Goal: Task Accomplishment & Management: Manage account settings

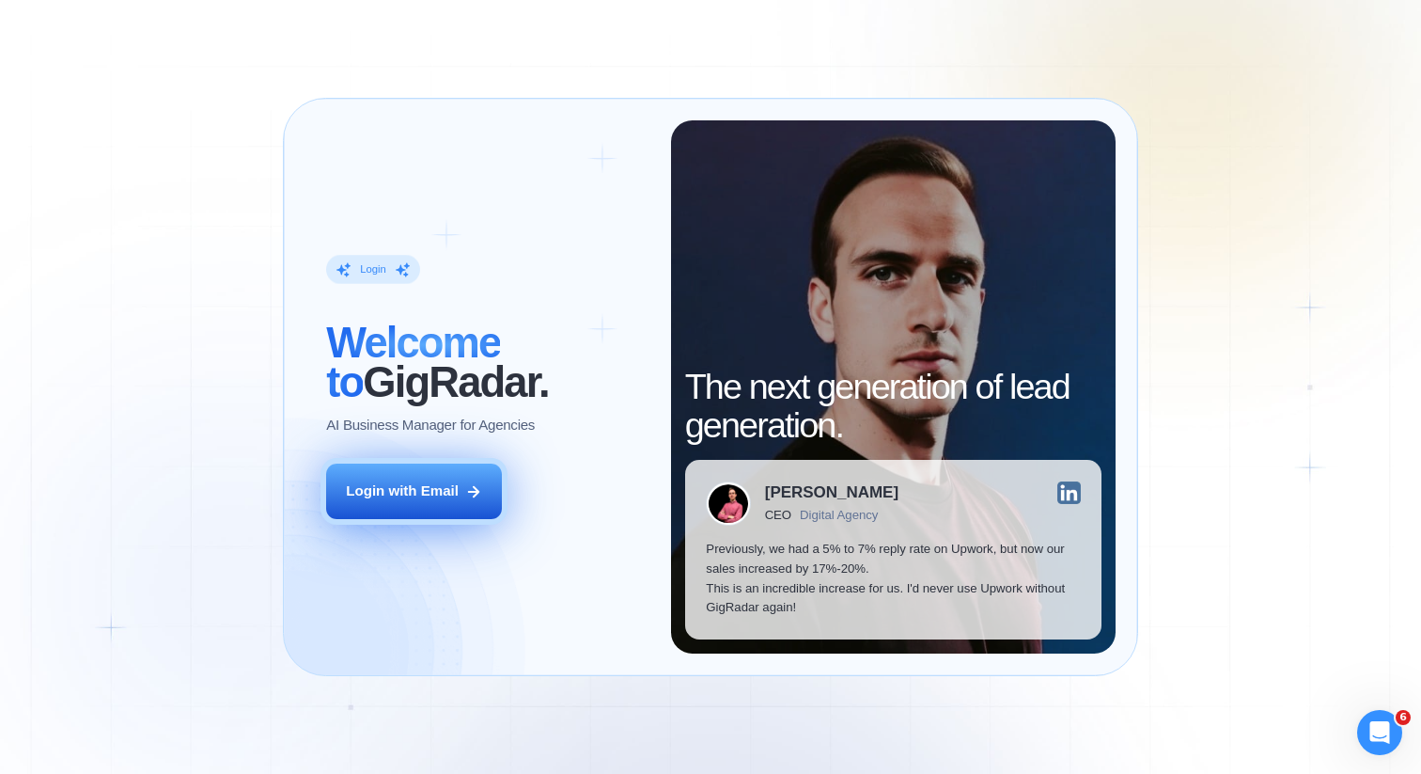
click at [441, 488] on div "Login with Email" at bounding box center [402, 491] width 113 height 20
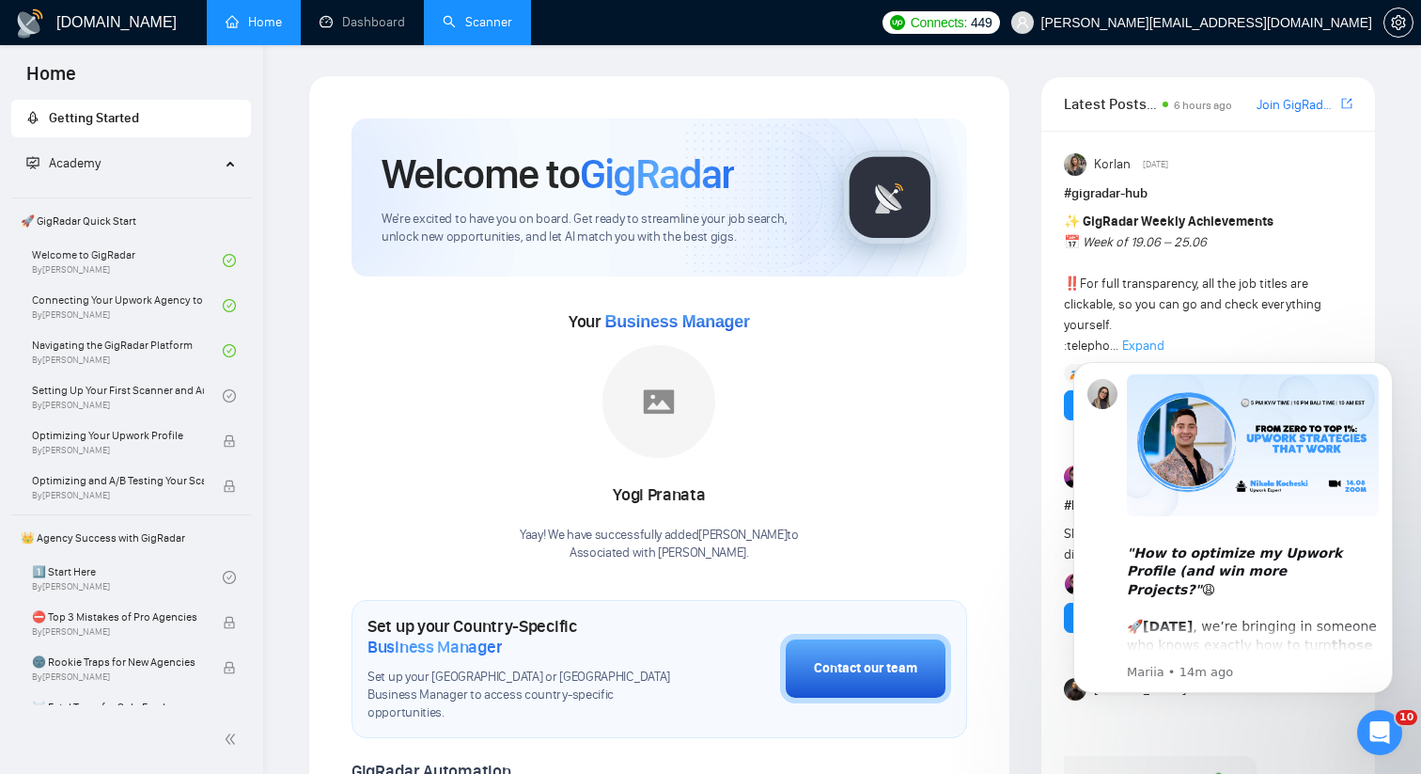
click at [460, 20] on link "Scanner" at bounding box center [478, 22] width 70 height 16
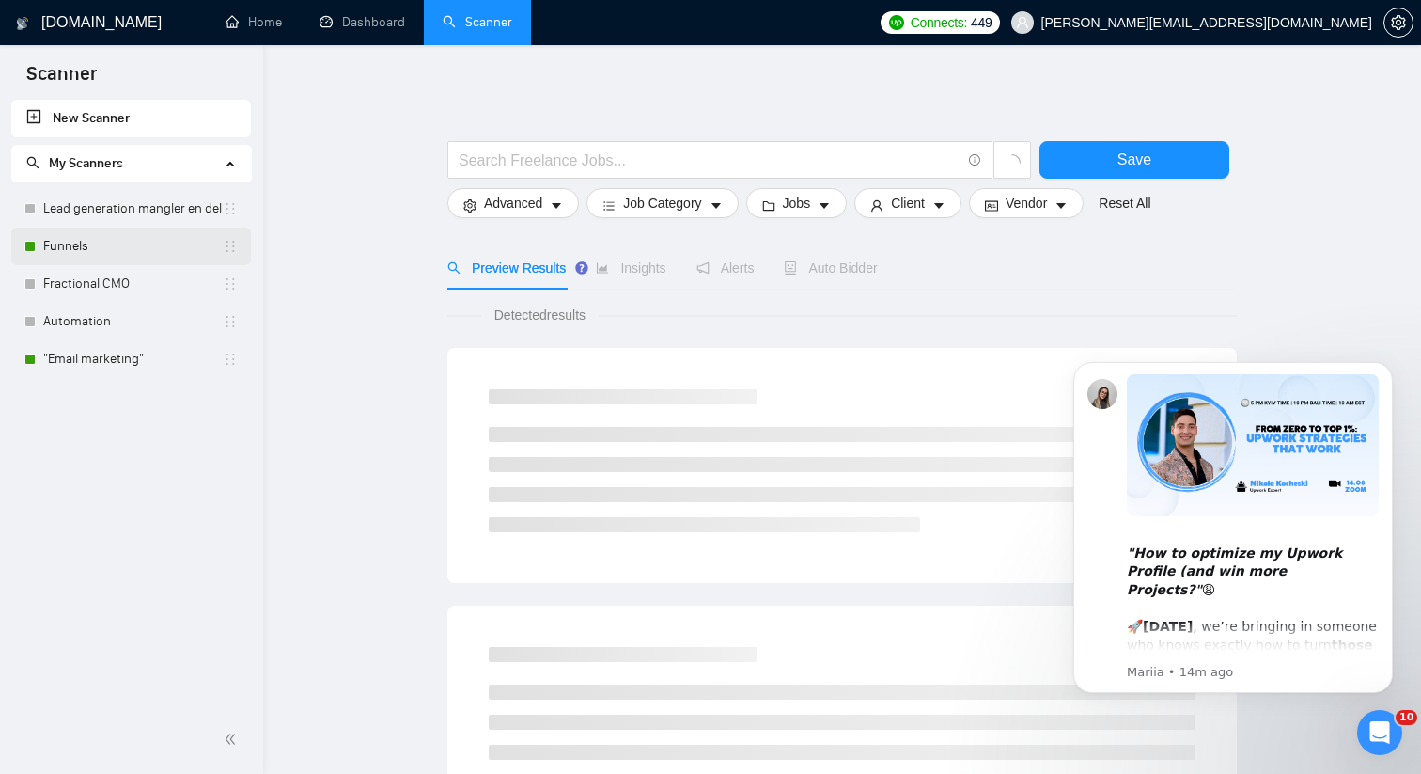
click at [77, 235] on link "Funnels" at bounding box center [133, 246] width 180 height 38
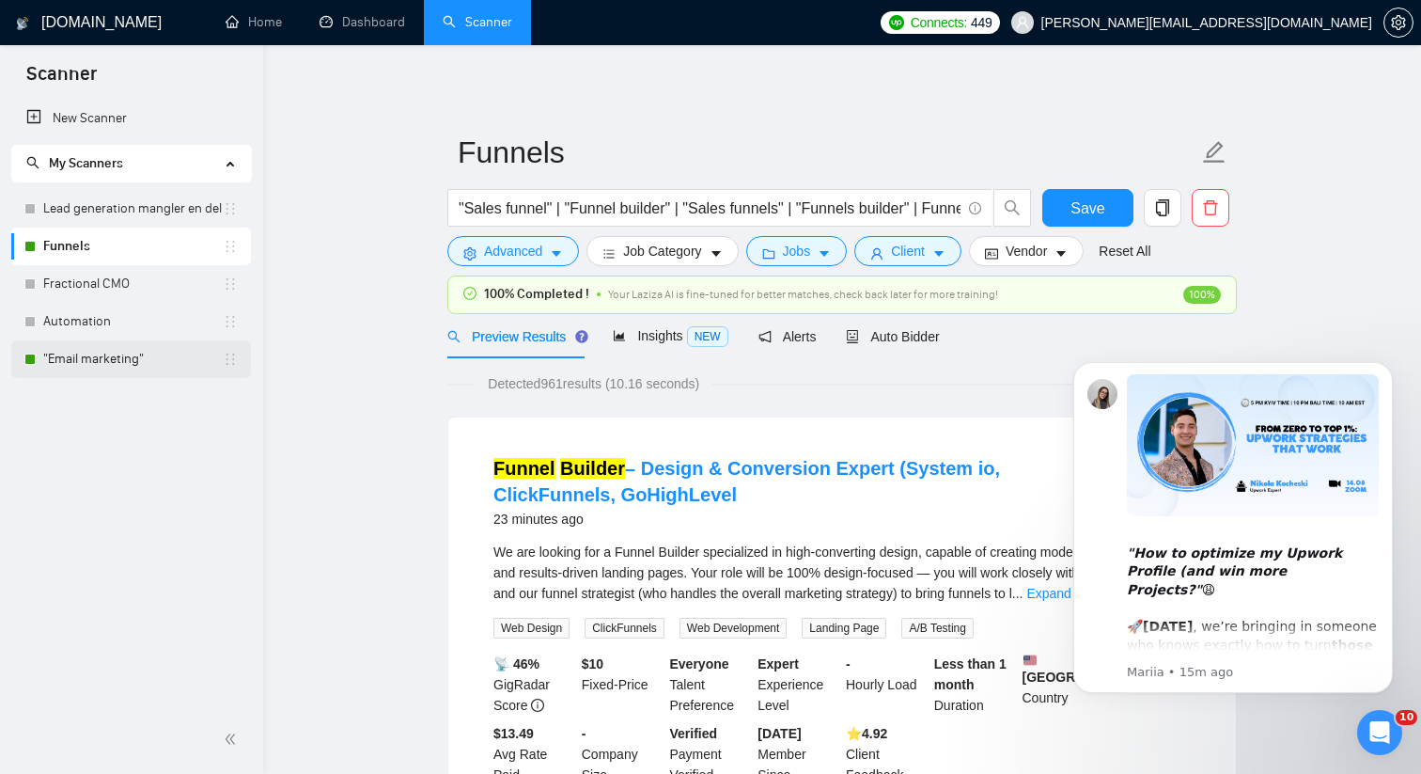
click at [130, 362] on link ""Email marketing"" at bounding box center [133, 359] width 180 height 38
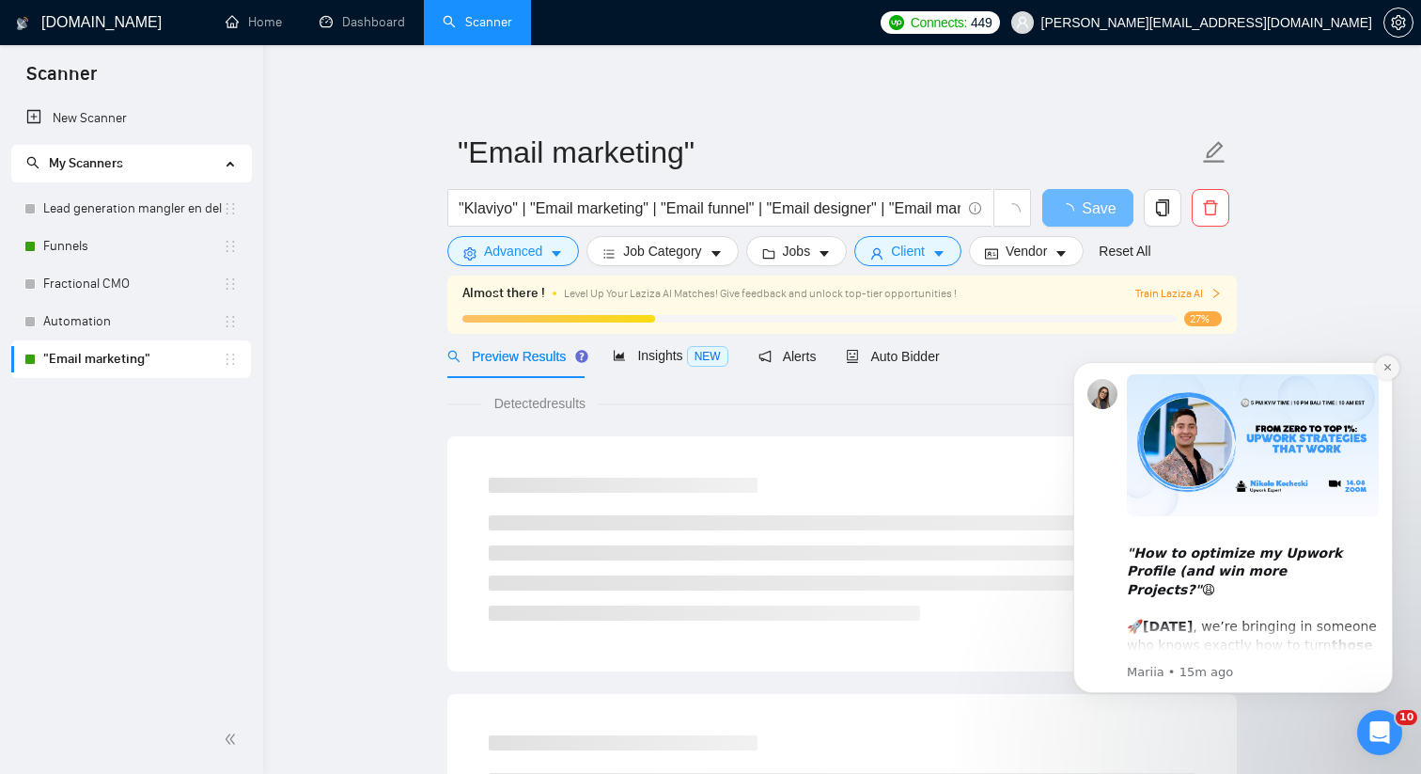
click at [1385, 375] on button "Dismiss notification" at bounding box center [1387, 367] width 24 height 24
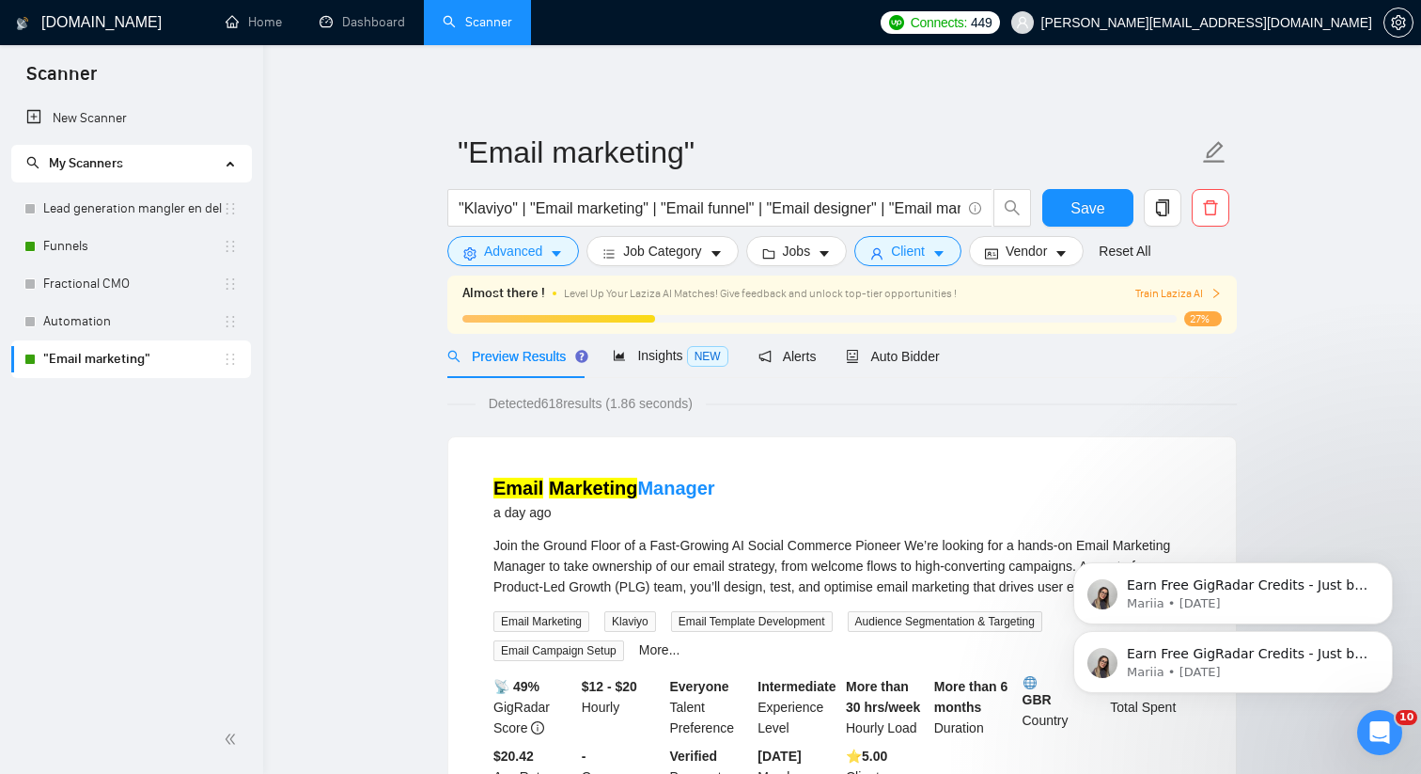
click at [1111, 316] on div at bounding box center [819, 319] width 714 height 8
click at [898, 358] on span "Auto Bidder" at bounding box center [892, 356] width 93 height 15
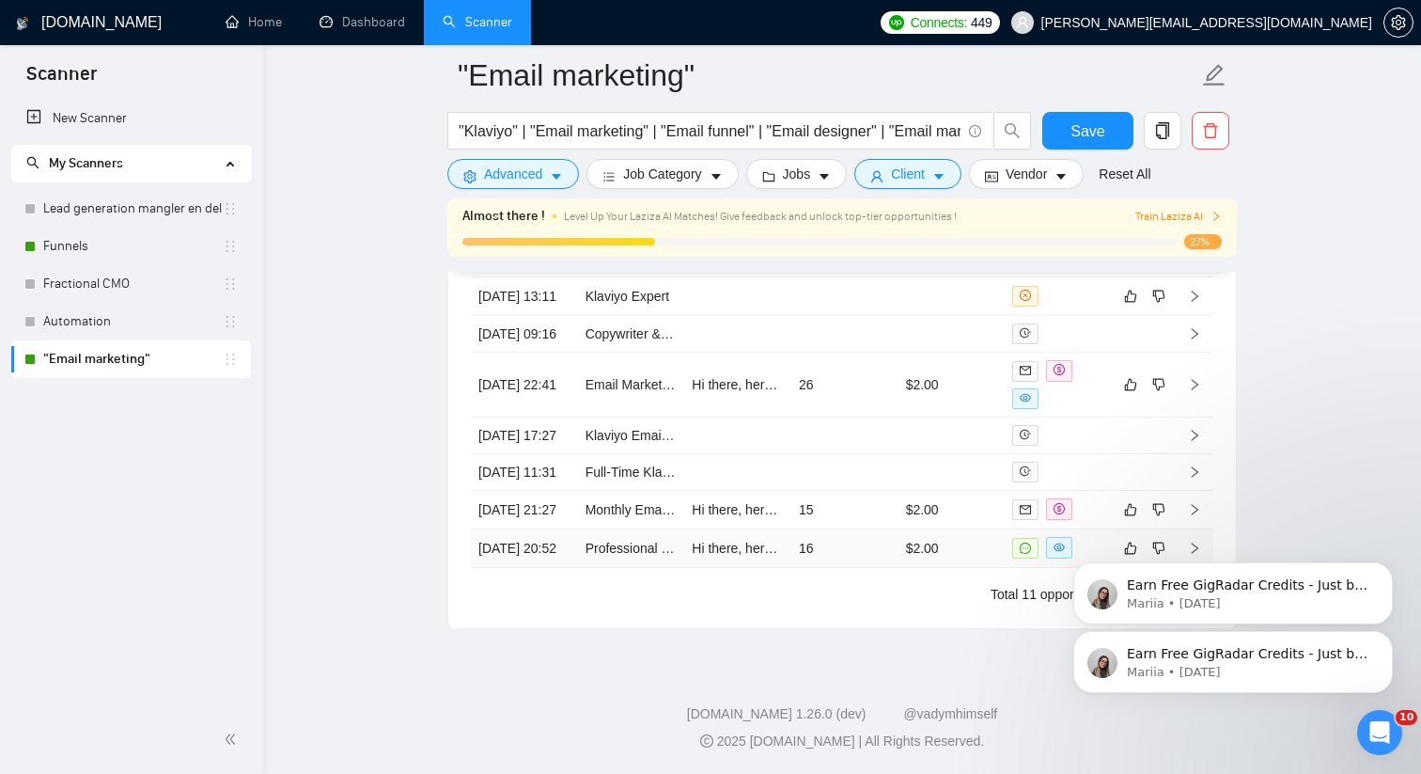
scroll to position [5484, 0]
click at [1388, 567] on icon "Dismiss notification" at bounding box center [1388, 567] width 10 height 10
click at [1383, 633] on icon "Dismiss notification" at bounding box center [1388, 636] width 10 height 10
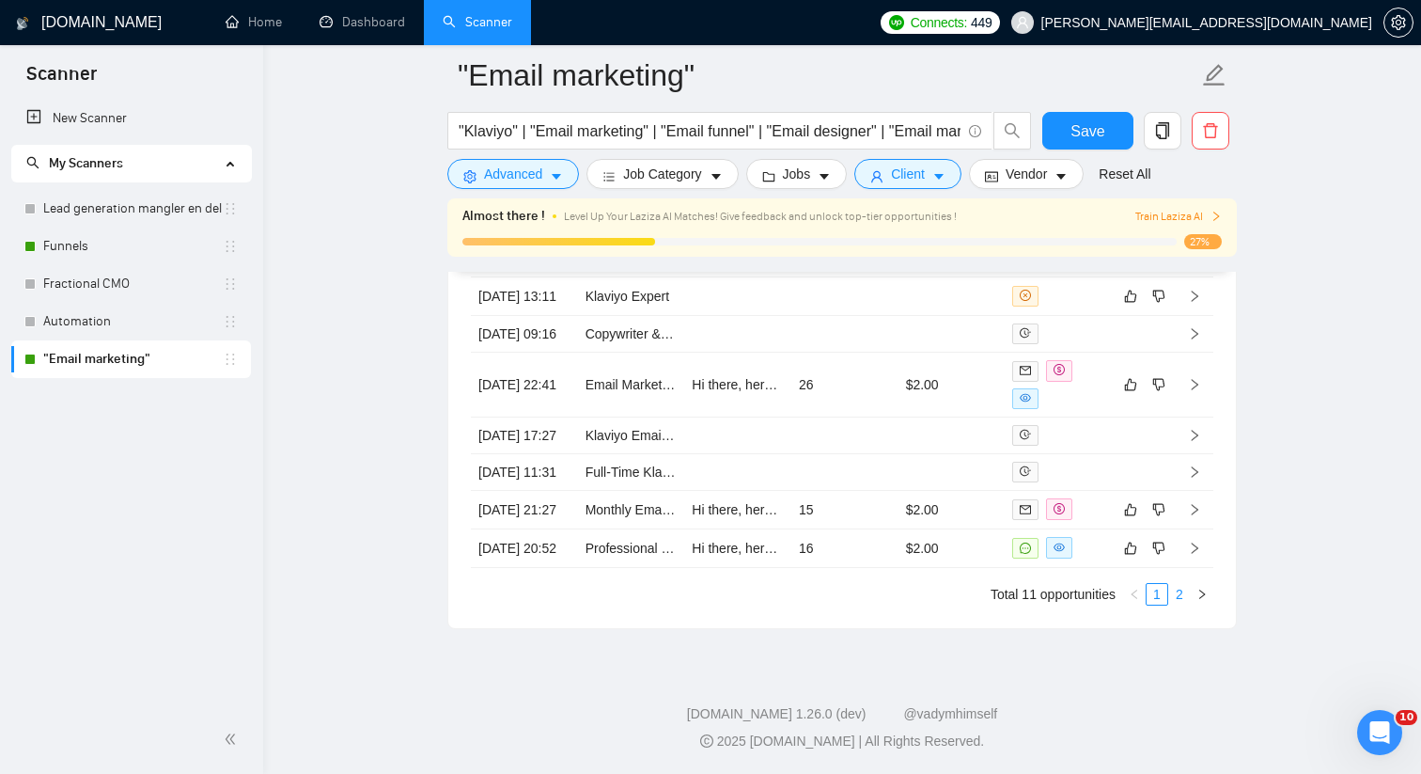
click at [1181, 604] on link "2" at bounding box center [1179, 594] width 21 height 21
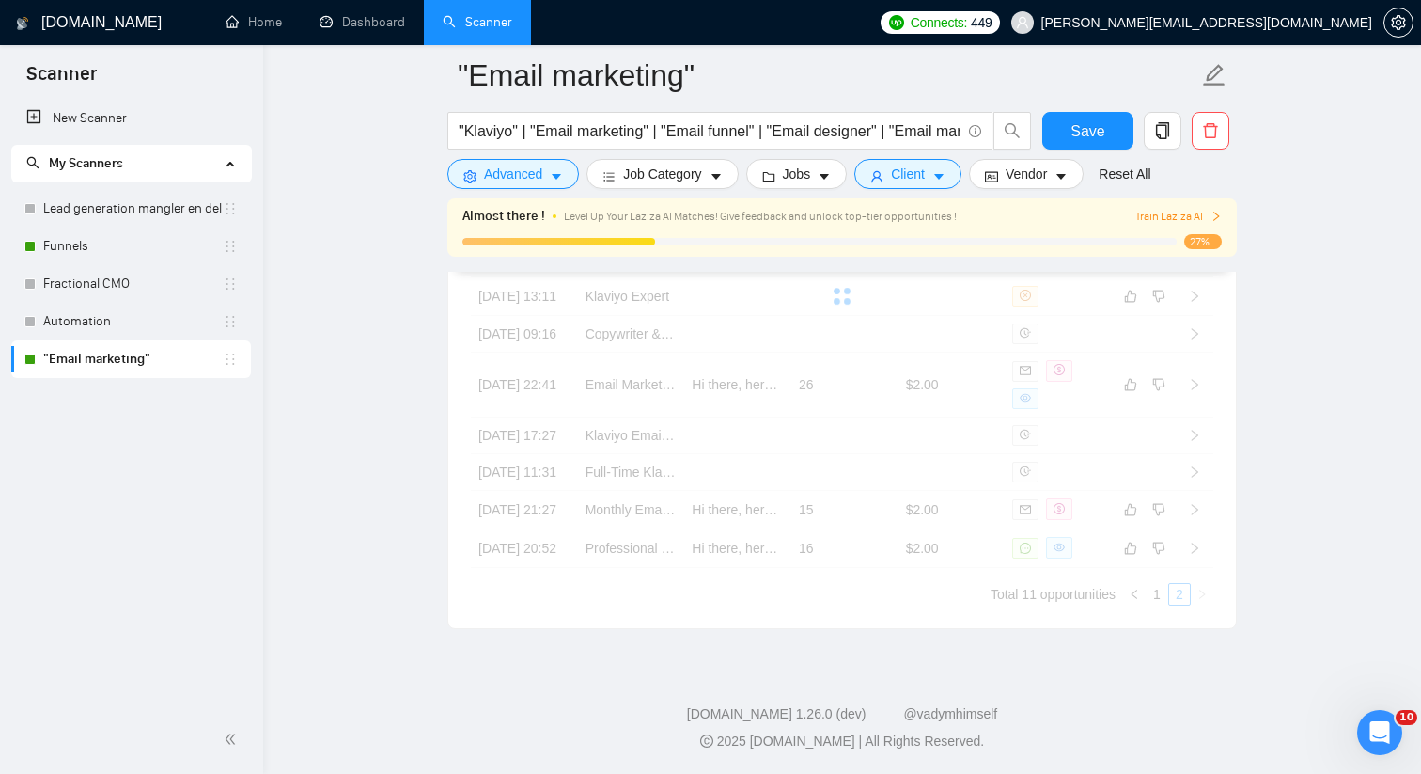
scroll to position [5010, 0]
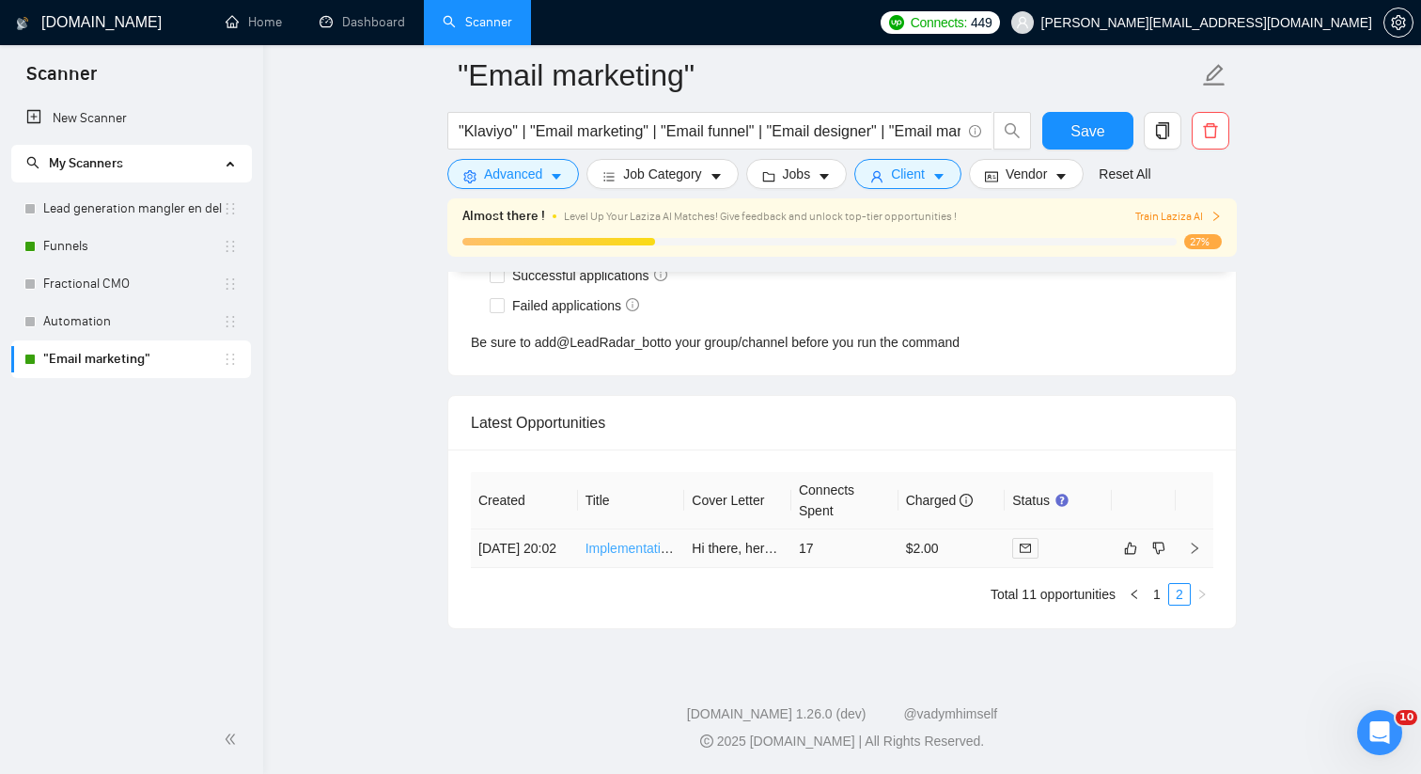
click at [649, 545] on td "Implementation of Canva Email Templates into Klaviyo" at bounding box center [631, 548] width 107 height 39
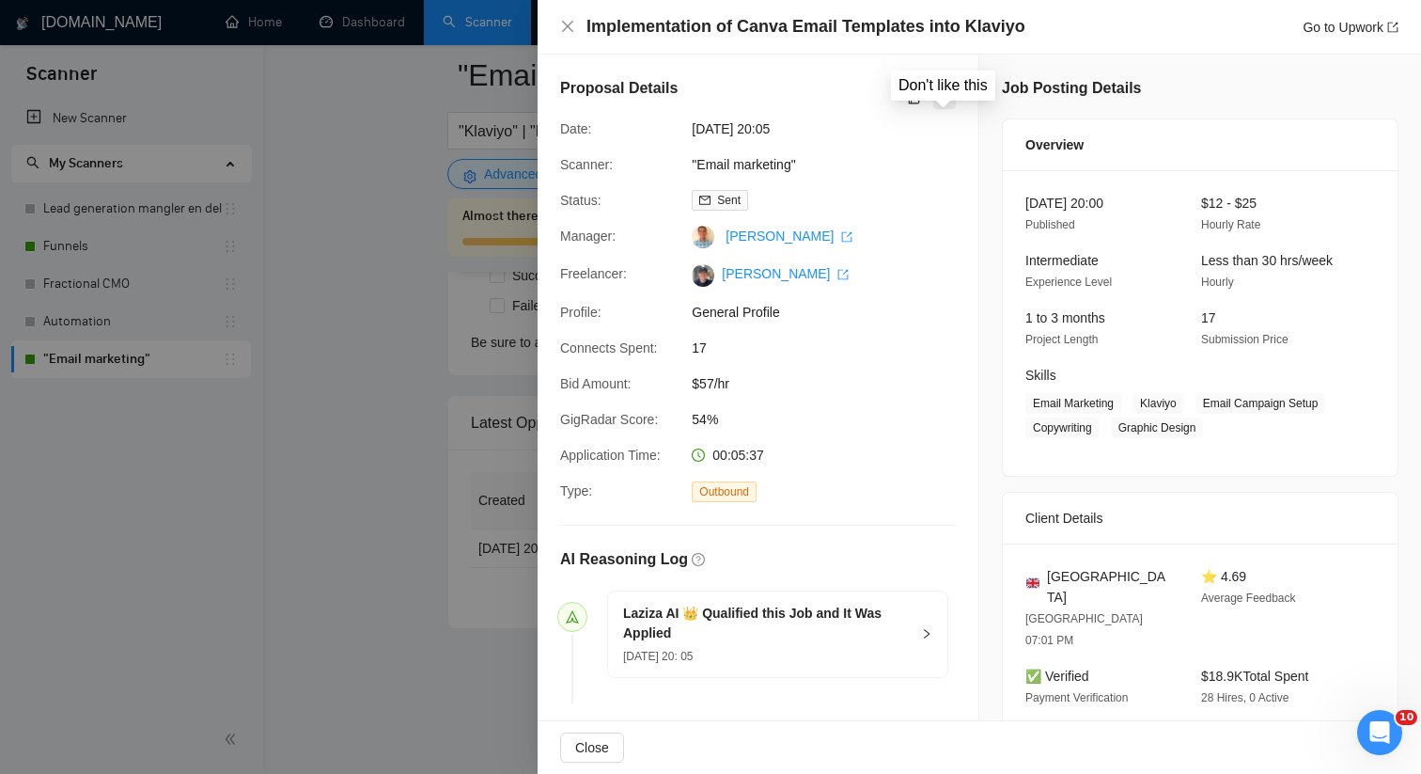
click at [951, 91] on button "button" at bounding box center [944, 97] width 23 height 23
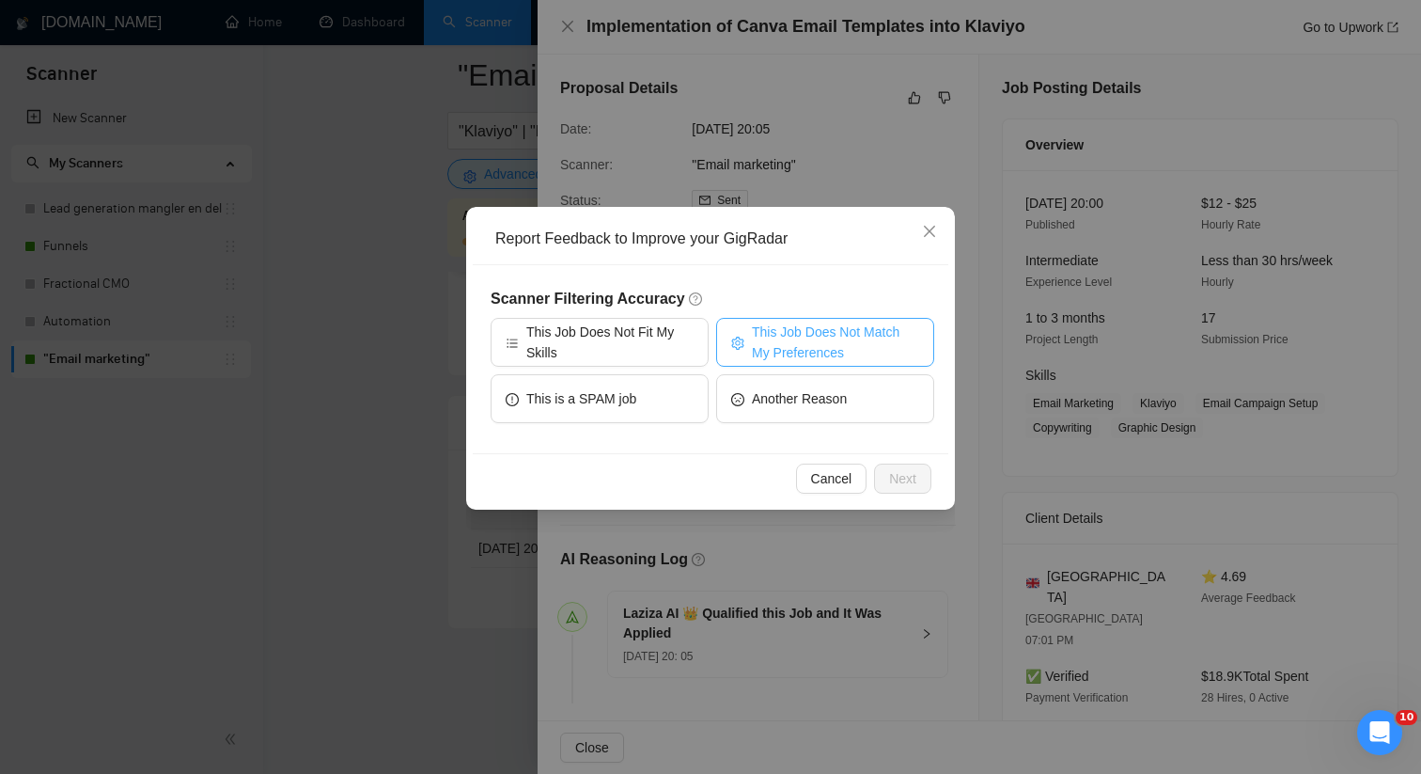
click at [833, 360] on span "This Job Does Not Match My Preferences" at bounding box center [835, 341] width 167 height 41
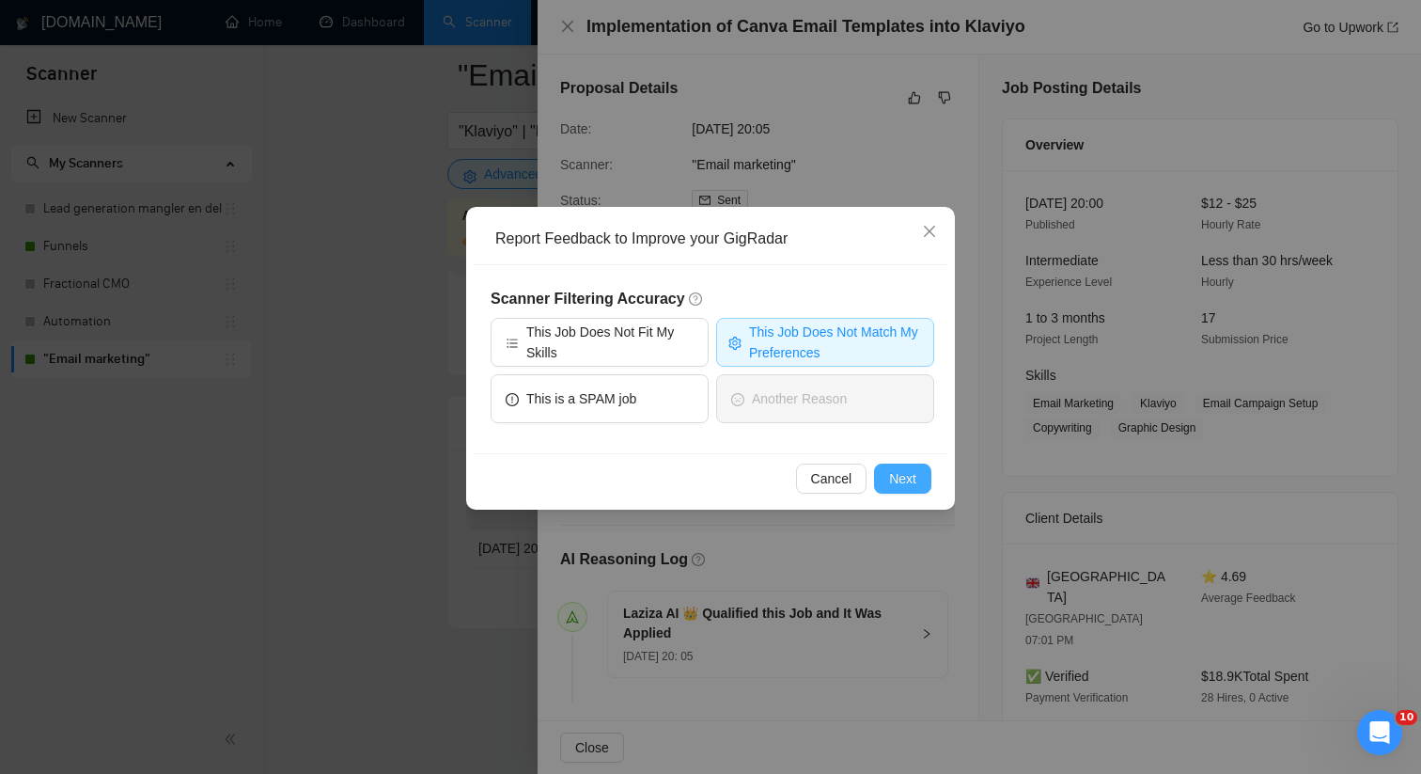
click at [921, 480] on button "Next" at bounding box center [902, 478] width 57 height 30
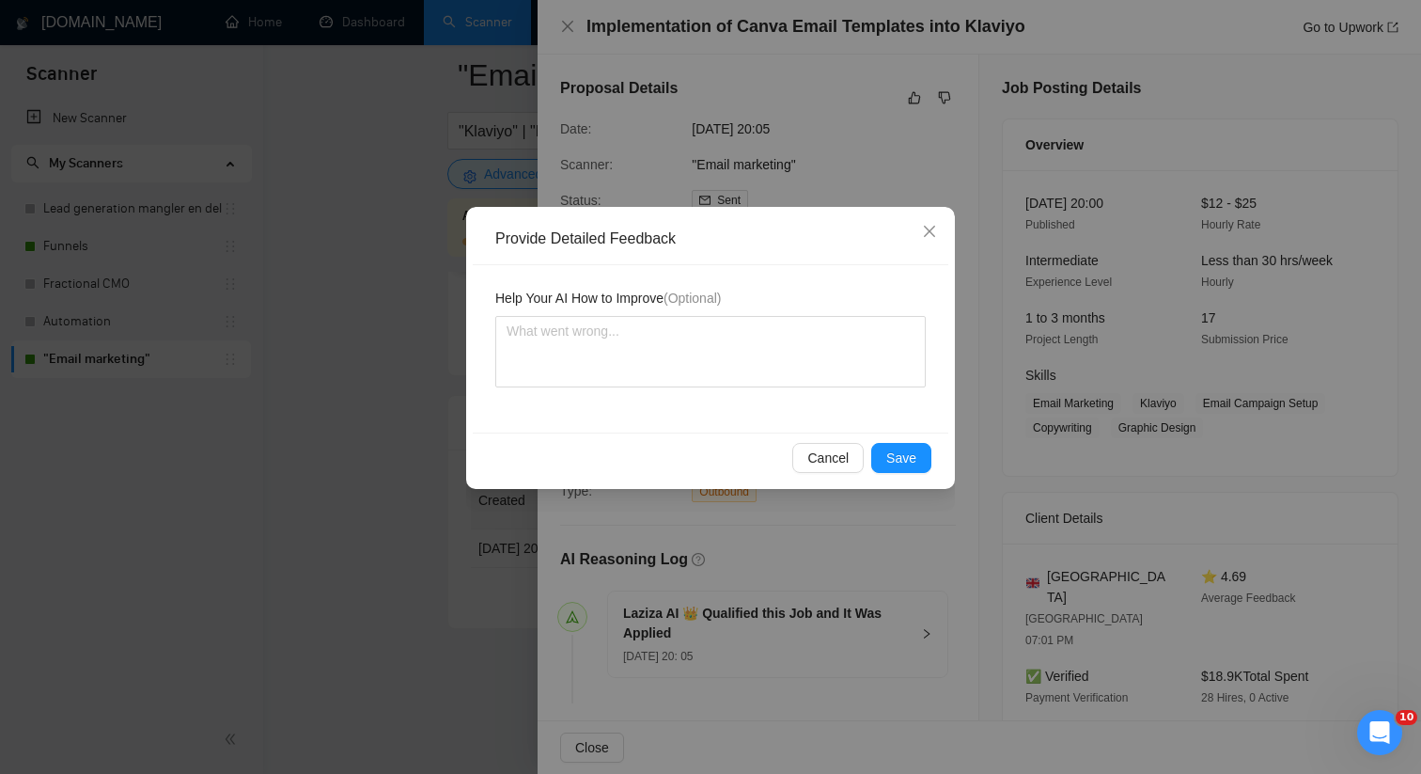
click at [661, 397] on div "Help Your AI How to Improve (Optional)" at bounding box center [711, 348] width 476 height 167
click at [656, 383] on textarea at bounding box center [710, 351] width 430 height 71
type textarea "T"
type textarea "To"
type textarea "[PERSON_NAME]"
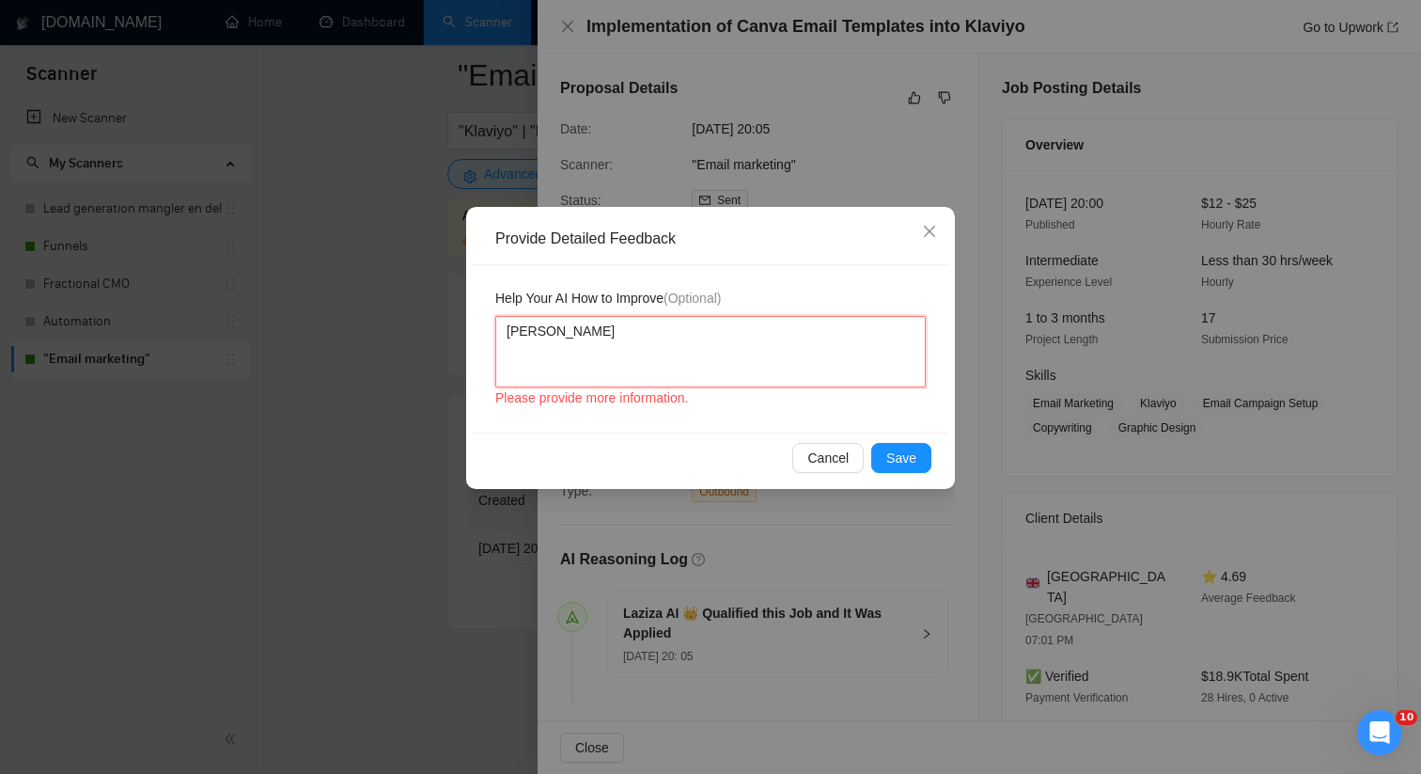
type textarea "Toma"
type textarea "[PERSON_NAME]"
type textarea "[PERSON_NAME] the"
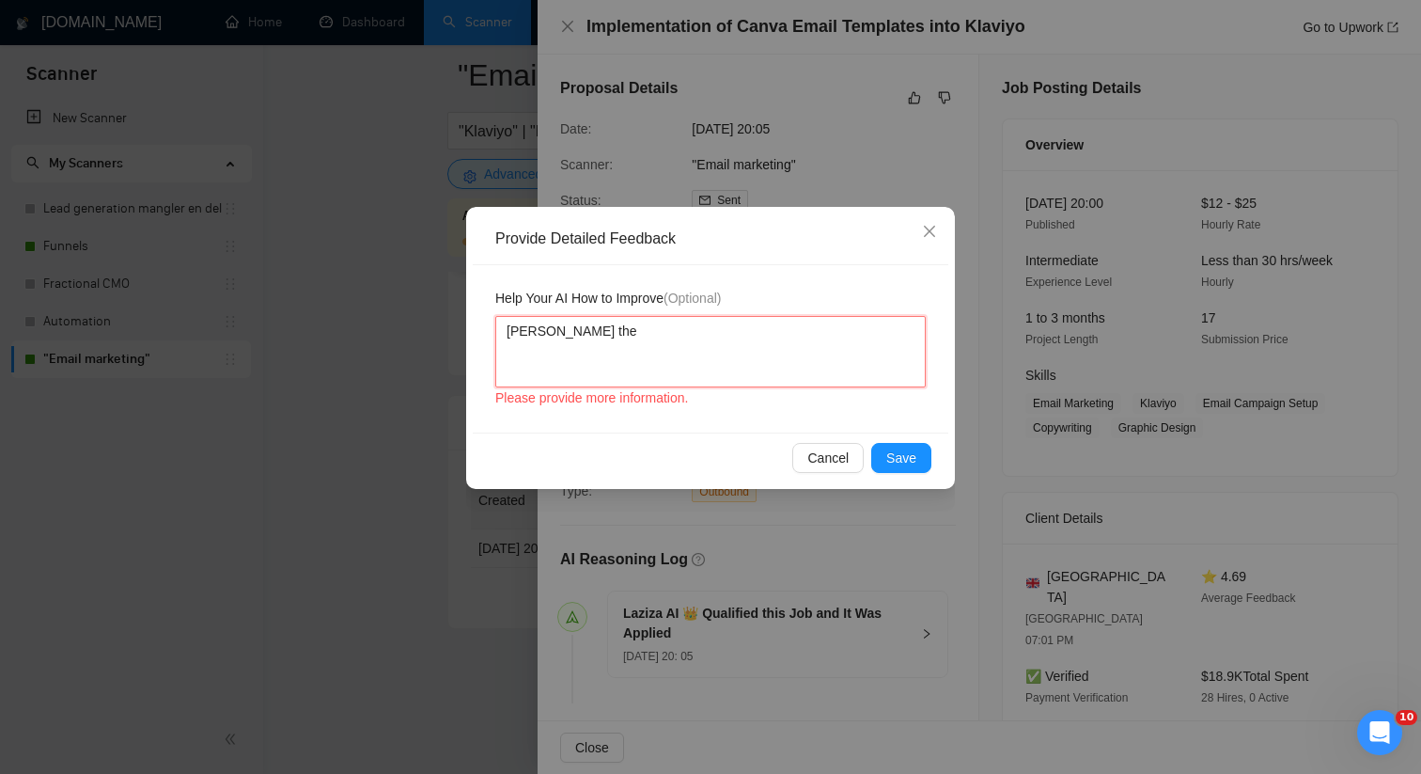
type textarea "[PERSON_NAME] the f"
type textarea "[PERSON_NAME] the fr"
type textarea "[PERSON_NAME] the fre"
type textarea "[PERSON_NAME] the free"
type textarea "[PERSON_NAME] the [PERSON_NAME]"
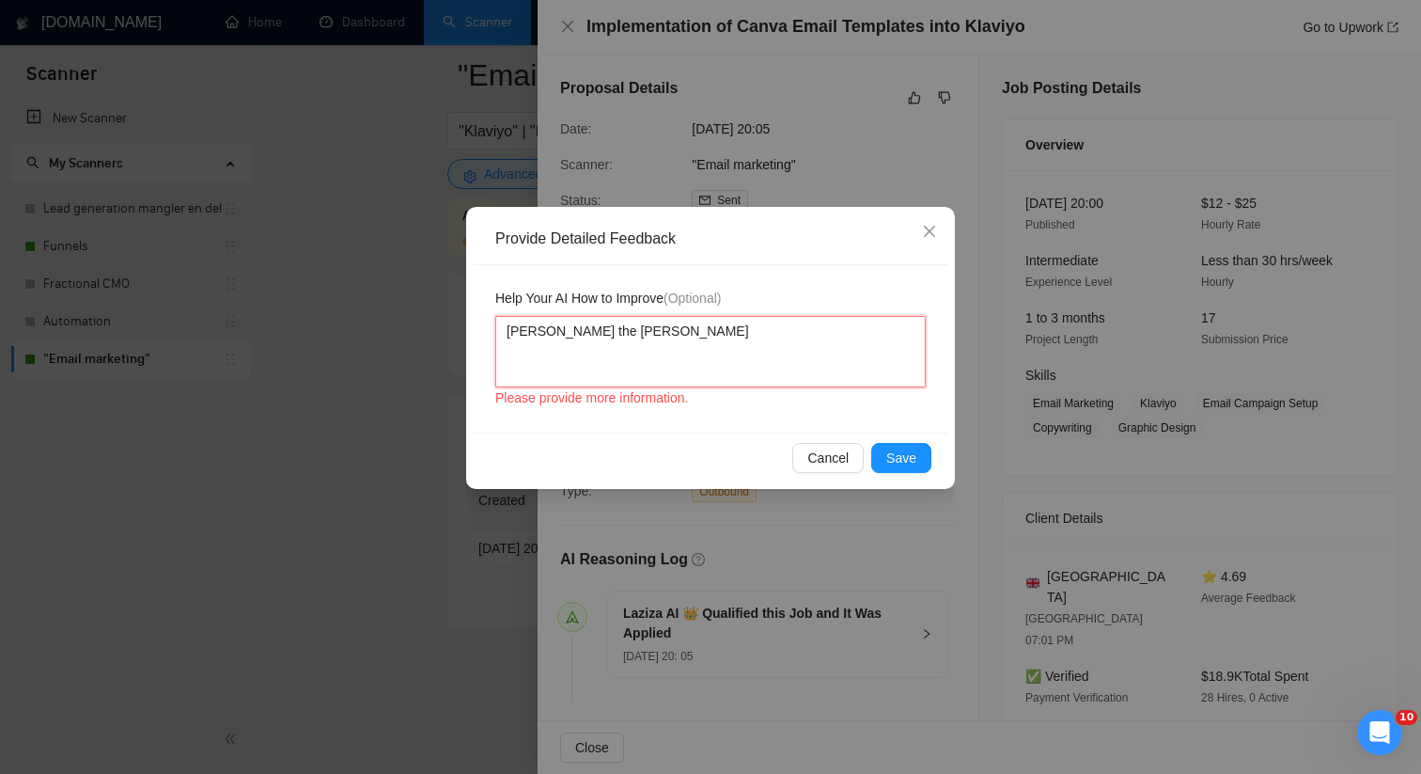
type textarea "[PERSON_NAME] the freela"
type textarea "[PERSON_NAME] the freelan"
type textarea "[PERSON_NAME] the freelanc"
type textarea "[PERSON_NAME] the freelance"
type textarea "[PERSON_NAME] the freelancer"
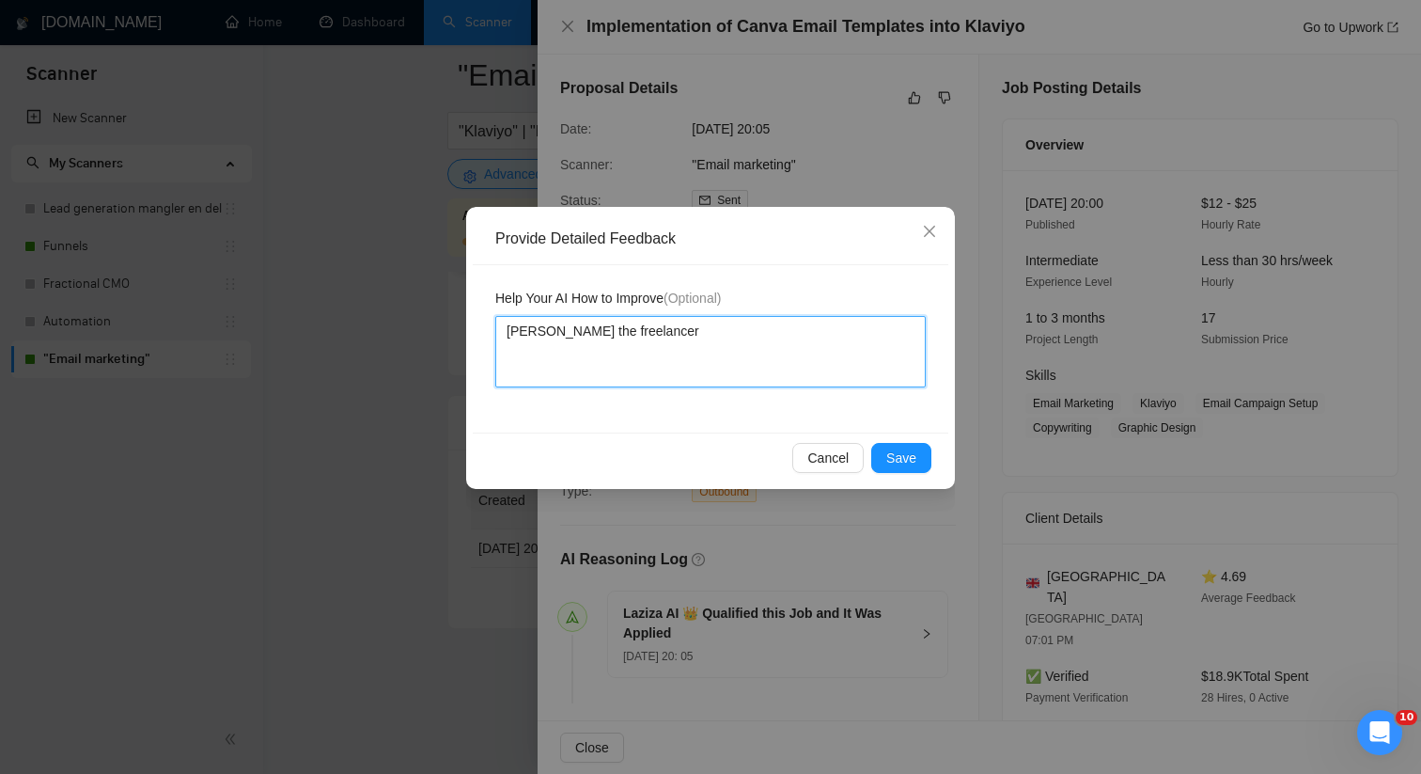
type textarea "[PERSON_NAME] the freelancer"
type textarea "[PERSON_NAME] the freelancer d"
type textarea "[PERSON_NAME] the freelancer do"
type textarea "[PERSON_NAME] the freelancer does"
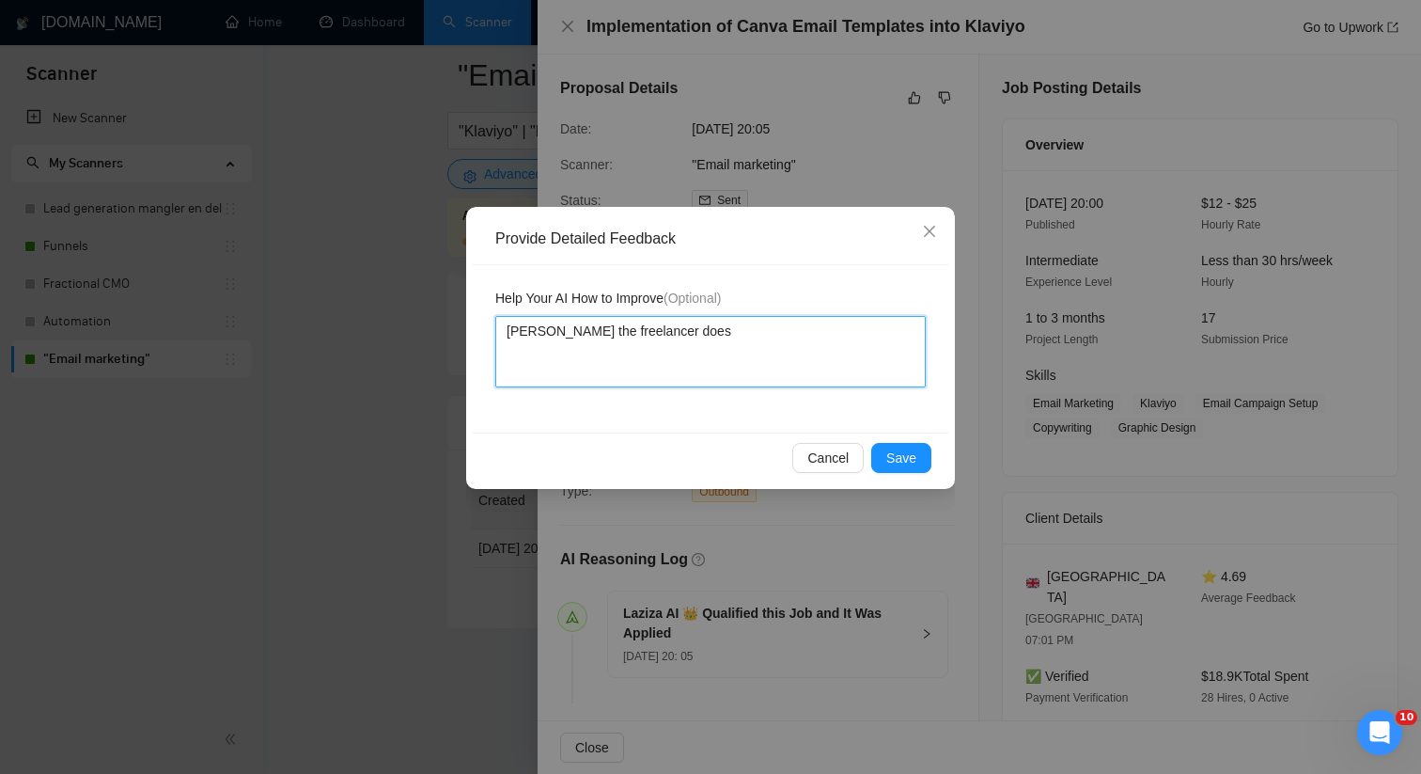
type textarea "[PERSON_NAME] the freelancer does n"
type textarea "[PERSON_NAME] the freelancer does no"
type textarea "[PERSON_NAME] the freelancer does not"
type textarea "[PERSON_NAME] the freelancer does not o"
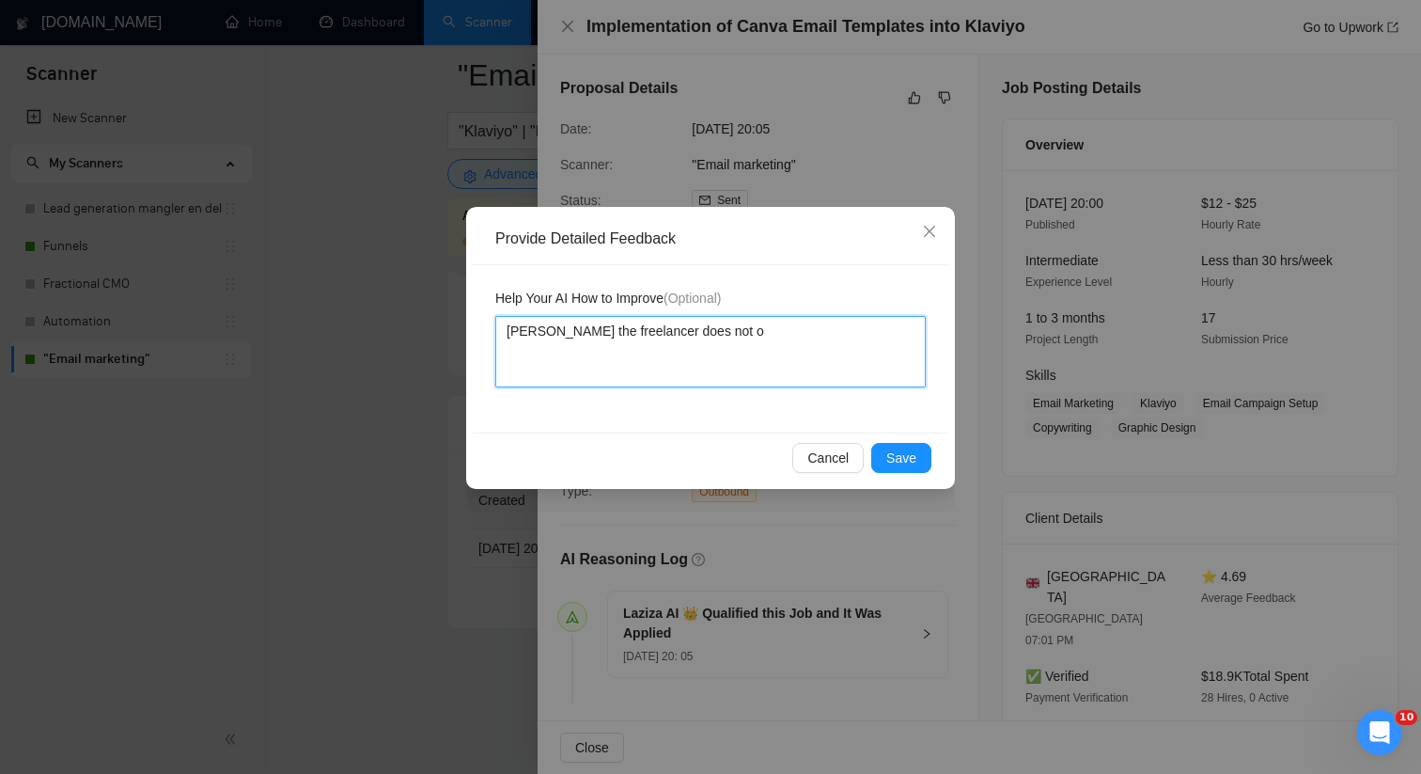
type textarea "[PERSON_NAME] the freelancer does not on"
type textarea "[PERSON_NAME] the freelancer does not onl"
type textarea "[PERSON_NAME] the freelancer does not only"
type textarea "[PERSON_NAME] the freelancer does not only d"
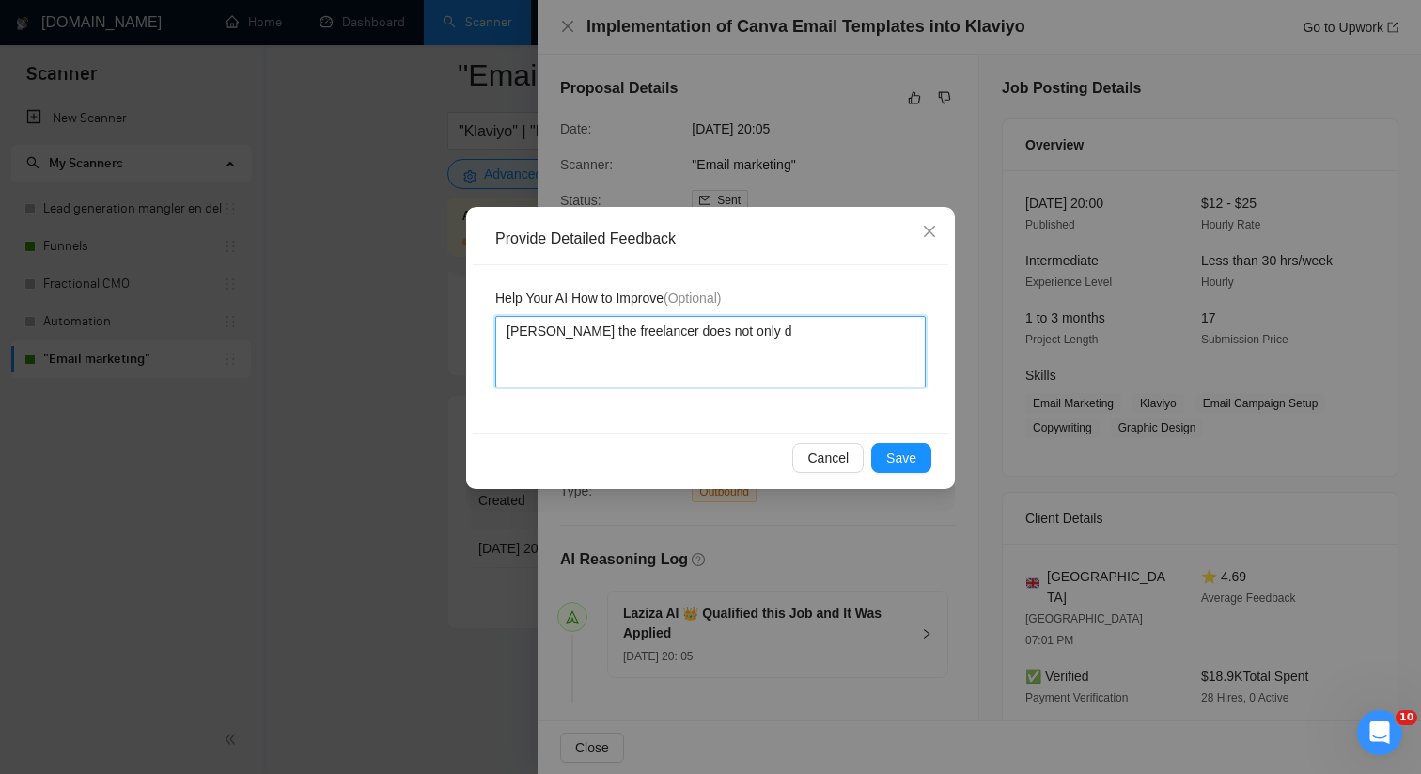
type textarea "[PERSON_NAME] the freelancer does not only do"
type textarea "[PERSON_NAME] the freelancer does not only do i"
type textarea "[PERSON_NAME] the freelancer does not only do im"
type textarea "[PERSON_NAME] the freelancer does not only do imp"
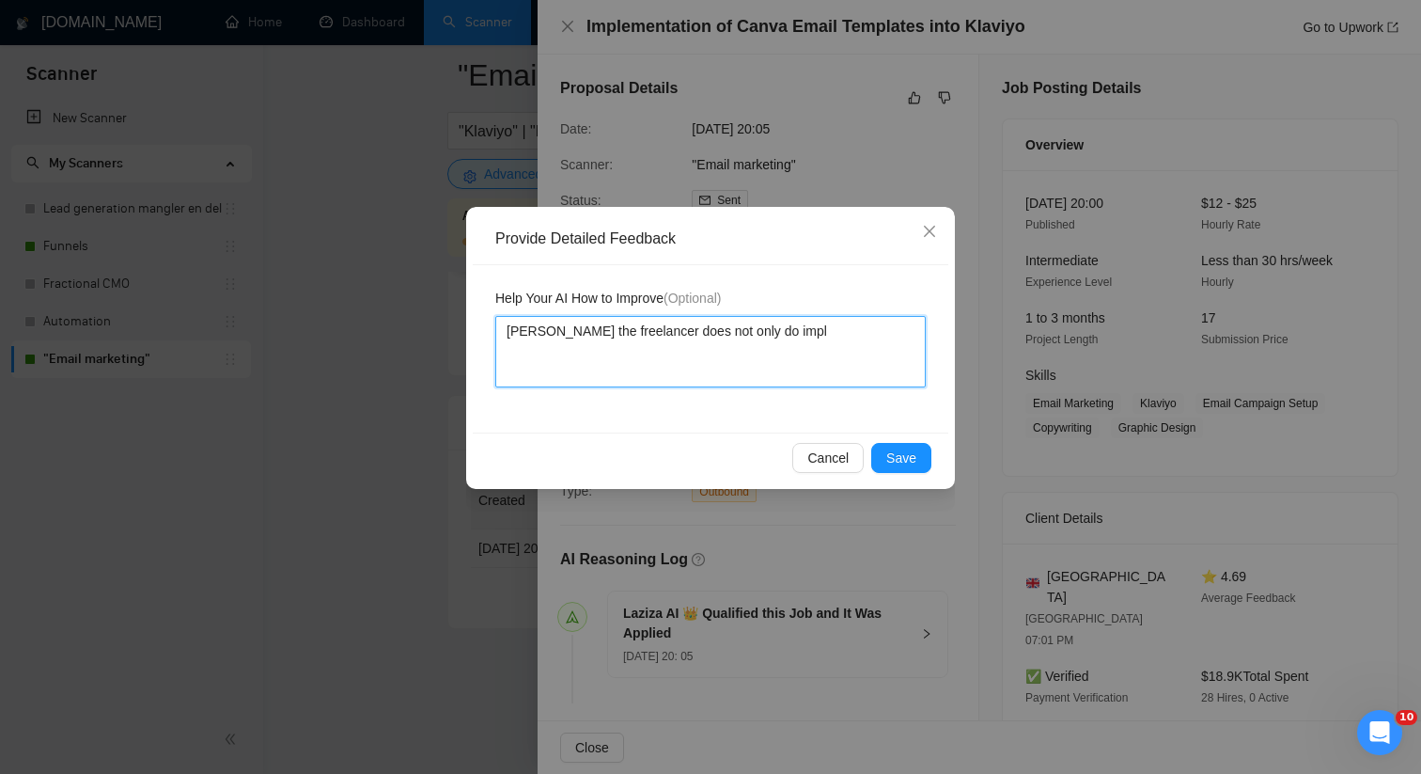
type textarea "[PERSON_NAME] the freelancer does not only do imple"
type textarea "[PERSON_NAME] the freelancer does not only do implem"
type textarea "[PERSON_NAME] the freelancer does not only do implemn"
type textarea "[PERSON_NAME] the freelancer does not only do implem"
type textarea "[PERSON_NAME] the freelancer does not only do impleme"
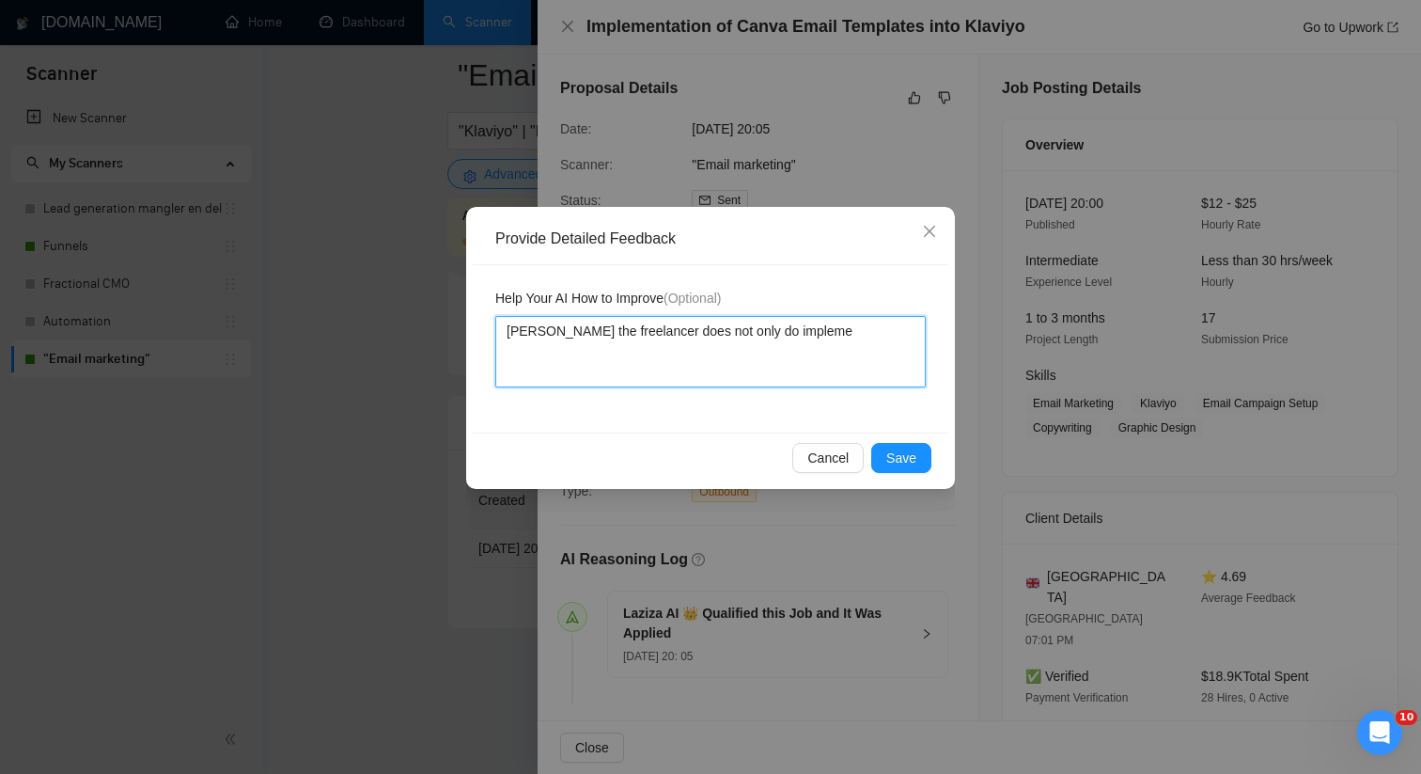
type textarea "[PERSON_NAME] the freelancer does not only do implemen"
type textarea "[PERSON_NAME] the freelancer does not only do implemena"
type textarea "[PERSON_NAME] the freelancer does not only do implemenat"
type textarea "[PERSON_NAME] the freelancer does not only do implemenati"
type textarea "[PERSON_NAME] the freelancer does not only do implemenatio"
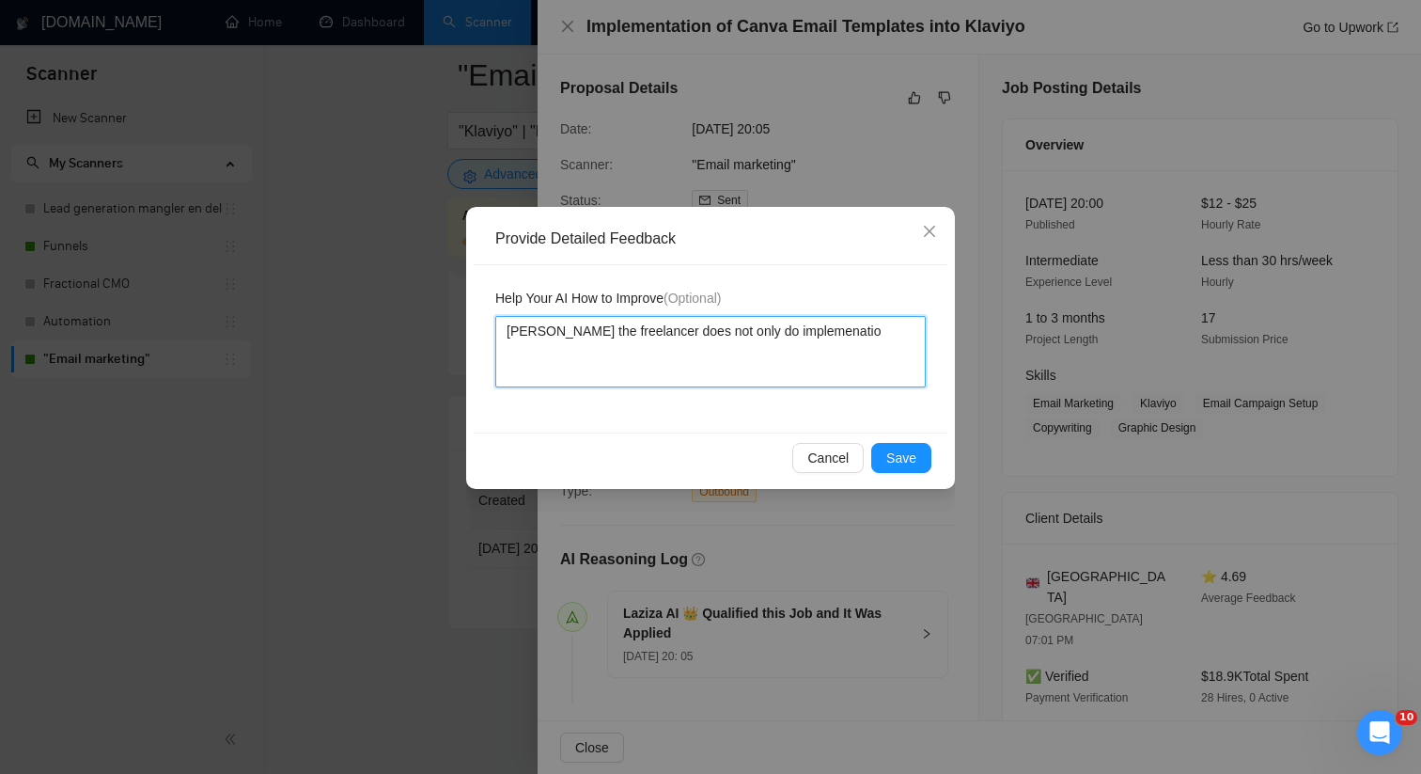
type textarea "[PERSON_NAME] the freelancer does not only do implemenation"
type textarea "[PERSON_NAME] the freelancer does not only do implemenation o"
type textarea "[PERSON_NAME] the freelancer does not only do implemenation of"
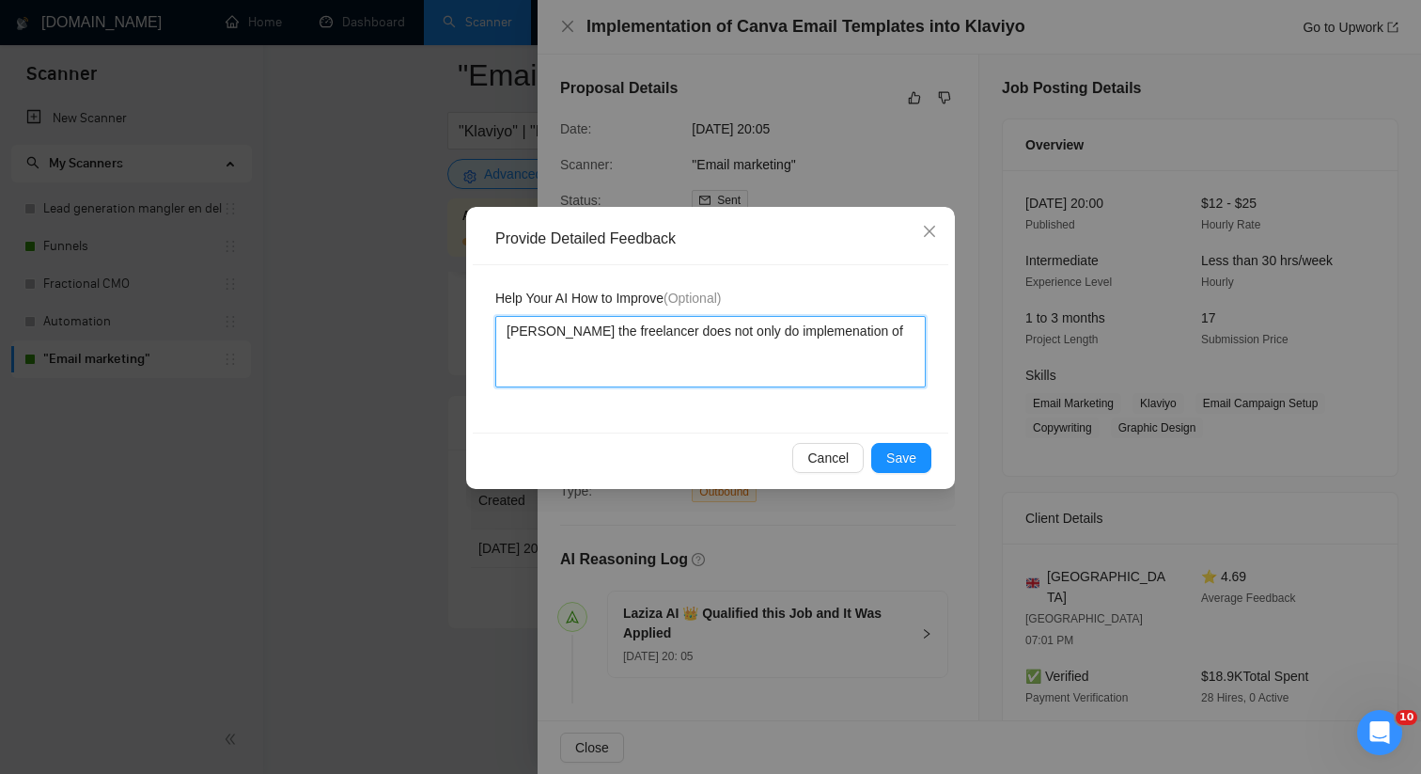
type textarea "[PERSON_NAME] the freelancer does not only do implementation of"
click at [886, 333] on textarea "[PERSON_NAME] the freelancer does not only do implementation of" at bounding box center [710, 351] width 430 height 71
type textarea "[PERSON_NAME] the freelancer does not only do implementation of em"
type textarea "[PERSON_NAME] the freelancer does not only do implementation of ema"
type textarea "[PERSON_NAME] the freelancer does not only do implementation of emai"
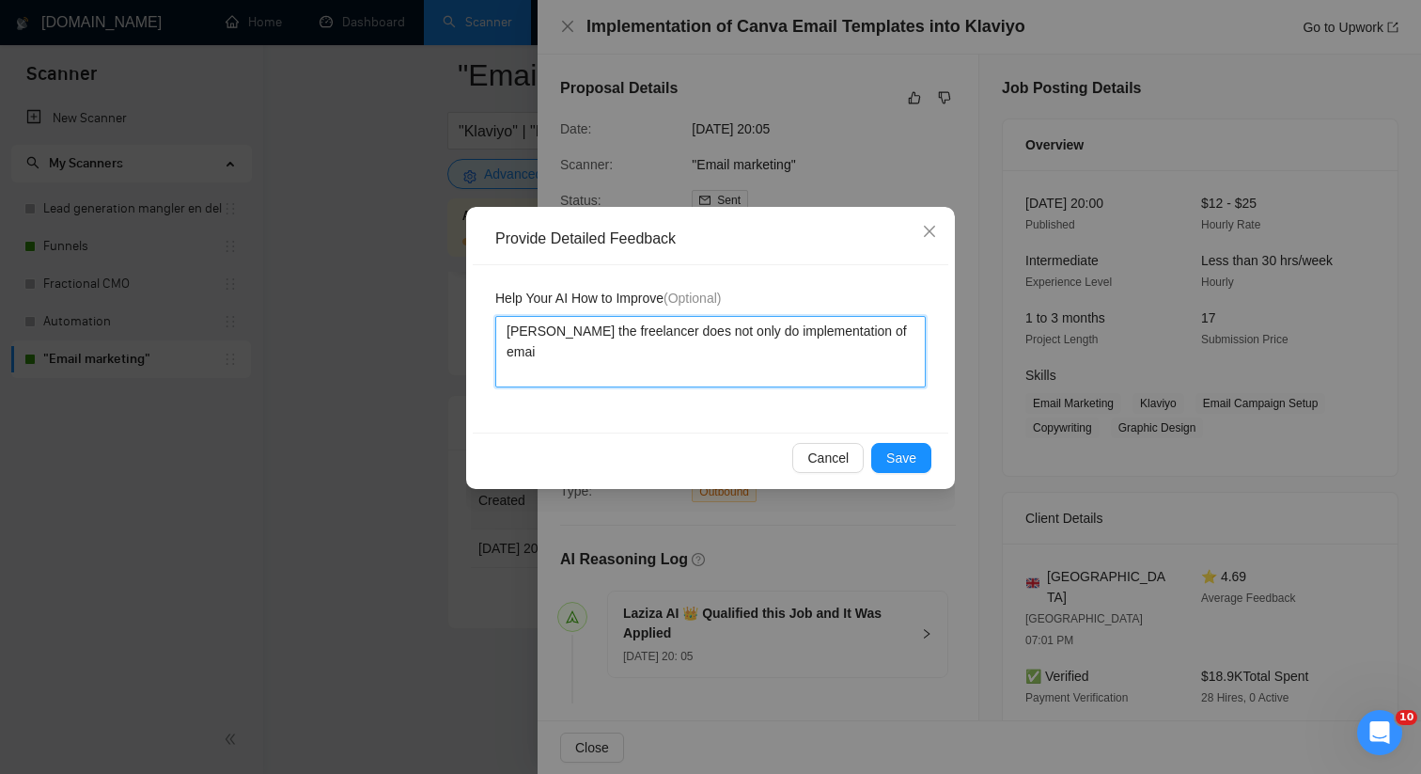
type textarea "[PERSON_NAME] the freelancer does not only do implementation of email"
type textarea "[PERSON_NAME] the freelancer does not only do implementation of emails"
type textarea "[PERSON_NAME] the freelancer does not only do implementation of emails b"
type textarea "[PERSON_NAME] the freelancer does not only do implementation of emails bu"
type textarea "[PERSON_NAME] the freelancer does not only do implementation of emails but"
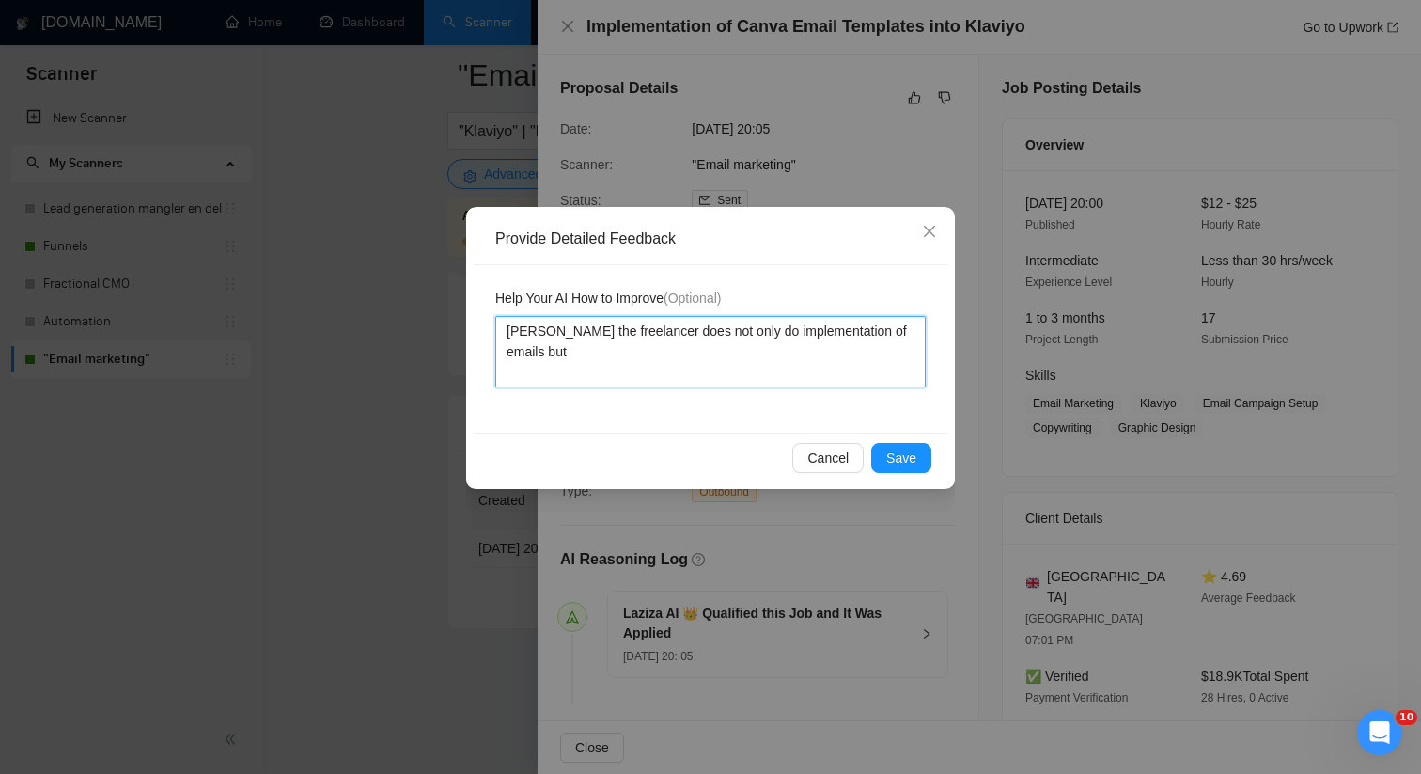
type textarea "[PERSON_NAME] the freelancer does not only do implementation of emails but"
type textarea "[PERSON_NAME] the freelancer does not only do implementation of emails but b"
type textarea "[PERSON_NAME] the freelancer does not only do implementation of emails but bu"
type textarea "[PERSON_NAME] the freelancer does not only do implementation of emails but [PER…"
type textarea "[PERSON_NAME] the freelancer does not only do implementation of emails but buil"
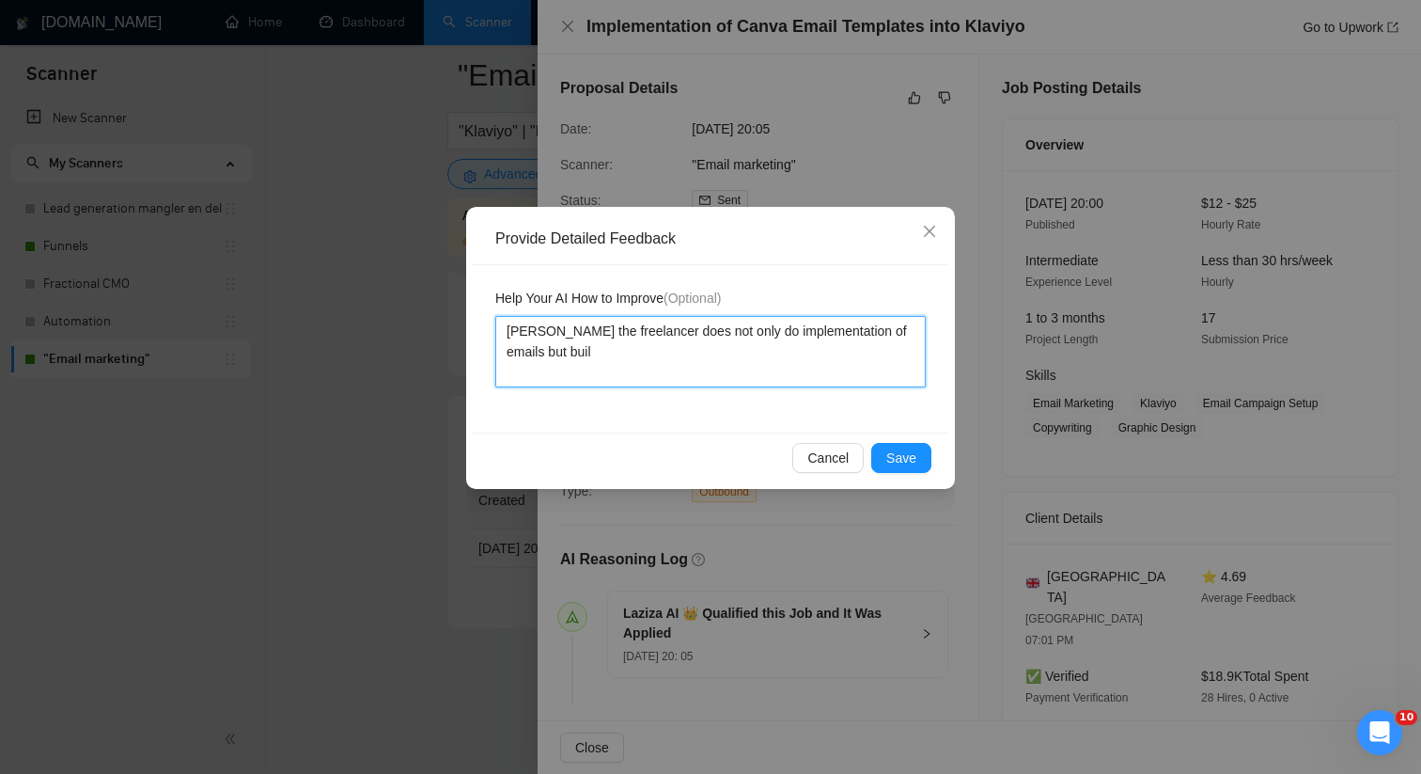
type textarea "[PERSON_NAME] the freelancer does not only do implementation of emails but build"
type textarea "[PERSON_NAME] the freelancer does not only do implementation of emails but buil…"
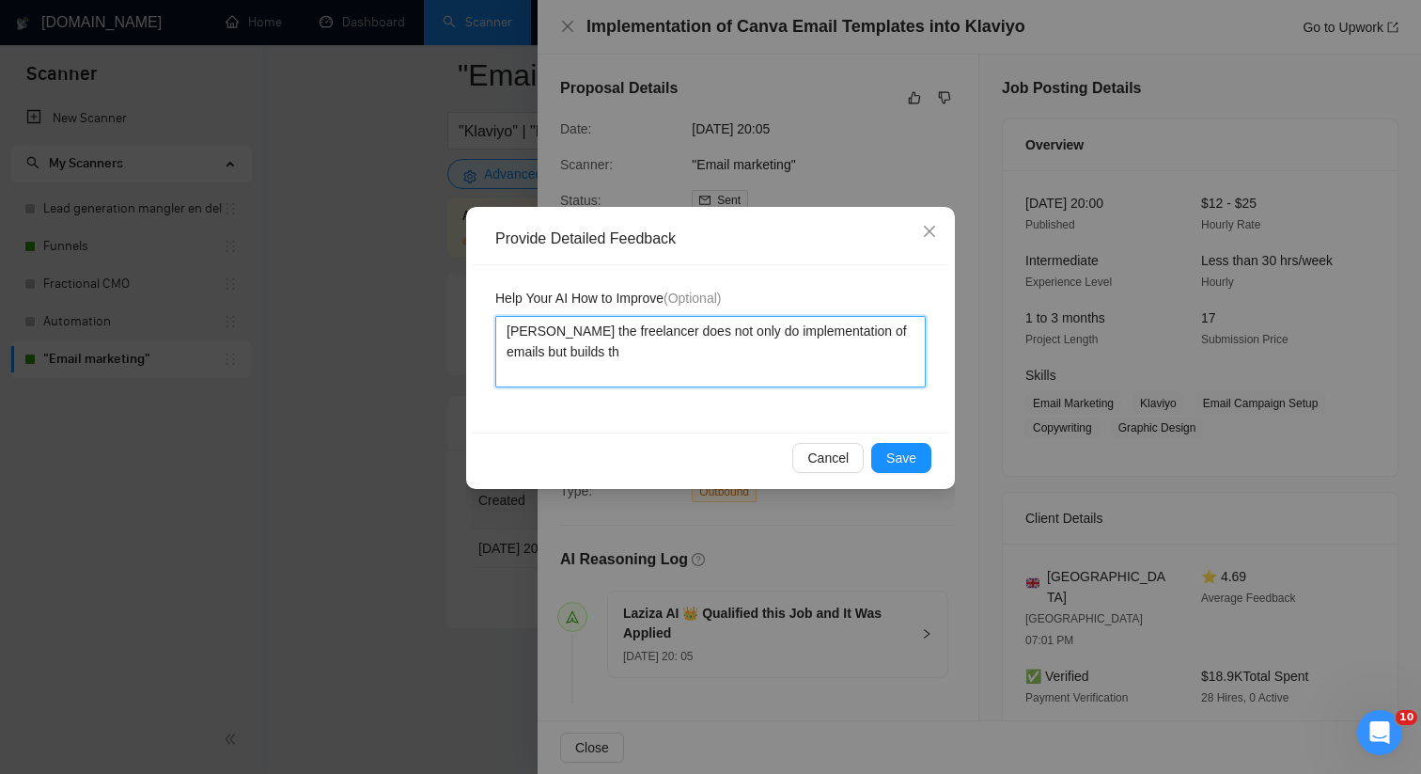
type textarea "[PERSON_NAME] the freelancer does not only do implementation of emails but buil…"
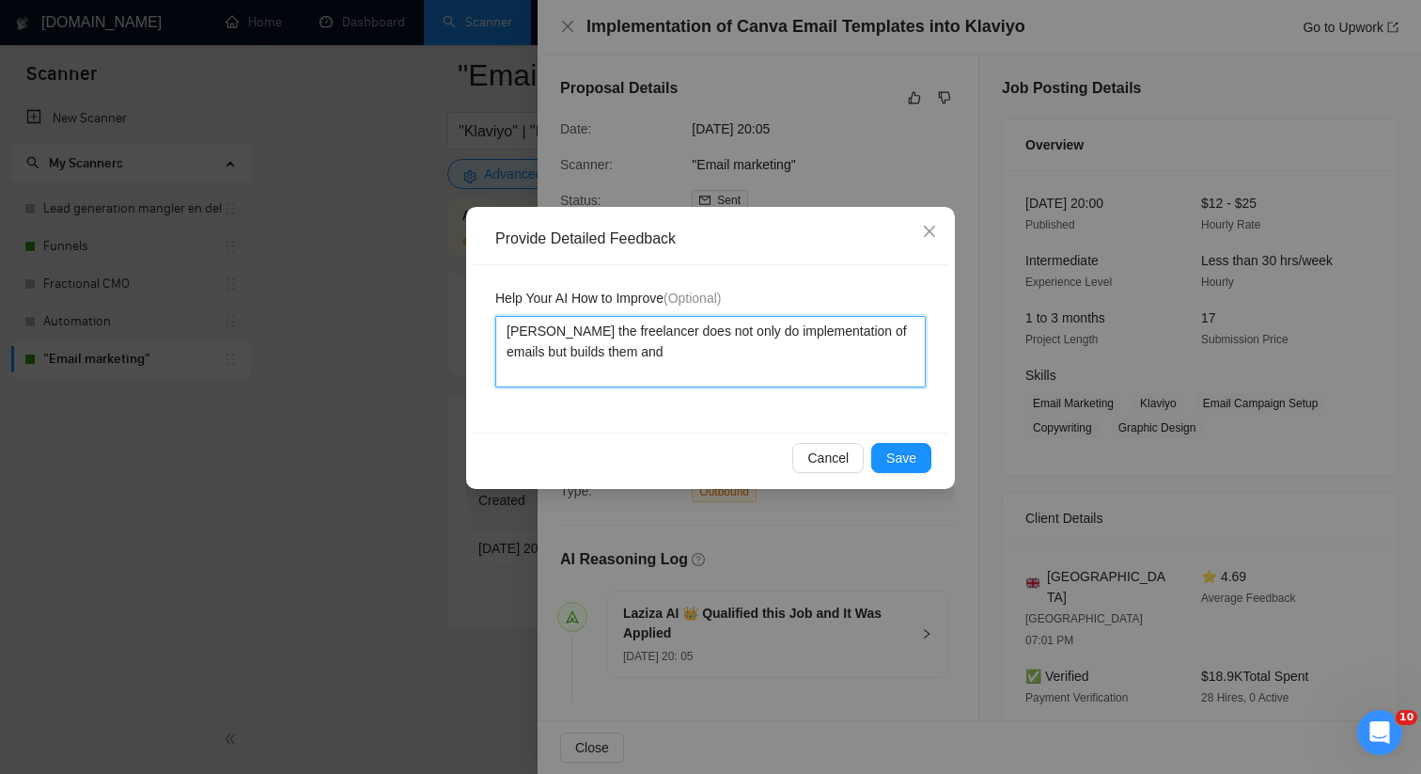
type textarea "[PERSON_NAME] the freelancer does not only do implementation of emails but buil…"
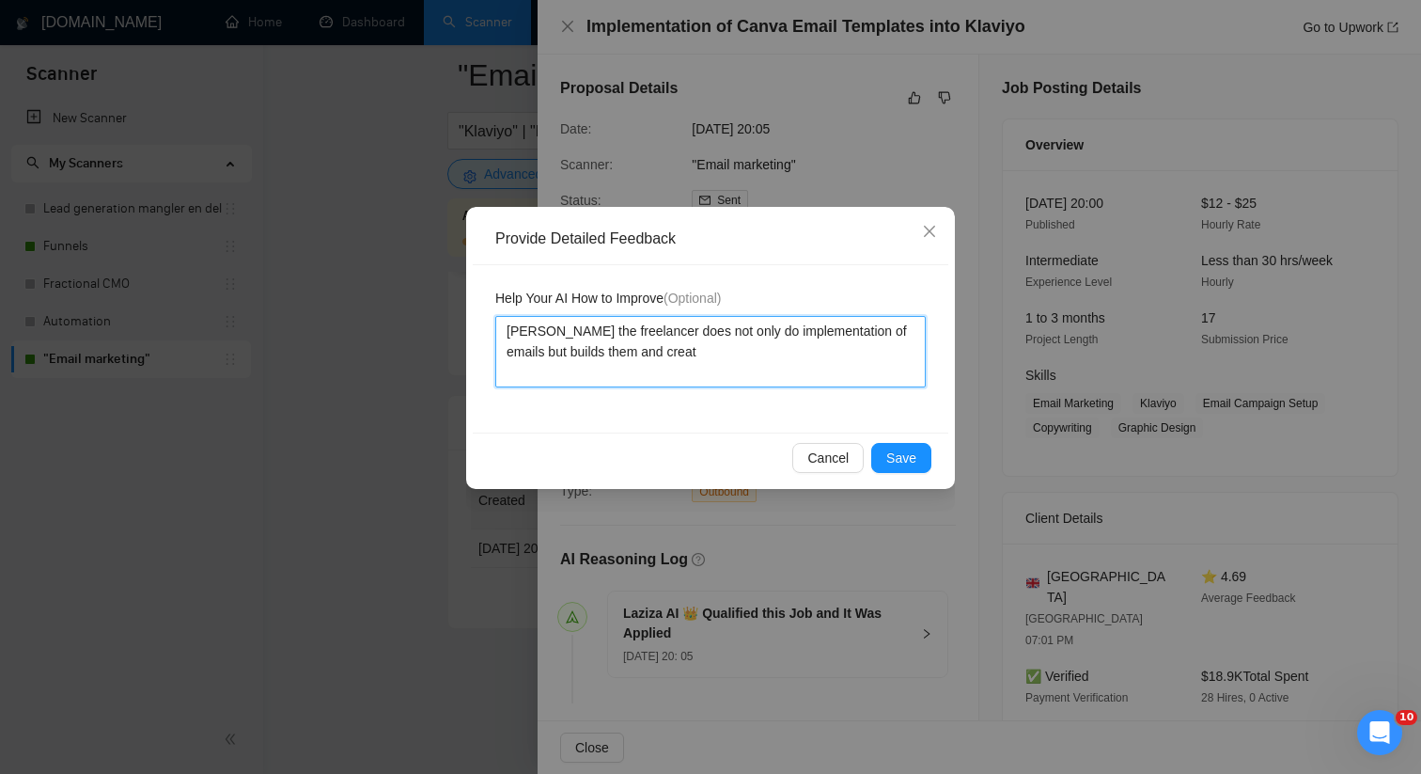
type textarea "[PERSON_NAME] the freelancer does not only do implementation of emails but buil…"
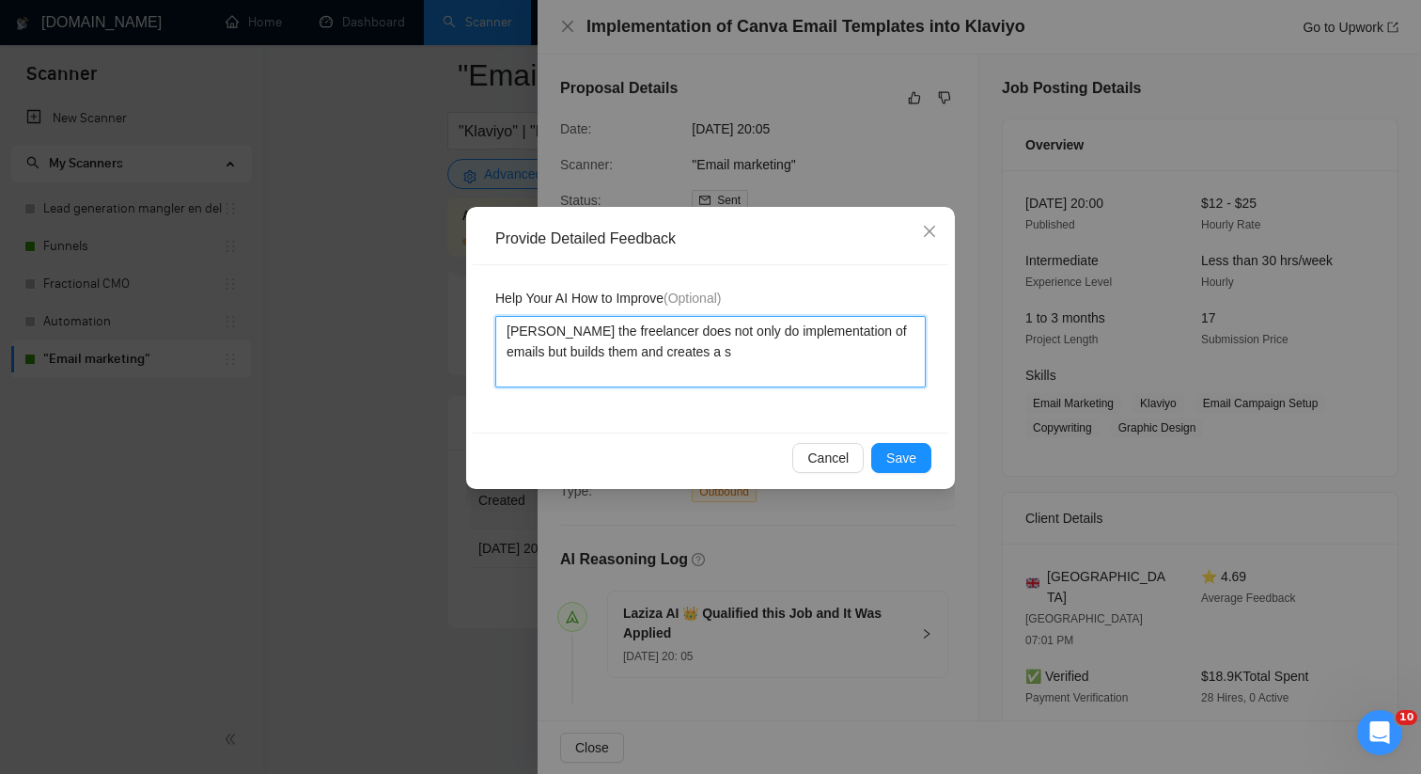
type textarea "[PERSON_NAME] the freelancer does not only do implementation of emails but buil…"
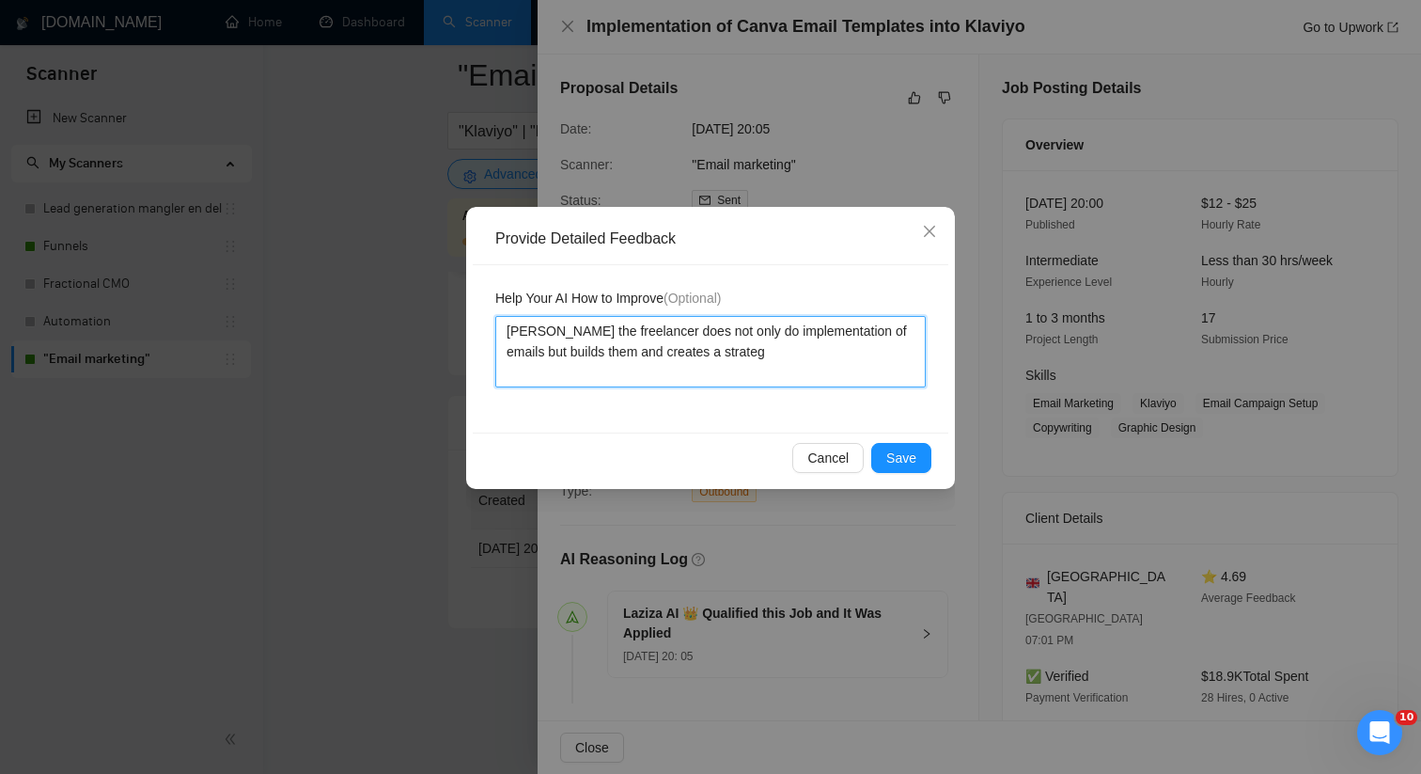
type textarea "[PERSON_NAME] the freelancer does not only do implementation of emails but buil…"
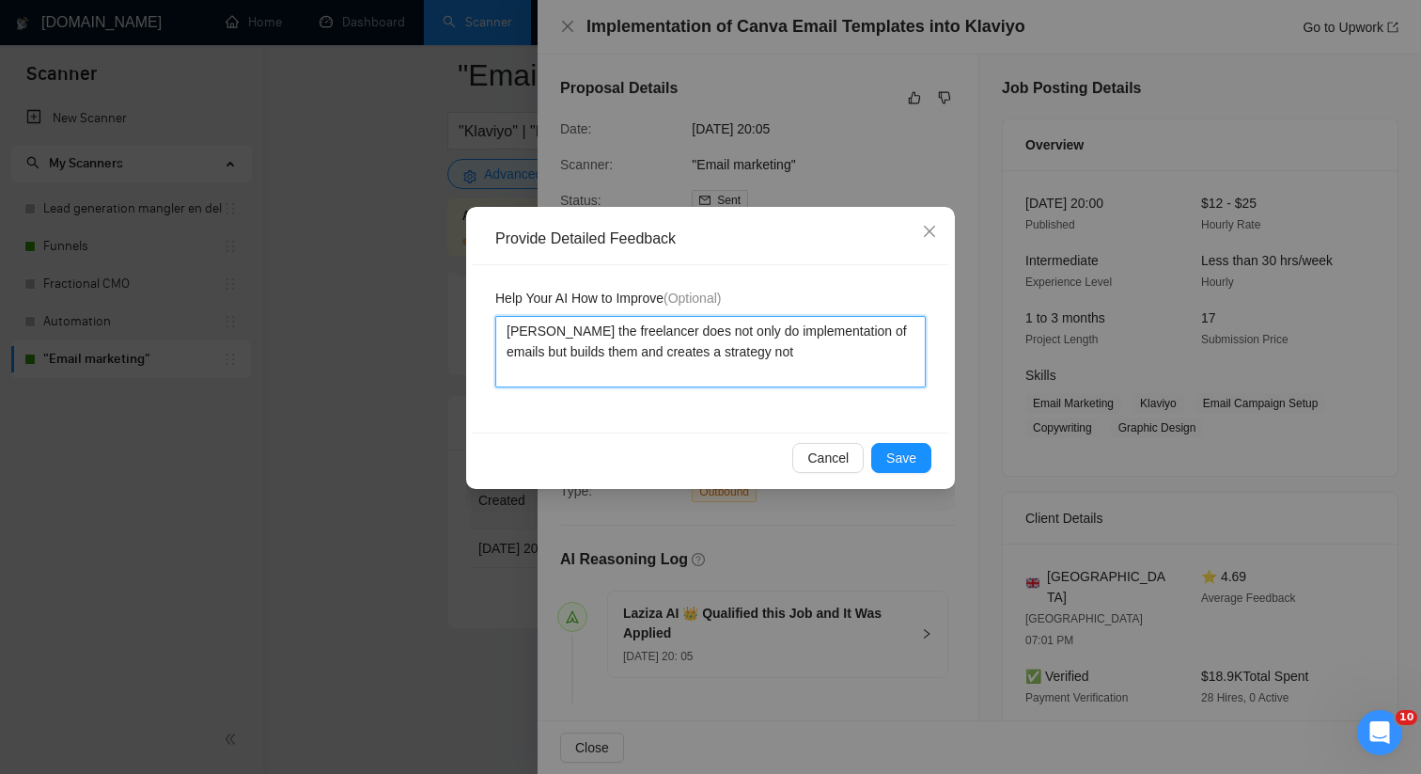
type textarea "[PERSON_NAME] the freelancer does not only do implementation of emails but buil…"
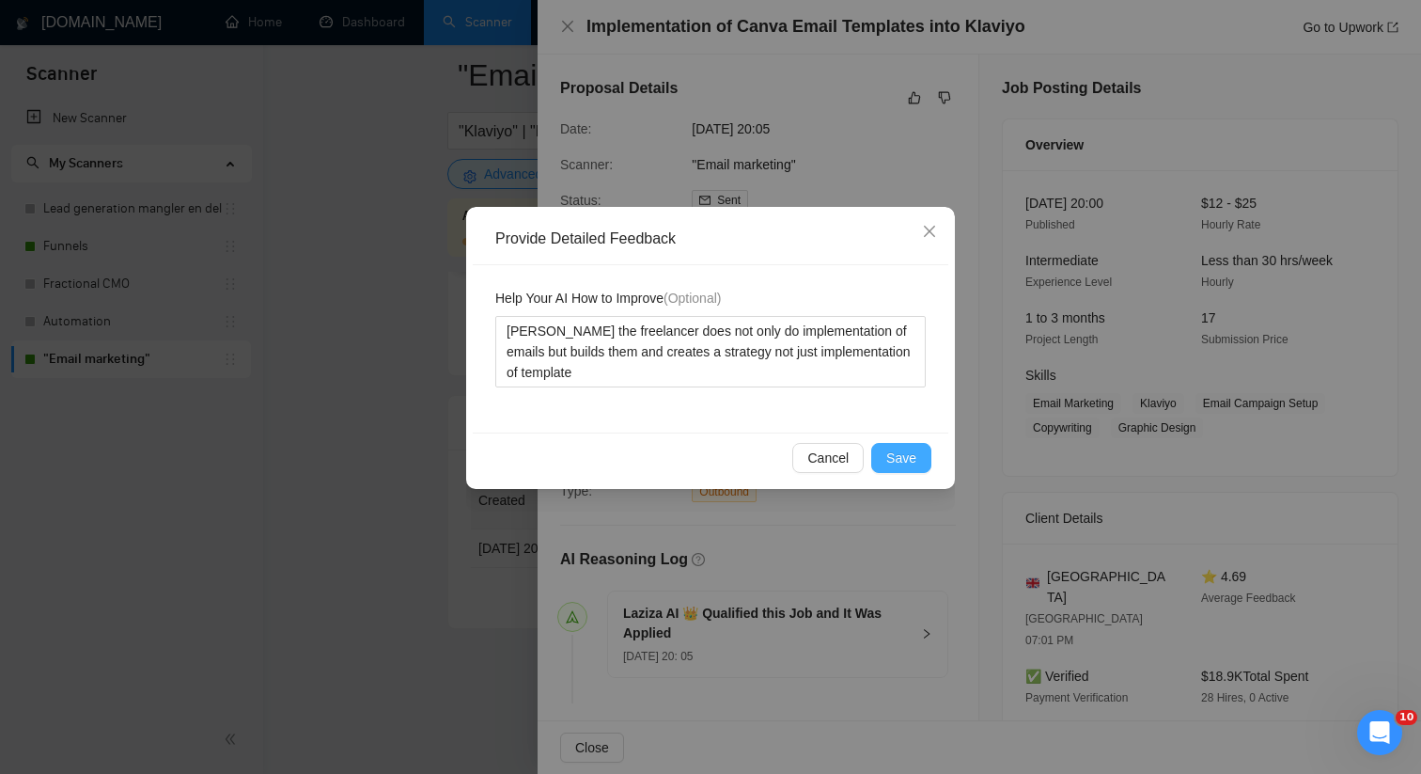
click at [905, 463] on span "Save" at bounding box center [901, 457] width 30 height 21
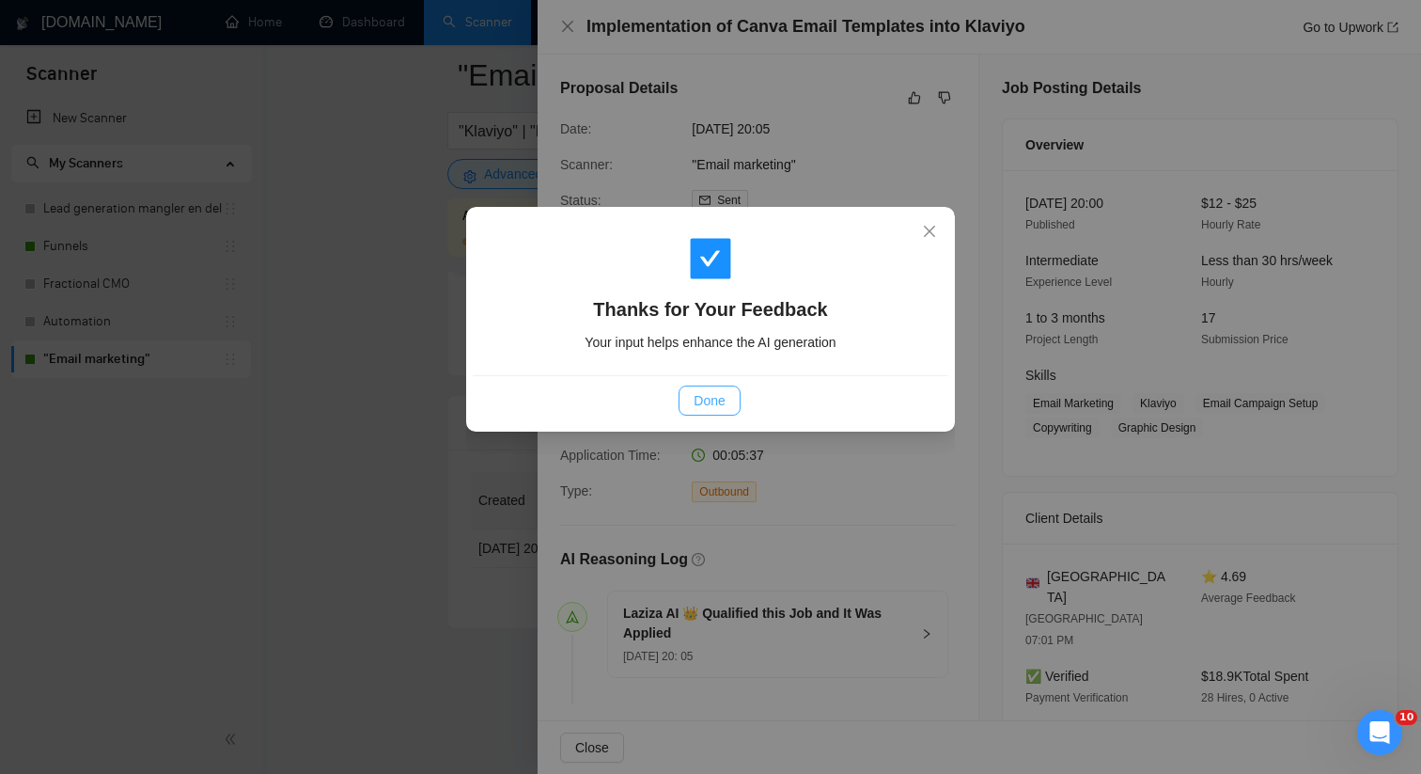
click at [714, 399] on span "Done" at bounding box center [709, 400] width 31 height 21
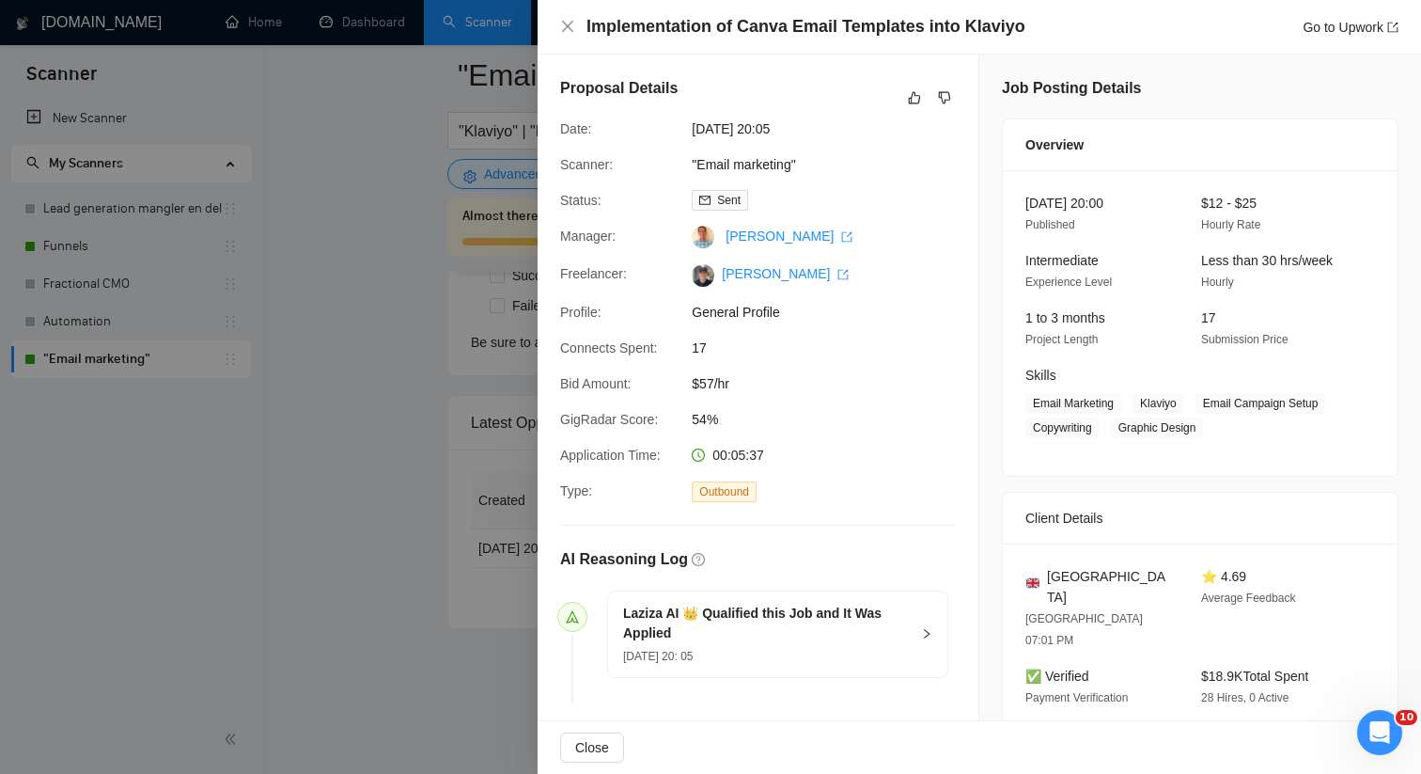
click at [426, 435] on div at bounding box center [710, 387] width 1421 height 774
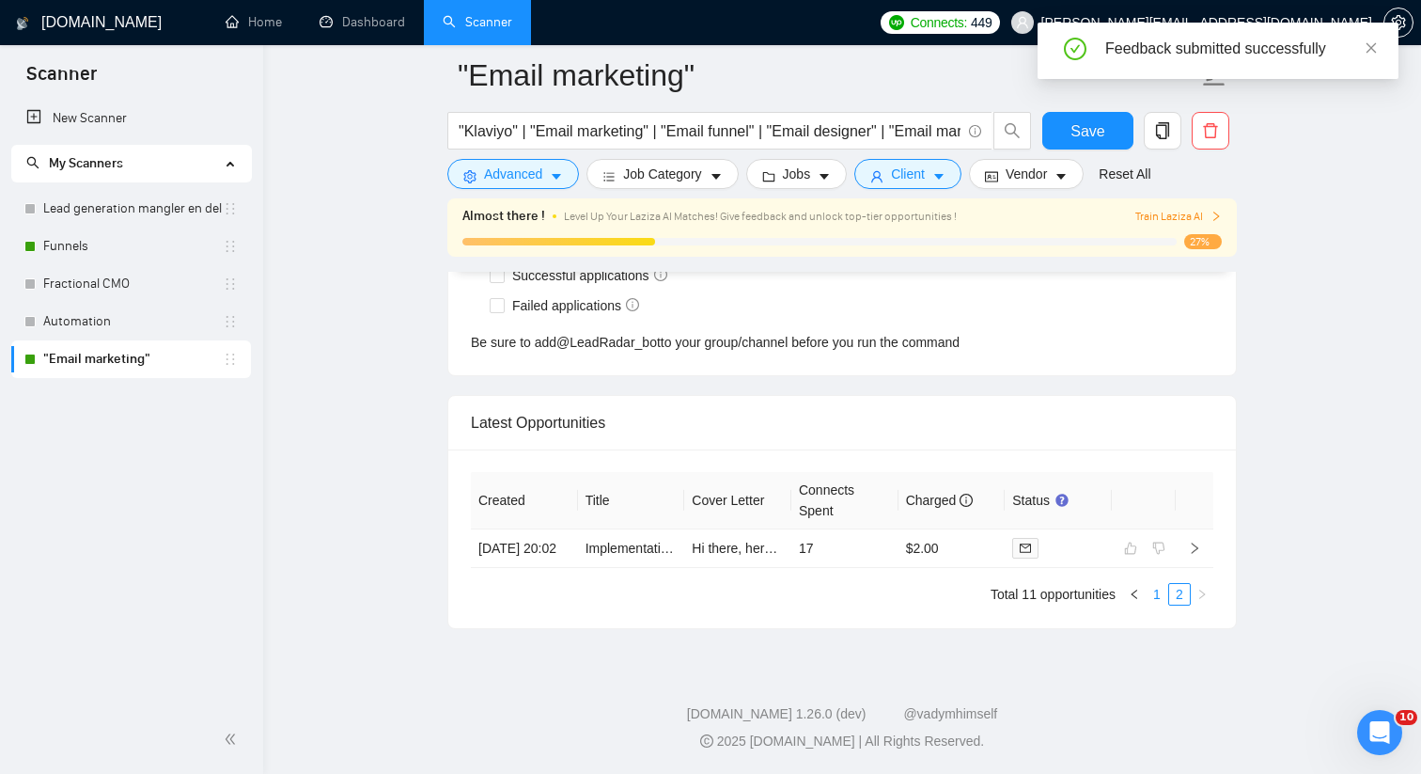
click at [1146, 594] on li "1" at bounding box center [1157, 594] width 23 height 23
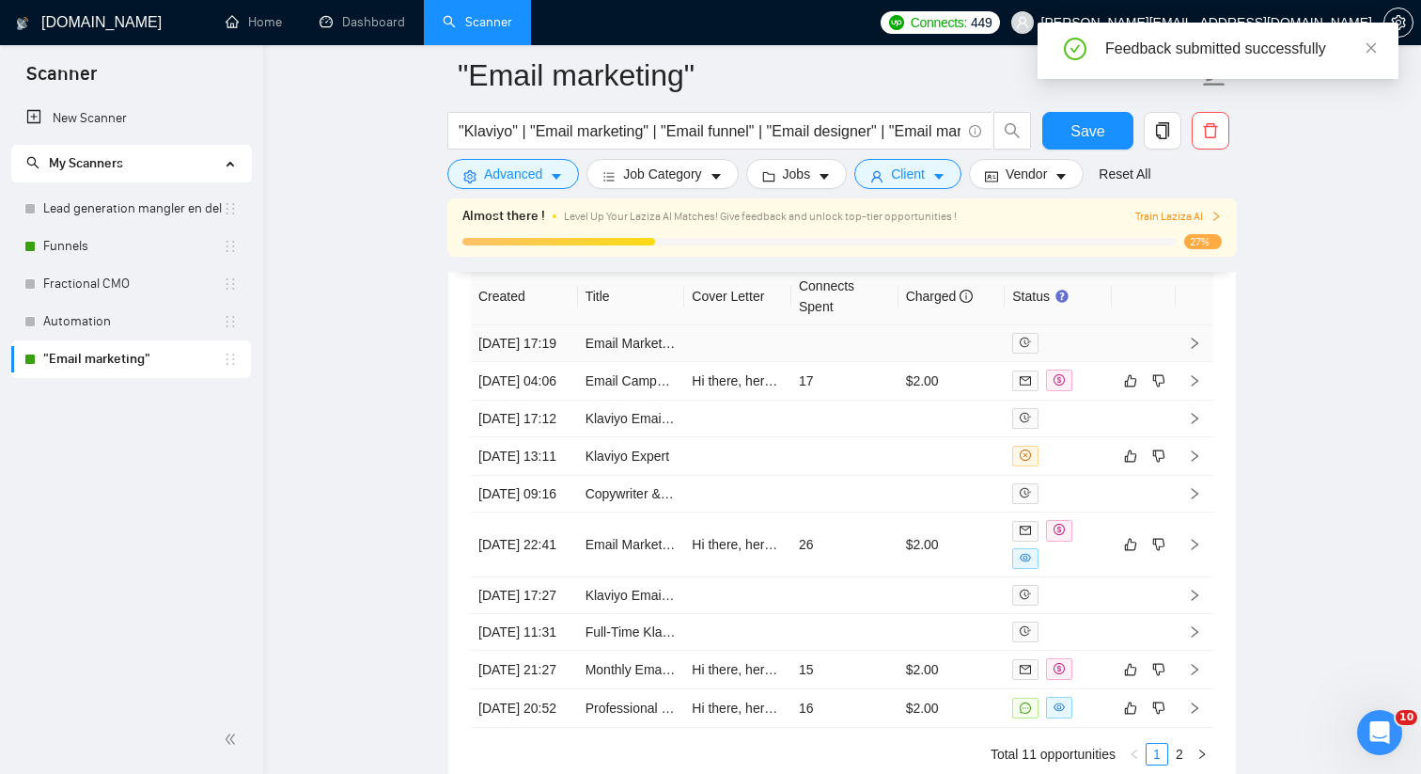
scroll to position [5533, 0]
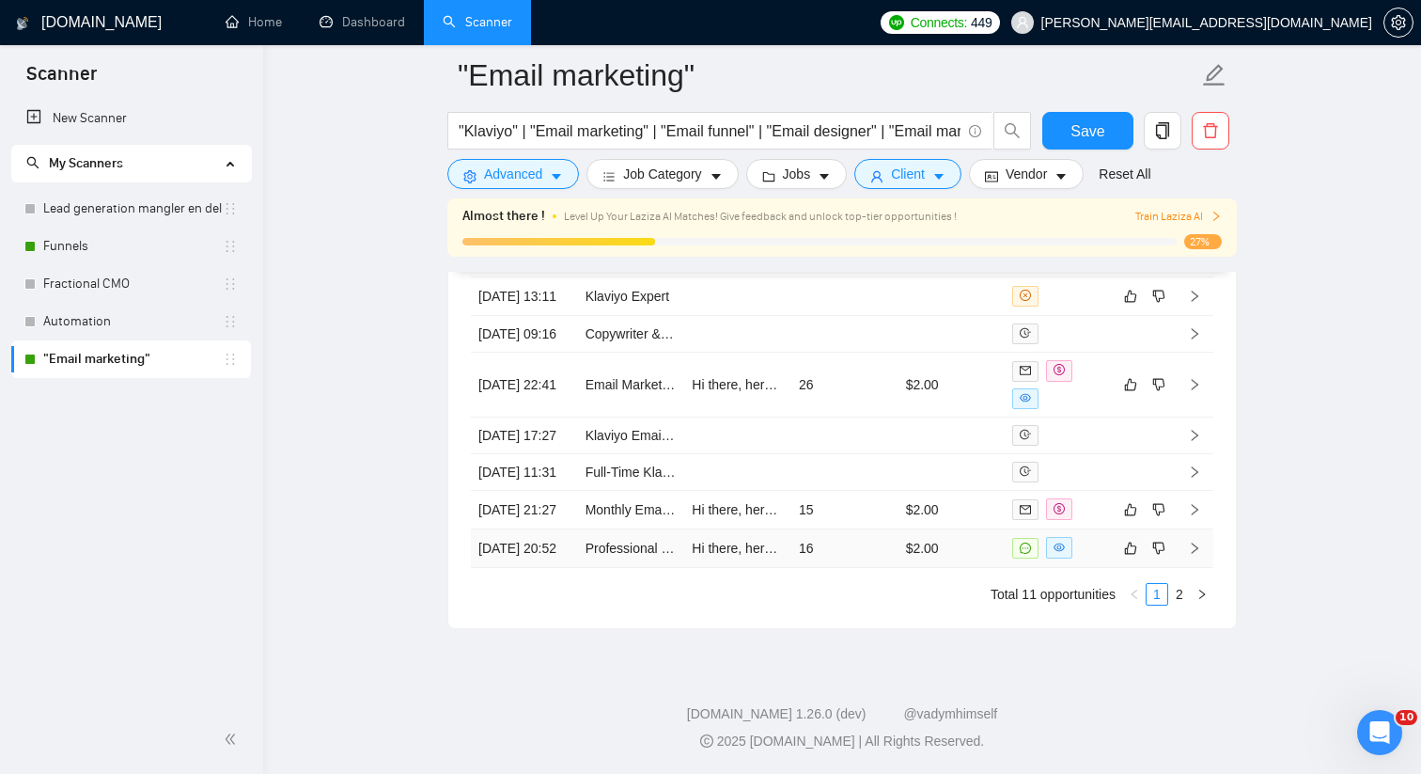
click at [896, 543] on td "16" at bounding box center [844, 548] width 107 height 39
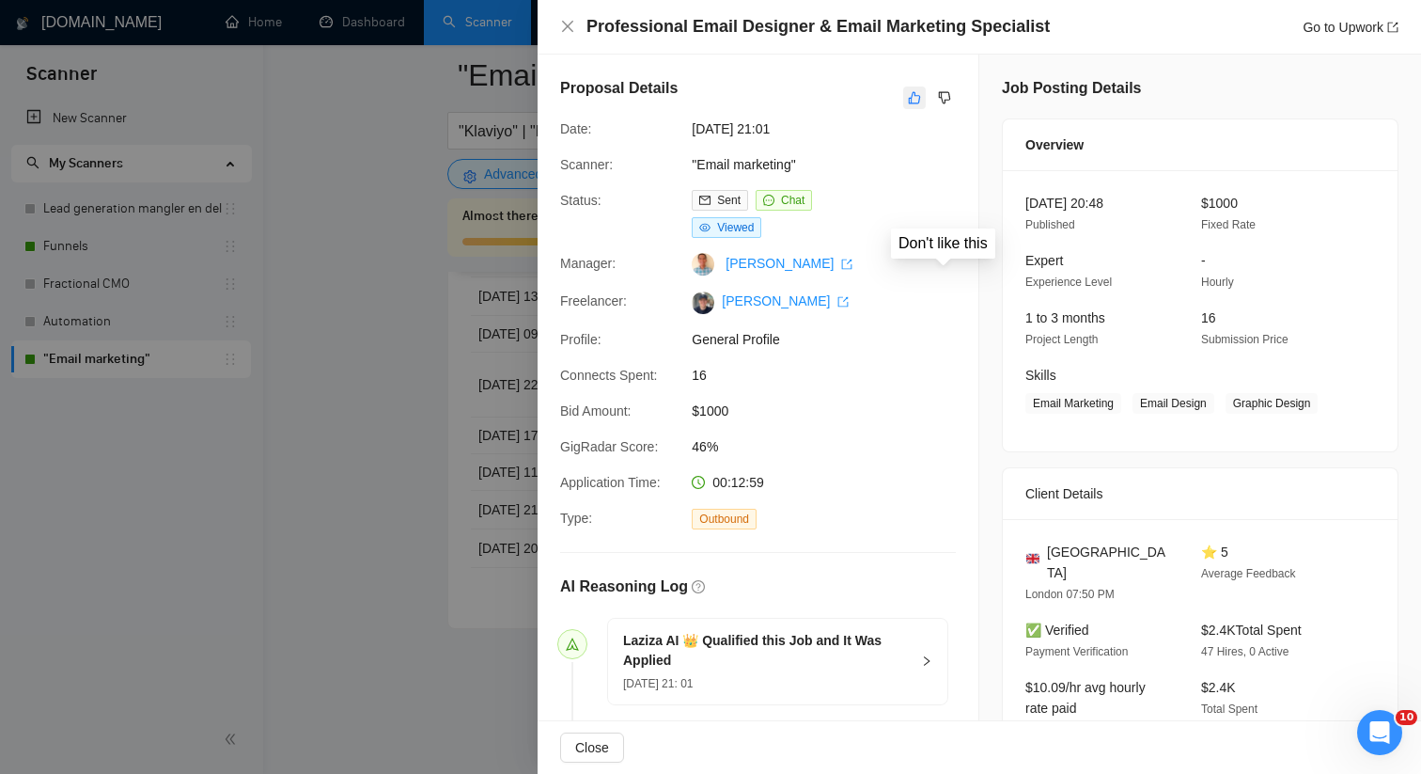
click at [915, 106] on button "button" at bounding box center [914, 97] width 23 height 23
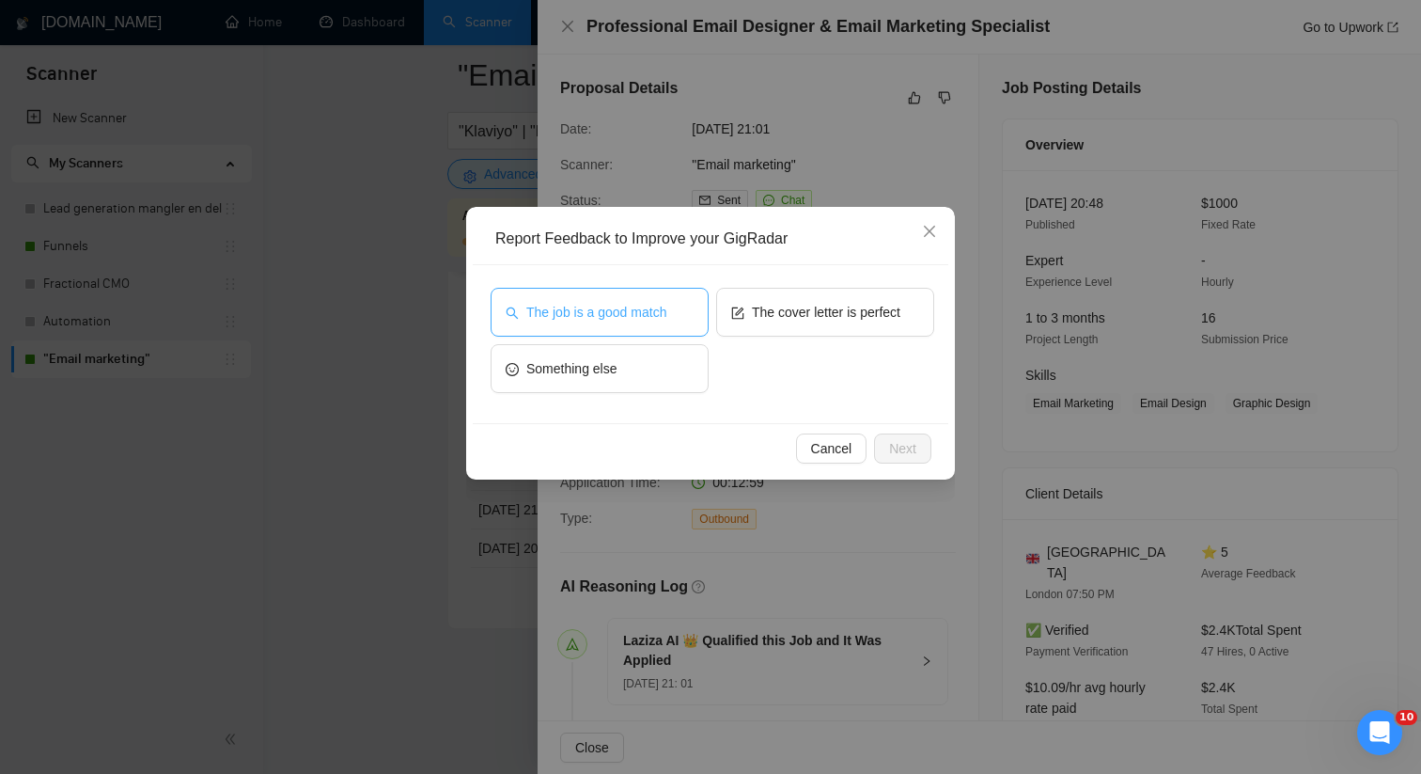
click at [602, 310] on span "The job is a good match" at bounding box center [596, 312] width 140 height 21
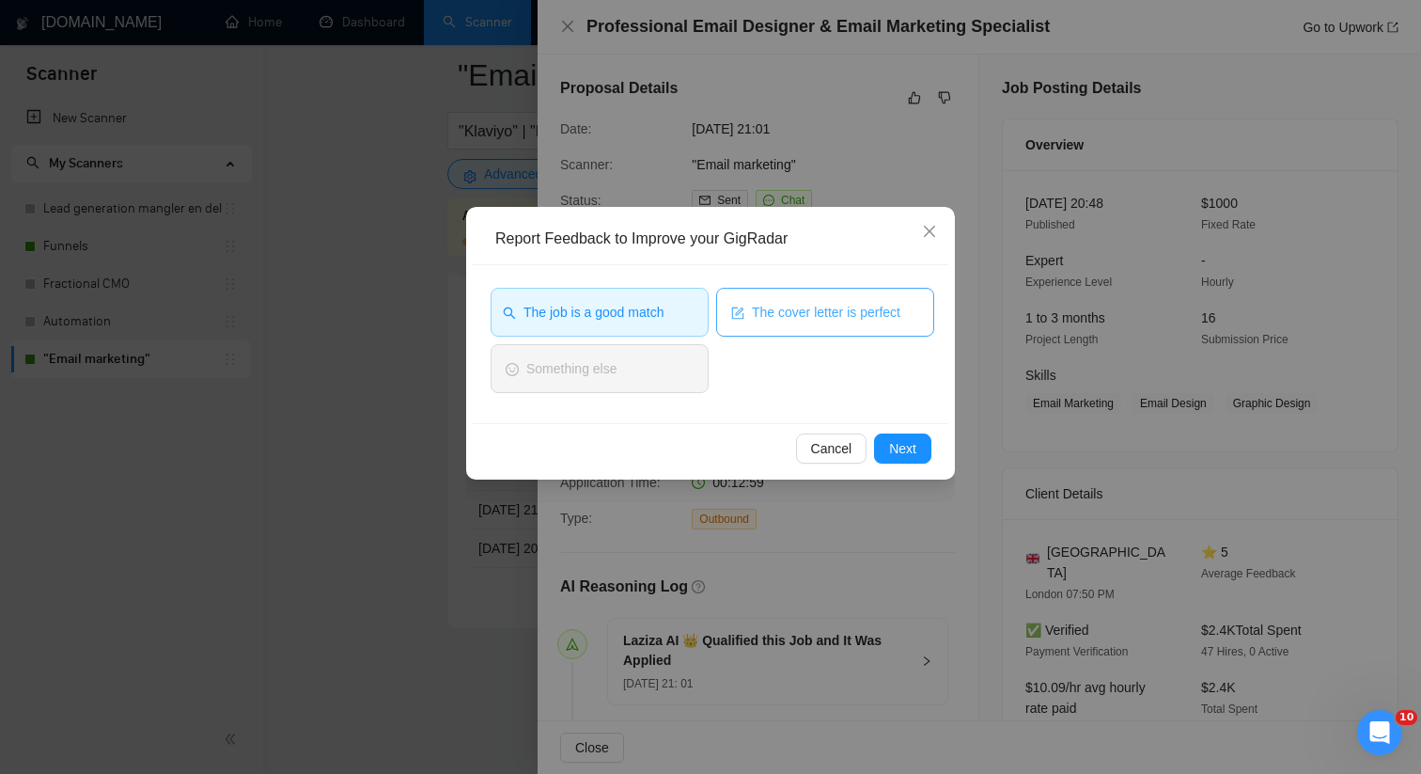
click at [819, 310] on span "The cover letter is perfect" at bounding box center [826, 312] width 149 height 21
click at [907, 432] on div "Cancel Next" at bounding box center [711, 448] width 476 height 50
click at [907, 443] on span "Next" at bounding box center [902, 448] width 27 height 21
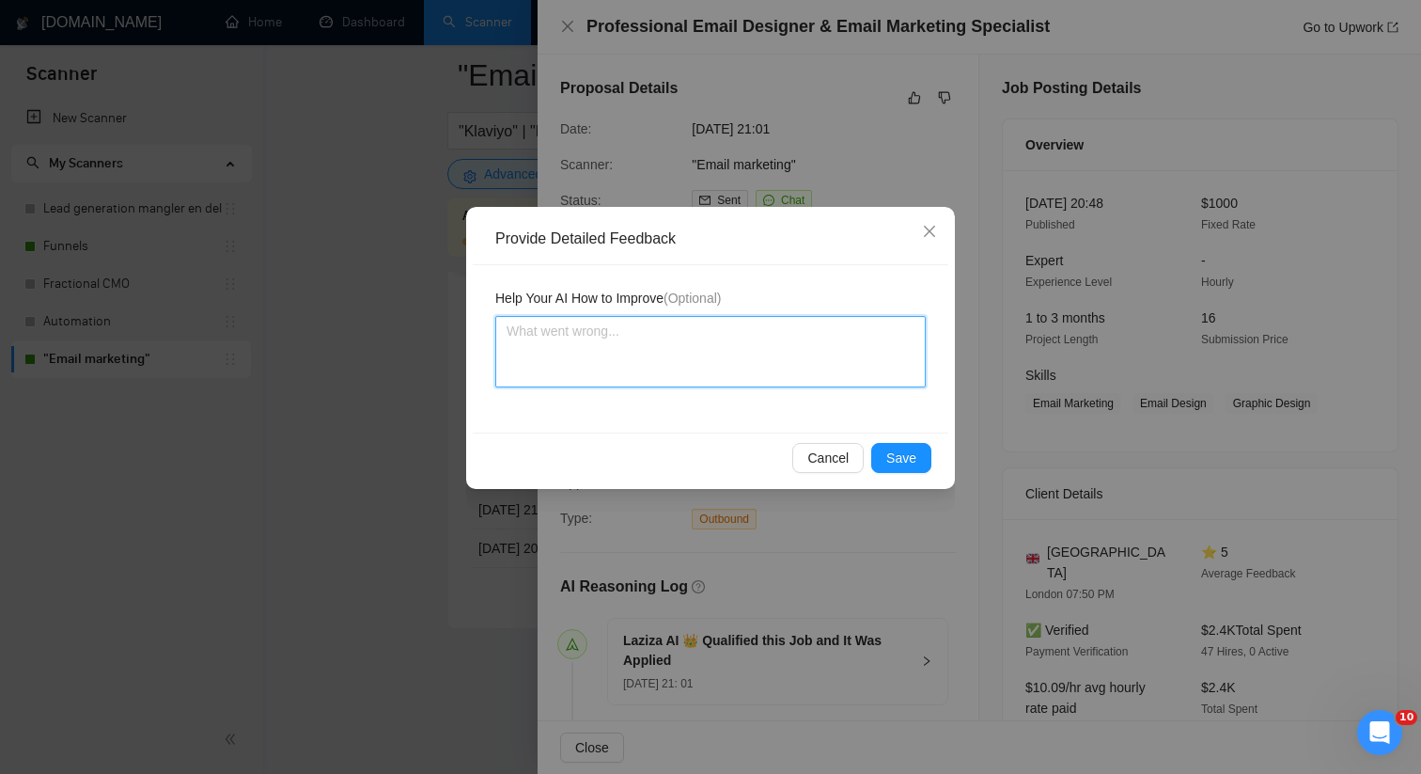
click at [823, 317] on textarea at bounding box center [710, 351] width 430 height 71
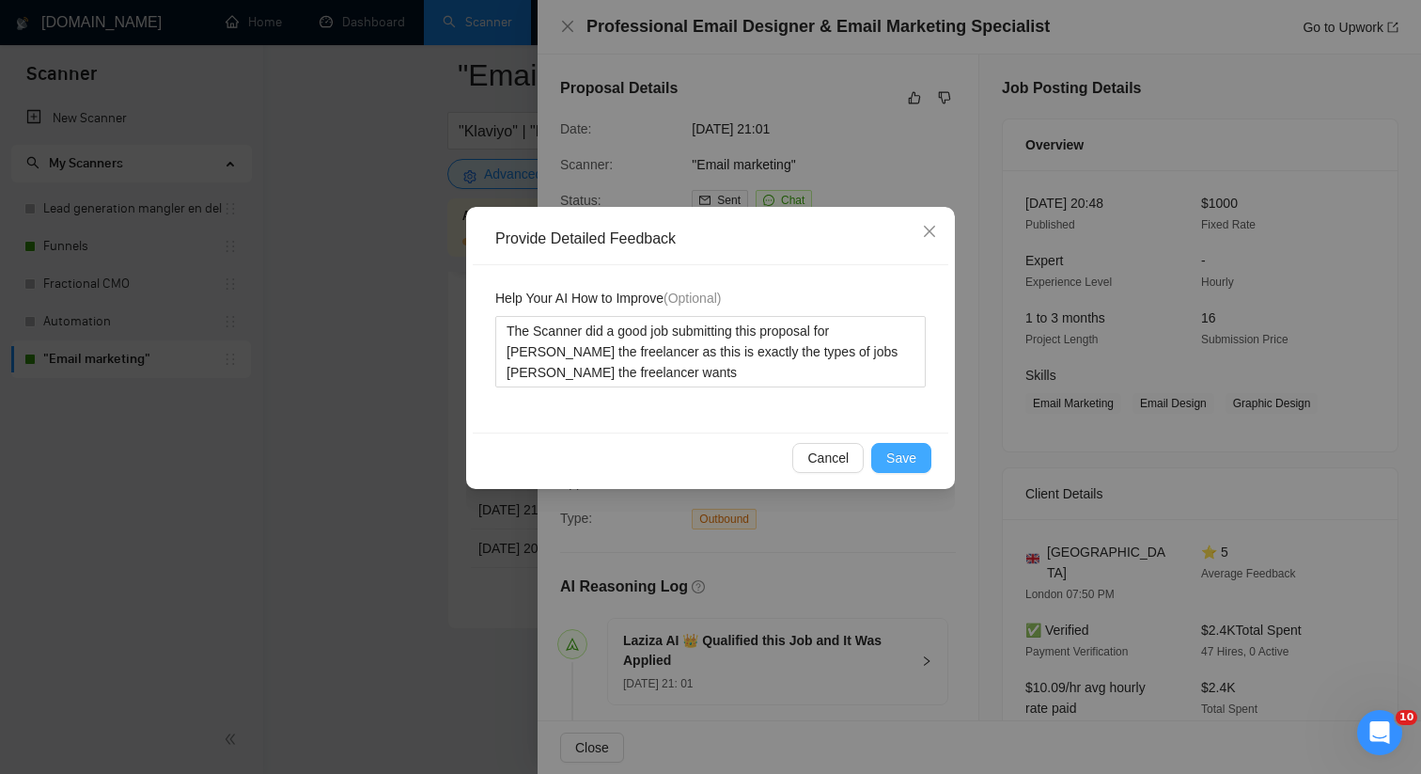
click at [919, 456] on button "Save" at bounding box center [901, 458] width 60 height 30
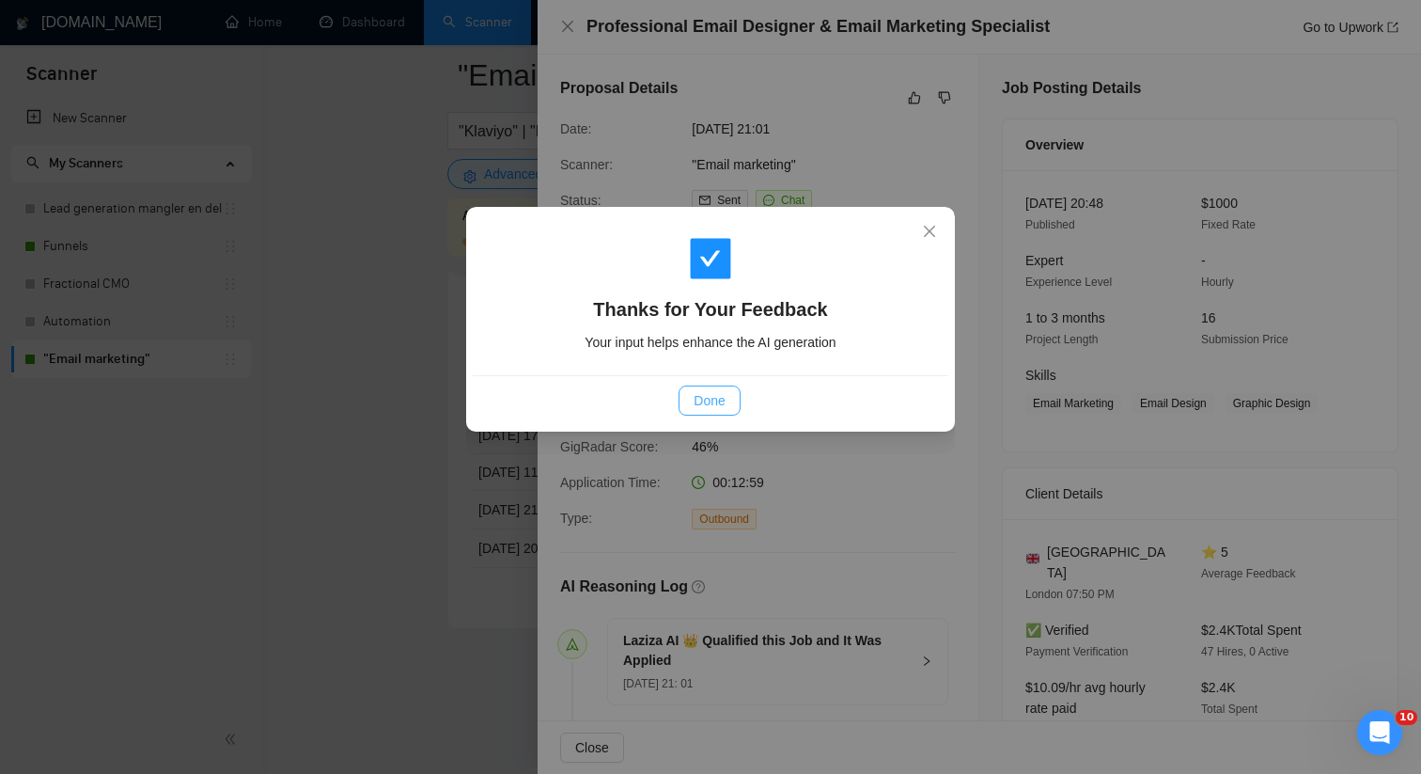
click at [708, 402] on span "Done" at bounding box center [709, 400] width 31 height 21
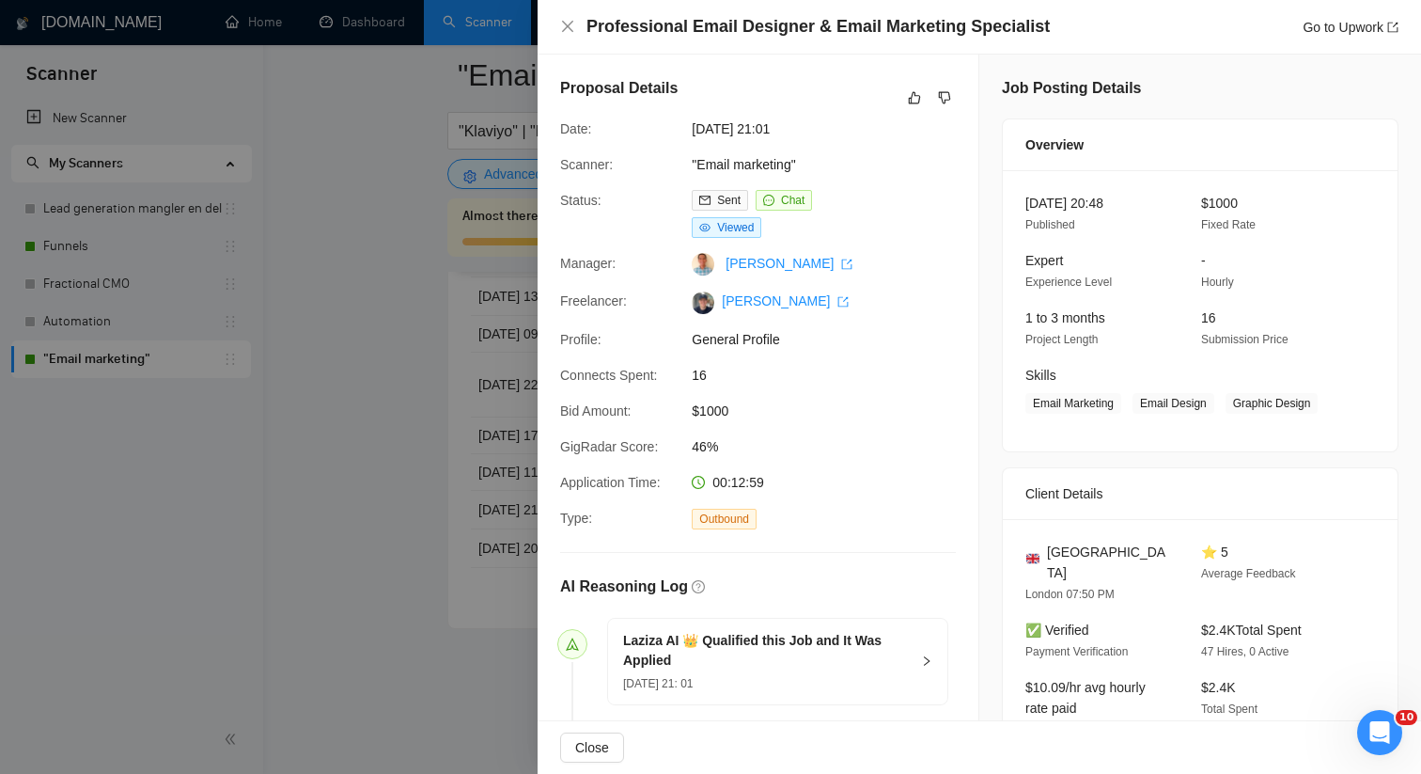
click at [418, 448] on div at bounding box center [710, 387] width 1421 height 774
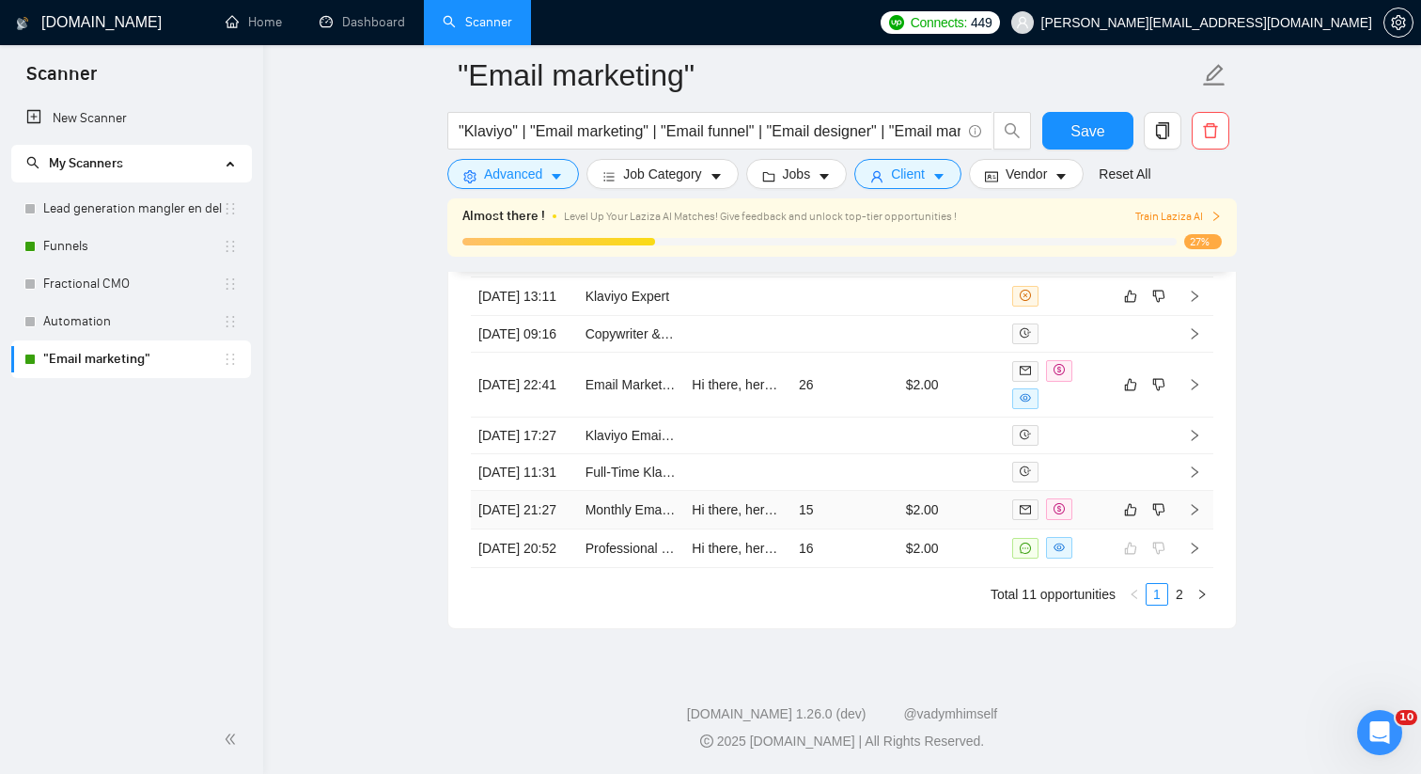
click at [884, 491] on td "15" at bounding box center [844, 510] width 107 height 39
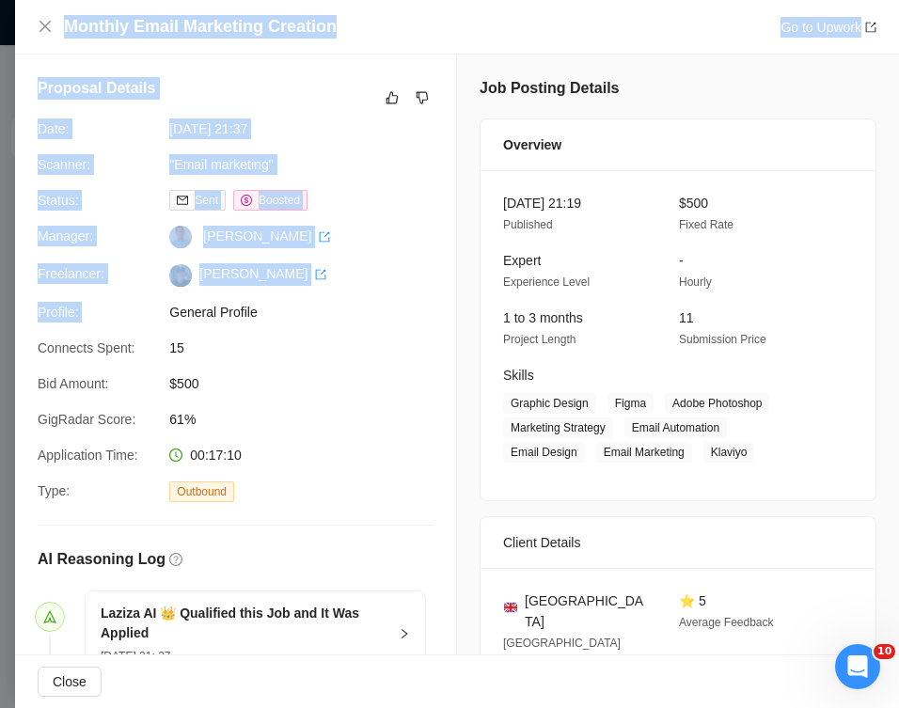
drag, startPoint x: 4, startPoint y: 293, endPoint x: 191, endPoint y: 293, distance: 187.0
click at [192, 293] on div "Monthly Email Marketing Creation Go to Upwork Proposal Details Date: [DATE] 21:…" at bounding box center [449, 354] width 899 height 708
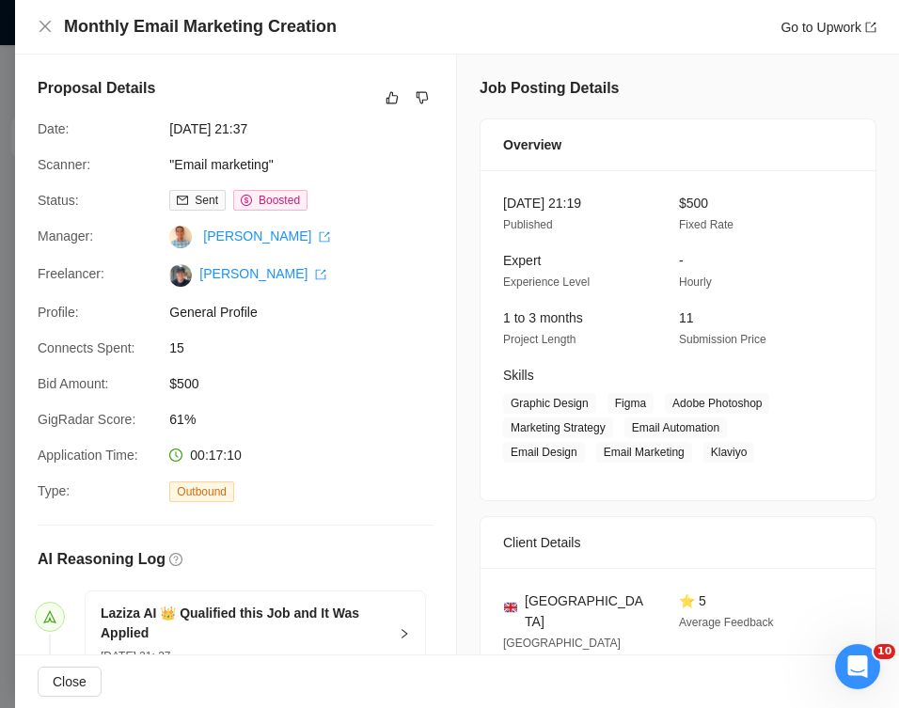
click at [12, 353] on div at bounding box center [449, 354] width 899 height 708
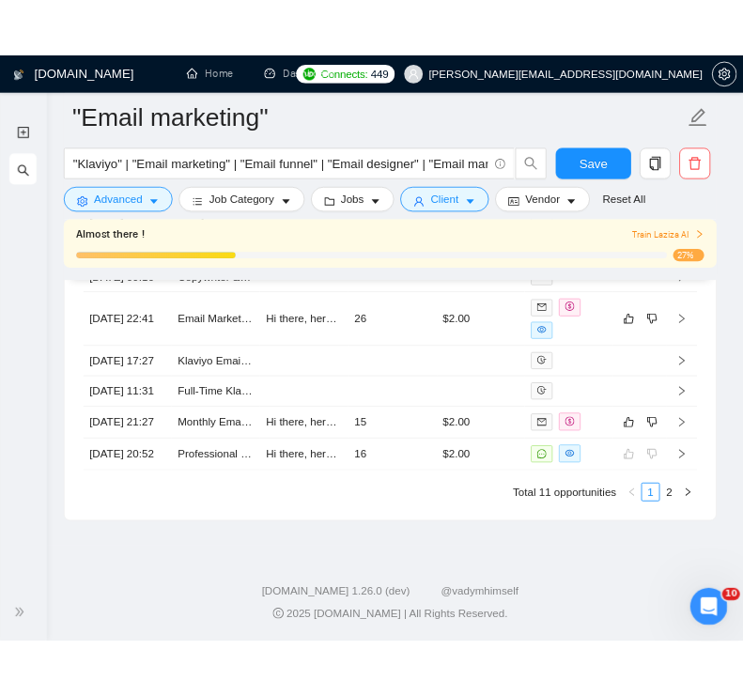
scroll to position [5876, 0]
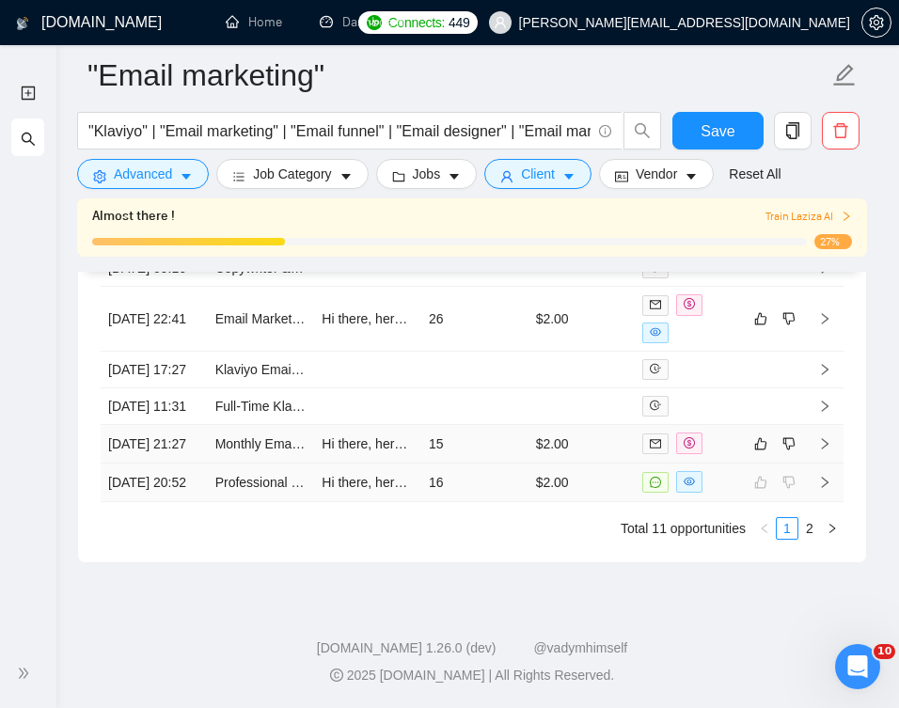
click at [419, 442] on td "Hi there, here I am! A guy who is actually writing his own proposals in the mid…" at bounding box center [367, 444] width 107 height 39
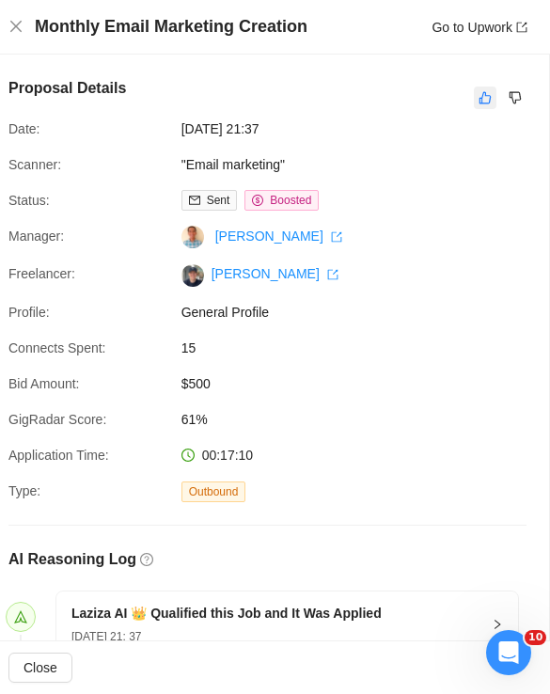
click at [480, 96] on icon "like" at bounding box center [484, 97] width 13 height 15
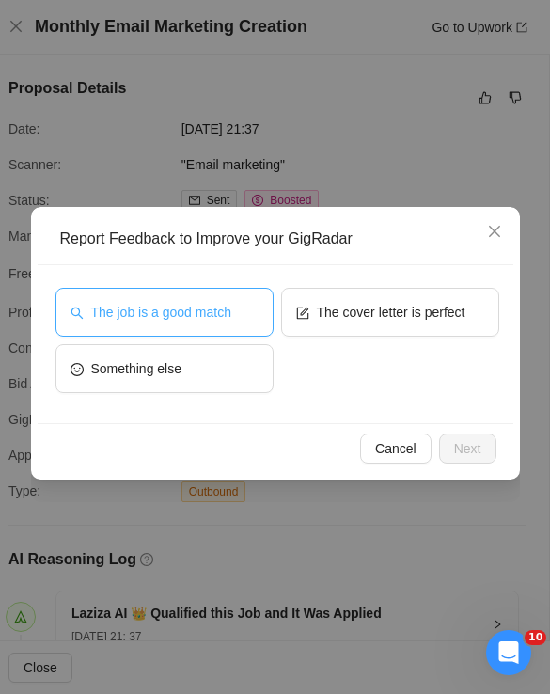
click at [176, 320] on span "The job is a good match" at bounding box center [161, 312] width 140 height 21
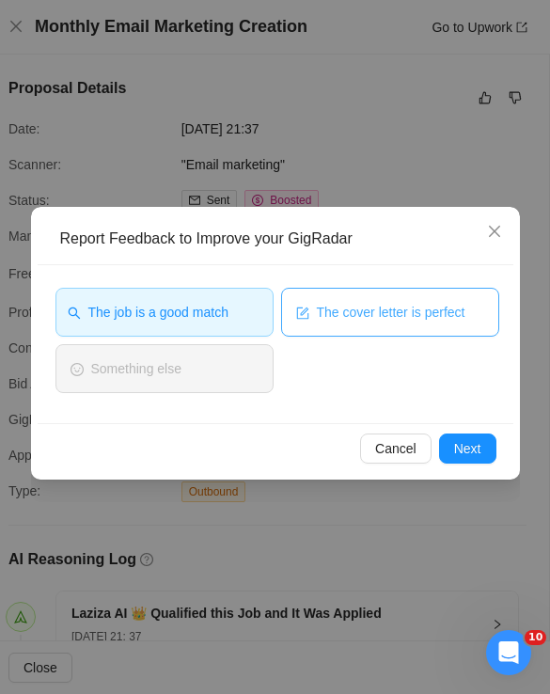
click at [351, 320] on span "The cover letter is perfect" at bounding box center [391, 312] width 149 height 21
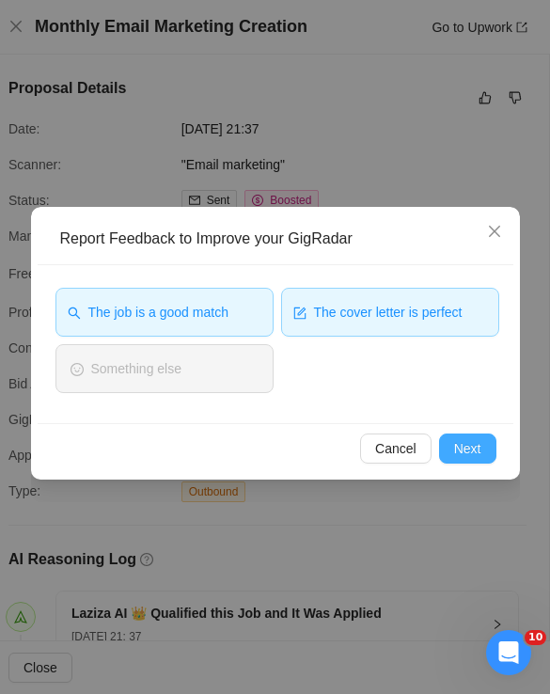
click at [468, 448] on span "Next" at bounding box center [467, 448] width 27 height 21
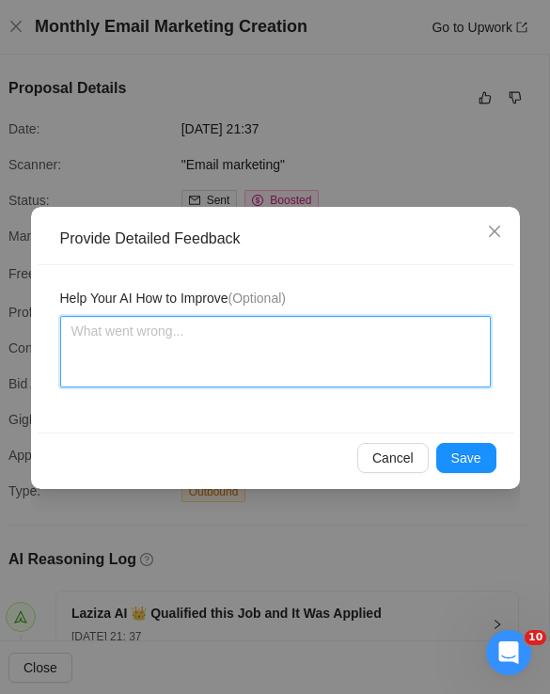
click at [252, 319] on textarea at bounding box center [275, 351] width 430 height 71
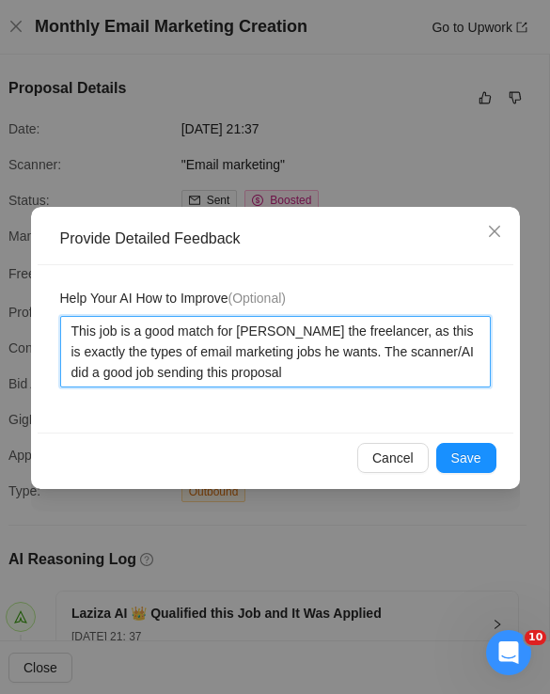
click at [134, 362] on textarea "This job is a good match for [PERSON_NAME] the freelancer, as this is exactly t…" at bounding box center [275, 351] width 430 height 71
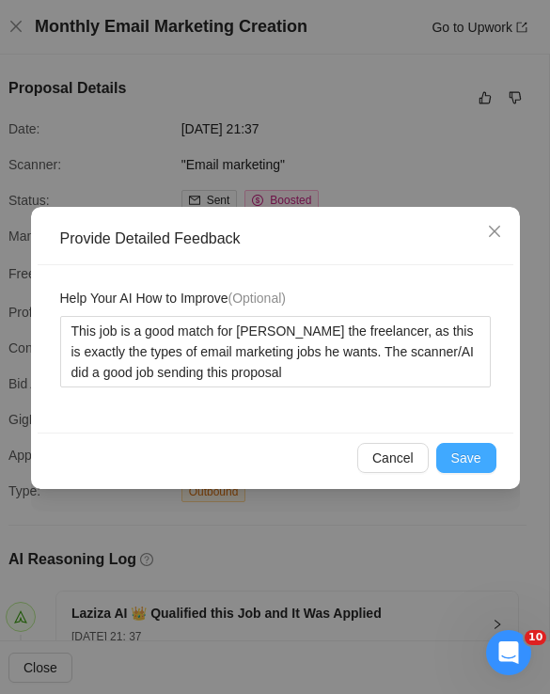
click at [464, 468] on button "Save" at bounding box center [466, 458] width 60 height 30
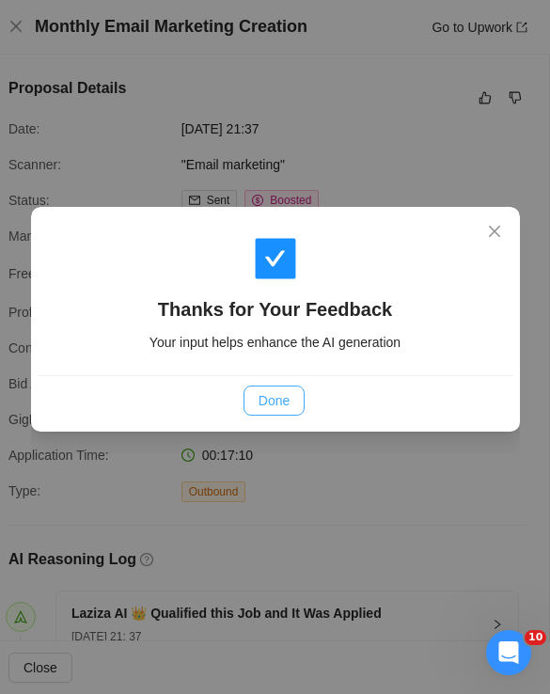
click at [290, 405] on button "Done" at bounding box center [273, 400] width 61 height 30
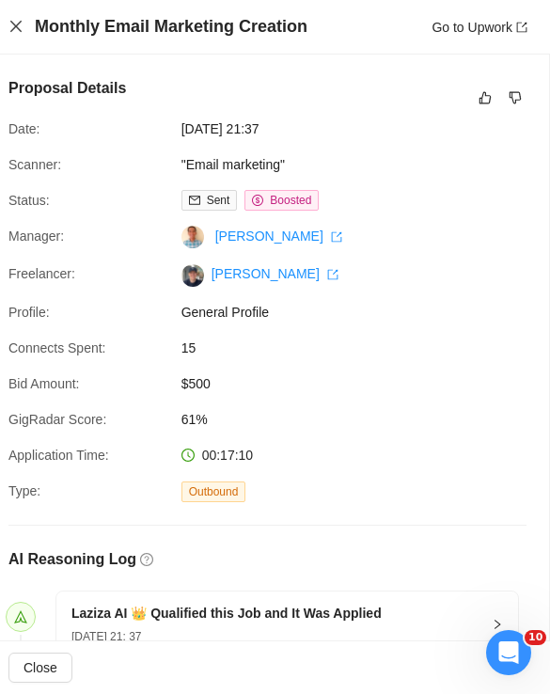
click at [21, 30] on icon "close" at bounding box center [15, 26] width 15 height 15
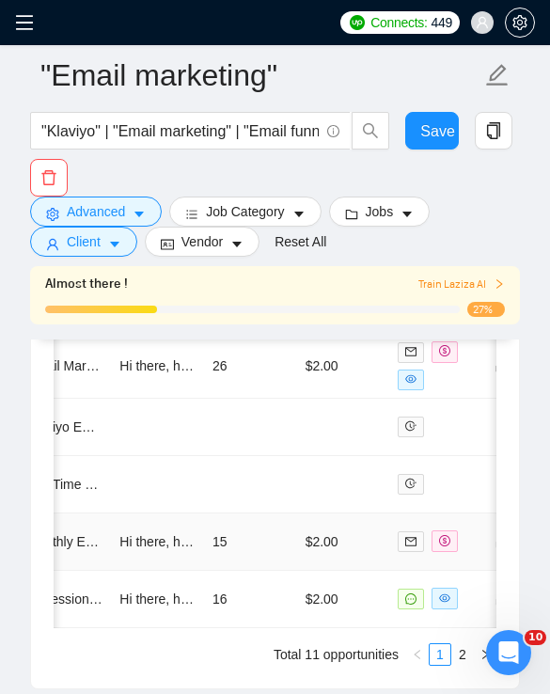
scroll to position [0, 215]
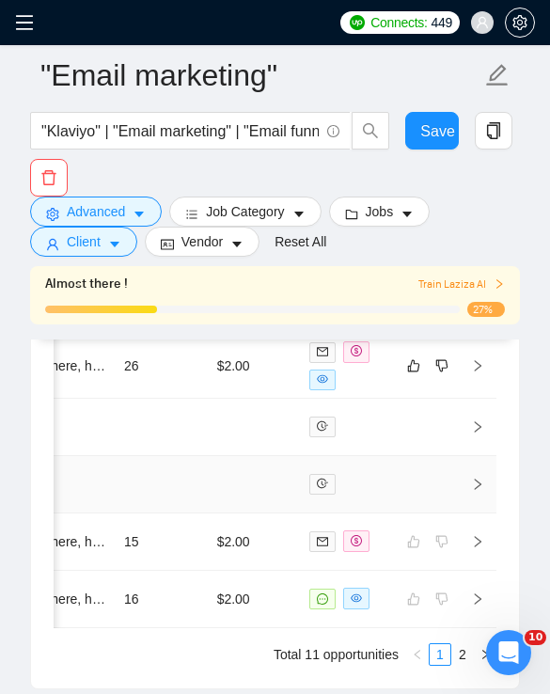
click at [129, 513] on td at bounding box center [163, 484] width 93 height 57
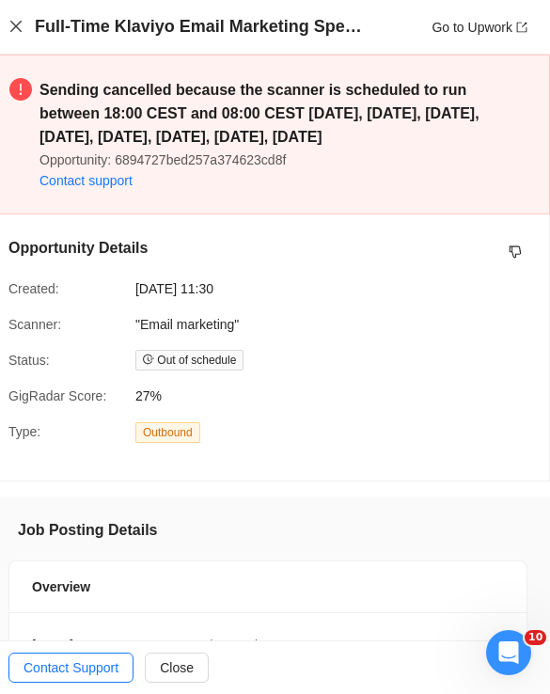
click at [13, 23] on icon "close" at bounding box center [15, 26] width 11 height 11
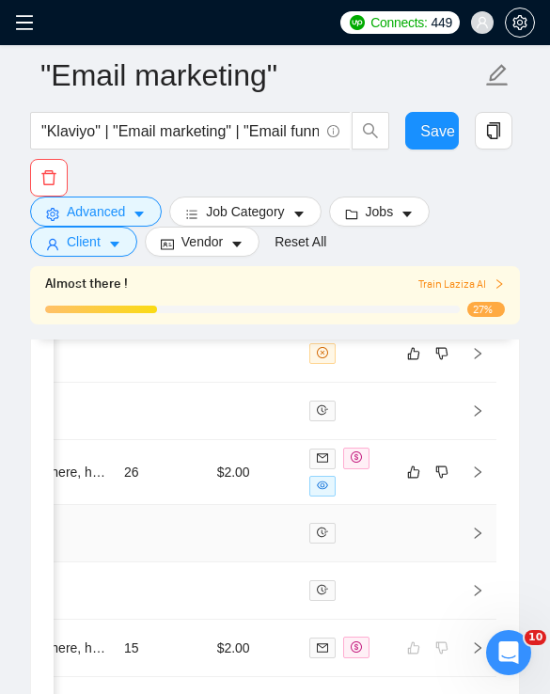
scroll to position [6115, 0]
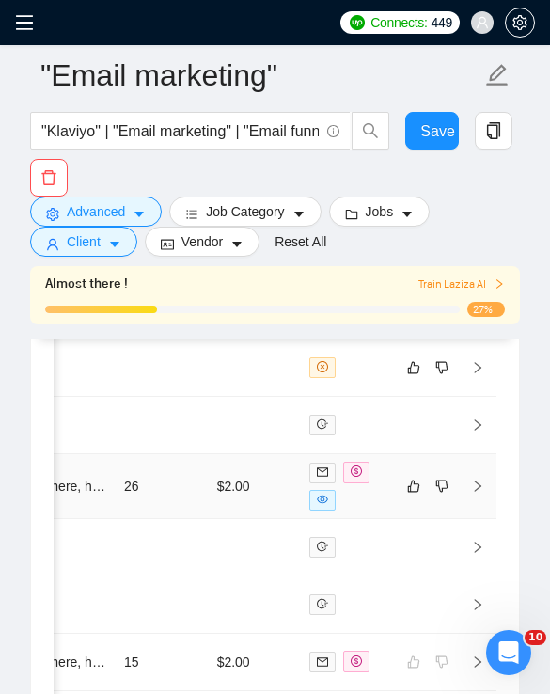
click at [208, 519] on td "26" at bounding box center [163, 486] width 93 height 65
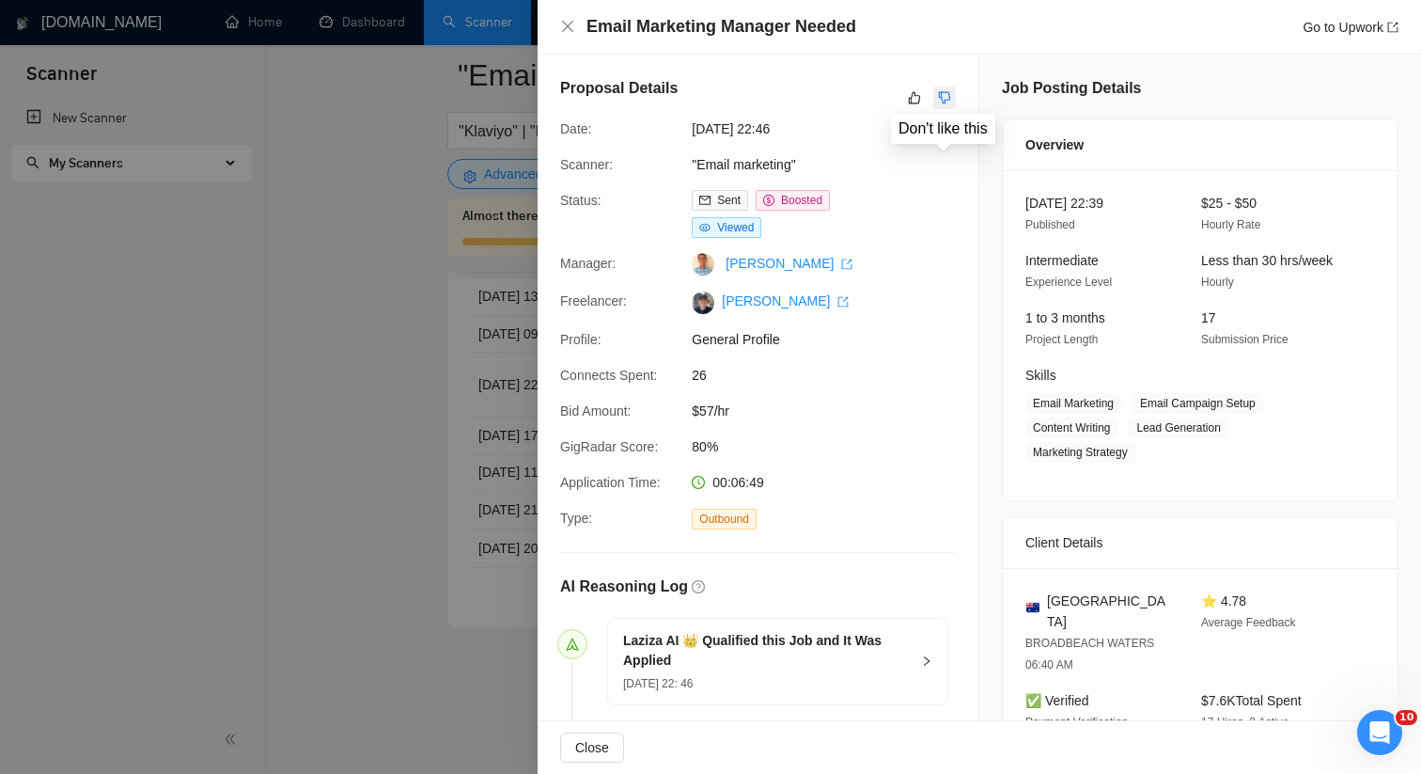
click at [934, 99] on button "button" at bounding box center [944, 97] width 23 height 23
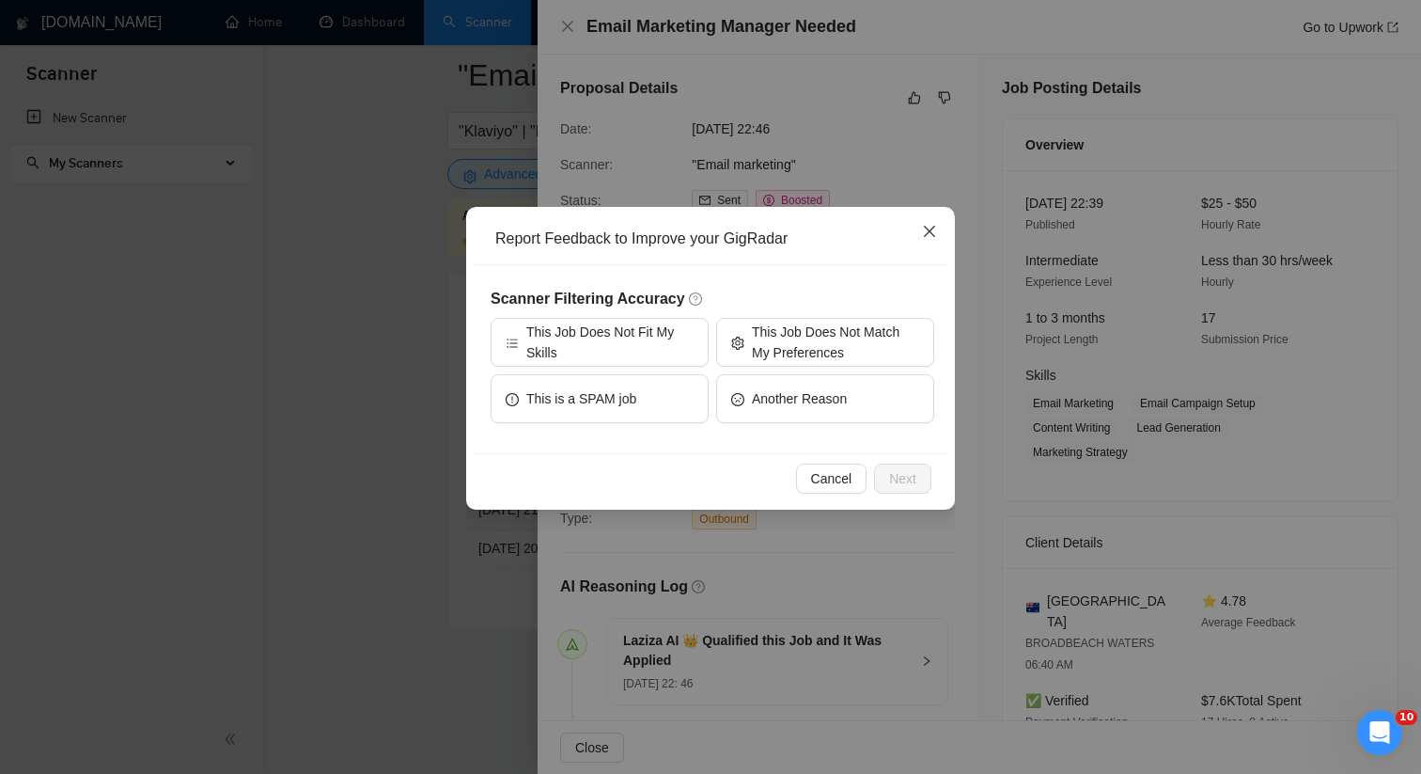
click at [927, 238] on icon "close" at bounding box center [929, 231] width 15 height 15
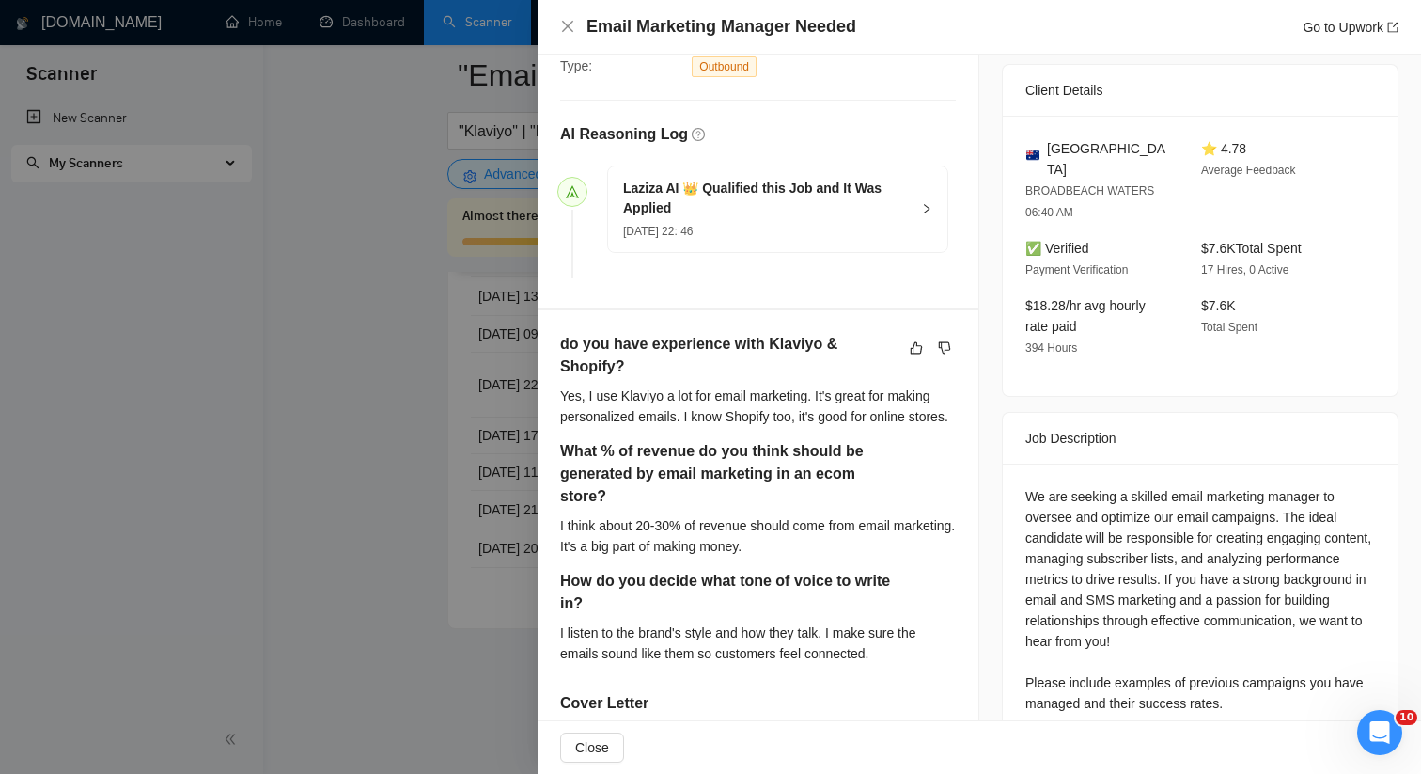
scroll to position [655, 0]
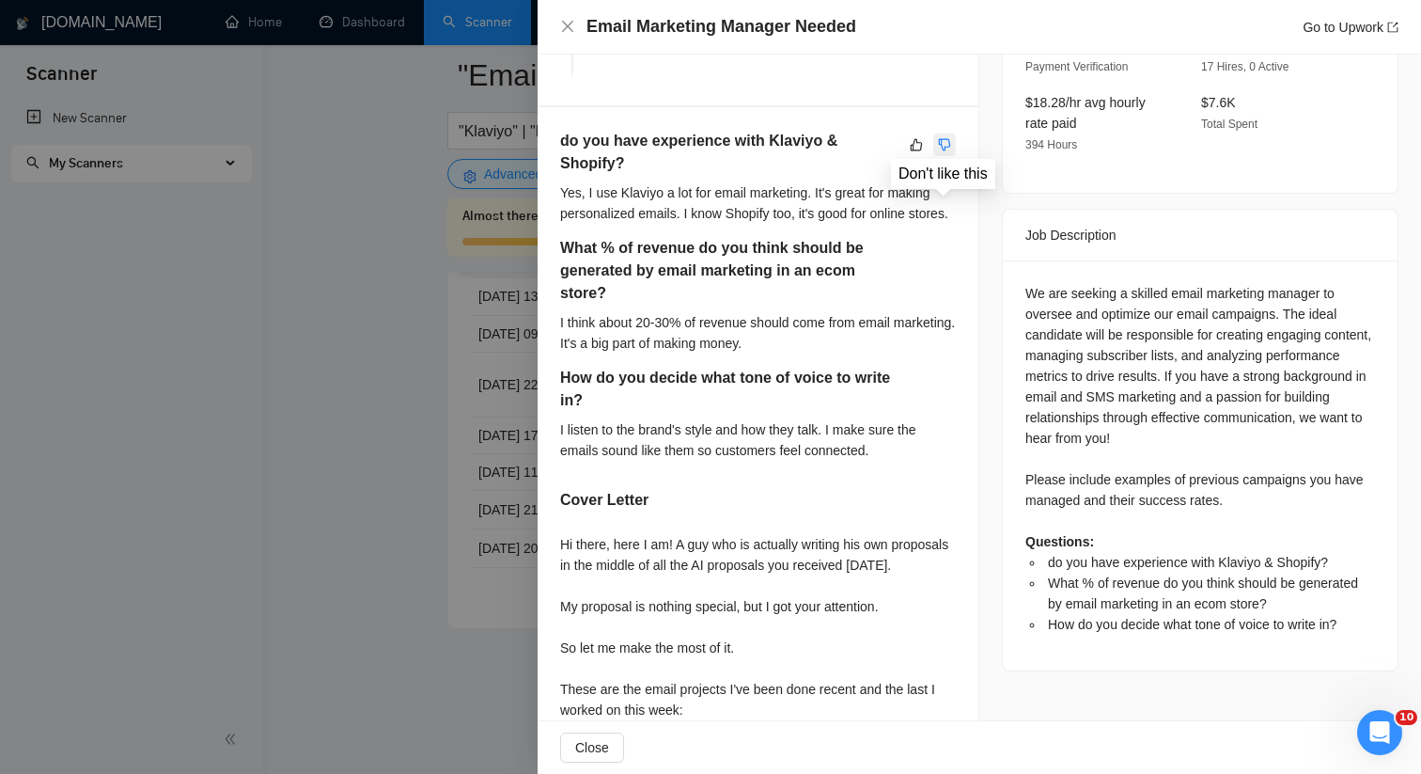
click at [941, 145] on icon "dislike" at bounding box center [944, 144] width 13 height 15
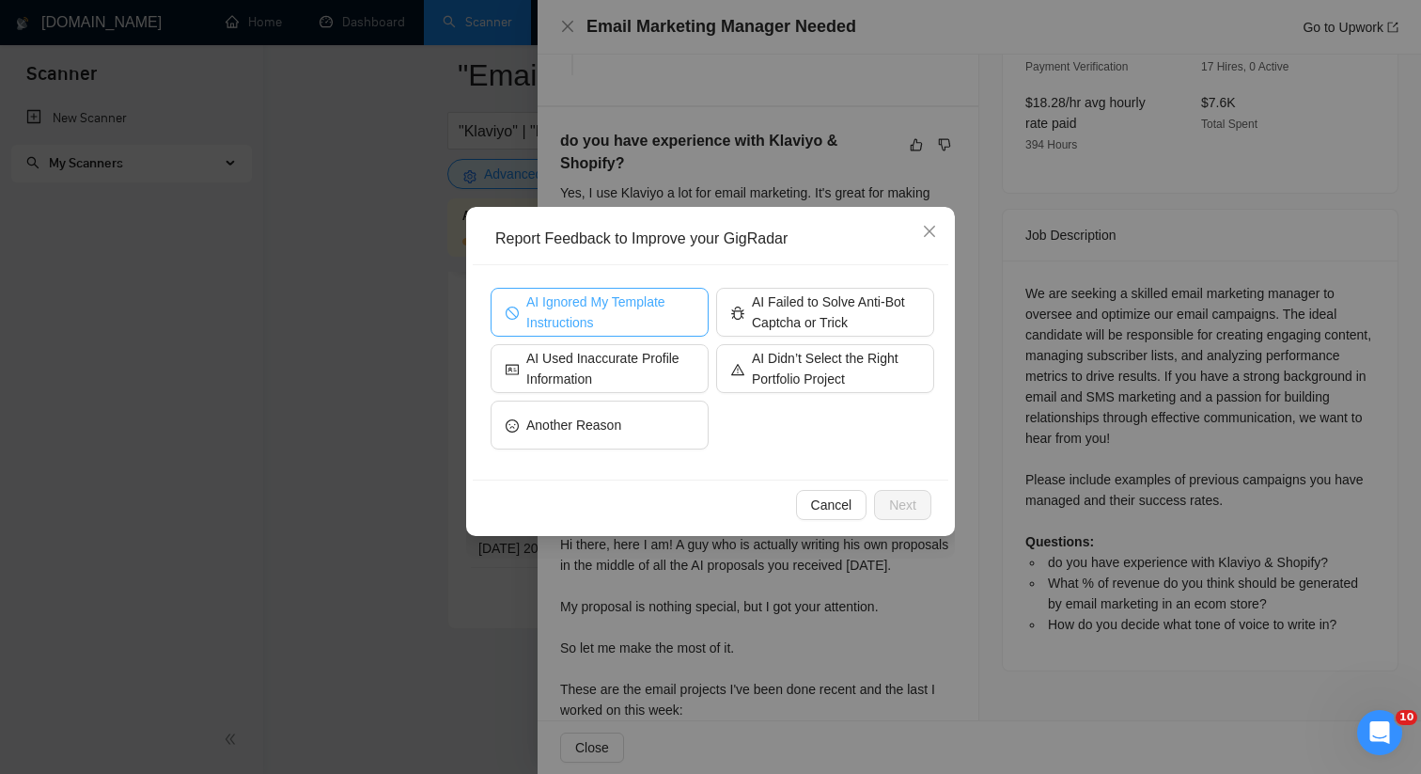
click at [660, 323] on span "AI Ignored My Template Instructions" at bounding box center [609, 311] width 167 height 41
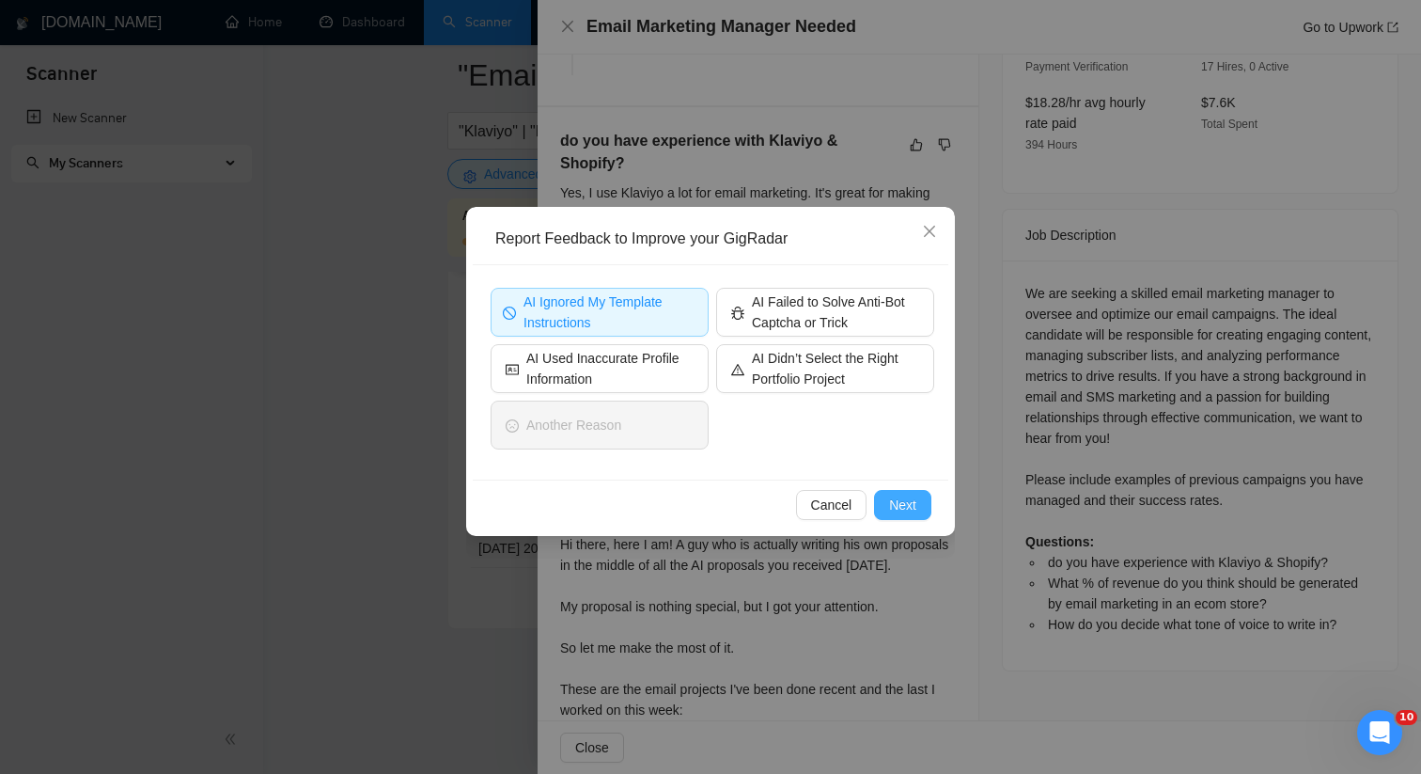
click at [907, 507] on span "Next" at bounding box center [902, 504] width 27 height 21
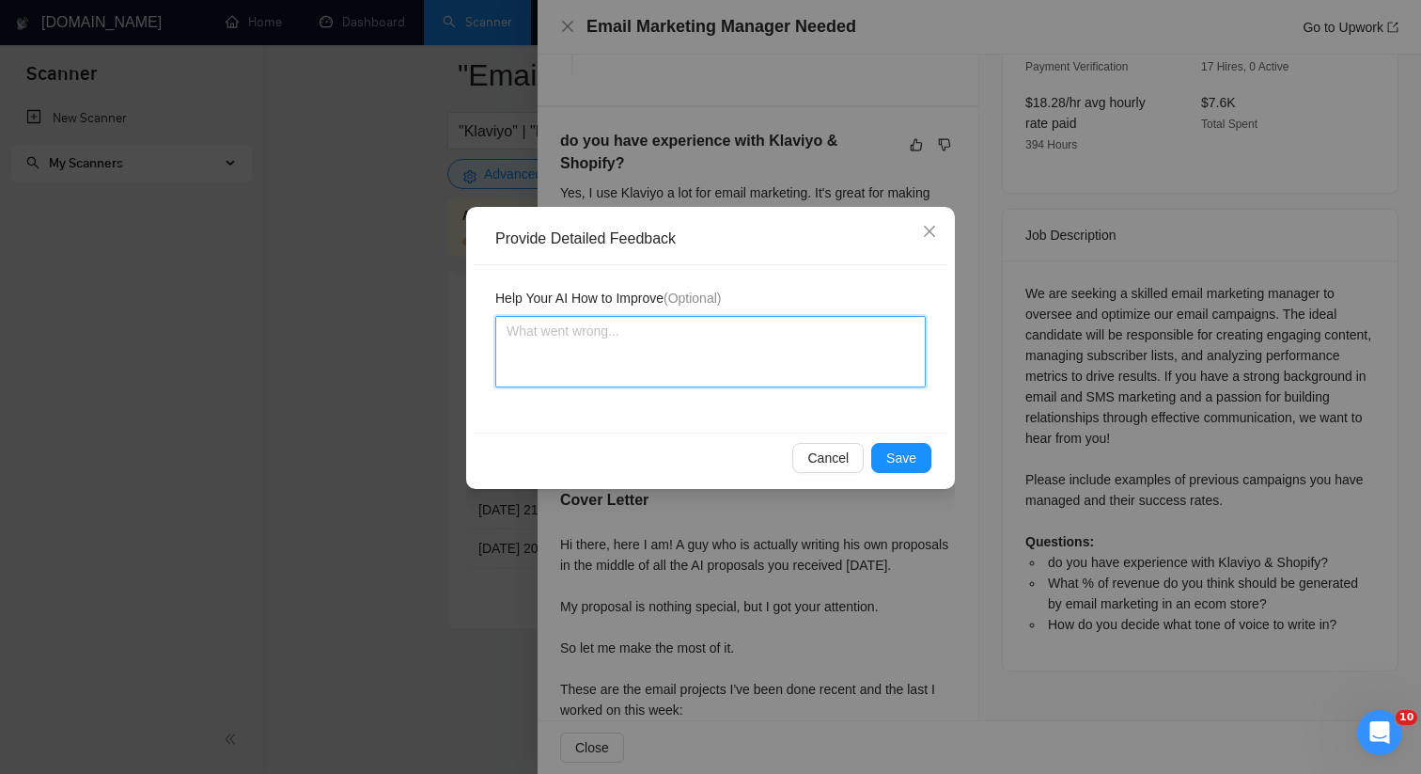
click at [807, 378] on textarea at bounding box center [710, 351] width 430 height 71
click at [565, 327] on textarea "The AI scanner ignored my gu" at bounding box center [710, 351] width 430 height 71
click at [677, 334] on textarea "The AI ignored my gu" at bounding box center [710, 351] width 430 height 71
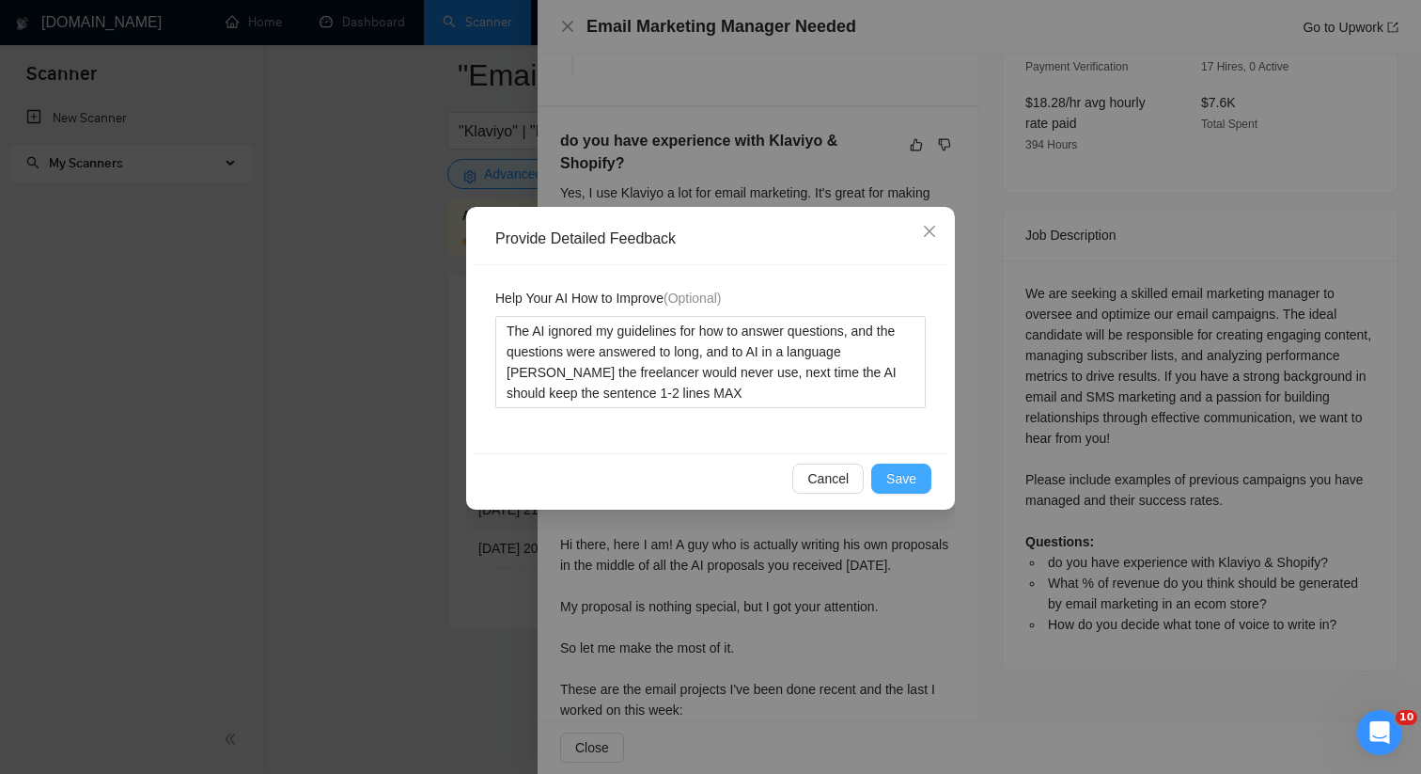
click at [884, 472] on button "Save" at bounding box center [901, 478] width 60 height 30
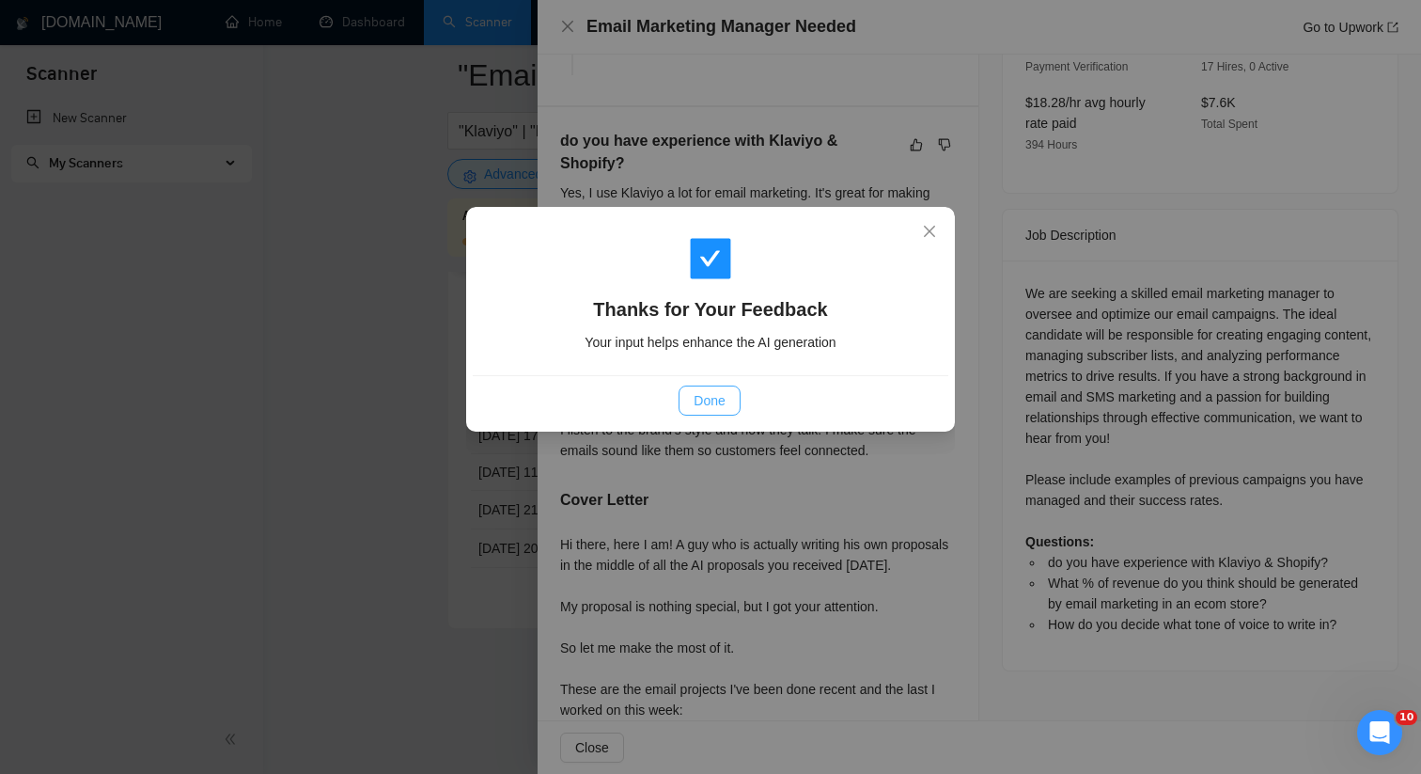
click at [691, 413] on button "Done" at bounding box center [709, 400] width 61 height 30
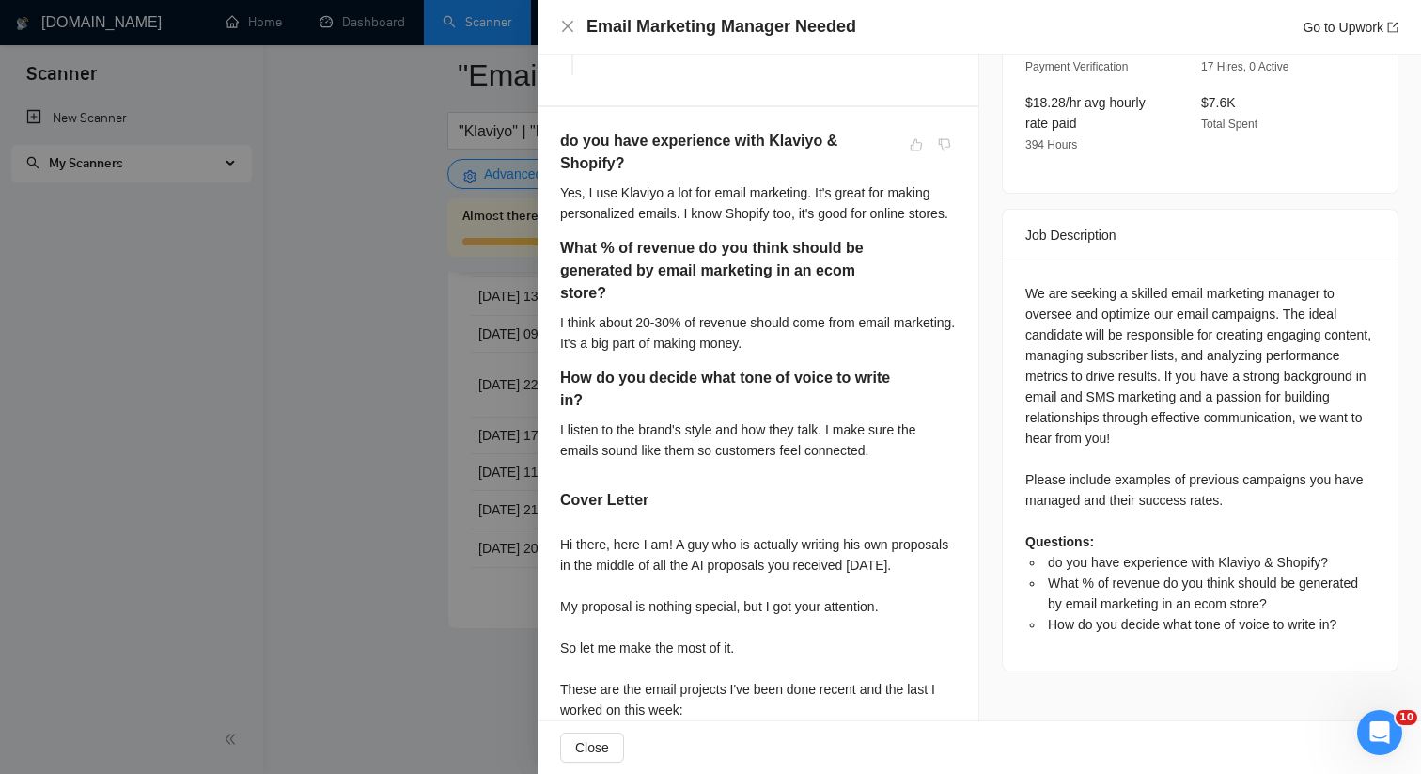
click at [454, 428] on div at bounding box center [710, 387] width 1421 height 774
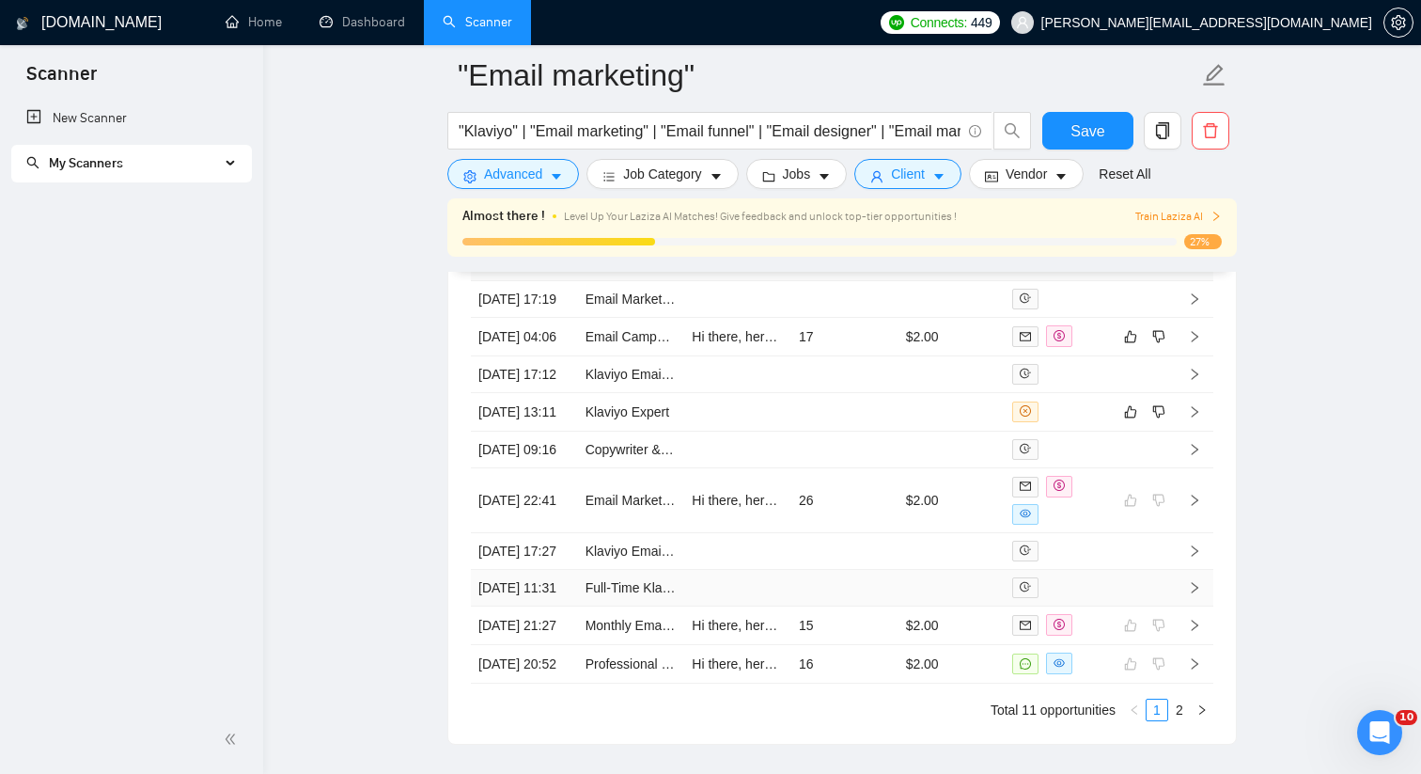
scroll to position [5233, 0]
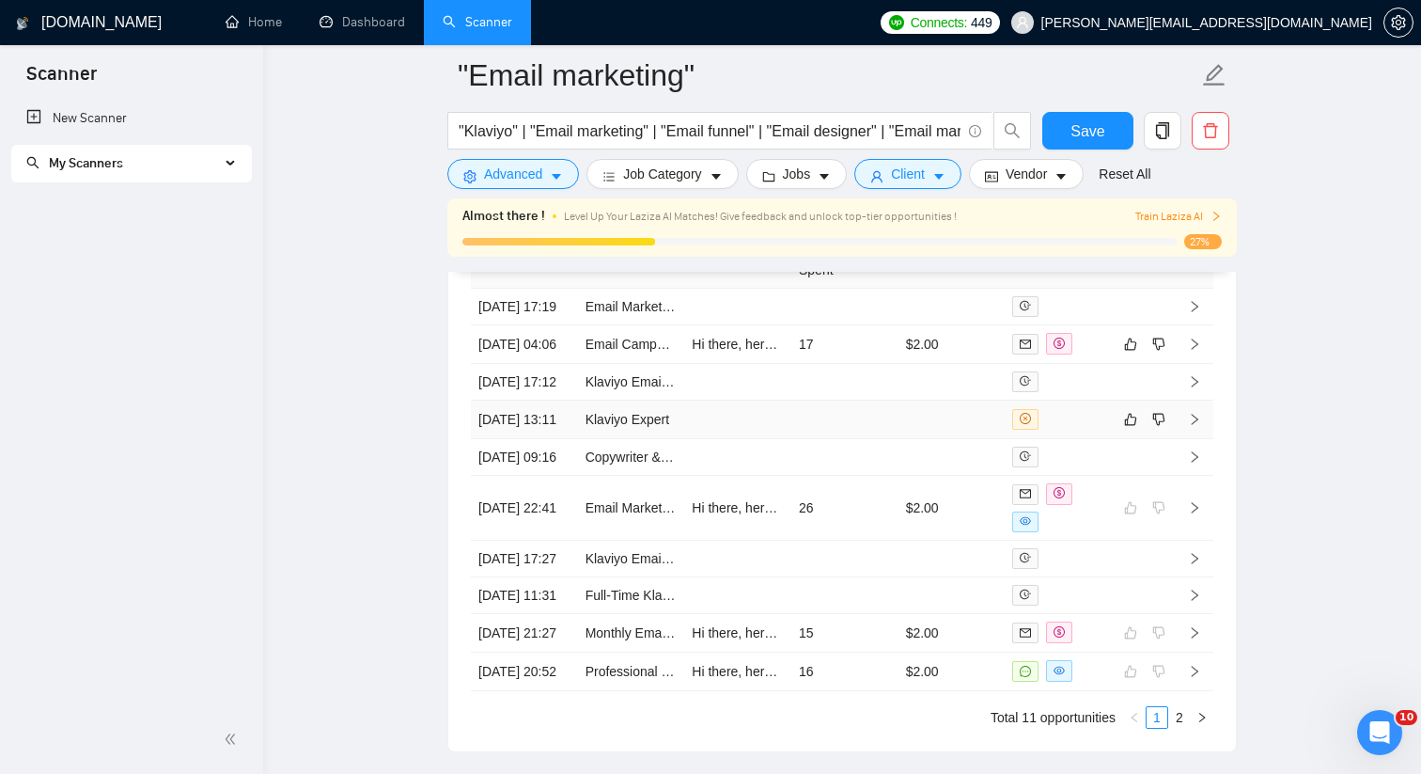
click at [922, 439] on td at bounding box center [952, 419] width 107 height 39
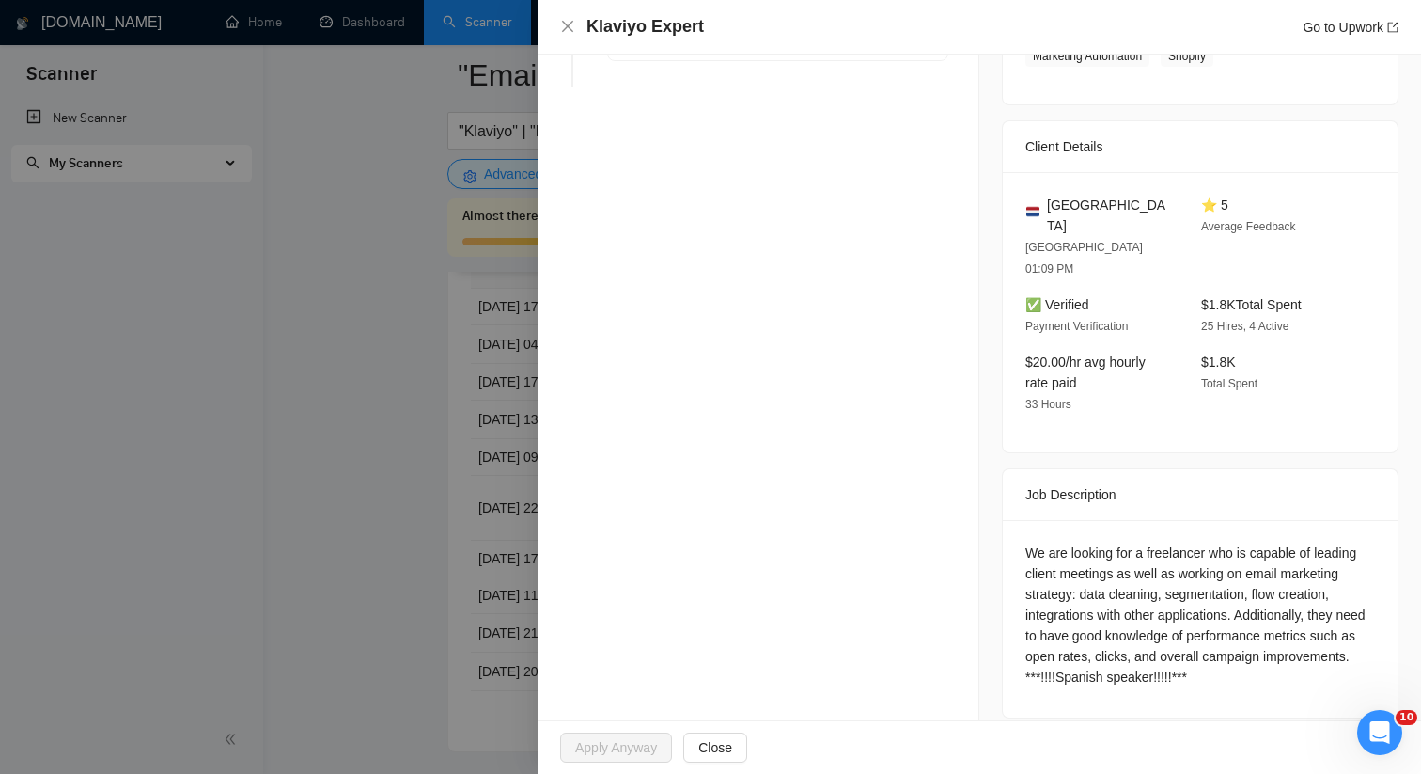
click at [528, 216] on div at bounding box center [710, 387] width 1421 height 774
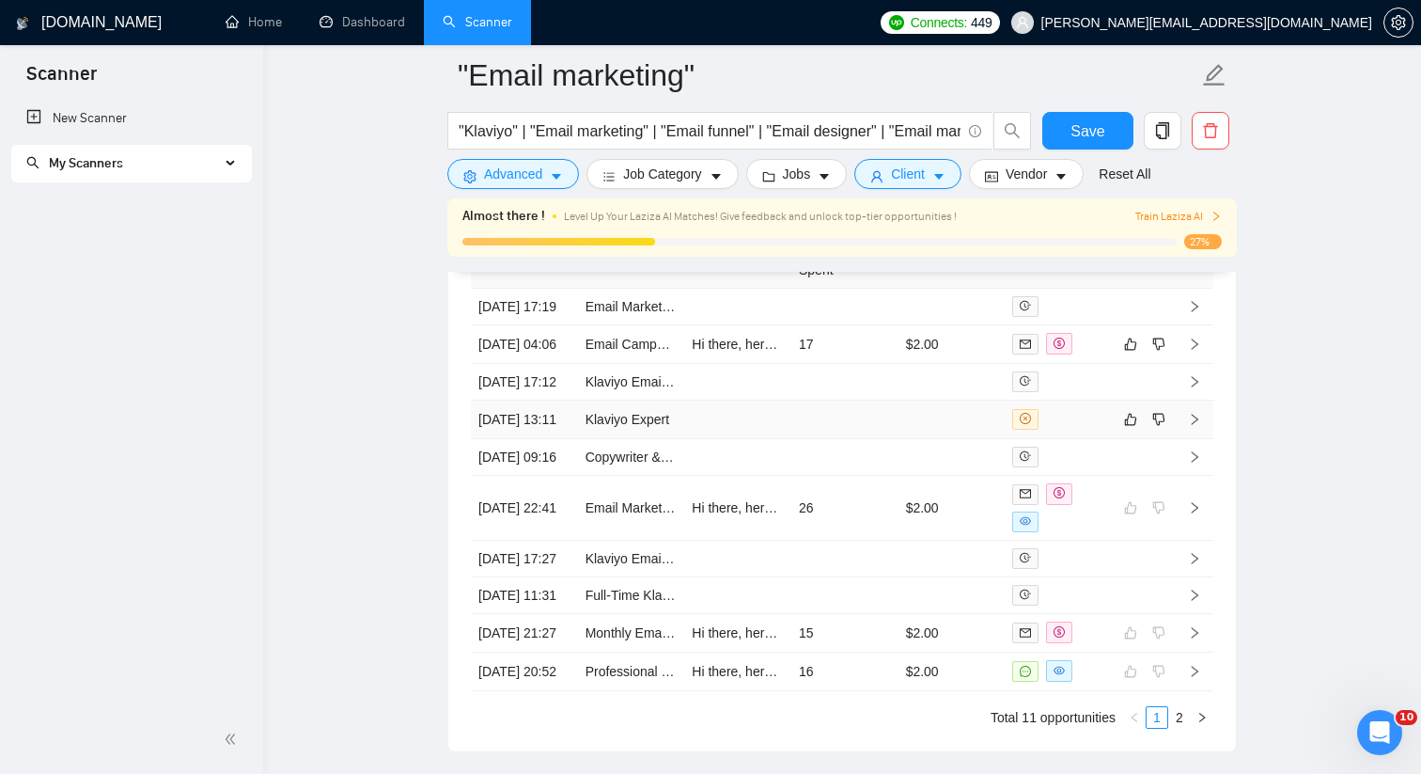
scroll to position [5203, 0]
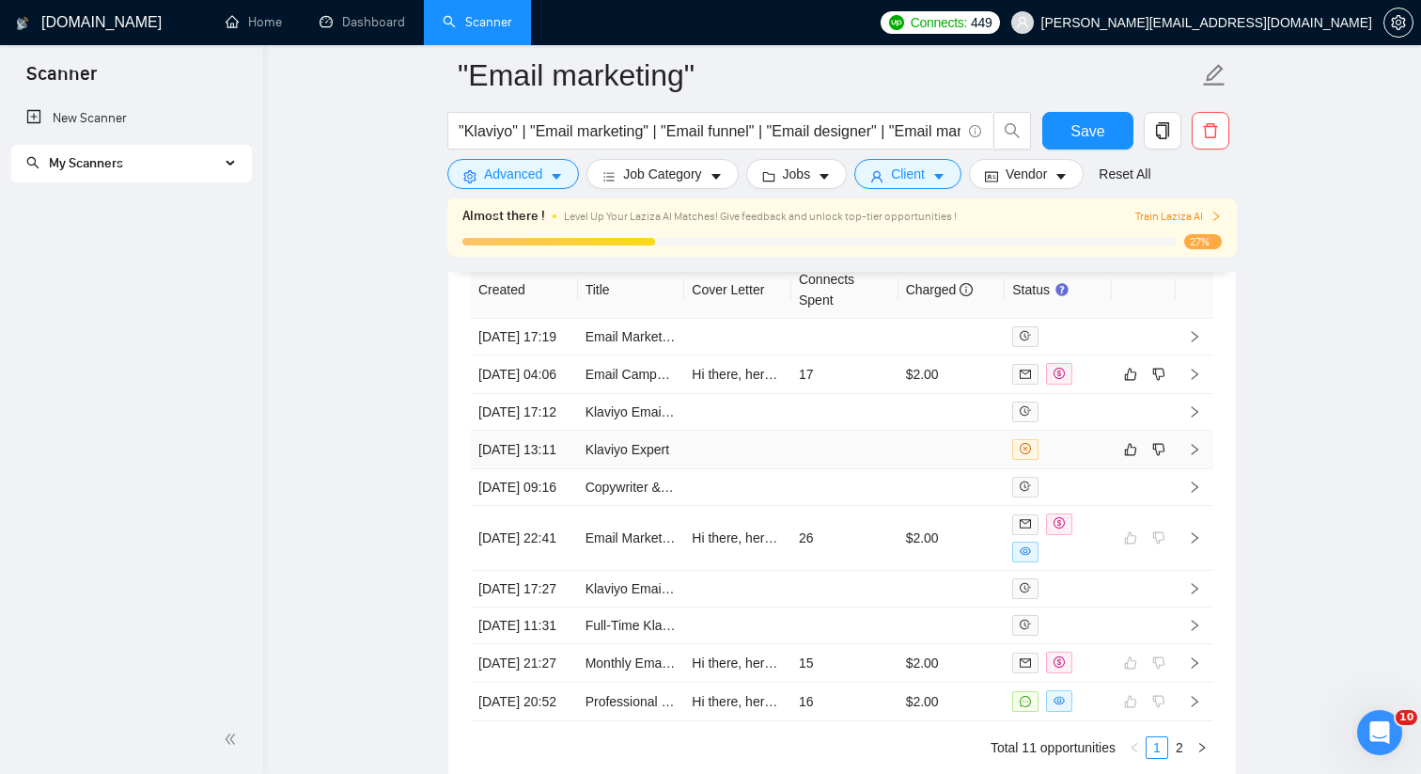
click at [825, 469] on td at bounding box center [844, 449] width 107 height 39
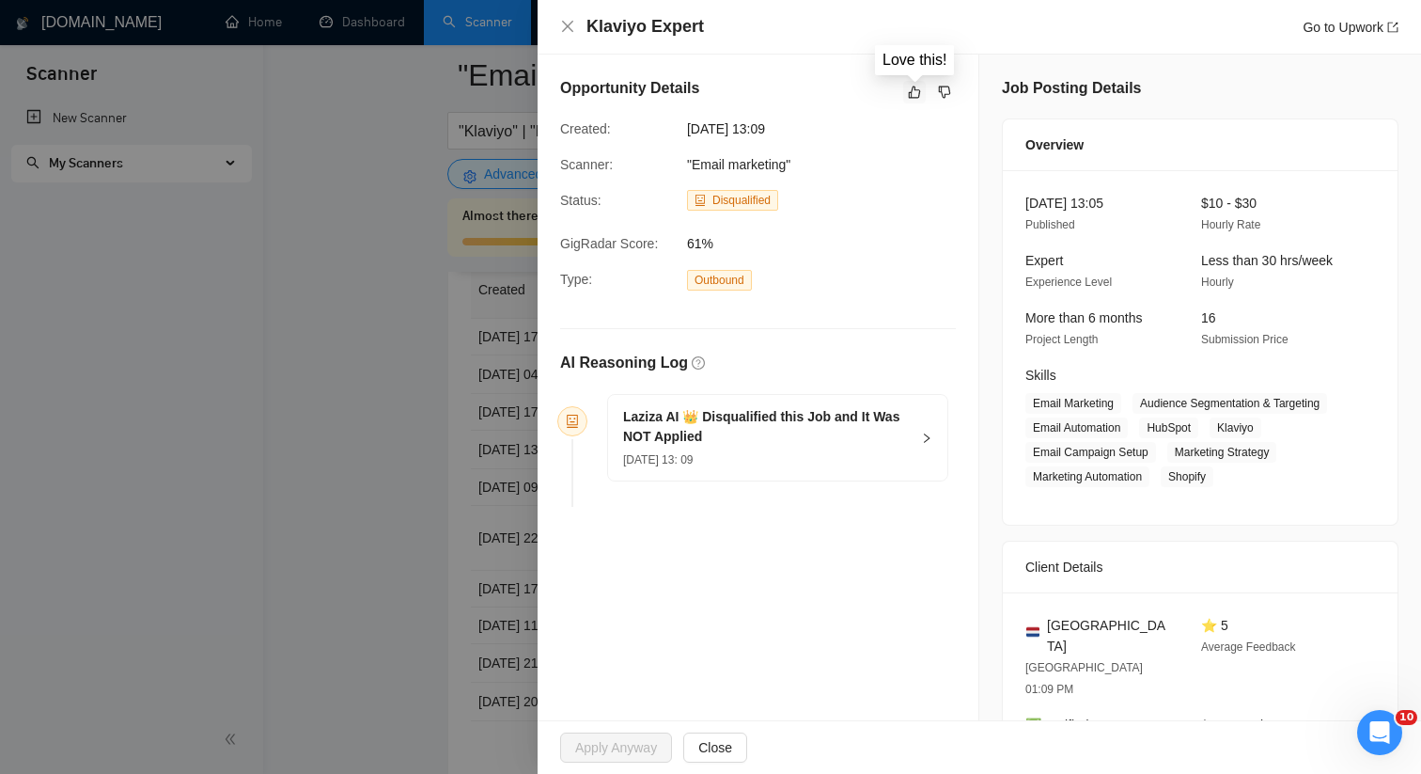
drag, startPoint x: 915, startPoint y: 94, endPoint x: 565, endPoint y: 39, distance: 353.9
click at [567, 39] on div "Klaviyo Expert Go to Upwork Opportunity Details Created: [DATE] 13:09 Scanner: …" at bounding box center [980, 387] width 884 height 774
click at [565, 35] on div "Klaviyo Expert Go to Upwork" at bounding box center [979, 26] width 838 height 23
click at [566, 24] on icon "close" at bounding box center [567, 26] width 11 height 11
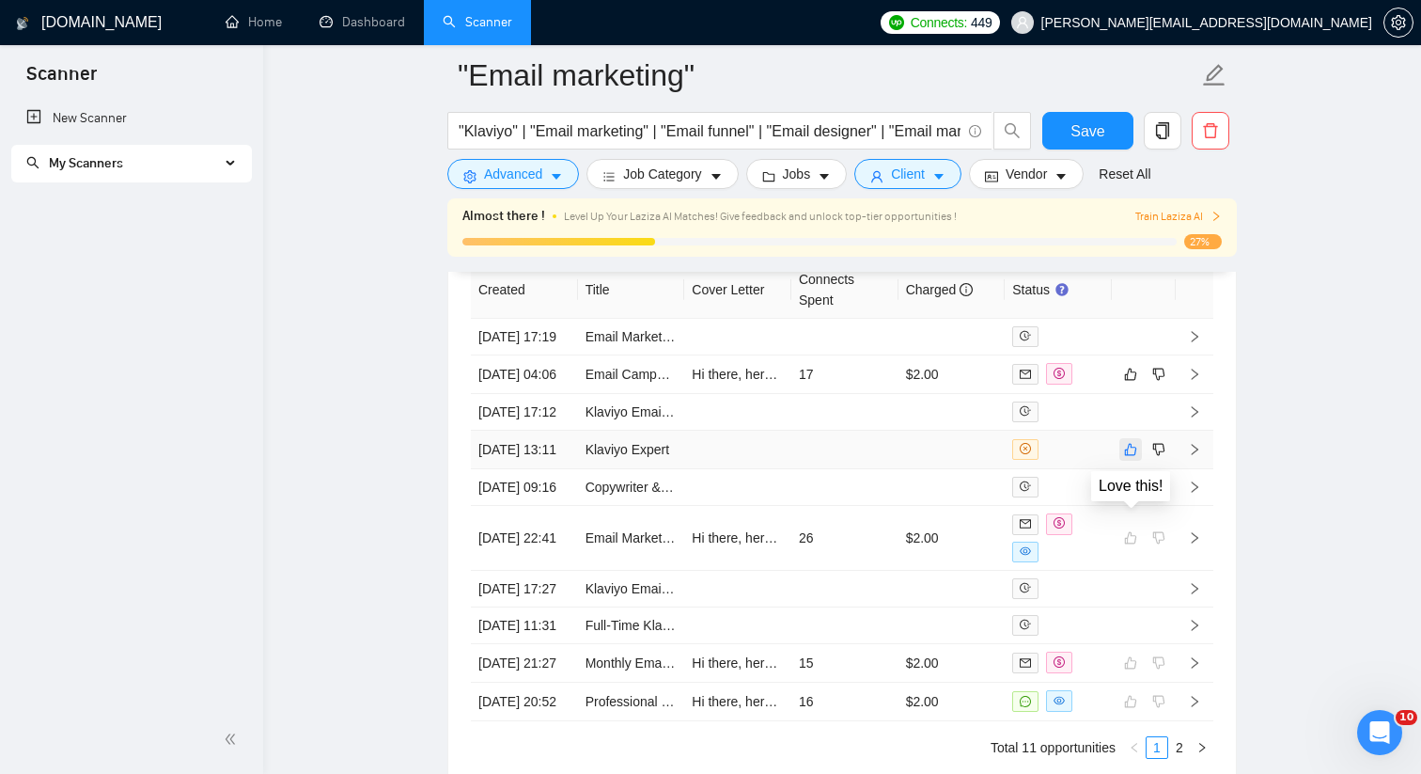
click at [1124, 457] on icon "like" at bounding box center [1130, 449] width 13 height 15
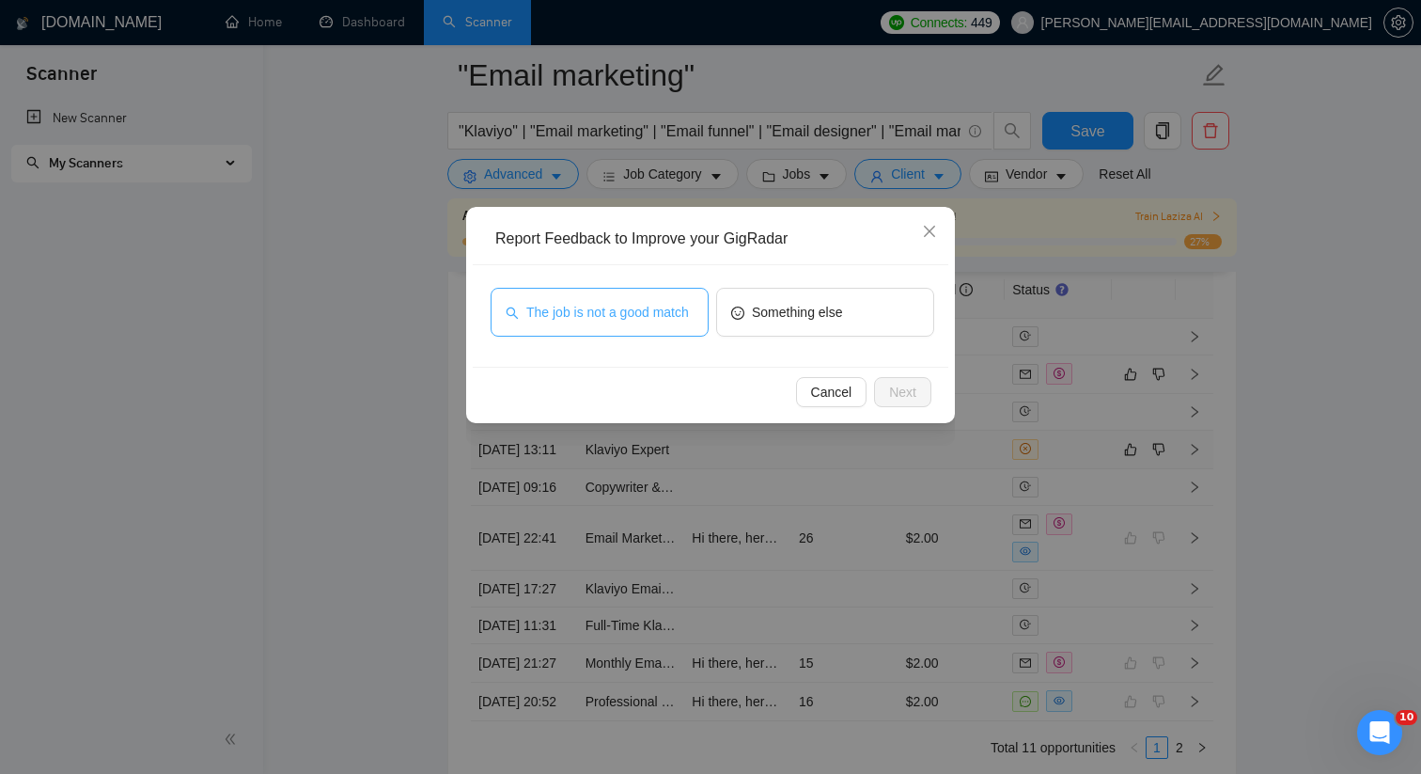
click at [630, 302] on span "The job is not a good match" at bounding box center [607, 312] width 163 height 21
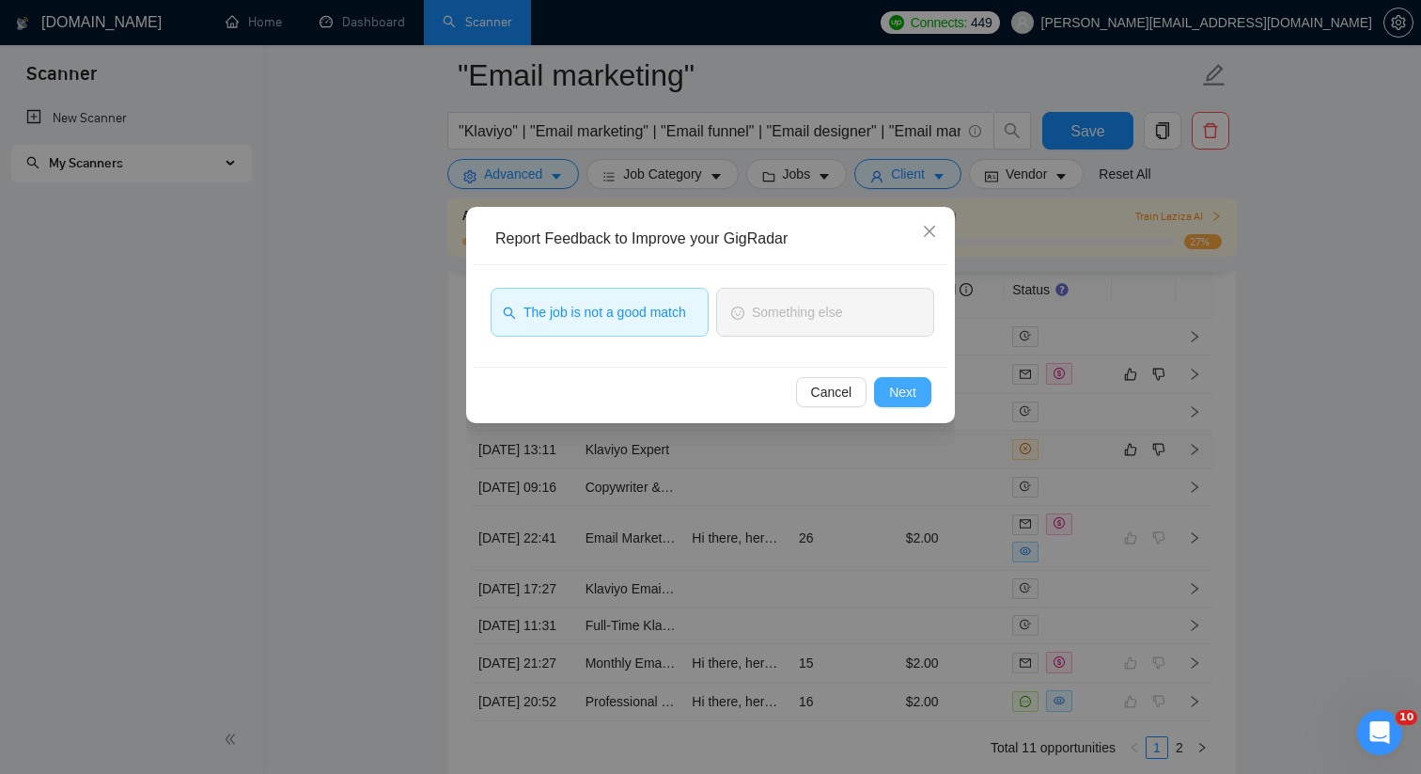
click at [889, 388] on span "Next" at bounding box center [902, 392] width 27 height 21
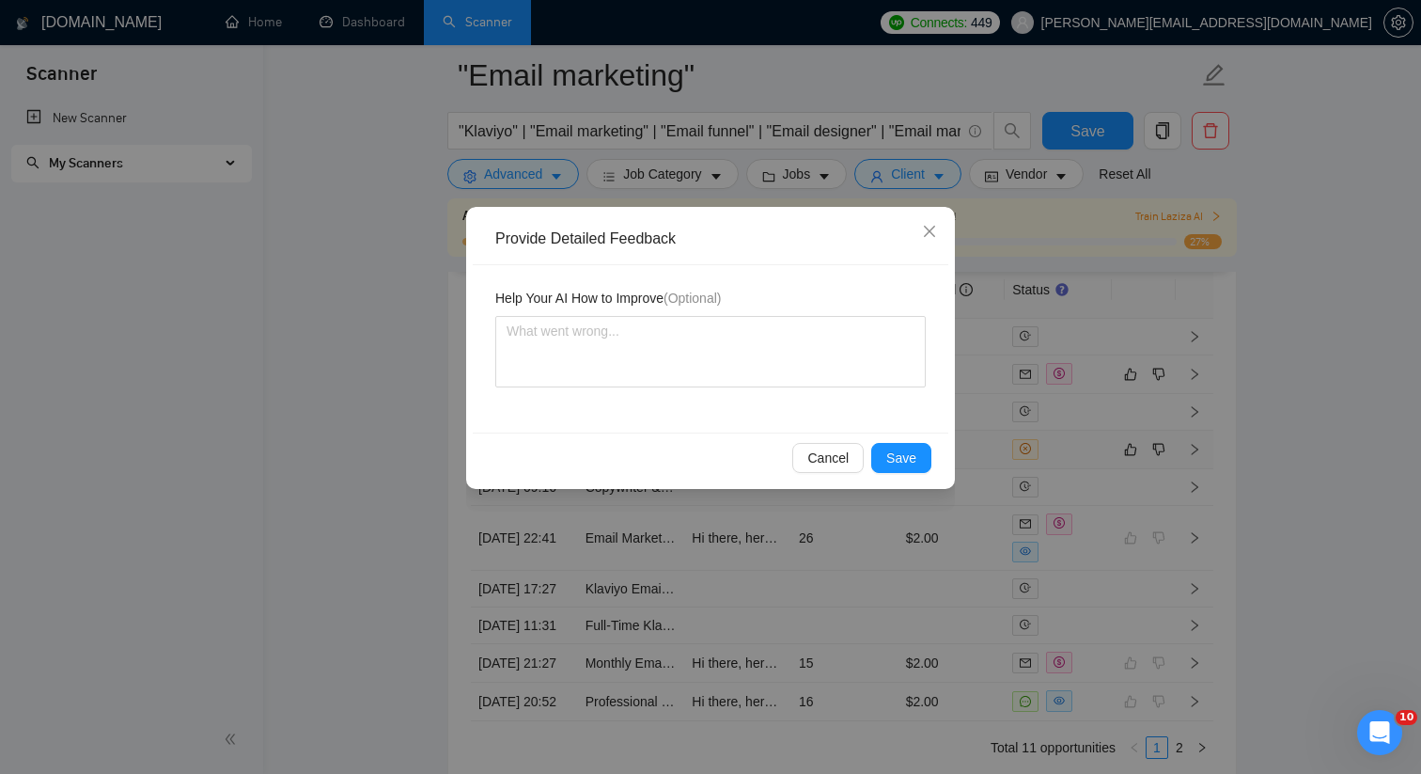
click at [815, 387] on div "Help Your AI How to Improve (Optional)" at bounding box center [711, 348] width 476 height 167
click at [794, 371] on textarea at bounding box center [710, 351] width 430 height 71
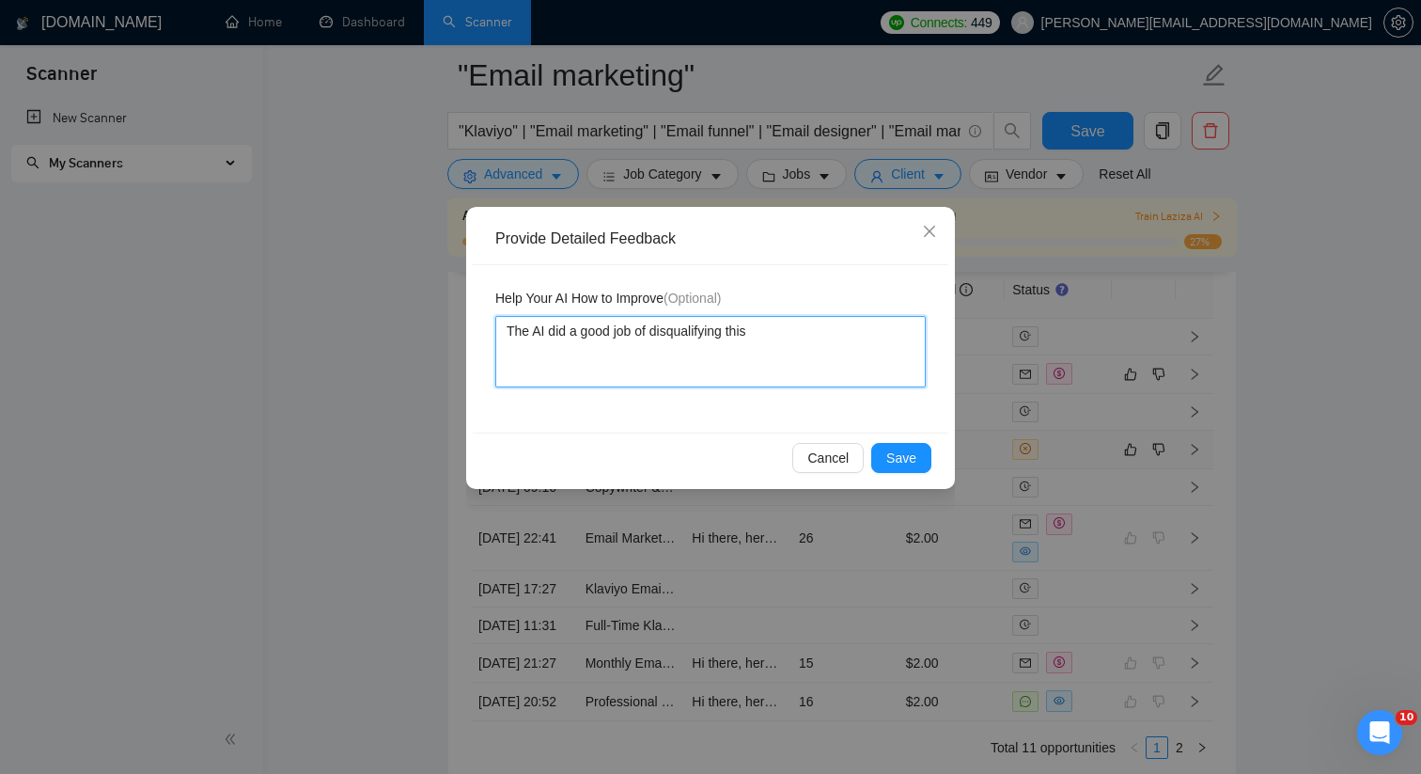
click at [791, 331] on textarea "The AI did a good job of disqualifying this" at bounding box center [710, 351] width 430 height 71
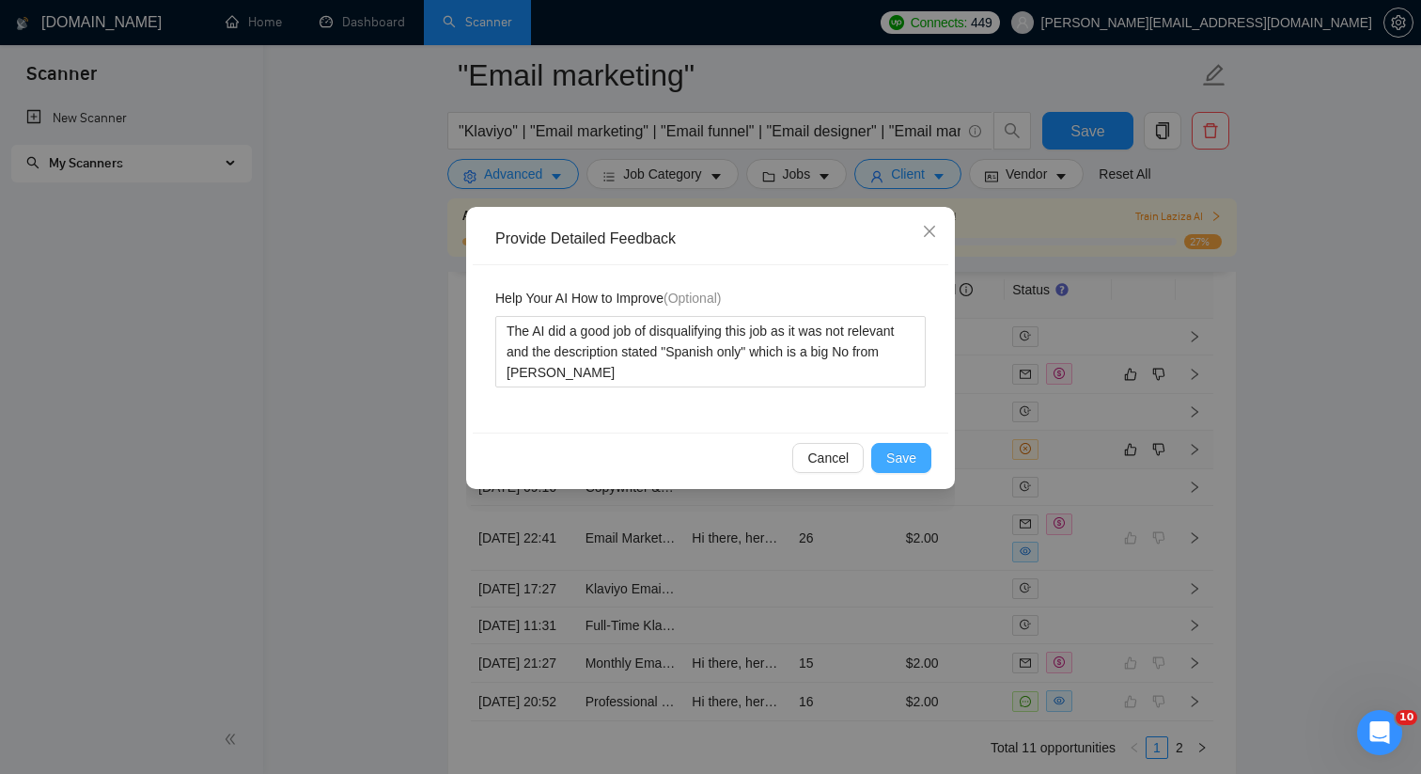
click at [899, 450] on span "Save" at bounding box center [901, 457] width 30 height 21
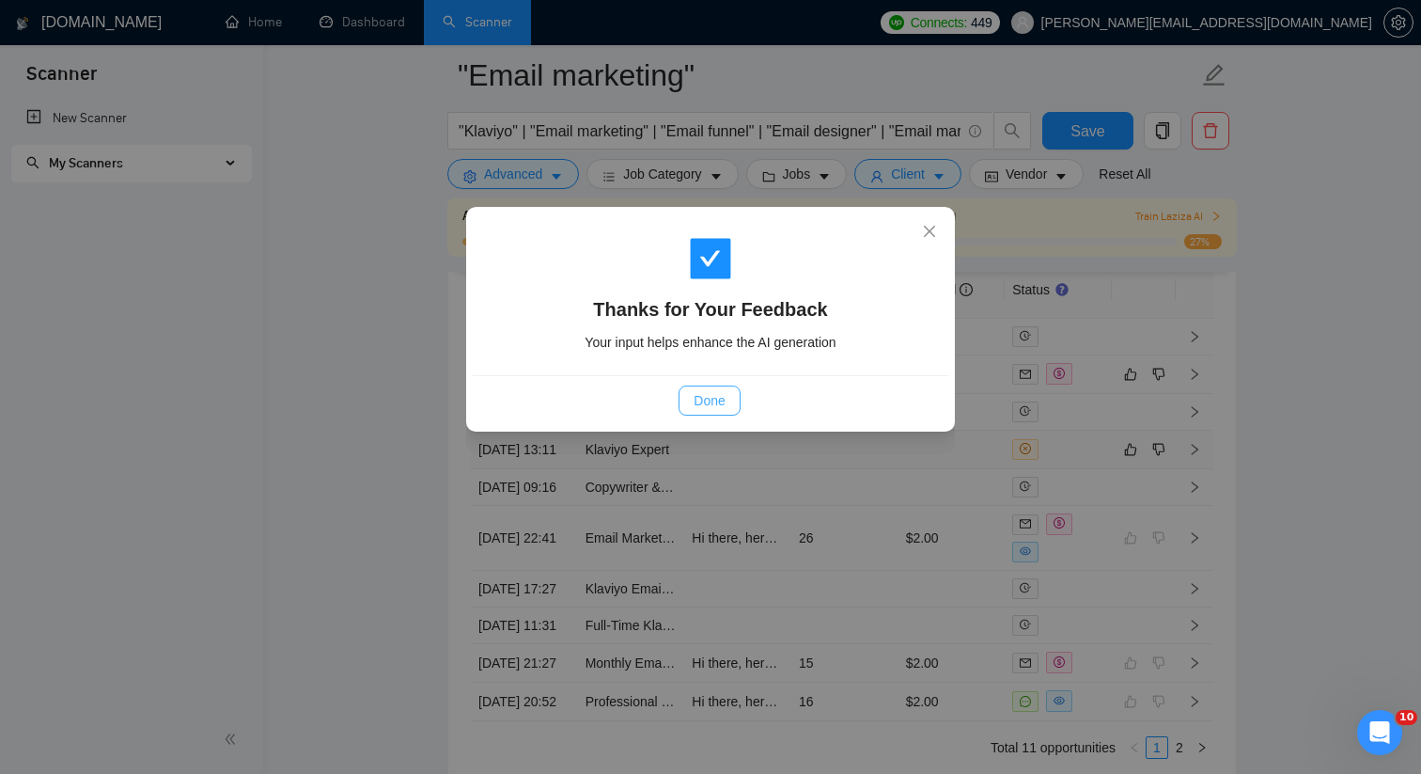
click at [698, 401] on span "Done" at bounding box center [709, 400] width 31 height 21
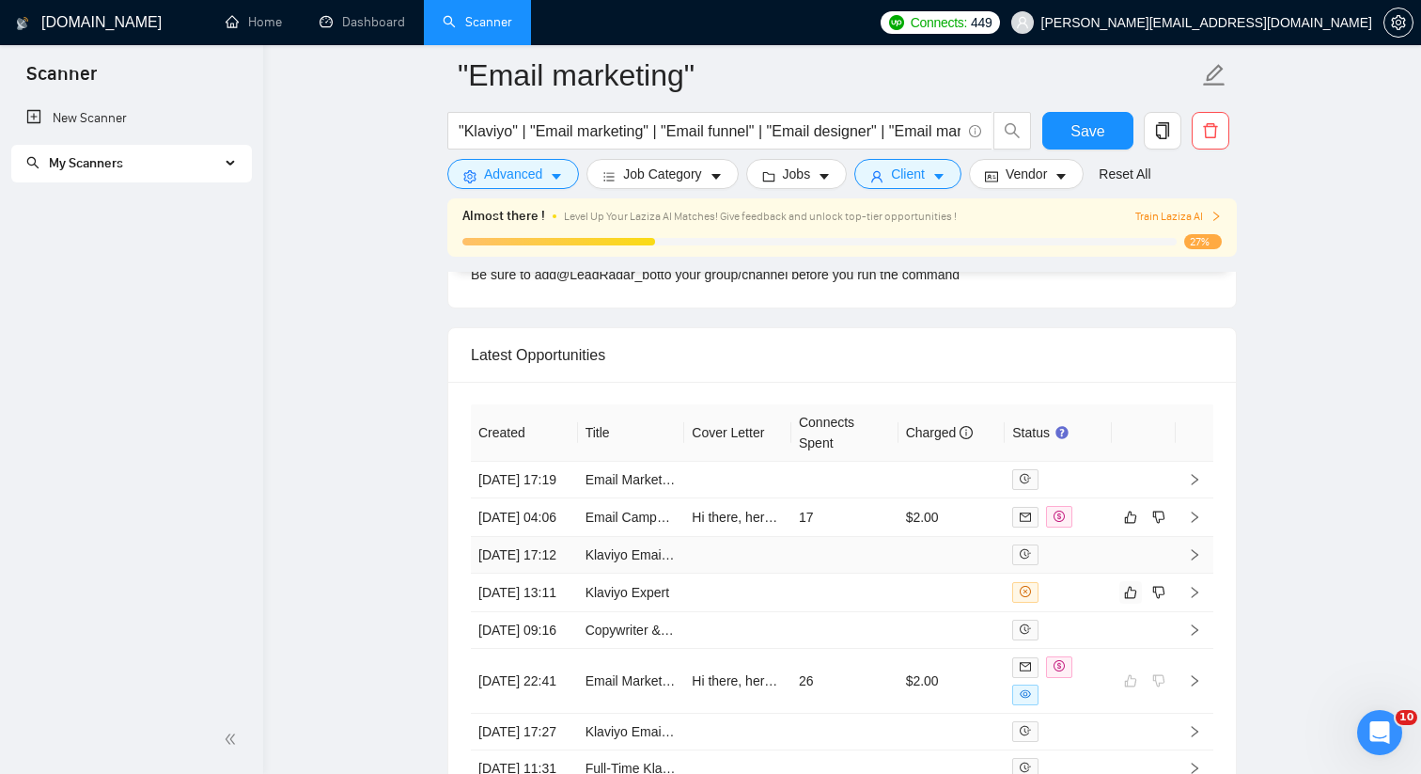
scroll to position [5057, 0]
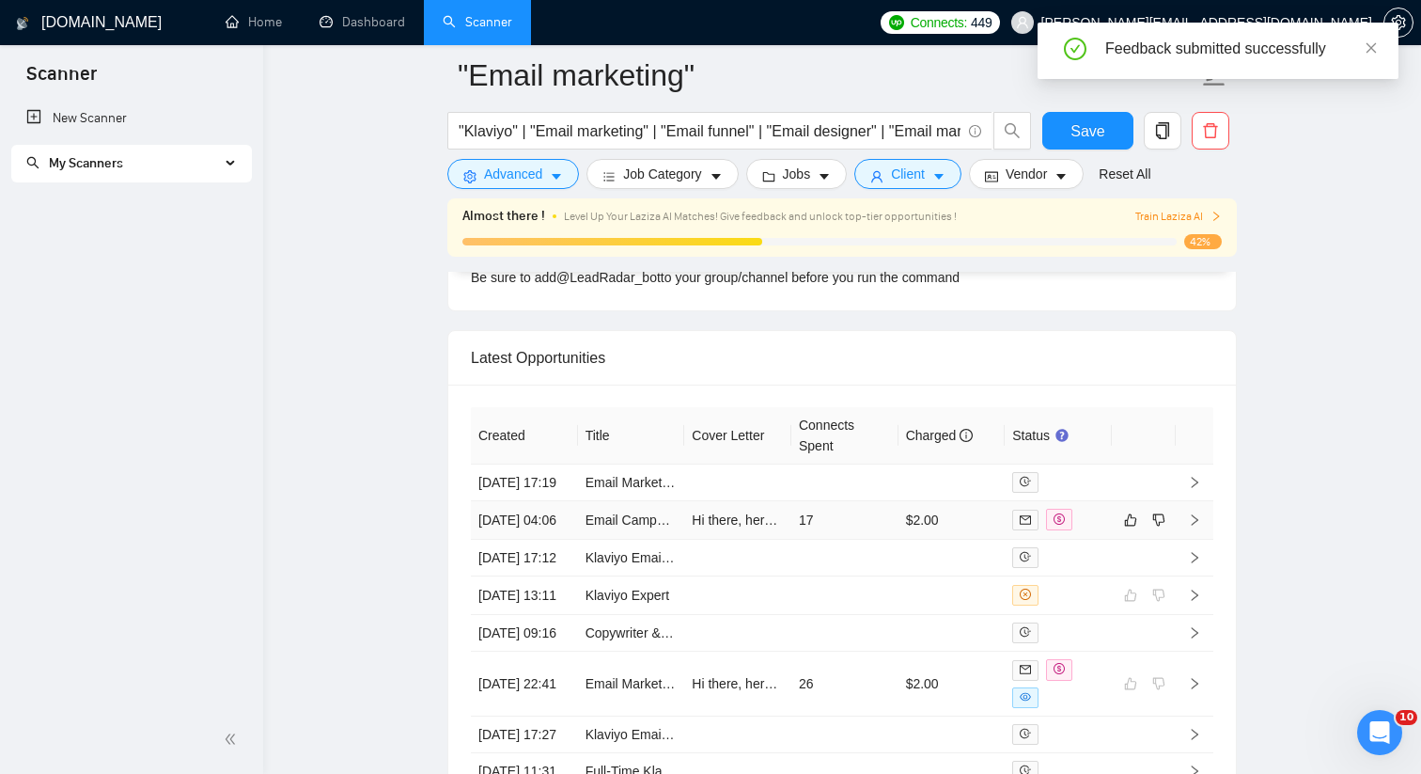
click at [887, 540] on td "17" at bounding box center [844, 520] width 107 height 39
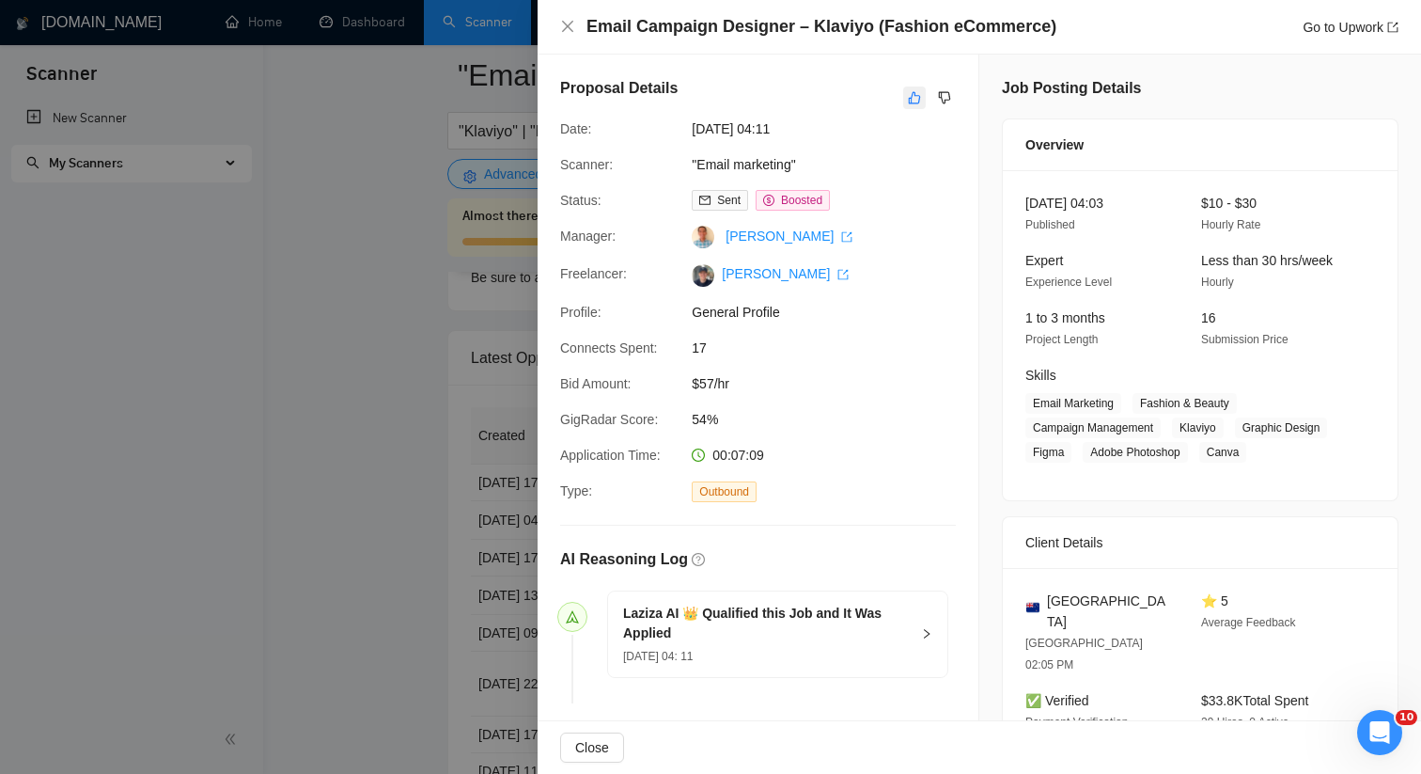
click at [916, 91] on icon "like" at bounding box center [914, 97] width 13 height 15
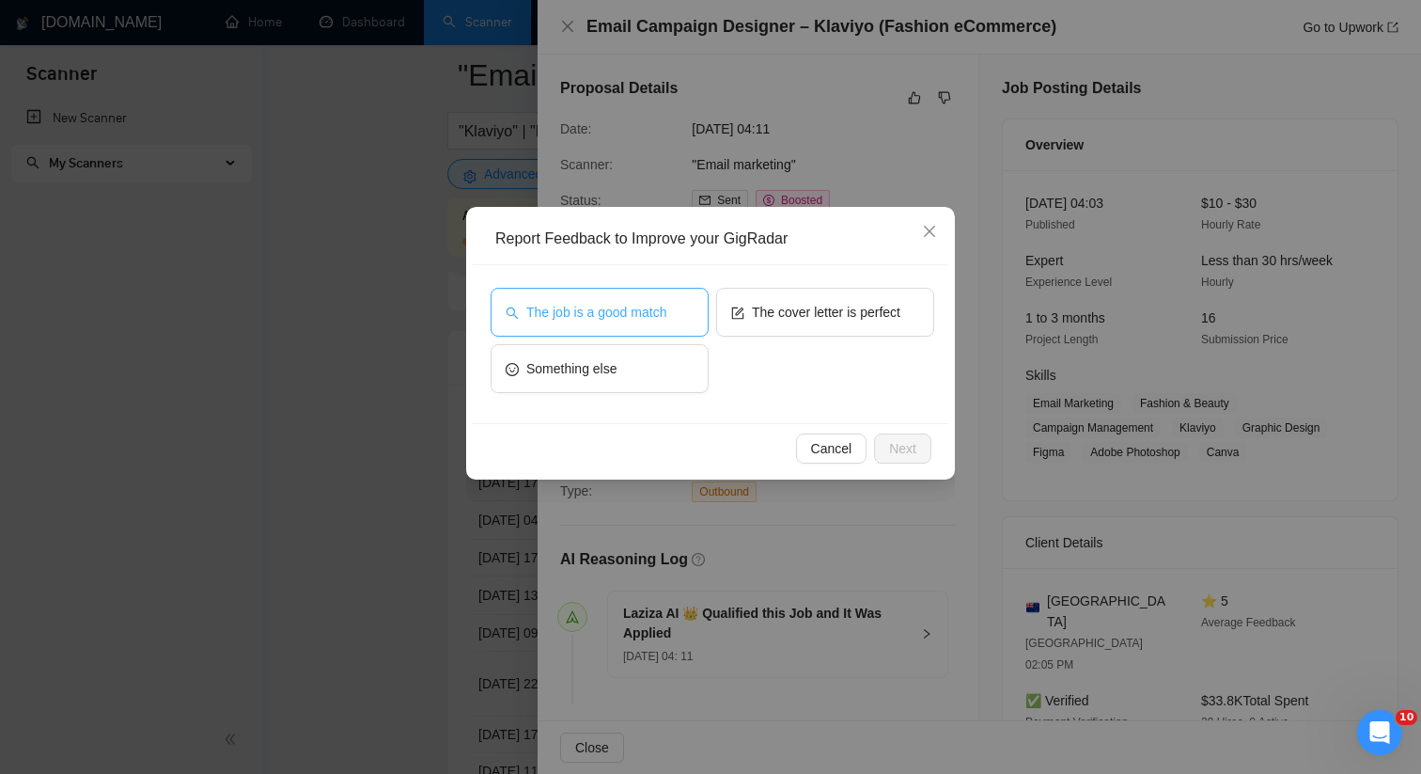
click at [608, 315] on span "The job is a good match" at bounding box center [596, 312] width 140 height 21
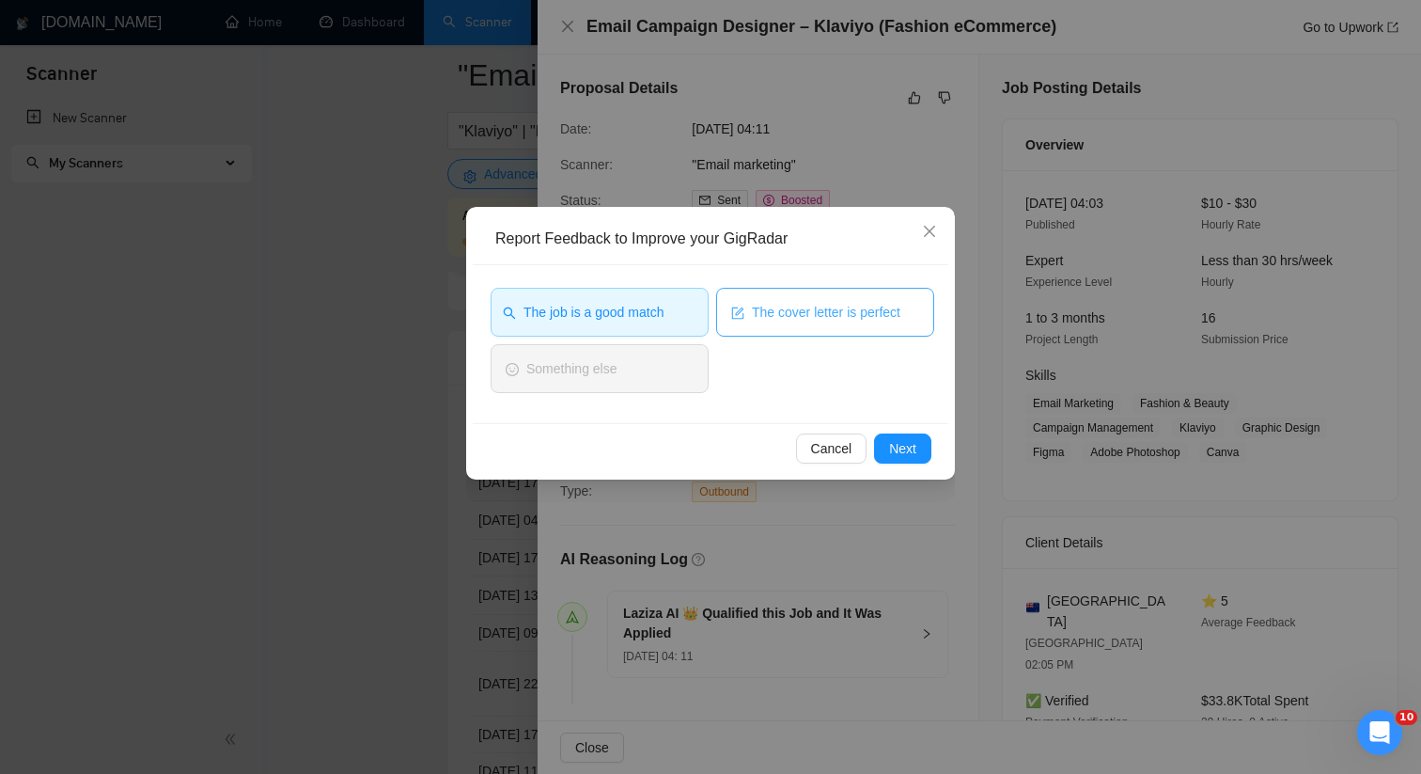
click at [798, 327] on button "The cover letter is perfect" at bounding box center [825, 312] width 218 height 49
click at [861, 310] on span "The cover letter is perfect" at bounding box center [823, 312] width 149 height 21
click at [907, 453] on span "Next" at bounding box center [902, 448] width 27 height 21
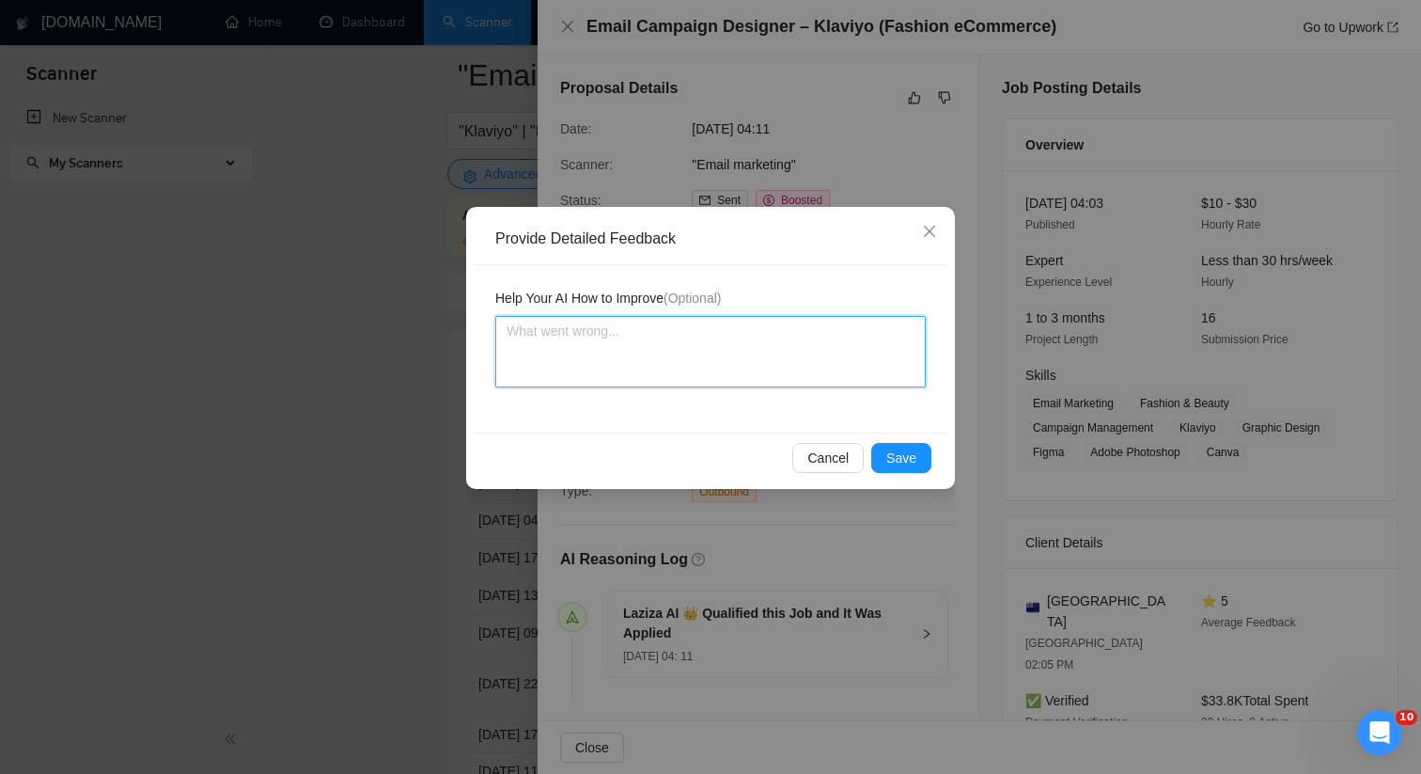
click at [774, 370] on textarea at bounding box center [710, 351] width 430 height 71
paste textarea "This job is a good match for [PERSON_NAME] the freelancer, as this is exactly t…"
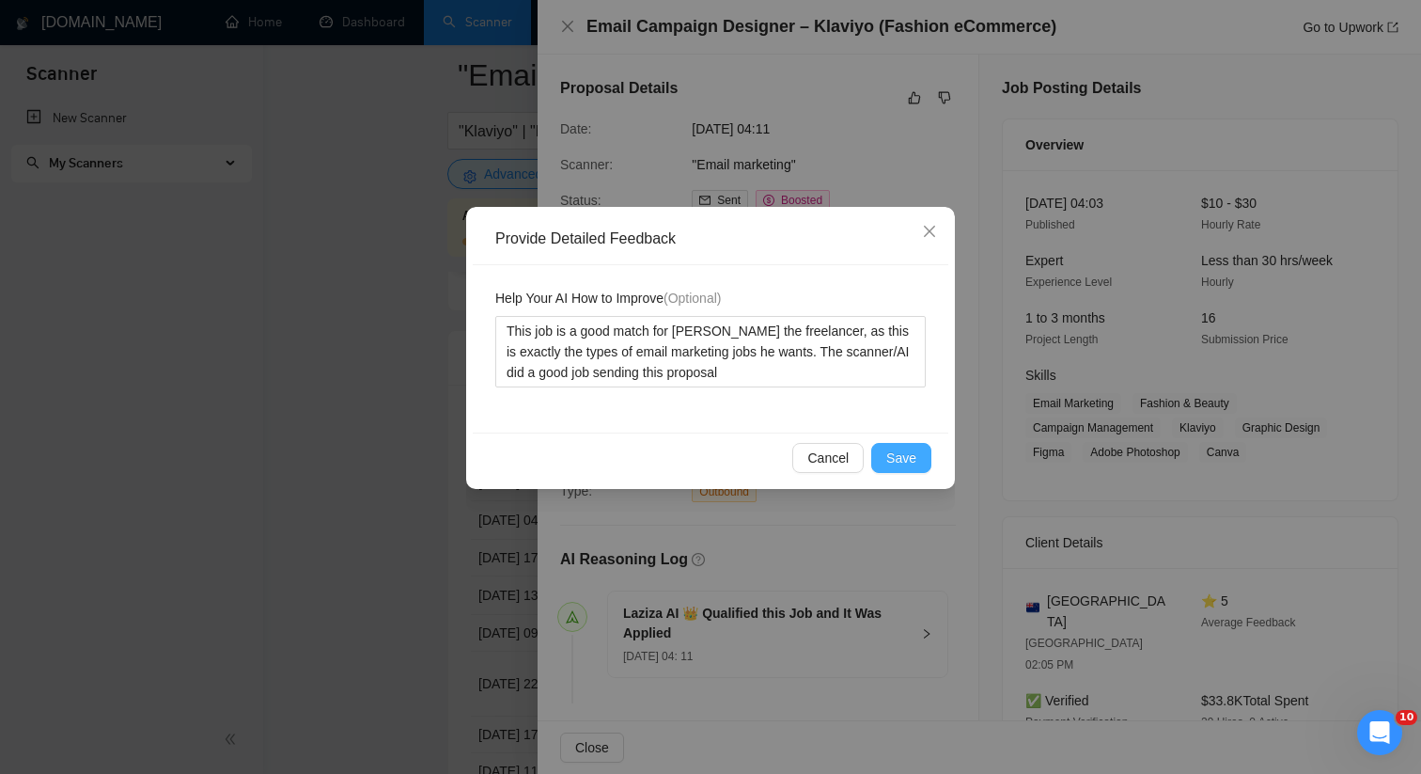
click at [919, 455] on button "Save" at bounding box center [901, 458] width 60 height 30
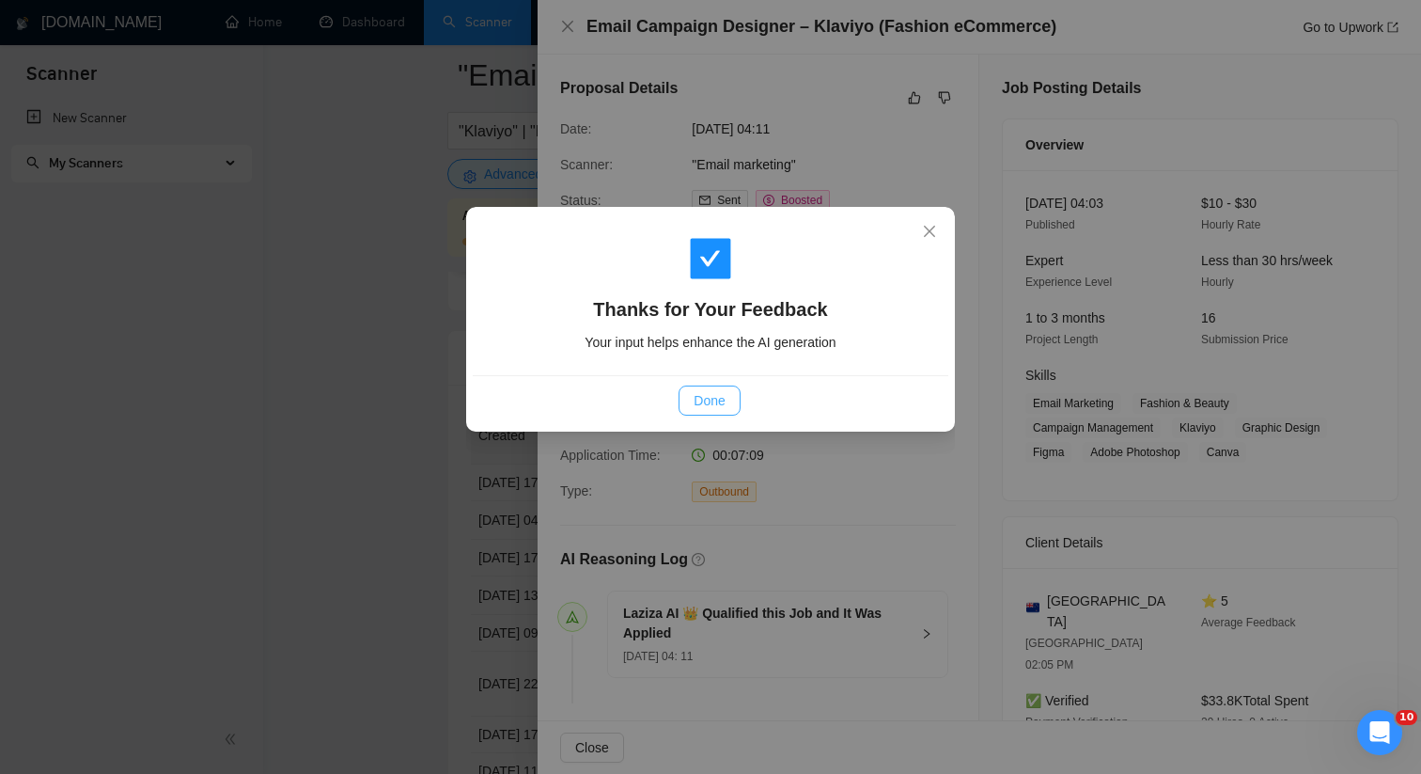
click at [708, 404] on span "Done" at bounding box center [709, 400] width 31 height 21
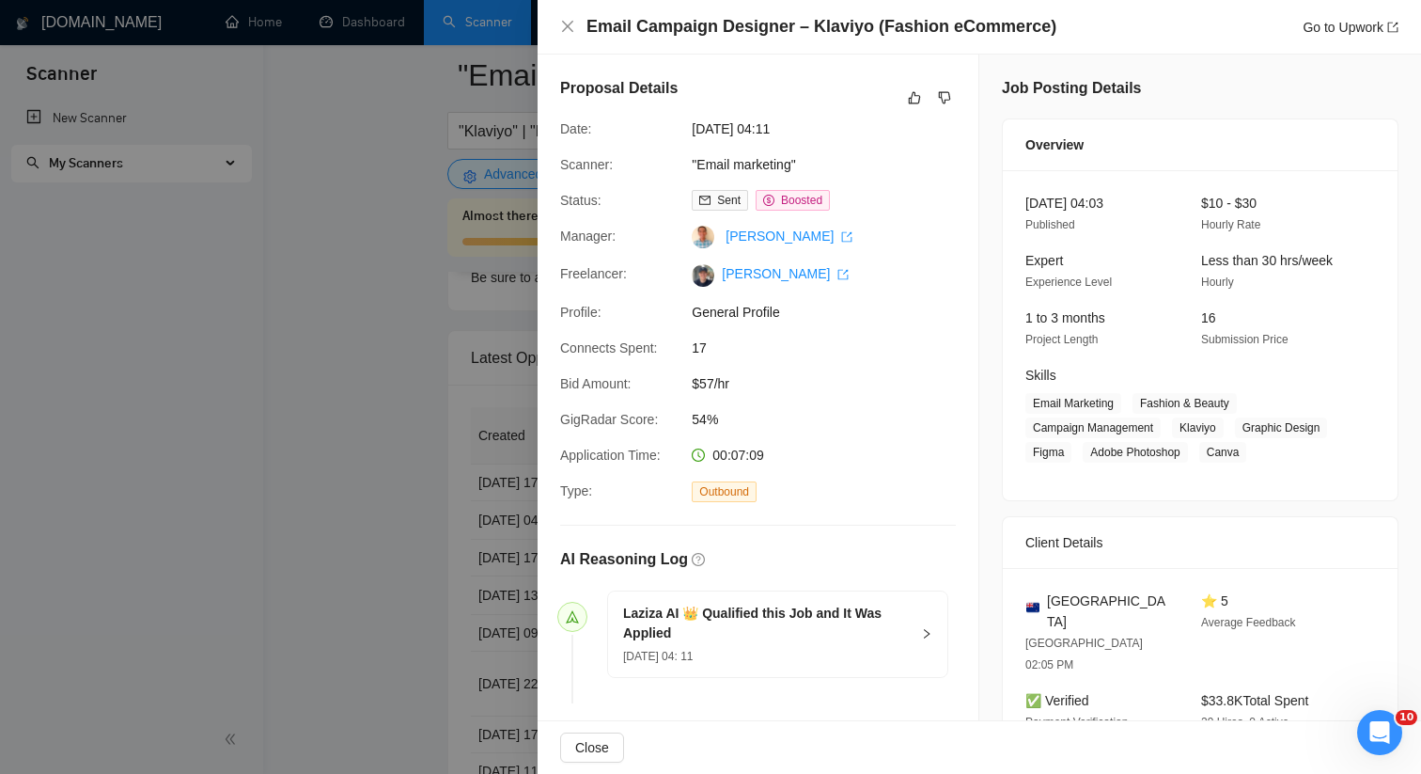
click at [493, 403] on div at bounding box center [710, 387] width 1421 height 774
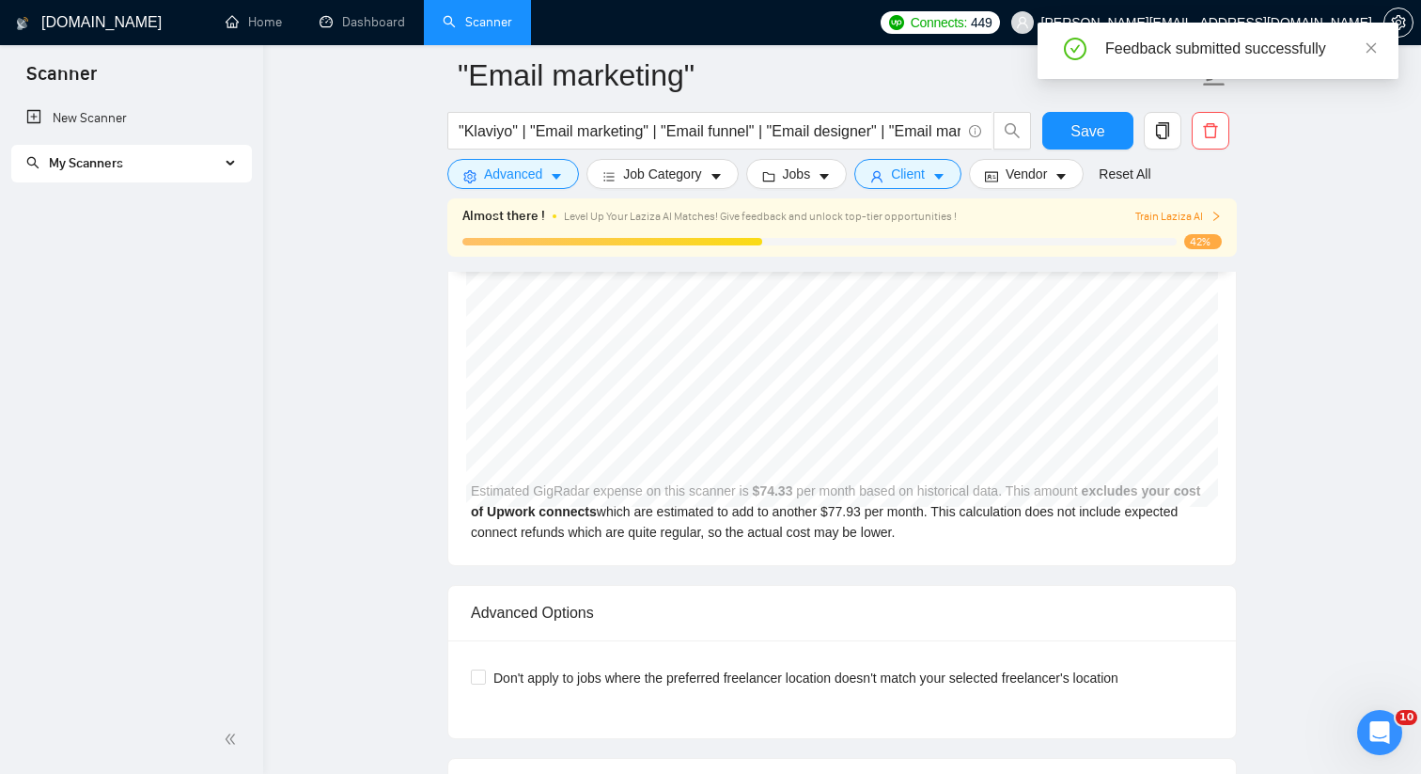
scroll to position [3966, 0]
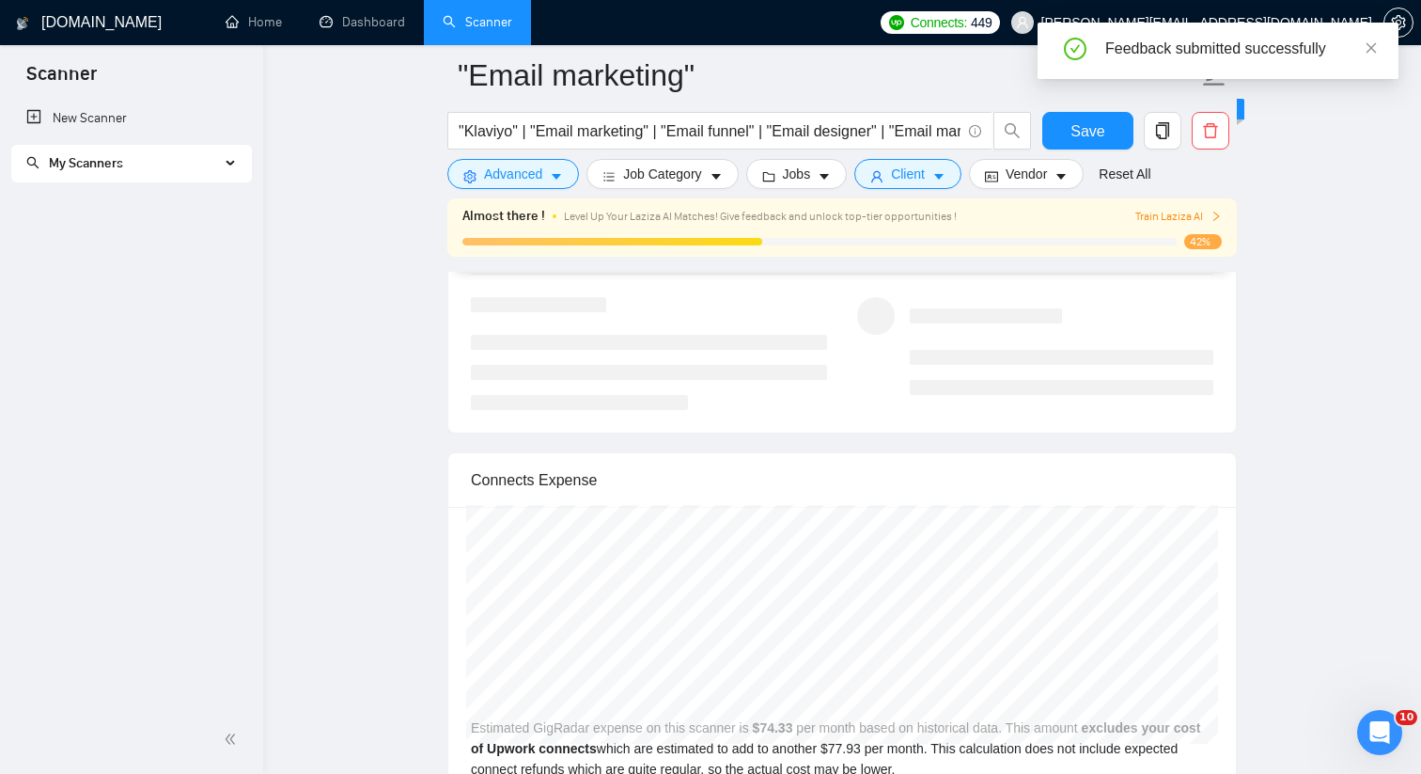
click at [1179, 221] on span "Train Laziza AI" at bounding box center [1178, 217] width 86 height 18
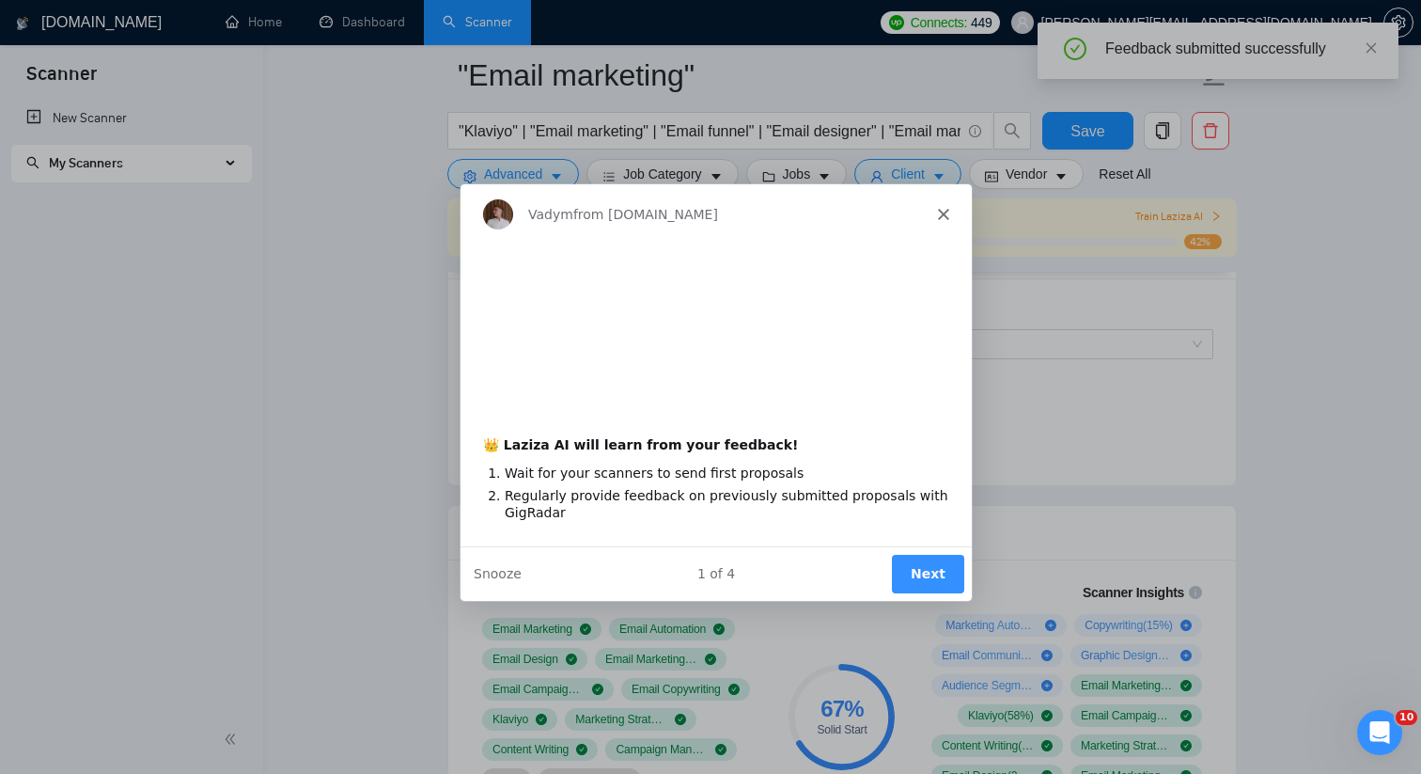
scroll to position [1142, 0]
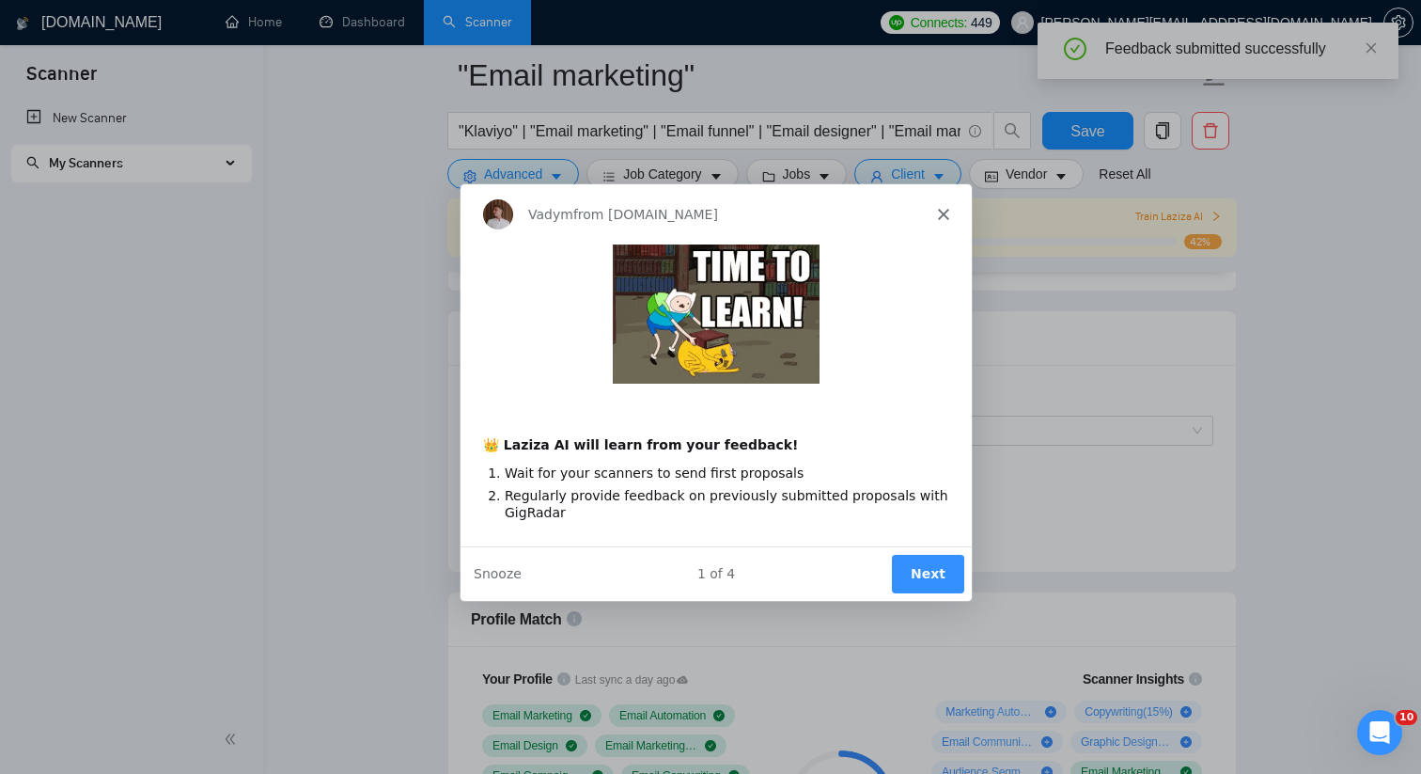
click at [945, 211] on polygon "Close" at bounding box center [942, 213] width 11 height 11
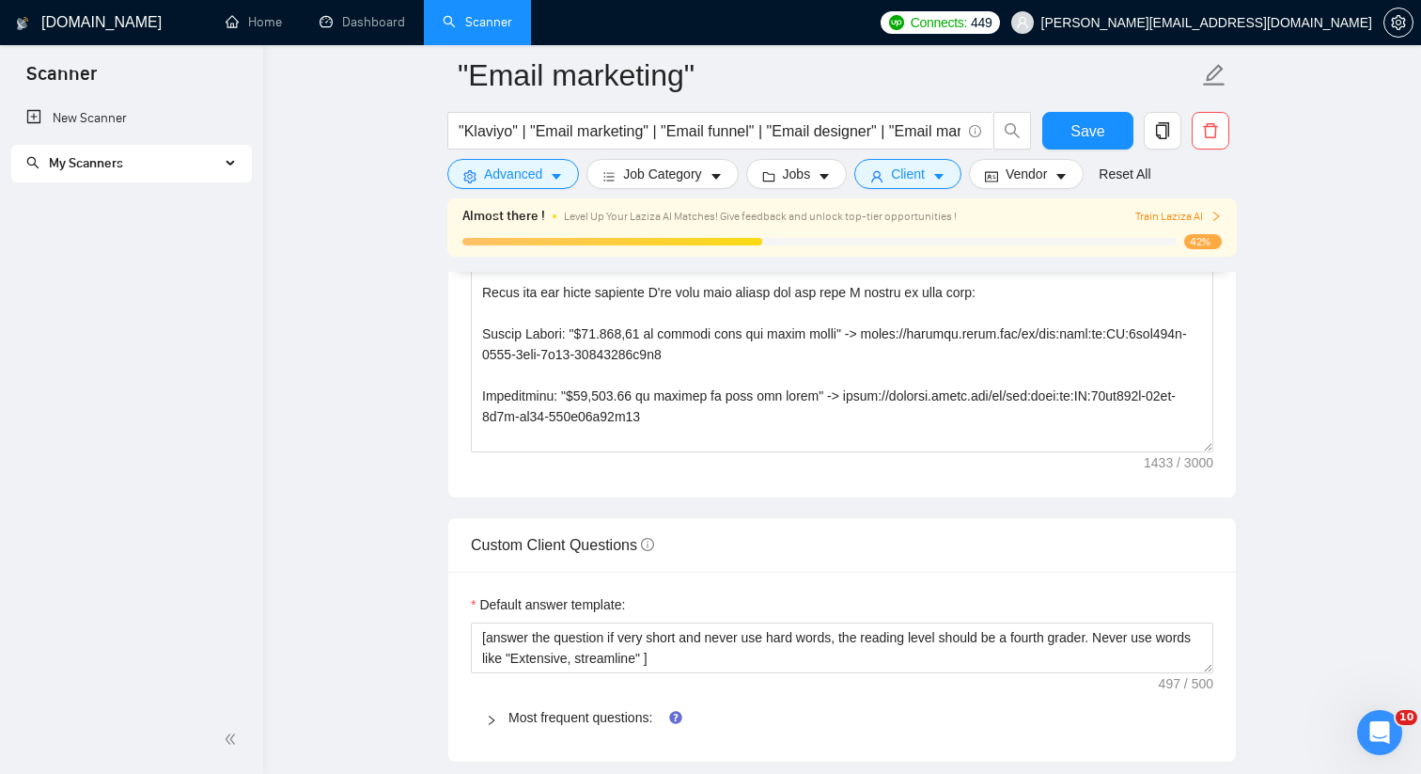
scroll to position [3040, 0]
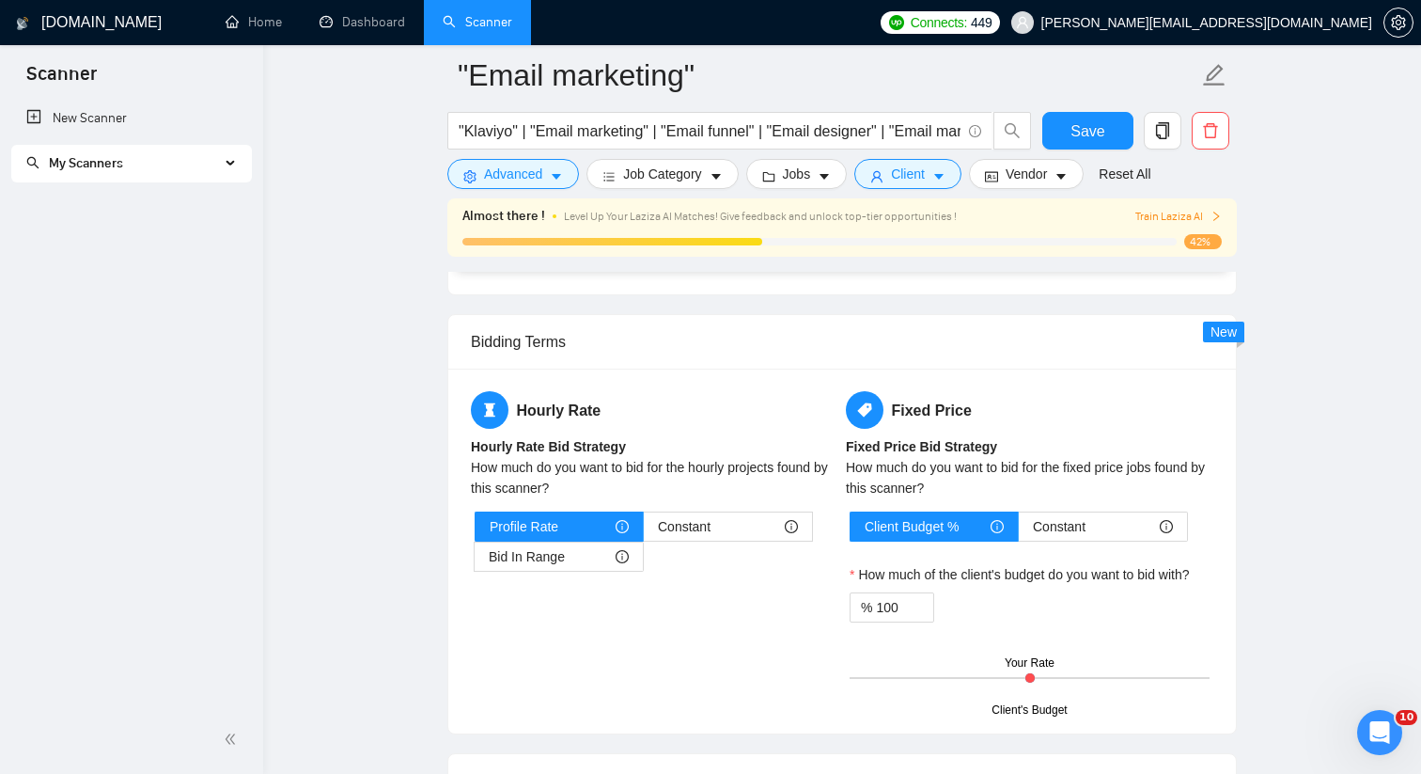
click at [224, 164] on div "My Scanners" at bounding box center [131, 164] width 241 height 38
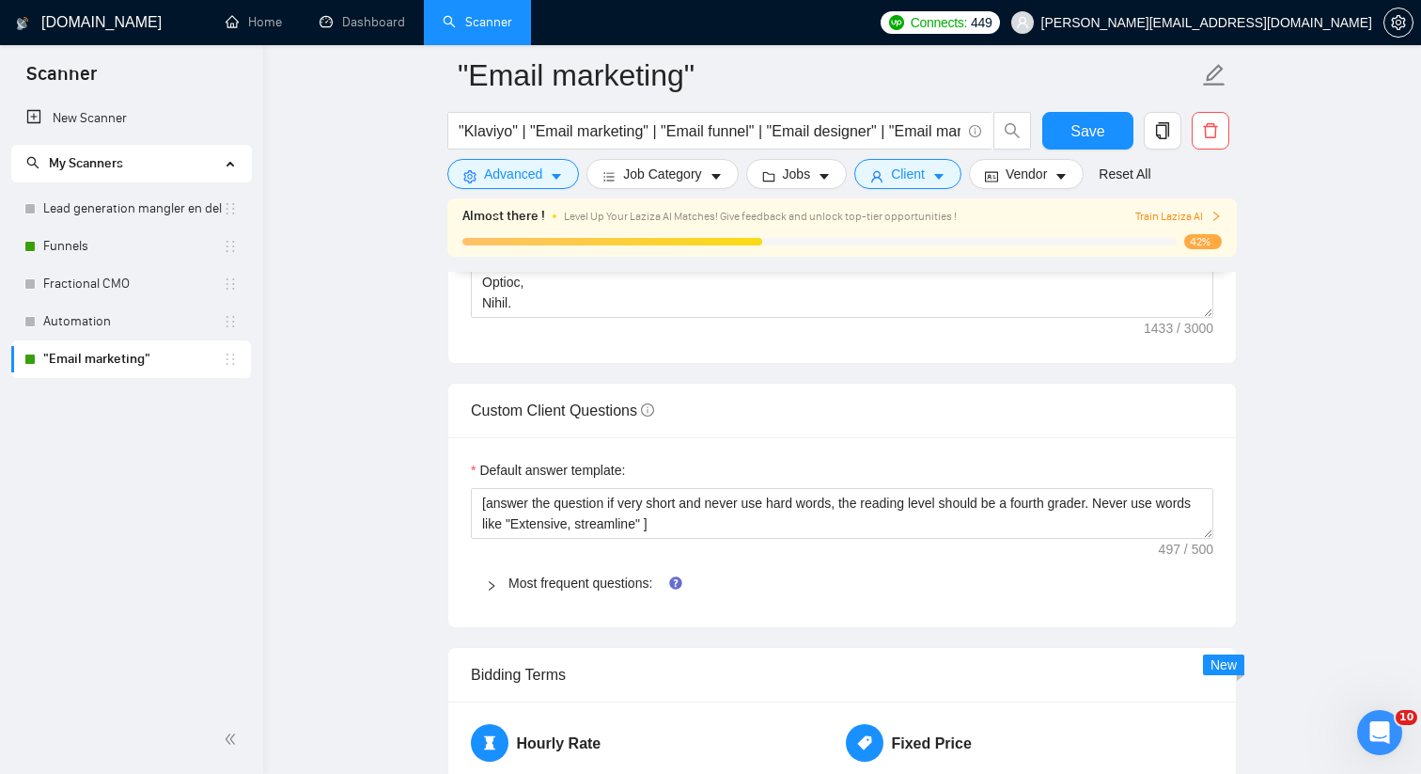
scroll to position [2827, 0]
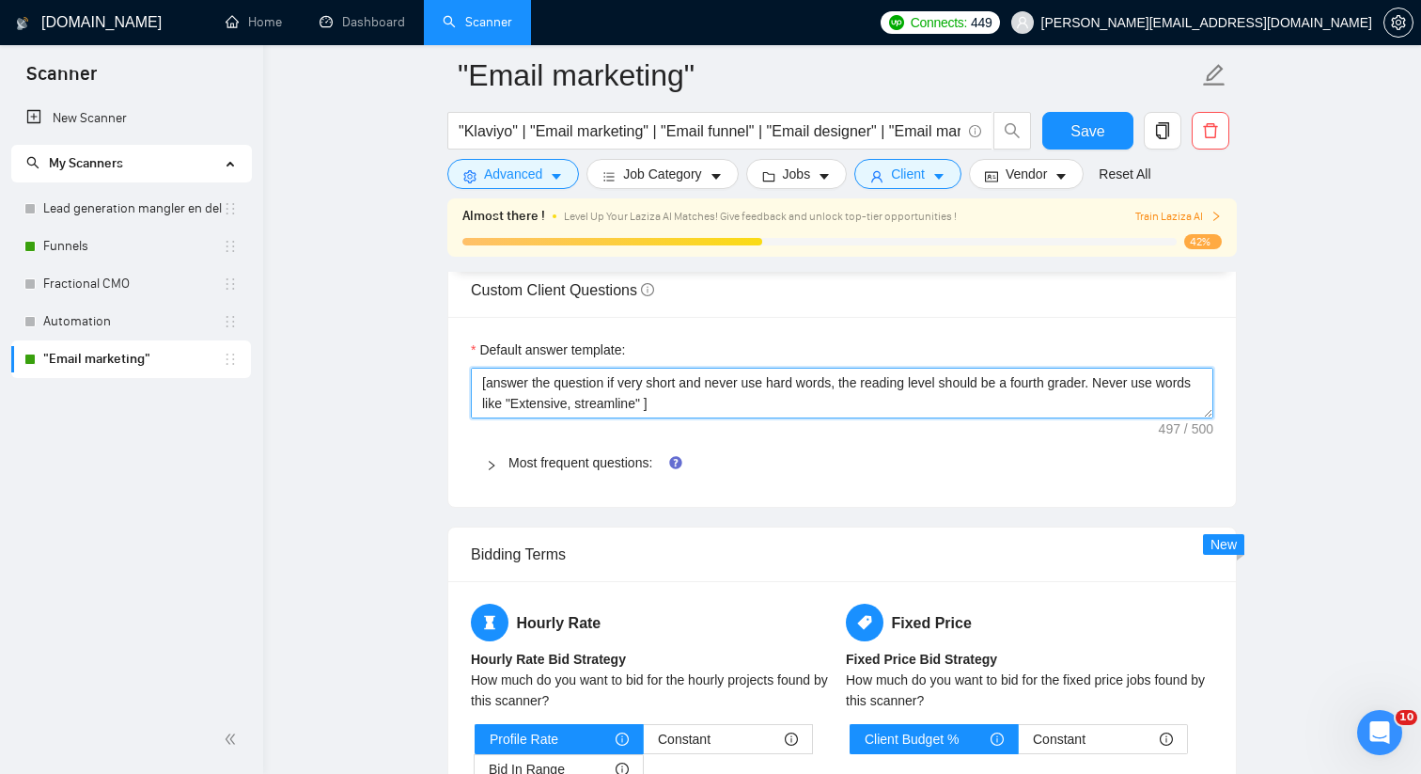
click at [842, 382] on textarea "[answer the question if very short and never use hard words, the reading level …" at bounding box center [842, 393] width 743 height 51
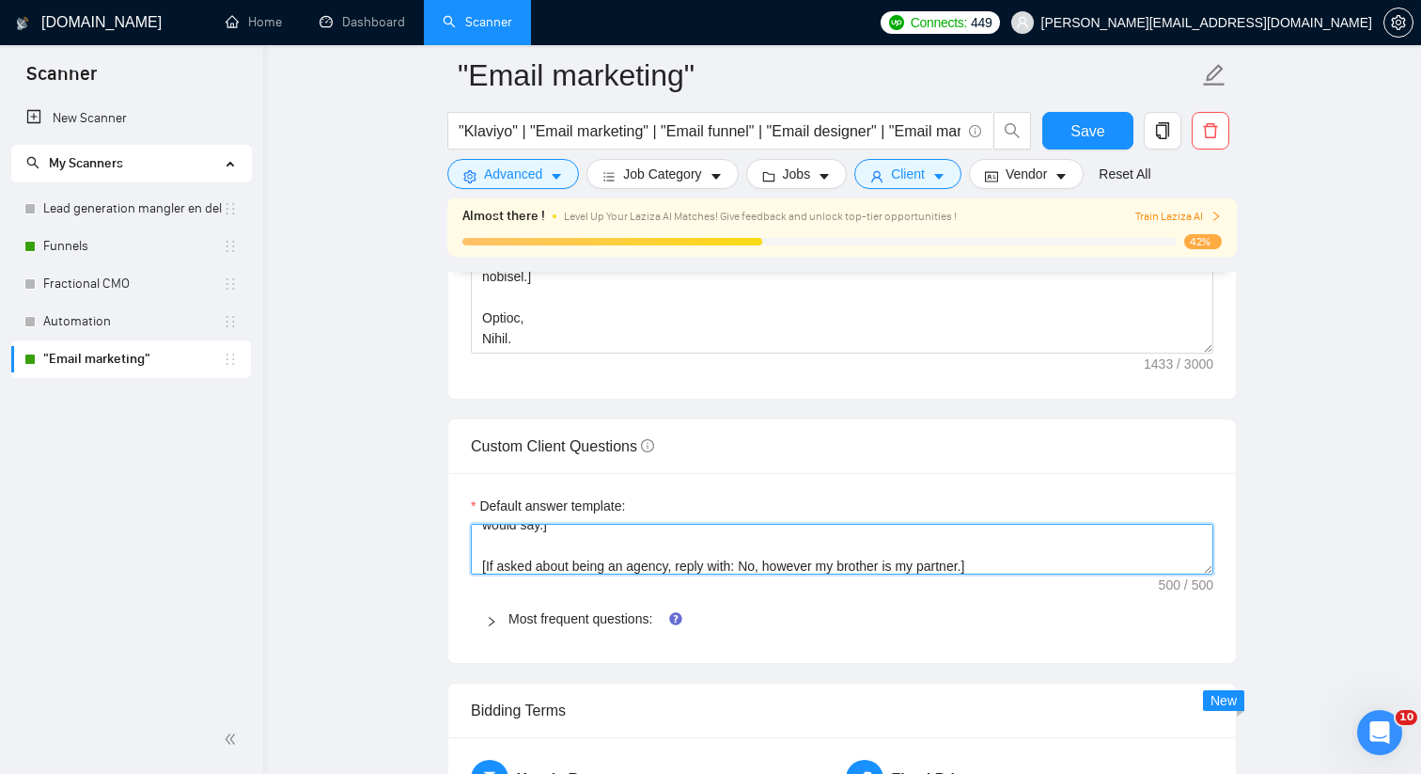
scroll to position [0, 0]
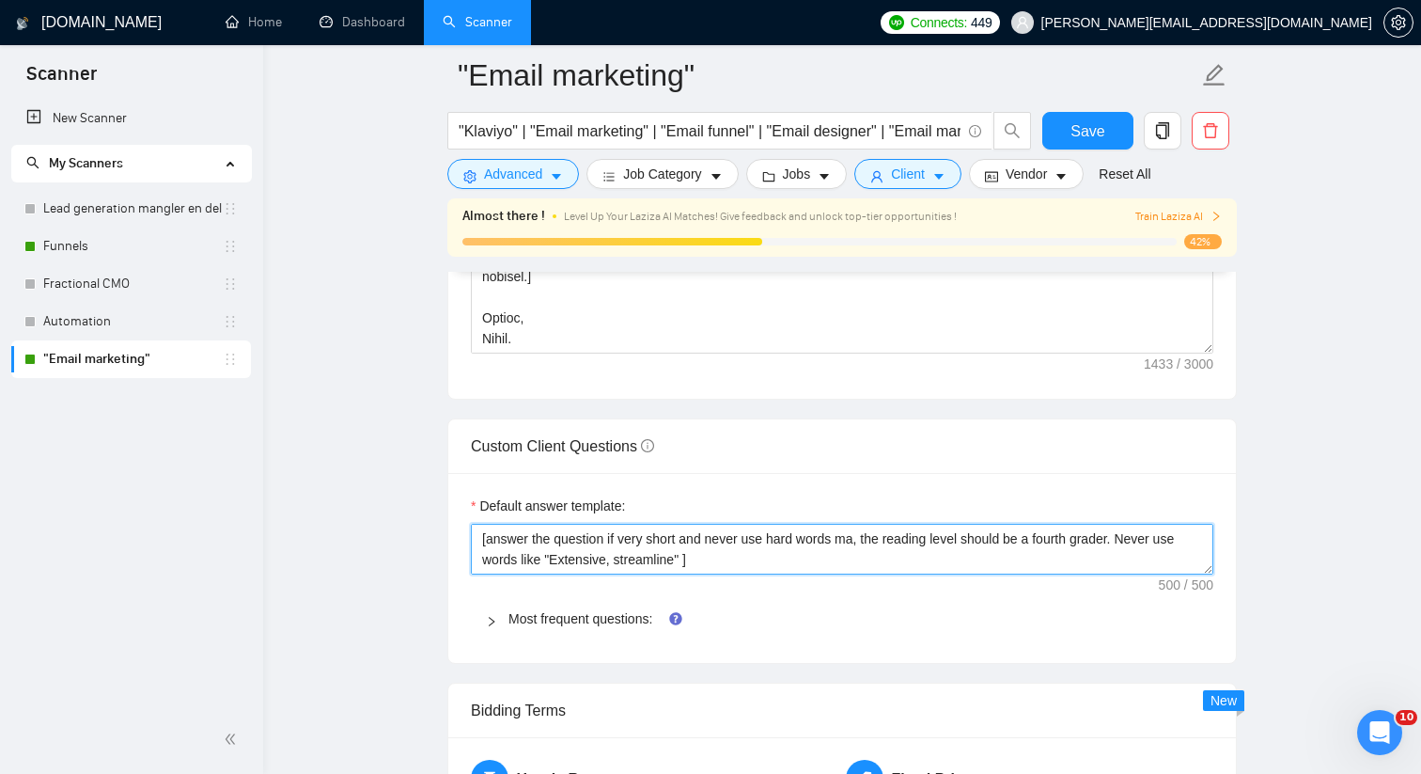
click at [864, 538] on textarea "[answer the question if very short and never use hard words ma, the reading lev…" at bounding box center [842, 549] width 743 height 51
click at [1046, 540] on textarea "[answer the question if very short and never use hard words, the reading level …" at bounding box center [842, 549] width 743 height 51
click at [635, 540] on textarea "[answer the question if very short and never use hard words, the reading level …" at bounding box center [842, 549] width 743 height 51
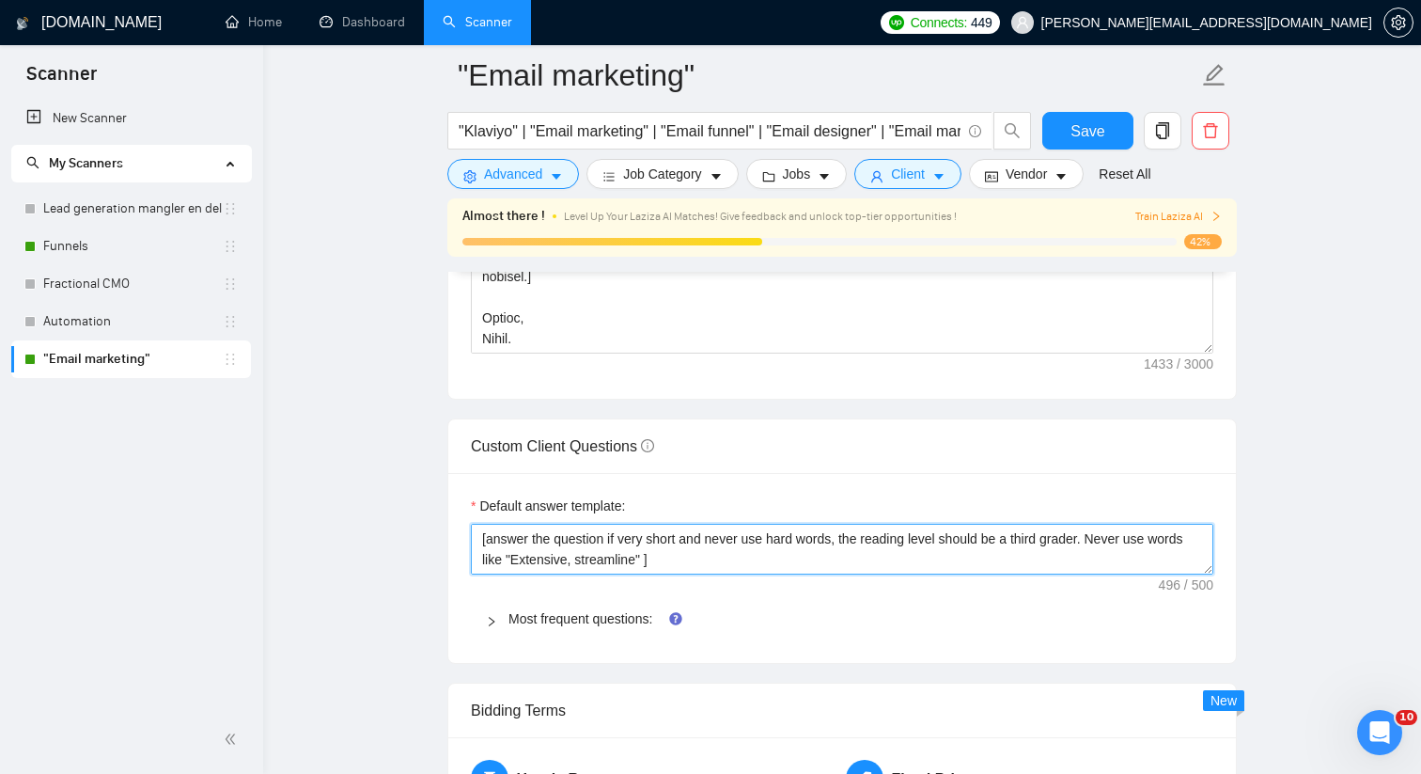
click at [622, 536] on textarea "[answer the question if very short and never use hard words, the reading level …" at bounding box center [842, 549] width 743 height 51
click at [612, 536] on textarea "[answer the question if very short and never use hard words, the reading level …" at bounding box center [842, 549] width 743 height 51
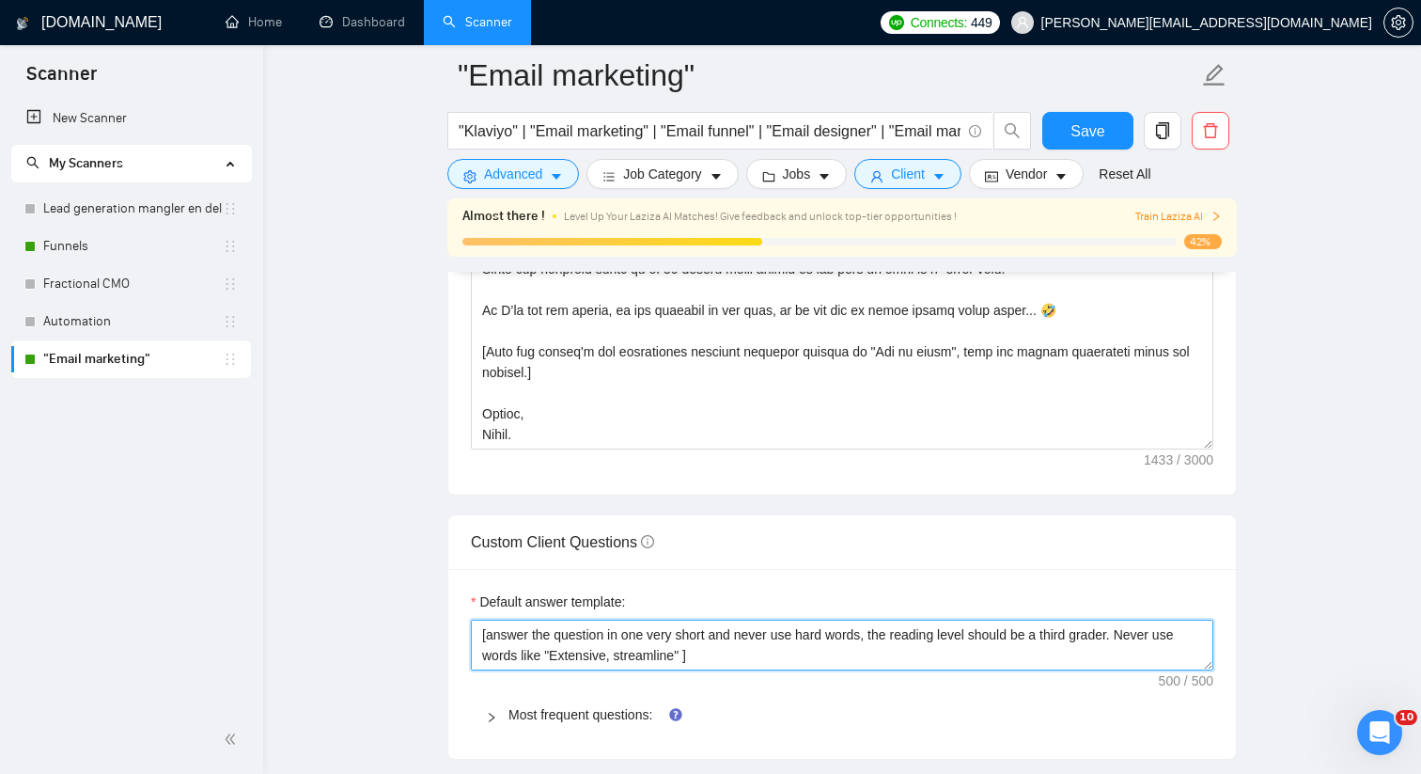
drag, startPoint x: 719, startPoint y: 635, endPoint x: 656, endPoint y: 637, distance: 63.0
click at [656, 636] on textarea "[answer the question in one very short and never use hard words, the reading le…" at bounding box center [842, 644] width 743 height 51
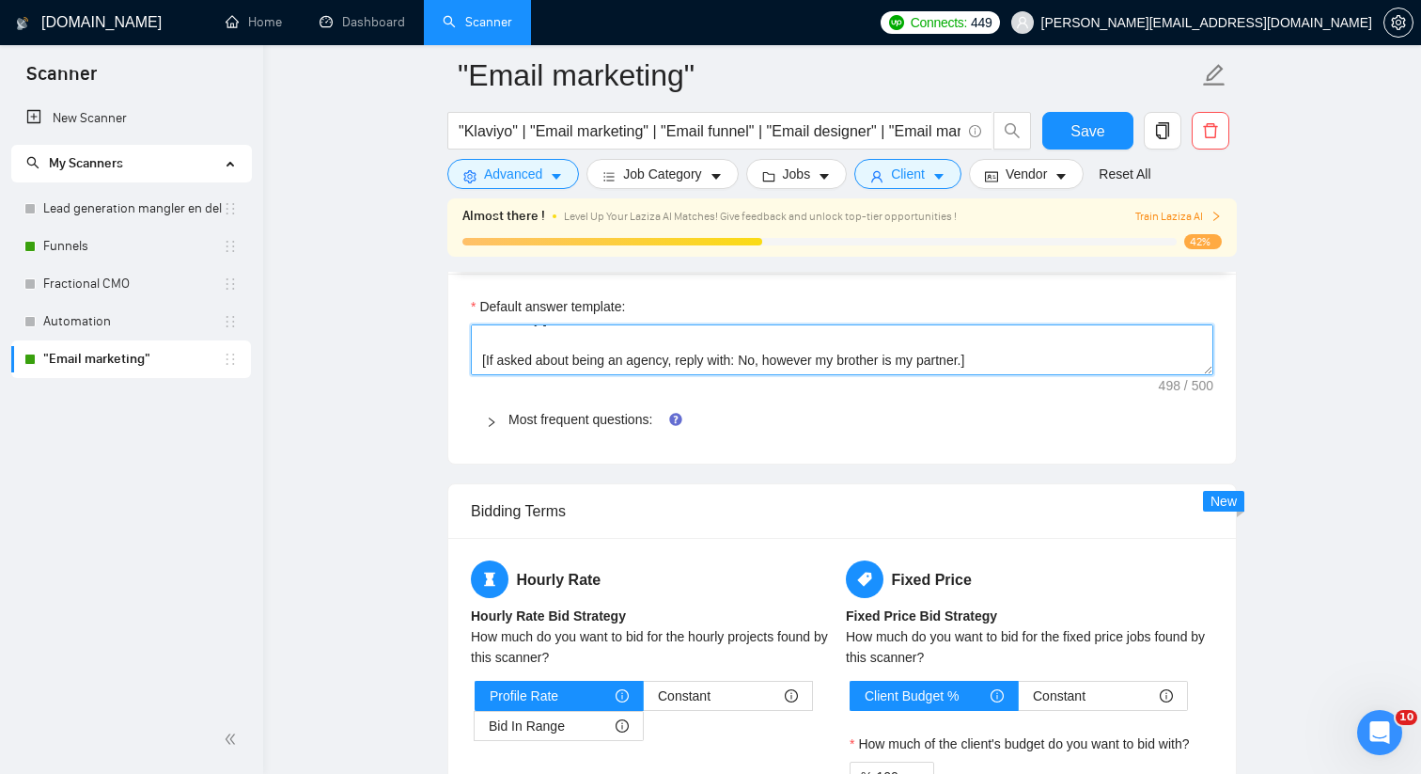
scroll to position [2873, 0]
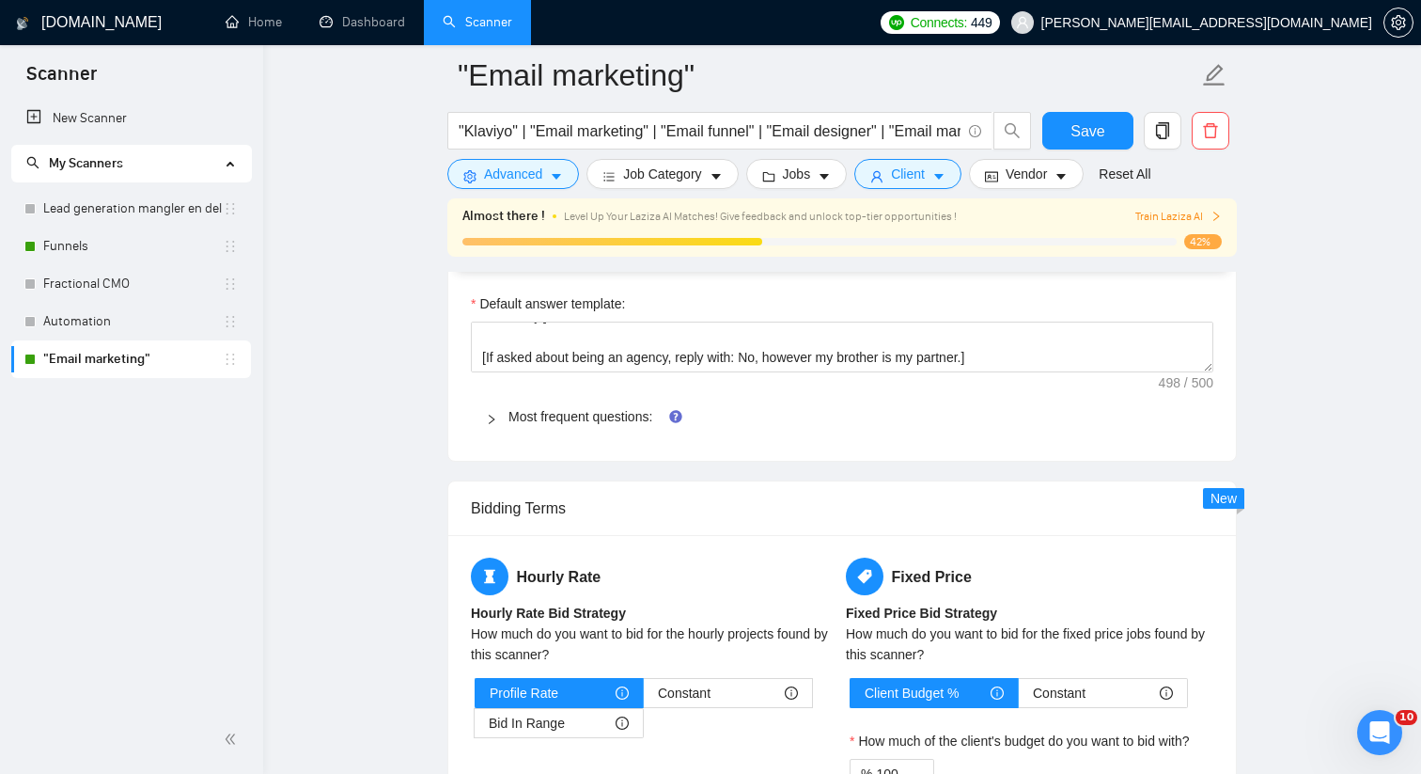
click at [567, 434] on div "Most frequent questions:" at bounding box center [842, 416] width 743 height 43
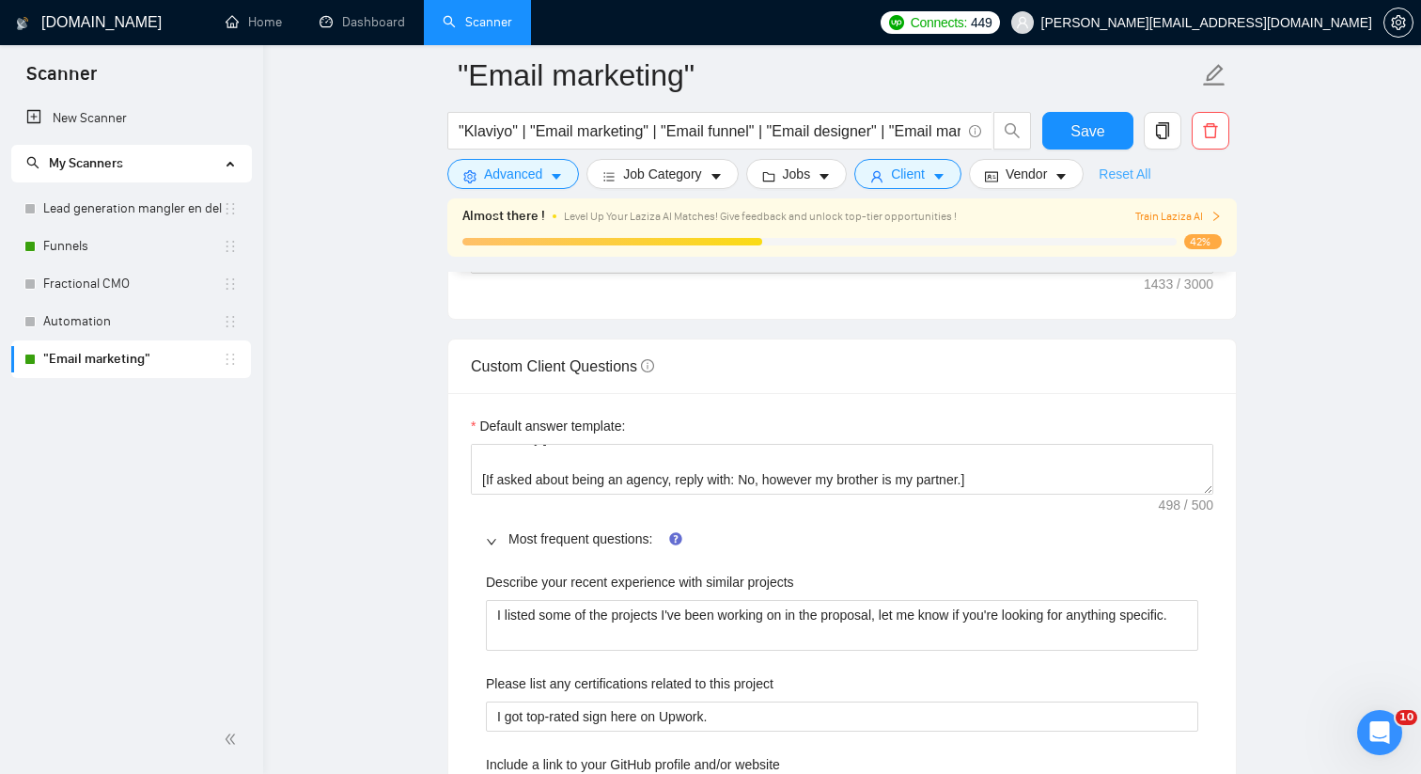
scroll to position [2699, 0]
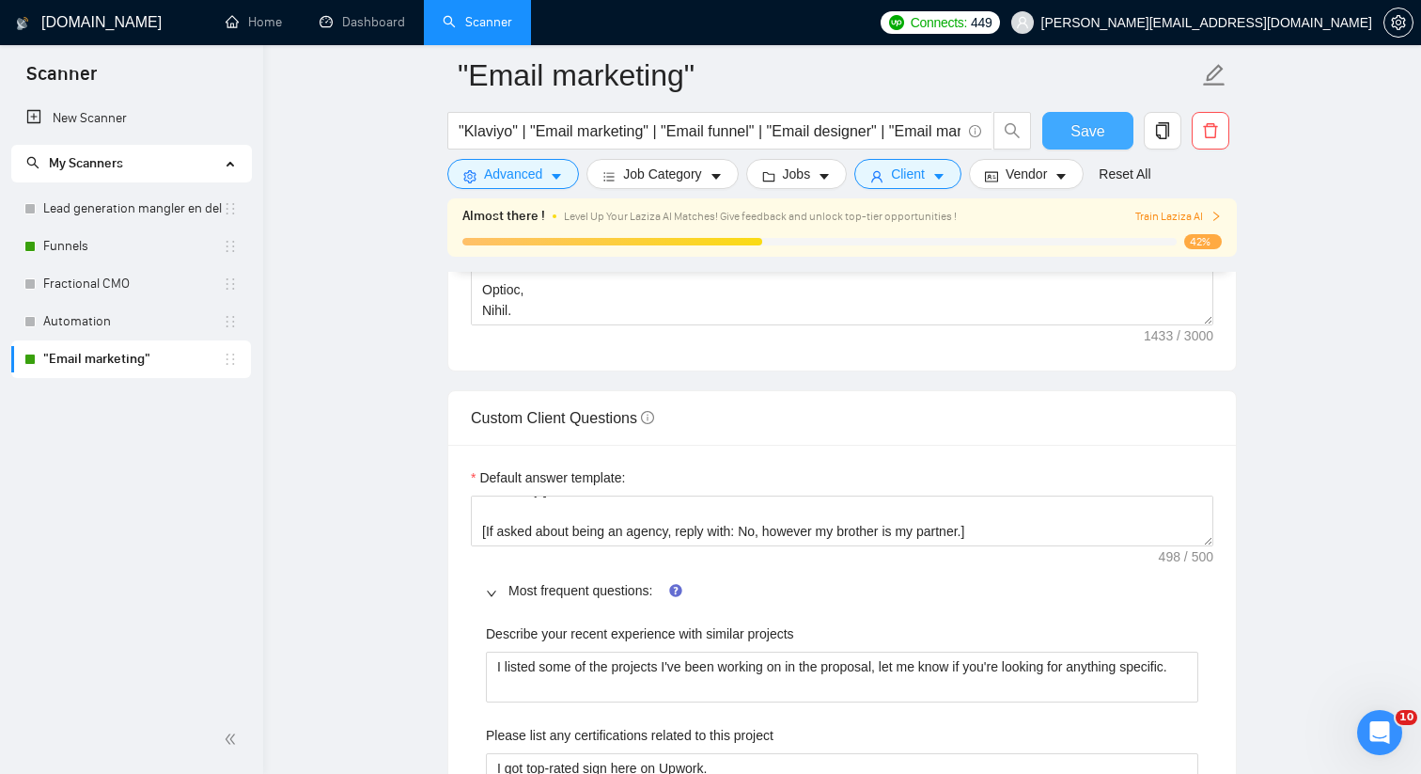
click at [1095, 133] on span "Save" at bounding box center [1088, 130] width 34 height 23
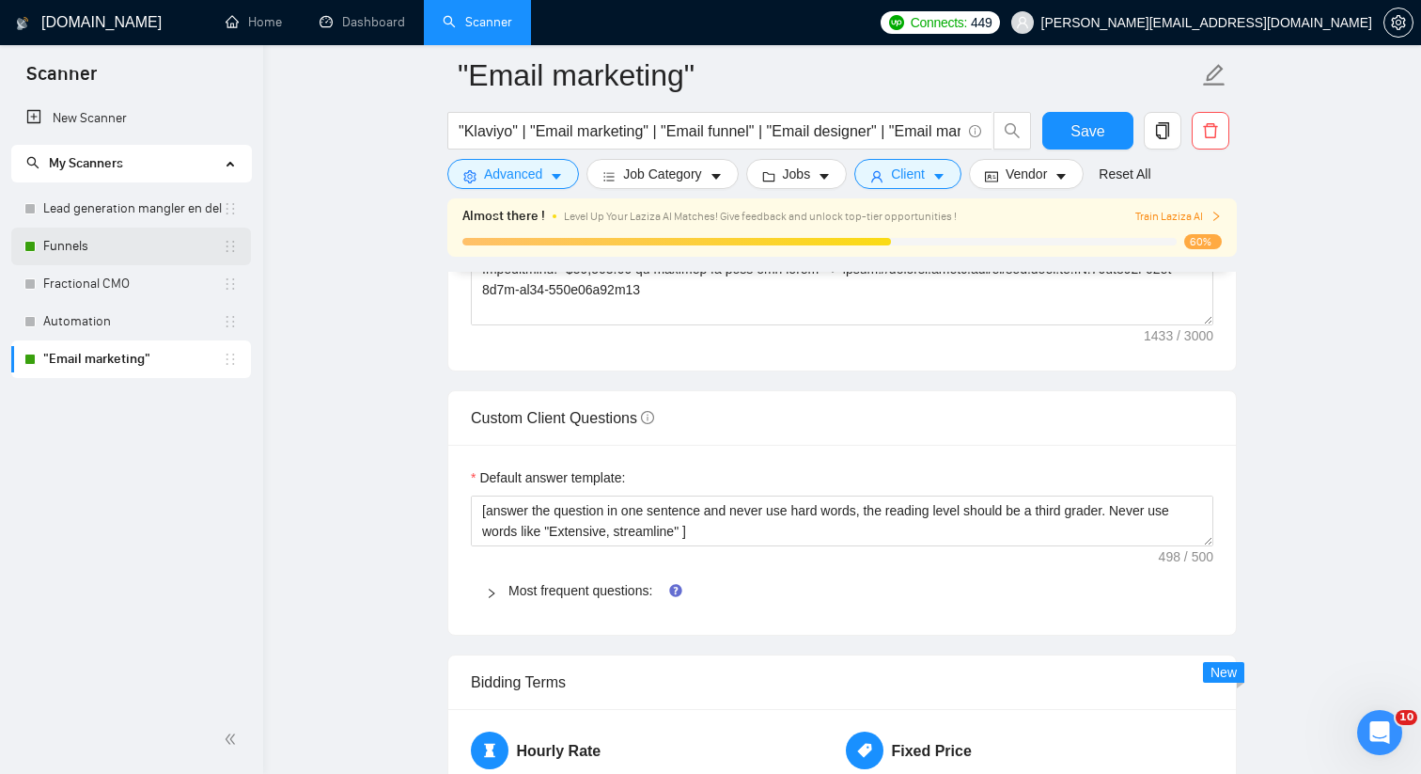
click at [116, 246] on link "Funnels" at bounding box center [133, 246] width 180 height 38
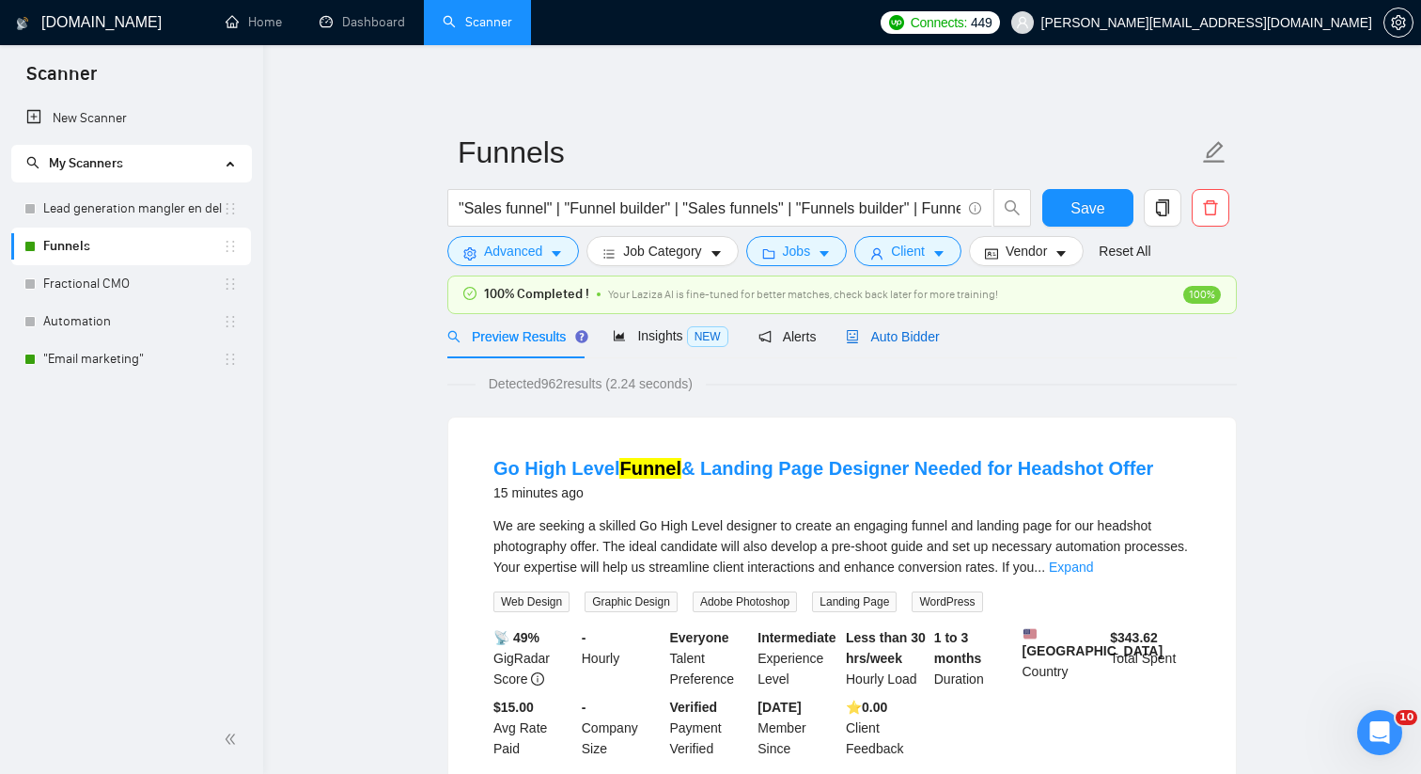
click at [894, 335] on span "Auto Bidder" at bounding box center [892, 336] width 93 height 15
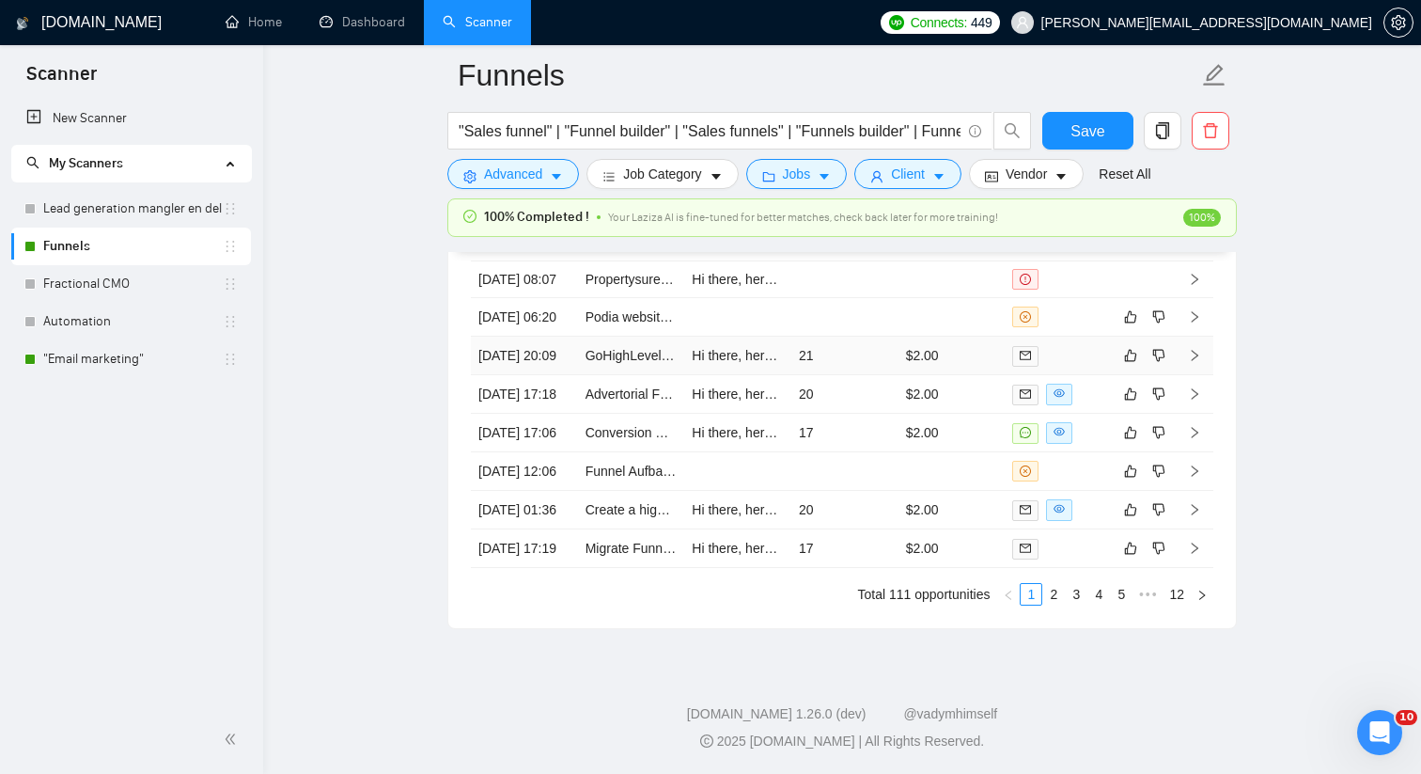
scroll to position [5391, 0]
click at [1079, 596] on link "3" at bounding box center [1076, 594] width 21 height 21
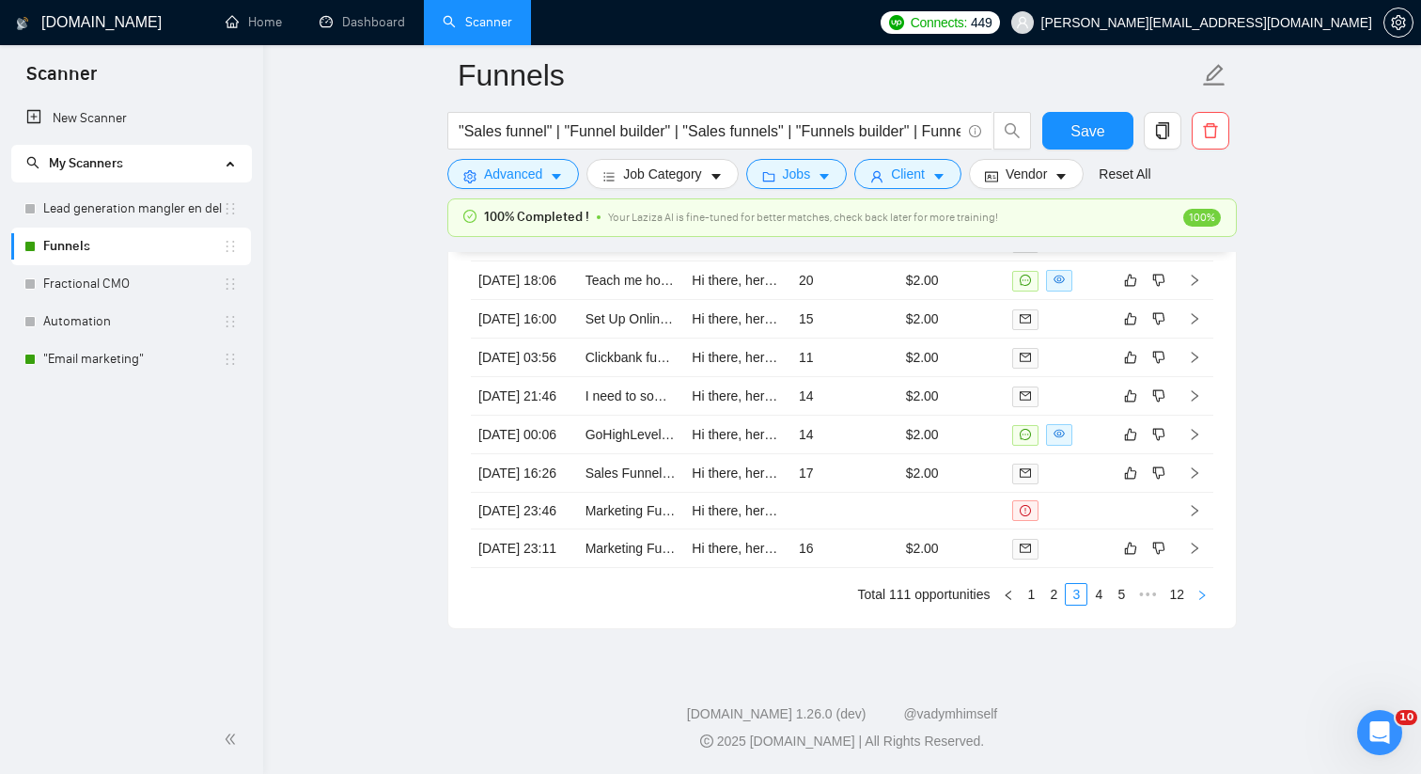
click at [1208, 589] on button "button" at bounding box center [1202, 594] width 23 height 23
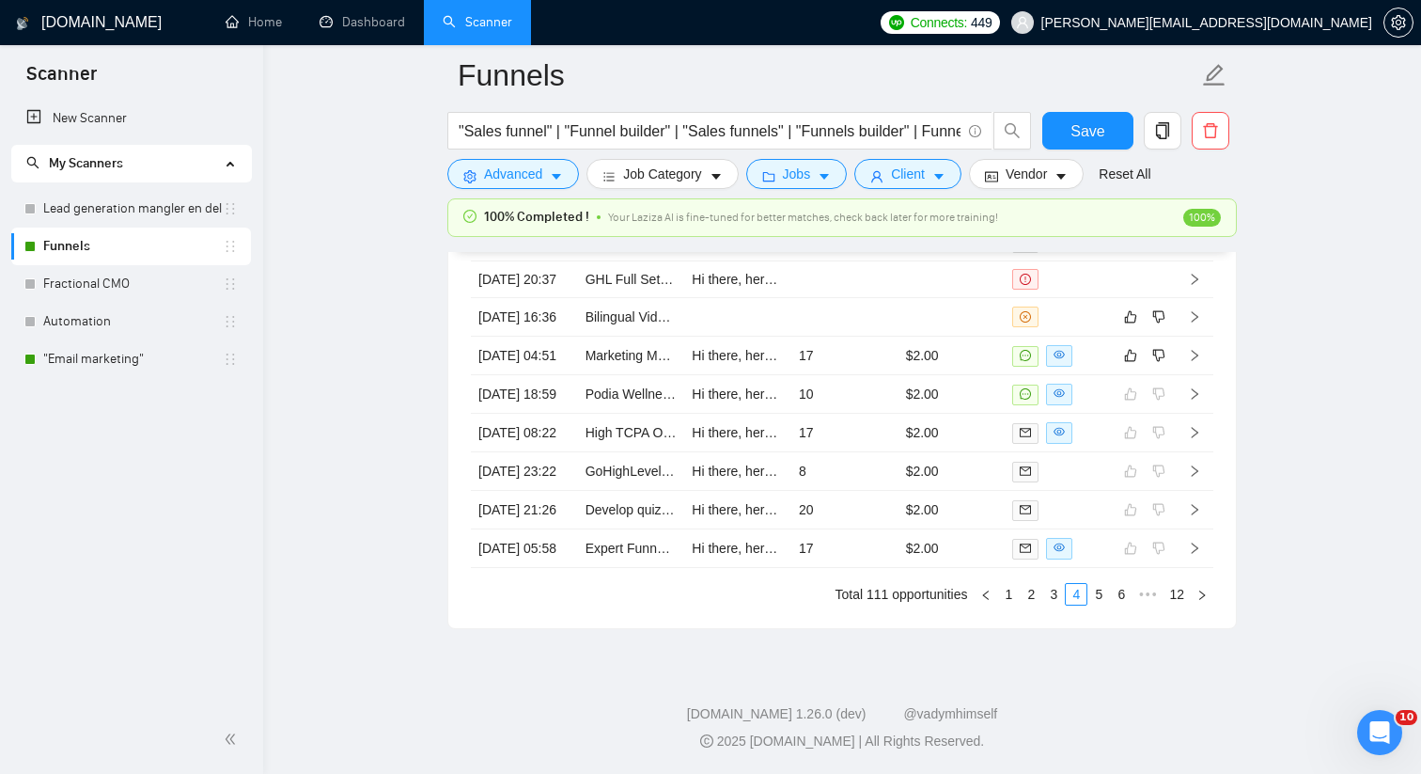
drag, startPoint x: 1200, startPoint y: 598, endPoint x: 1282, endPoint y: 443, distance: 175.3
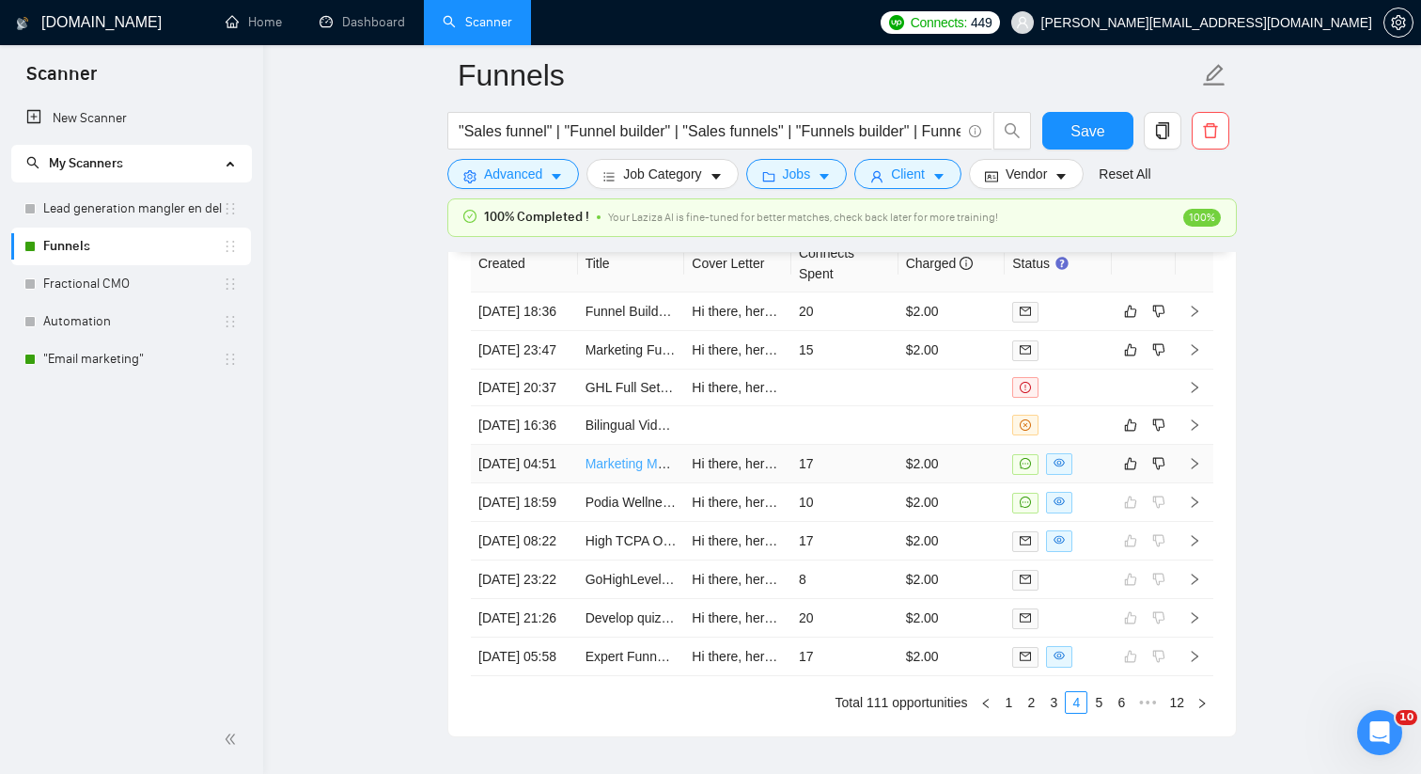
click at [639, 471] on link "Marketing Manager To Handle Entire Lead Generation Funnel Launch" at bounding box center [789, 463] width 406 height 15
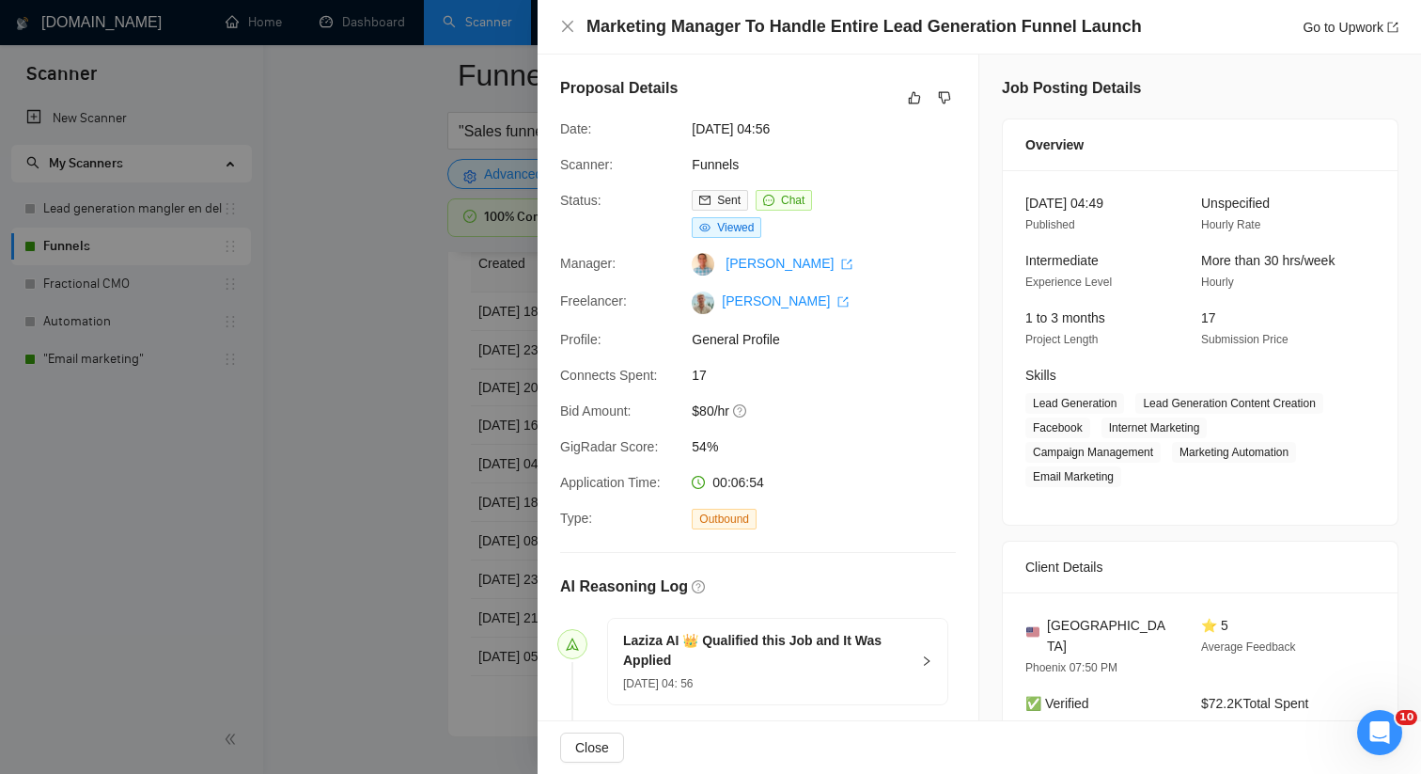
click at [434, 260] on div at bounding box center [710, 387] width 1421 height 774
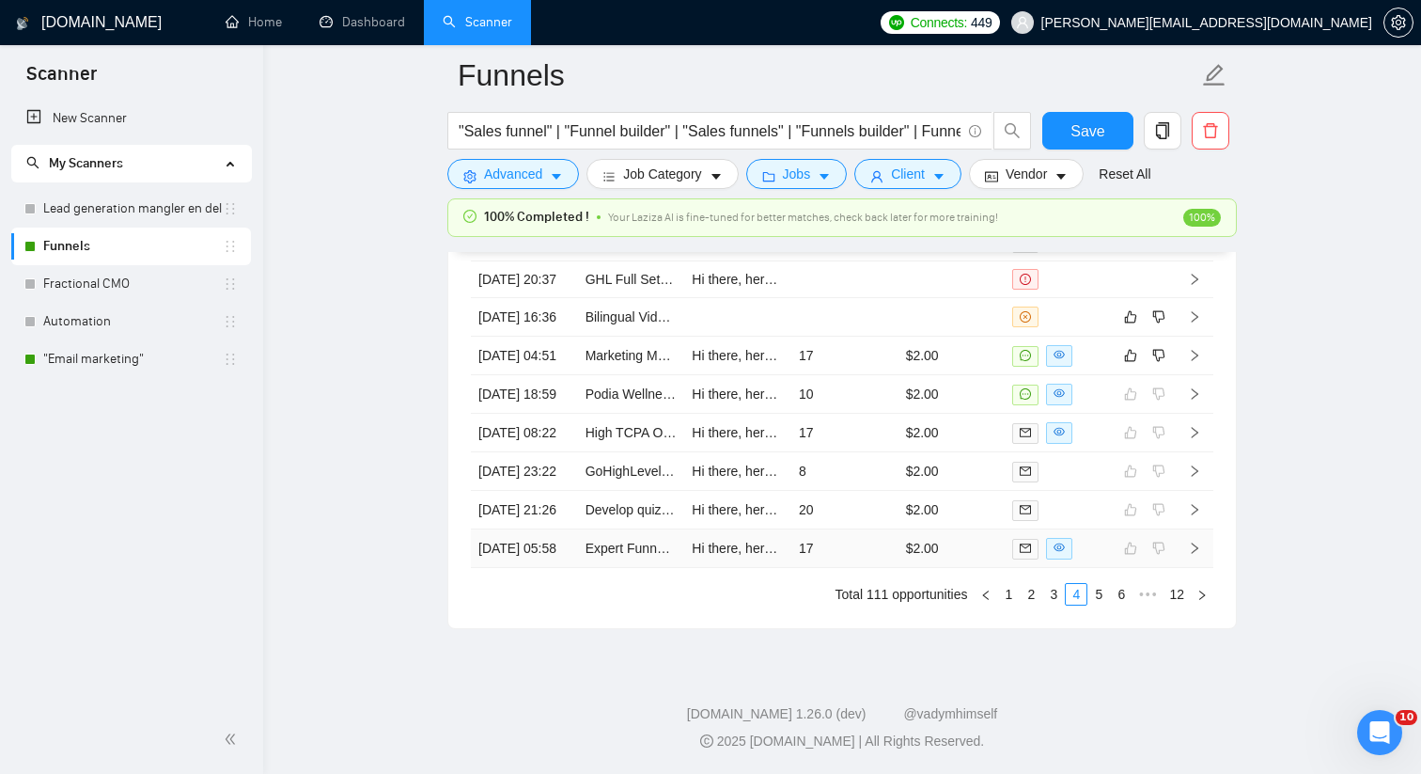
scroll to position [5132, 0]
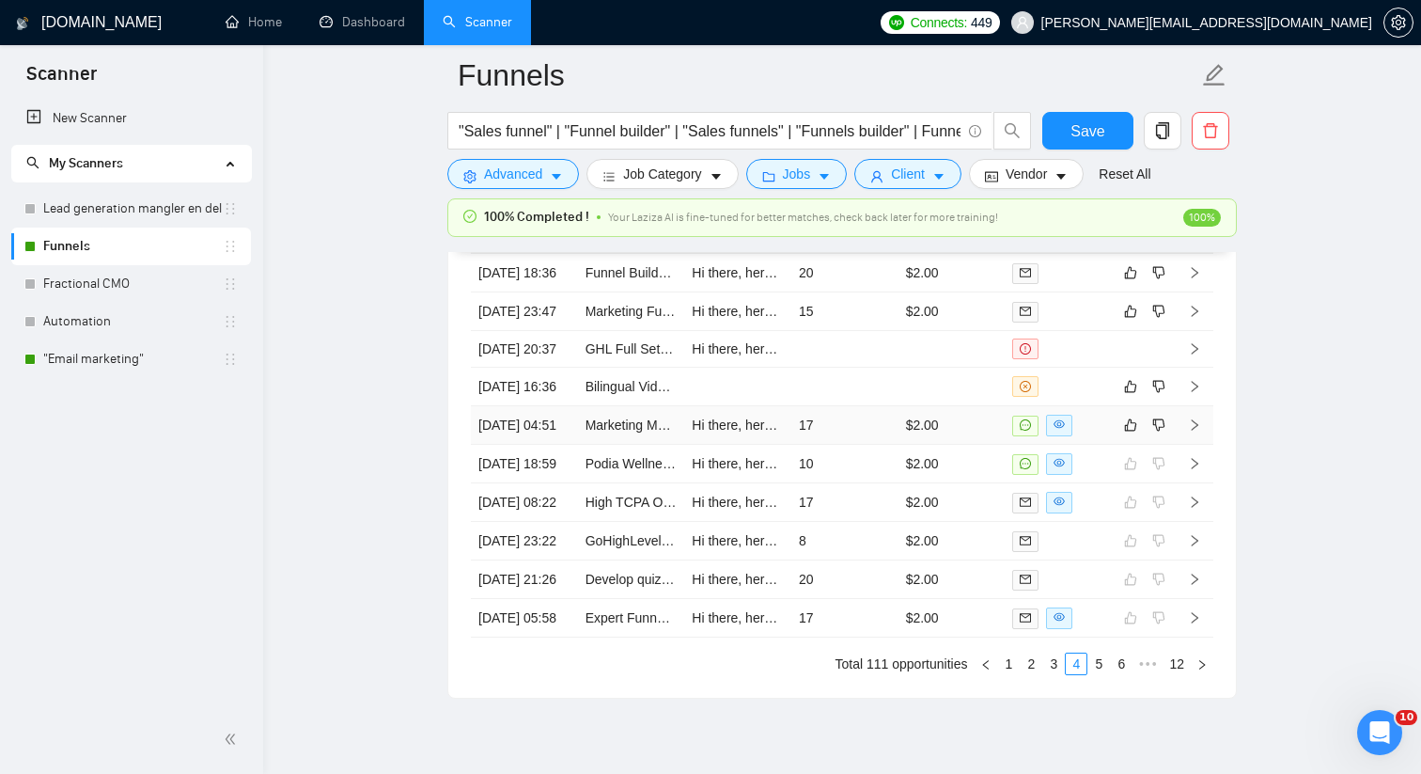
click at [981, 445] on td "$2.00" at bounding box center [952, 425] width 107 height 39
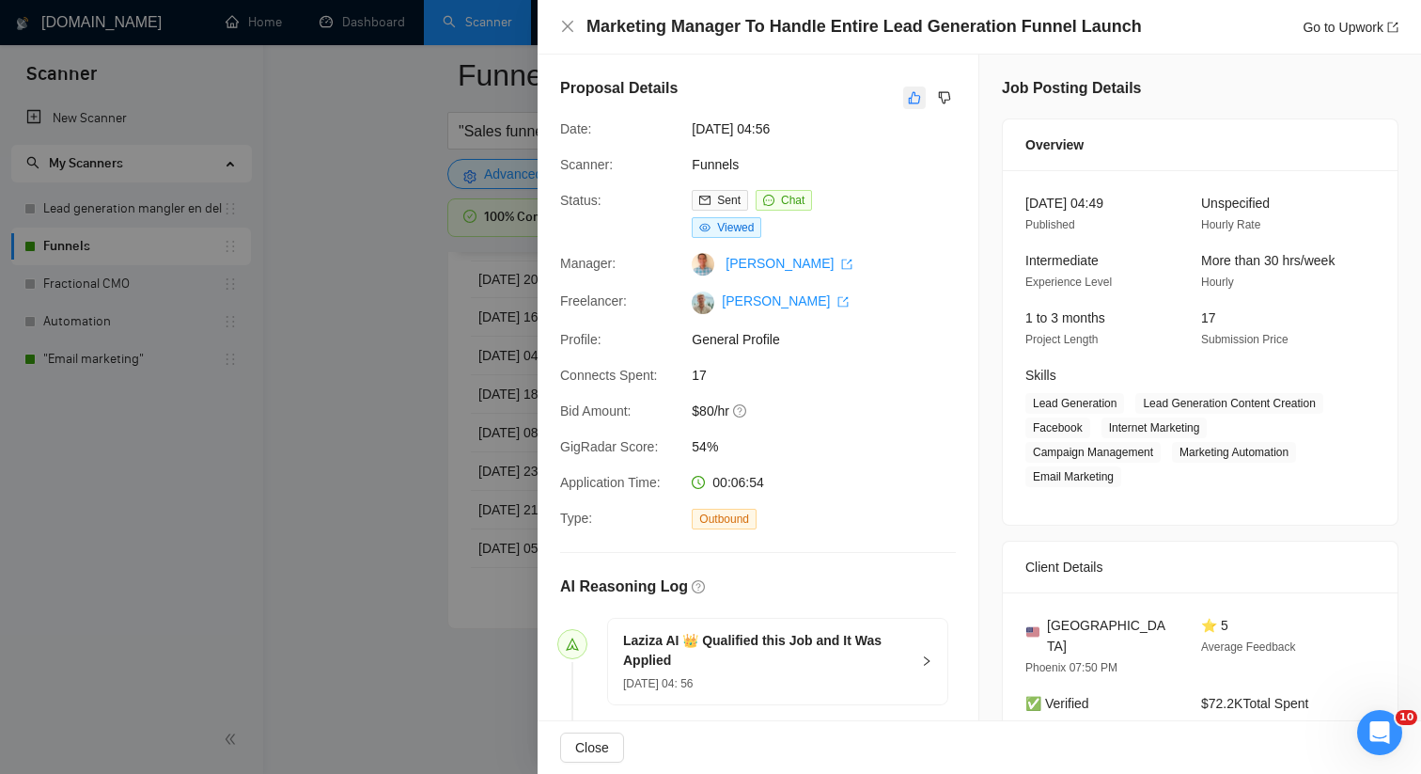
click at [913, 103] on icon "like" at bounding box center [914, 97] width 13 height 15
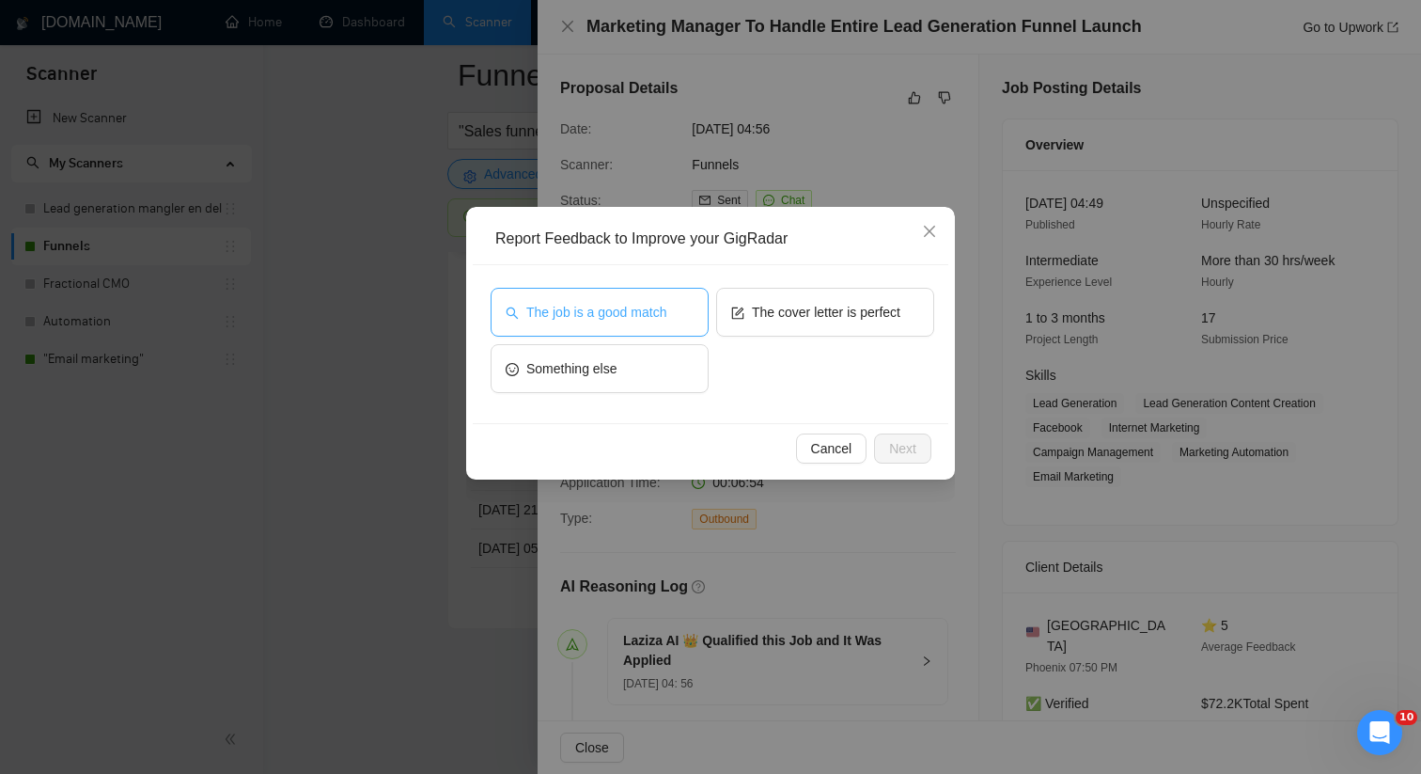
click at [631, 323] on button "The job is a good match" at bounding box center [600, 312] width 218 height 49
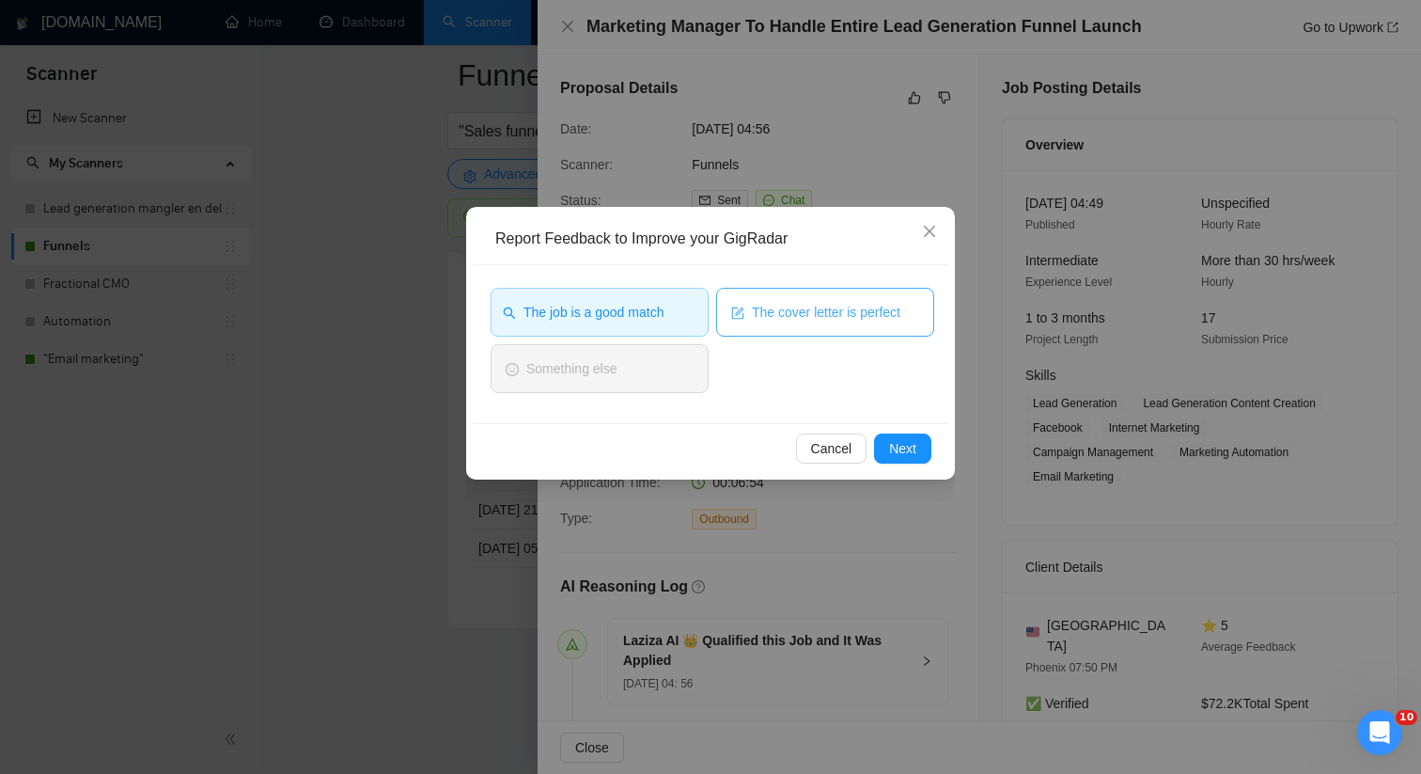
click at [791, 323] on button "The cover letter is perfect" at bounding box center [825, 312] width 218 height 49
click at [900, 444] on span "Next" at bounding box center [902, 448] width 27 height 21
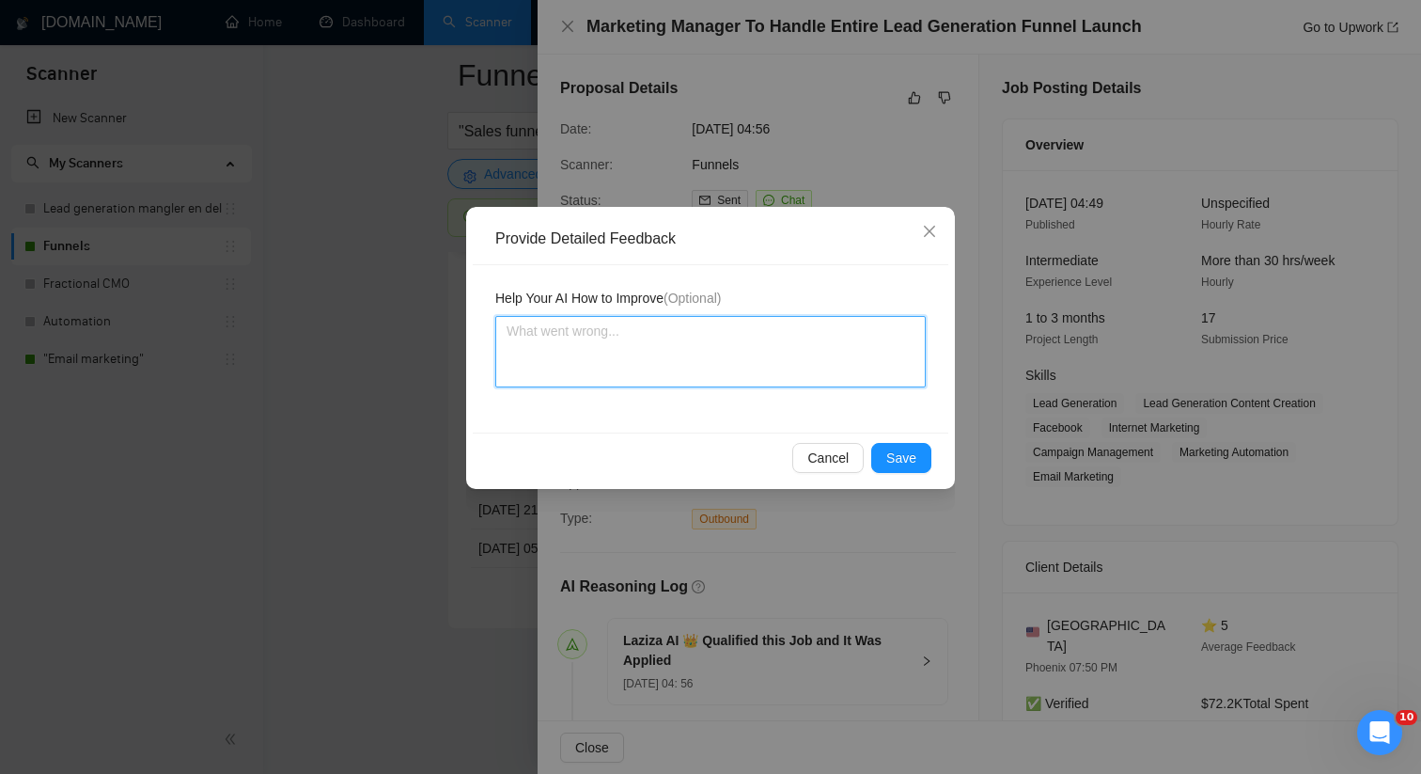
click at [703, 365] on textarea at bounding box center [710, 351] width 430 height 71
paste textarea "This job is a good match for [PERSON_NAME] the freelancer, as this is exactly t…"
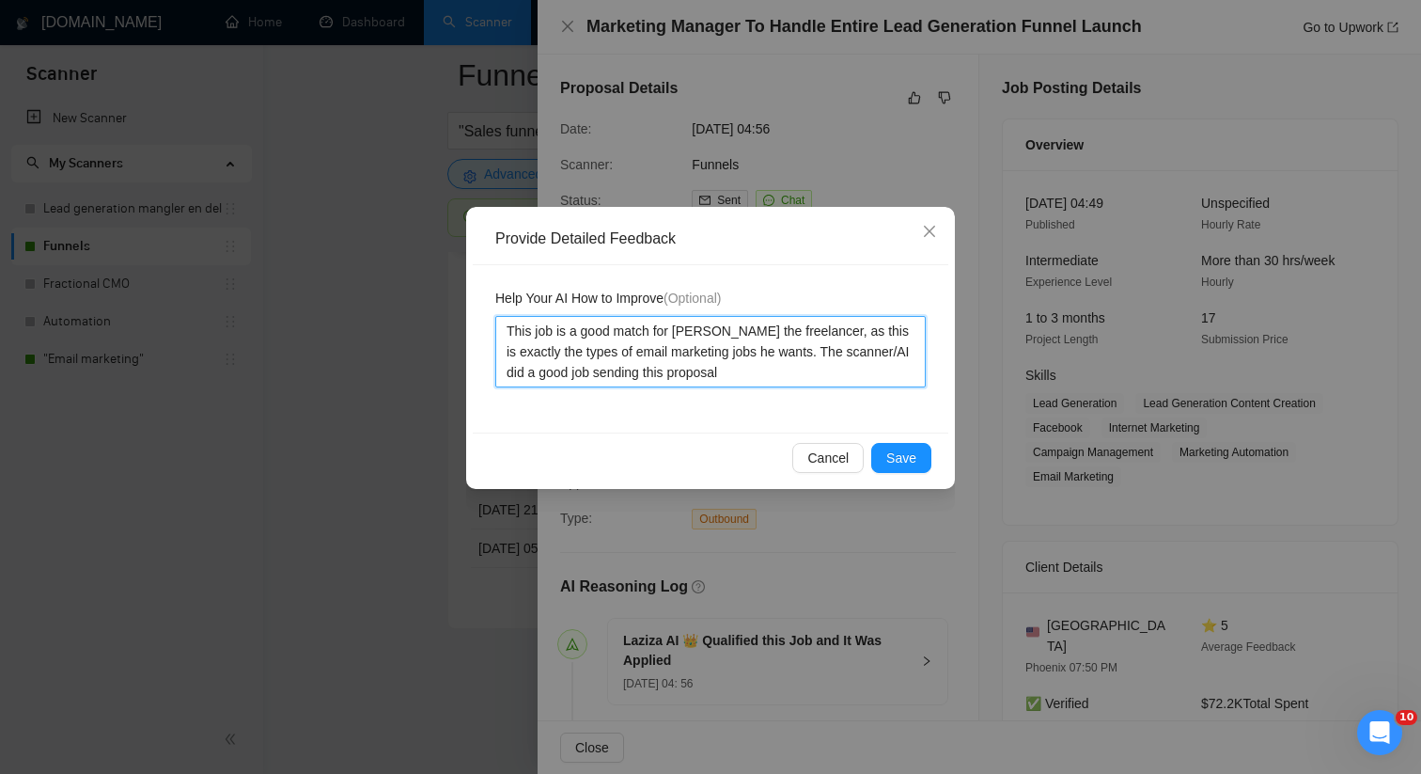
click at [698, 323] on textarea "This job is a good match for [PERSON_NAME] the freelancer, as this is exactly t…" at bounding box center [710, 351] width 430 height 71
click at [606, 356] on textarea "This job is a good match for [PERSON_NAME] the freelancer, as this is exactly t…" at bounding box center [710, 351] width 430 height 71
click at [830, 351] on textarea "This job is a good match for [PERSON_NAME] the freelancer, as this is exactly t…" at bounding box center [710, 351] width 430 height 71
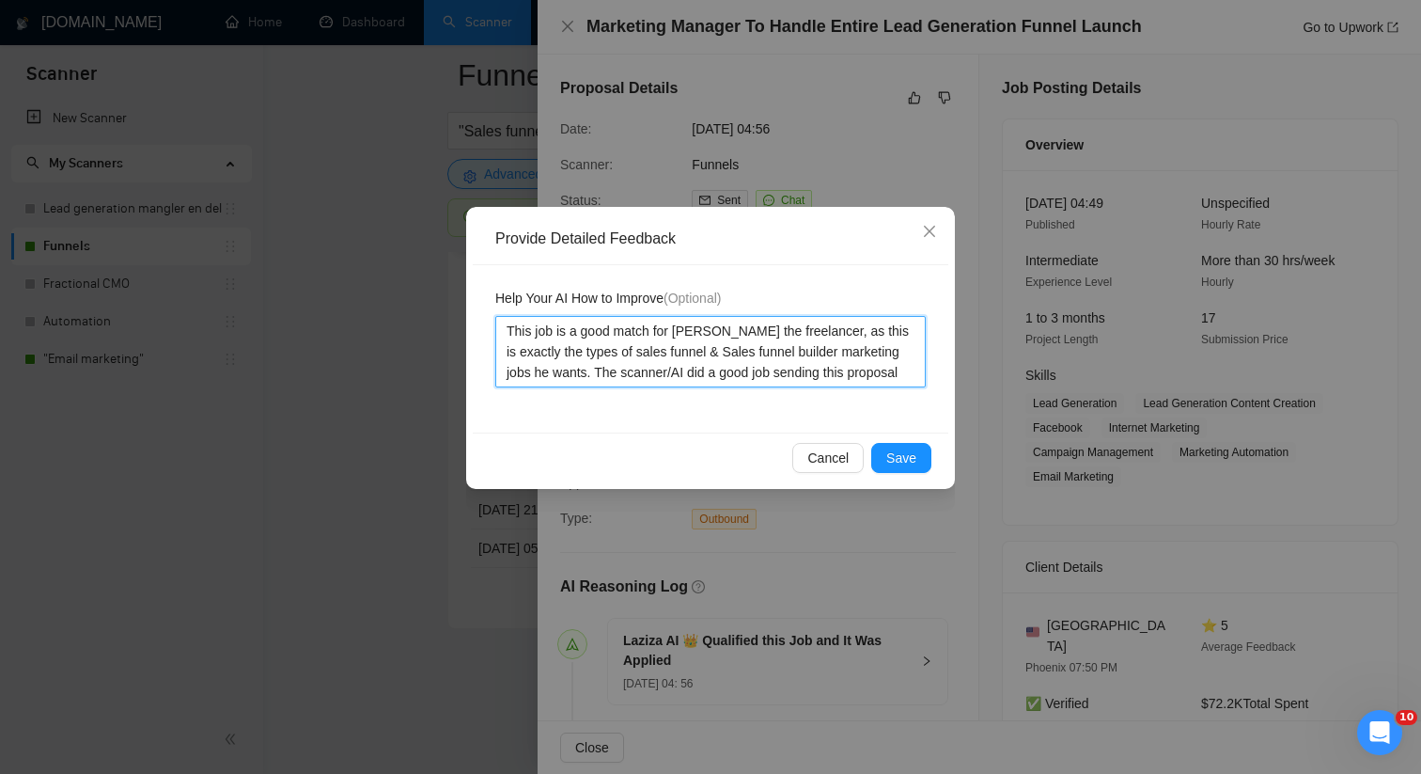
click at [830, 351] on textarea "This job is a good match for [PERSON_NAME] the freelancer, as this is exactly t…" at bounding box center [710, 351] width 430 height 71
click at [794, 352] on textarea "This job is a good match for [PERSON_NAME] the freelancer, as this is exactly t…" at bounding box center [710, 351] width 430 height 71
click at [905, 465] on span "Save" at bounding box center [901, 457] width 30 height 21
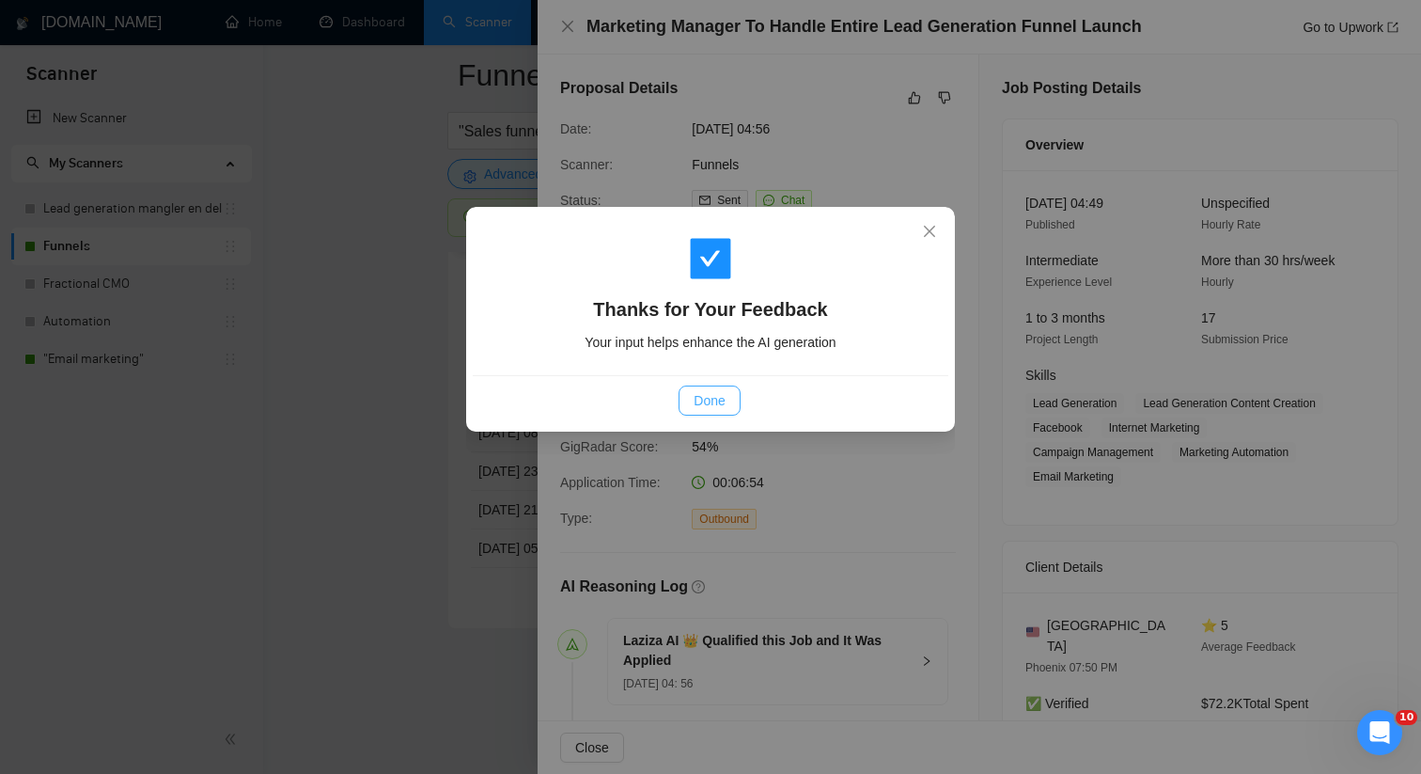
click at [708, 391] on span "Done" at bounding box center [709, 400] width 31 height 21
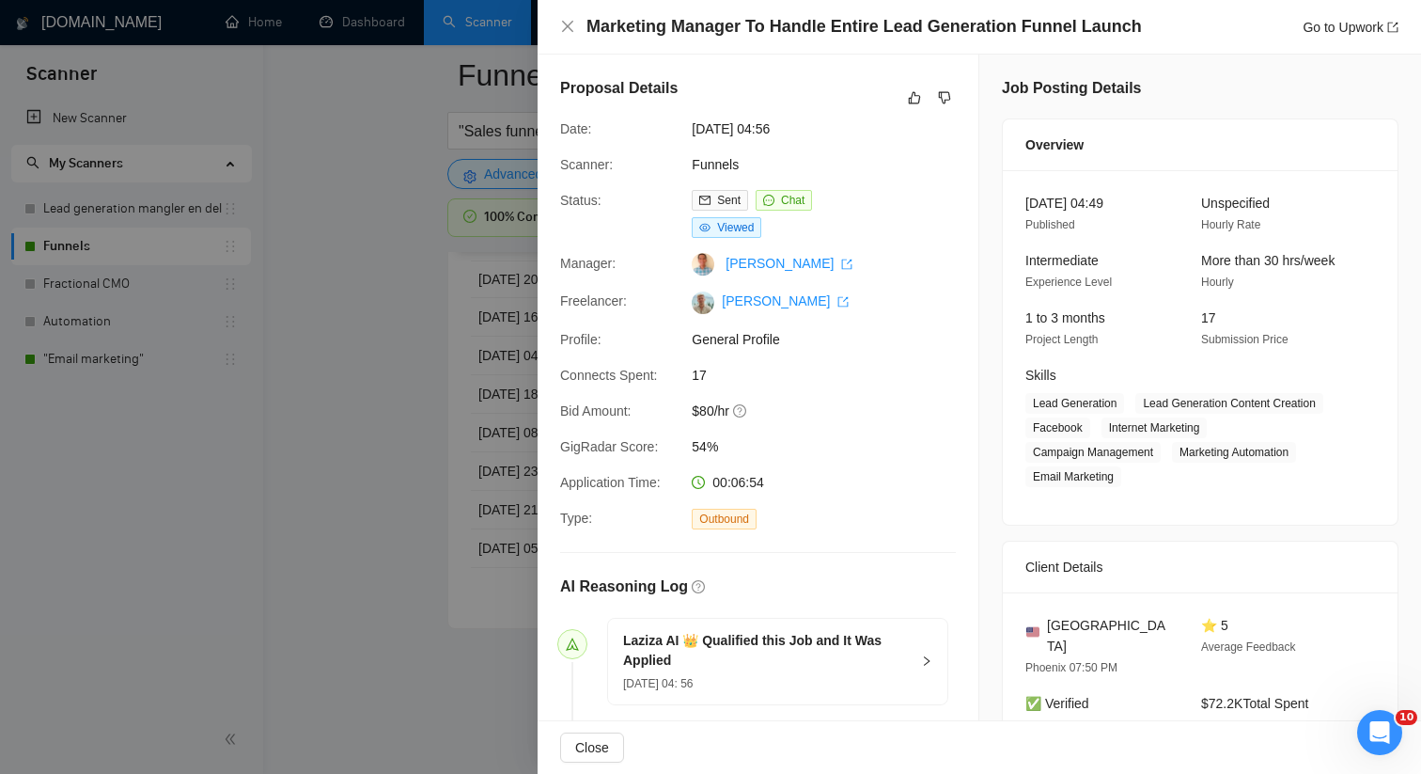
click at [452, 475] on div at bounding box center [710, 387] width 1421 height 774
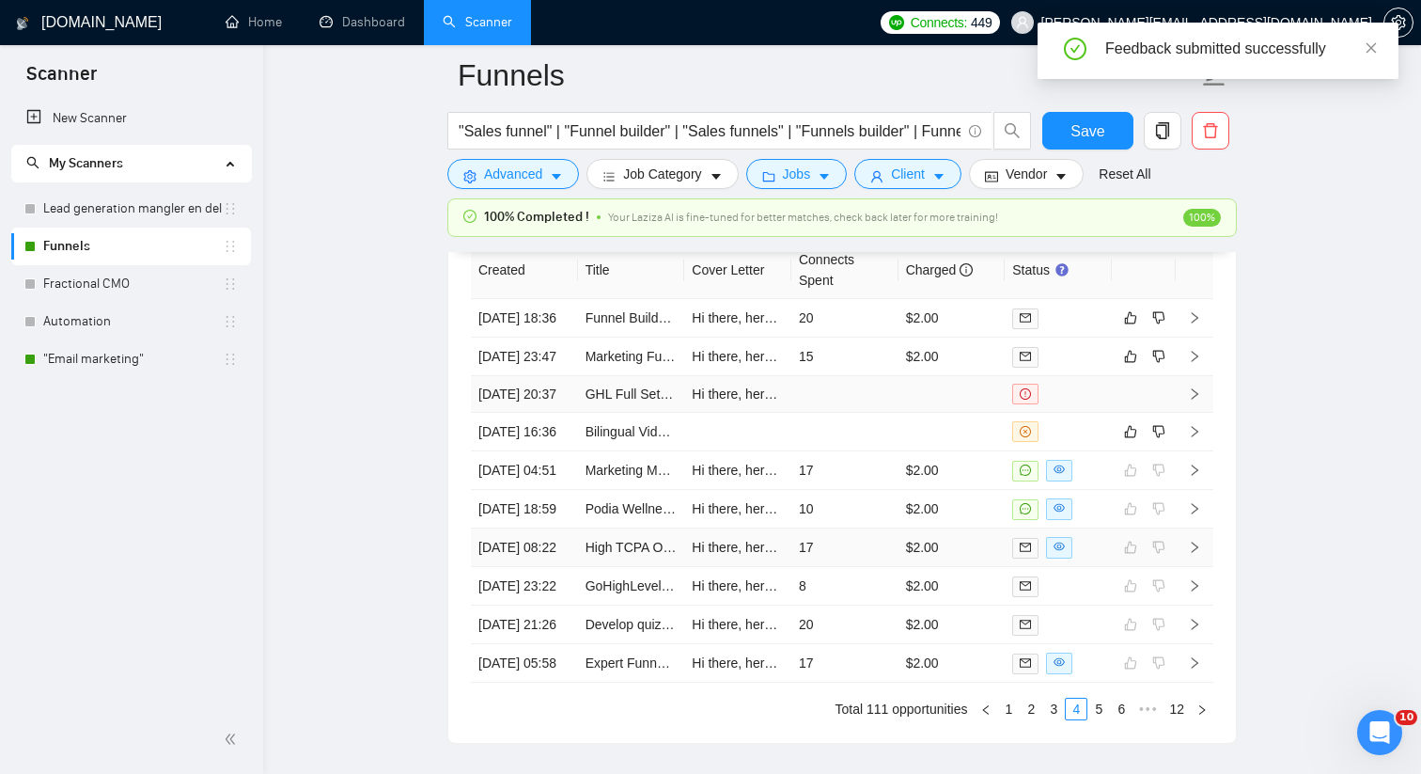
scroll to position [5056, 0]
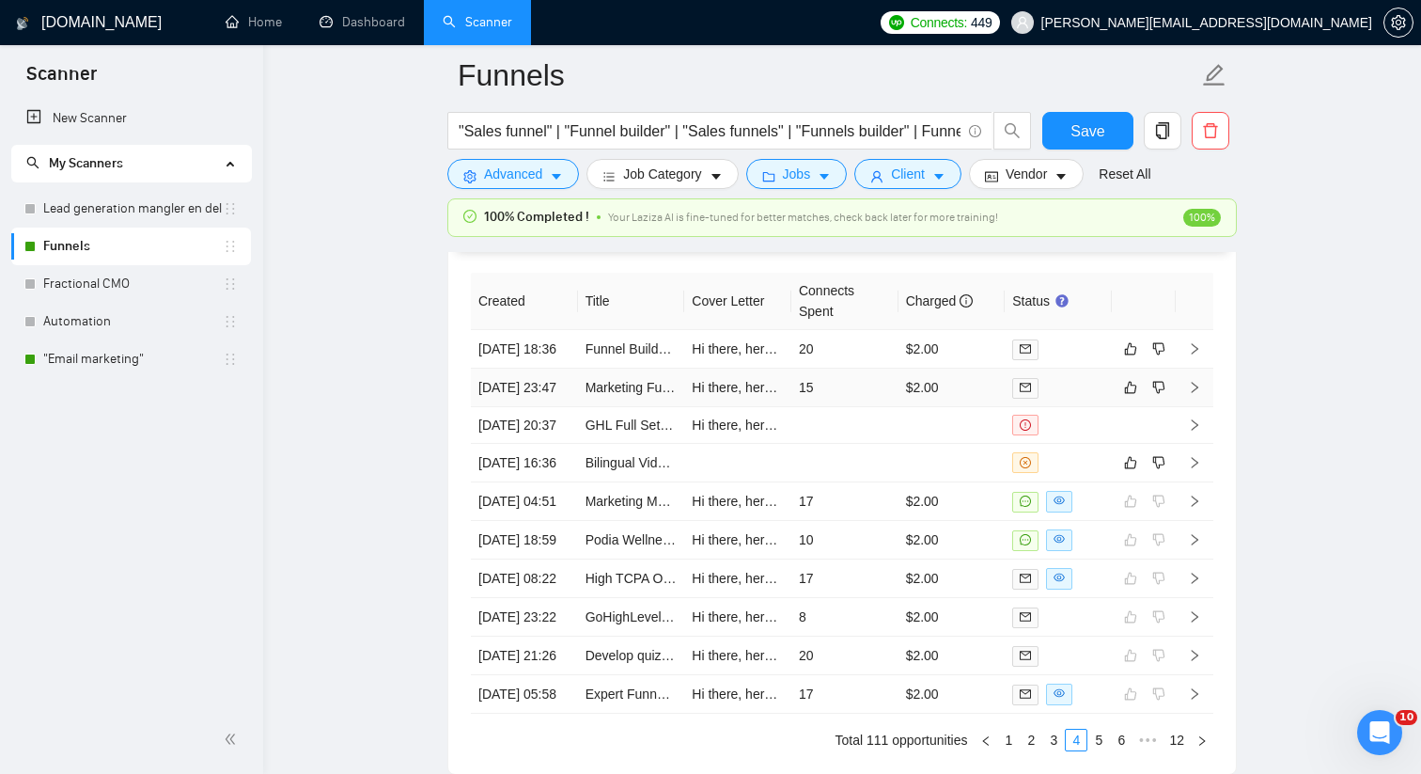
click at [870, 407] on td "15" at bounding box center [844, 387] width 107 height 39
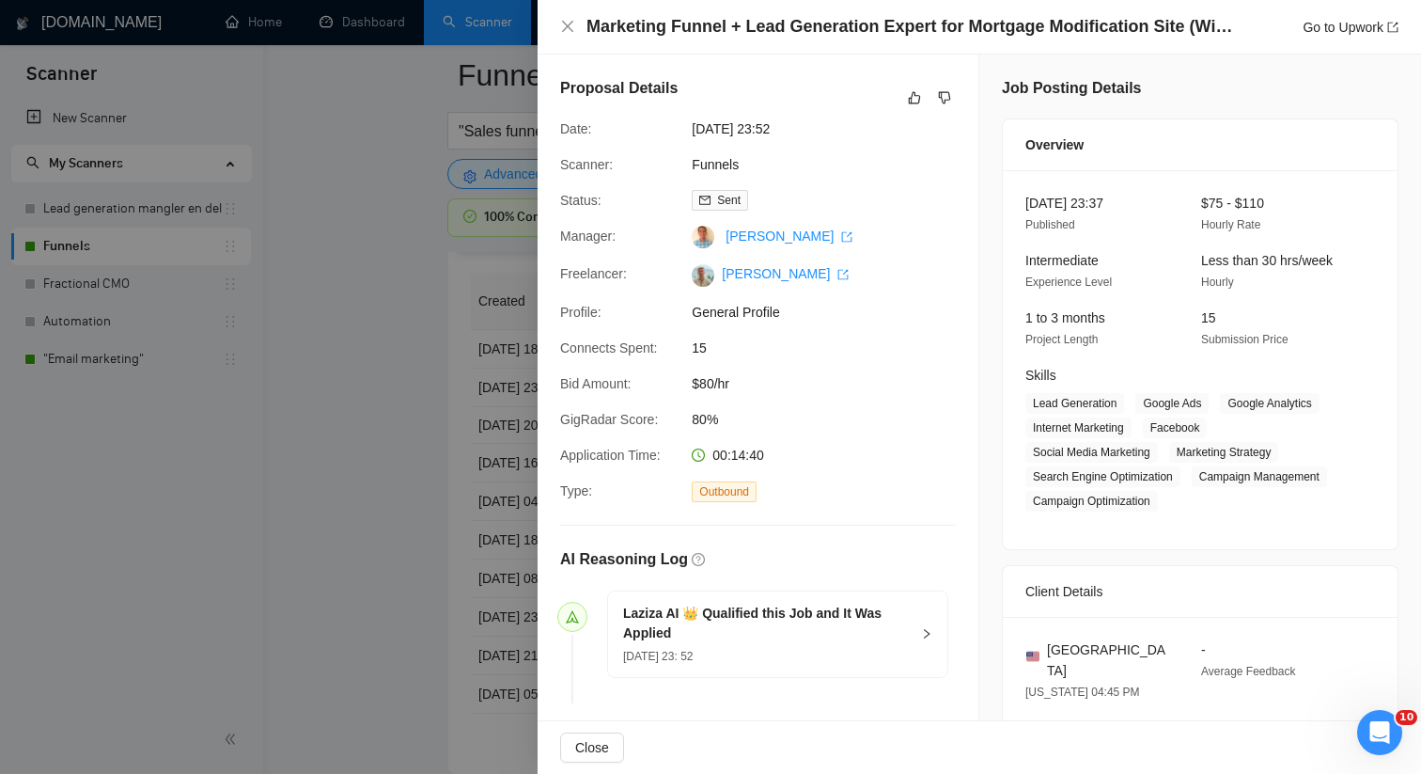
click at [1186, 24] on h4 "Marketing Funnel + Lead Generation Expert for Mortgage Modification Site (Wix +…" at bounding box center [911, 26] width 649 height 23
click at [1352, 24] on link "Go to Upwork" at bounding box center [1351, 27] width 96 height 15
click at [1307, 20] on link "Go to Upwork" at bounding box center [1351, 27] width 96 height 15
drag, startPoint x: 1114, startPoint y: 33, endPoint x: 1215, endPoint y: 30, distance: 101.6
click at [1215, 30] on h4 "Marketing Funnel + Lead Generation Expert for Mortgage Modification Site (Wix +…" at bounding box center [911, 26] width 649 height 23
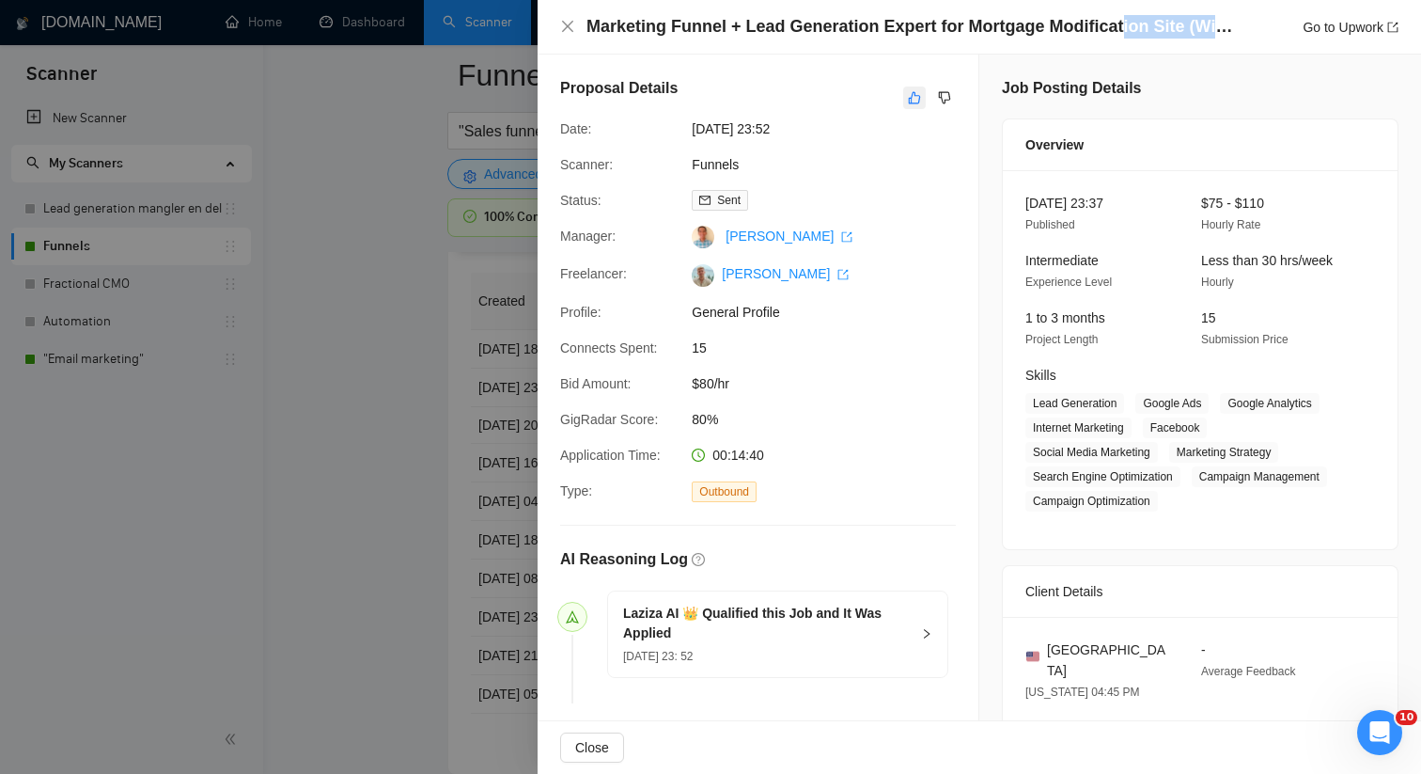
click at [919, 104] on icon "like" at bounding box center [914, 97] width 13 height 15
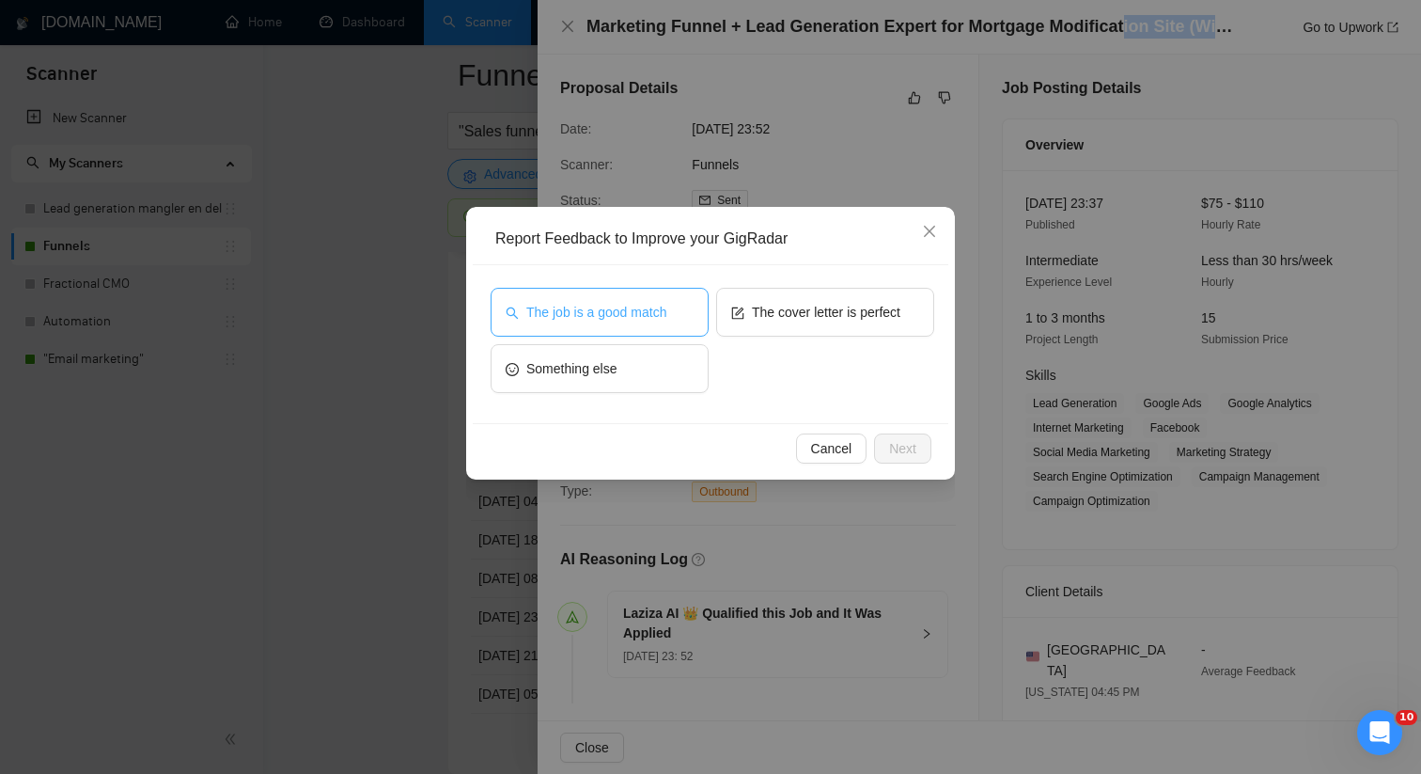
click at [627, 326] on button "The job is a good match" at bounding box center [600, 312] width 218 height 49
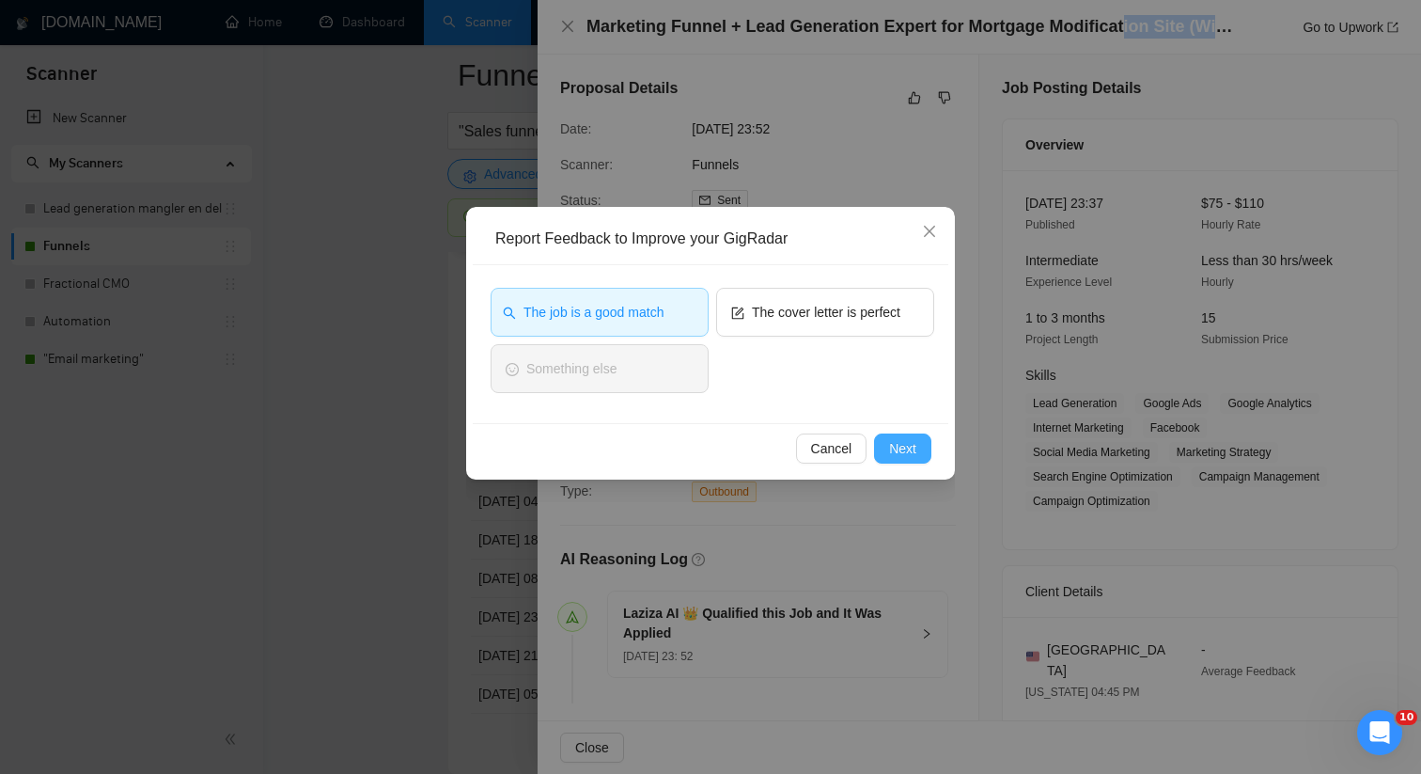
click at [900, 446] on span "Next" at bounding box center [902, 448] width 27 height 21
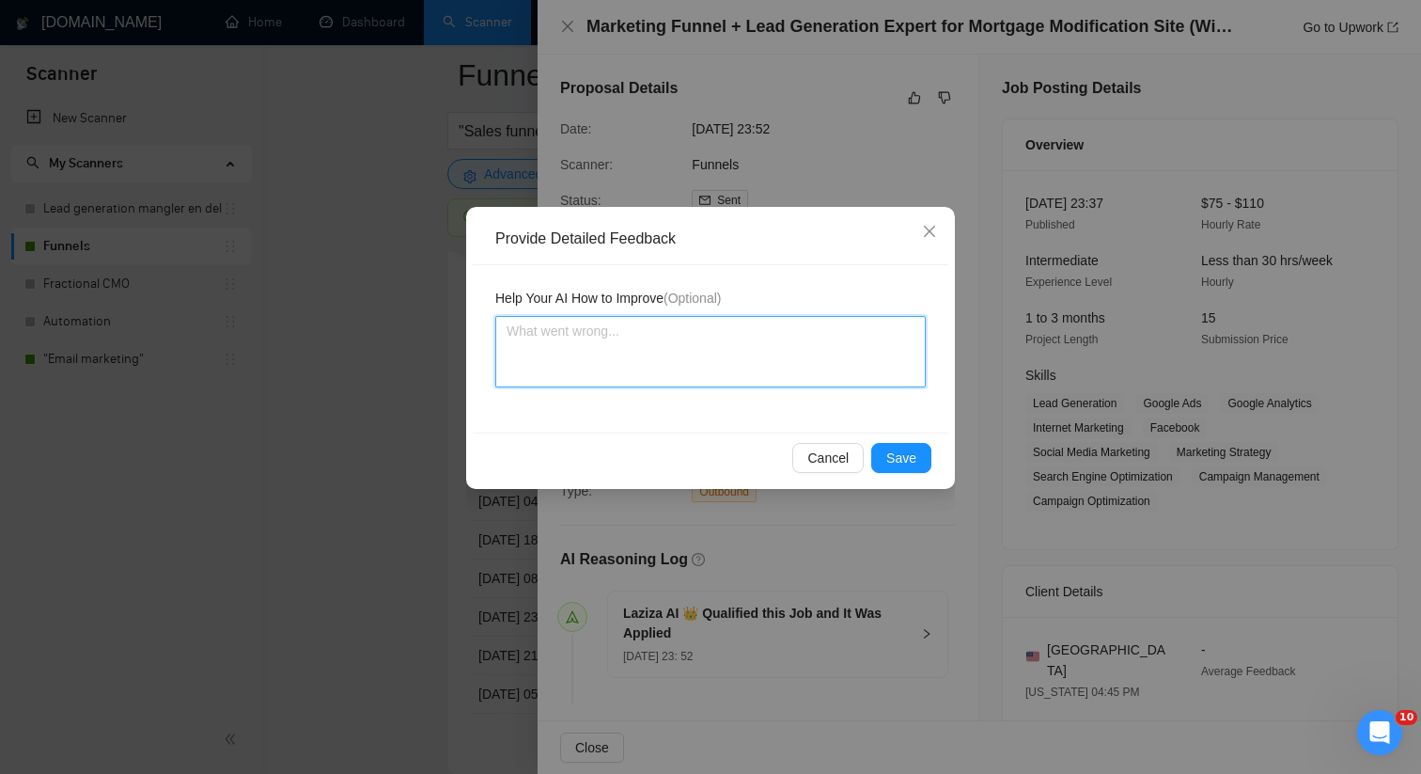
click at [681, 369] on textarea at bounding box center [710, 351] width 430 height 71
paste textarea "This job is a good match for [PERSON_NAME] the freelancer, as this is exactly t…"
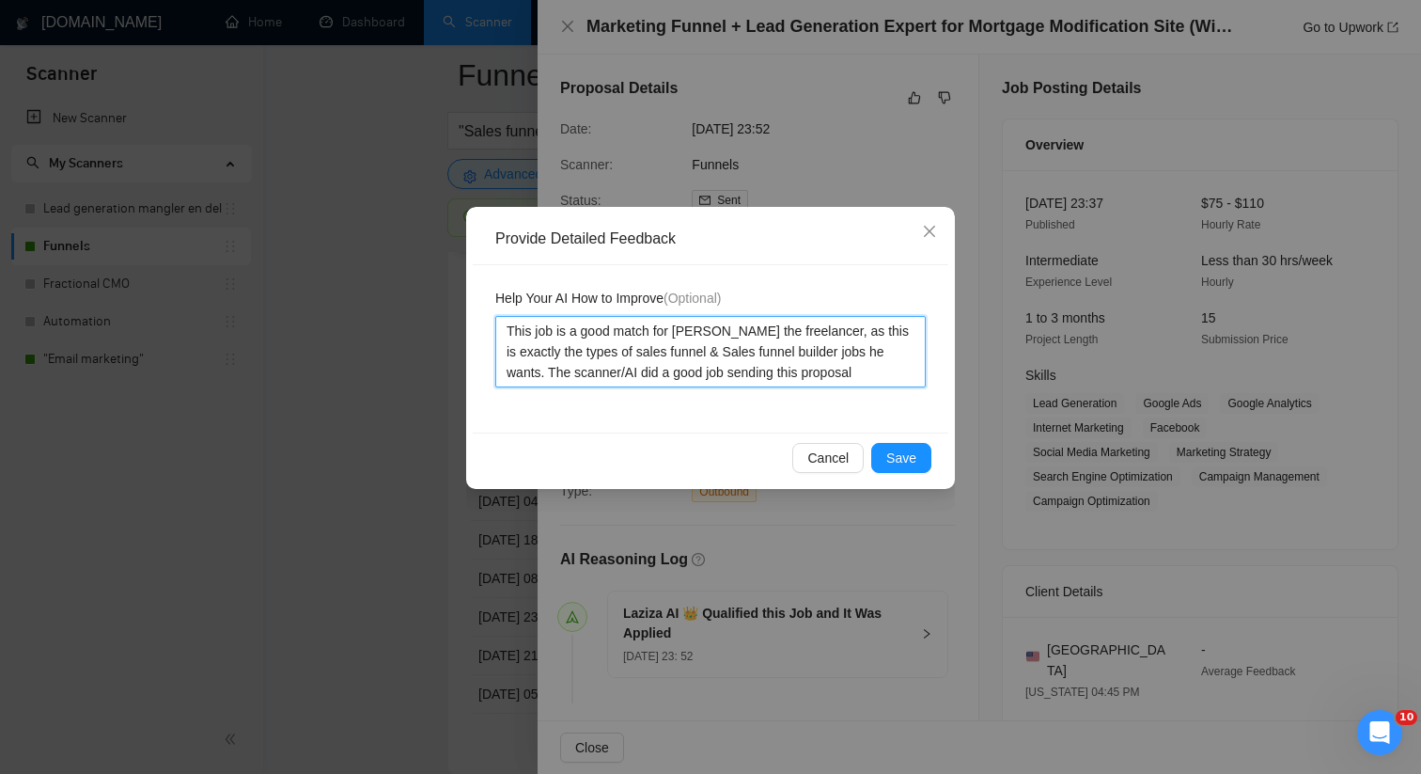
scroll to position [5049, 0]
drag, startPoint x: 853, startPoint y: 376, endPoint x: 472, endPoint y: 310, distance: 387.2
click at [472, 310] on div "Provide Detailed Feedback Help Your AI How to Improve (Optional) This job is a …" at bounding box center [710, 348] width 489 height 282
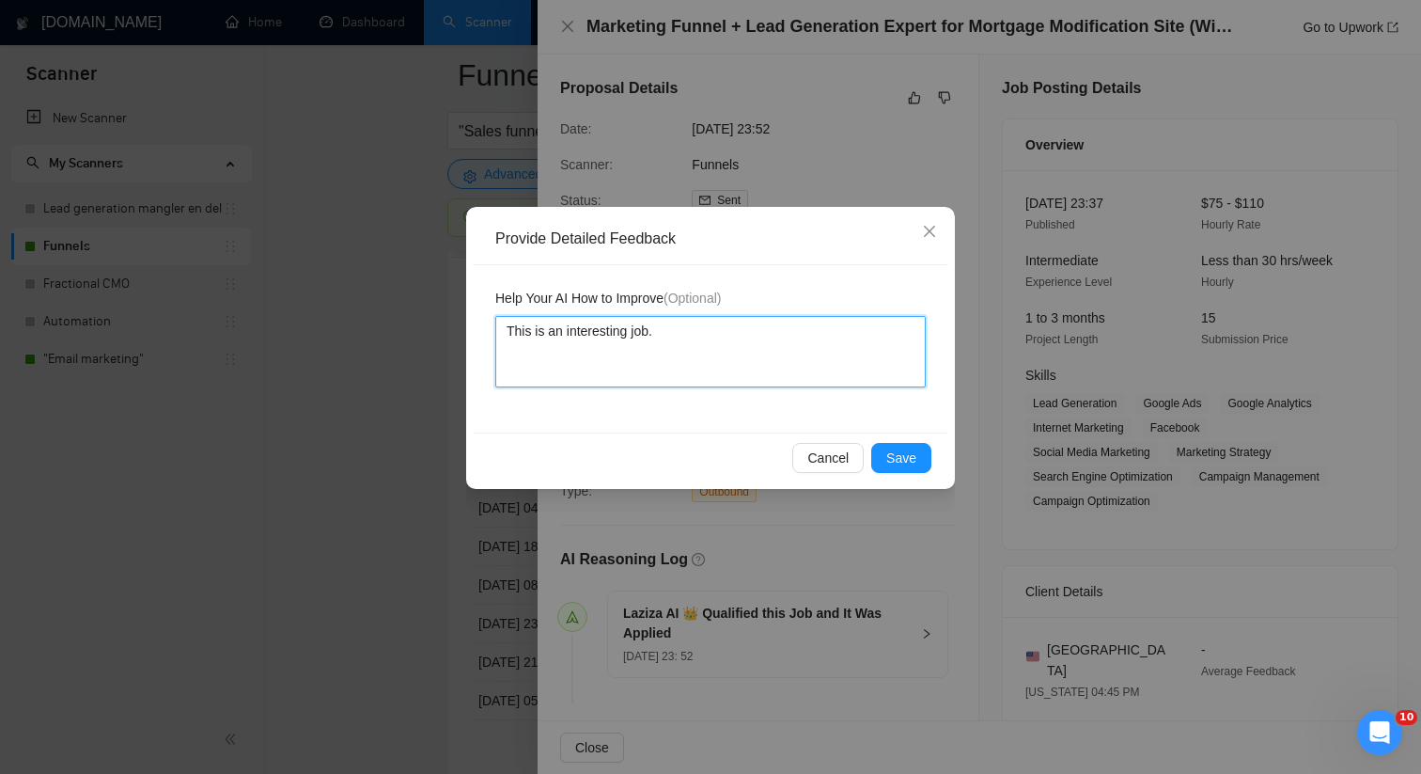
paste textarea "This job is a good match for [PERSON_NAME] the freelancer, as this is exactly t…"
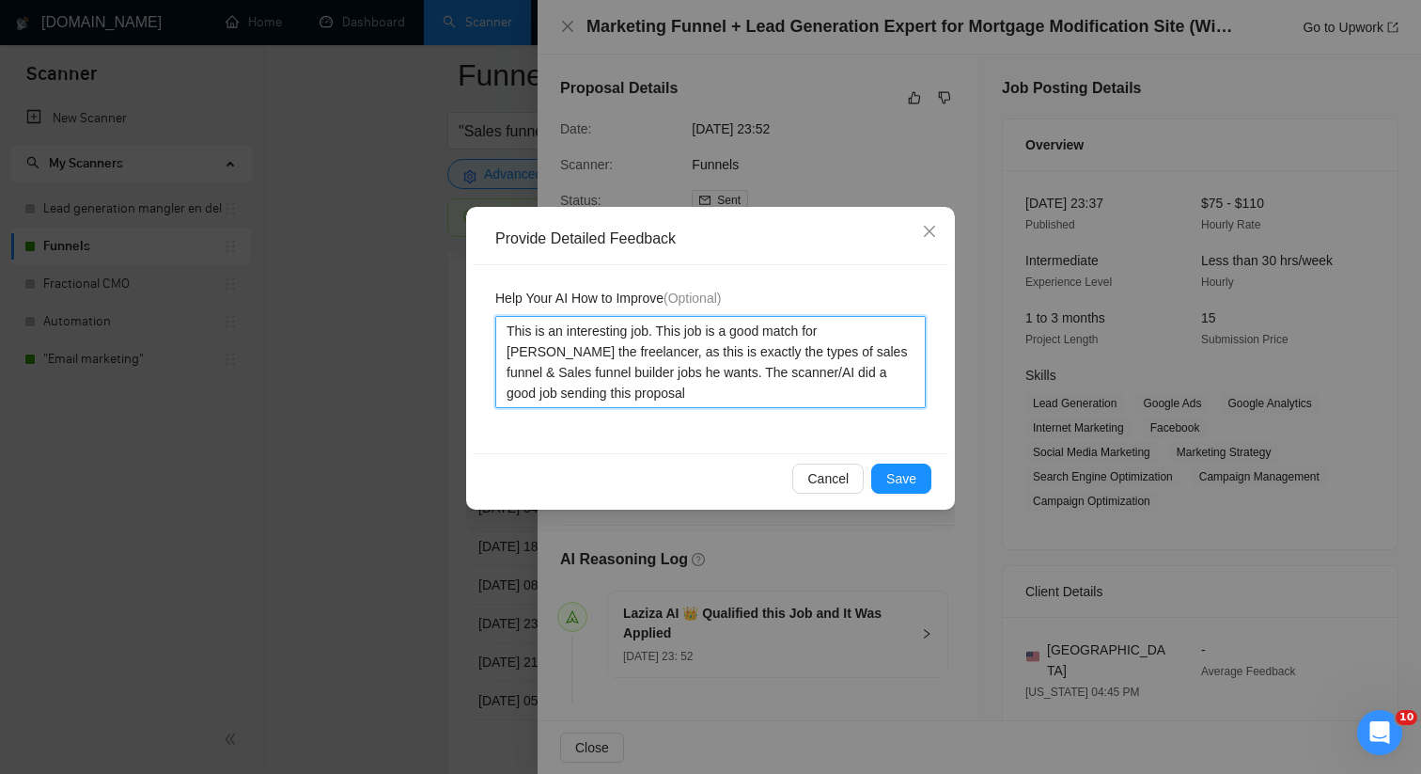
drag, startPoint x: 658, startPoint y: 328, endPoint x: 686, endPoint y: 372, distance: 52.4
click at [686, 372] on textarea "This is an interesting job. This job is a good match for [PERSON_NAME] the free…" at bounding box center [710, 362] width 430 height 92
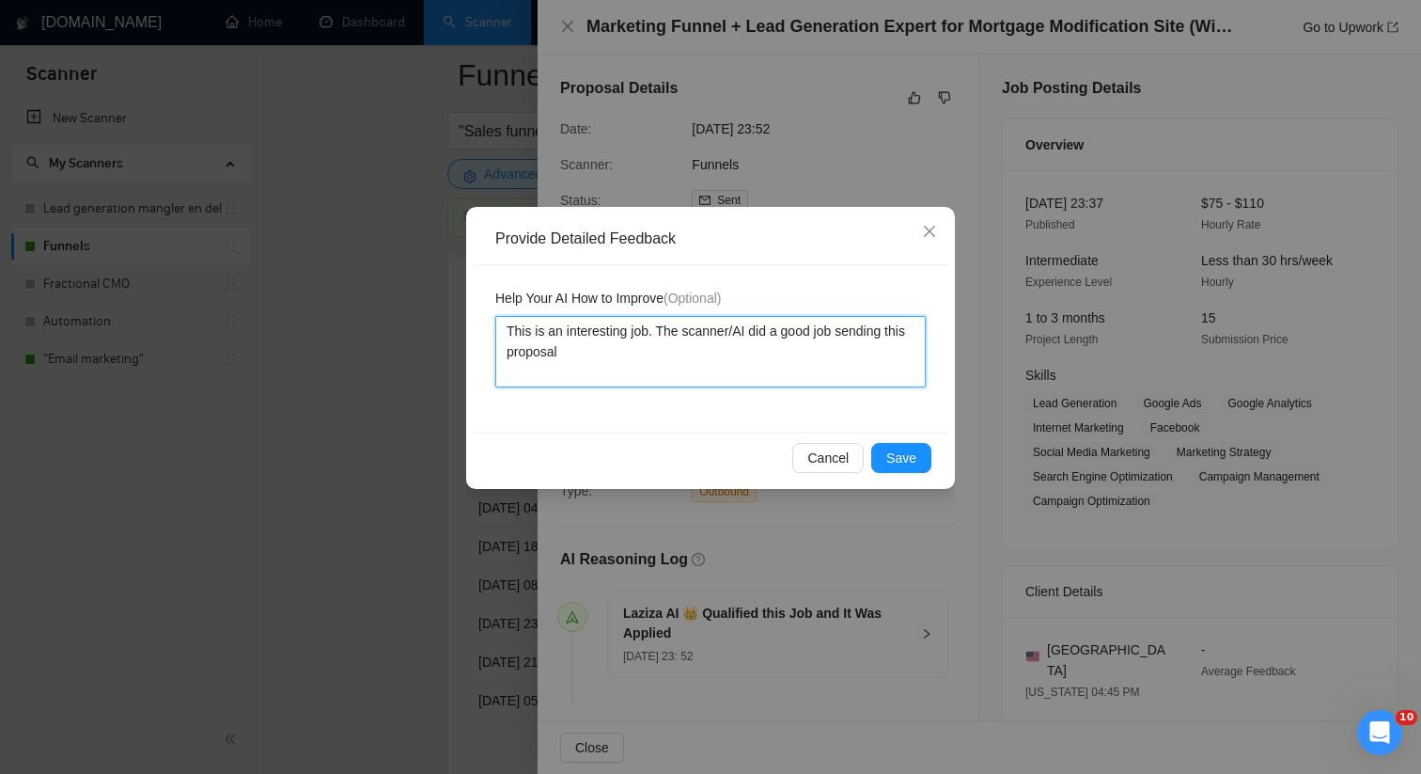
click at [654, 327] on textarea "This is an interesting job. The scanner/AI did a good job sending this proposal" at bounding box center [710, 351] width 430 height 71
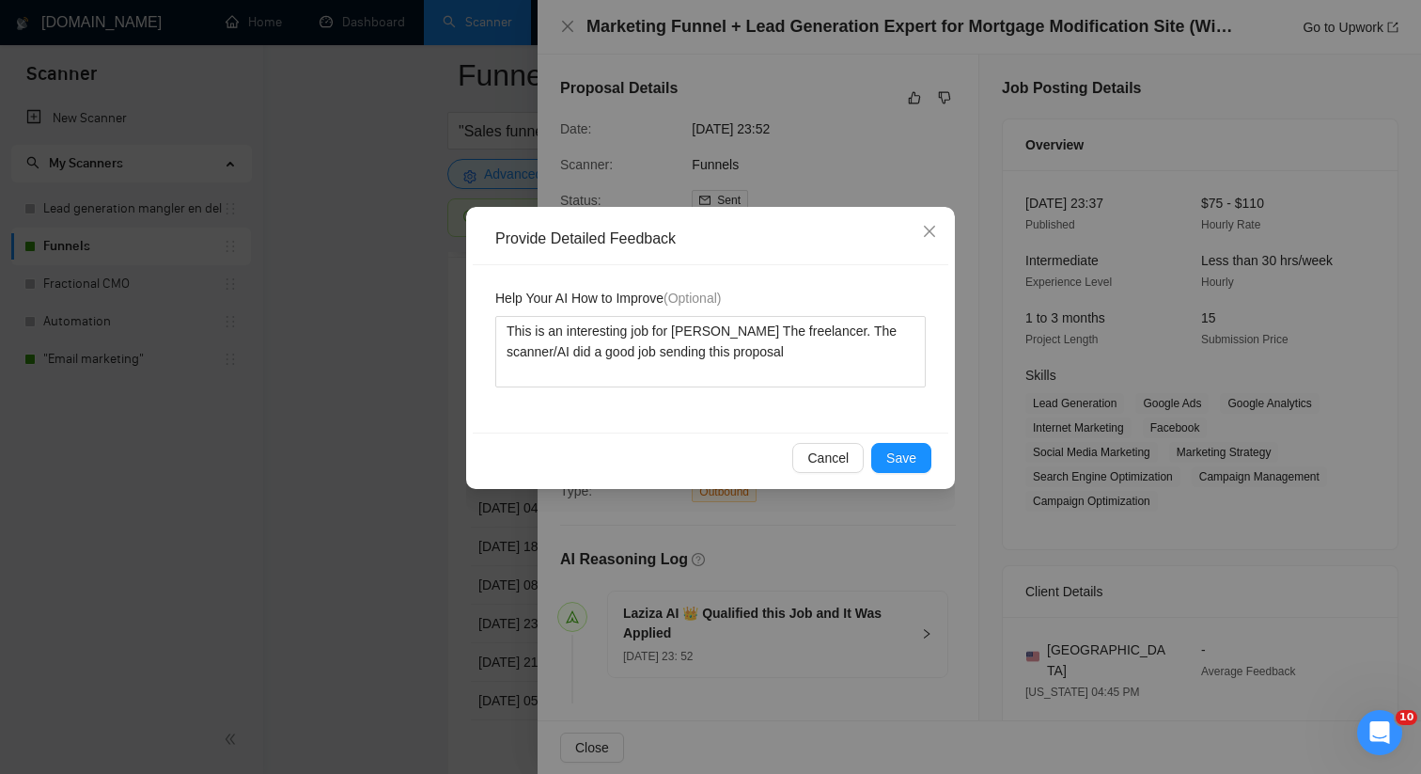
click at [892, 437] on div "Cancel Save" at bounding box center [711, 457] width 476 height 50
click at [892, 457] on span "Save" at bounding box center [901, 457] width 30 height 21
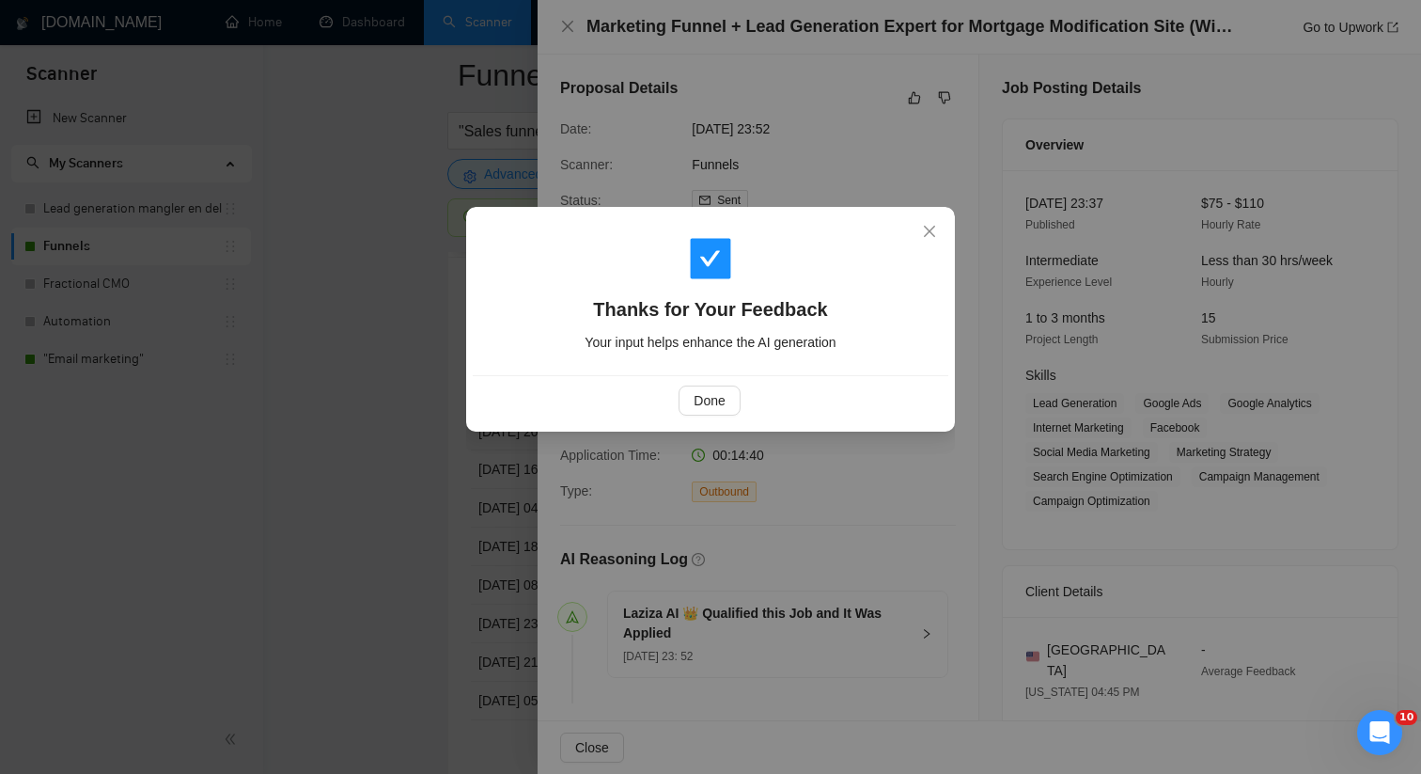
click at [720, 419] on div "Done" at bounding box center [711, 400] width 476 height 50
click at [720, 416] on div "Done" at bounding box center [711, 400] width 476 height 50
click at [714, 413] on button "Done" at bounding box center [709, 400] width 61 height 30
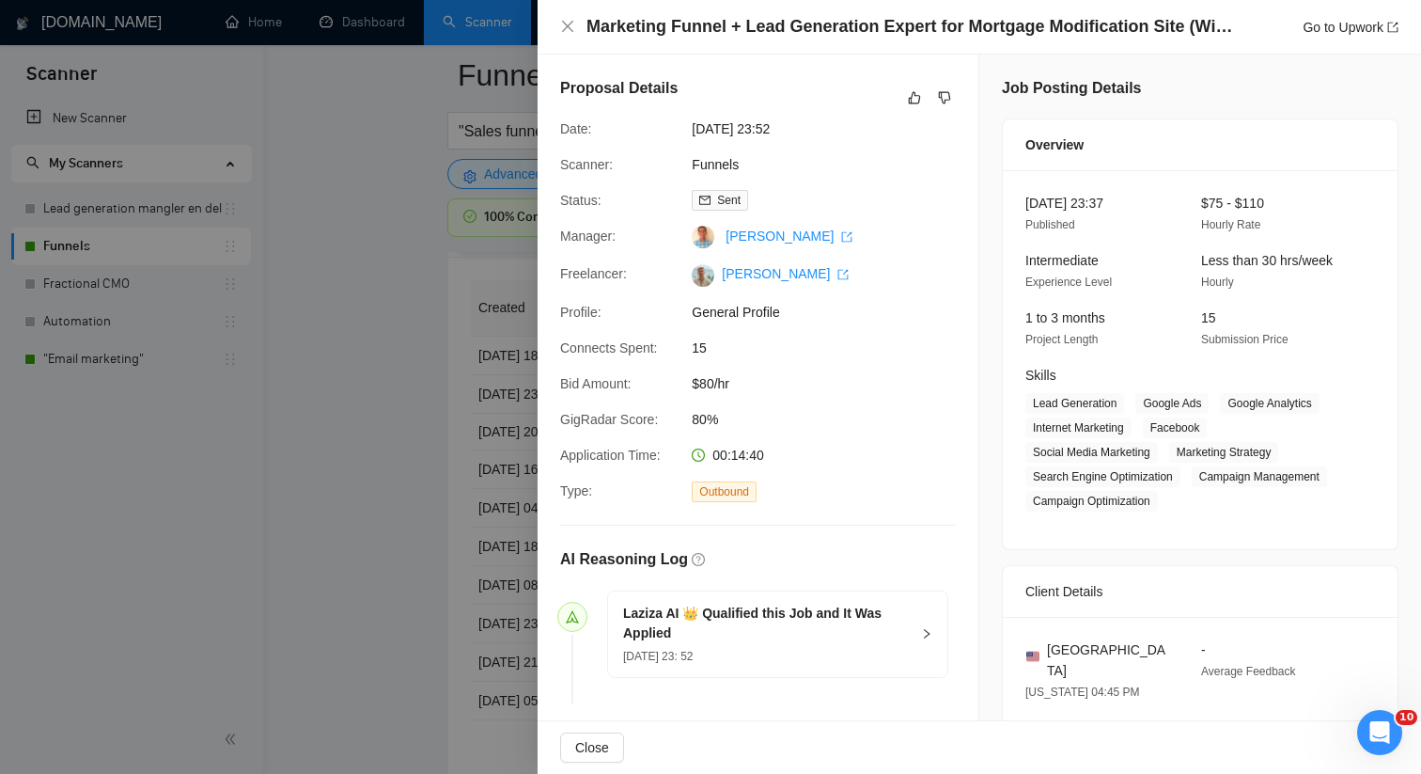
click at [485, 489] on div at bounding box center [710, 387] width 1421 height 774
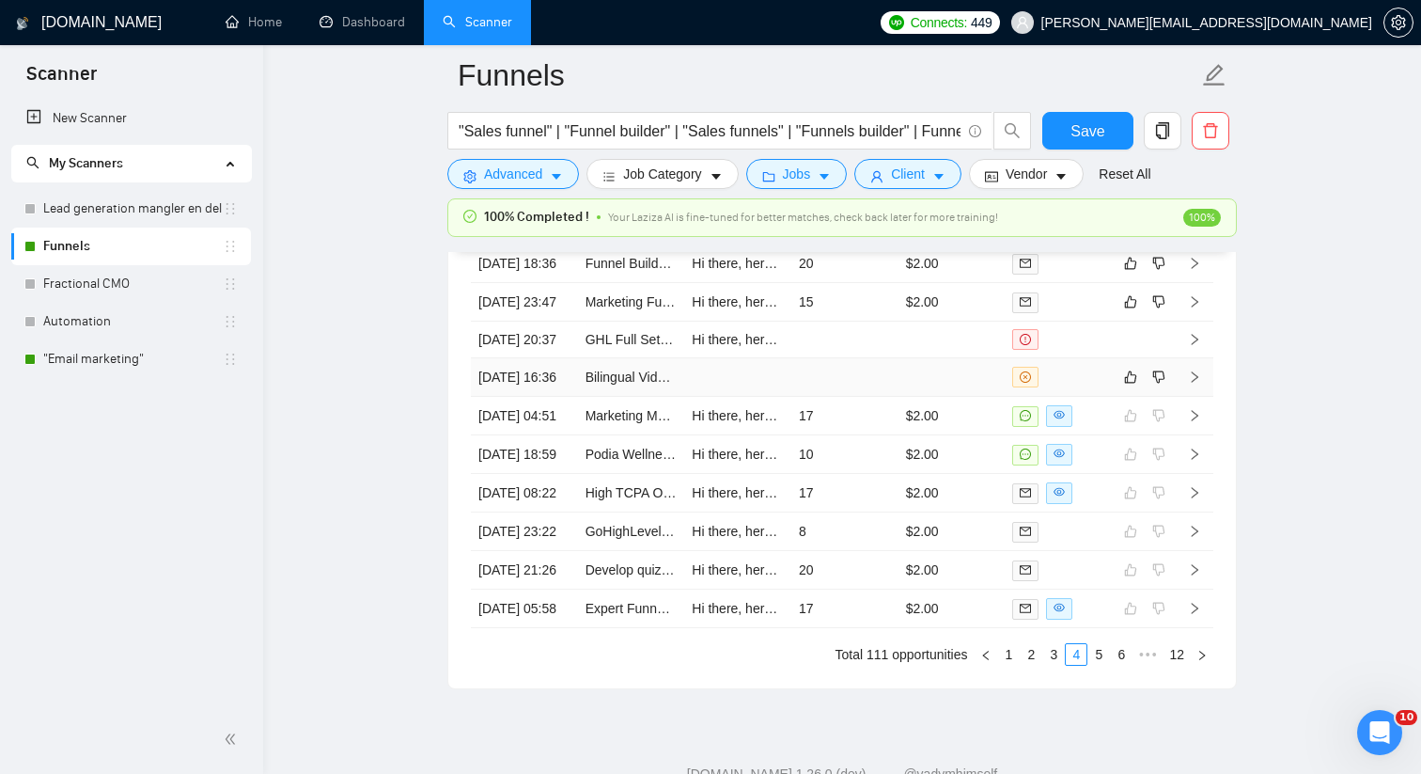
scroll to position [5189, 0]
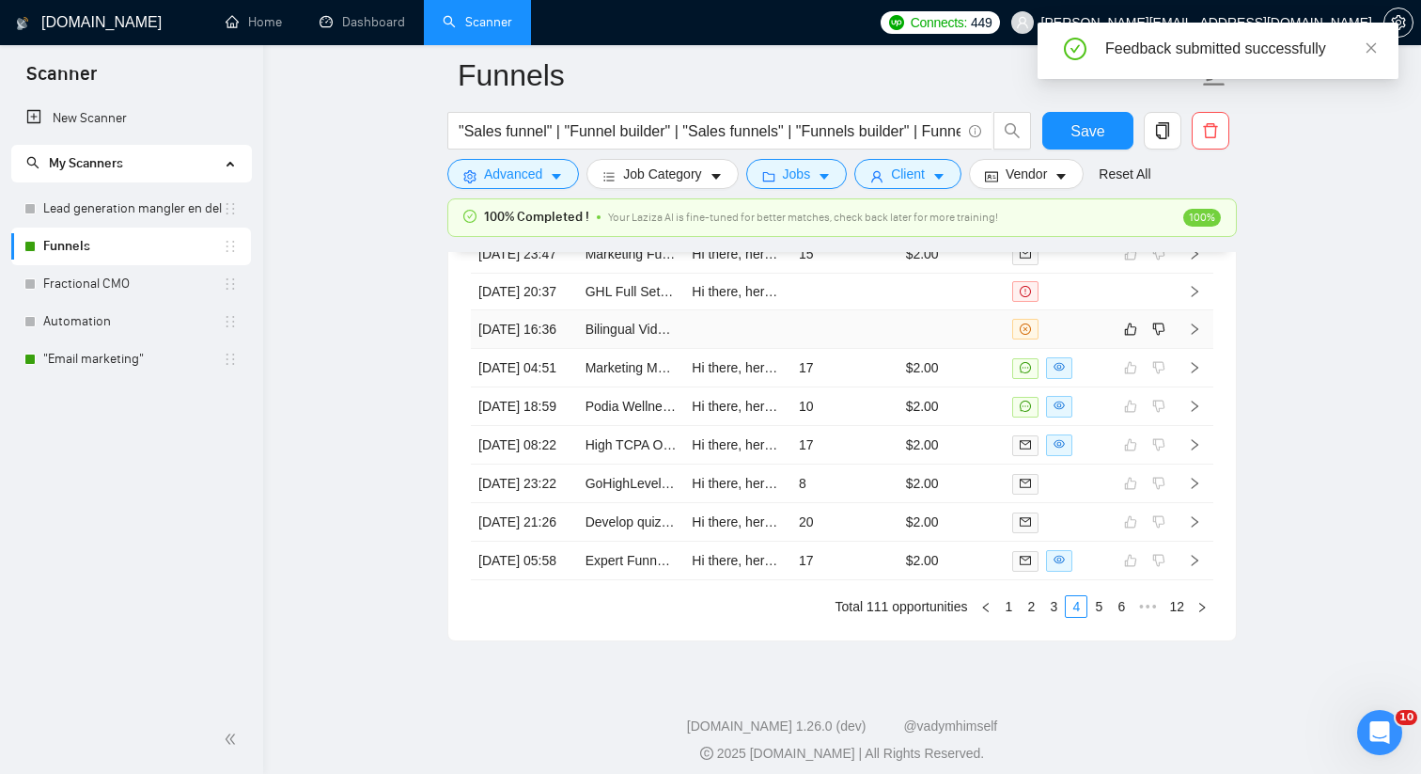
click at [775, 349] on td at bounding box center [737, 329] width 107 height 39
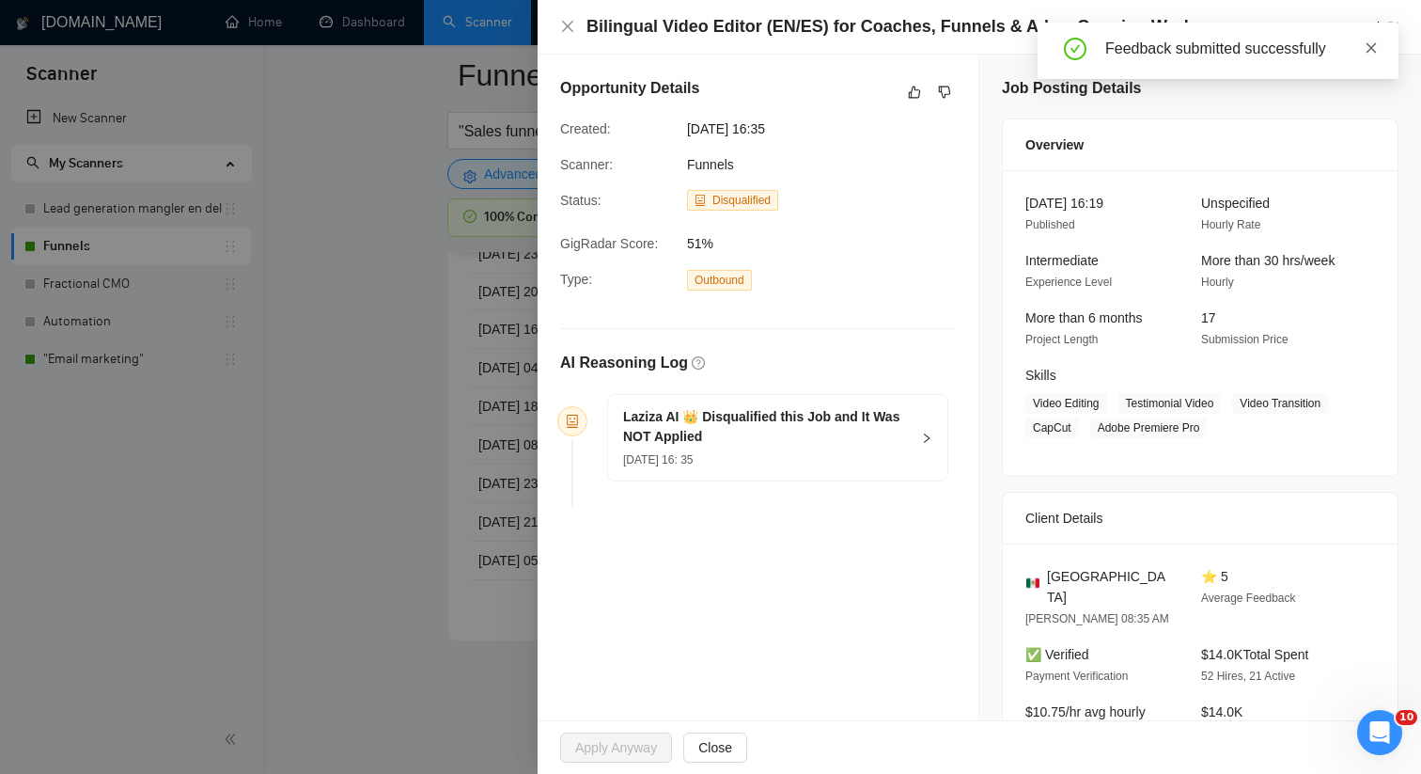
click at [1367, 49] on icon "close" at bounding box center [1371, 47] width 13 height 13
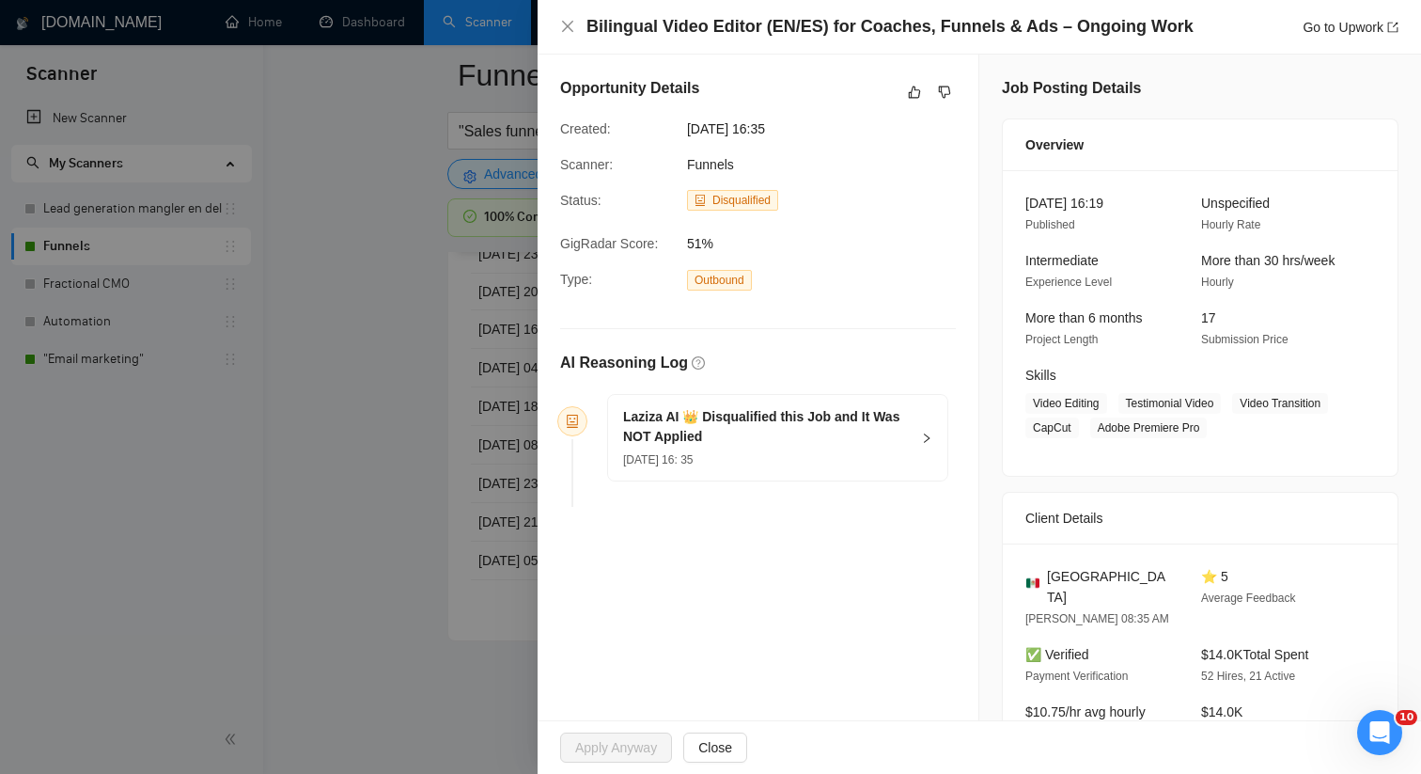
scroll to position [18, 0]
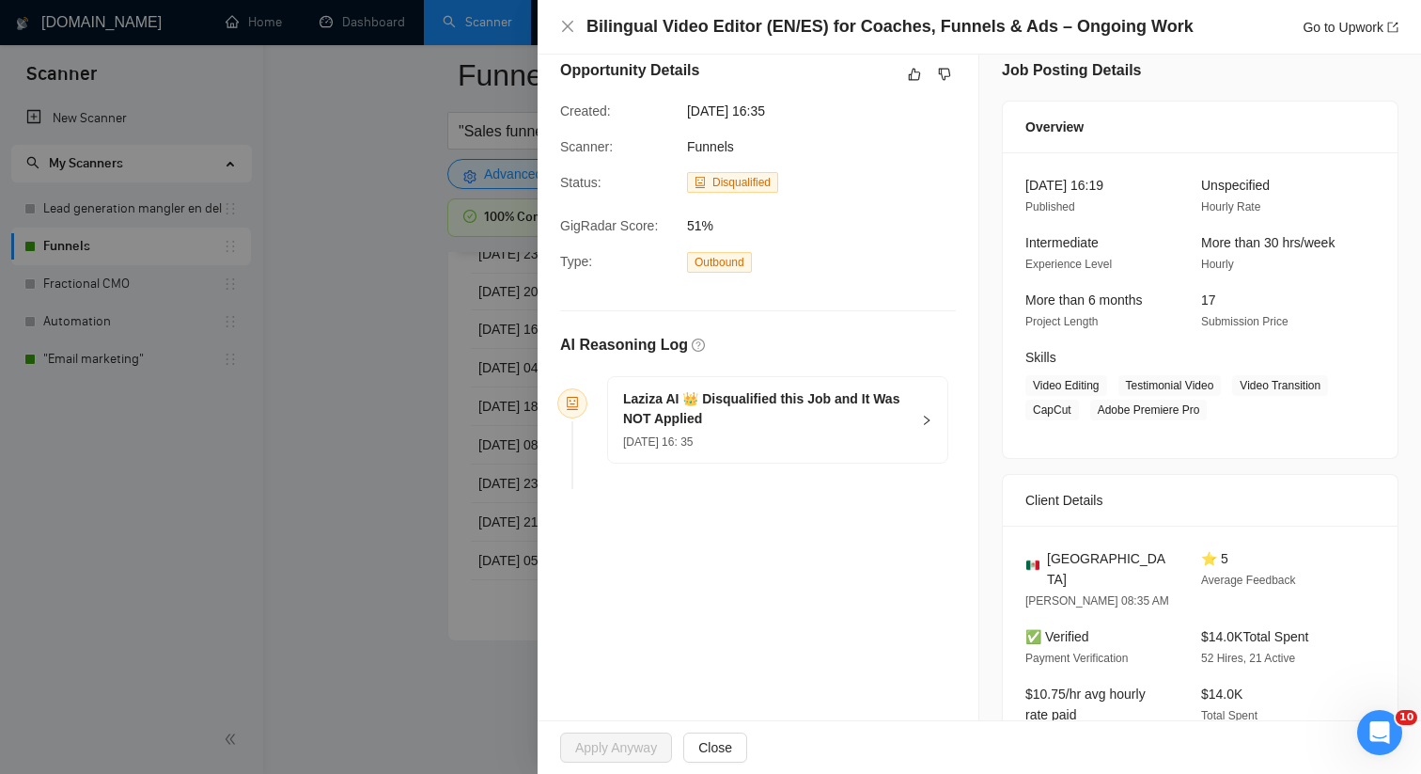
click at [415, 445] on div at bounding box center [710, 387] width 1421 height 774
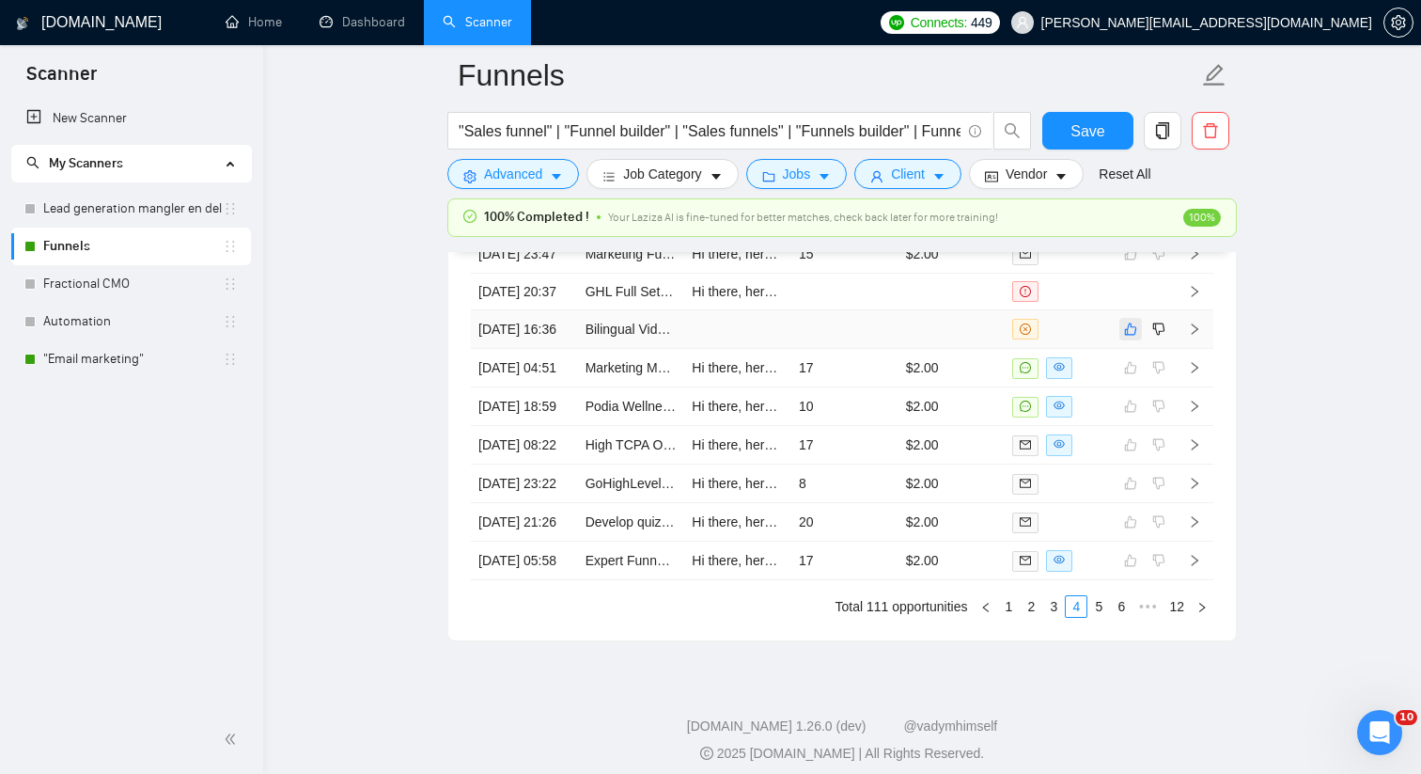
click at [1129, 336] on icon "like" at bounding box center [1130, 328] width 13 height 15
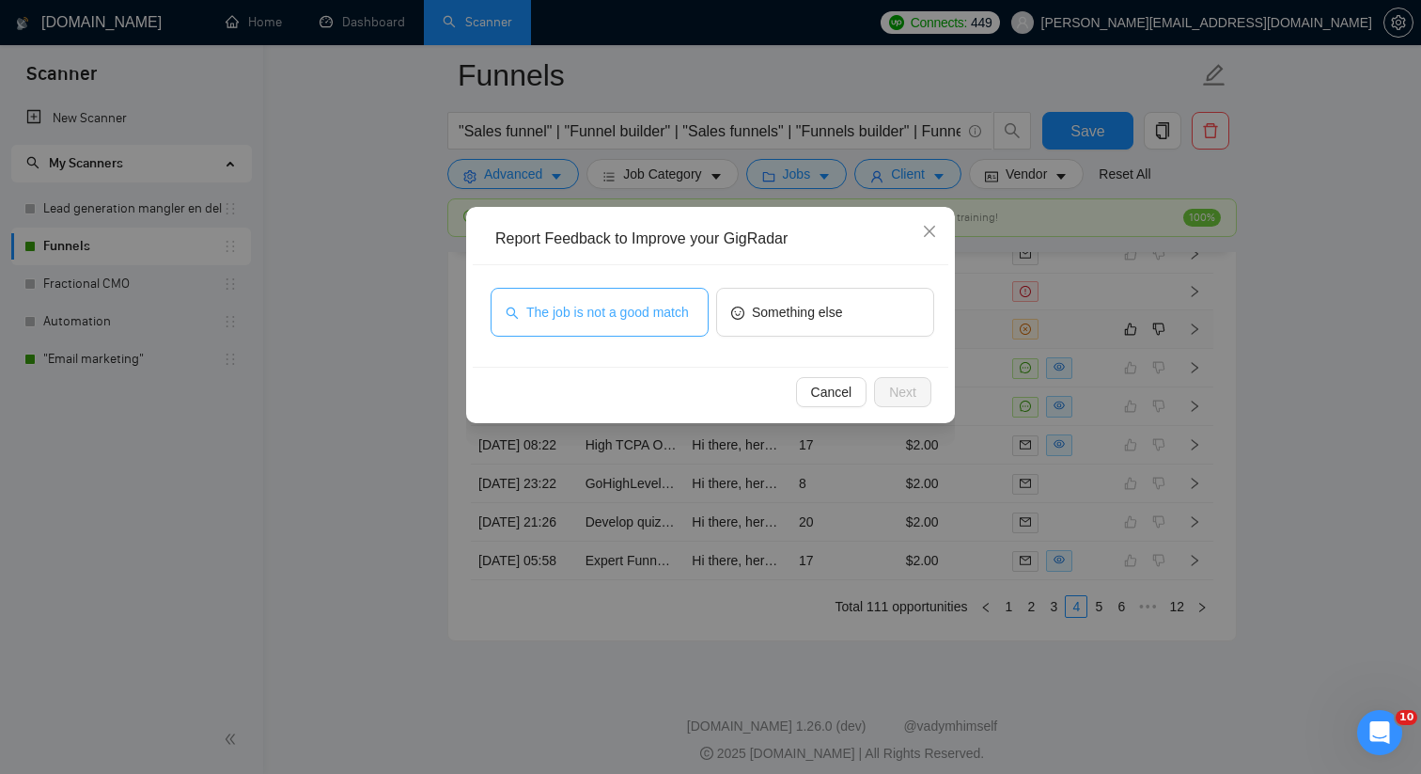
click at [580, 314] on span "The job is not a good match" at bounding box center [607, 312] width 163 height 21
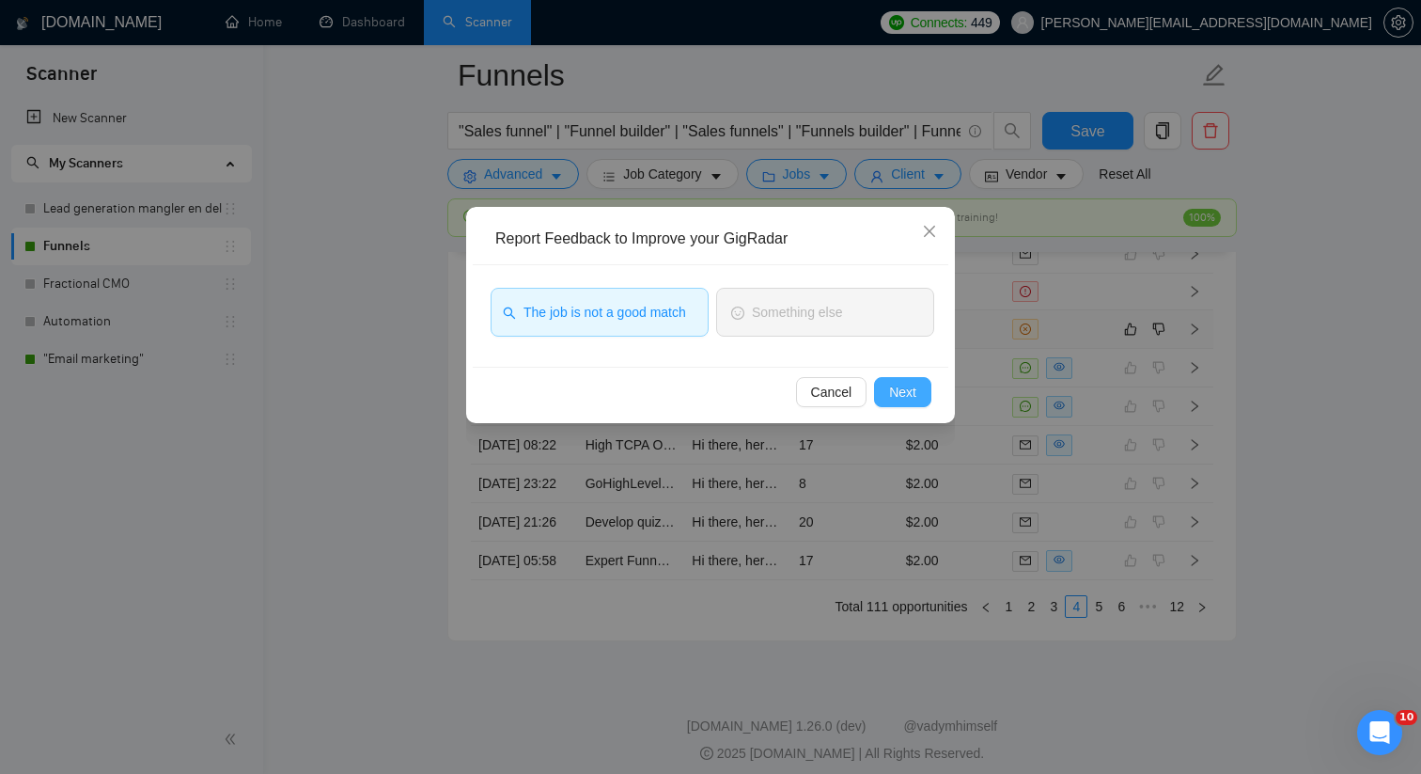
click at [900, 379] on button "Next" at bounding box center [902, 392] width 57 height 30
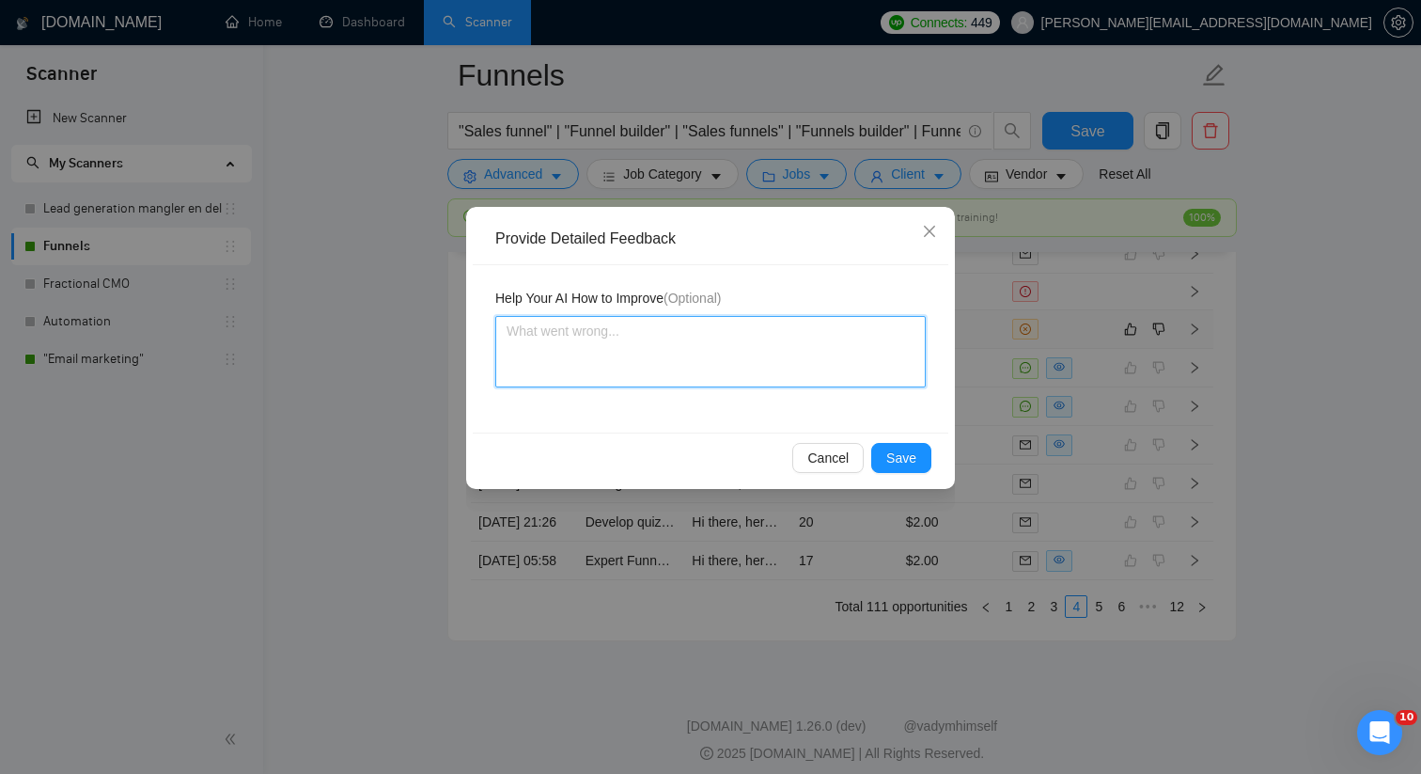
click at [647, 354] on textarea at bounding box center [710, 351] width 430 height 71
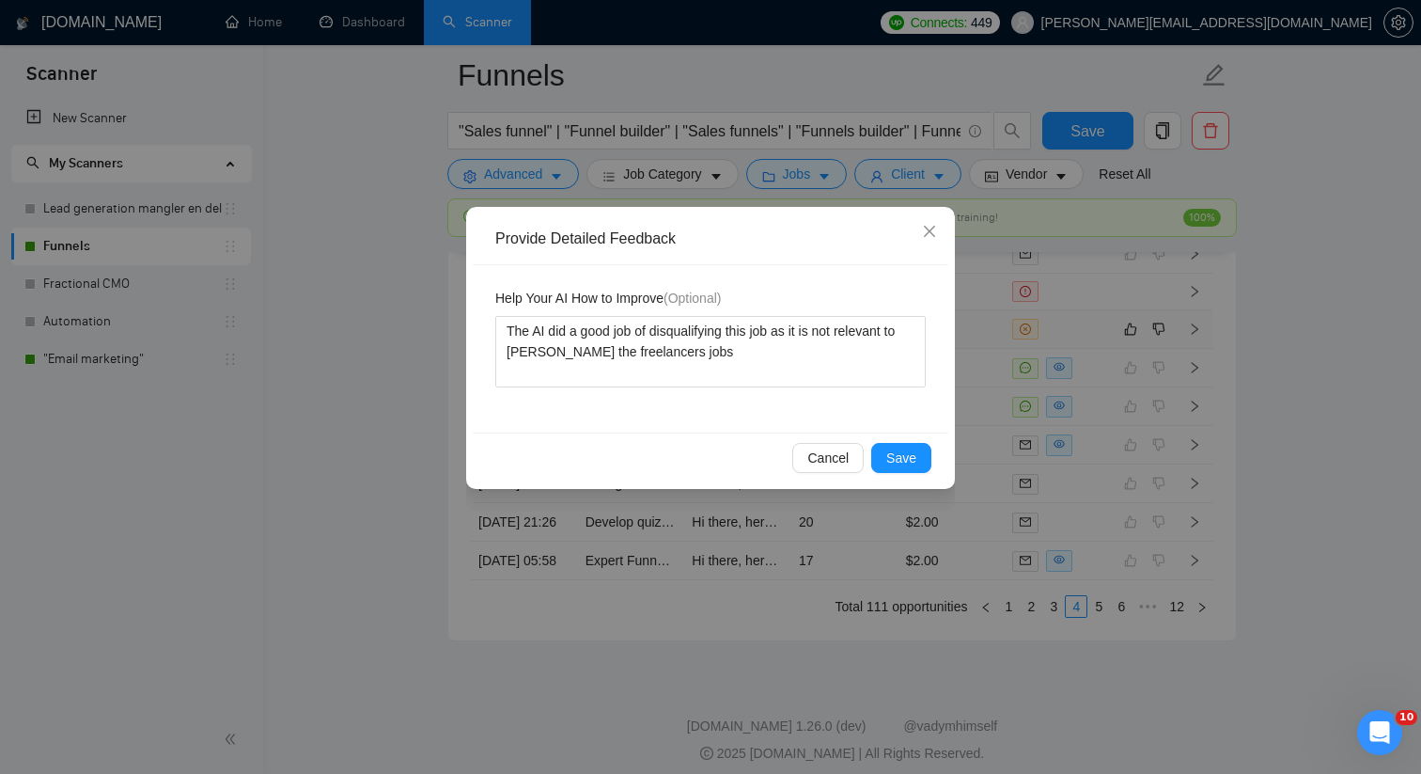
click at [868, 462] on div "Cancel Save" at bounding box center [710, 458] width 444 height 30
click at [883, 460] on button "Save" at bounding box center [901, 458] width 60 height 30
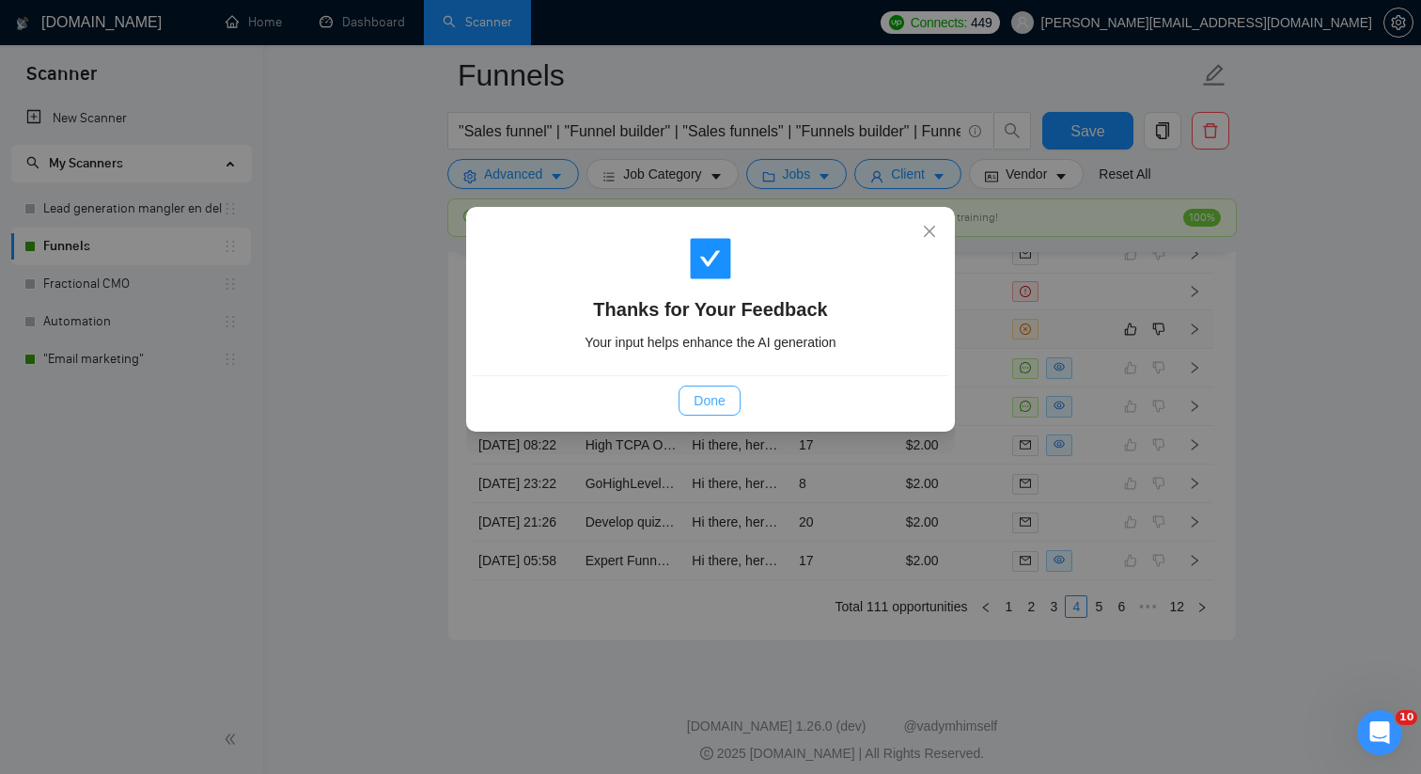
click at [725, 397] on span "Done" at bounding box center [709, 400] width 31 height 21
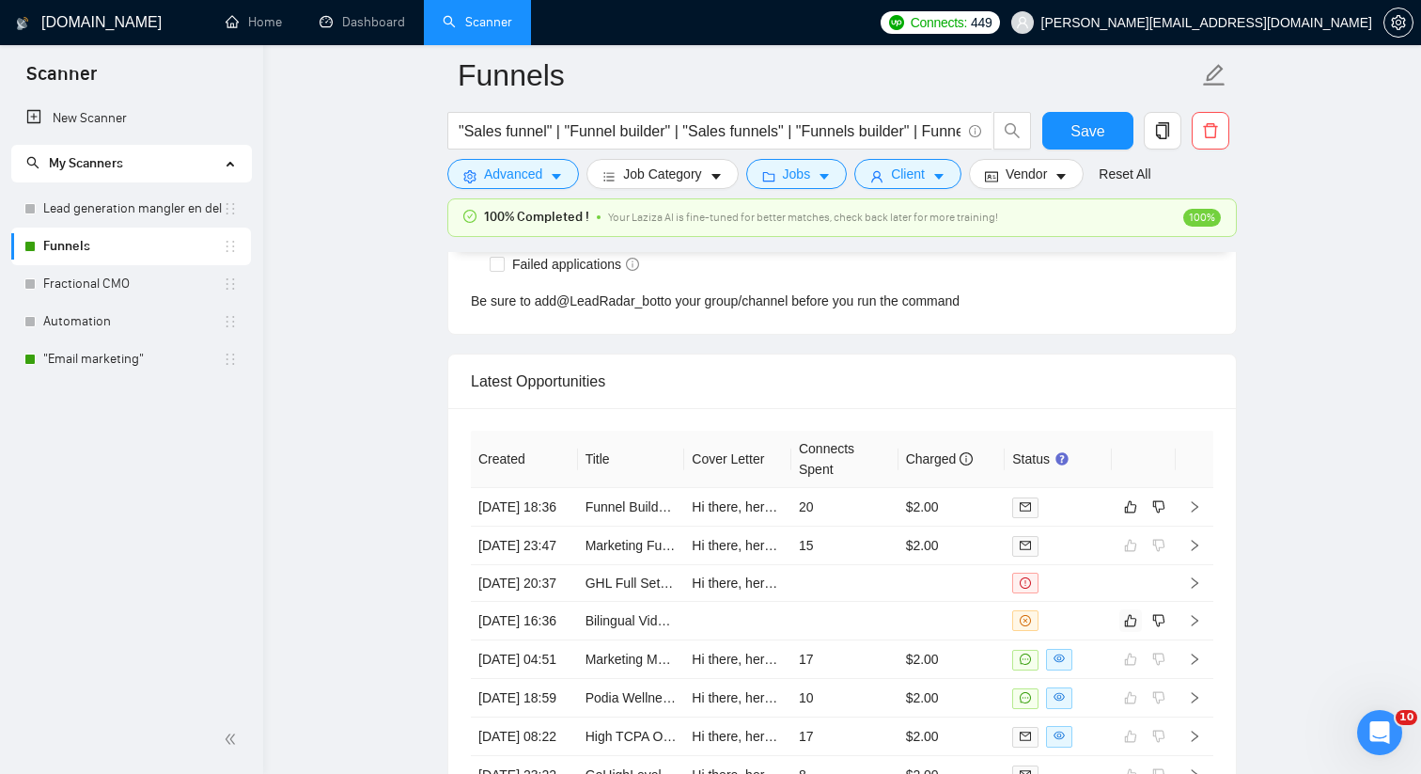
scroll to position [4872, 0]
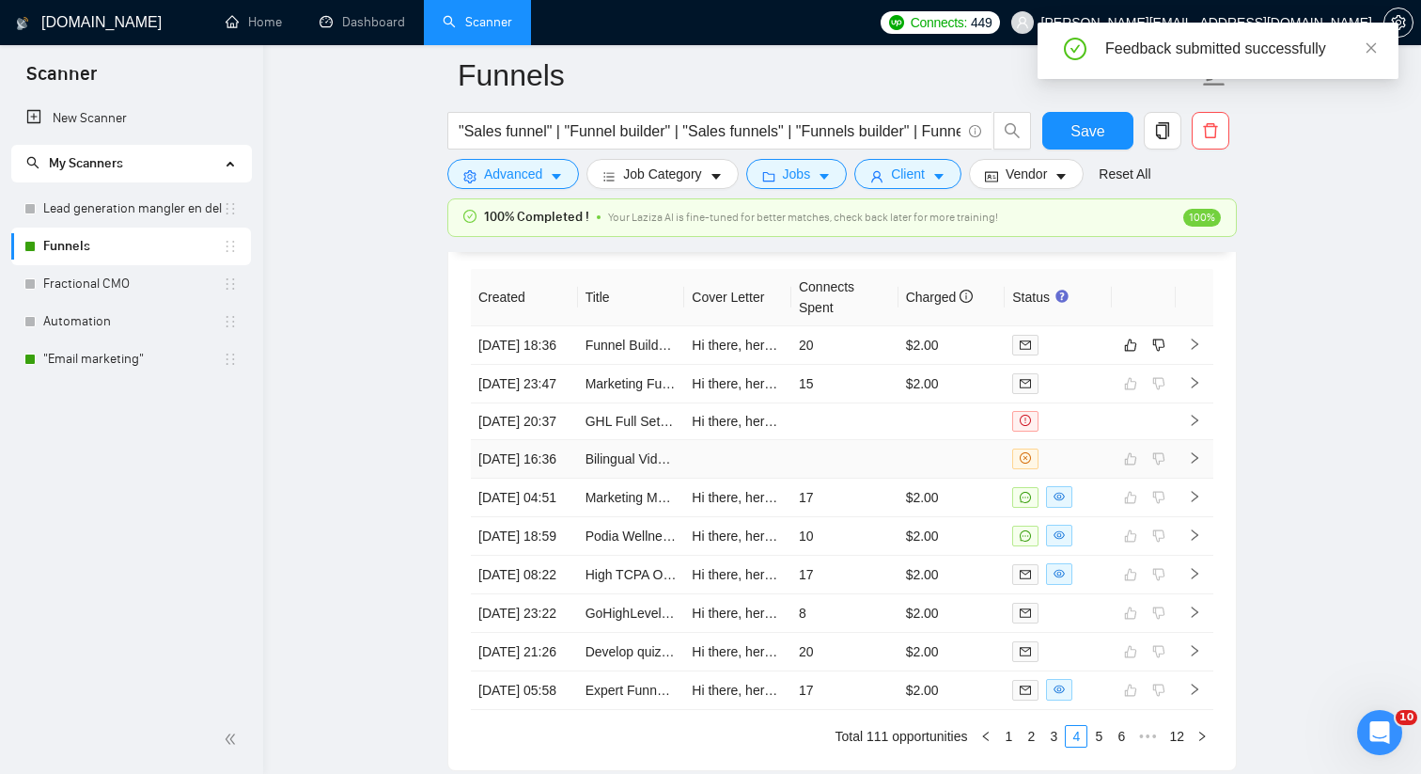
click at [840, 478] on td at bounding box center [844, 459] width 107 height 39
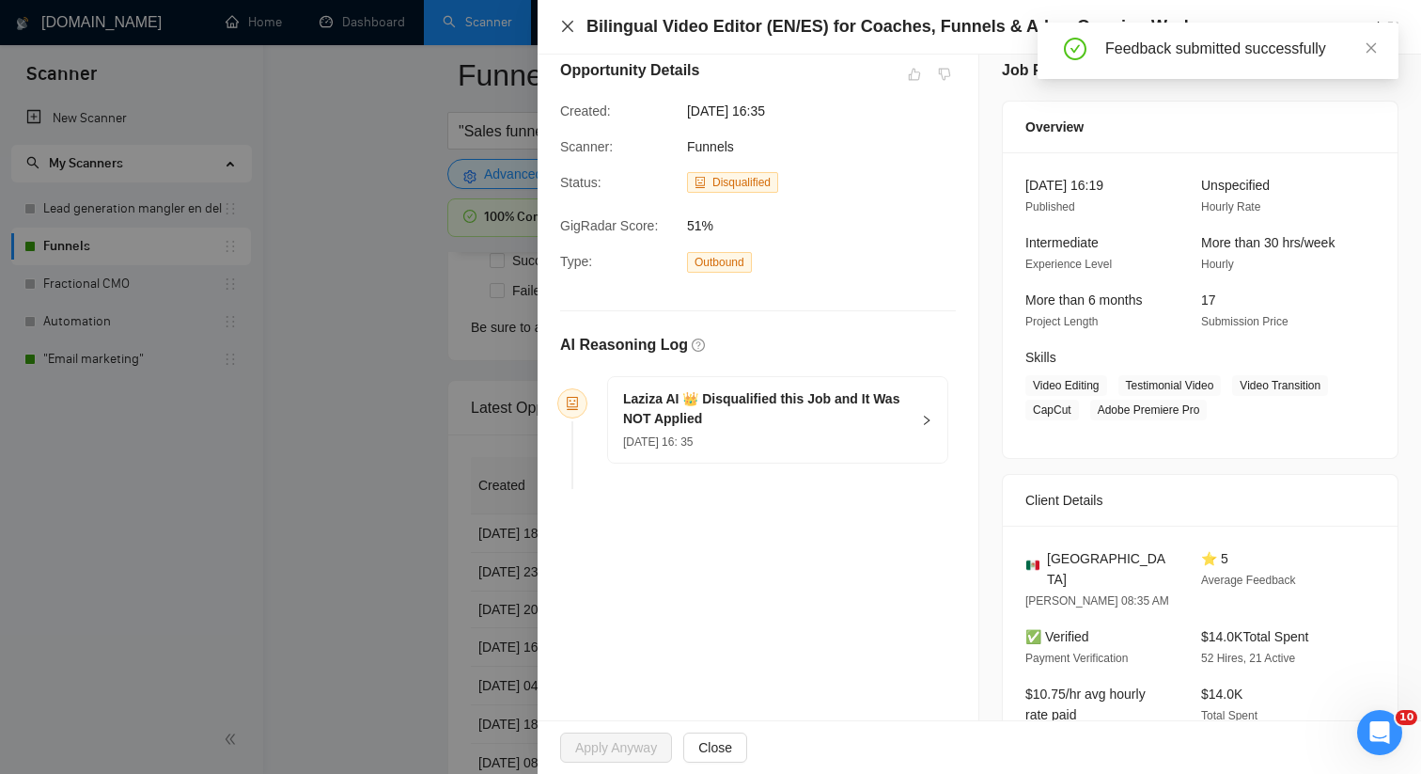
click at [561, 28] on icon "close" at bounding box center [567, 26] width 15 height 15
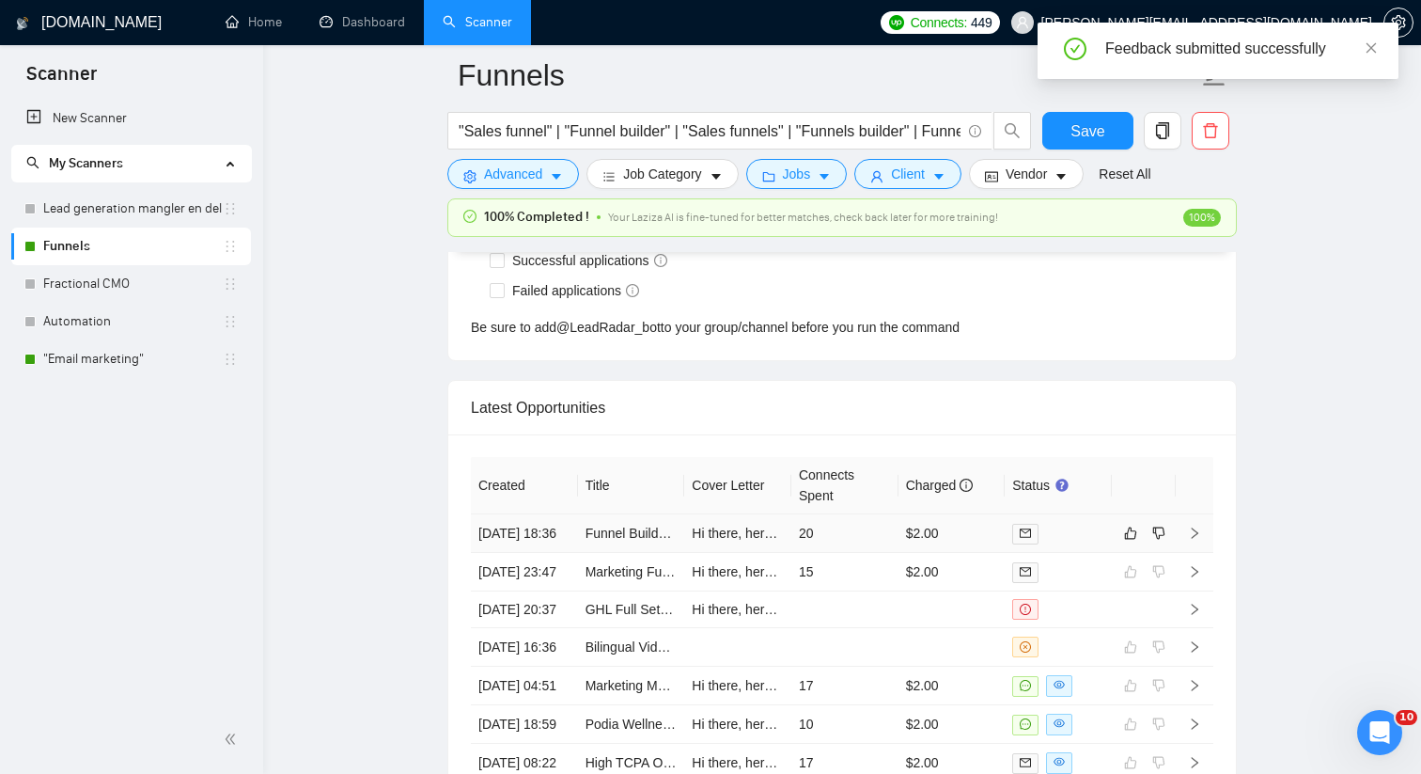
click at [840, 552] on td "20" at bounding box center [844, 533] width 107 height 39
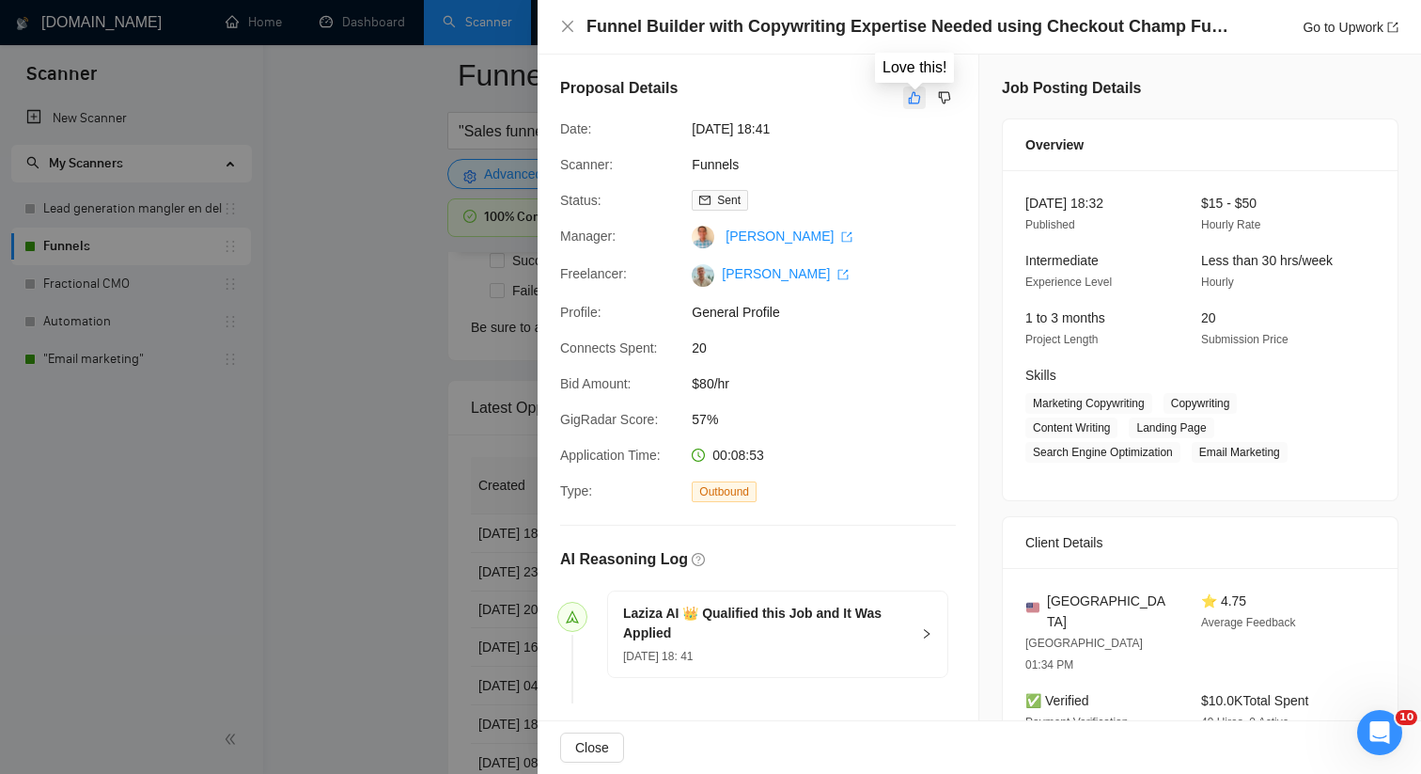
click at [915, 102] on icon "like" at bounding box center [915, 98] width 12 height 12
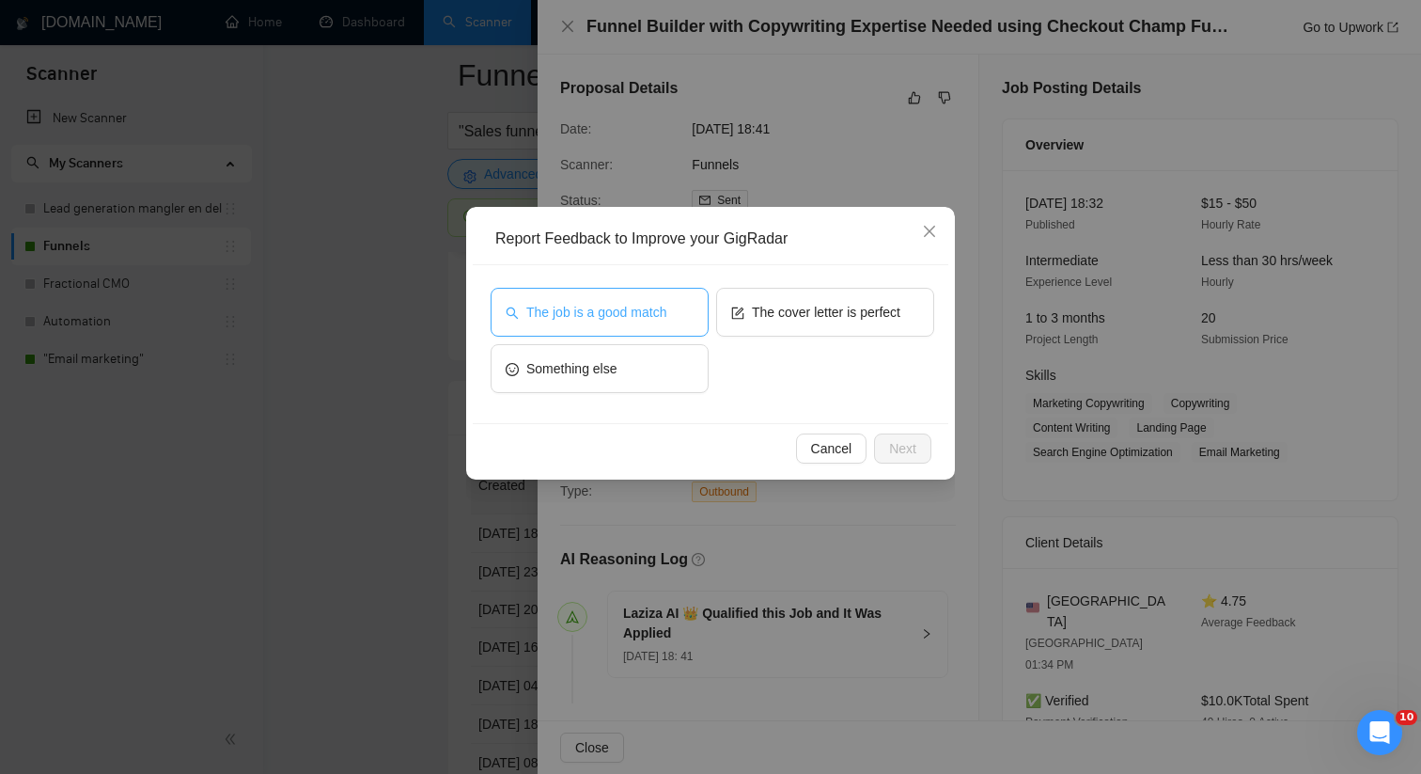
click at [647, 310] on span "The job is a good match" at bounding box center [596, 312] width 140 height 21
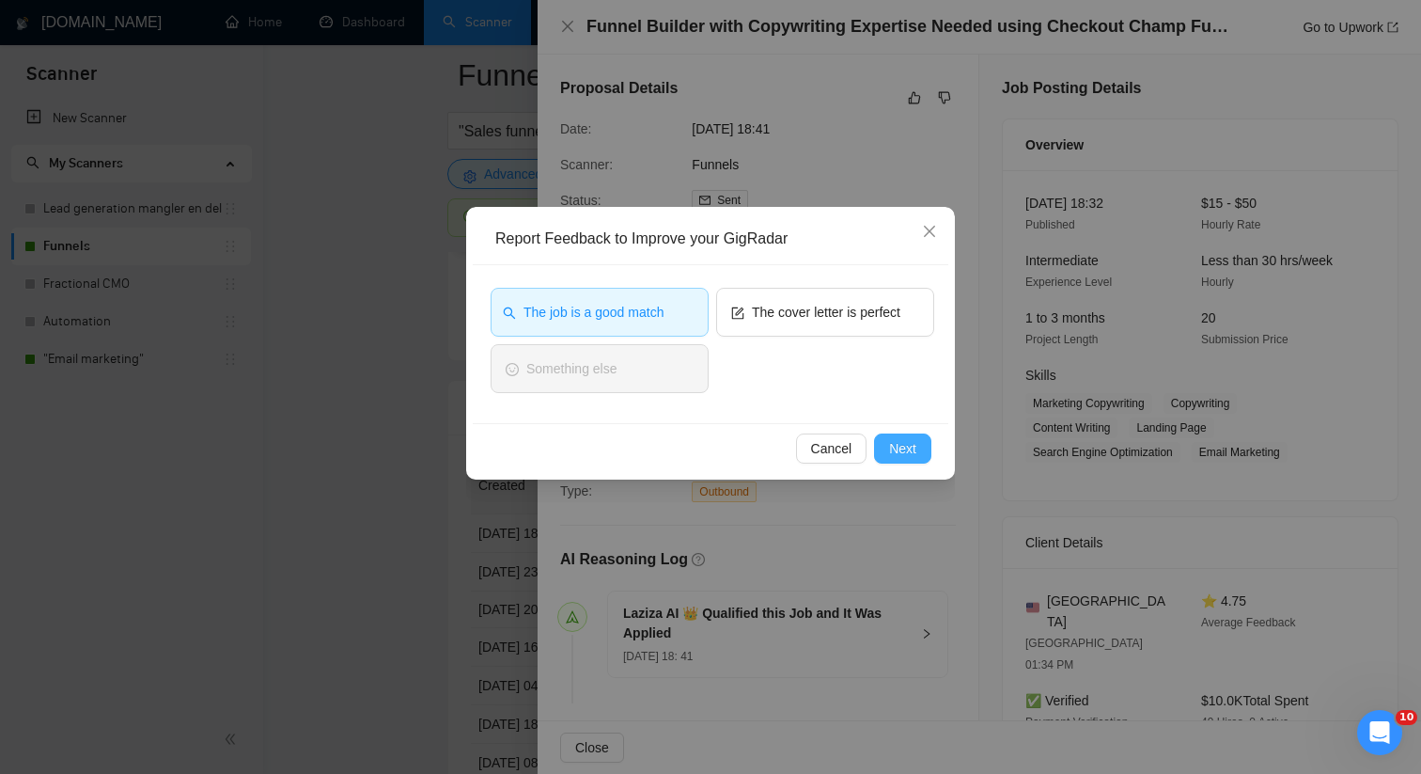
click at [893, 443] on span "Next" at bounding box center [902, 448] width 27 height 21
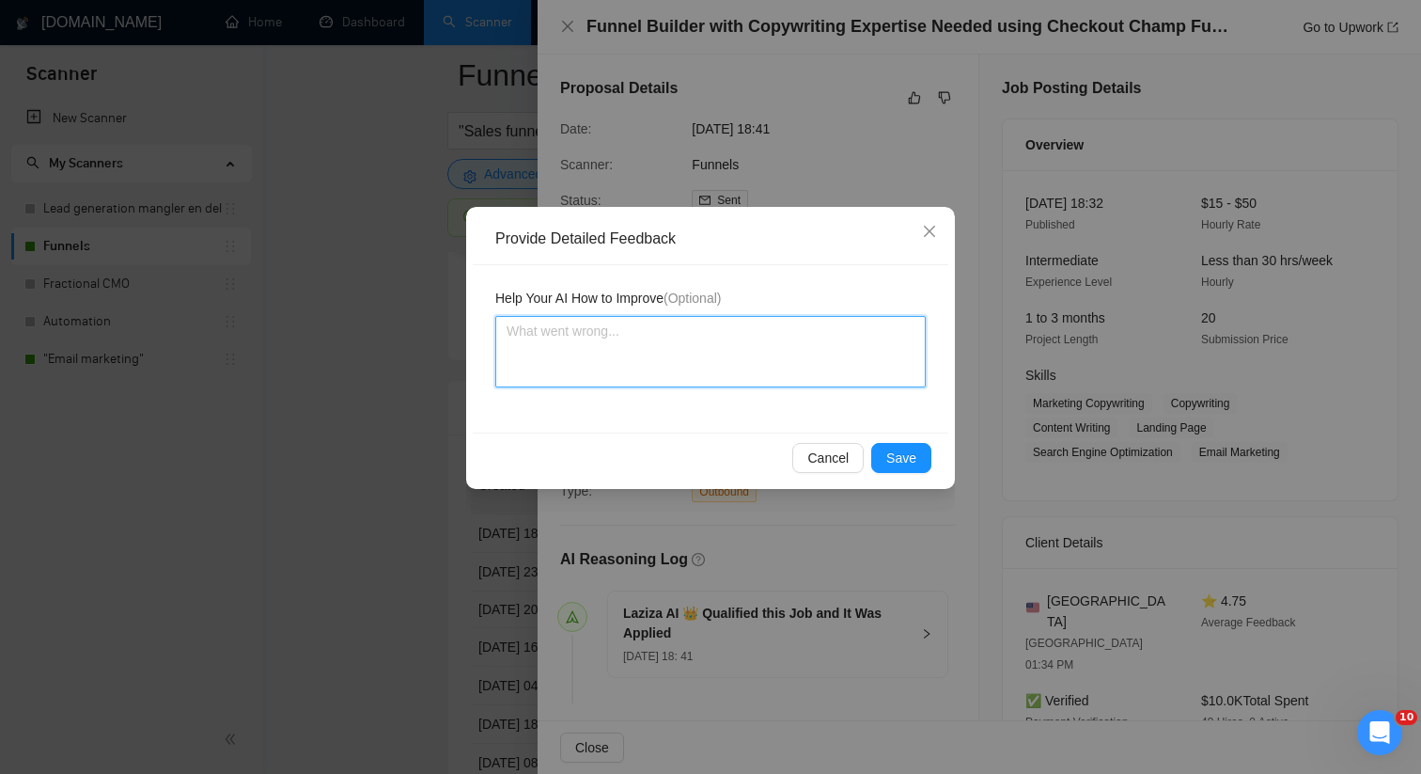
click at [701, 374] on textarea at bounding box center [710, 351] width 430 height 71
paste textarea "This job is a good match for [PERSON_NAME] the freelancer, as this is exactly t…"
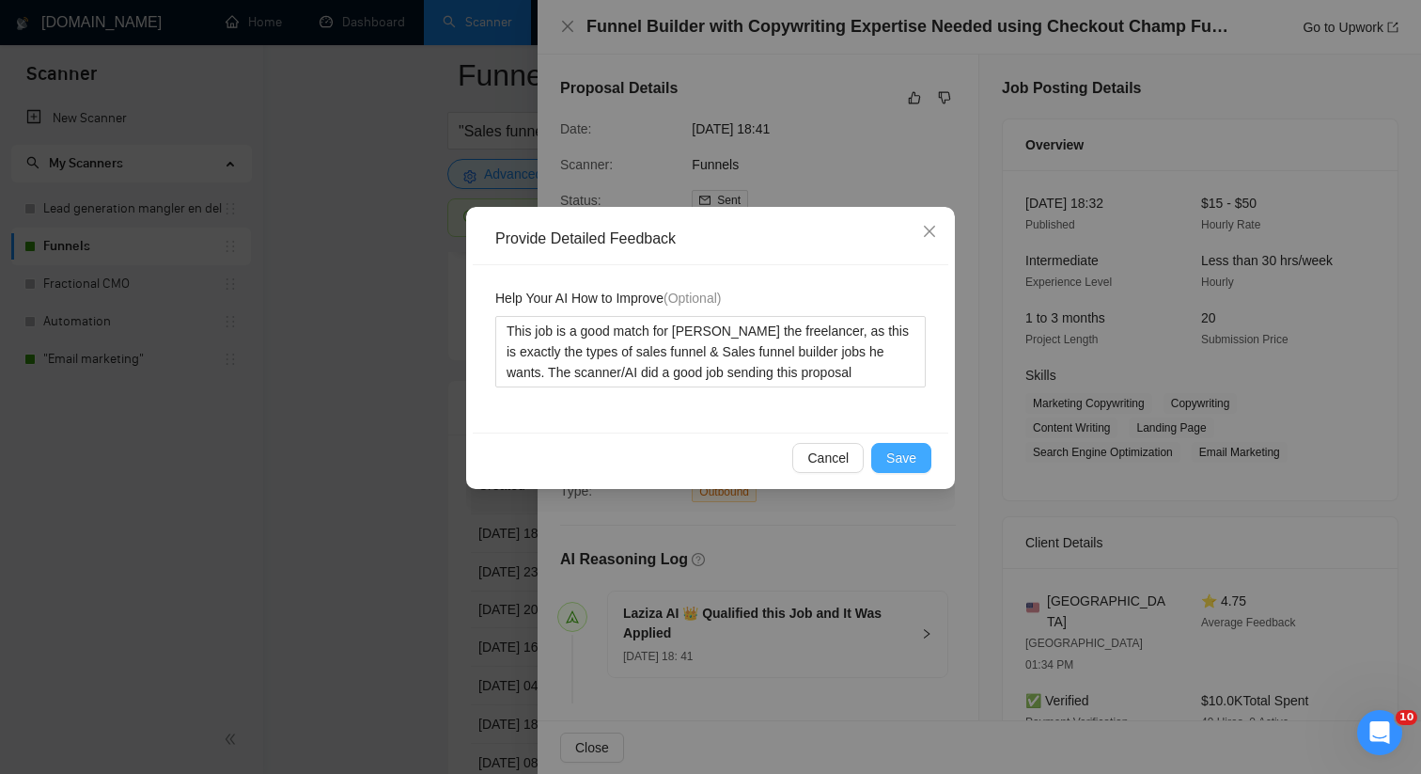
click at [904, 454] on span "Save" at bounding box center [901, 457] width 30 height 21
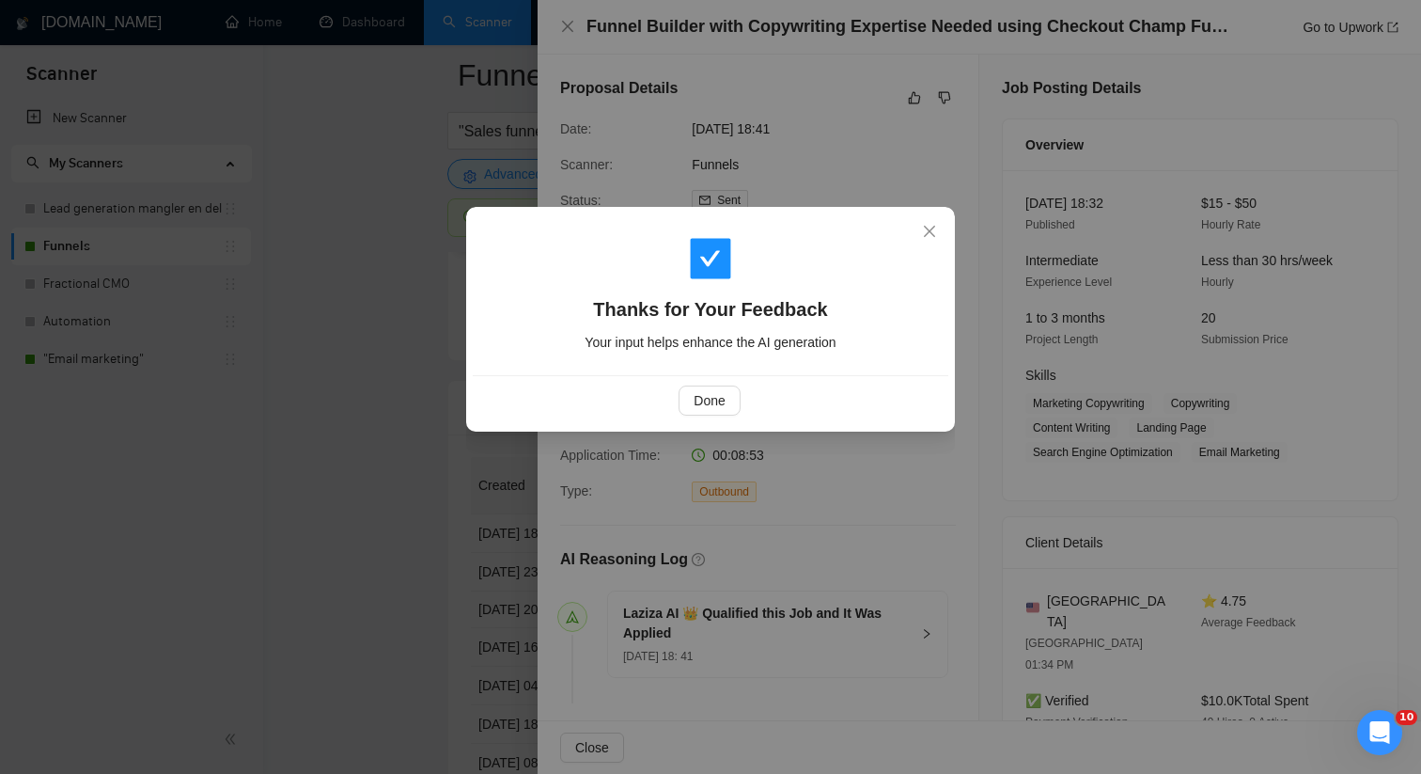
drag, startPoint x: 728, startPoint y: 336, endPoint x: 728, endPoint y: 370, distance: 34.8
click at [728, 336] on span "Your input helps enhance the AI generation" at bounding box center [710, 342] width 251 height 15
click at [716, 414] on button "Done" at bounding box center [709, 400] width 61 height 30
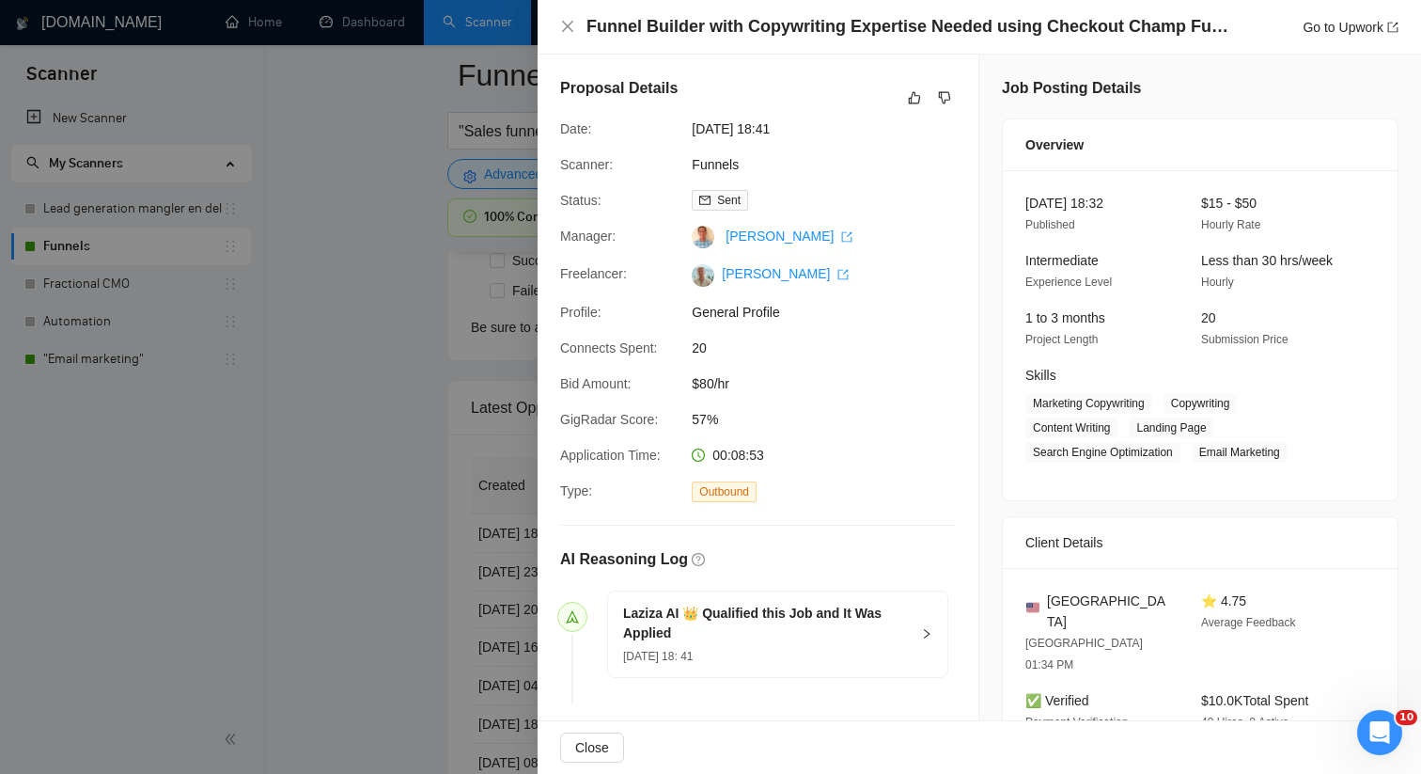
click at [432, 498] on div at bounding box center [710, 387] width 1421 height 774
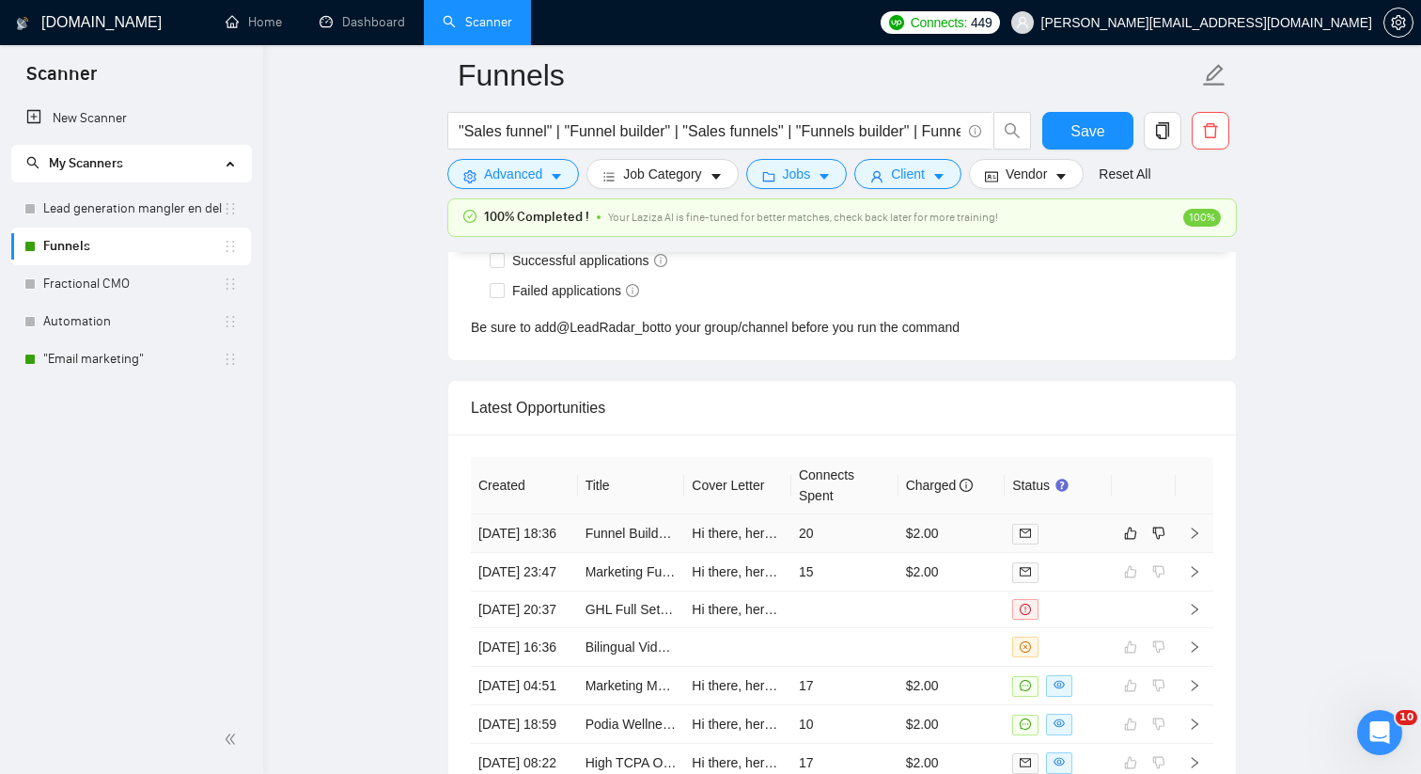
click at [791, 546] on td "20" at bounding box center [844, 533] width 107 height 39
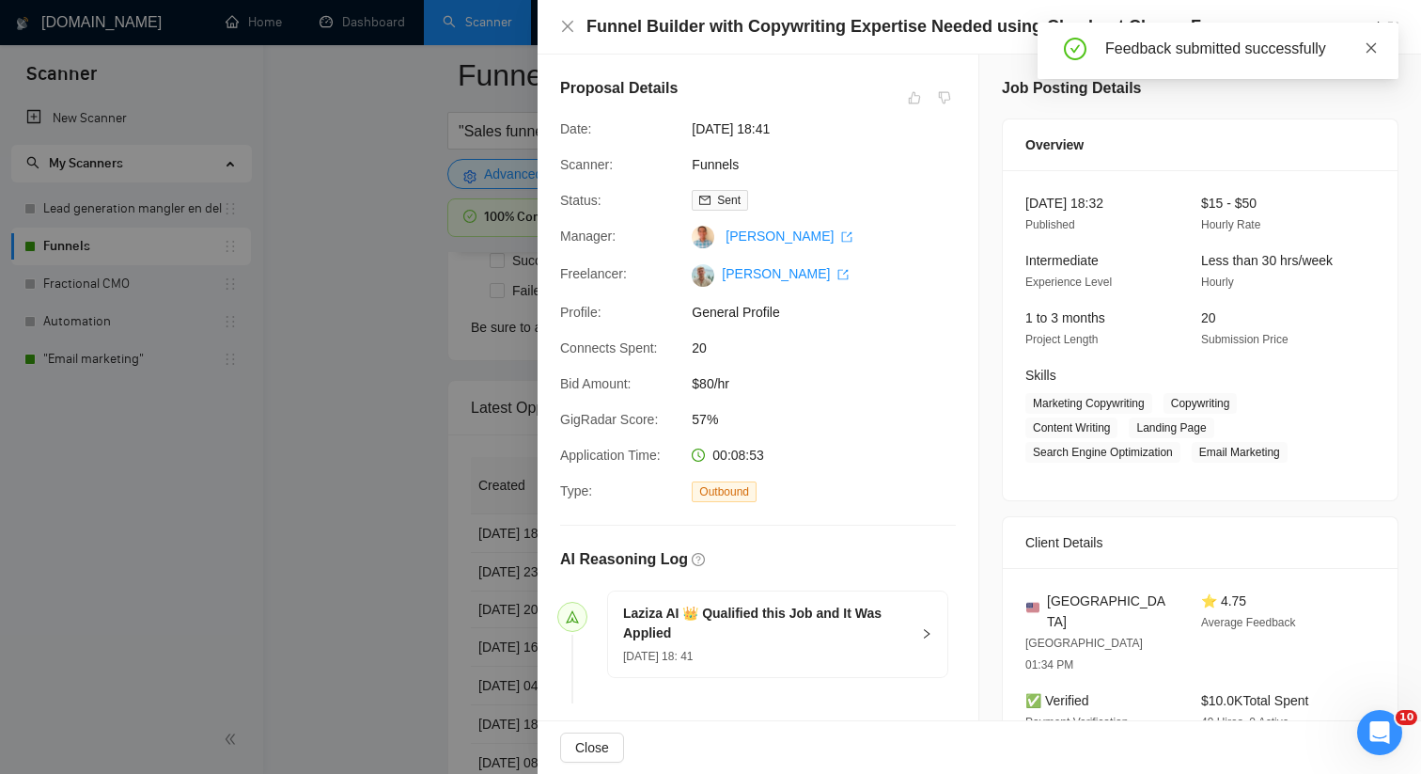
click at [1376, 52] on icon "close" at bounding box center [1371, 47] width 13 height 13
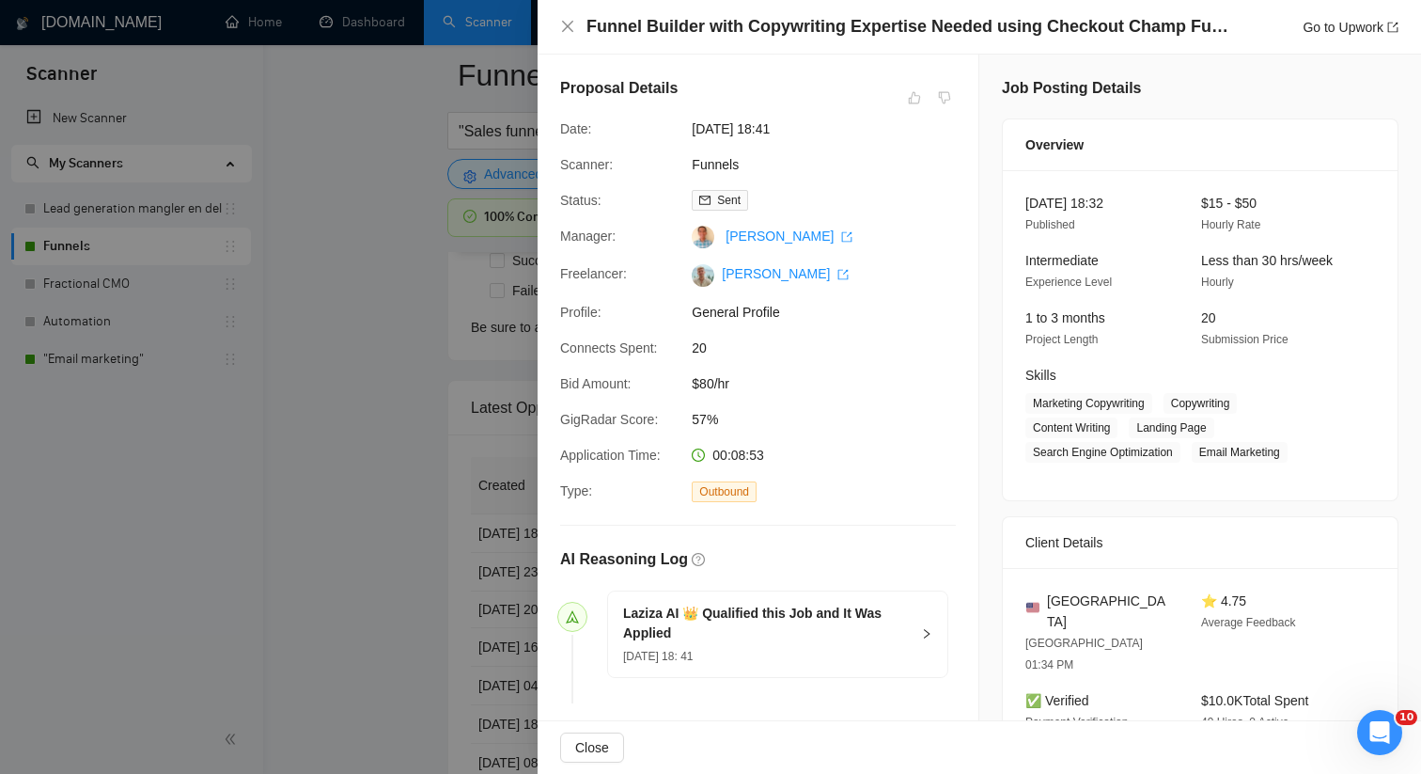
click at [519, 261] on div at bounding box center [710, 387] width 1421 height 774
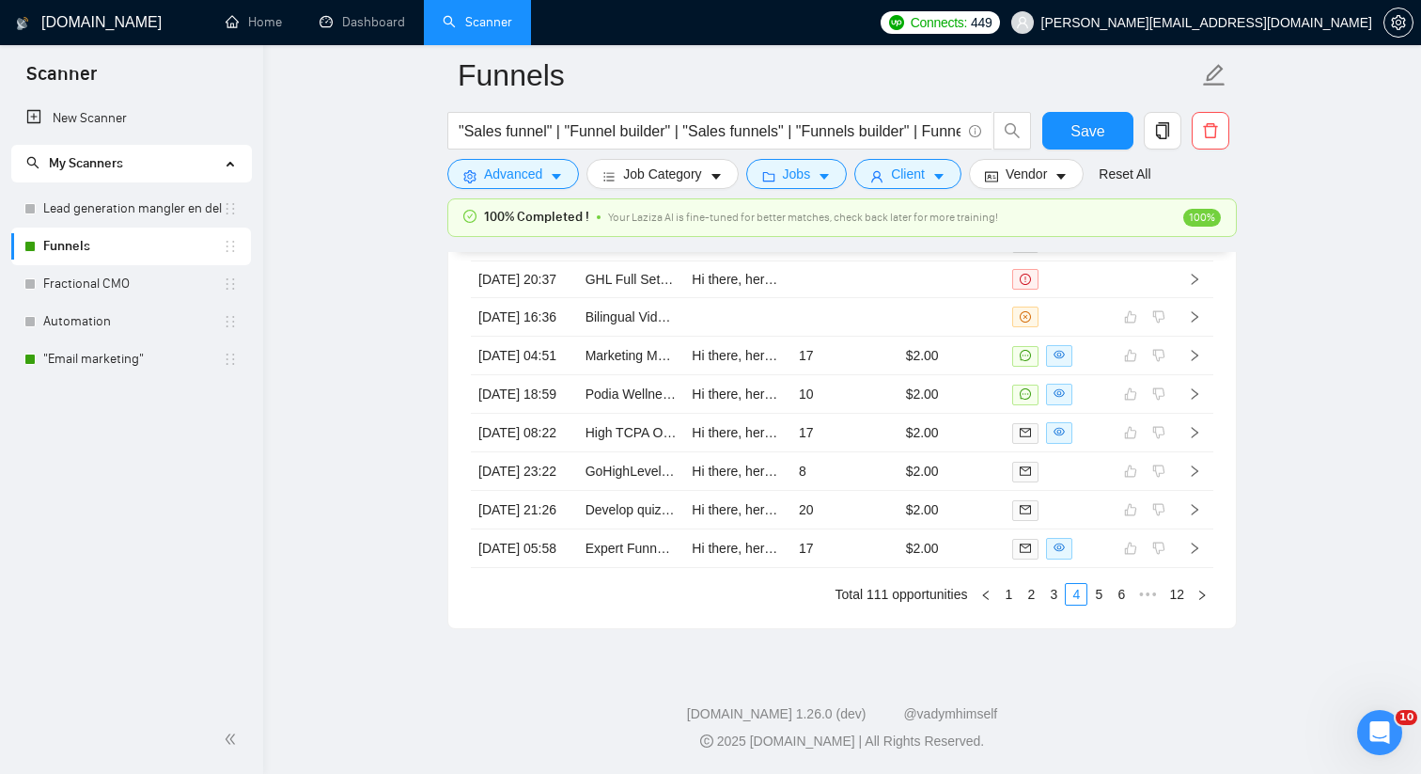
scroll to position [5391, 0]
click at [1053, 597] on link "3" at bounding box center [1053, 594] width 21 height 21
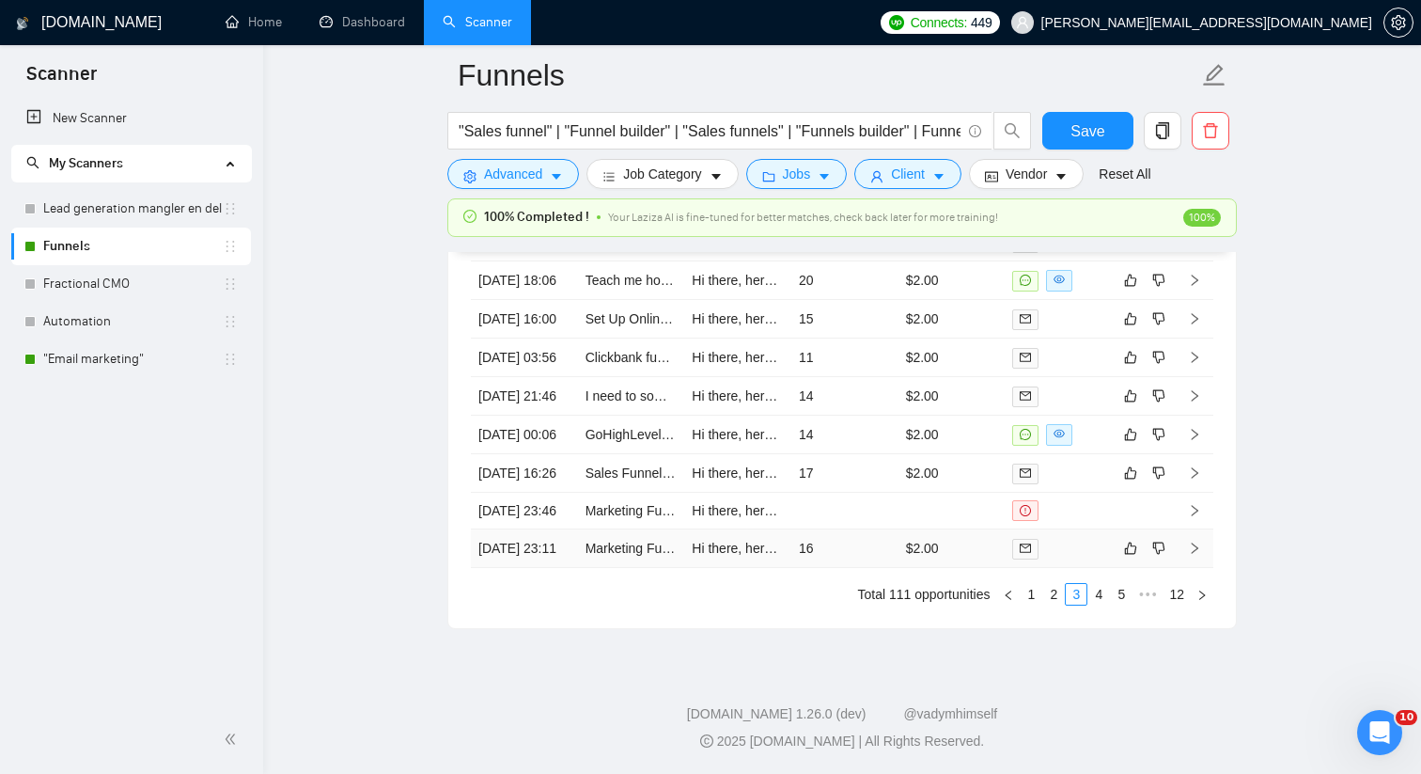
click at [832, 552] on td "16" at bounding box center [844, 548] width 107 height 39
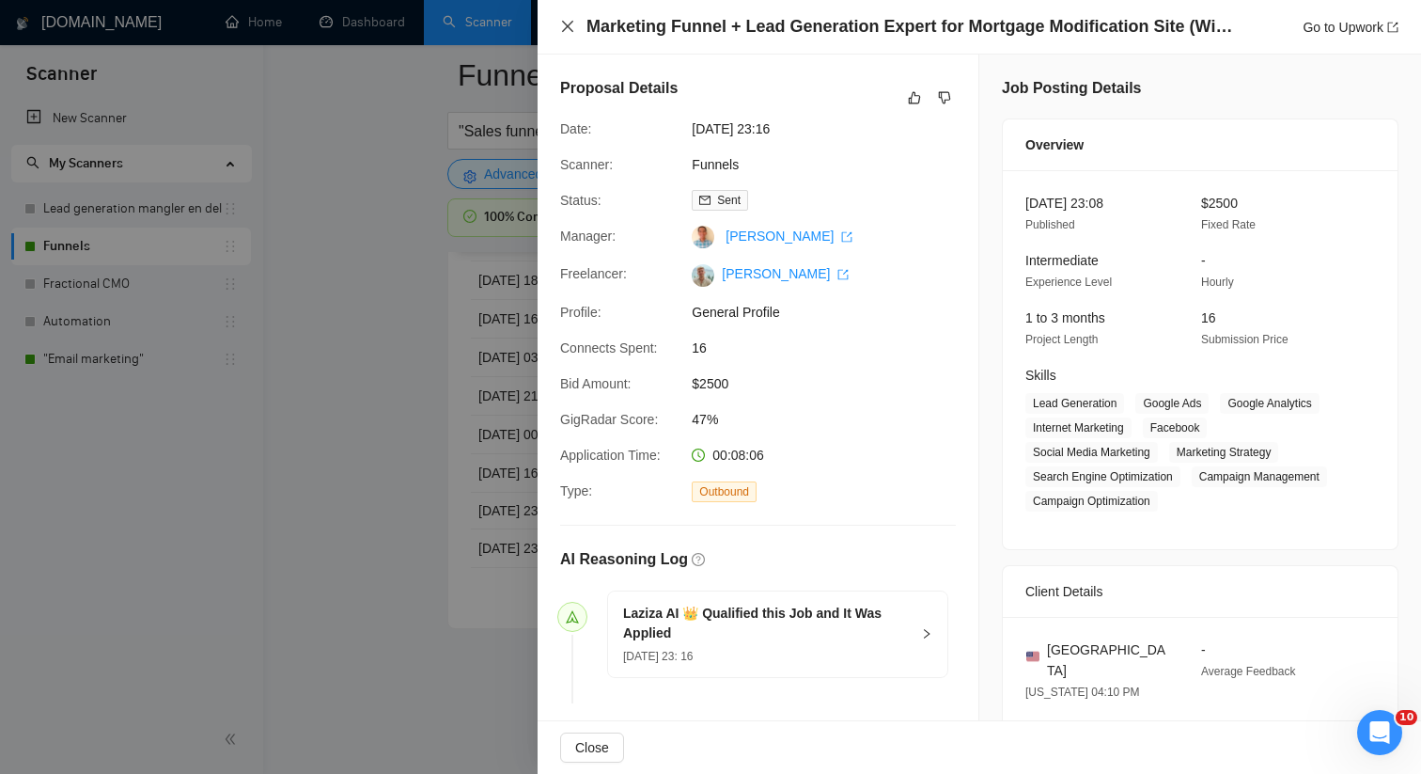
click at [565, 25] on icon "close" at bounding box center [567, 26] width 15 height 15
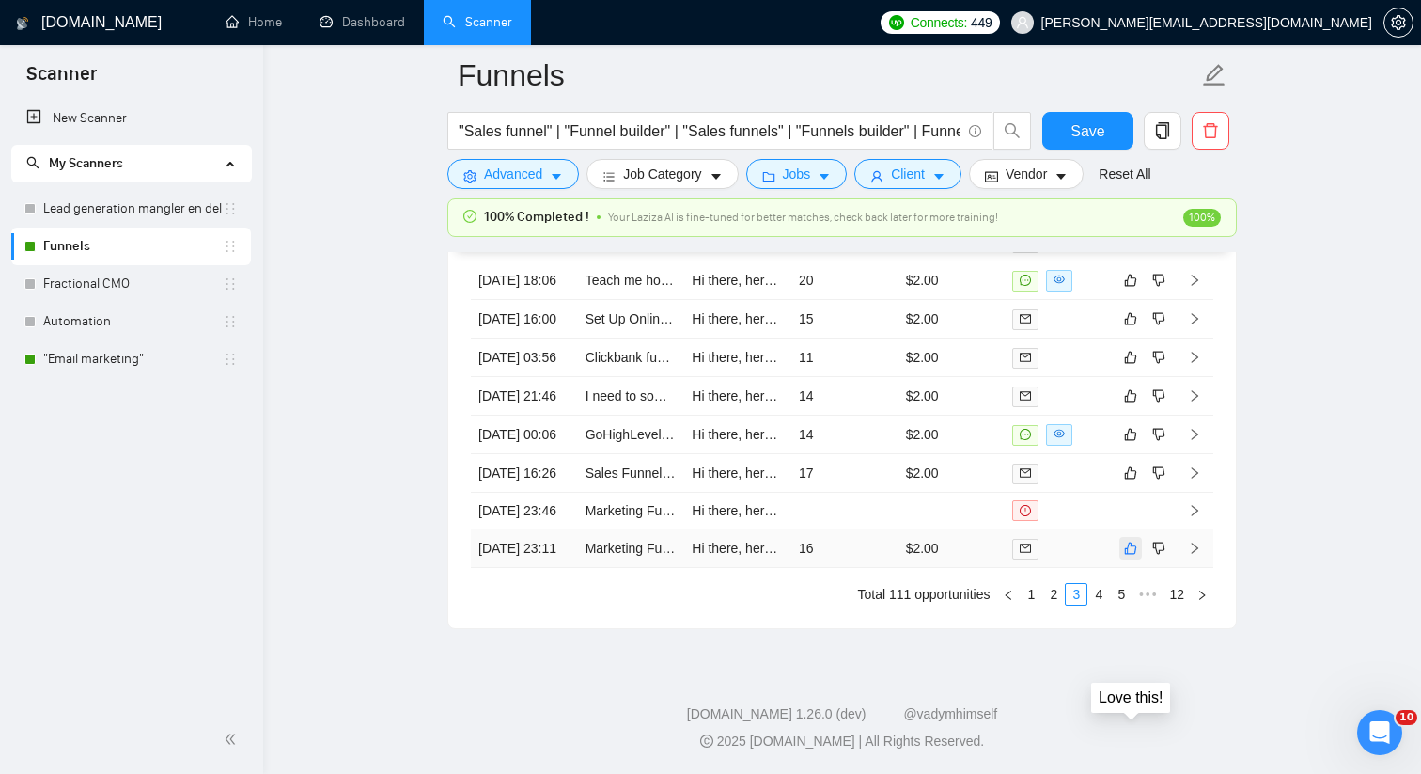
click at [1129, 540] on icon "like" at bounding box center [1130, 547] width 13 height 15
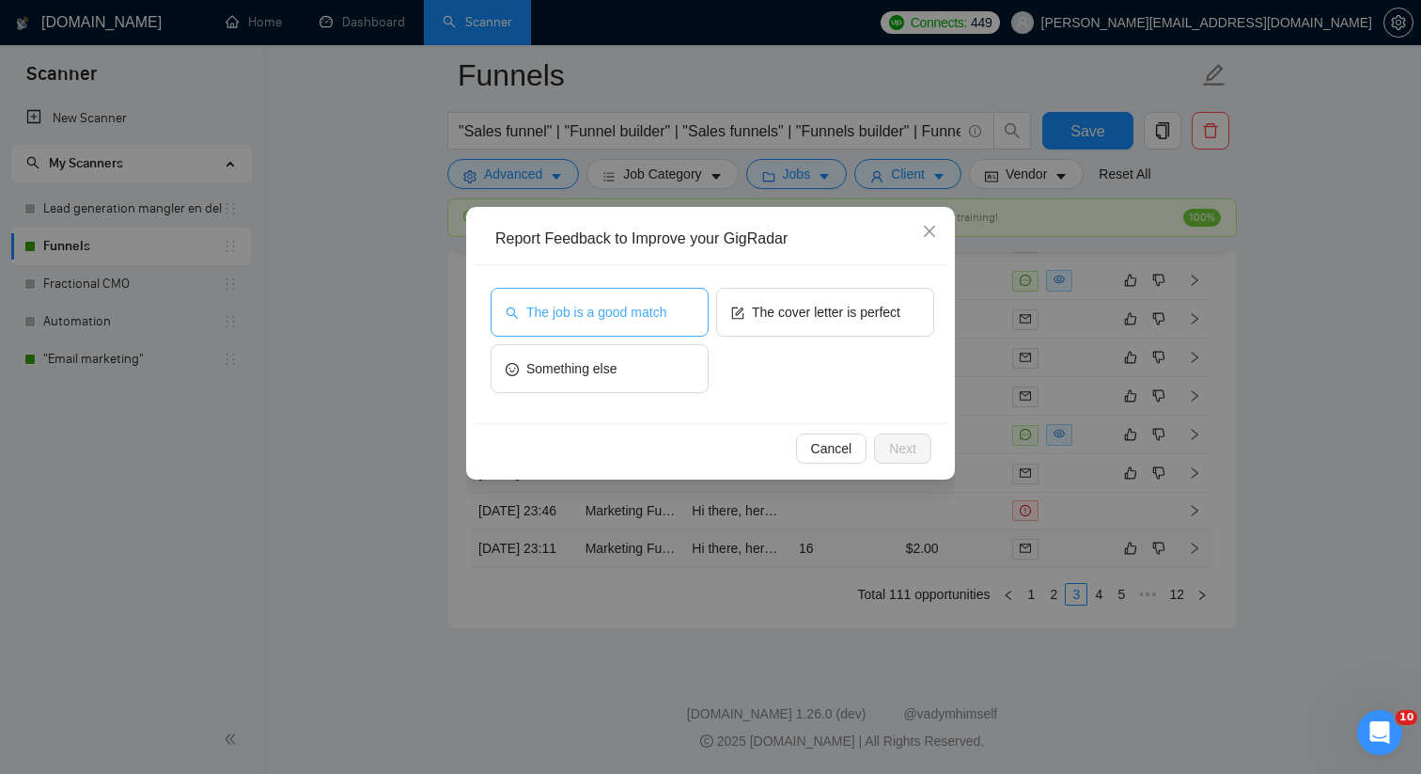
click at [654, 304] on span "The job is a good match" at bounding box center [596, 312] width 140 height 21
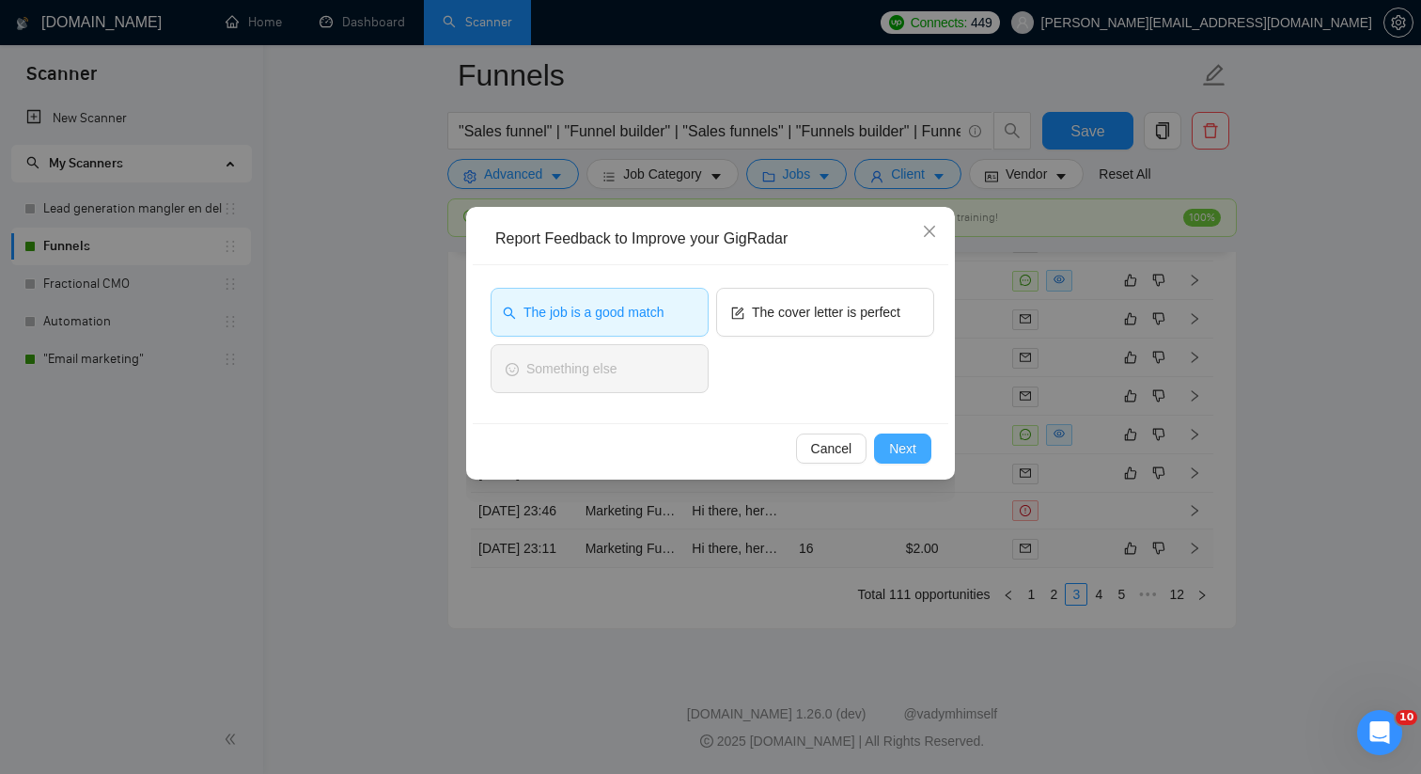
click at [918, 442] on button "Next" at bounding box center [902, 448] width 57 height 30
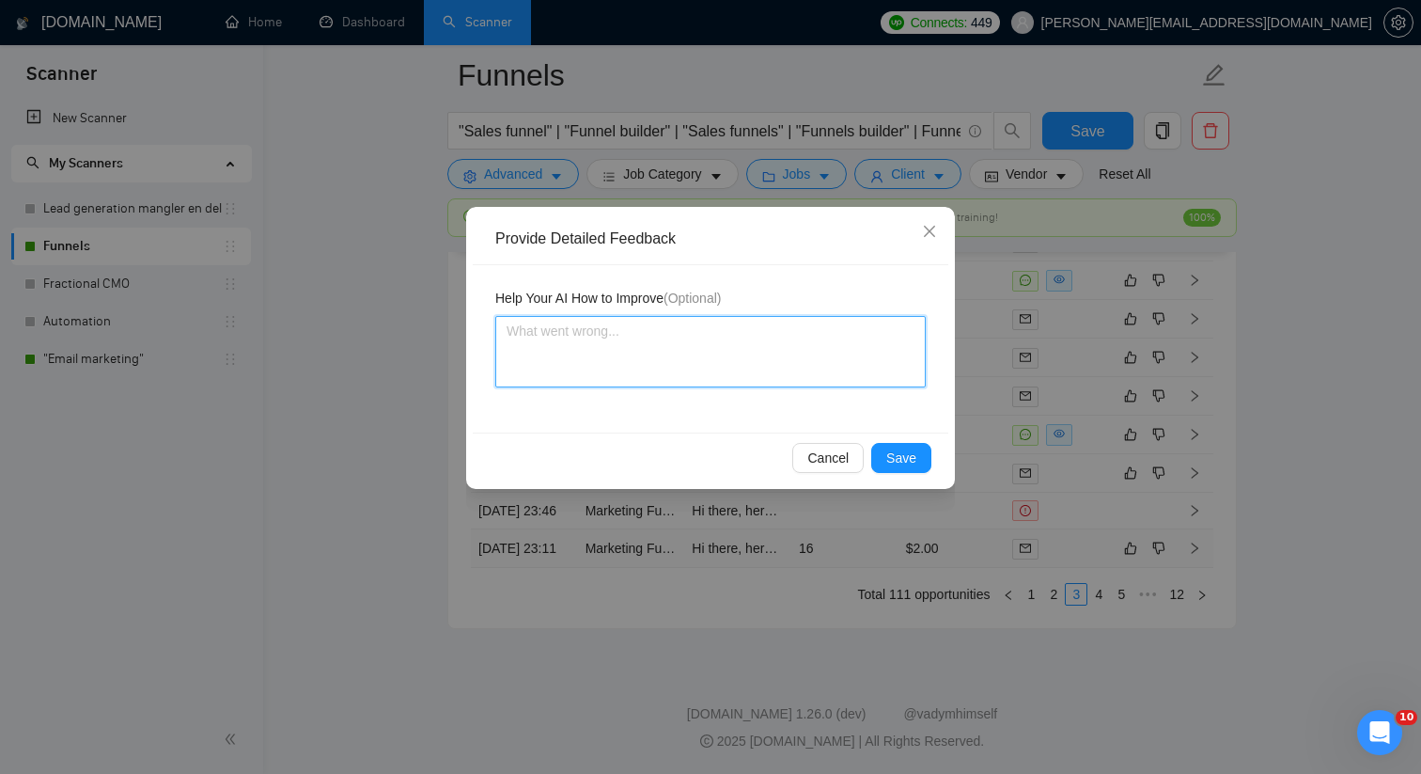
click at [720, 365] on textarea at bounding box center [710, 351] width 430 height 71
paste textarea "This job is a good match for [PERSON_NAME] the freelancer, as this is exactly t…"
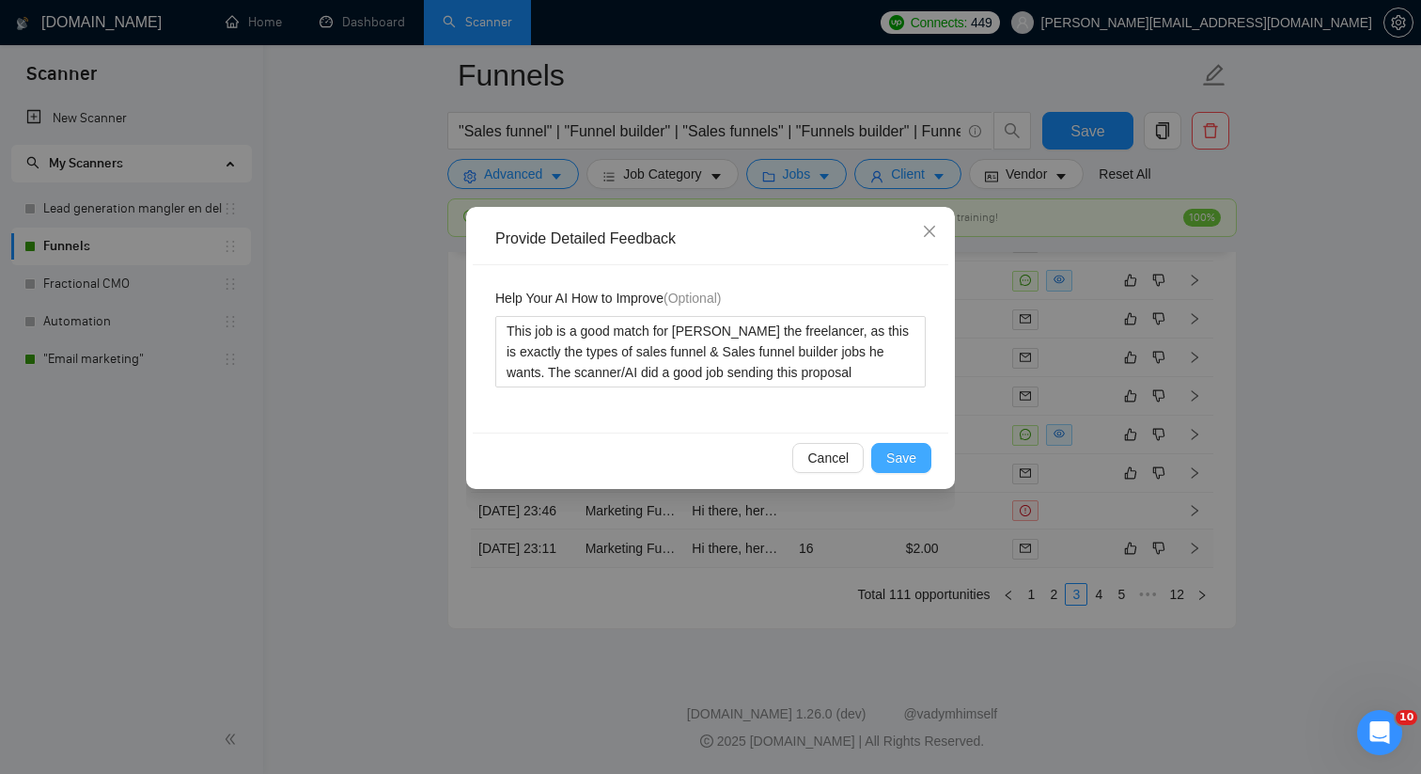
click at [900, 457] on span "Save" at bounding box center [901, 457] width 30 height 21
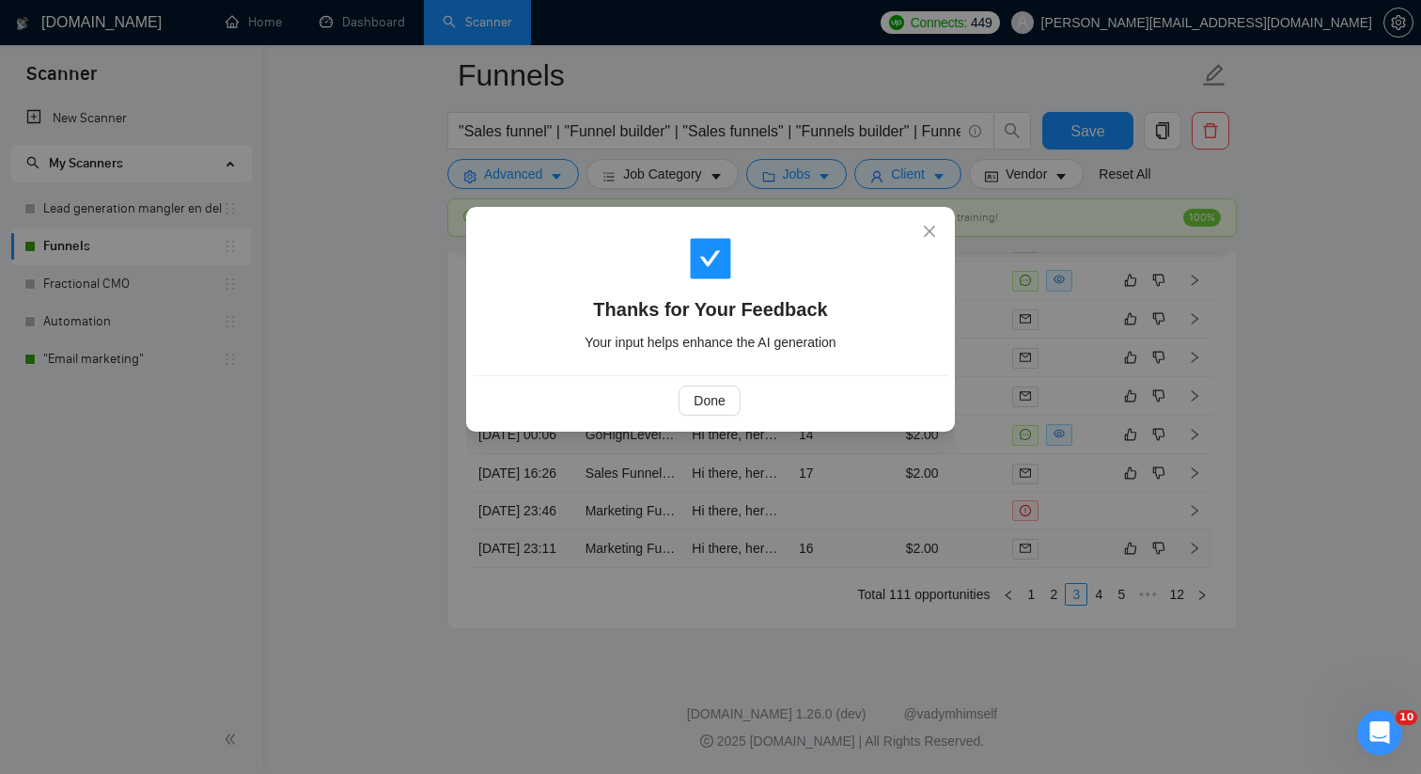
click at [1041, 471] on div "Thanks for Your Feedback Your input helps enhance the AI generation Done" at bounding box center [710, 387] width 1421 height 774
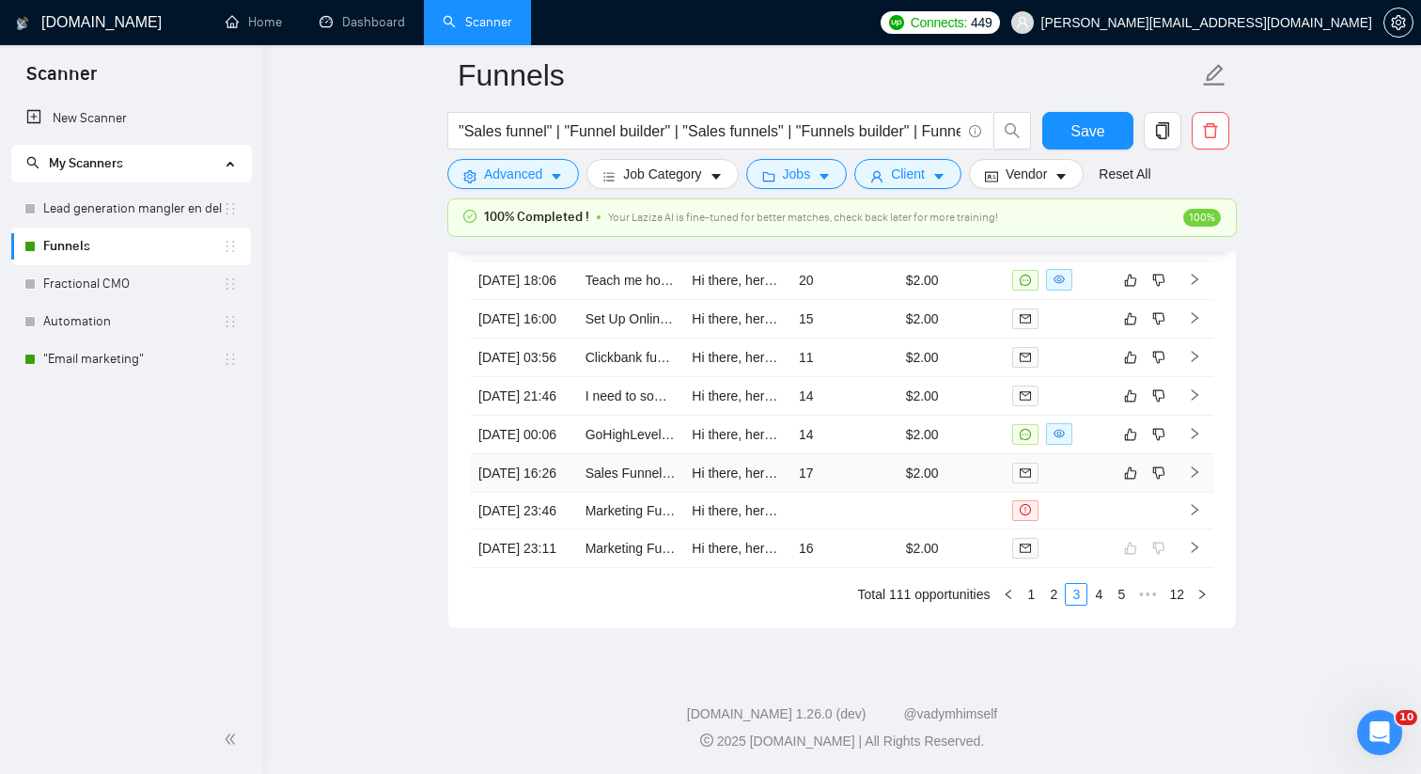
scroll to position [5203, 0]
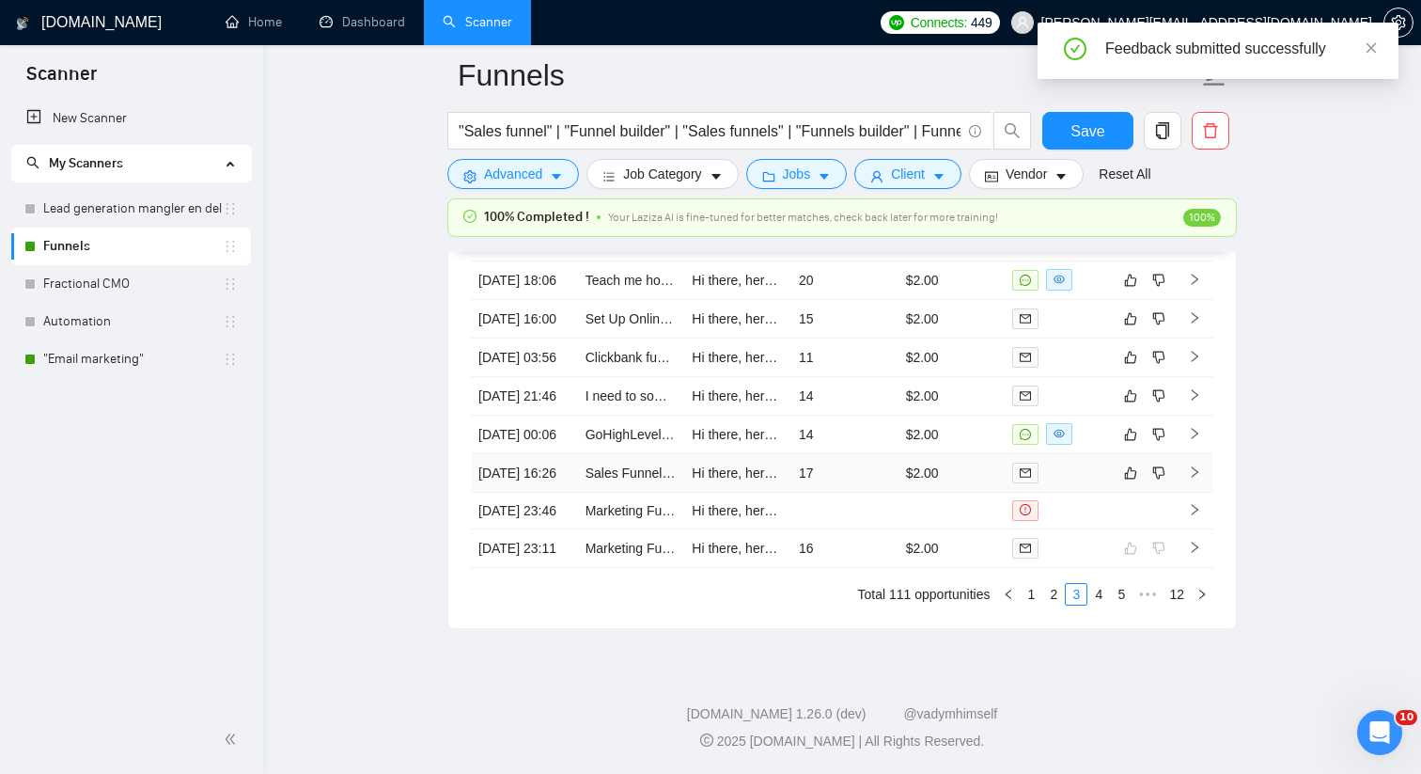
click at [1086, 462] on div at bounding box center [1058, 473] width 92 height 22
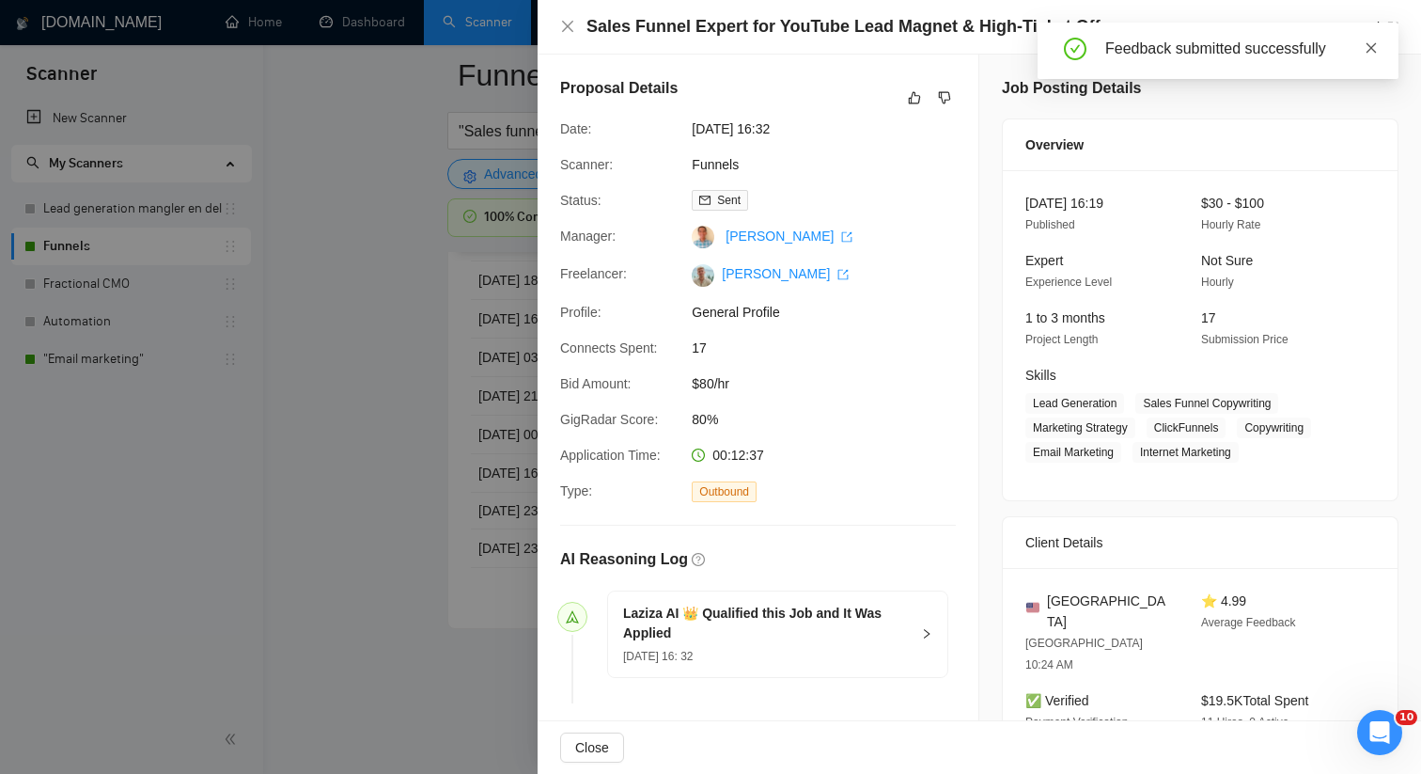
click at [1366, 56] on link at bounding box center [1371, 48] width 13 height 21
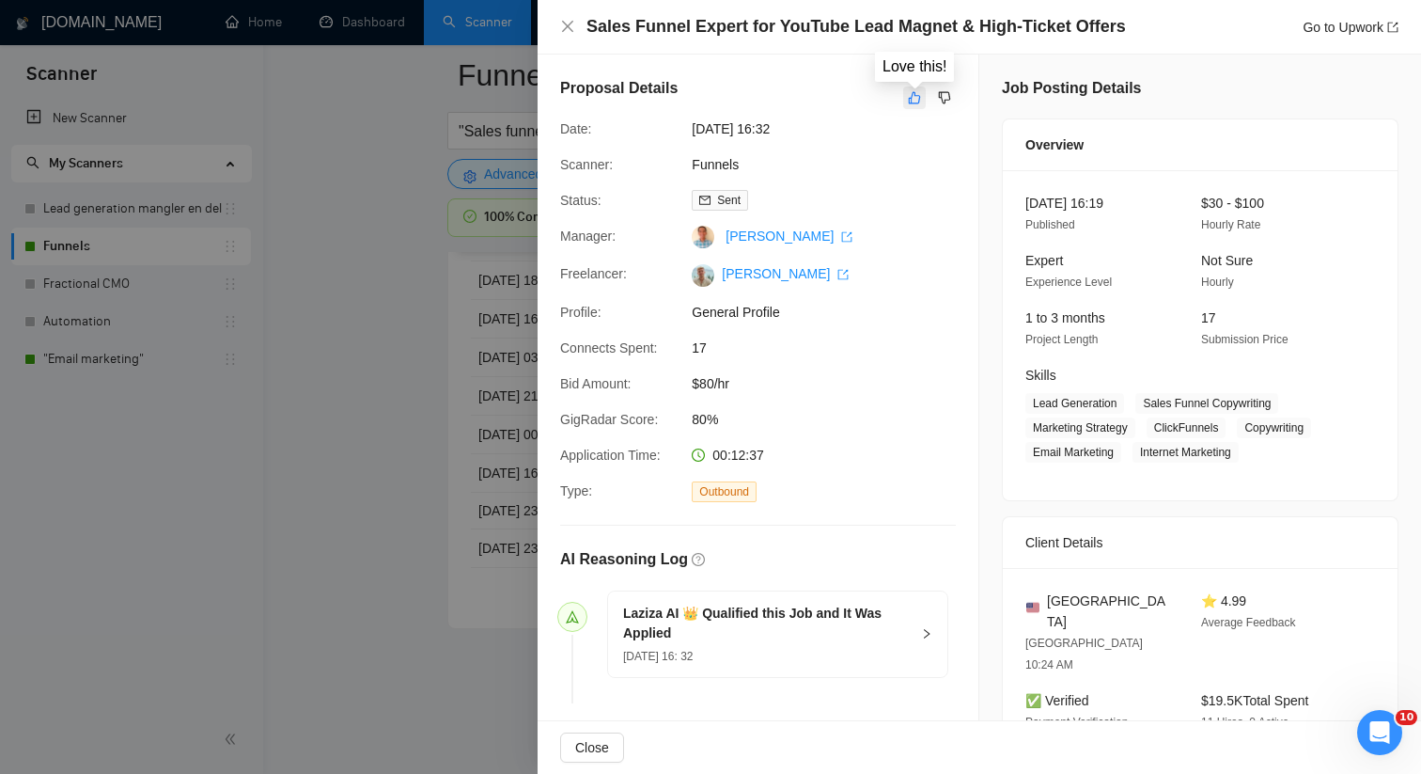
click at [921, 96] on button "button" at bounding box center [914, 97] width 23 height 23
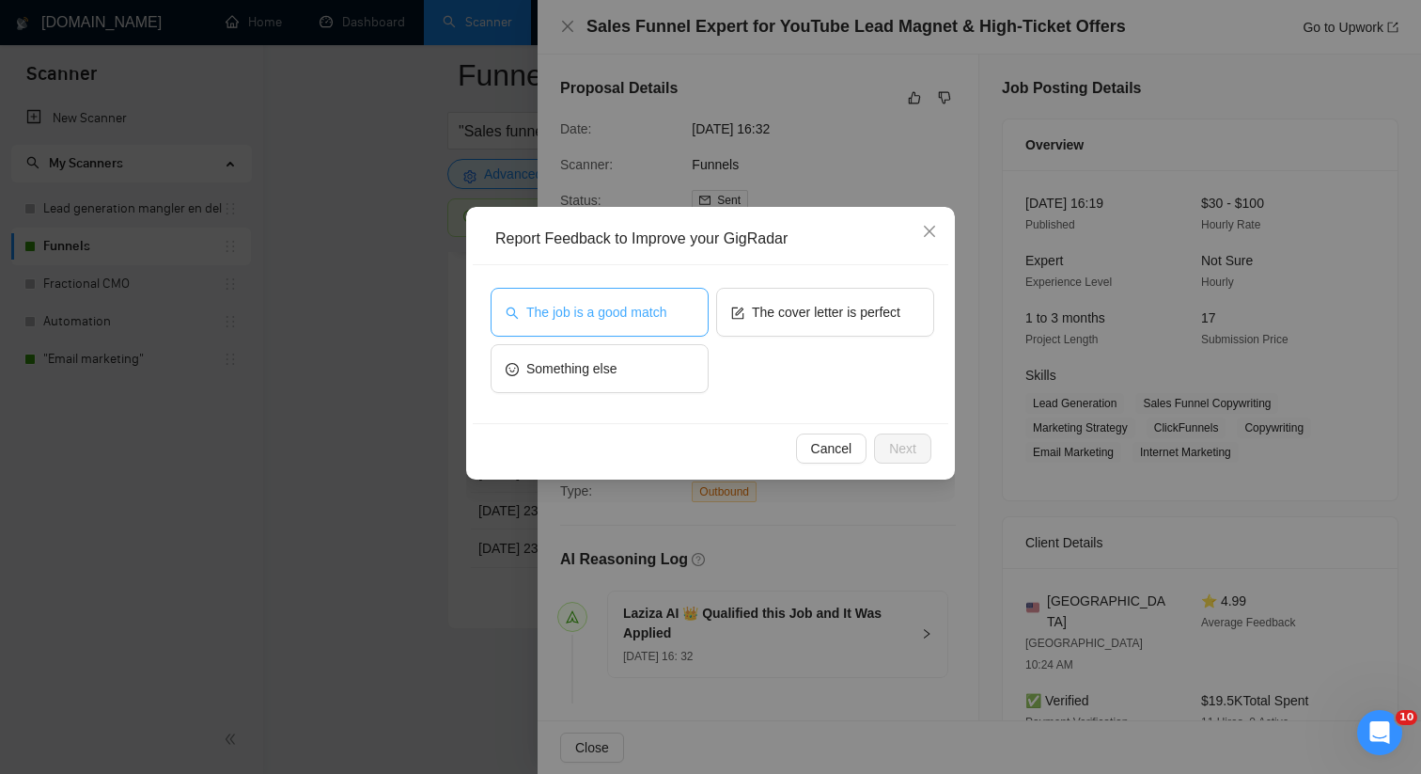
click at [619, 315] on span "The job is a good match" at bounding box center [596, 312] width 140 height 21
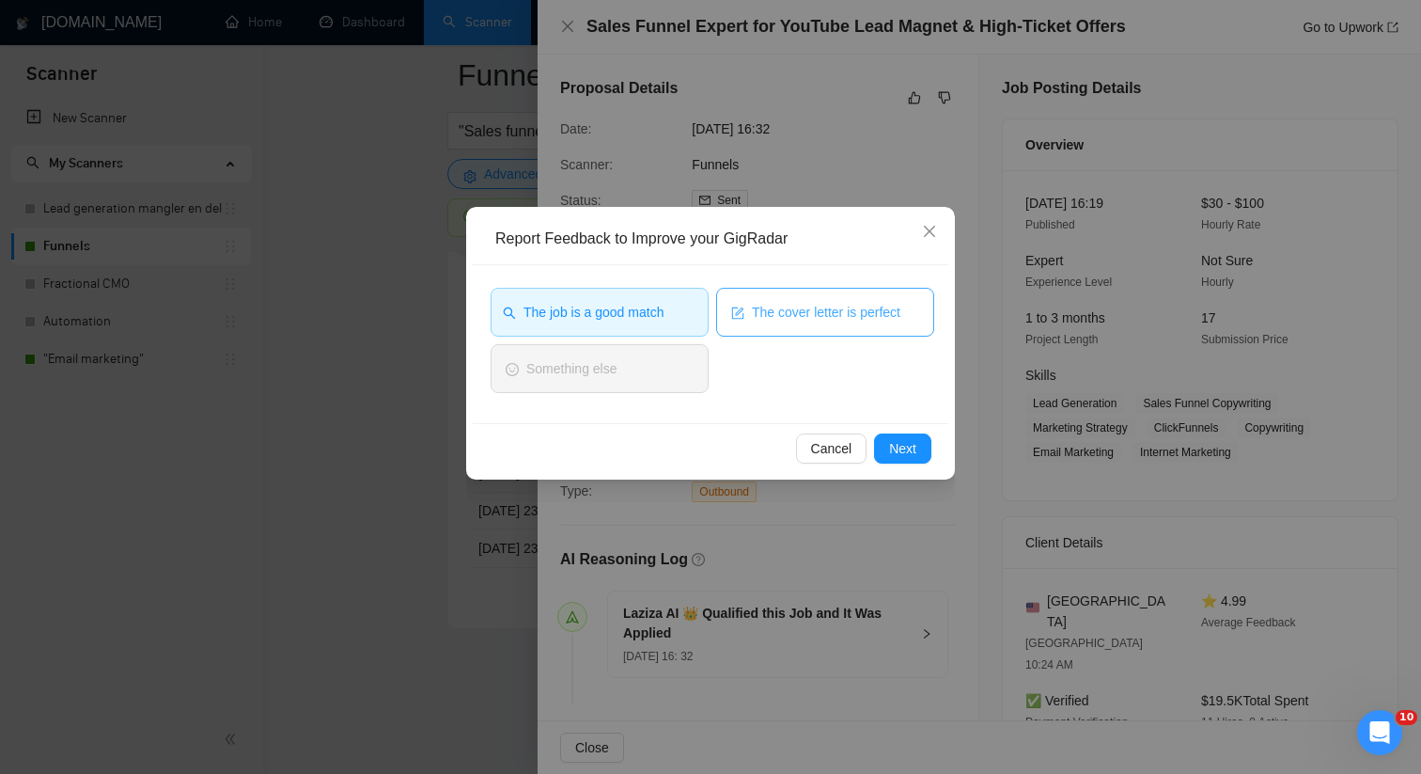
click at [814, 325] on button "The cover letter is perfect" at bounding box center [825, 312] width 218 height 49
click at [894, 460] on button "Next" at bounding box center [902, 448] width 57 height 30
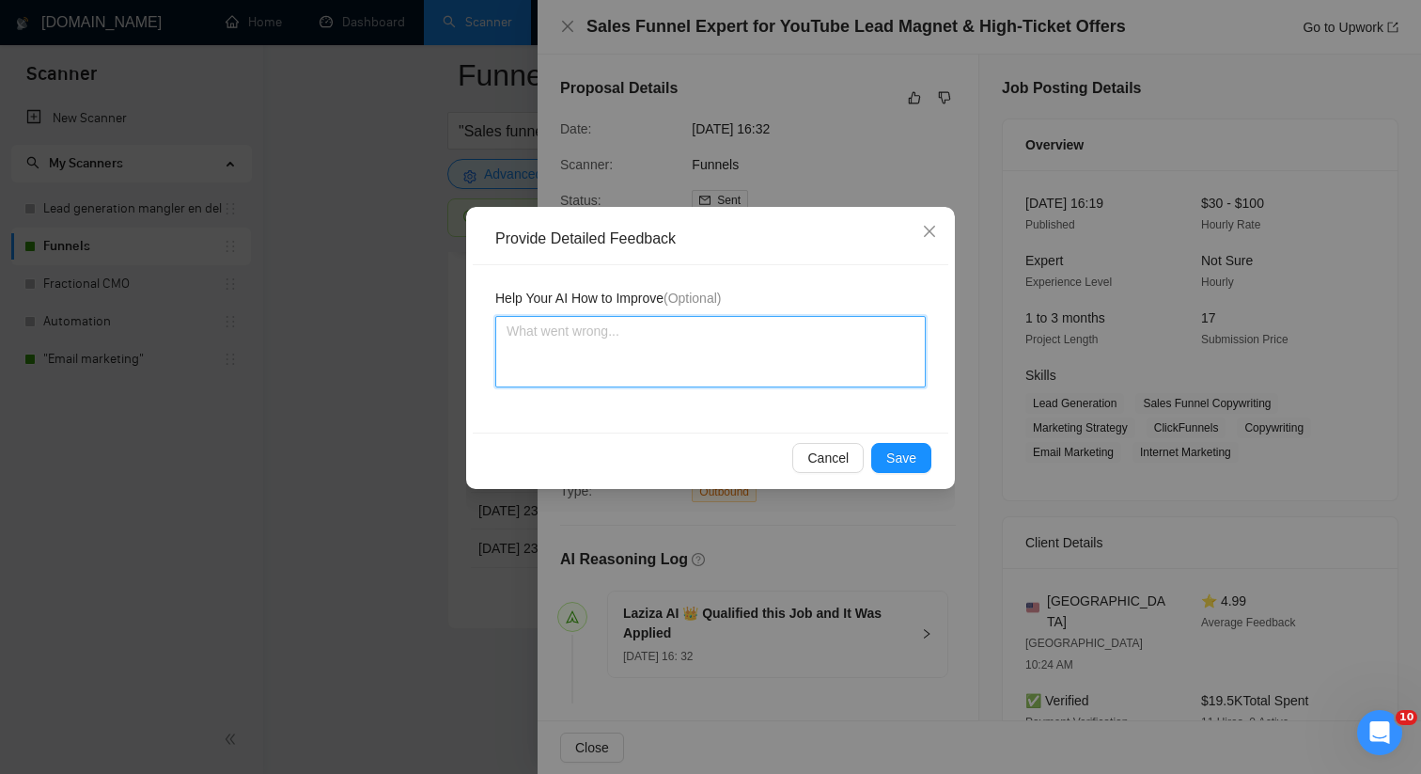
click at [711, 372] on textarea at bounding box center [710, 351] width 430 height 71
paste textarea "This job is a good match for [PERSON_NAME] the freelancer, as this is exactly t…"
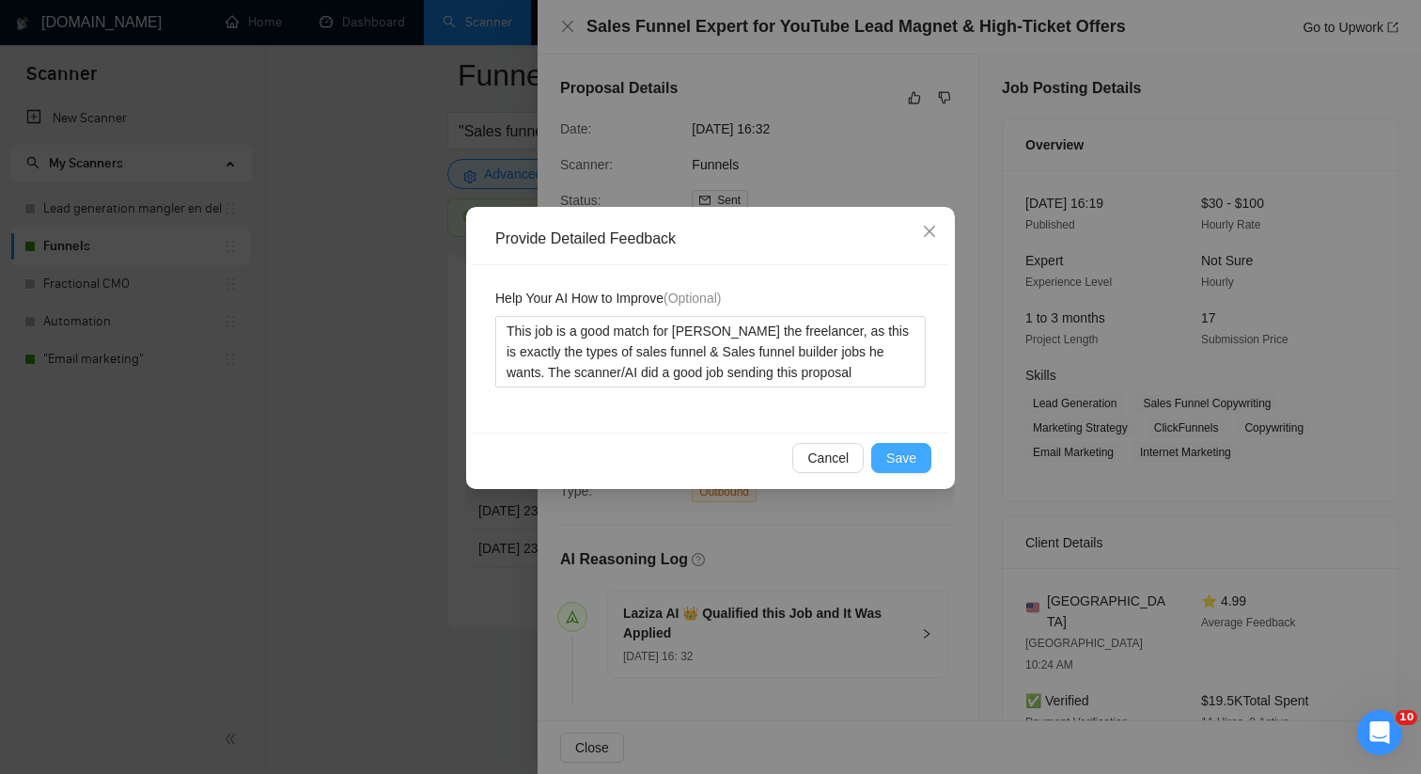
click at [877, 462] on button "Save" at bounding box center [901, 458] width 60 height 30
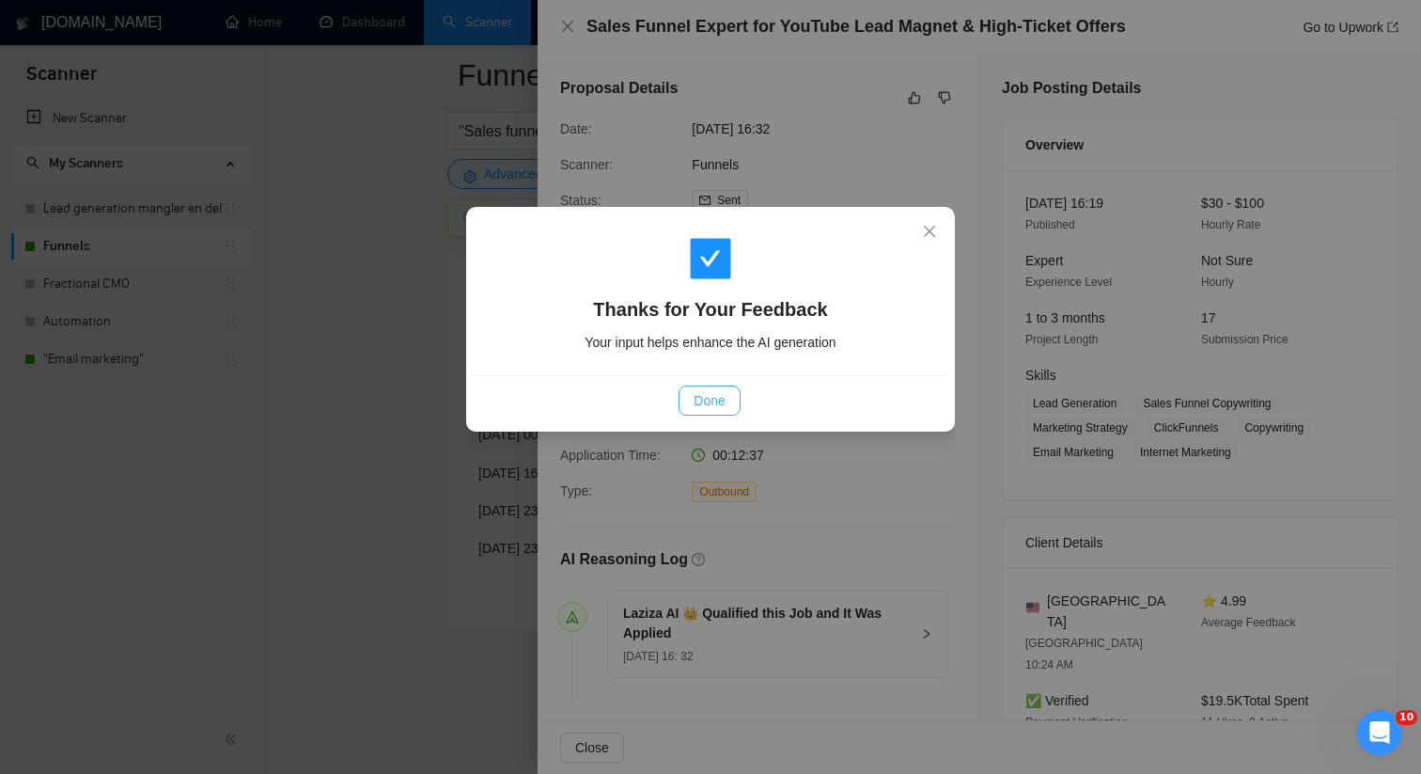
click at [731, 402] on button "Done" at bounding box center [709, 400] width 61 height 30
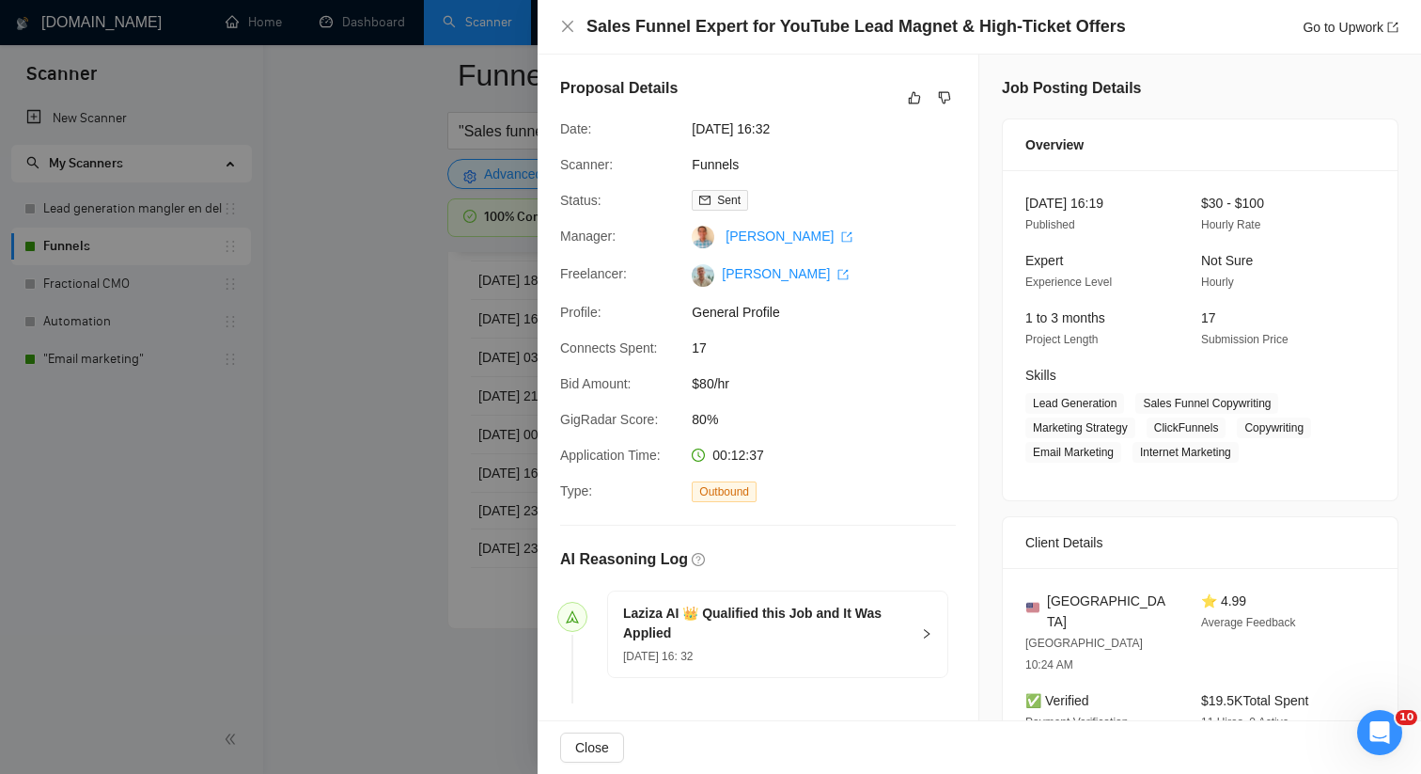
click at [493, 467] on div at bounding box center [710, 387] width 1421 height 774
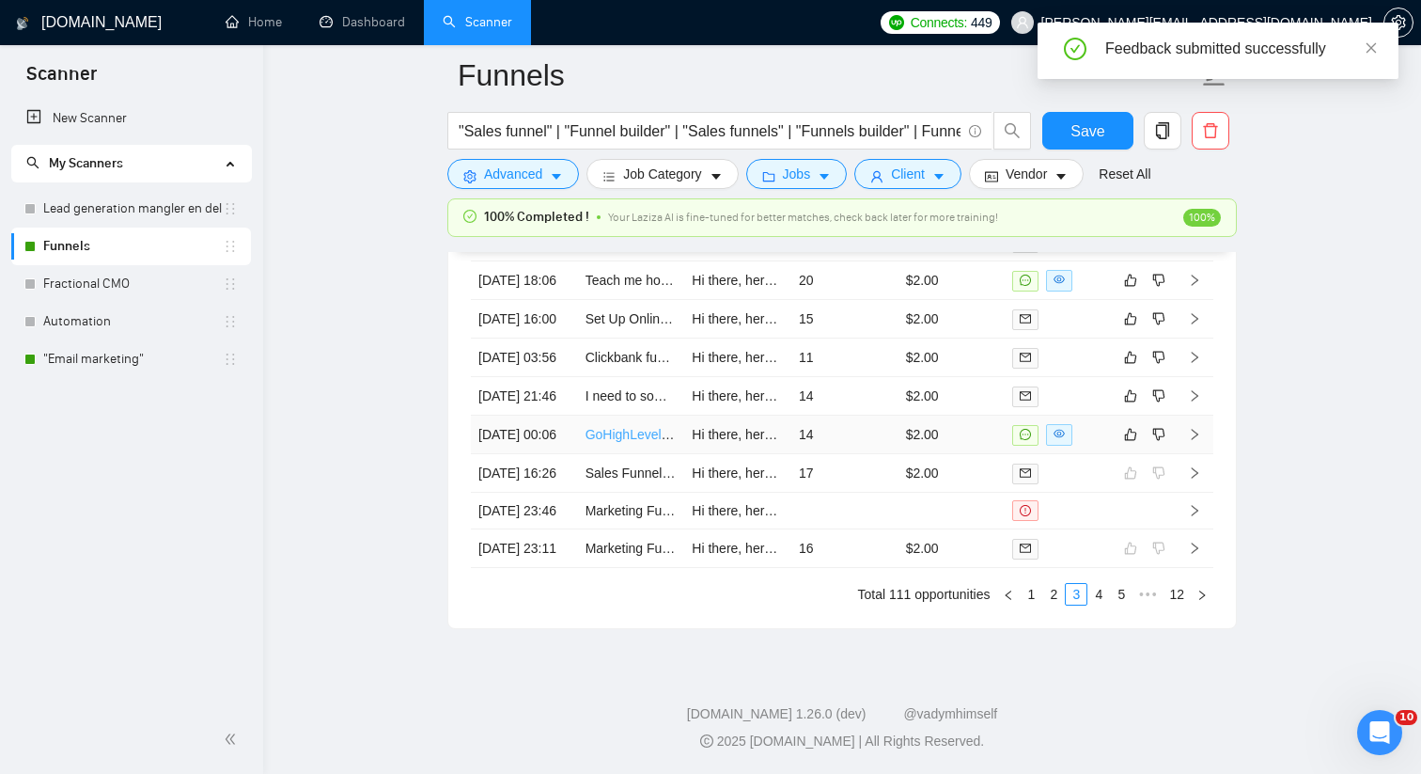
click at [653, 442] on link "GoHighLevel Funnel Designer Needed for Stunning Landing Page" at bounding box center [778, 434] width 385 height 15
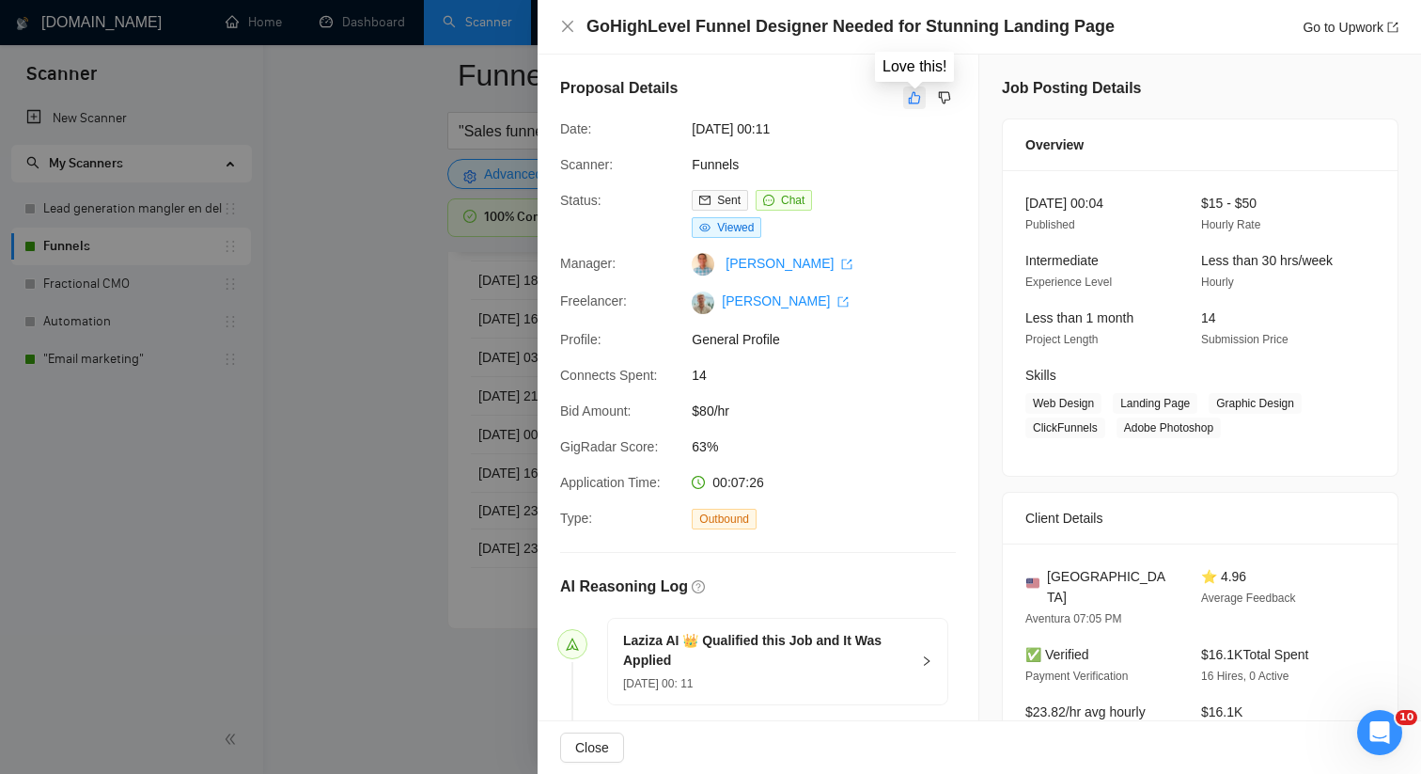
click at [918, 96] on icon "like" at bounding box center [914, 97] width 13 height 15
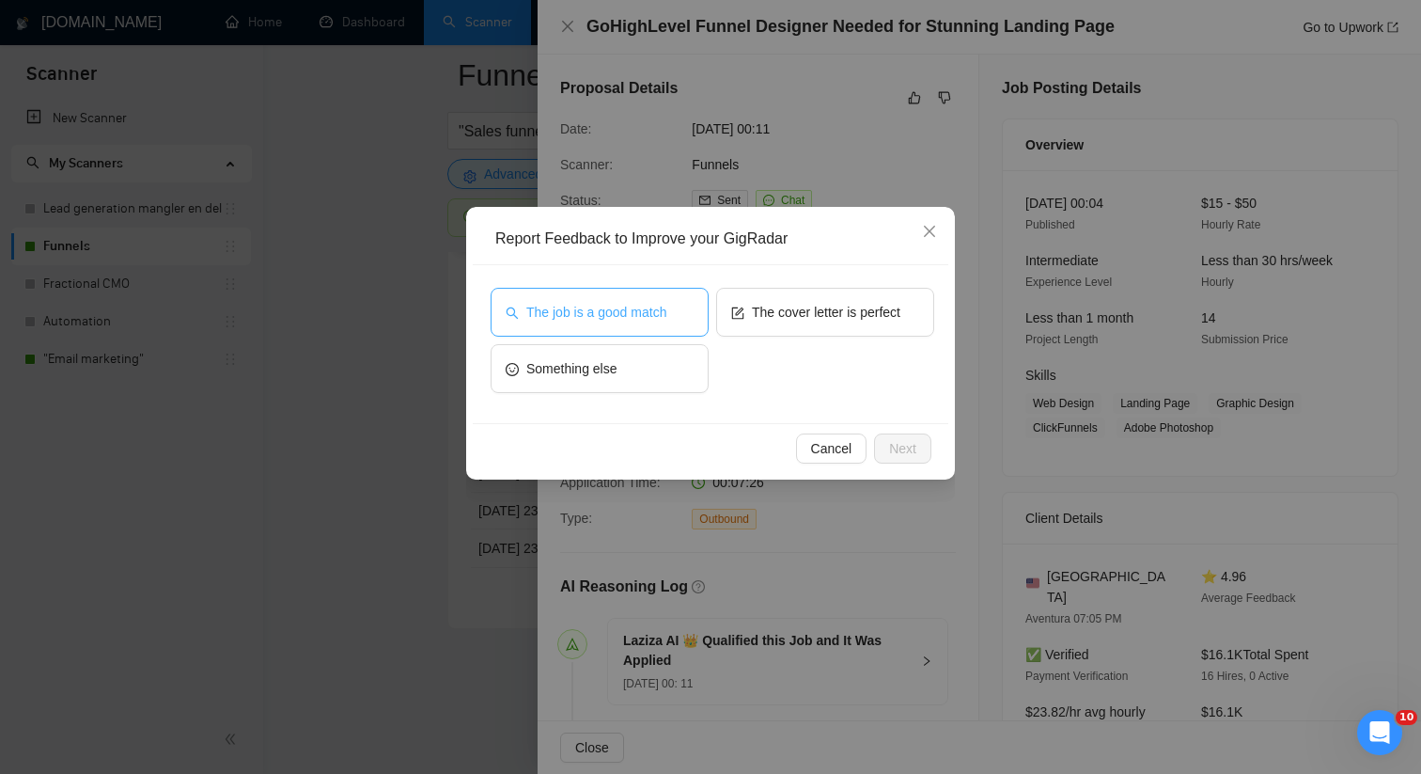
click at [649, 302] on span "The job is a good match" at bounding box center [596, 312] width 140 height 21
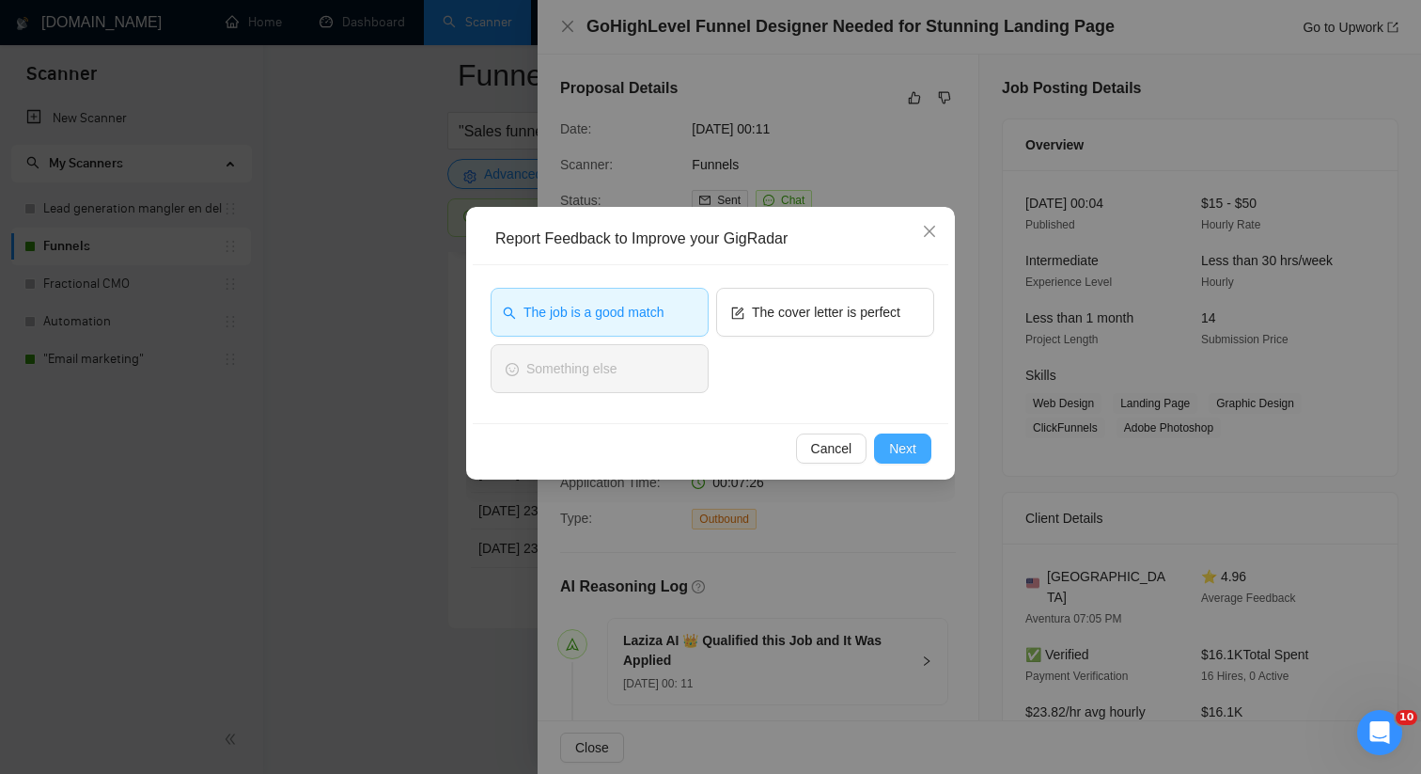
click at [921, 461] on button "Next" at bounding box center [902, 448] width 57 height 30
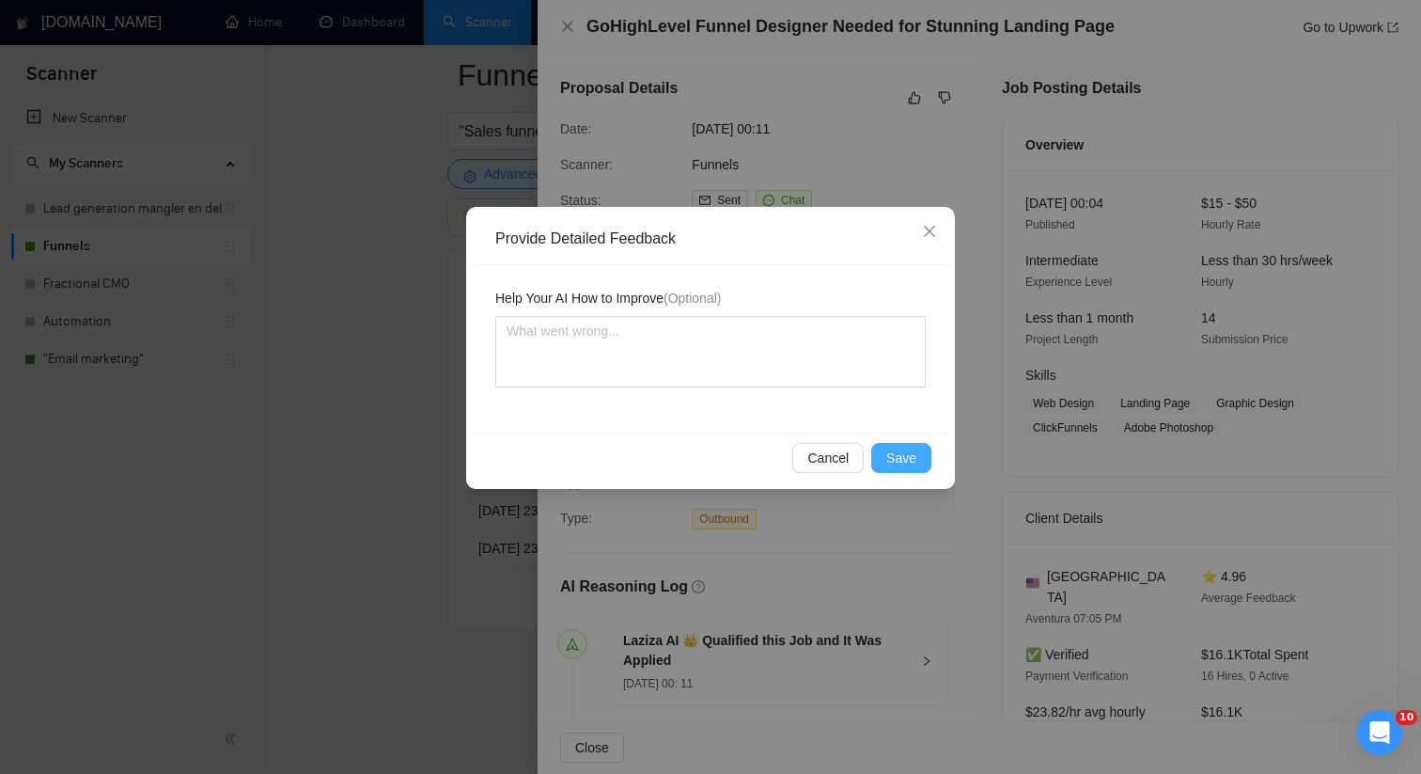
click at [916, 462] on button "Save" at bounding box center [901, 458] width 60 height 30
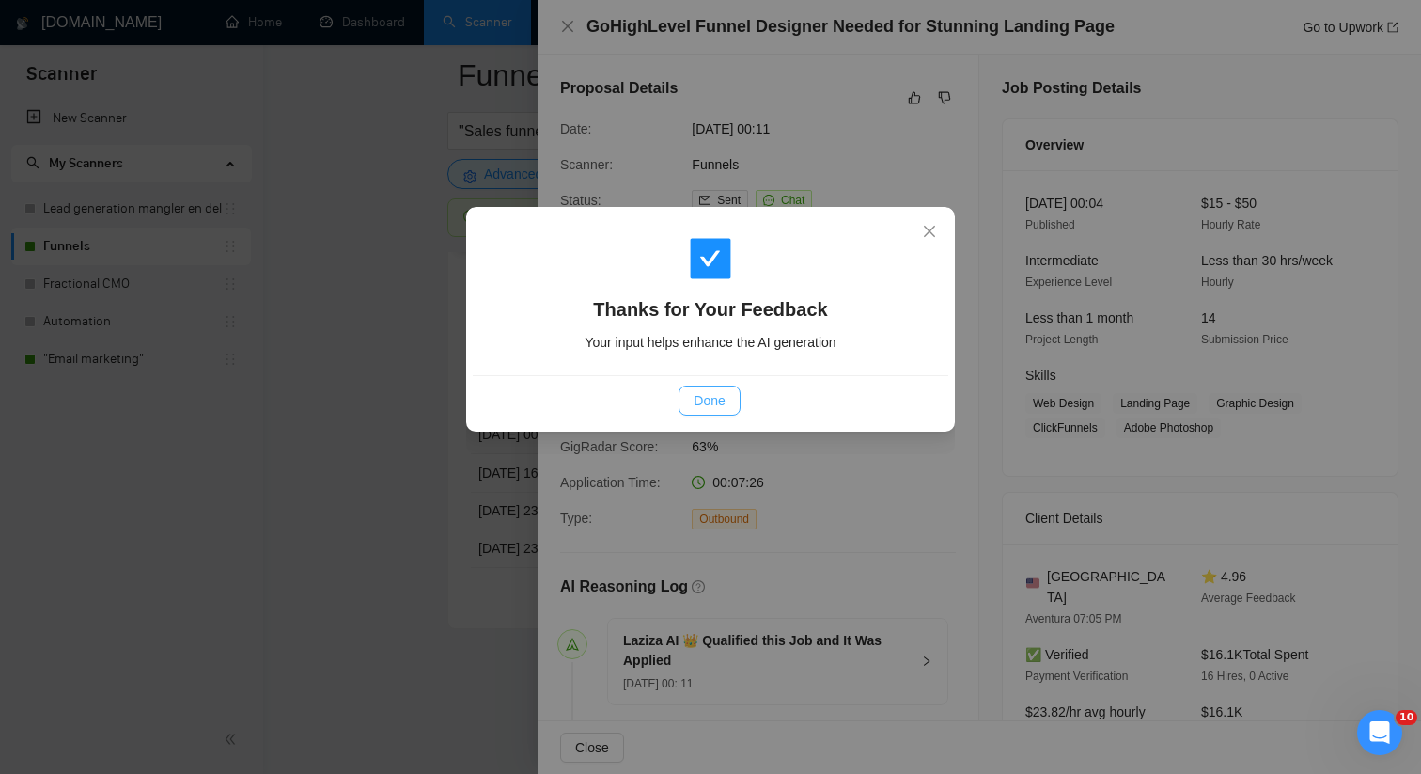
click at [736, 399] on button "Done" at bounding box center [709, 400] width 61 height 30
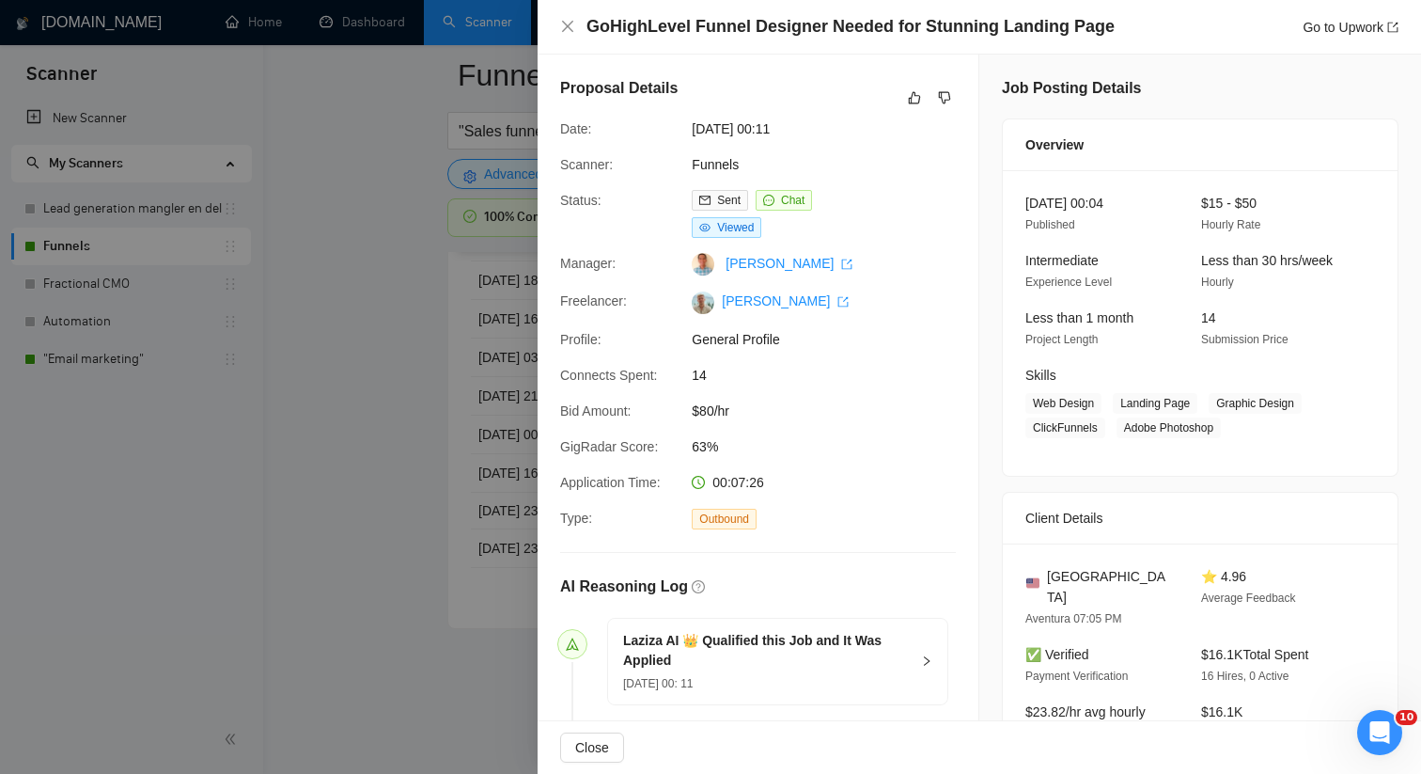
click at [383, 488] on div at bounding box center [710, 387] width 1421 height 774
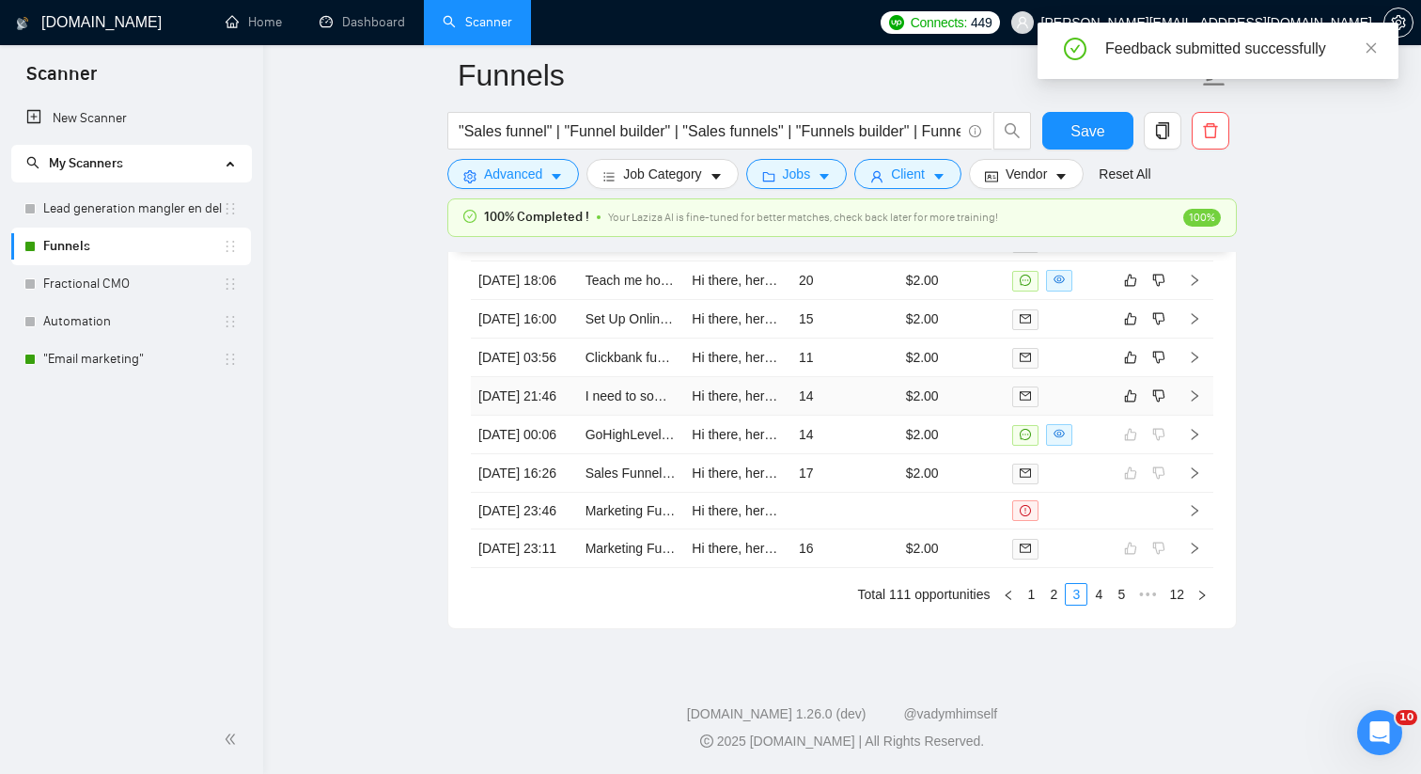
click at [885, 415] on td "14" at bounding box center [844, 396] width 107 height 39
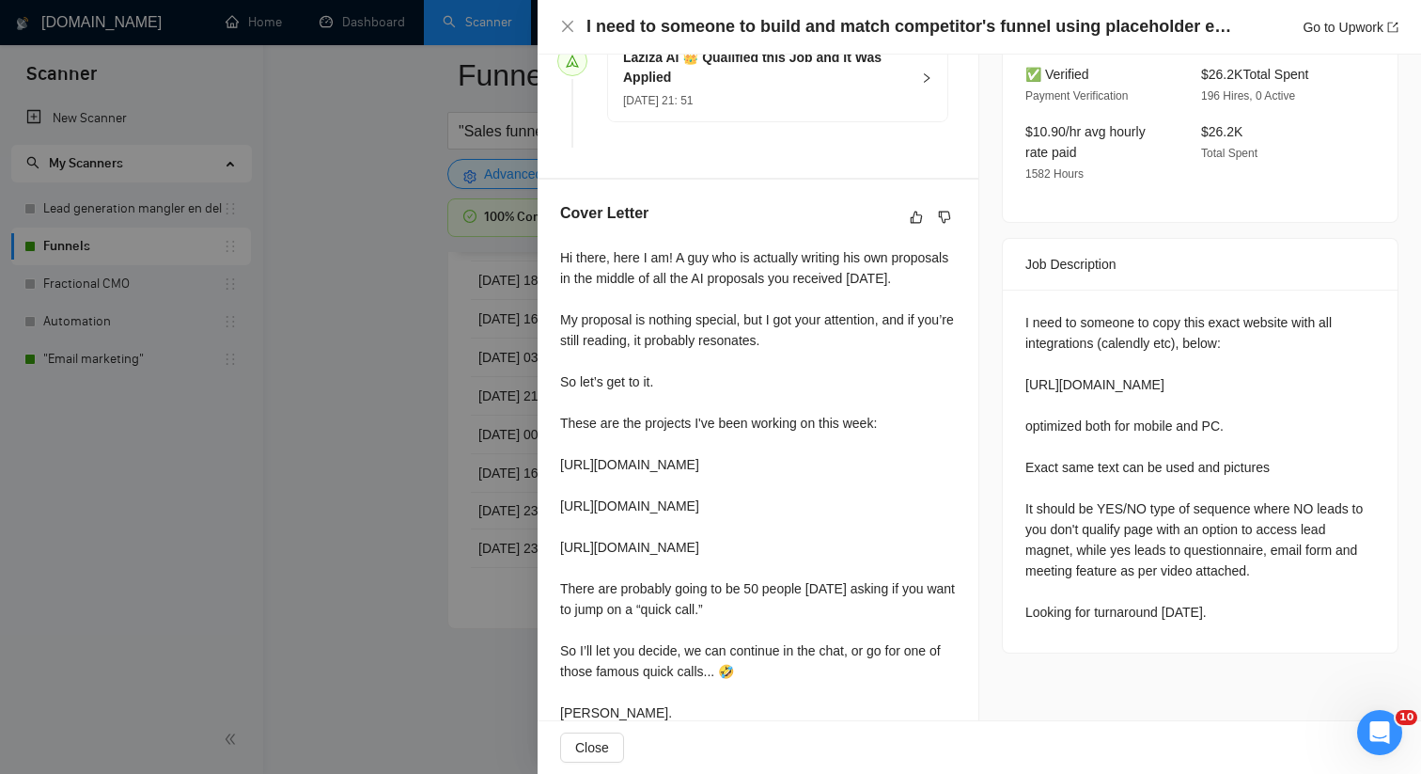
scroll to position [628, 0]
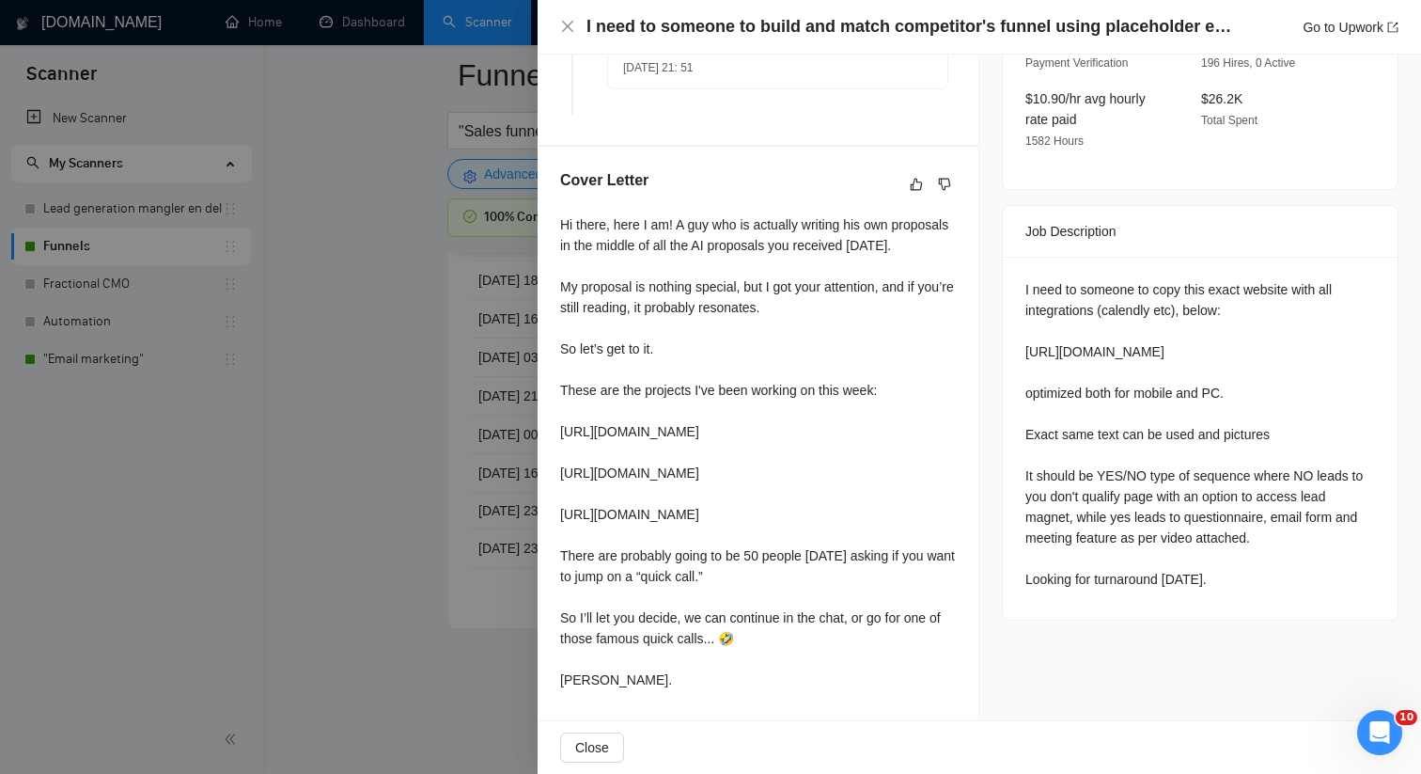
click at [1094, 290] on div "I need to someone to copy this exact website with all integrations (calendly et…" at bounding box center [1200, 434] width 350 height 310
copy div "[URL][DOMAIN_NAME]"
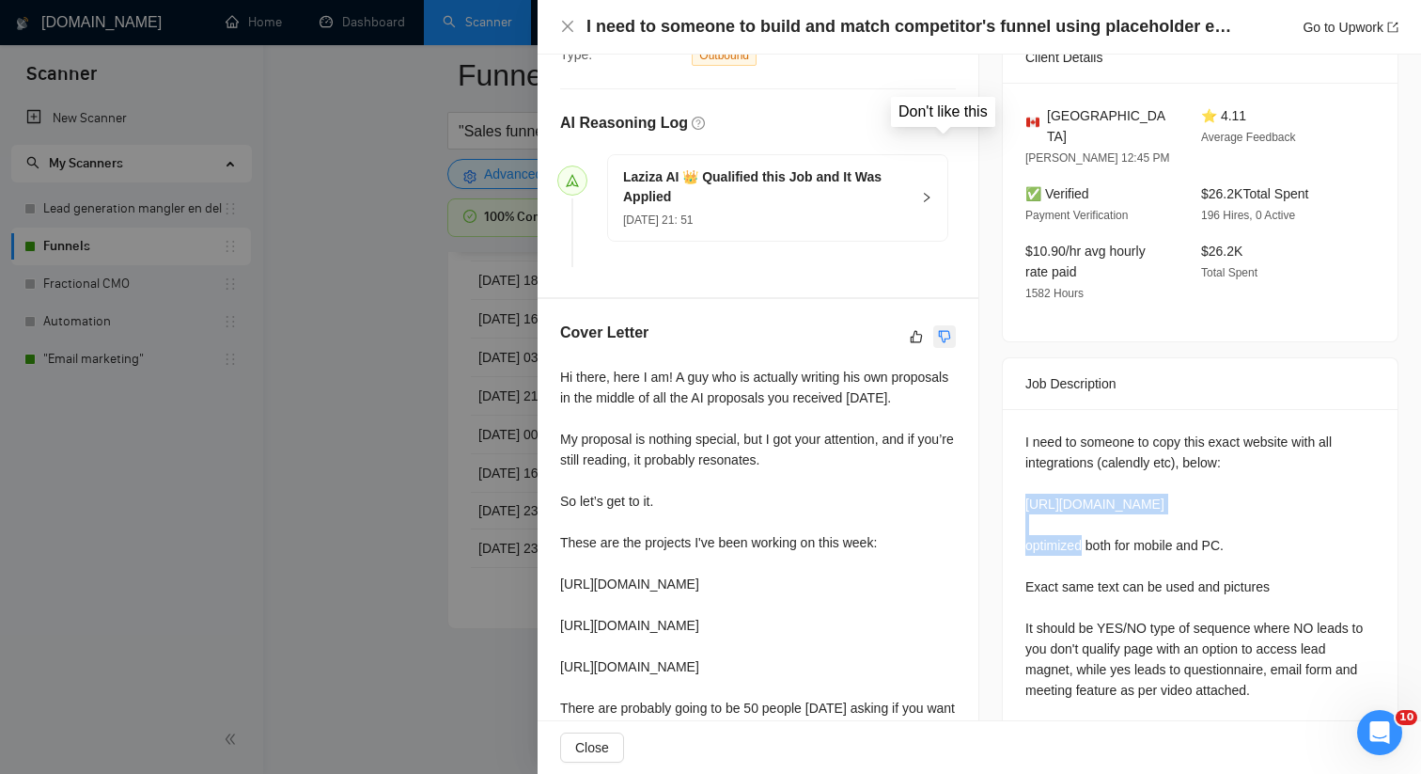
scroll to position [0, 0]
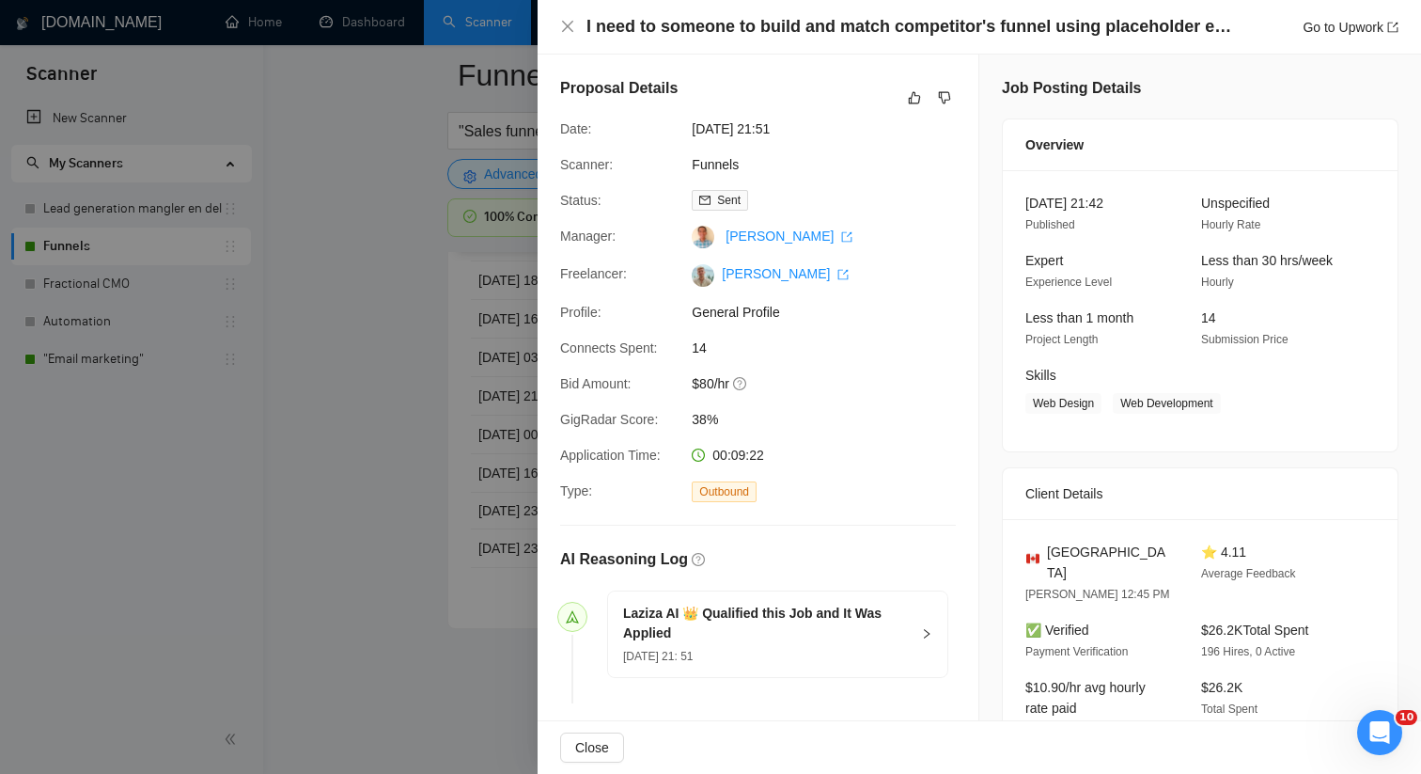
click at [555, 22] on div "I need to someone to build and match competitor's funnel using placeholder elem…" at bounding box center [980, 27] width 884 height 55
click at [567, 21] on icon "close" at bounding box center [567, 26] width 15 height 15
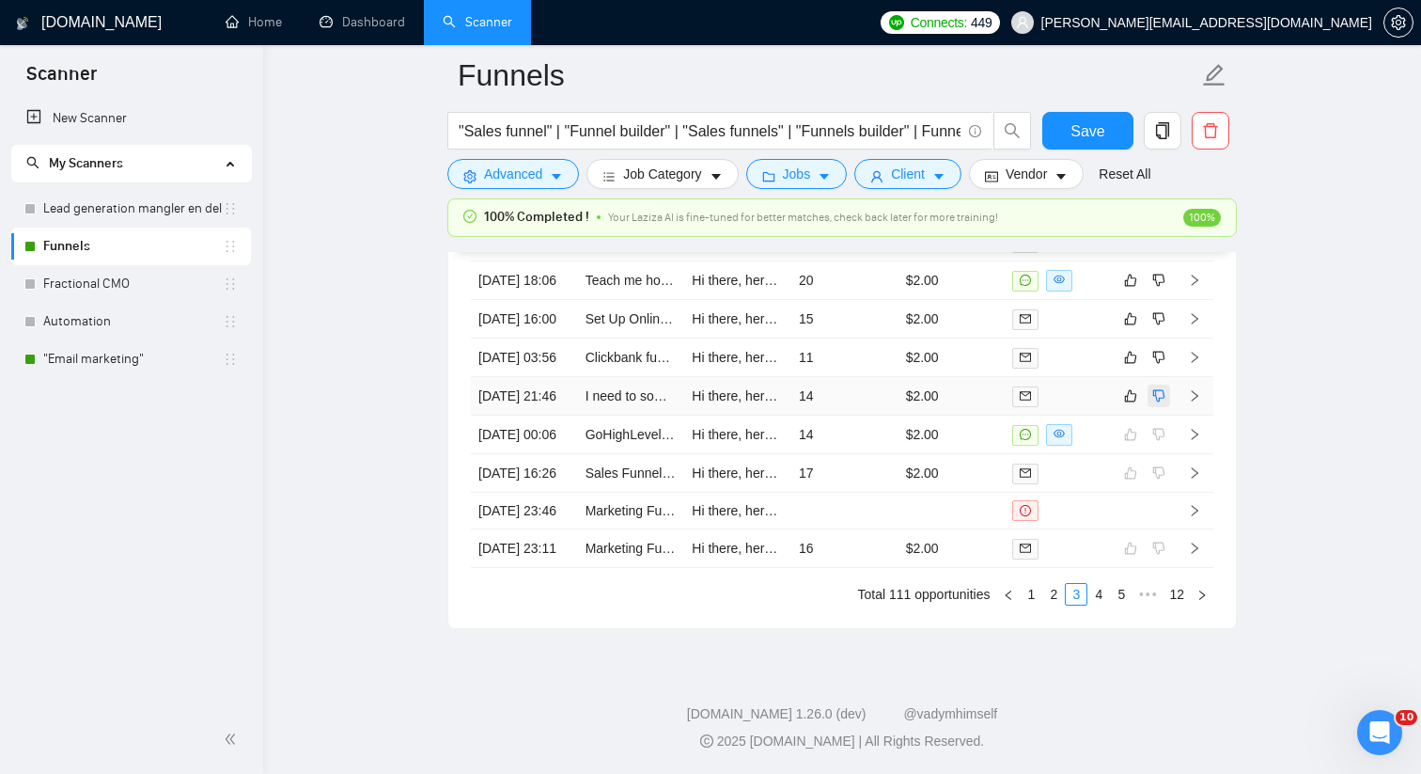
click at [1156, 402] on icon "dislike" at bounding box center [1159, 396] width 12 height 12
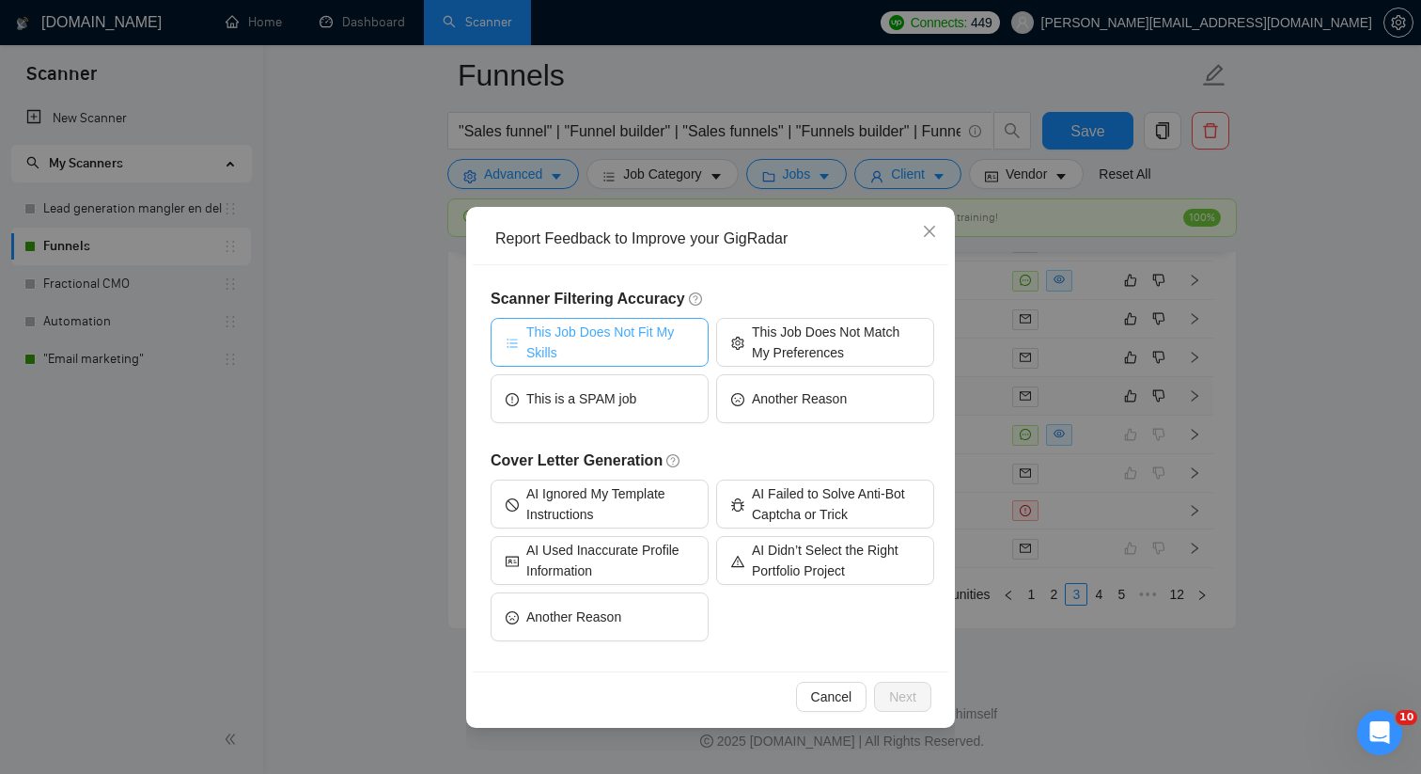
click at [636, 344] on span "This Job Does Not Fit My Skills" at bounding box center [609, 341] width 167 height 41
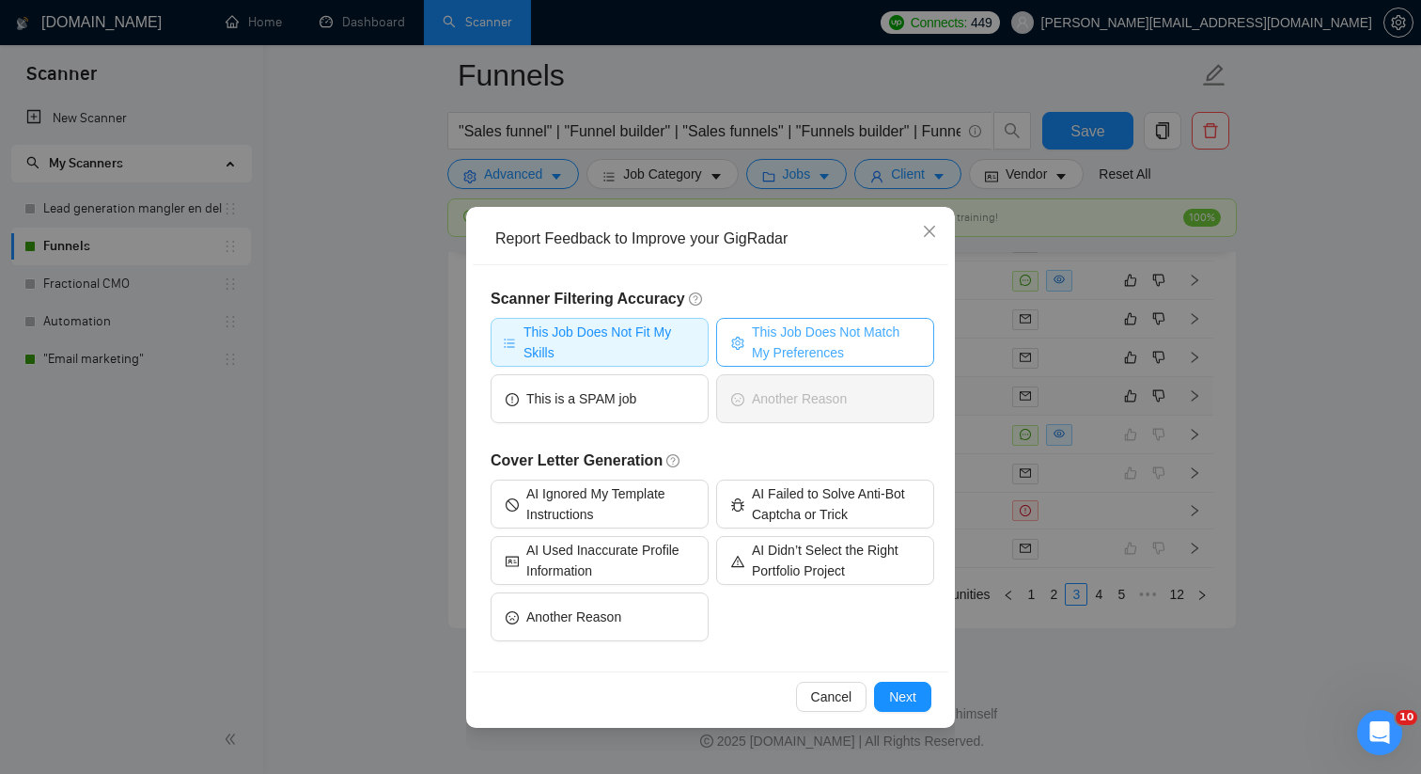
click at [789, 348] on span "This Job Does Not Match My Preferences" at bounding box center [835, 341] width 167 height 41
click at [913, 696] on span "Next" at bounding box center [902, 696] width 27 height 21
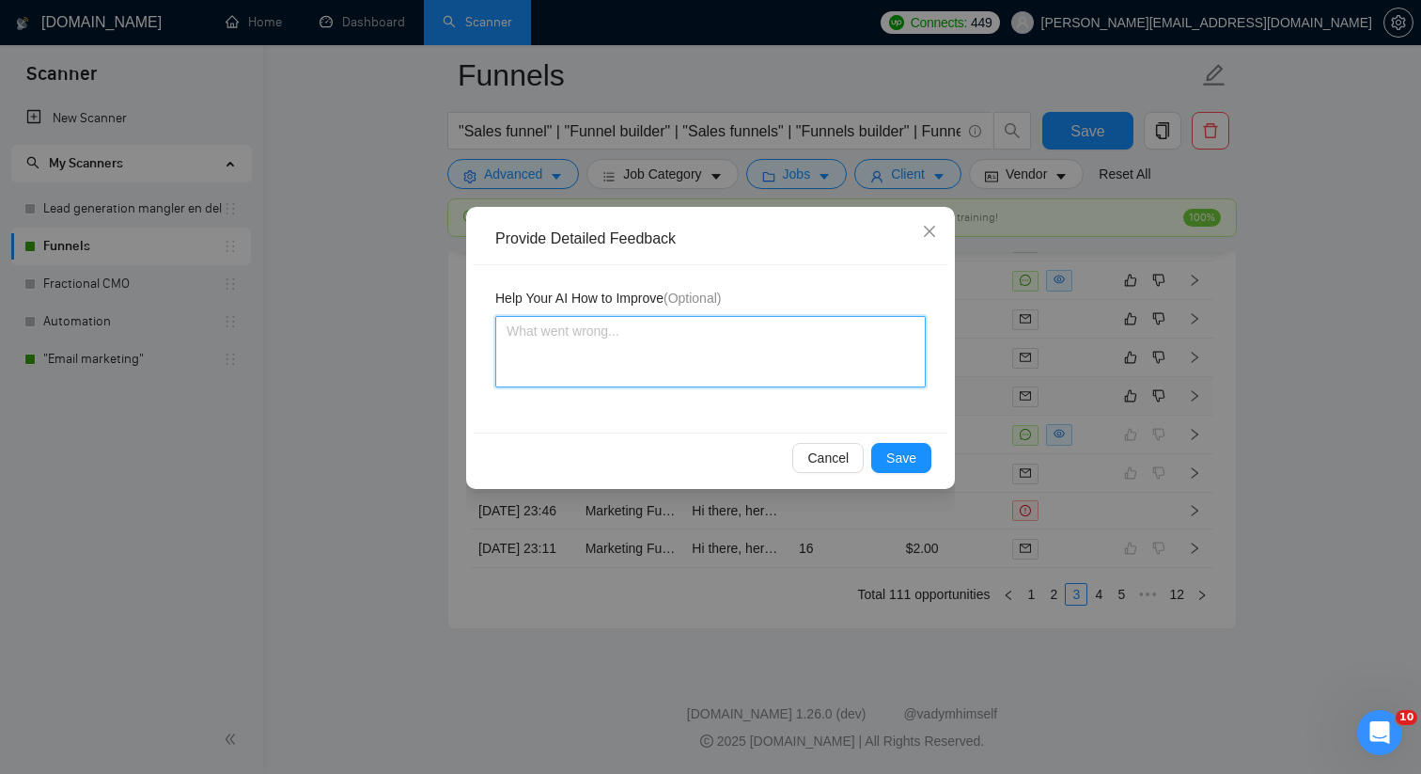
click at [642, 344] on textarea at bounding box center [710, 351] width 430 height 71
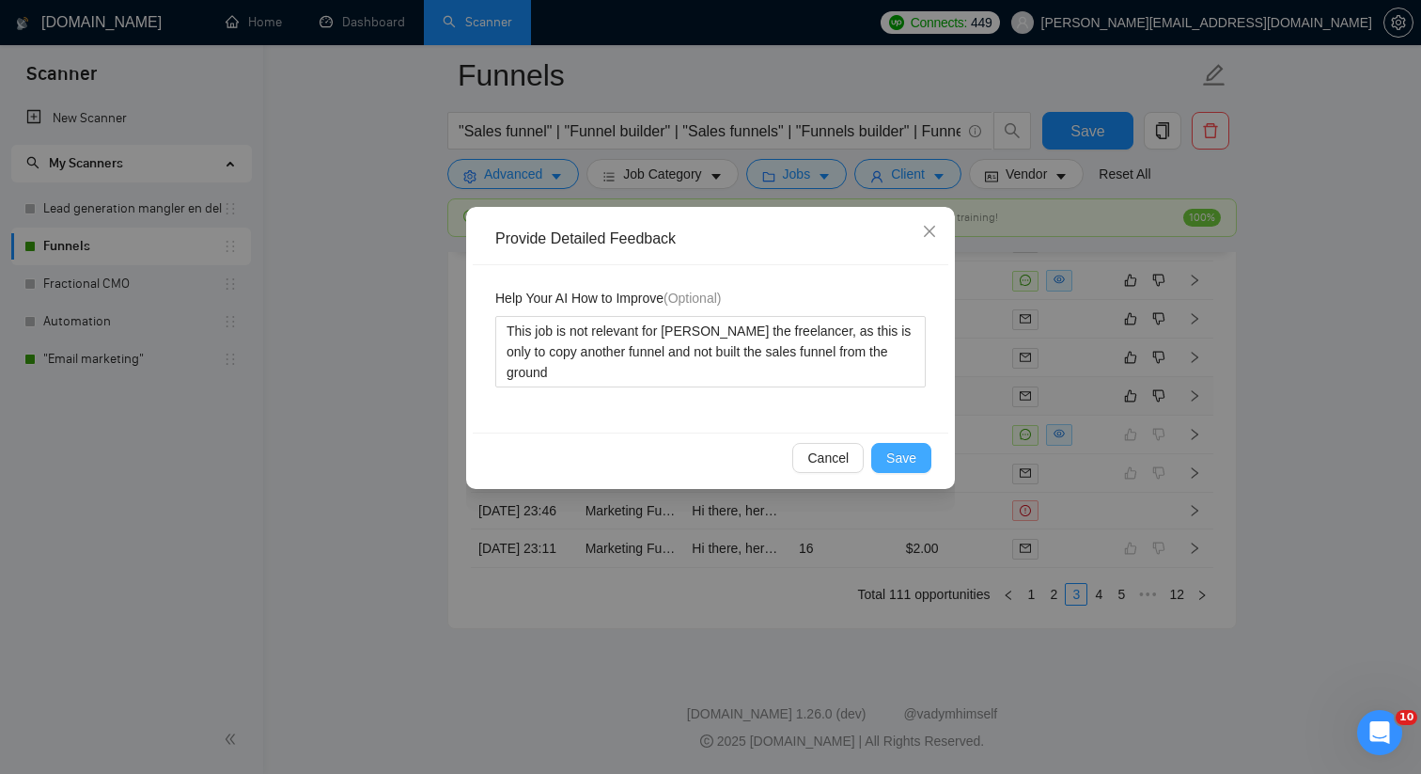
click at [882, 462] on button "Save" at bounding box center [901, 458] width 60 height 30
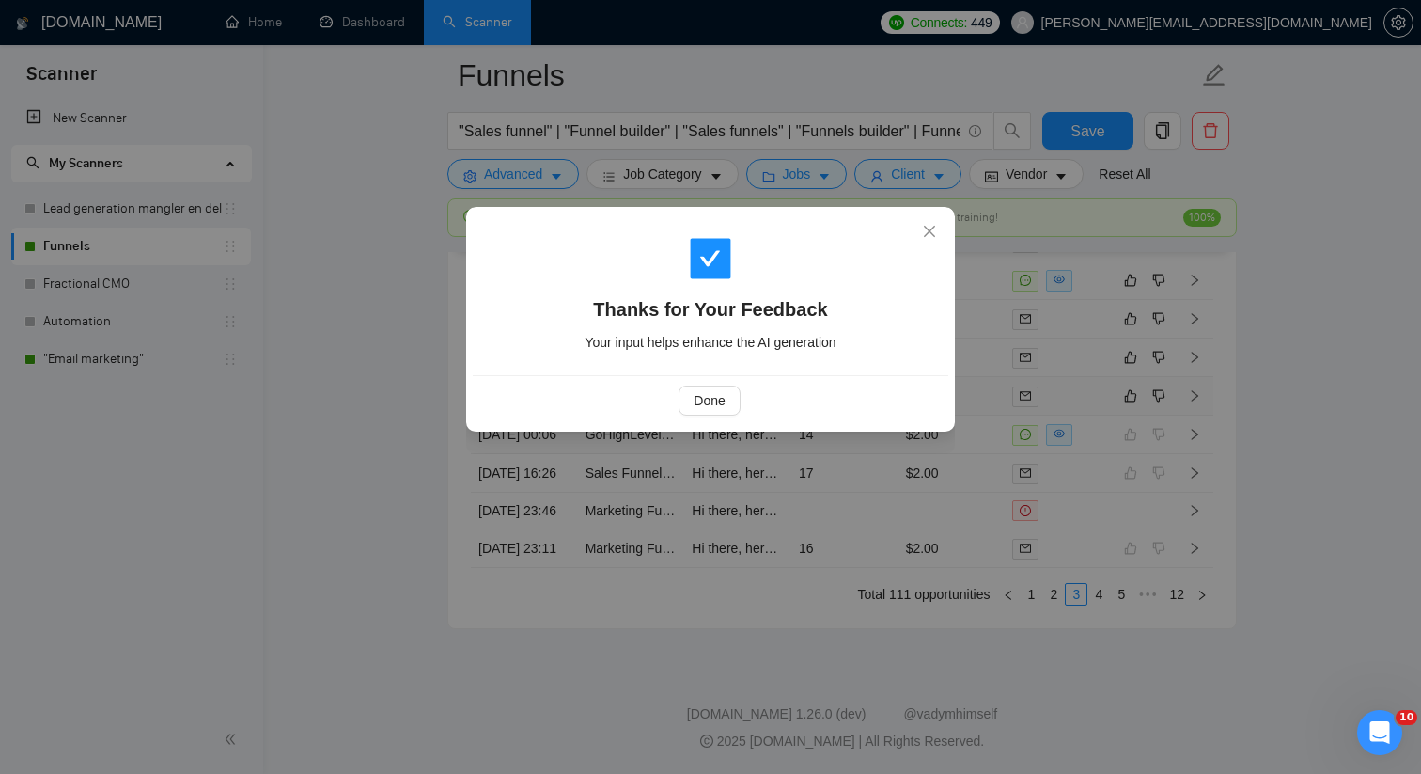
click at [692, 381] on div "Done" at bounding box center [711, 400] width 476 height 50
click at [695, 397] on span "Done" at bounding box center [709, 400] width 31 height 21
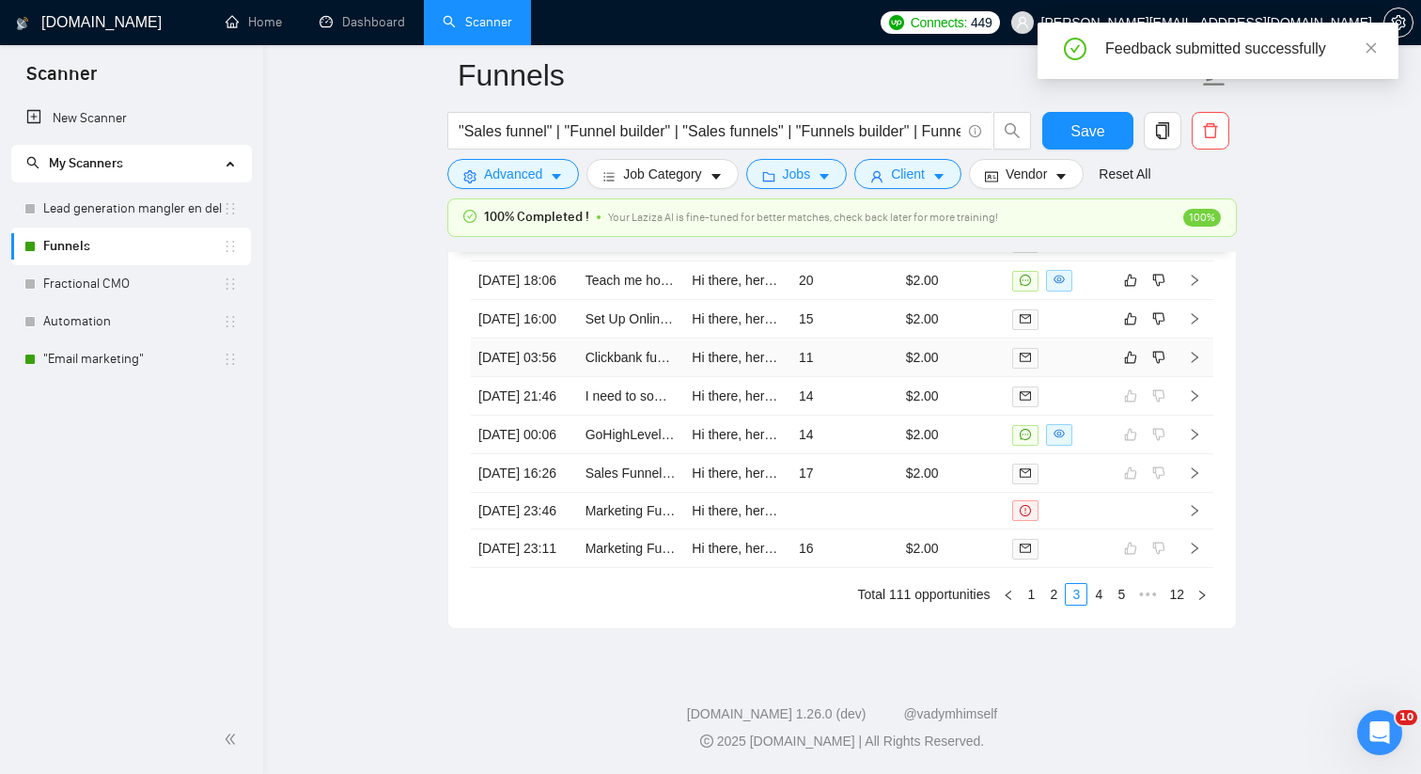
click at [837, 377] on td "11" at bounding box center [844, 357] width 107 height 39
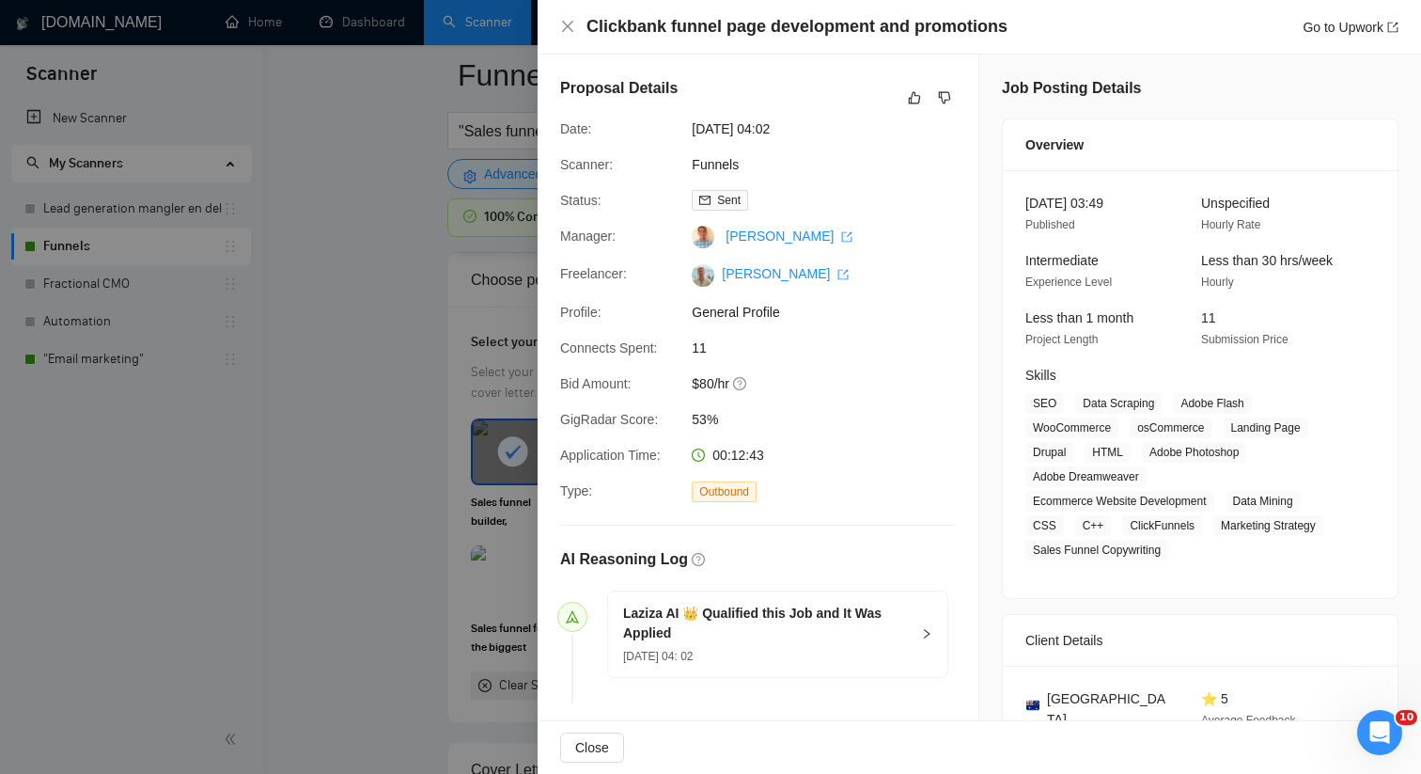
scroll to position [1619, 0]
click at [928, 94] on div at bounding box center [929, 97] width 53 height 23
click at [931, 94] on div at bounding box center [929, 97] width 53 height 23
click at [932, 94] on div at bounding box center [929, 97] width 53 height 23
click at [943, 96] on icon "dislike" at bounding box center [944, 97] width 13 height 15
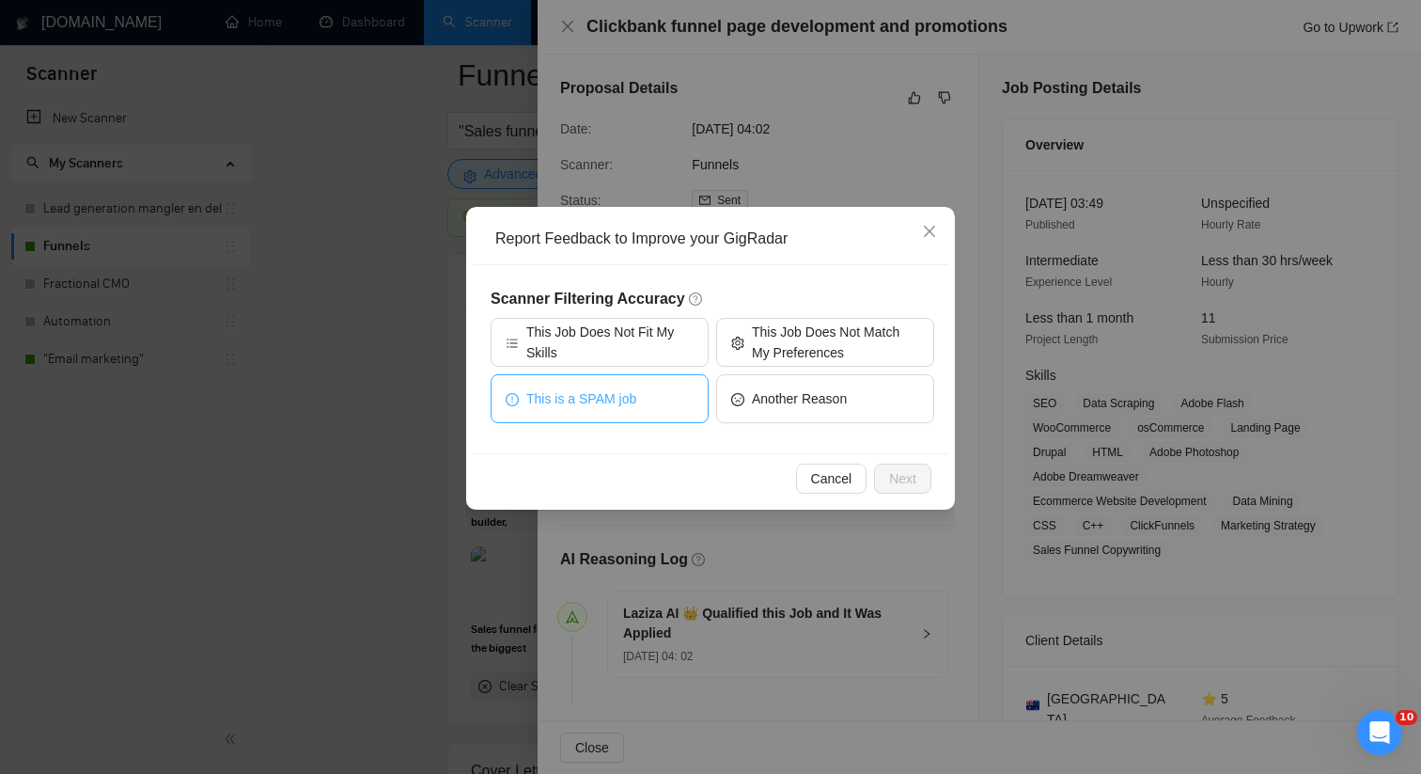
click at [657, 391] on button "This is a SPAM job" at bounding box center [600, 398] width 218 height 49
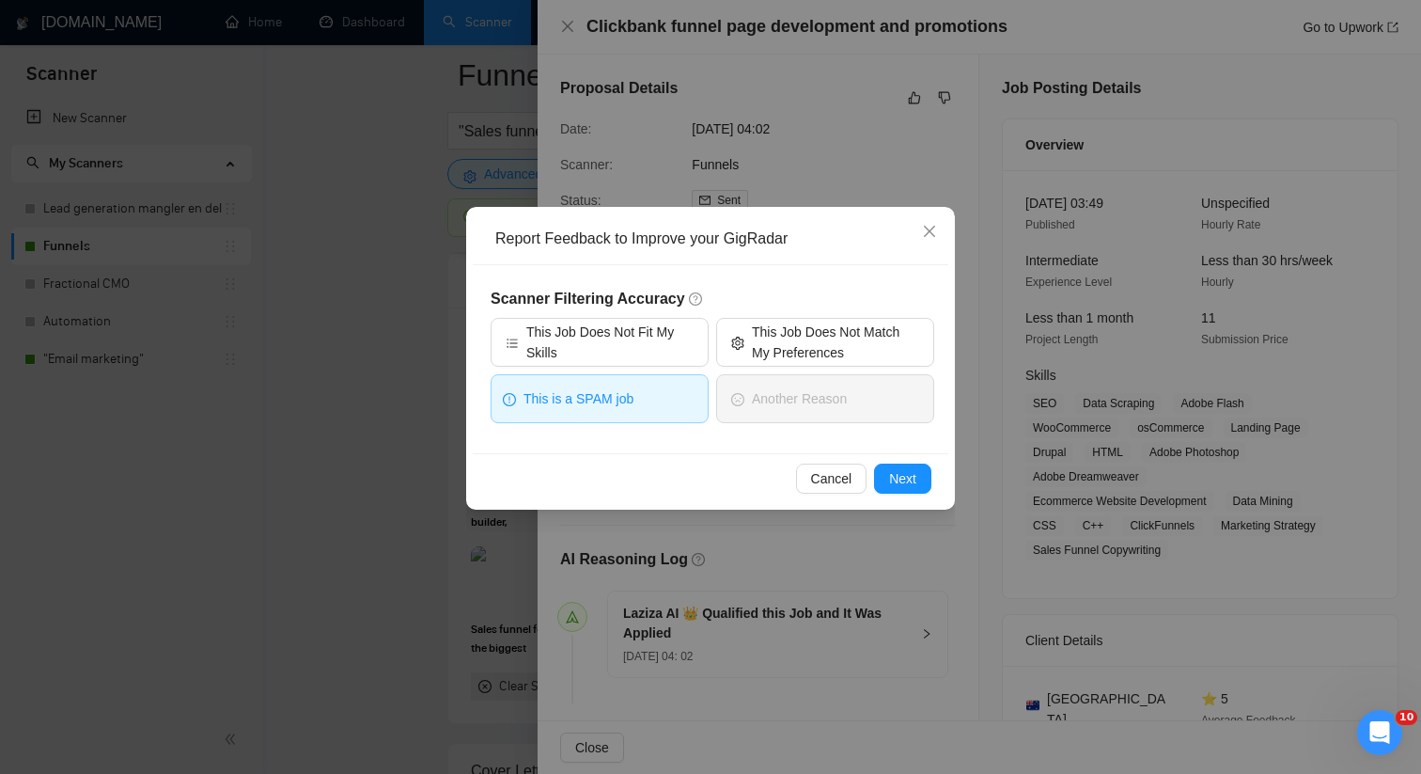
click at [868, 468] on div "Cancel Next" at bounding box center [710, 478] width 444 height 30
click at [911, 471] on span "Next" at bounding box center [902, 478] width 27 height 21
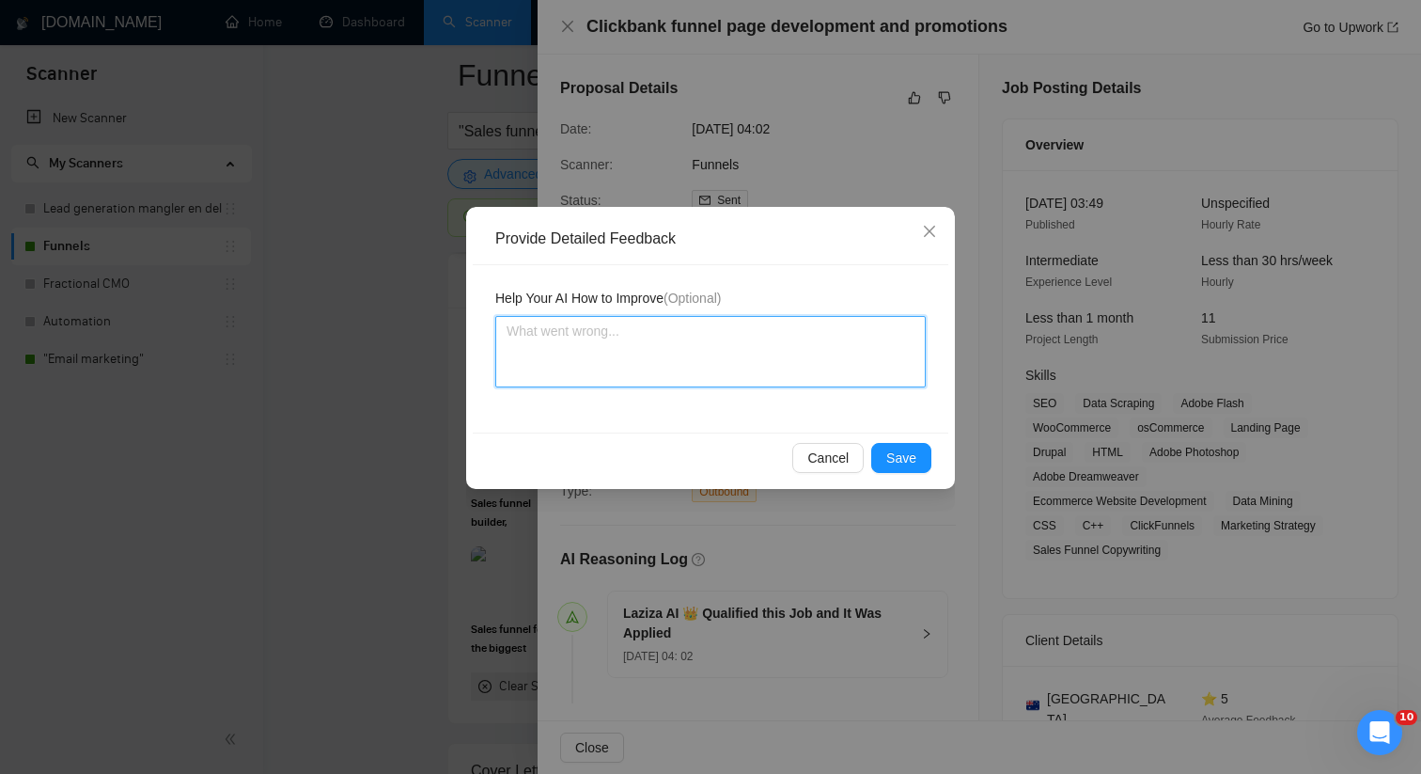
click at [744, 339] on textarea at bounding box center [710, 351] width 430 height 71
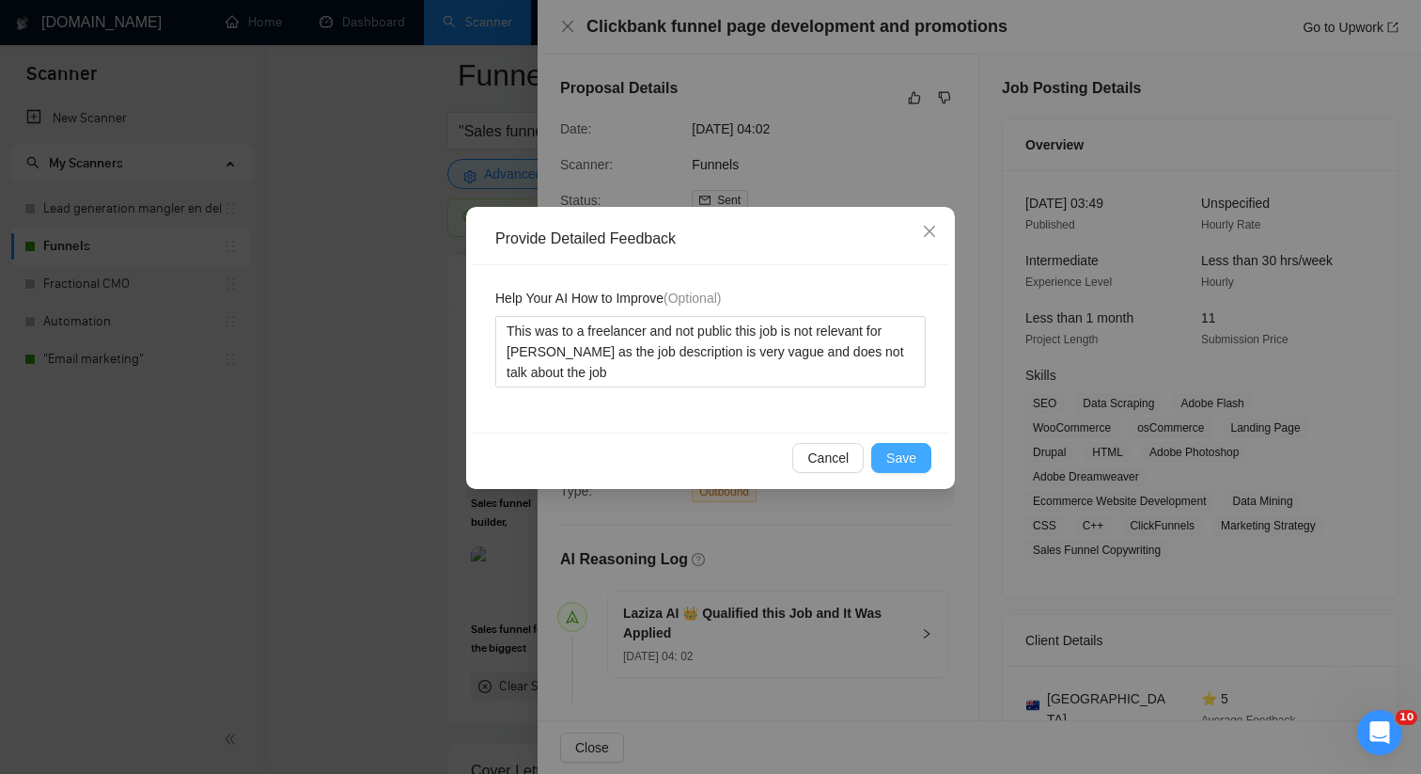
click at [900, 457] on span "Save" at bounding box center [901, 457] width 30 height 21
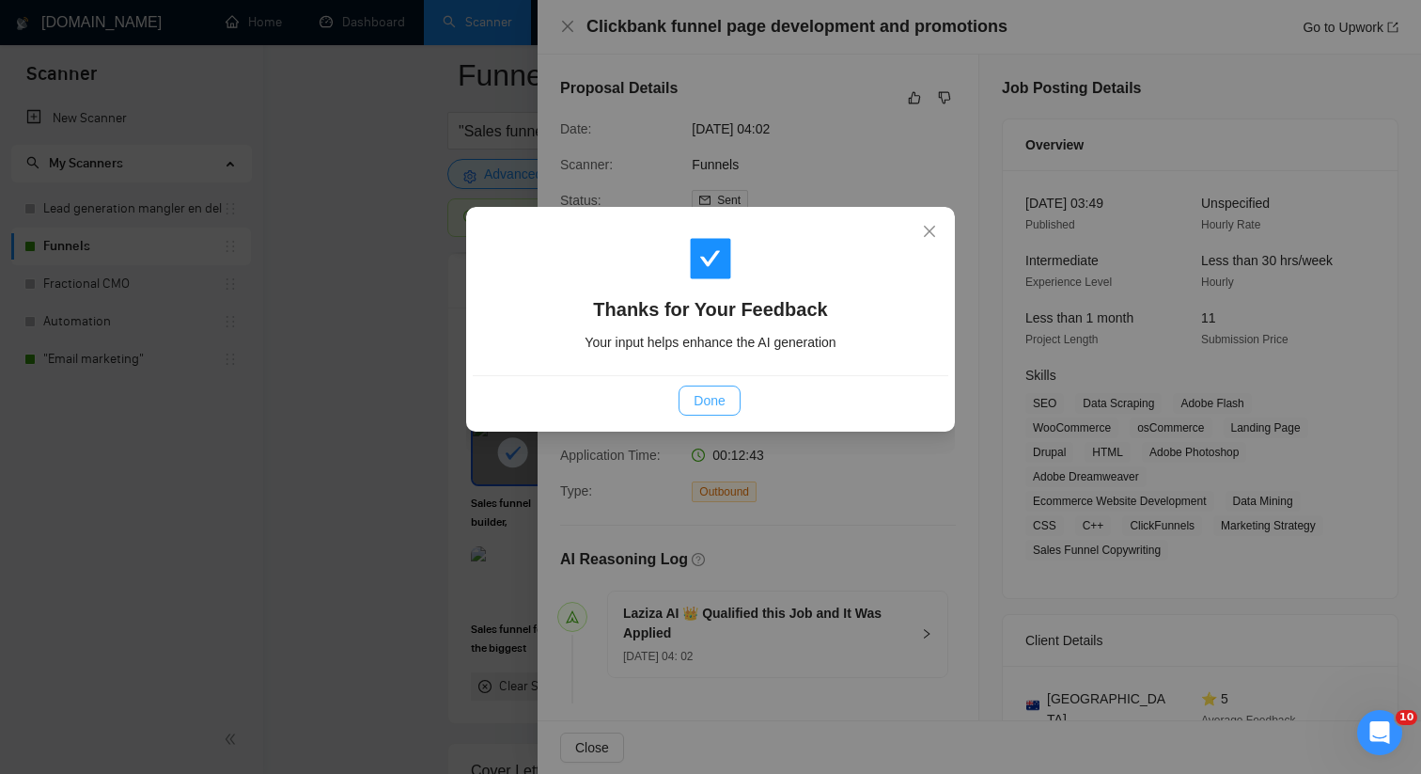
click at [719, 410] on span "Done" at bounding box center [709, 400] width 31 height 21
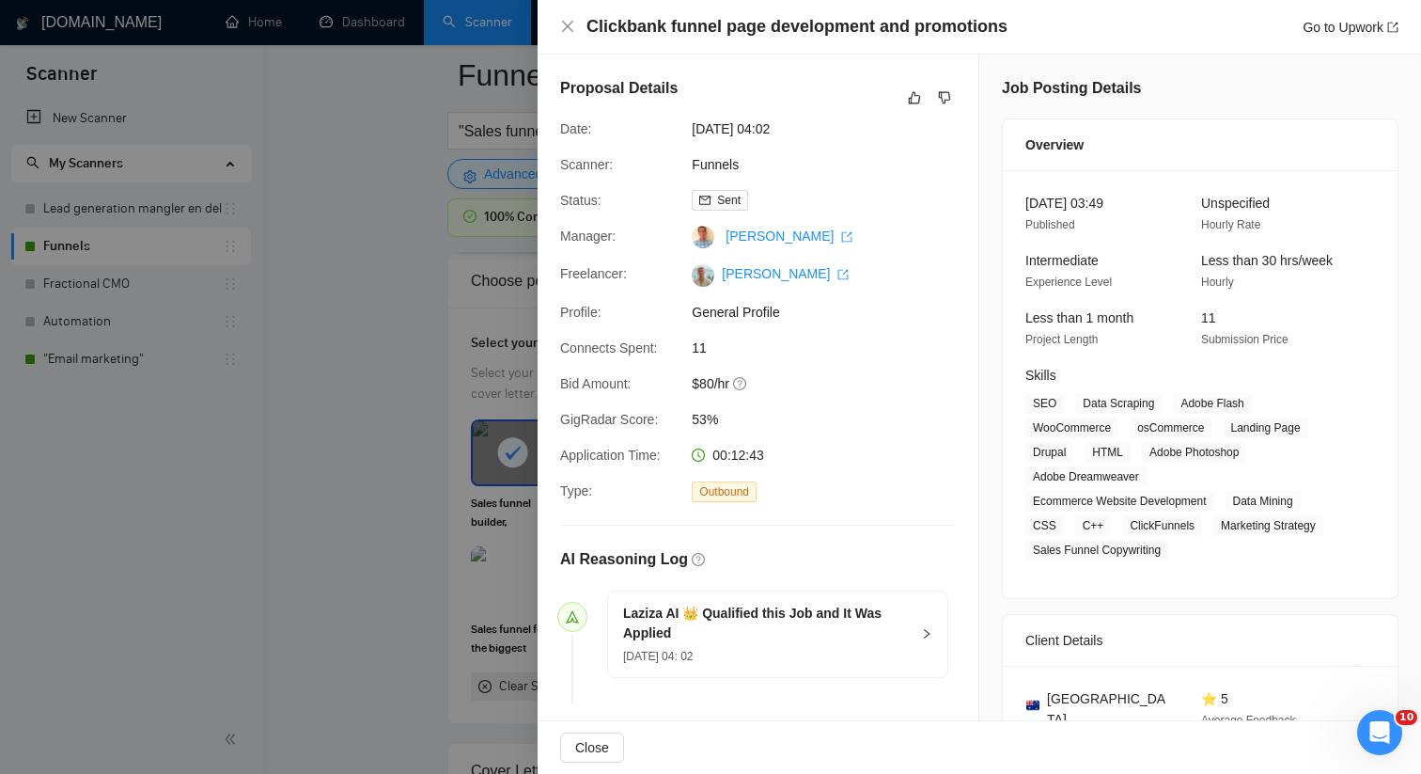
click at [360, 439] on div at bounding box center [710, 387] width 1421 height 774
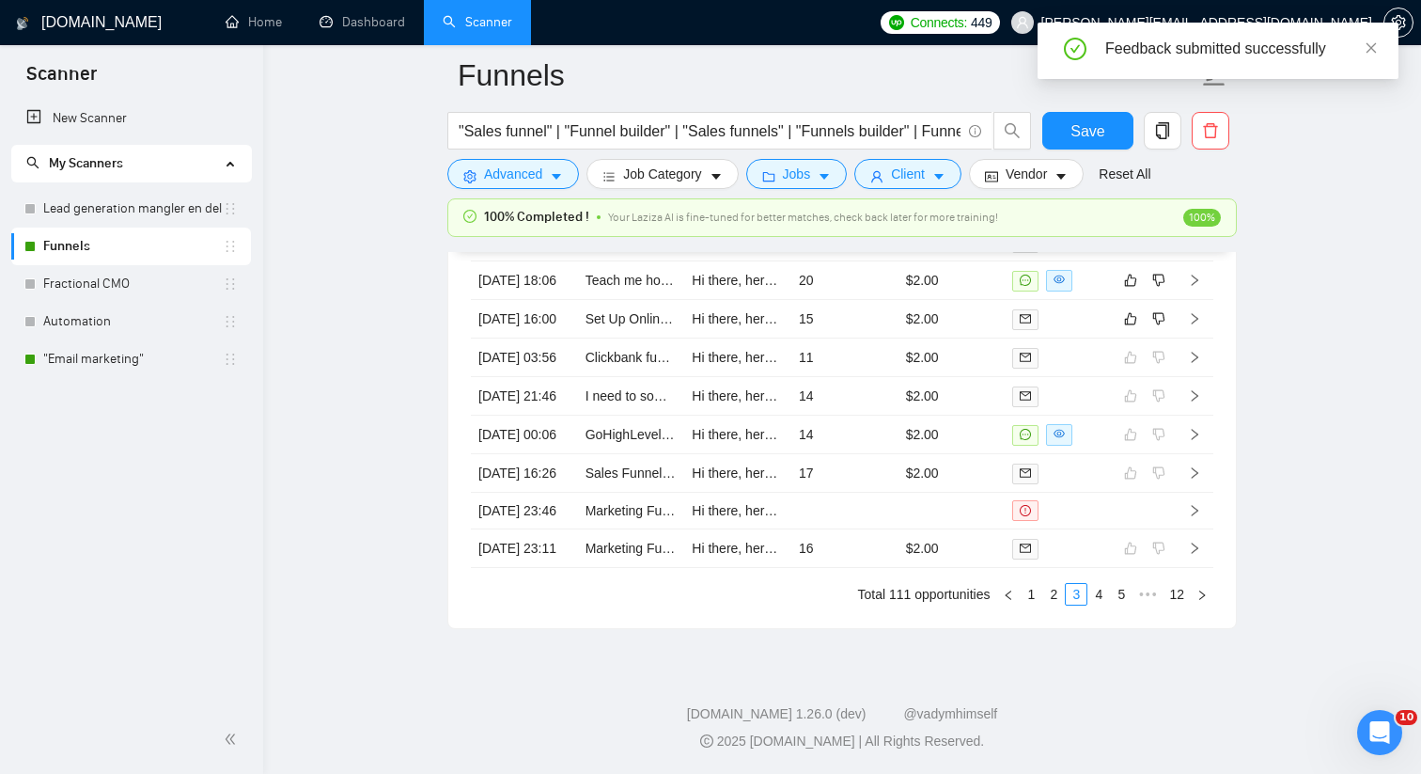
scroll to position [4998, 0]
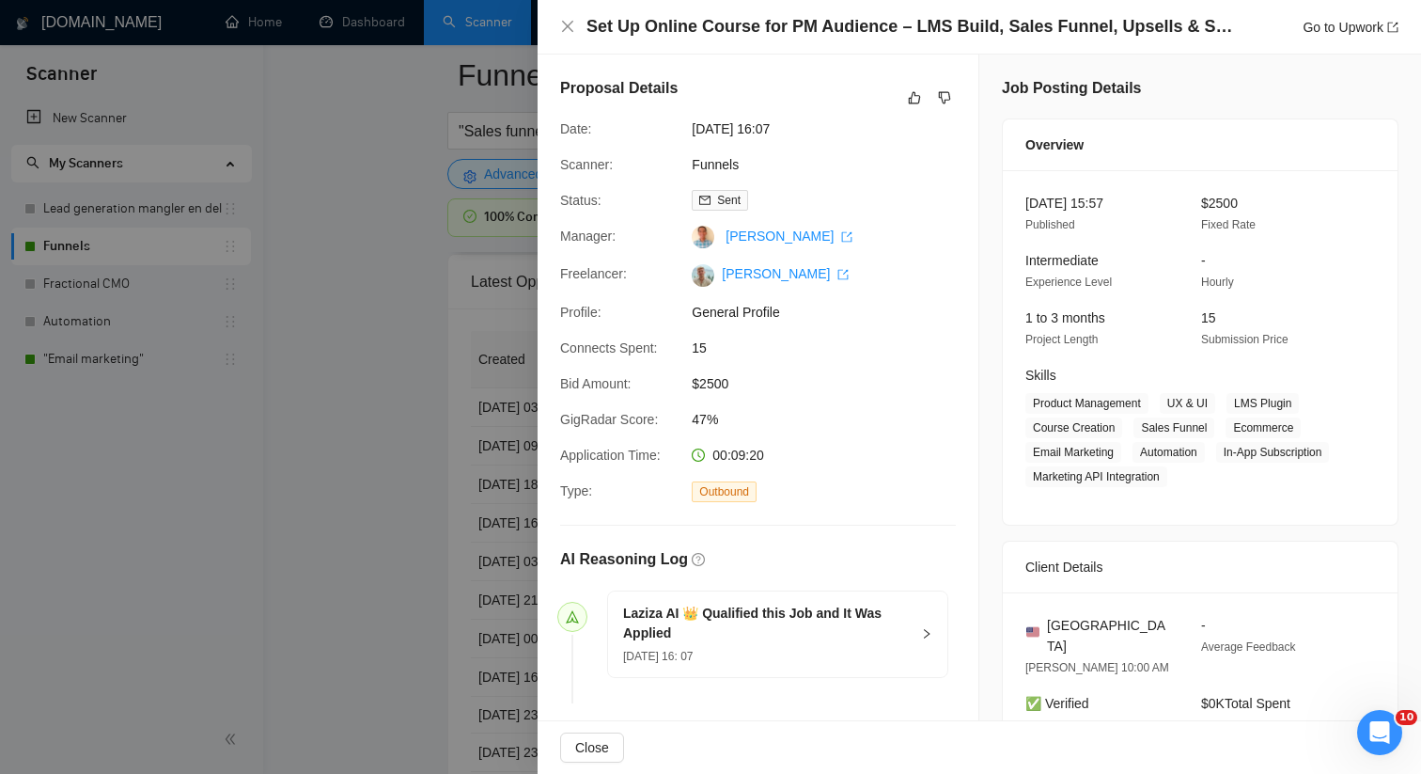
click at [901, 101] on div "Proposal Details" at bounding box center [758, 97] width 396 height 41
click at [909, 102] on icon "like" at bounding box center [915, 98] width 12 height 12
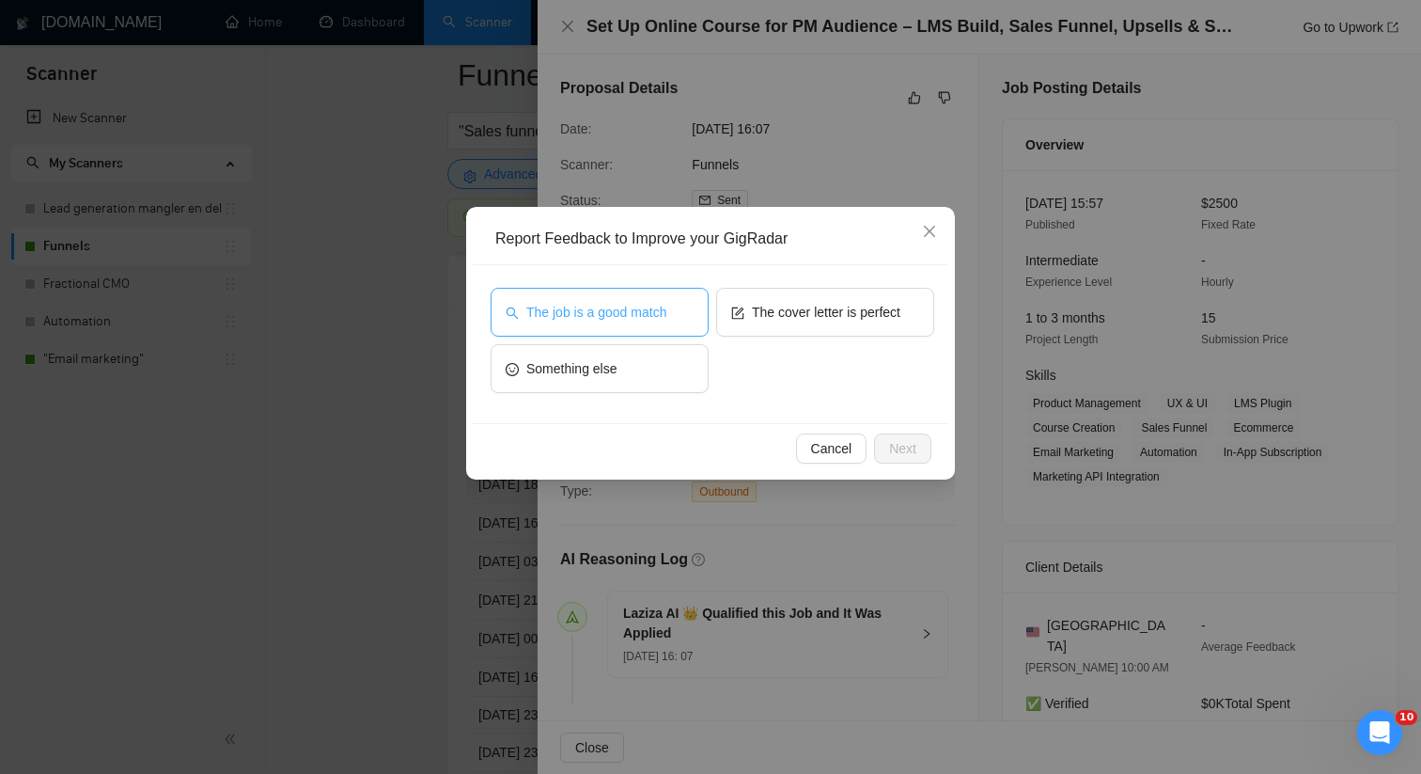
click at [585, 310] on span "The job is a good match" at bounding box center [596, 312] width 140 height 21
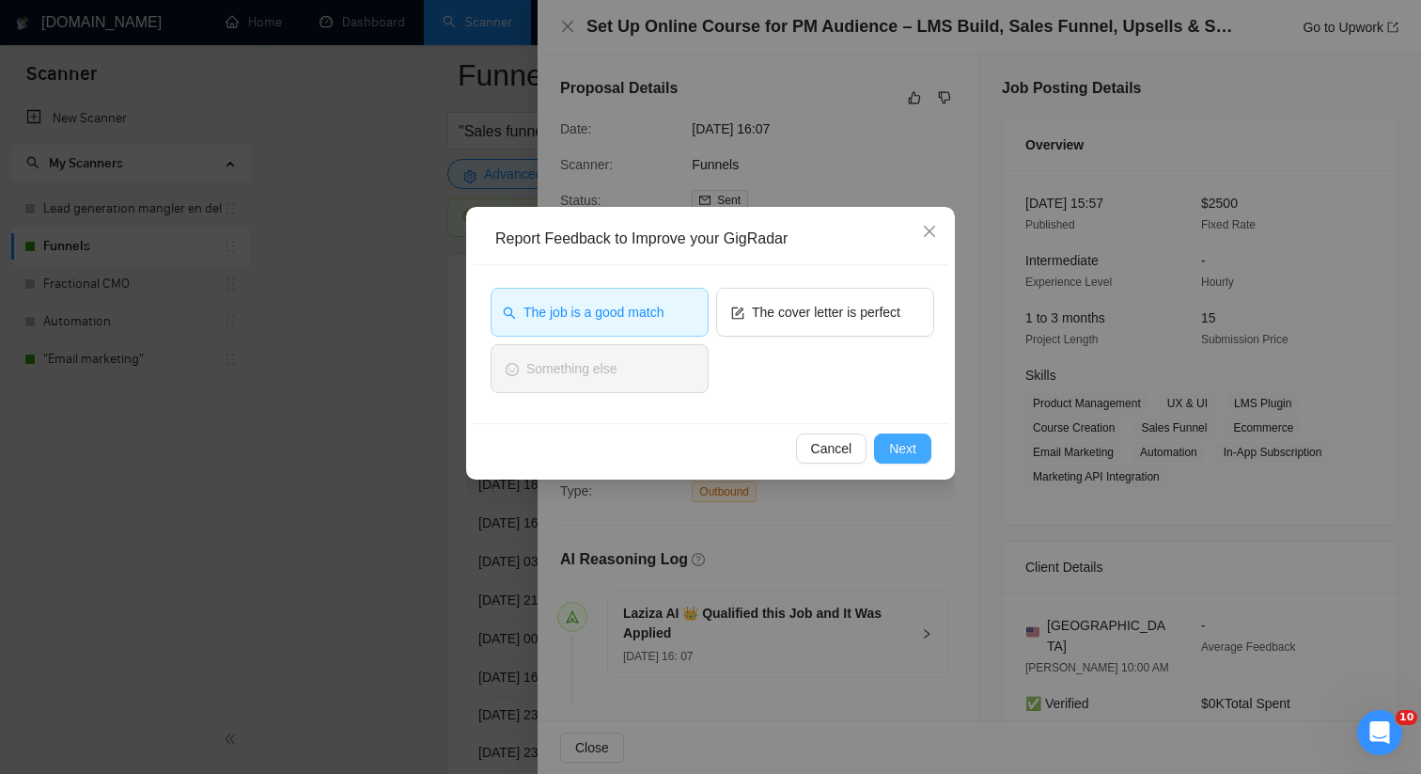
click at [883, 437] on button "Next" at bounding box center [902, 448] width 57 height 30
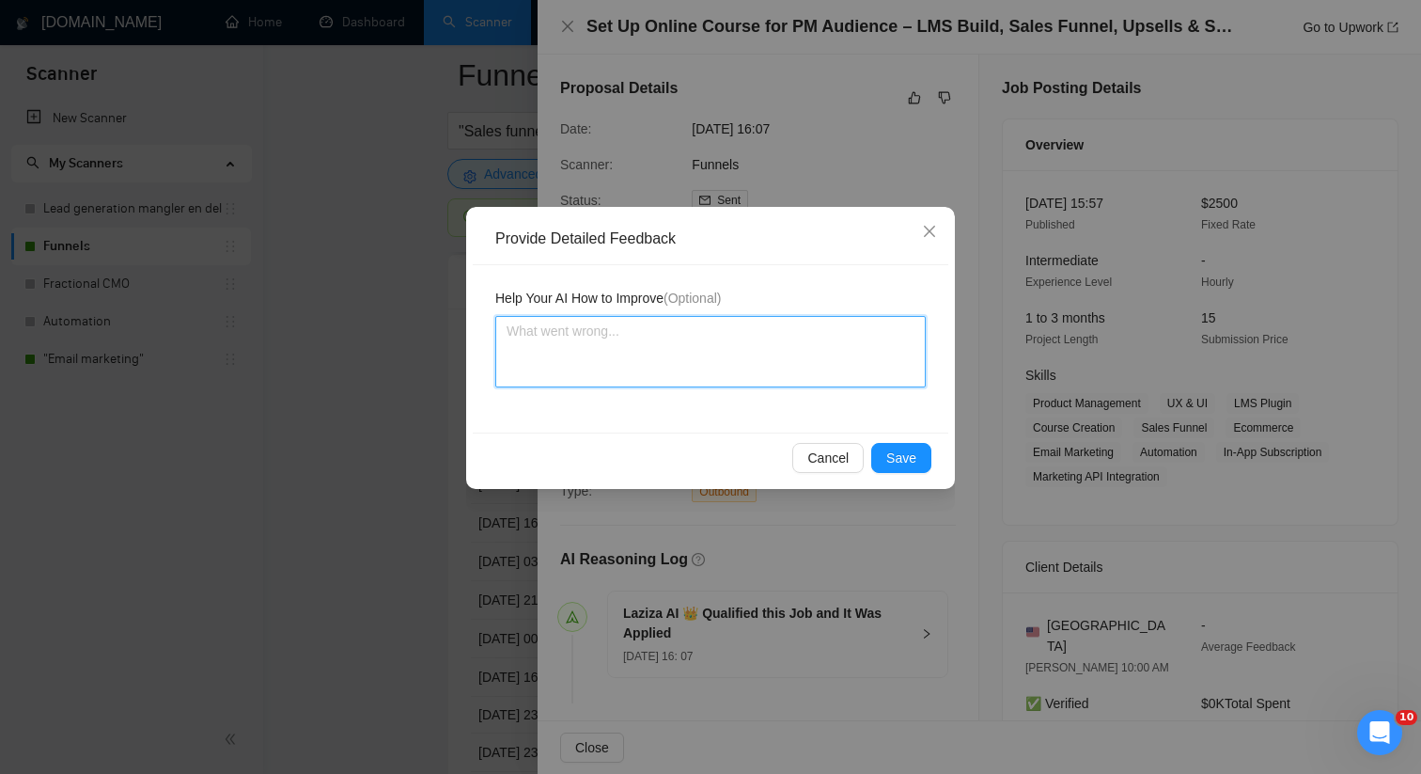
click at [691, 372] on textarea at bounding box center [710, 351] width 430 height 71
paste textarea "This job is a good match for [PERSON_NAME] the freelancer, as this is exactly t…"
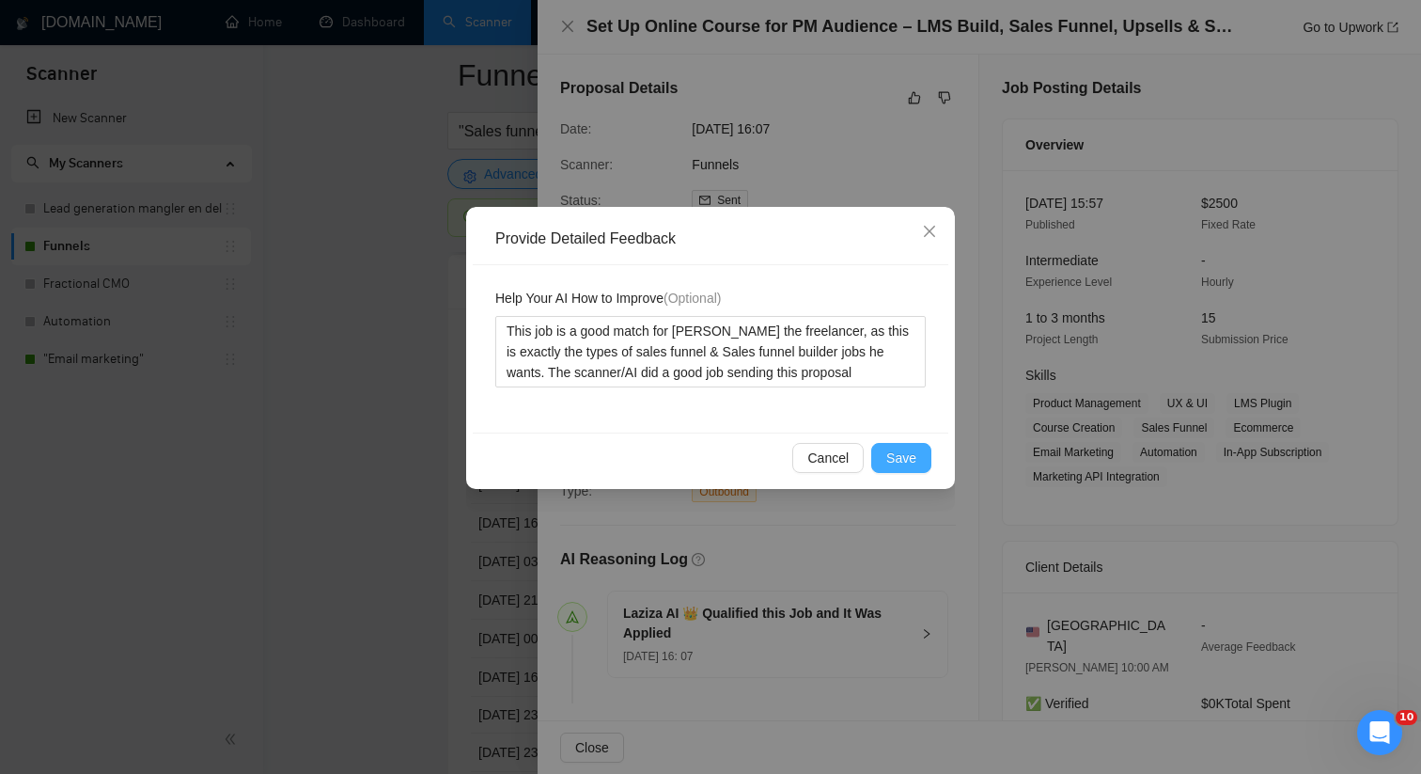
click at [918, 461] on button "Save" at bounding box center [901, 458] width 60 height 30
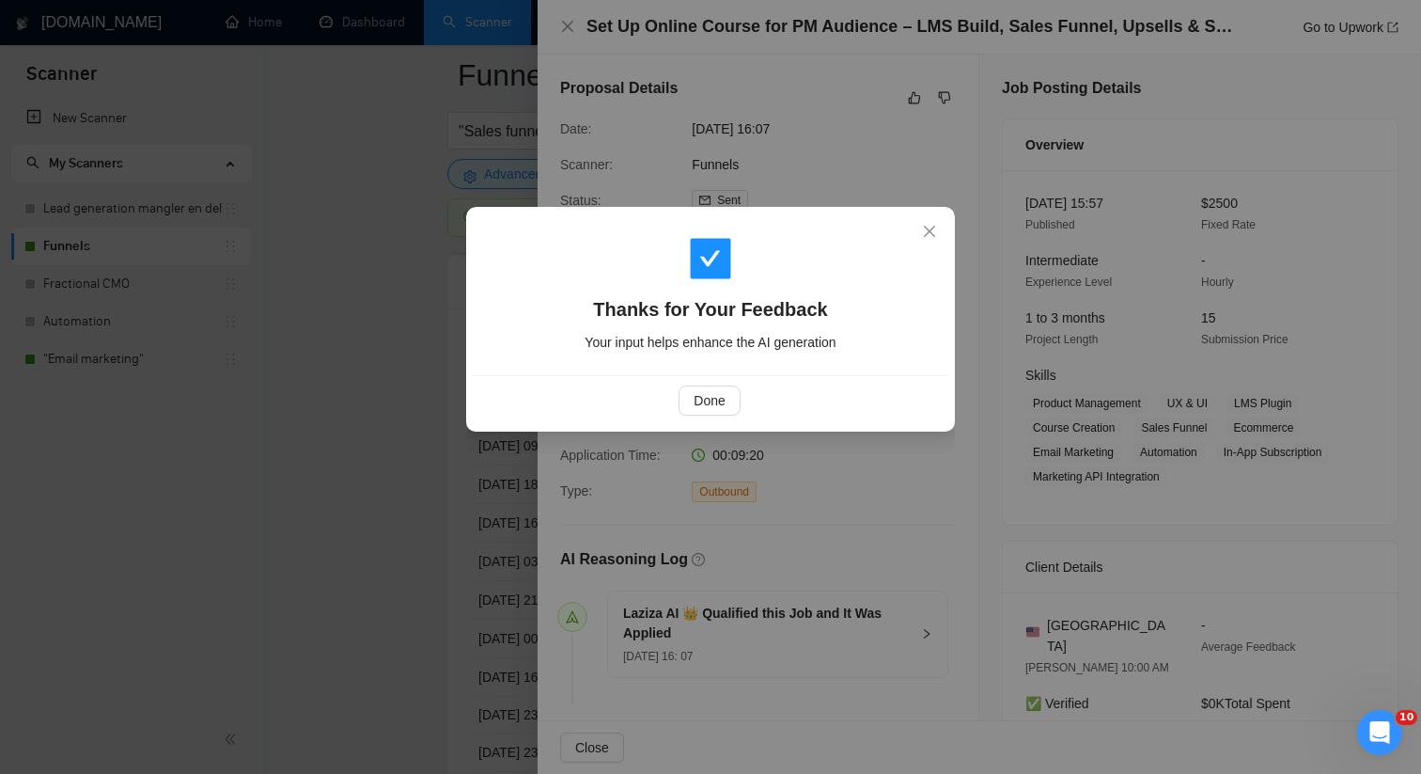
click at [726, 421] on div "Done" at bounding box center [711, 400] width 476 height 50
click at [718, 408] on span "Done" at bounding box center [709, 400] width 31 height 21
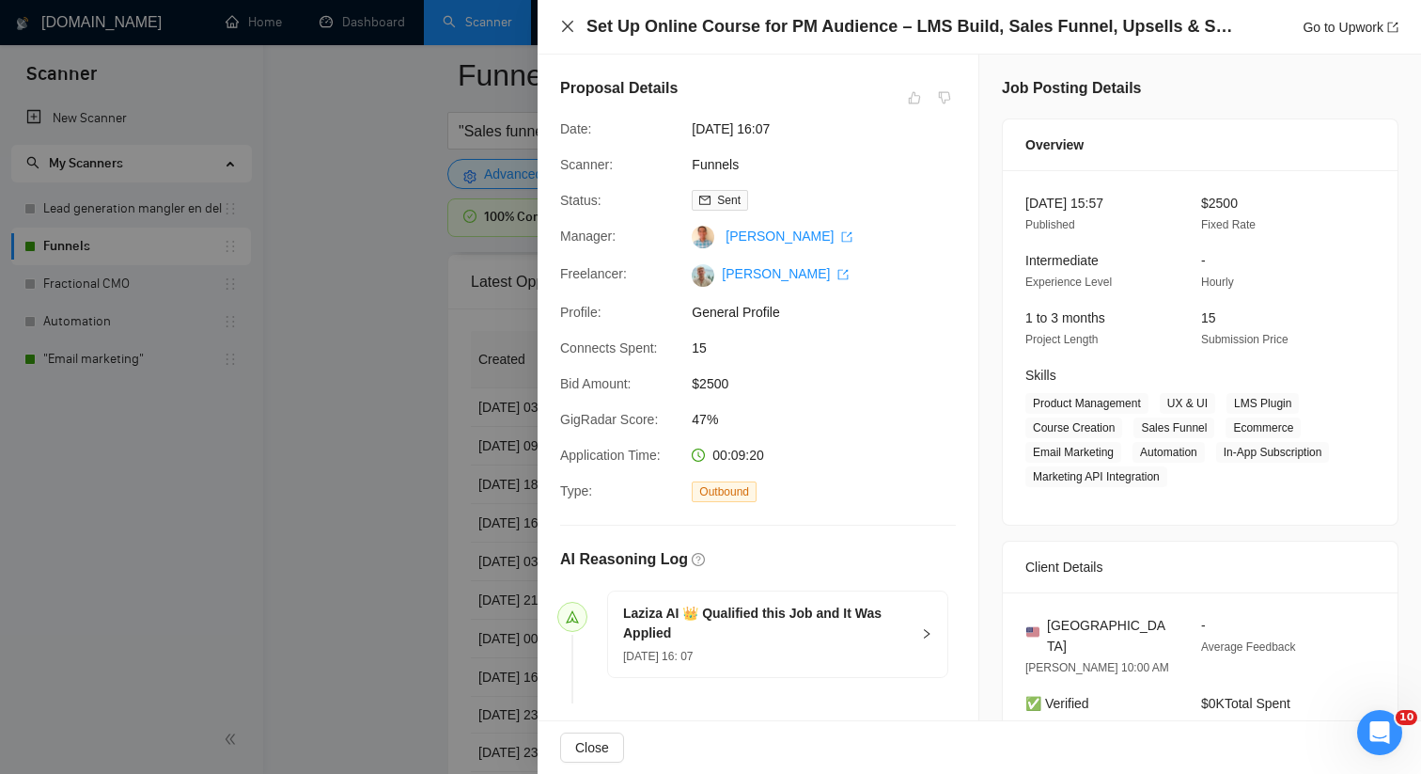
click at [568, 25] on icon "close" at bounding box center [567, 26] width 11 height 11
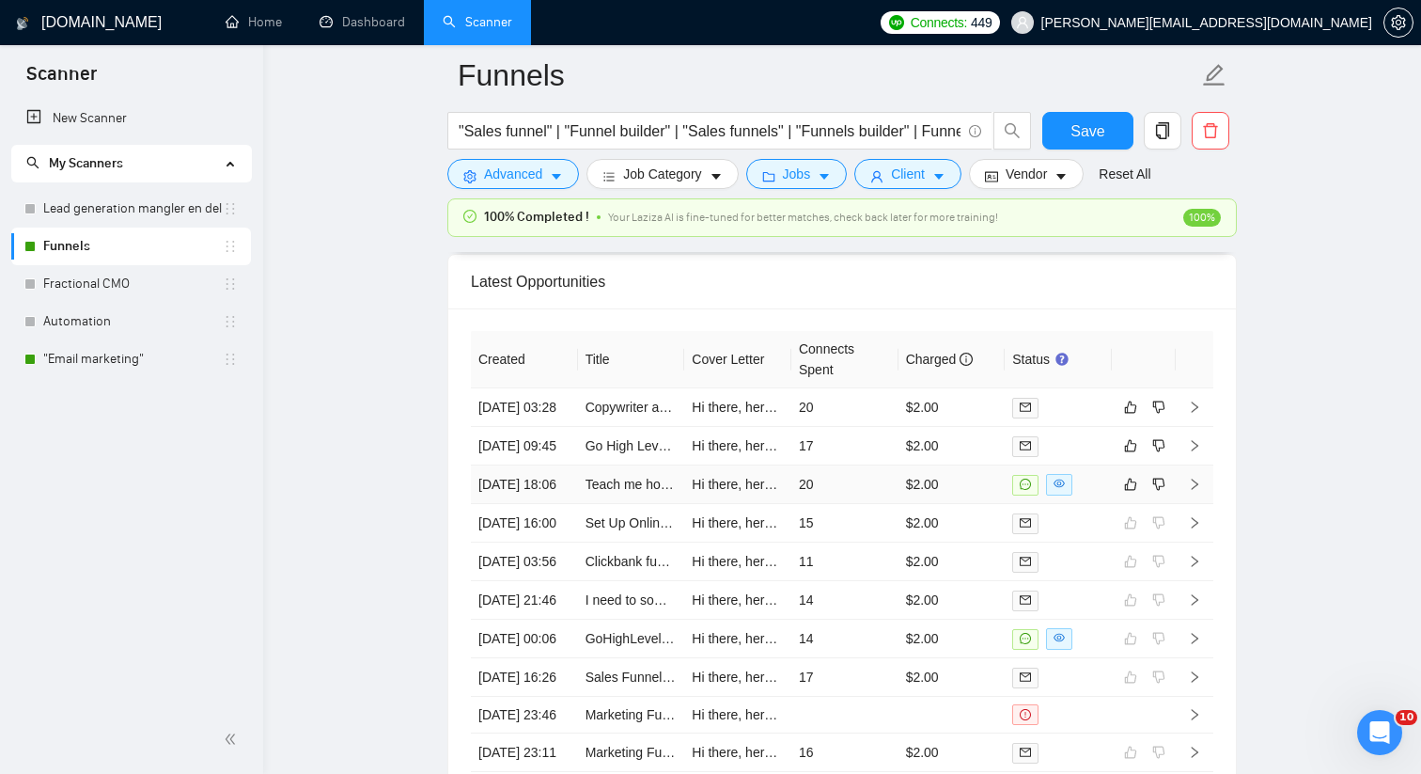
click at [661, 504] on td "Teach me how to make funnel pages via [DOMAIN_NAME] or others" at bounding box center [631, 484] width 107 height 39
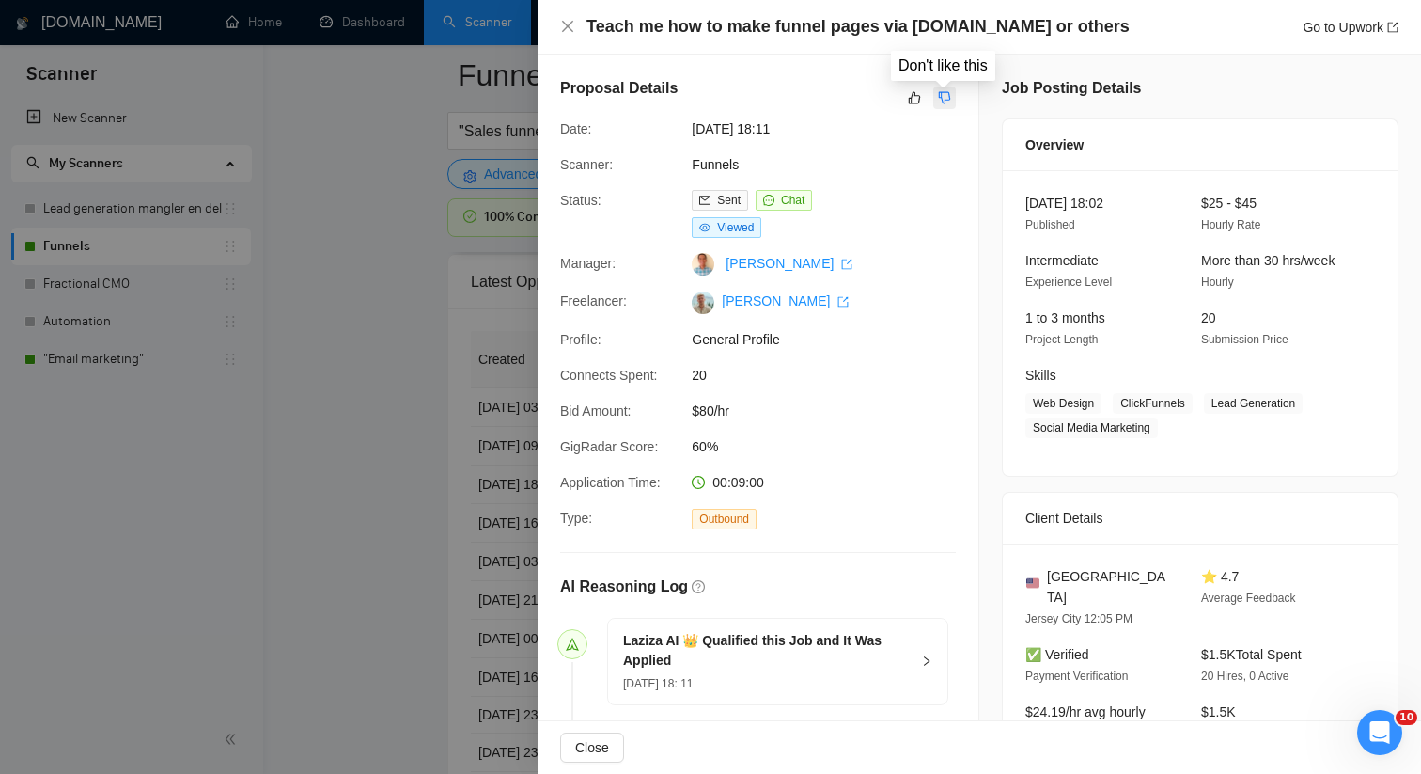
click at [947, 99] on icon "dislike" at bounding box center [944, 97] width 13 height 15
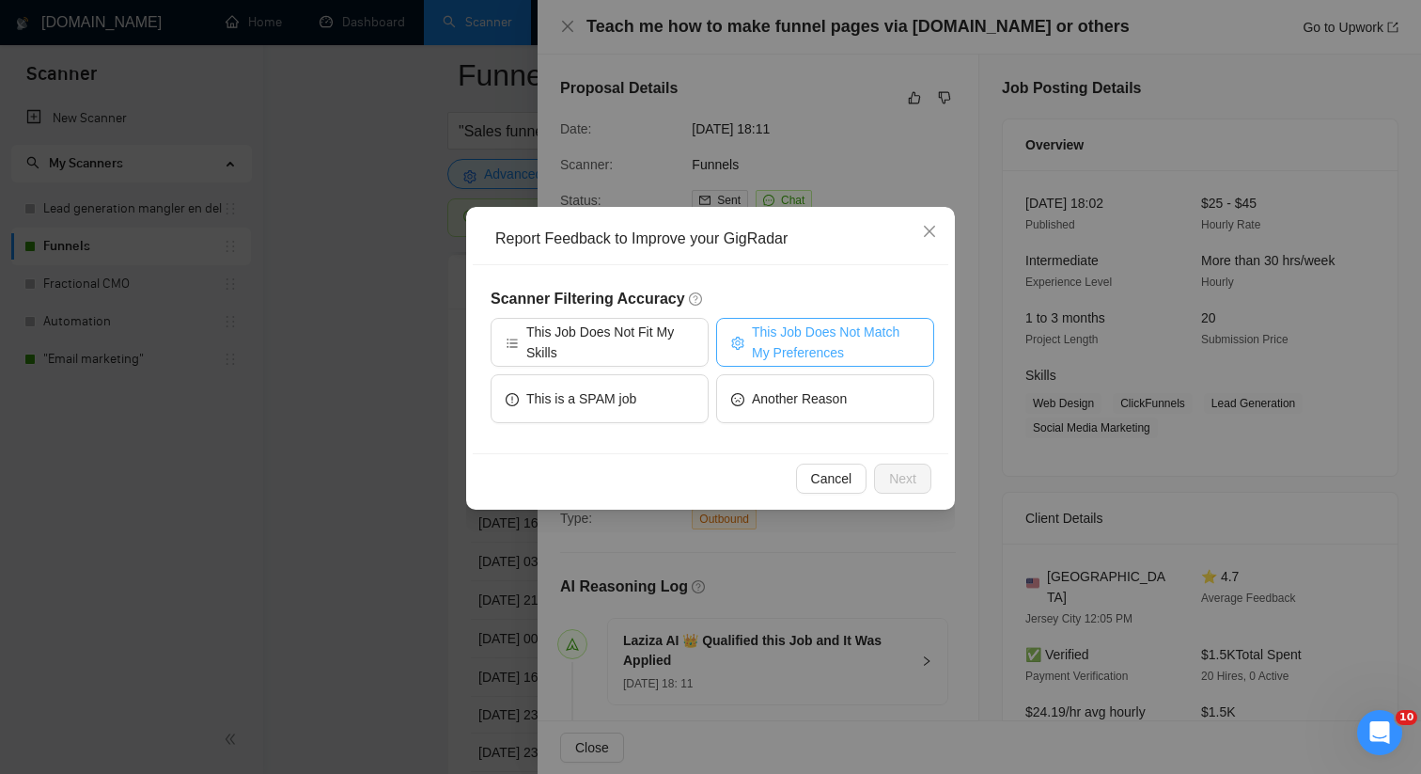
click at [794, 336] on span "This Job Does Not Match My Preferences" at bounding box center [835, 341] width 167 height 41
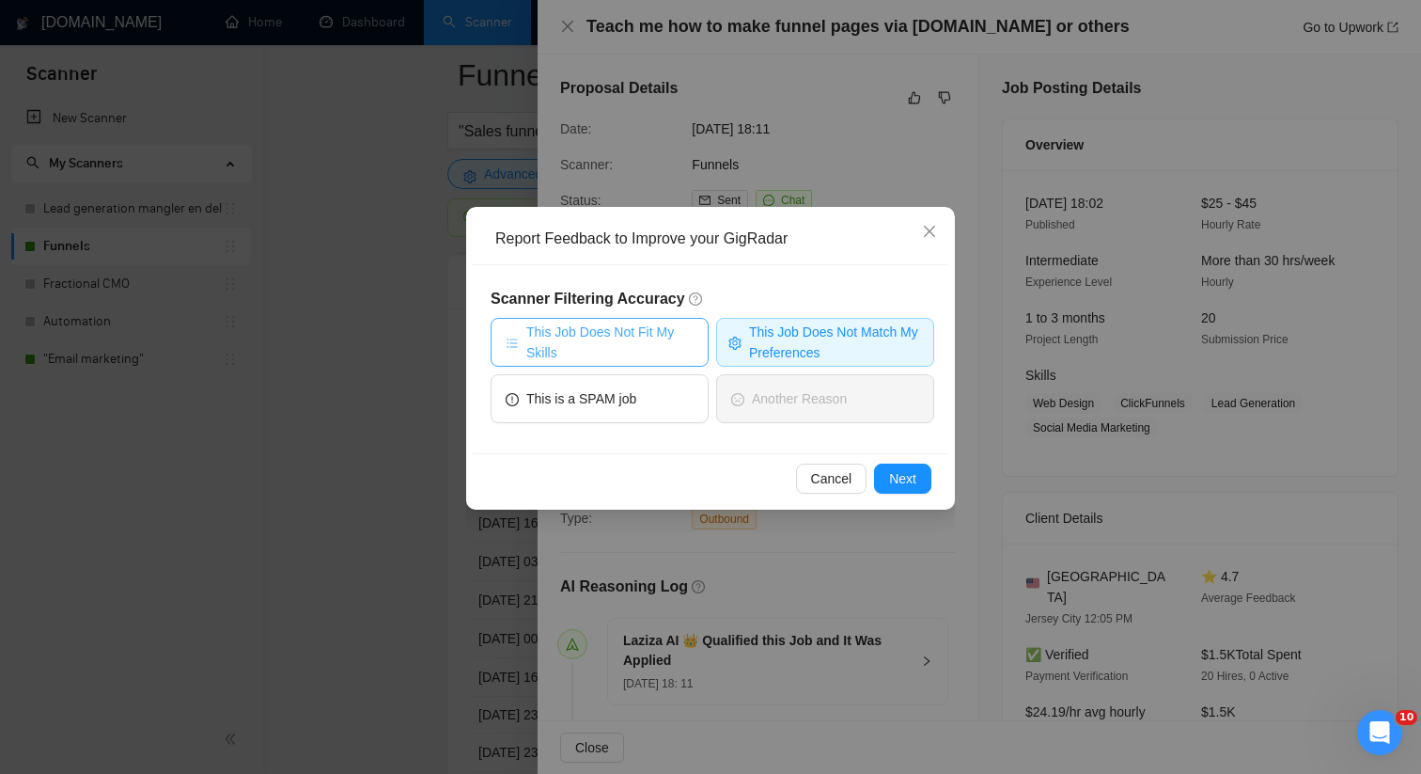
click at [645, 335] on span "This Job Does Not Fit My Skills" at bounding box center [609, 341] width 167 height 41
click at [884, 471] on button "Next" at bounding box center [902, 478] width 57 height 30
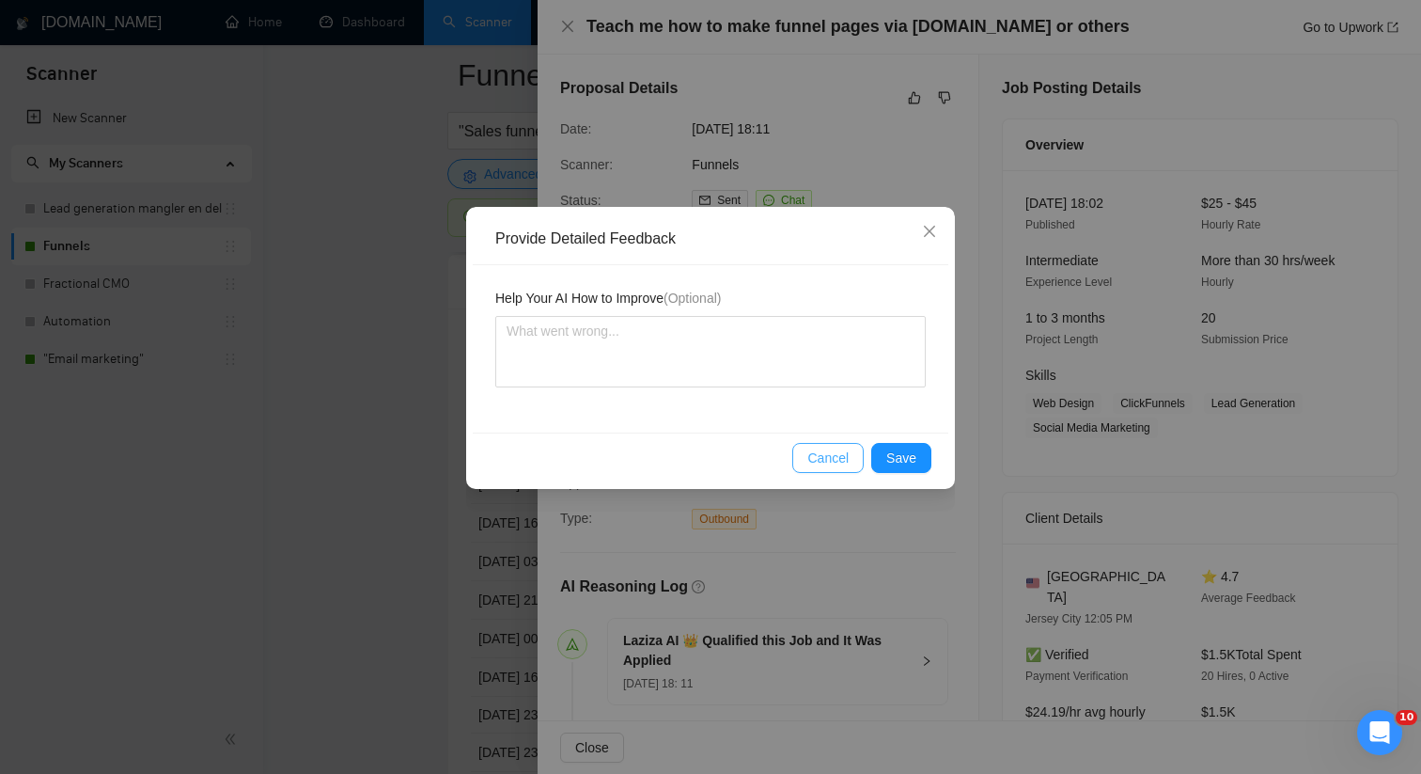
click at [833, 456] on span "Cancel" at bounding box center [827, 457] width 41 height 21
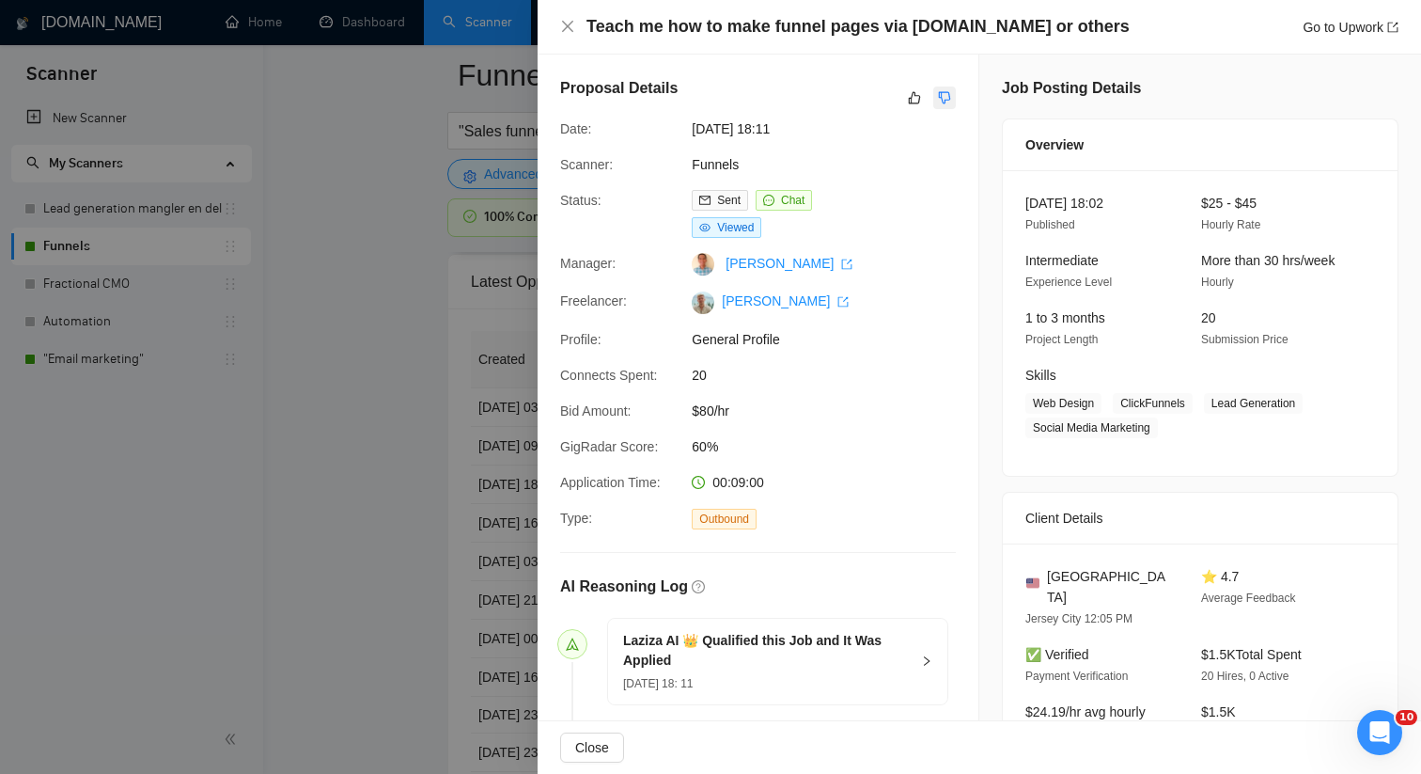
click at [945, 98] on icon "dislike" at bounding box center [944, 97] width 13 height 15
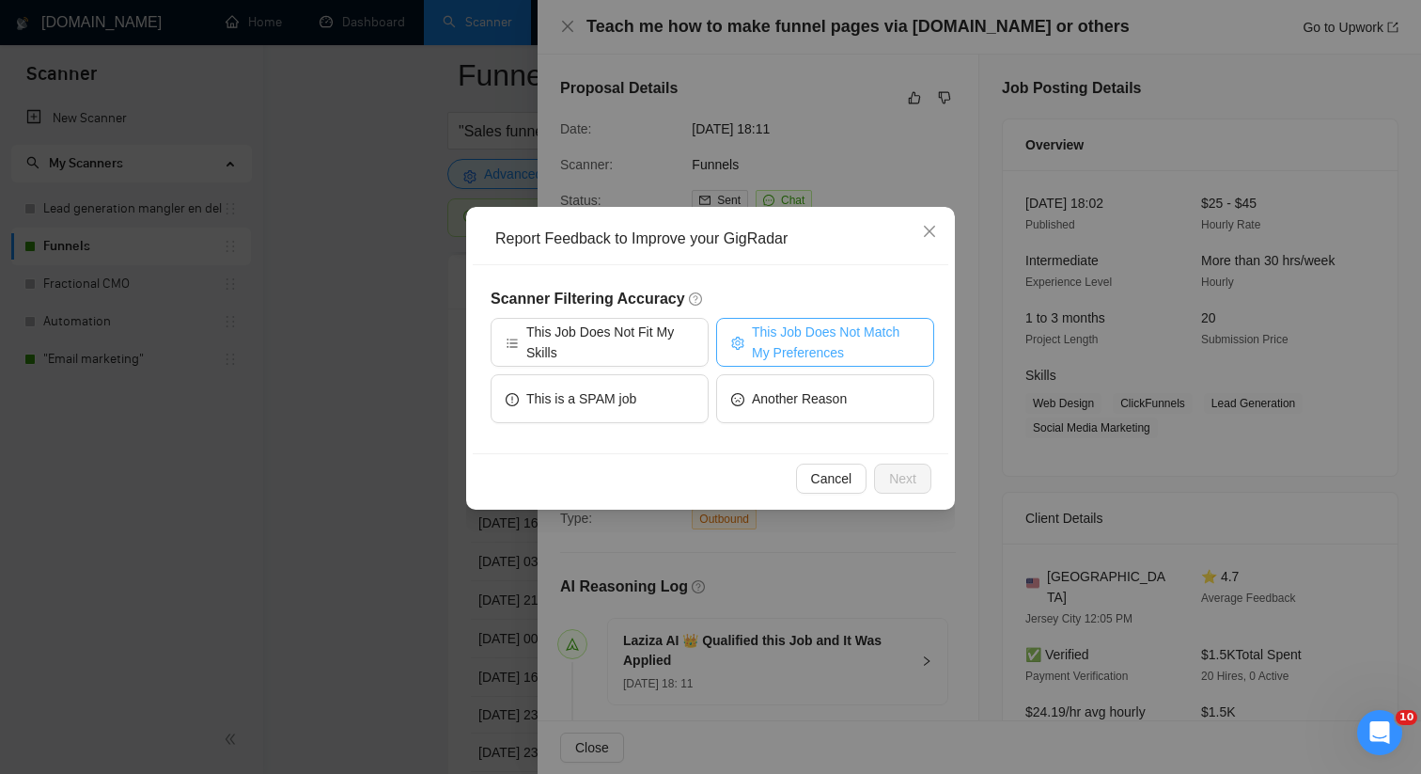
click at [747, 348] on button "This Job Does Not Match My Preferences" at bounding box center [825, 342] width 218 height 49
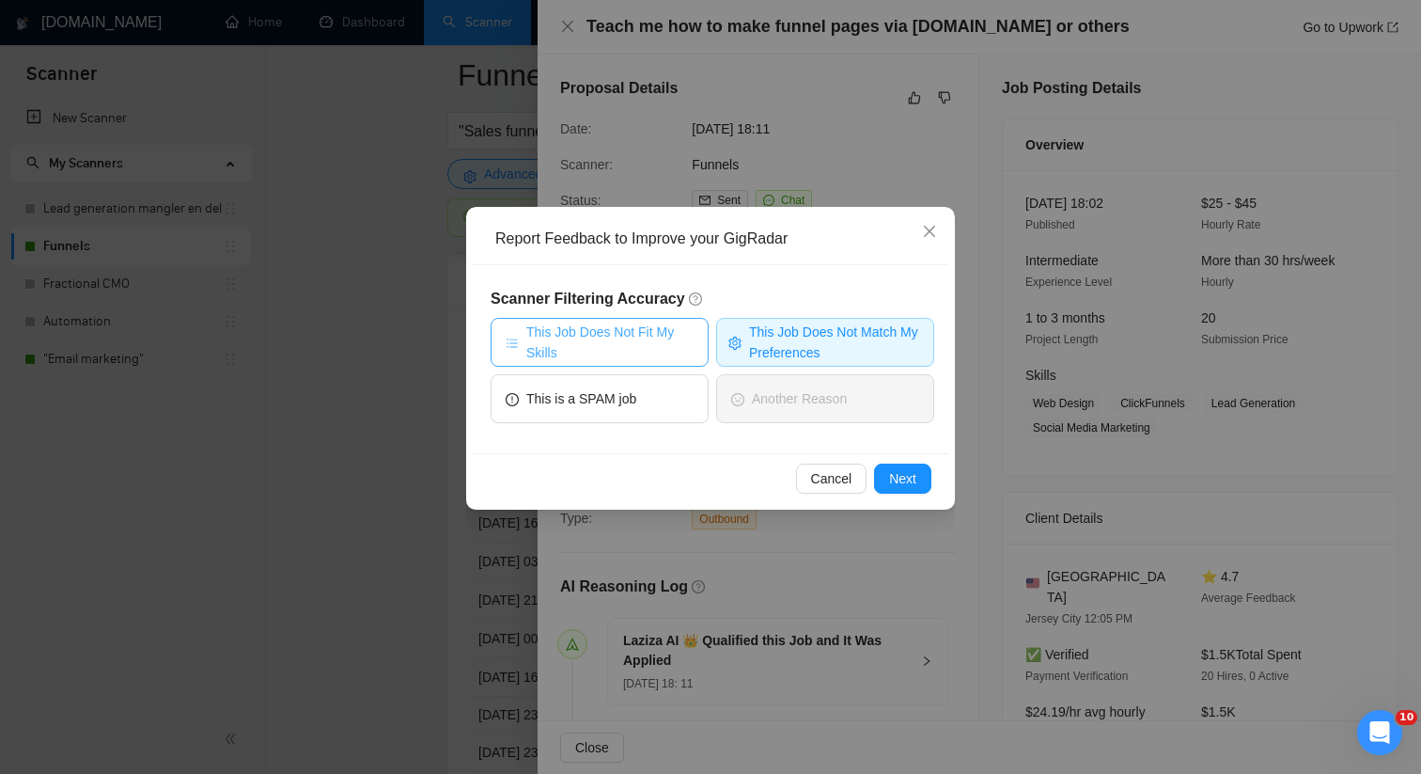
click at [637, 348] on span "This Job Does Not Fit My Skills" at bounding box center [609, 341] width 167 height 41
click at [914, 477] on span "Next" at bounding box center [902, 478] width 27 height 21
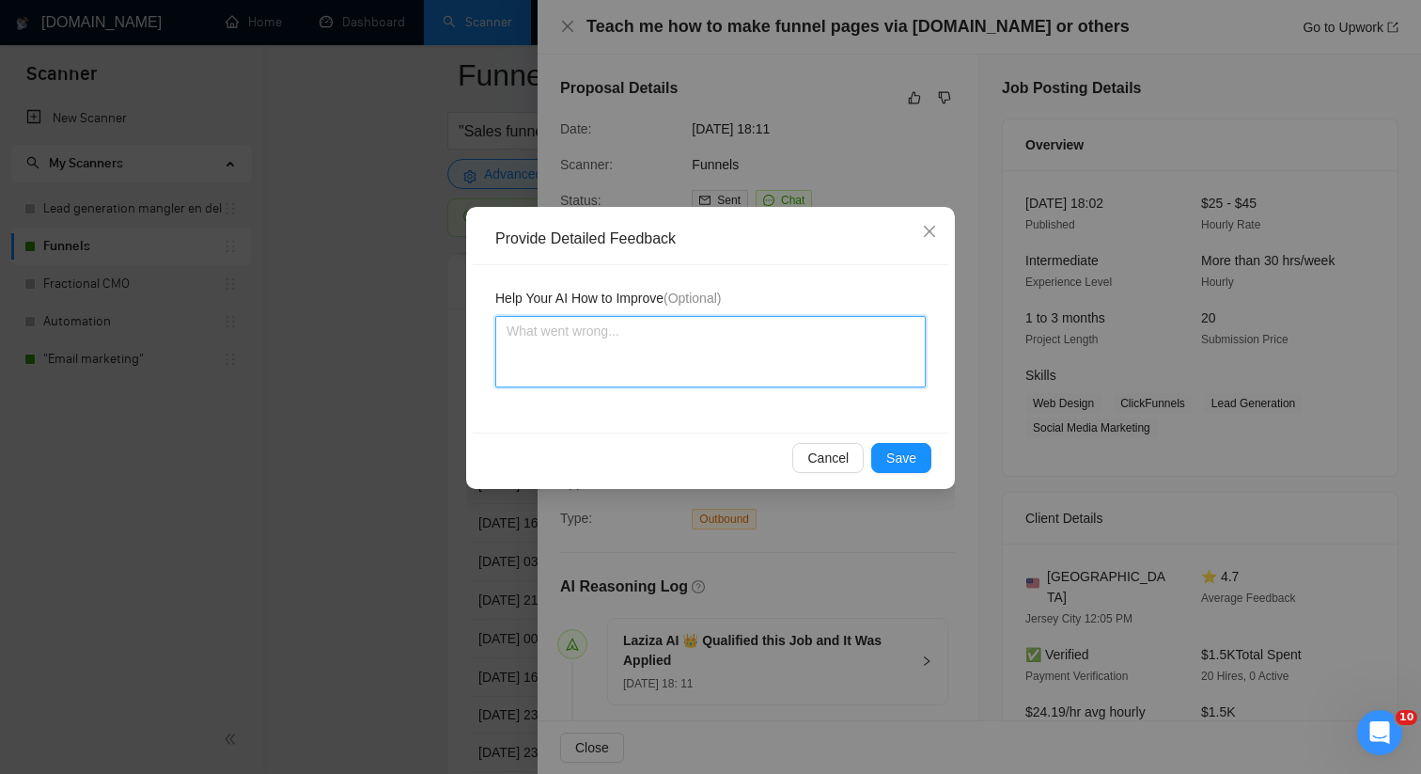
click at [750, 344] on textarea at bounding box center [710, 351] width 430 height 71
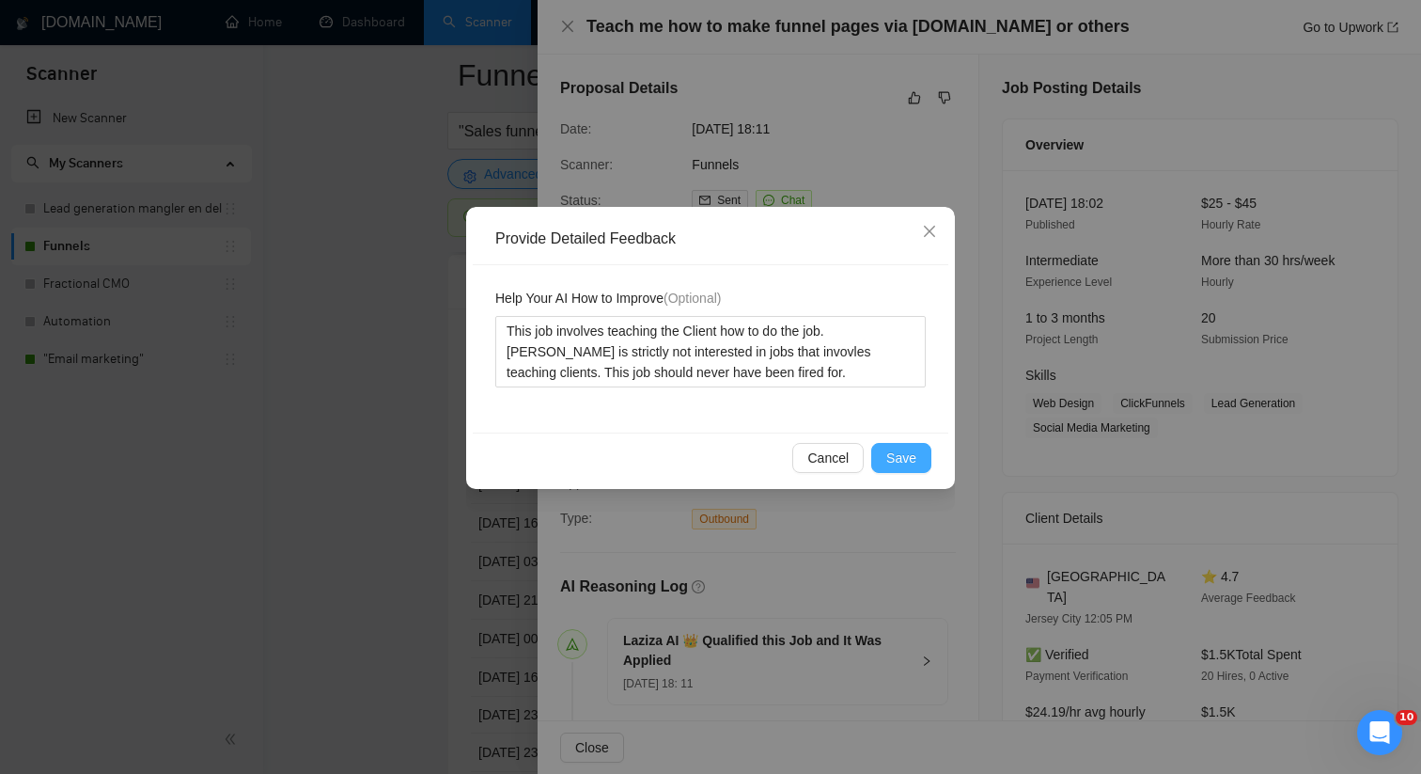
click at [894, 448] on span "Save" at bounding box center [901, 457] width 30 height 21
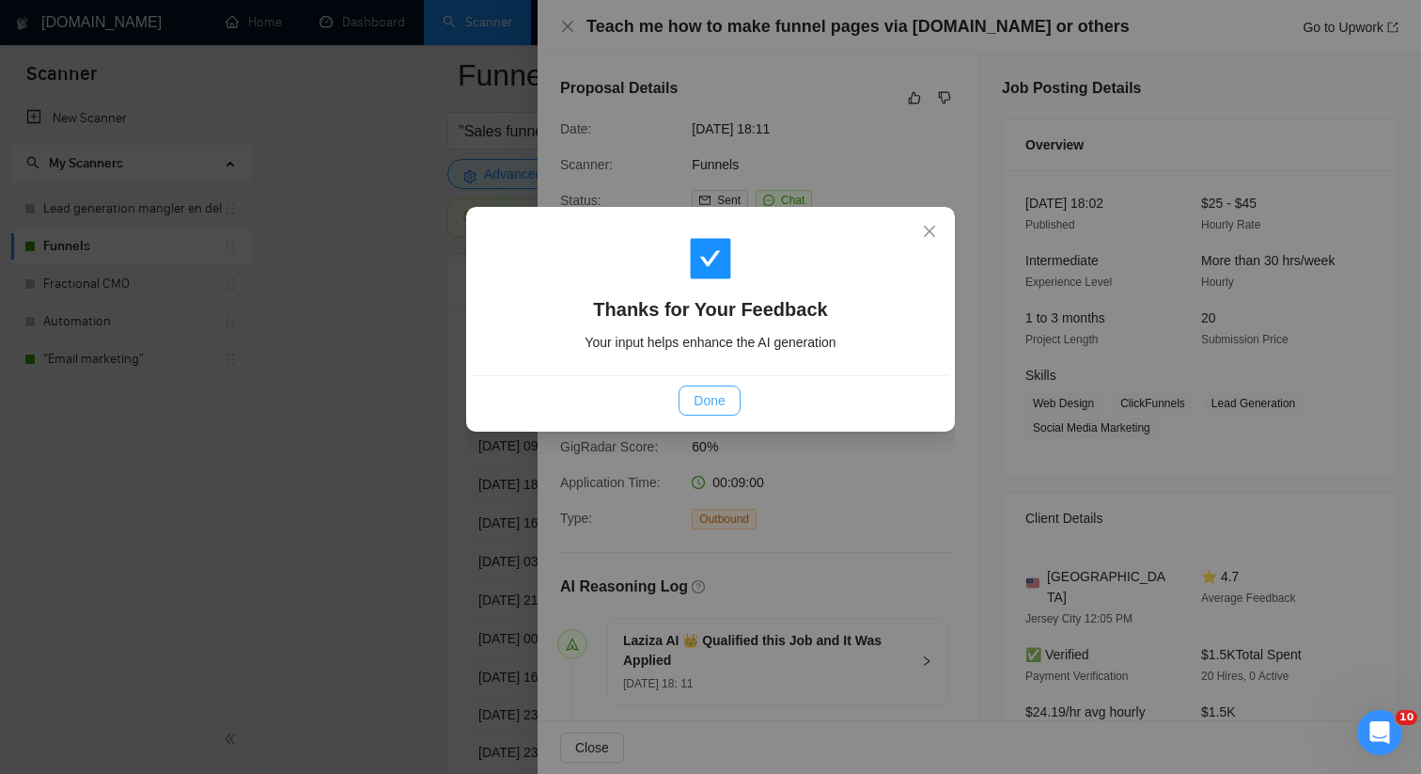
click at [691, 392] on button "Done" at bounding box center [709, 400] width 61 height 30
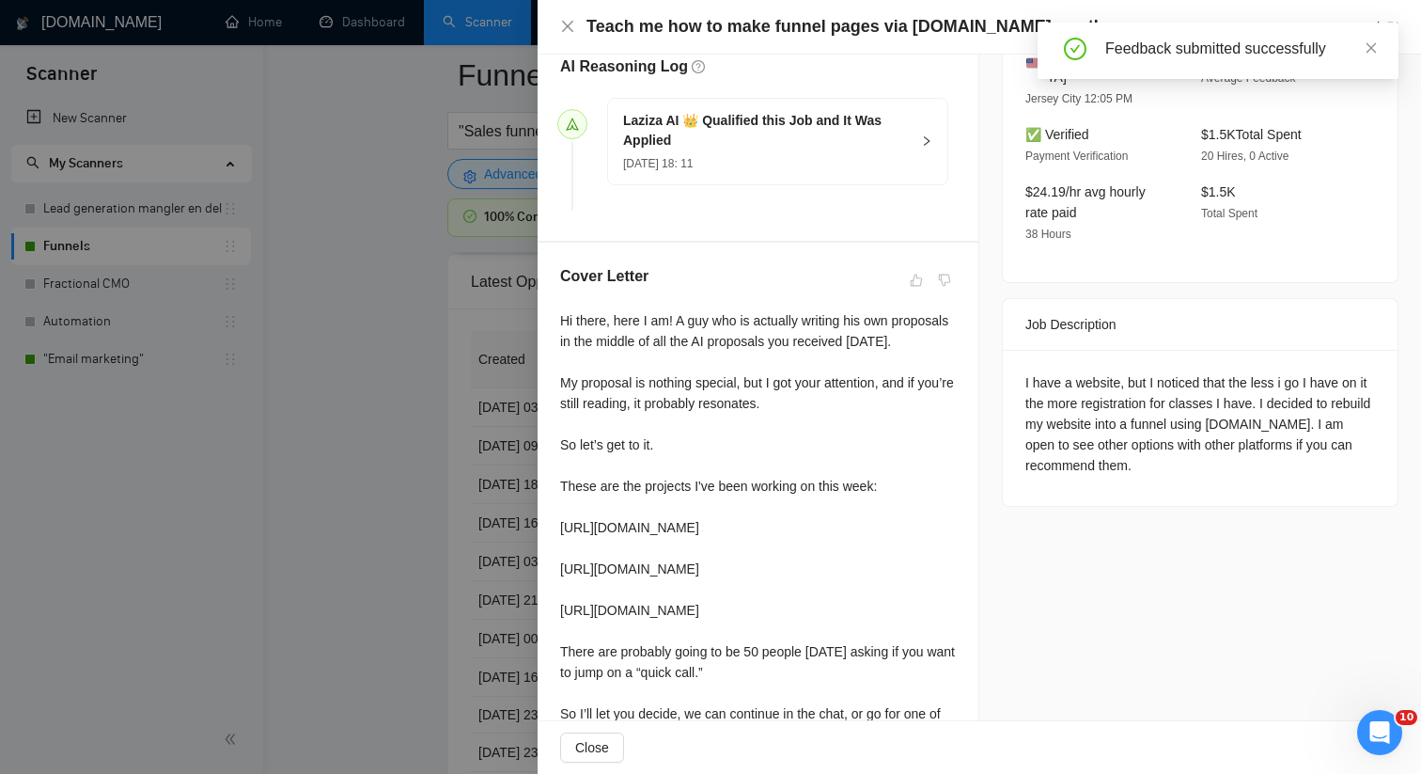
scroll to position [521, 0]
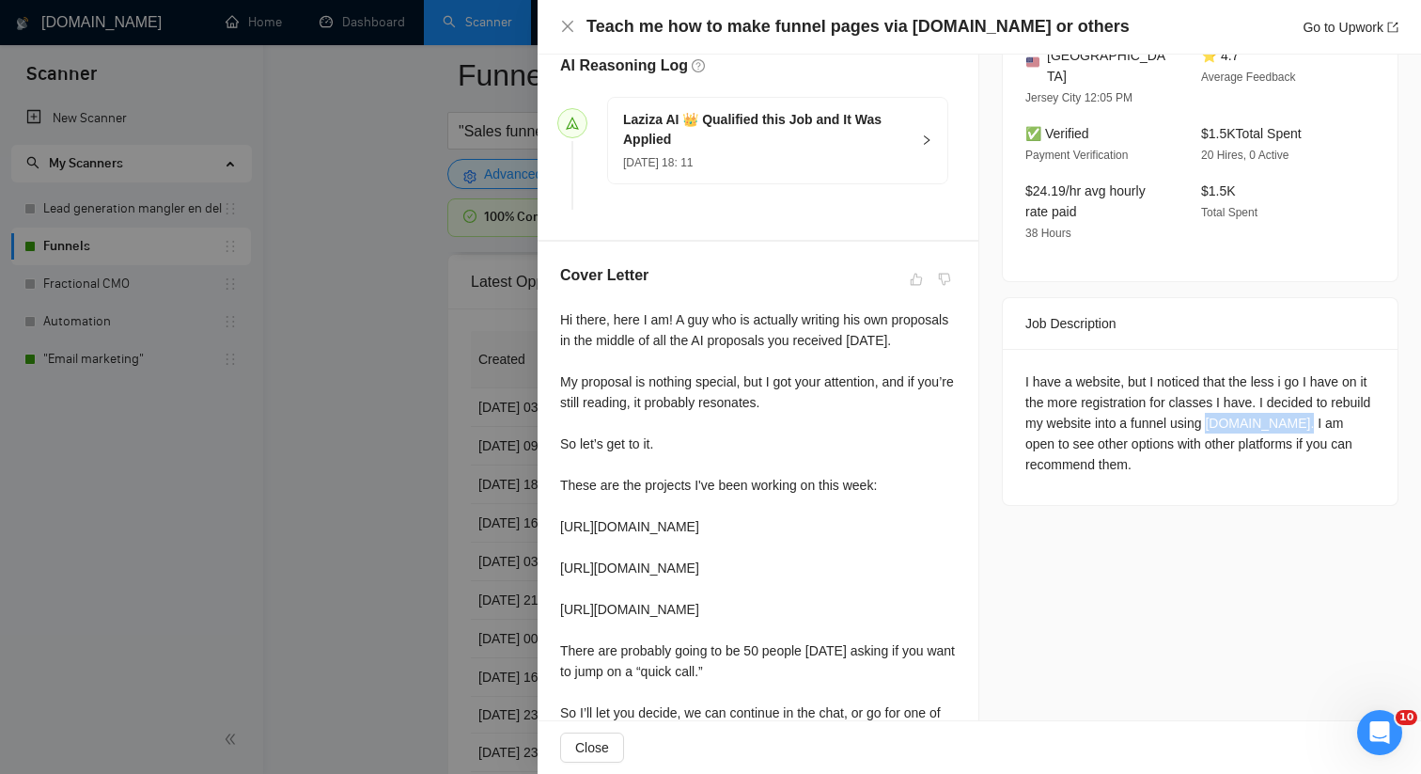
drag, startPoint x: 1259, startPoint y: 399, endPoint x: 1348, endPoint y: 399, distance: 89.3
click at [1348, 399] on div "I have a website, but I noticed that the less i go I have on it the more regist…" at bounding box center [1200, 422] width 350 height 103
copy div "[DOMAIN_NAME]"
click at [398, 430] on div at bounding box center [710, 387] width 1421 height 774
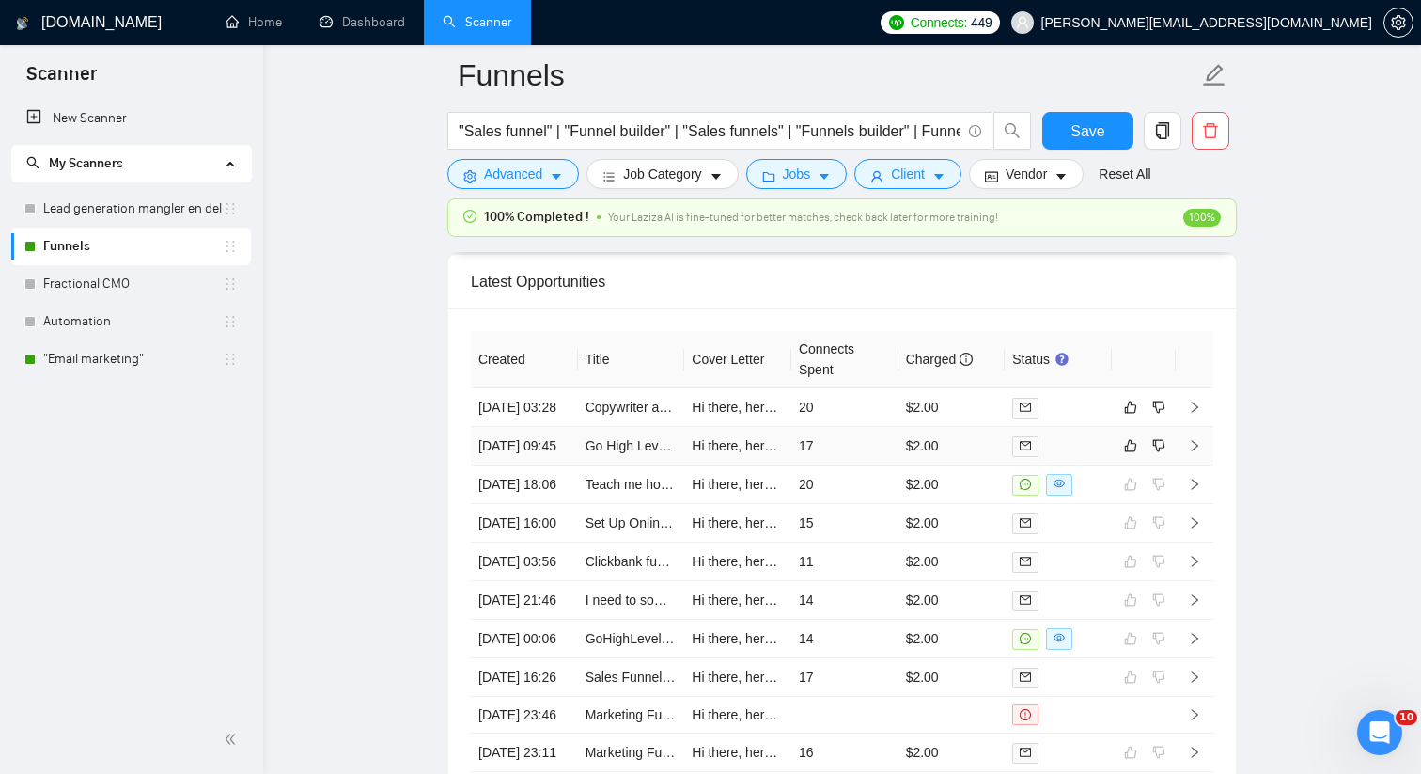
click at [860, 465] on td "17" at bounding box center [844, 446] width 107 height 39
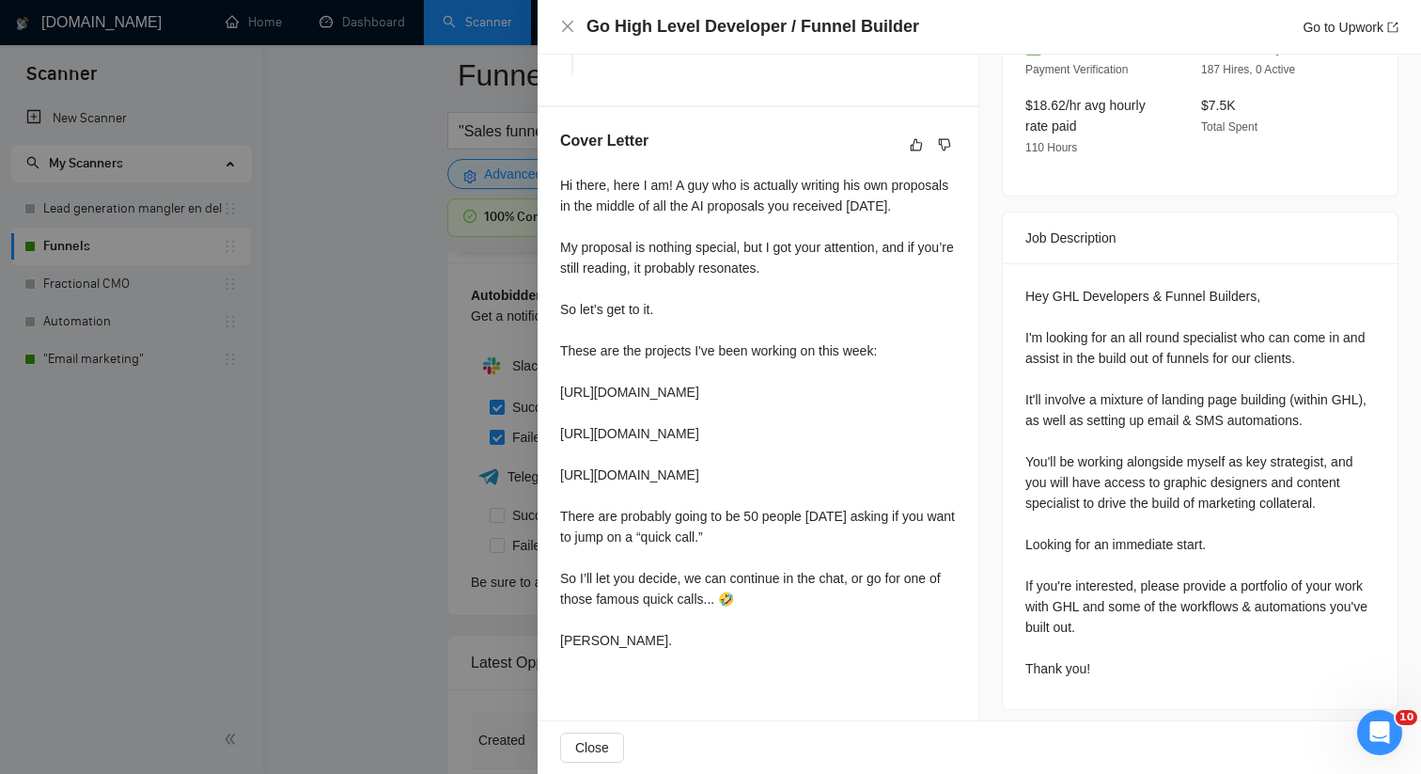
scroll to position [4614, 0]
click at [916, 148] on icon "like" at bounding box center [917, 144] width 12 height 12
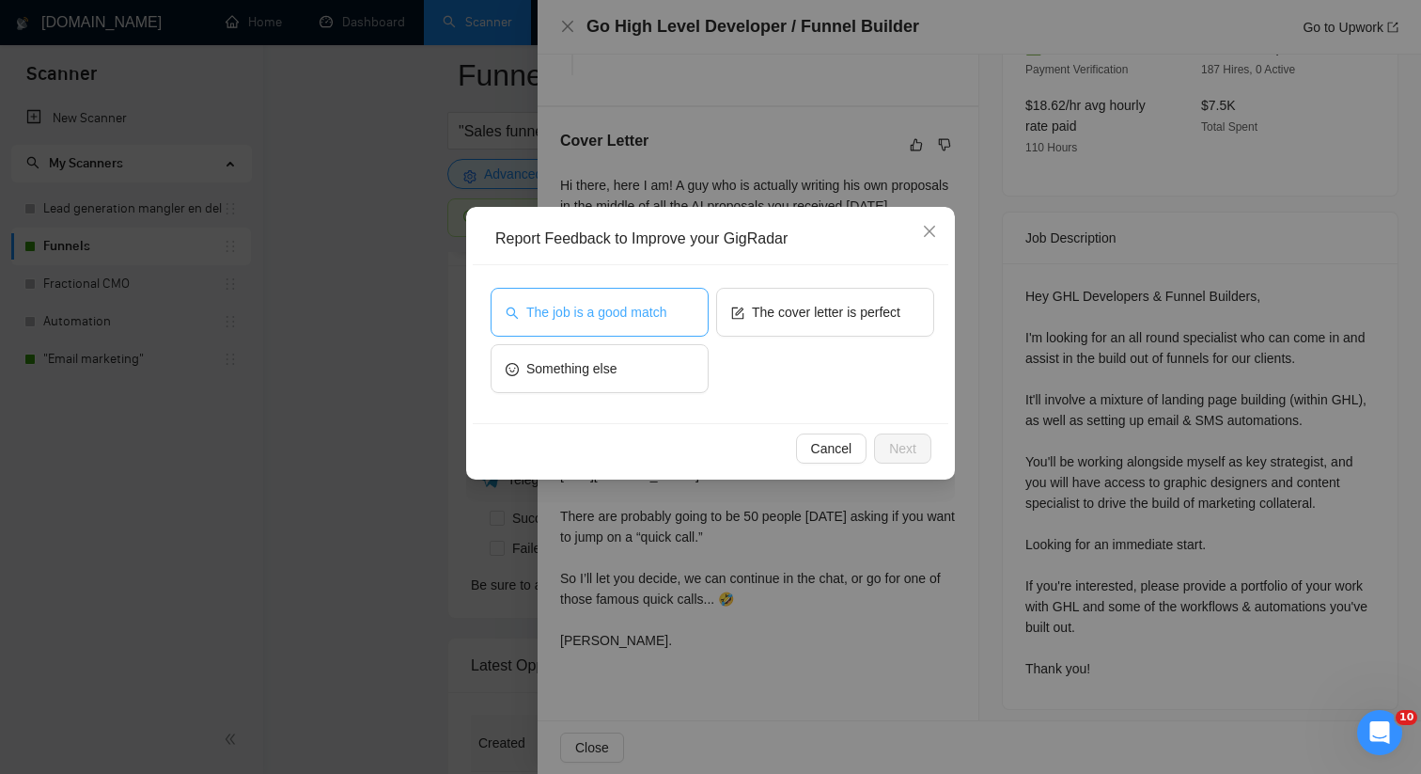
click at [682, 323] on button "The job is a good match" at bounding box center [600, 312] width 218 height 49
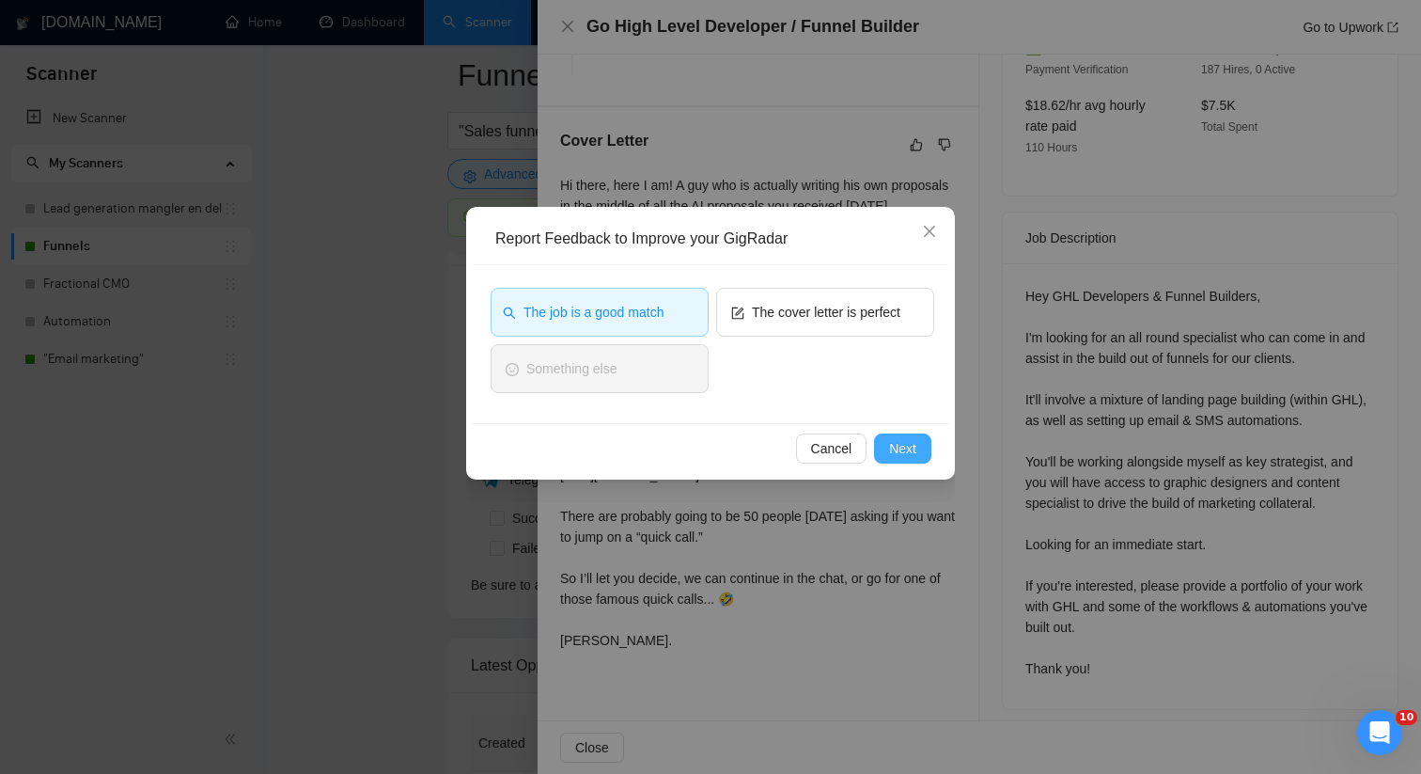
click at [894, 457] on span "Next" at bounding box center [902, 448] width 27 height 21
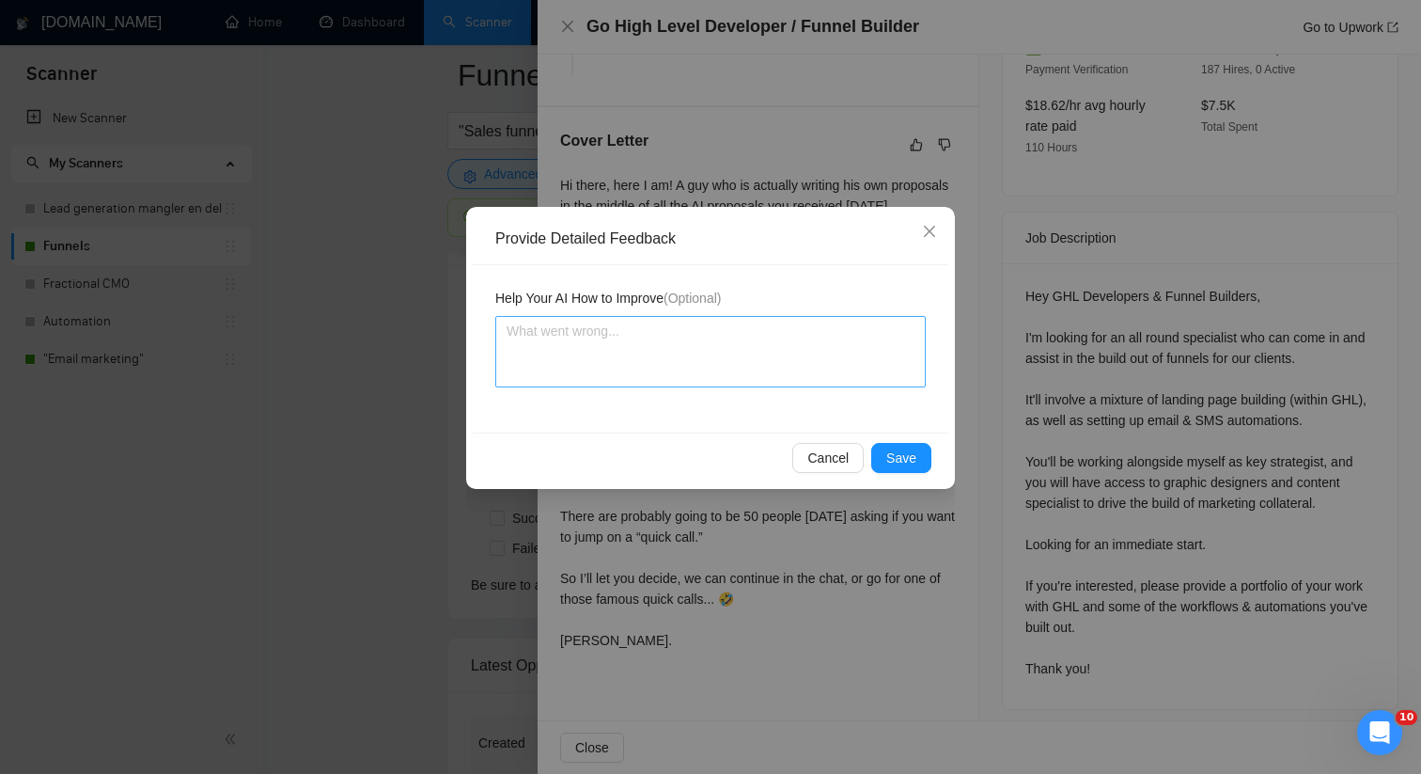
drag, startPoint x: 634, startPoint y: 268, endPoint x: 651, endPoint y: 336, distance: 70.7
click at [634, 268] on div "Help Your AI How to Improve (Optional)" at bounding box center [711, 348] width 476 height 167
click at [665, 351] on textarea at bounding box center [710, 351] width 430 height 71
paste textarea "This job is a good match for [PERSON_NAME] the freelancer, as this is exactly t…"
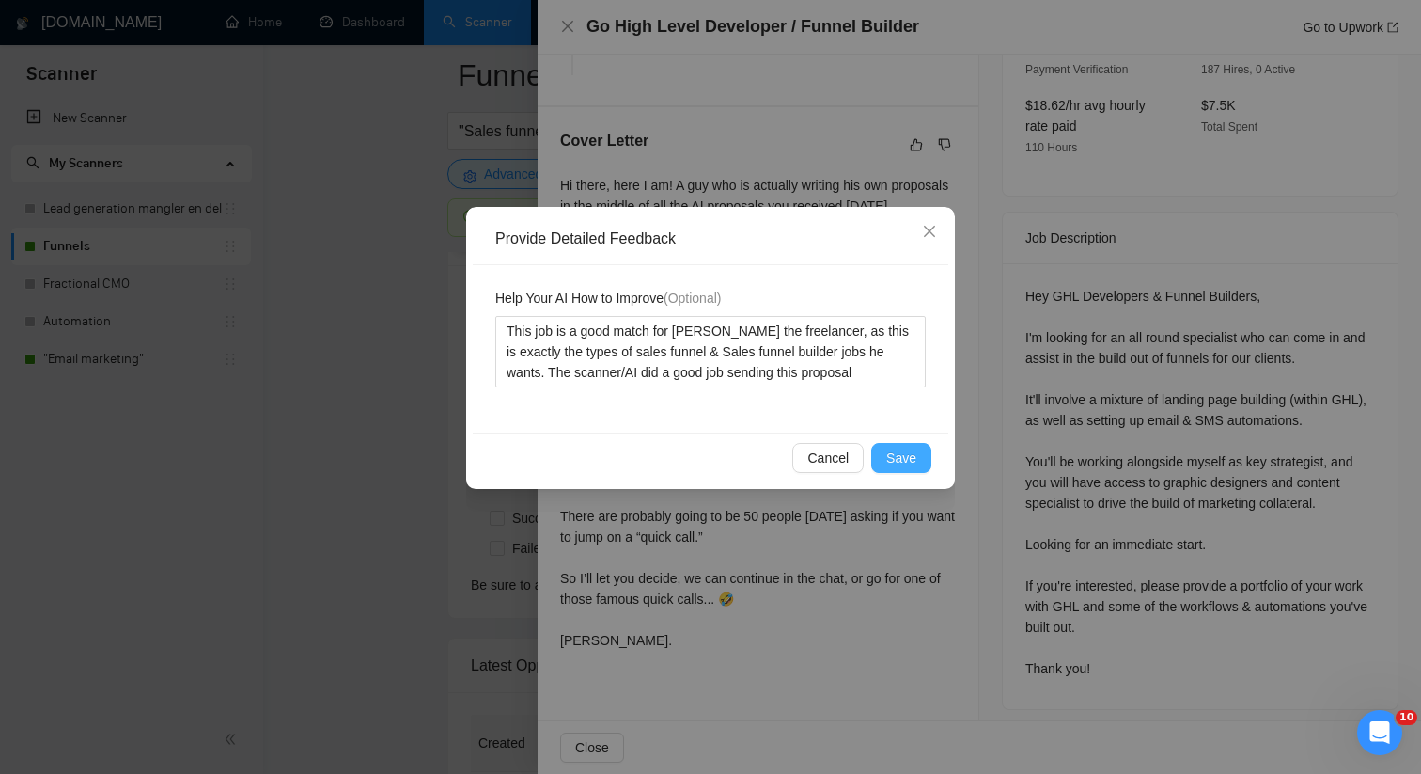
click at [927, 470] on button "Save" at bounding box center [901, 458] width 60 height 30
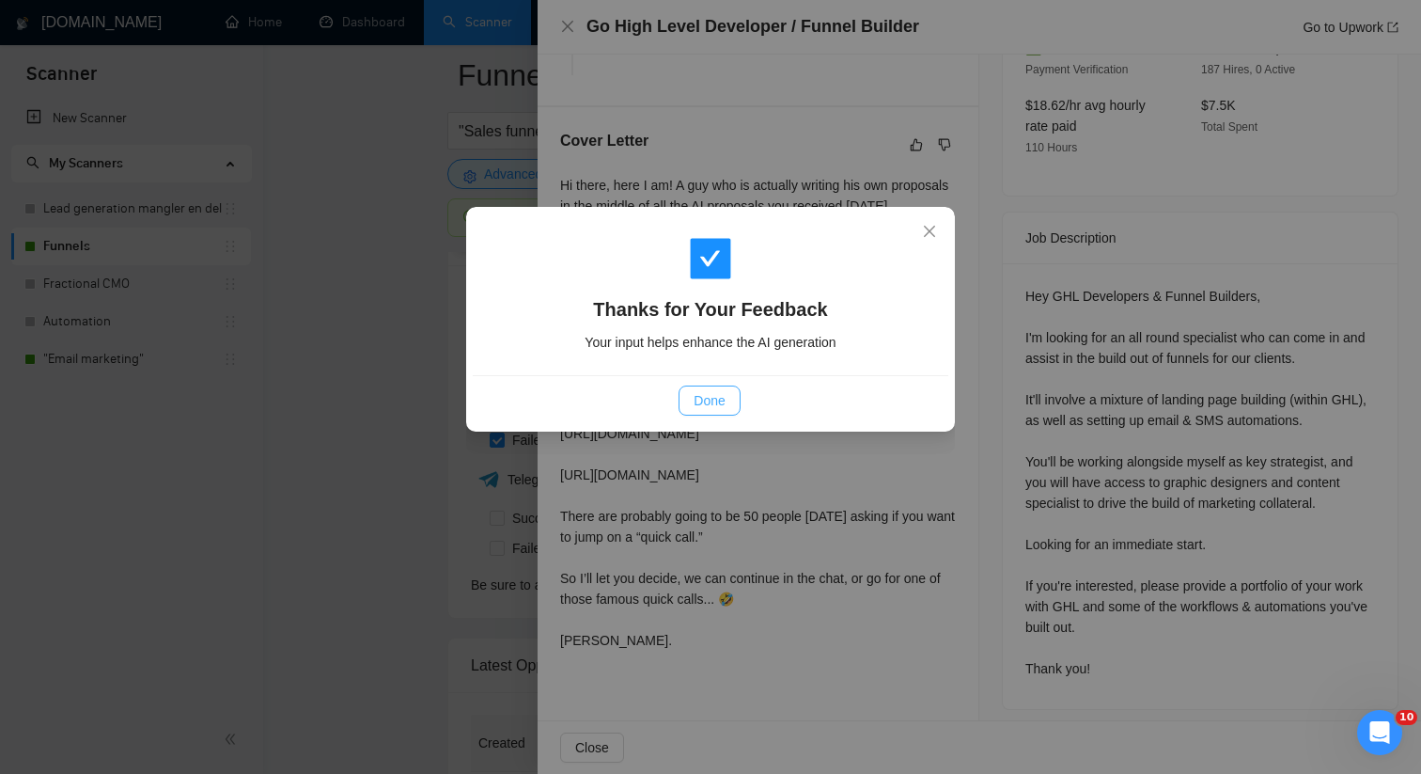
click at [713, 410] on button "Done" at bounding box center [709, 400] width 61 height 30
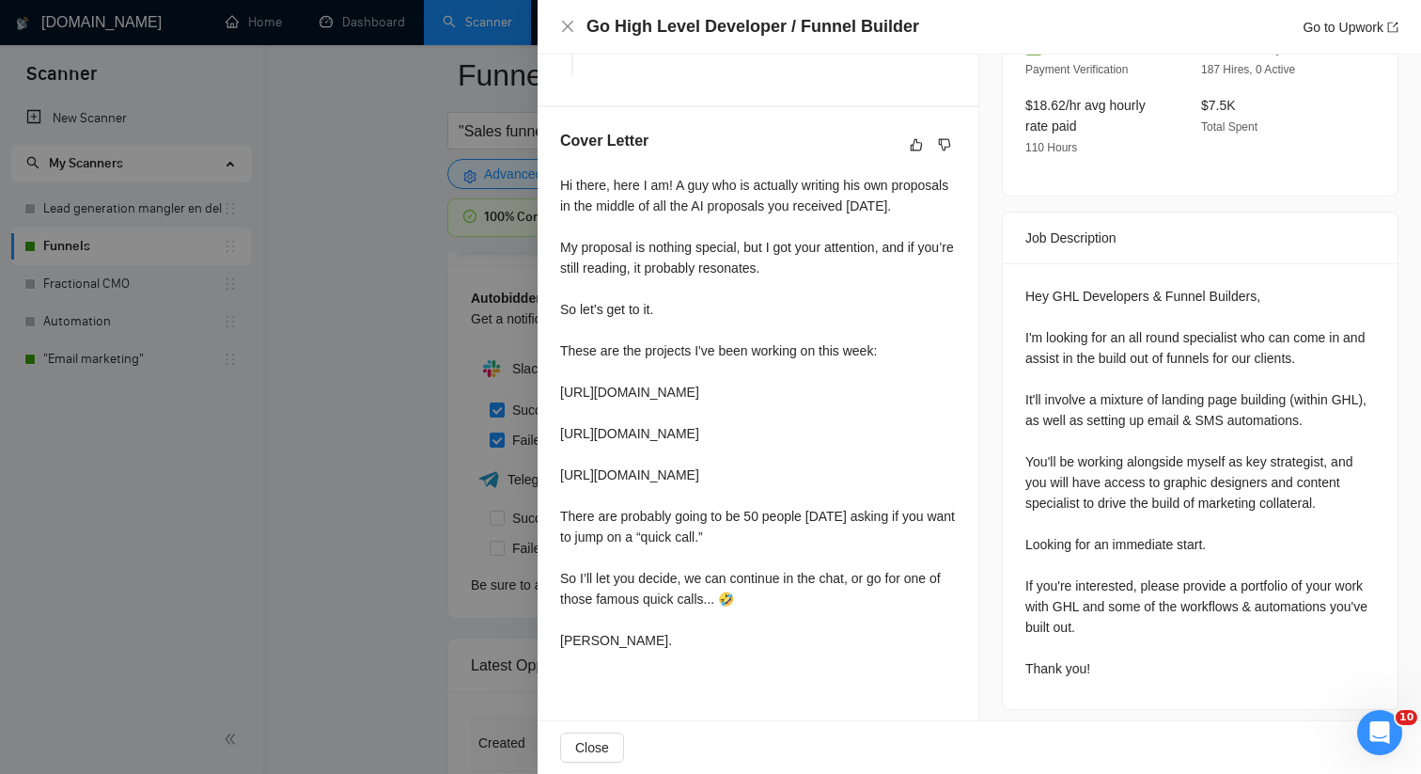
click at [383, 383] on div at bounding box center [710, 387] width 1421 height 774
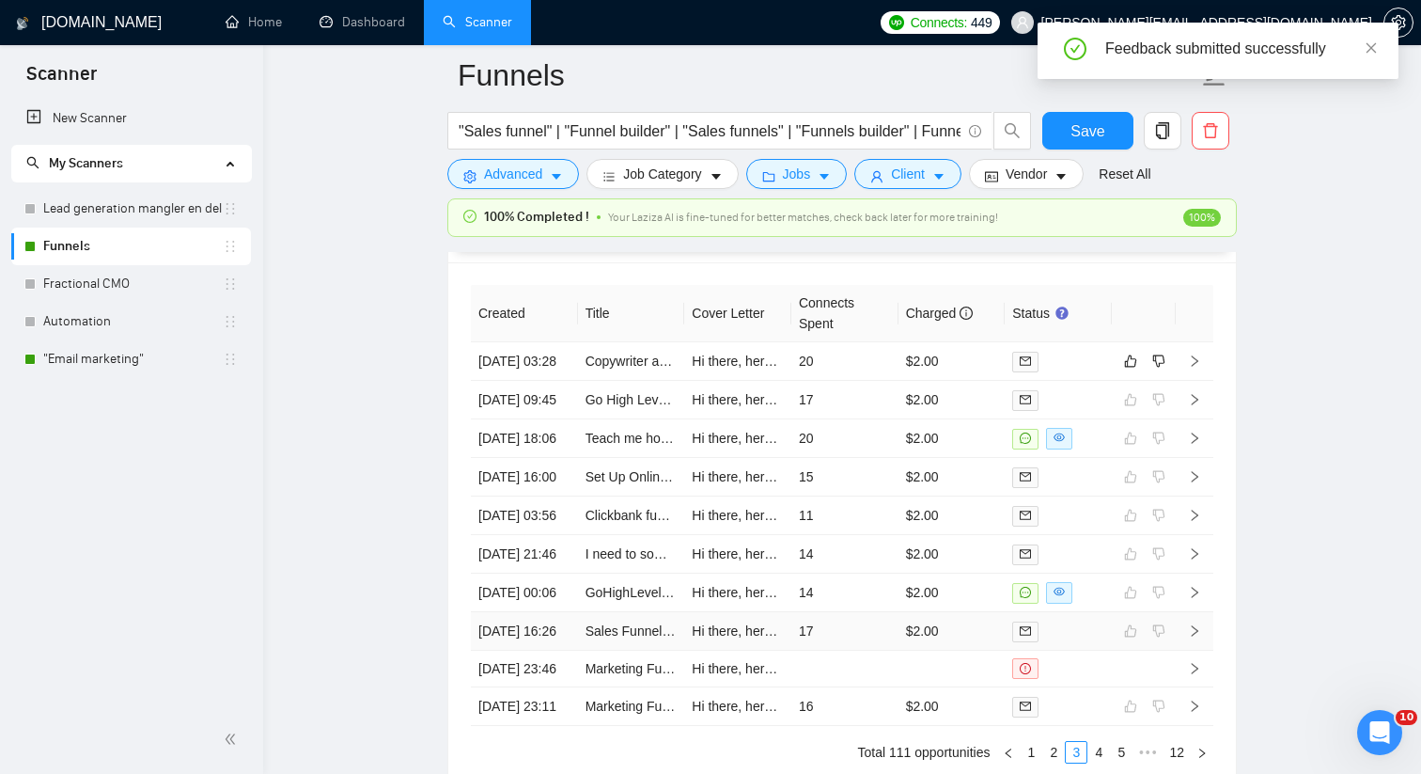
scroll to position [4999, 0]
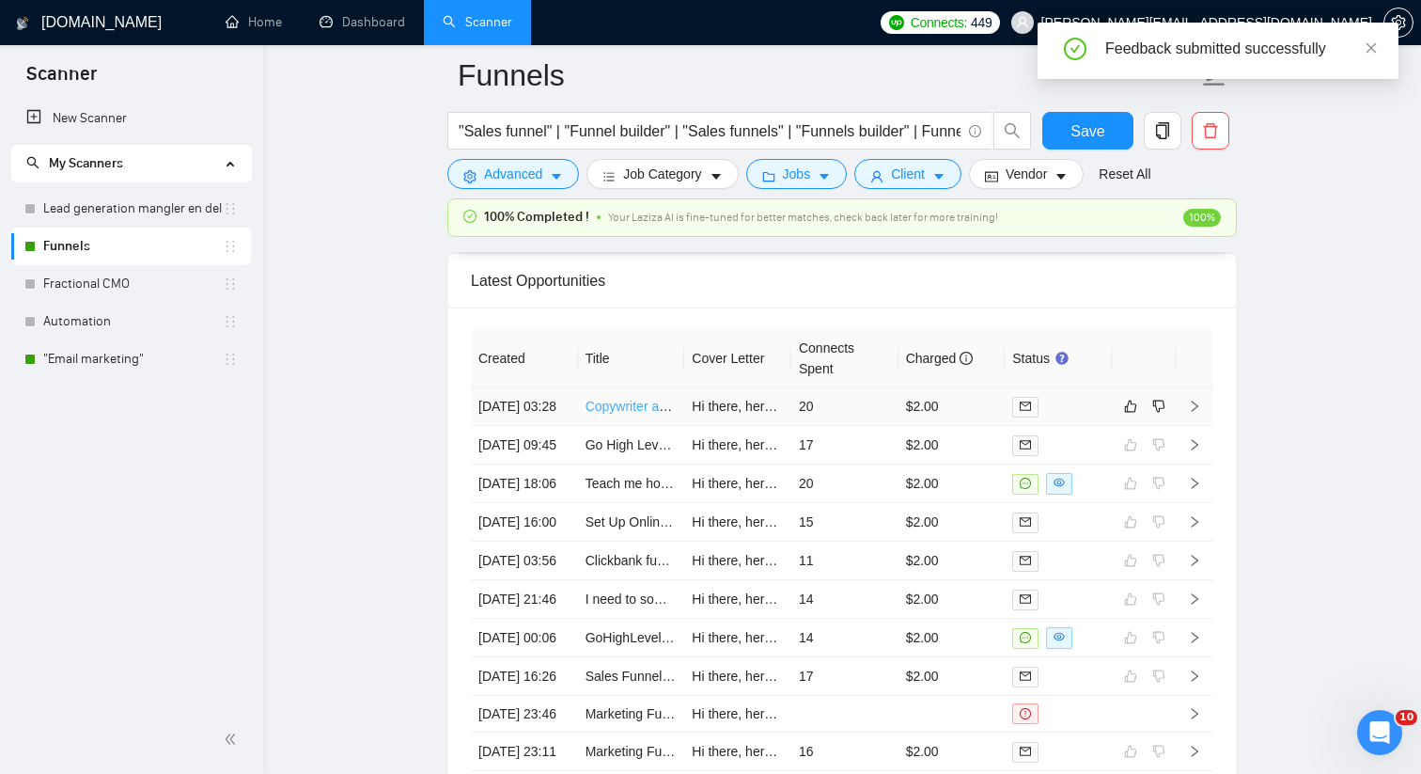
click at [631, 414] on link "Copywriter and Strategist needed for new email funnel" at bounding box center [744, 406] width 317 height 15
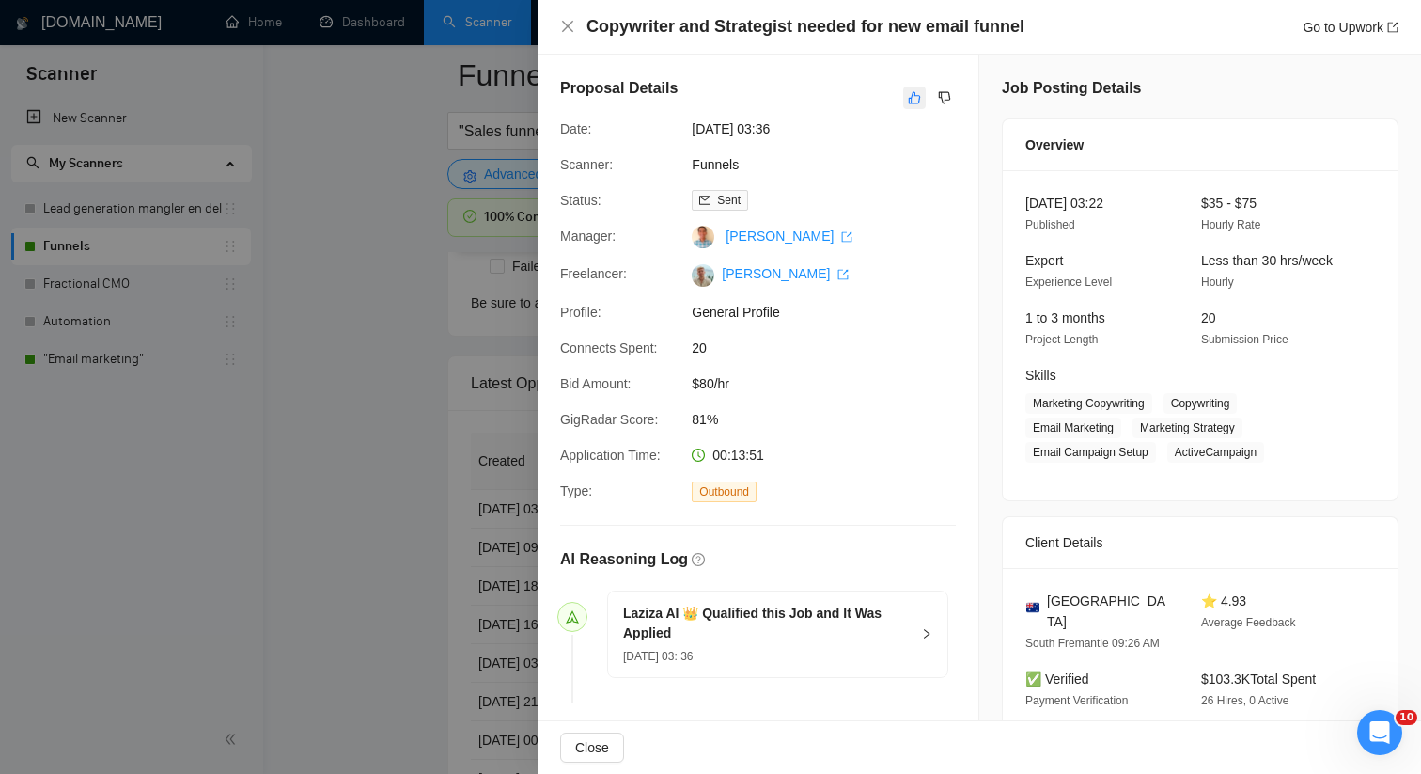
click at [910, 87] on button "button" at bounding box center [914, 97] width 23 height 23
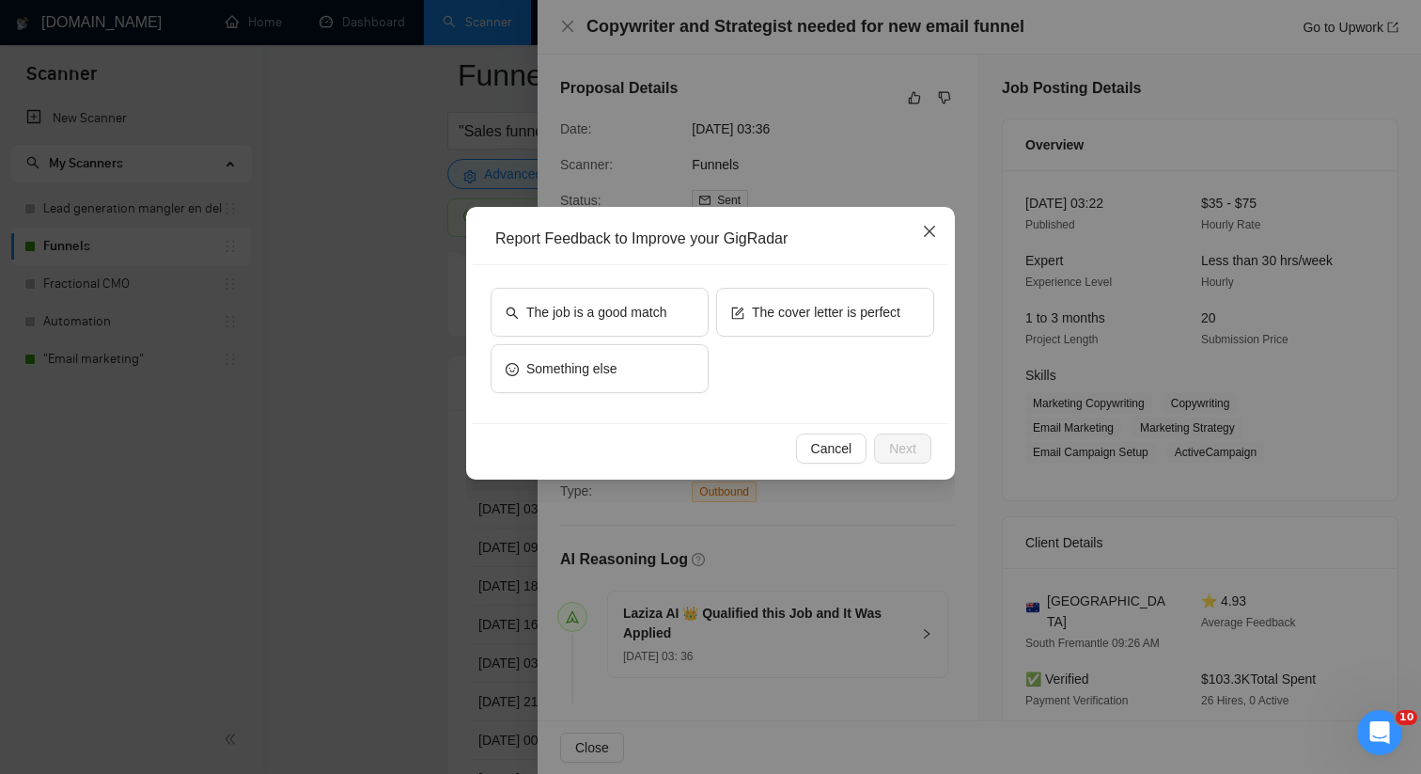
click at [926, 244] on span "Close" at bounding box center [929, 232] width 51 height 51
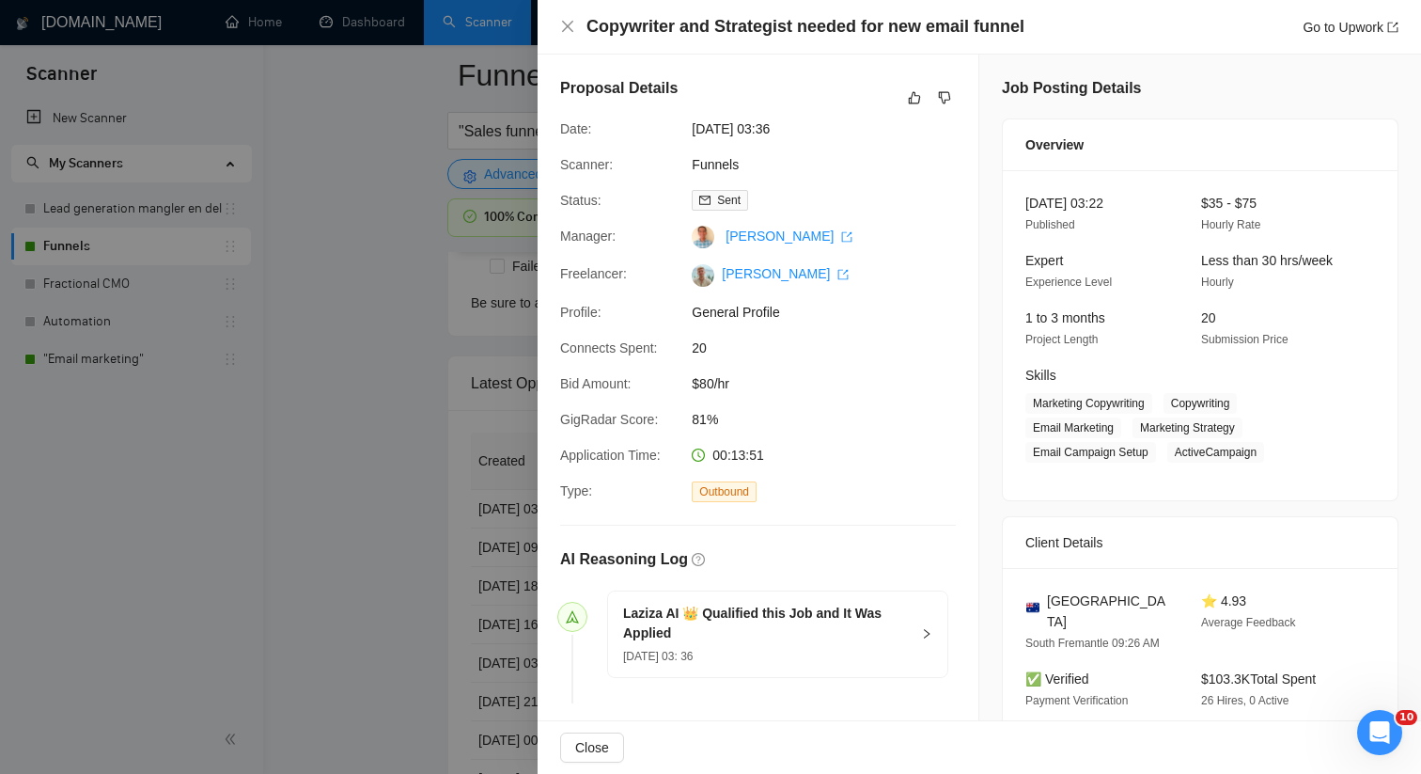
click at [388, 253] on div at bounding box center [710, 387] width 1421 height 774
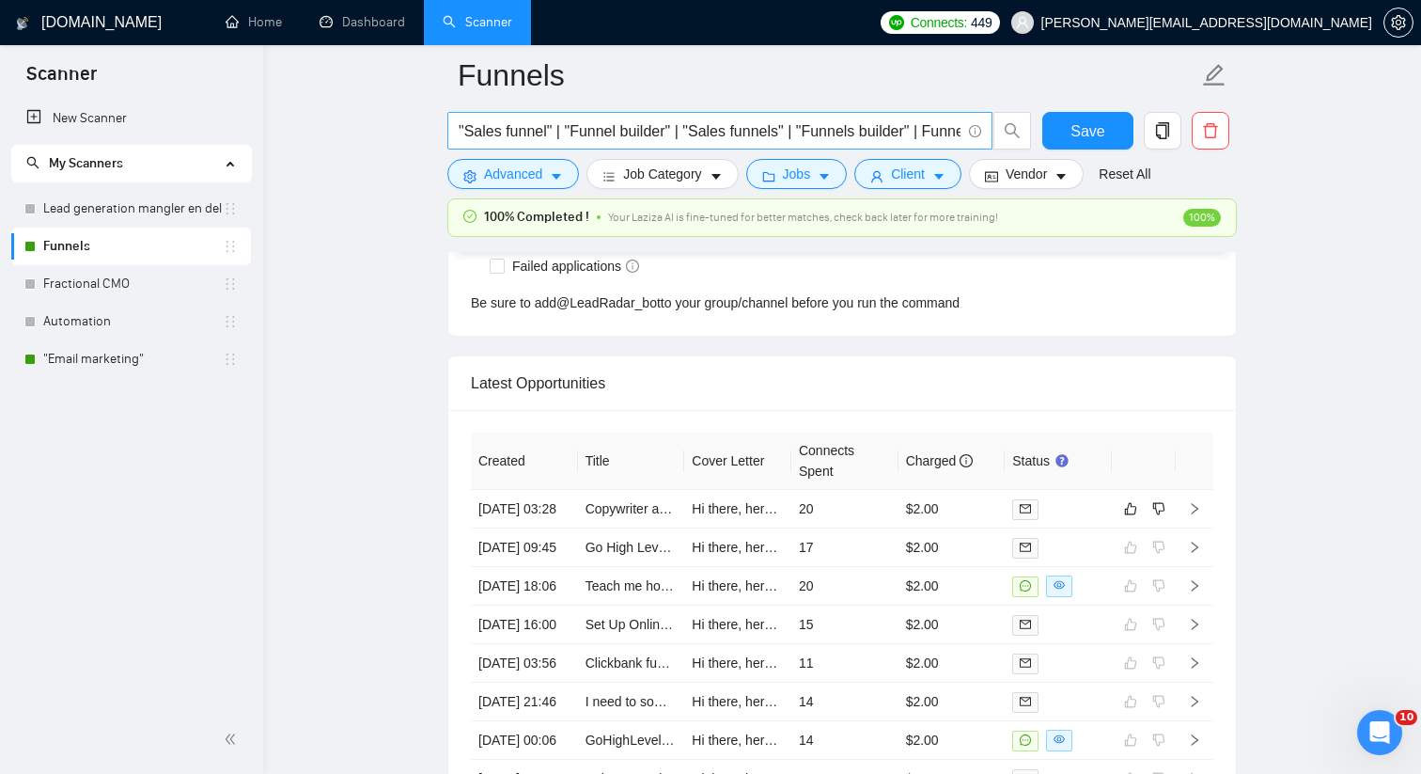
scroll to position [0, 25]
drag, startPoint x: 907, startPoint y: 130, endPoint x: 1068, endPoint y: 131, distance: 160.7
click at [1068, 131] on div ""Sales funnel" | "Funnel builder" | "Sales funnels" | "Funnels builder" | Funne…" at bounding box center [839, 135] width 790 height 47
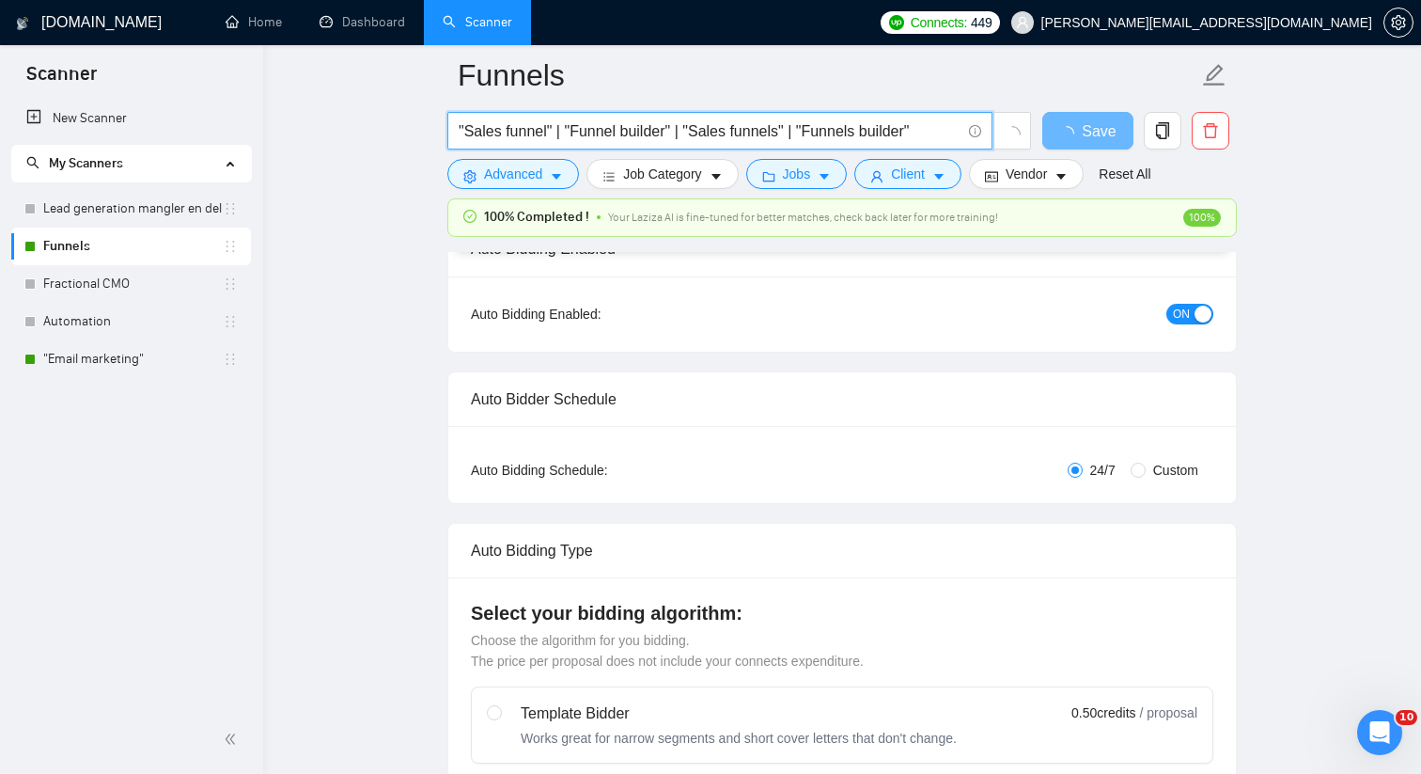
scroll to position [0, 0]
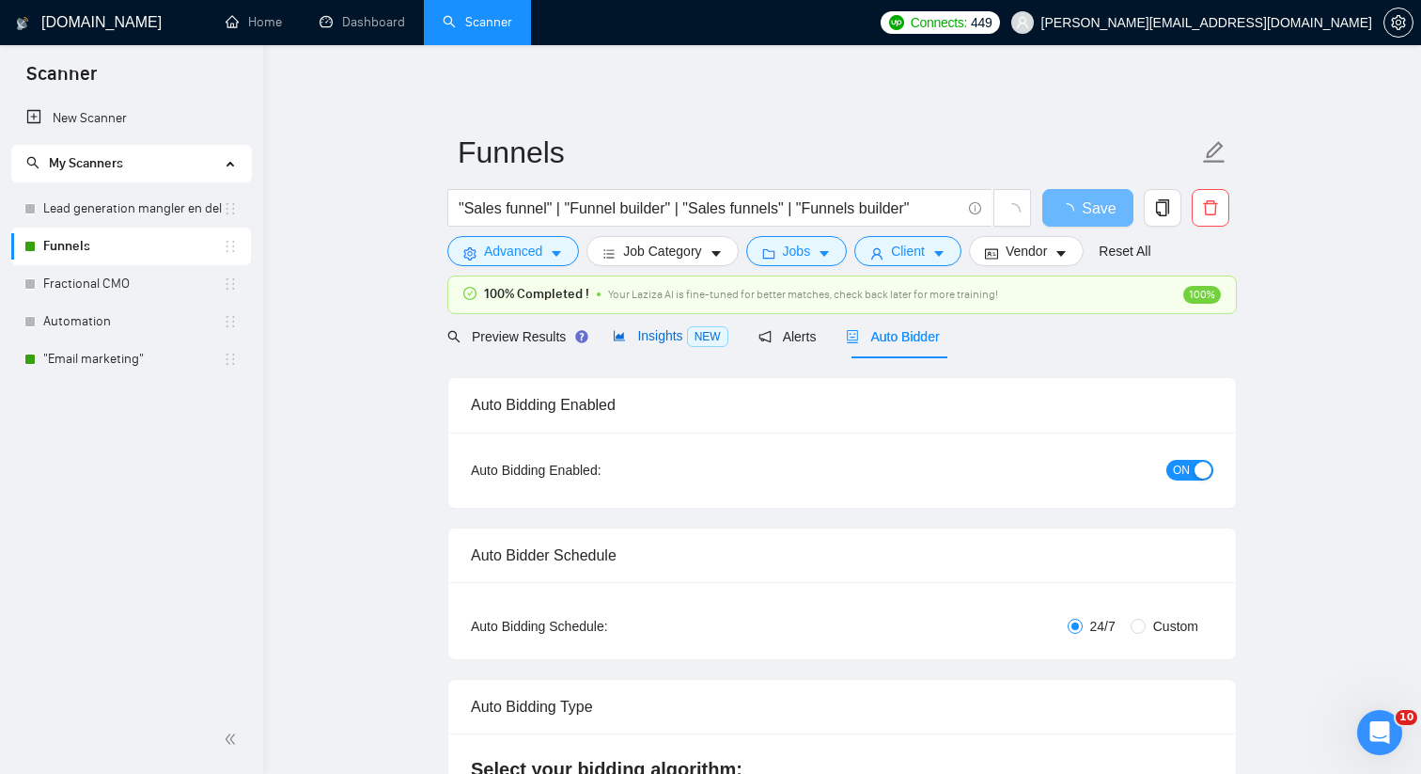
click at [666, 343] on div "Insights NEW" at bounding box center [670, 336] width 115 height 22
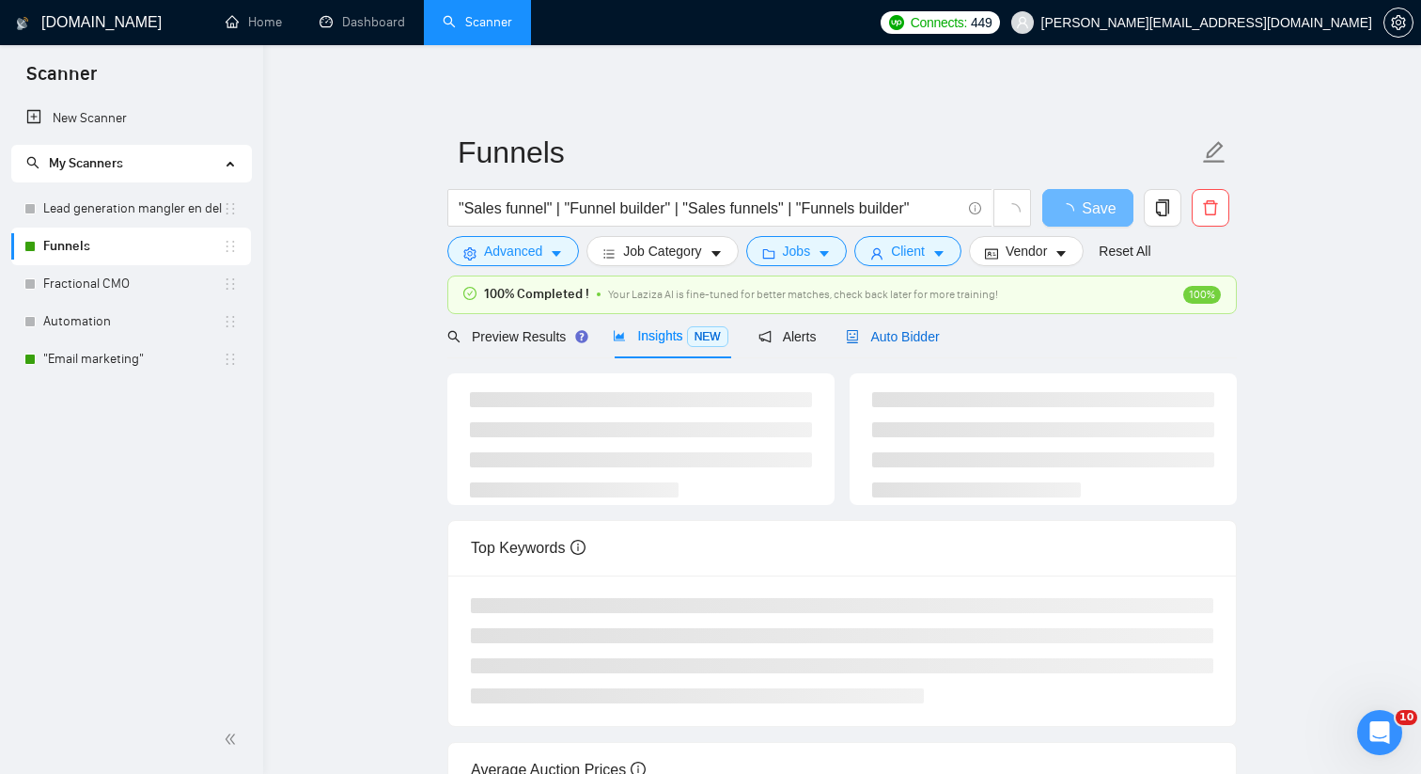
click at [887, 342] on span "Auto Bidder" at bounding box center [892, 336] width 93 height 15
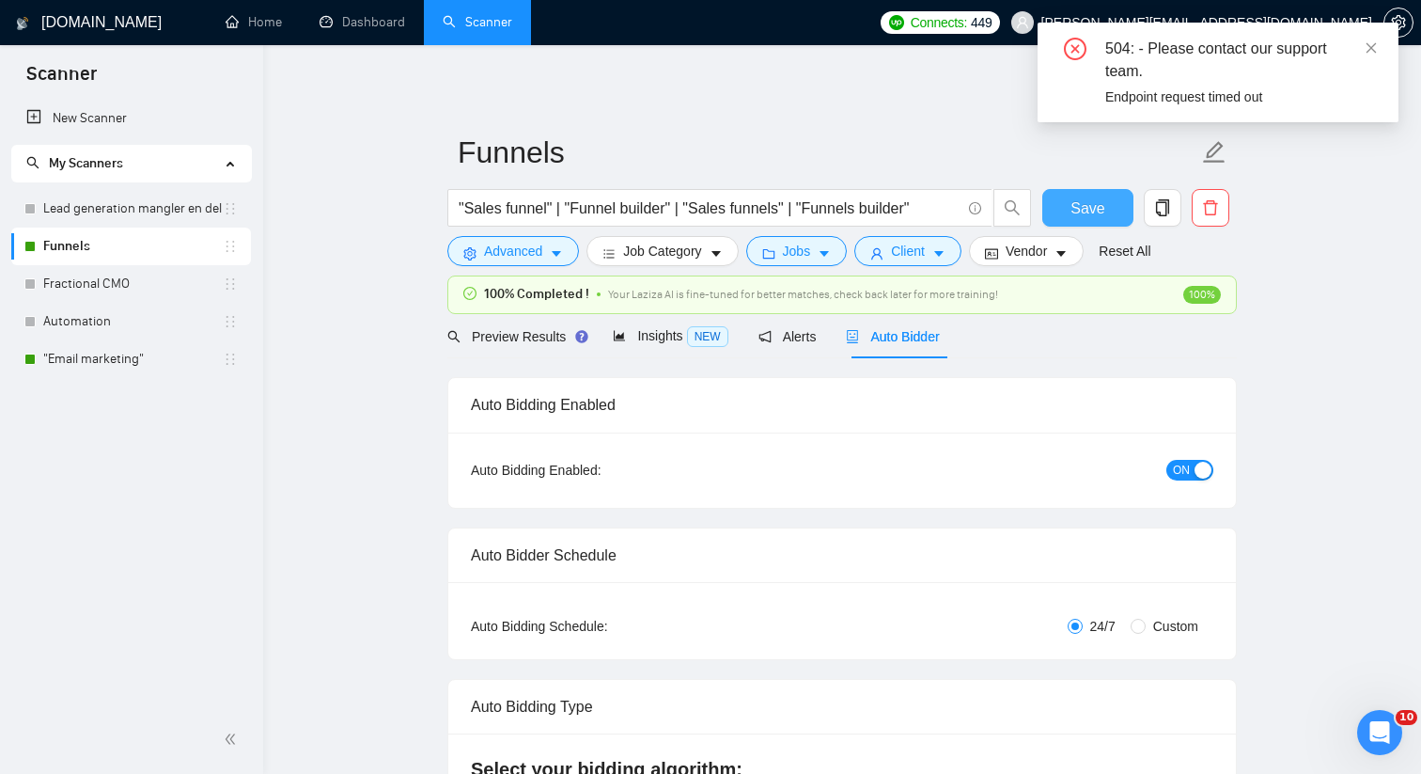
click at [1092, 196] on span "Save" at bounding box center [1088, 207] width 34 height 23
click at [1385, 43] on div "504: - Please contact our support team. Endpoint request timed out" at bounding box center [1218, 73] width 361 height 100
click at [1374, 49] on icon "close" at bounding box center [1371, 47] width 13 height 13
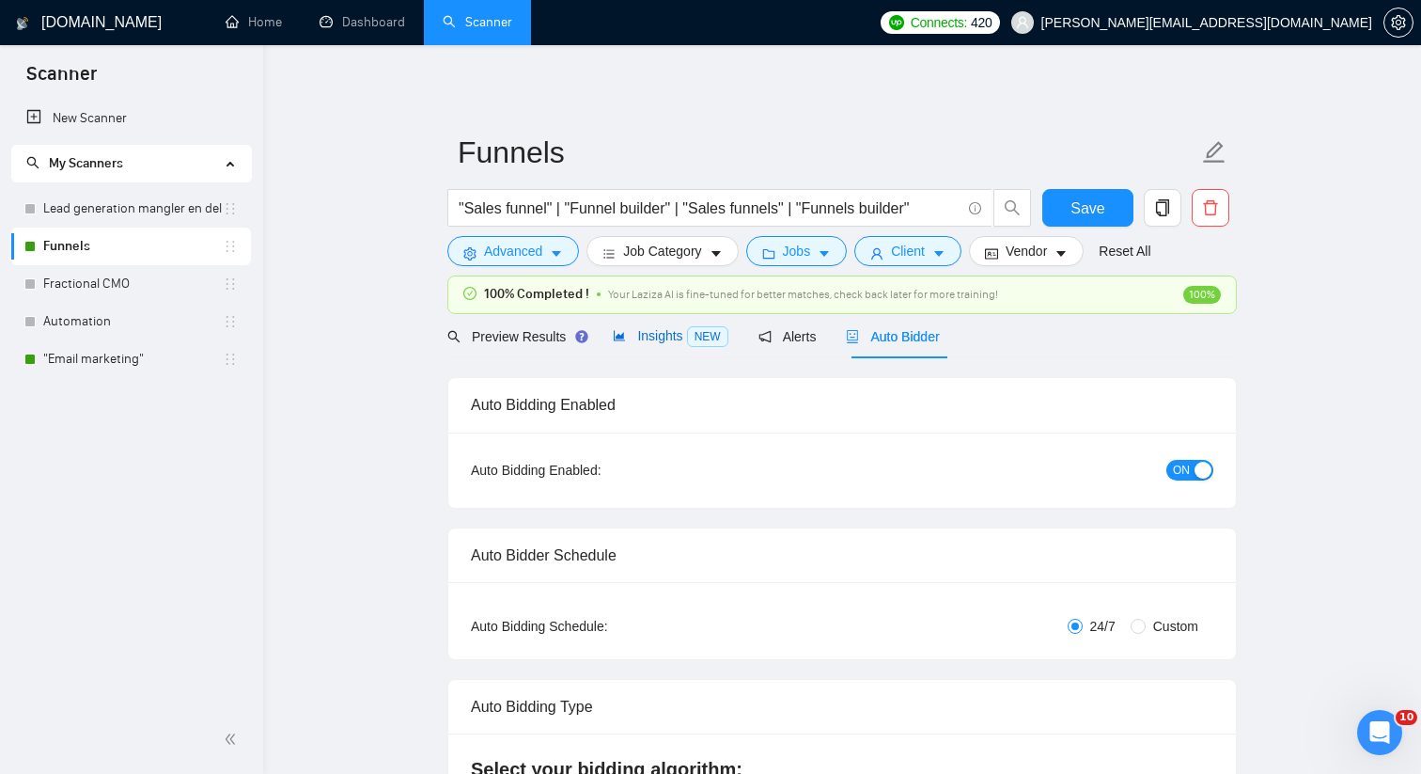
click at [658, 341] on span "Insights NEW" at bounding box center [670, 335] width 115 height 15
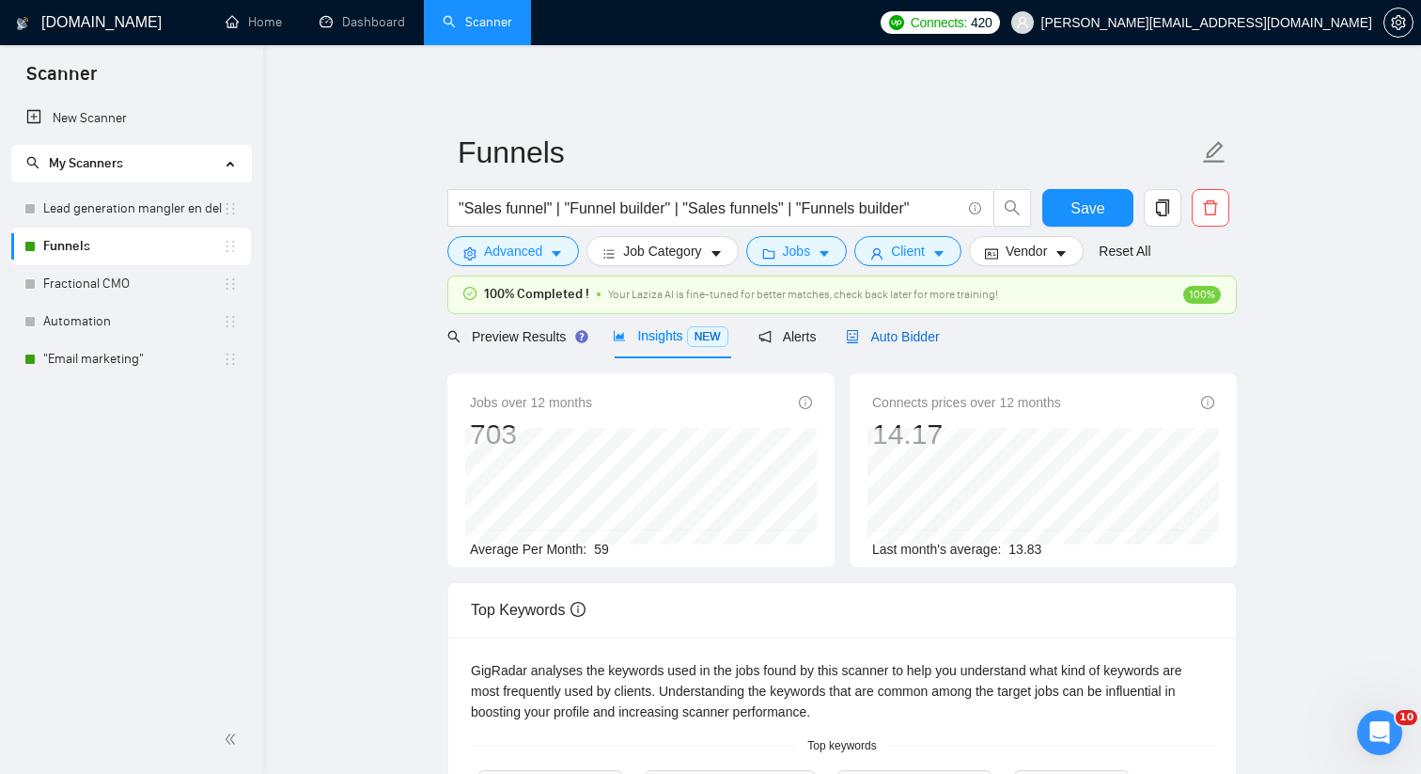
click at [919, 334] on span "Auto Bidder" at bounding box center [892, 336] width 93 height 15
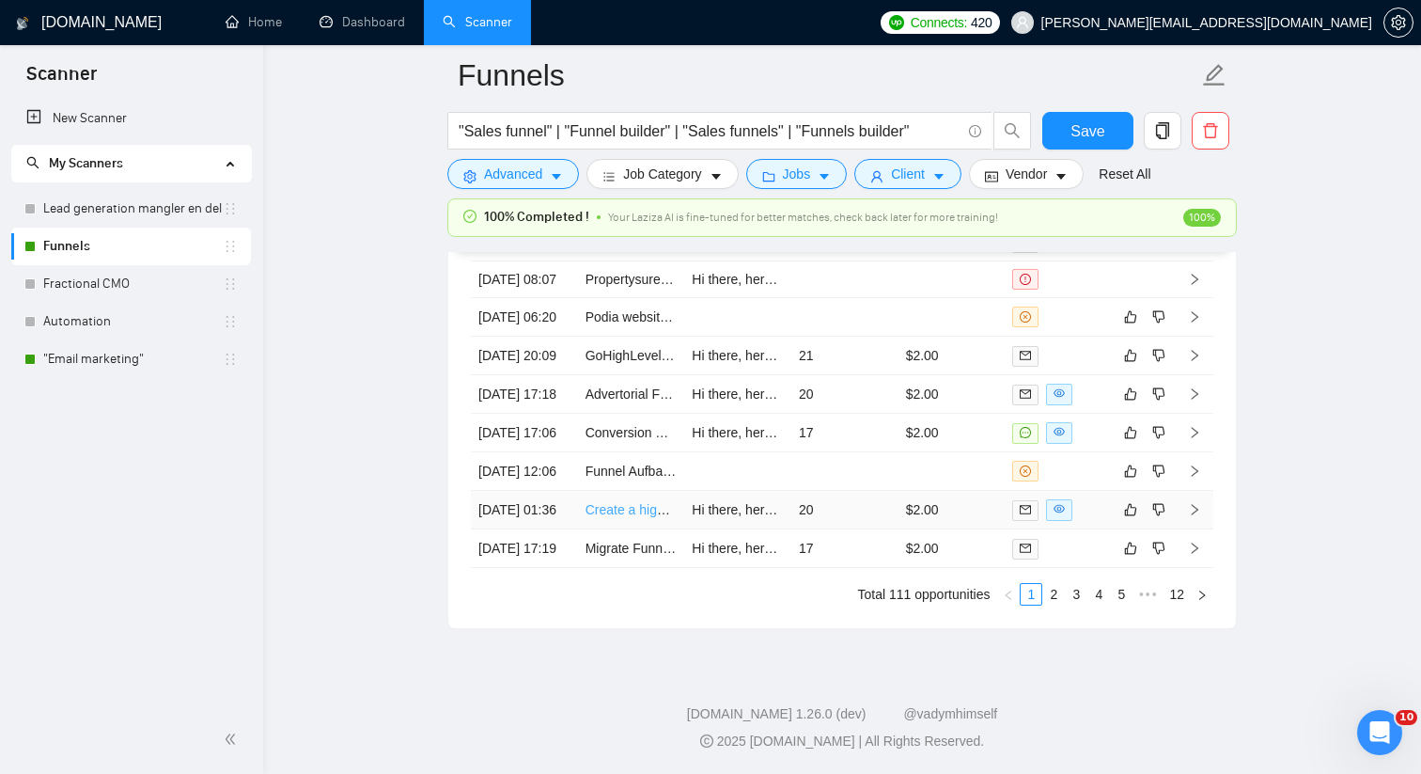
scroll to position [5344, 0]
click at [1105, 604] on link "4" at bounding box center [1098, 594] width 21 height 21
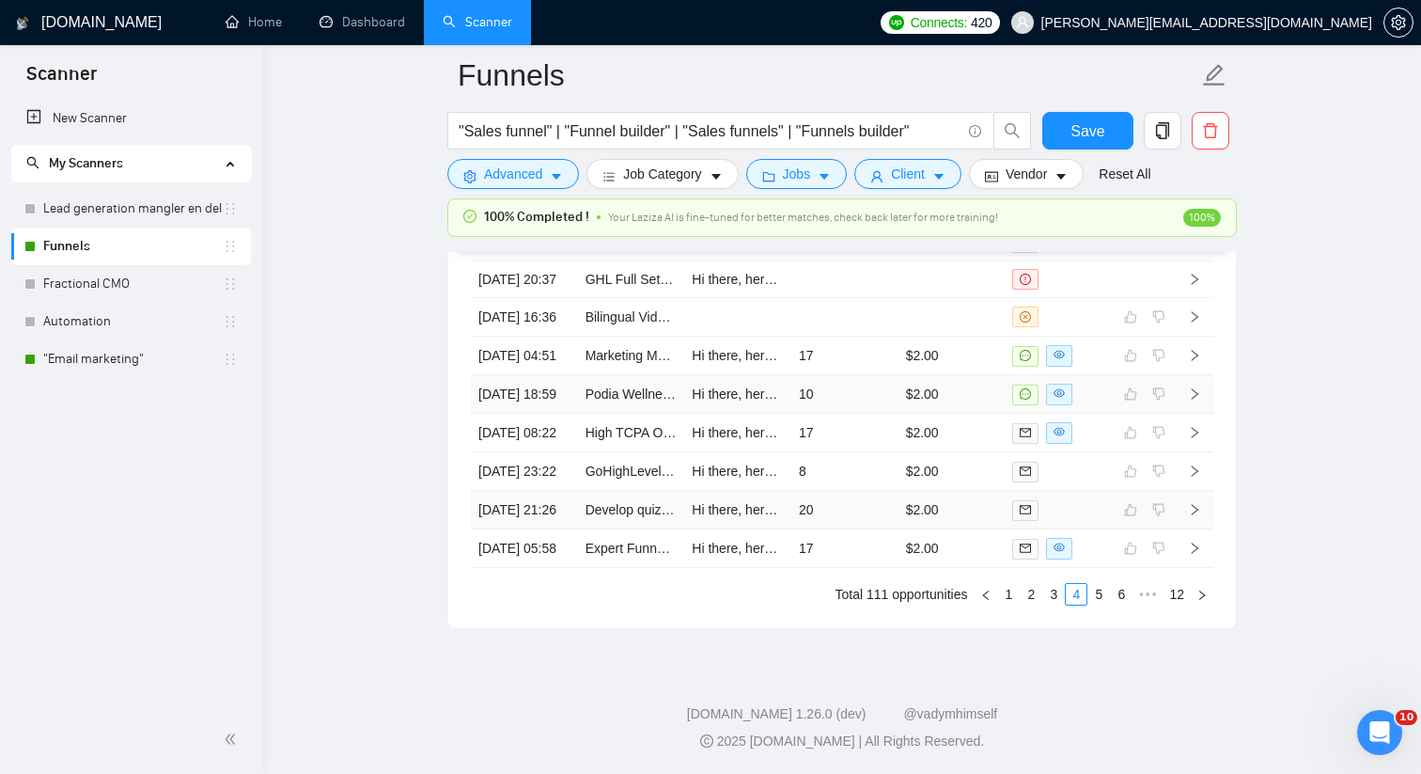
scroll to position [5391, 0]
click at [1054, 590] on link "3" at bounding box center [1053, 594] width 21 height 21
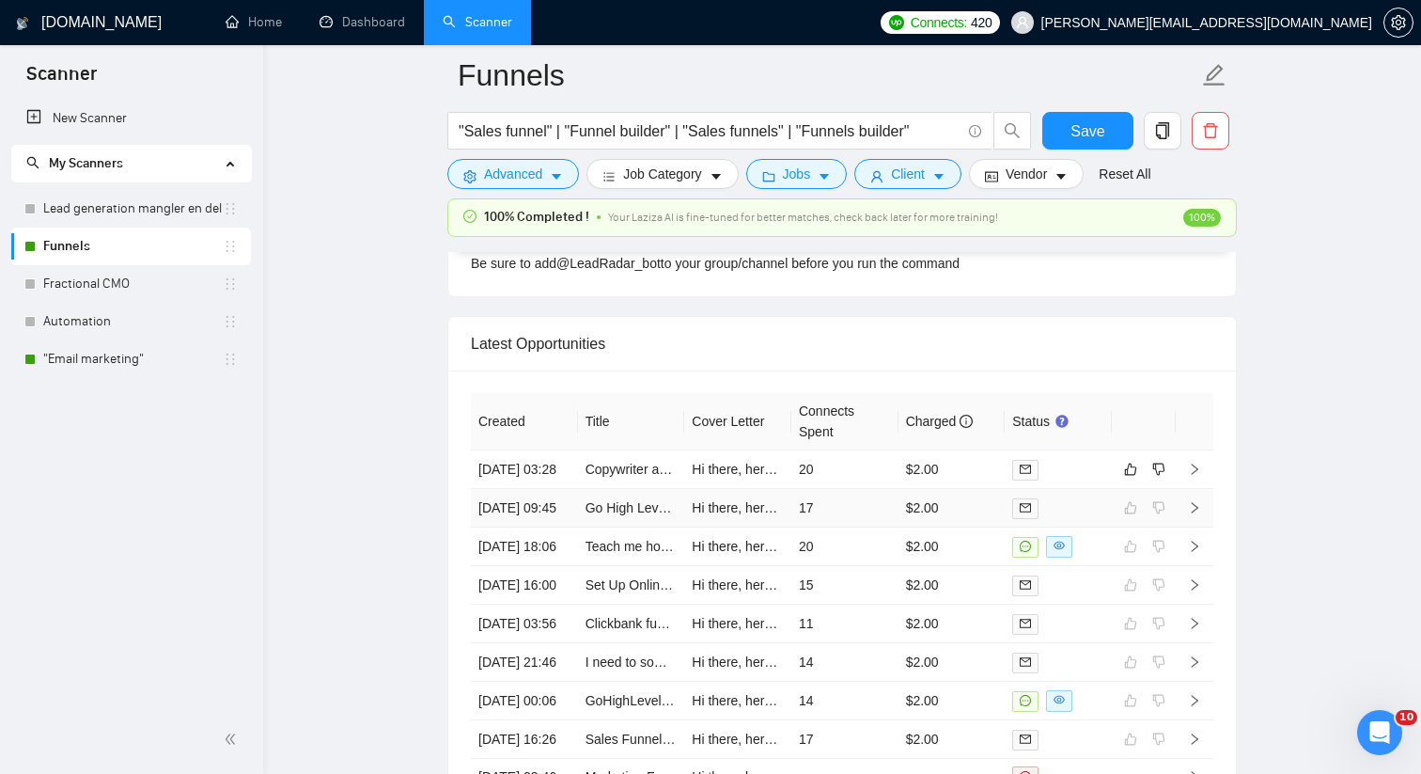
scroll to position [4922, 0]
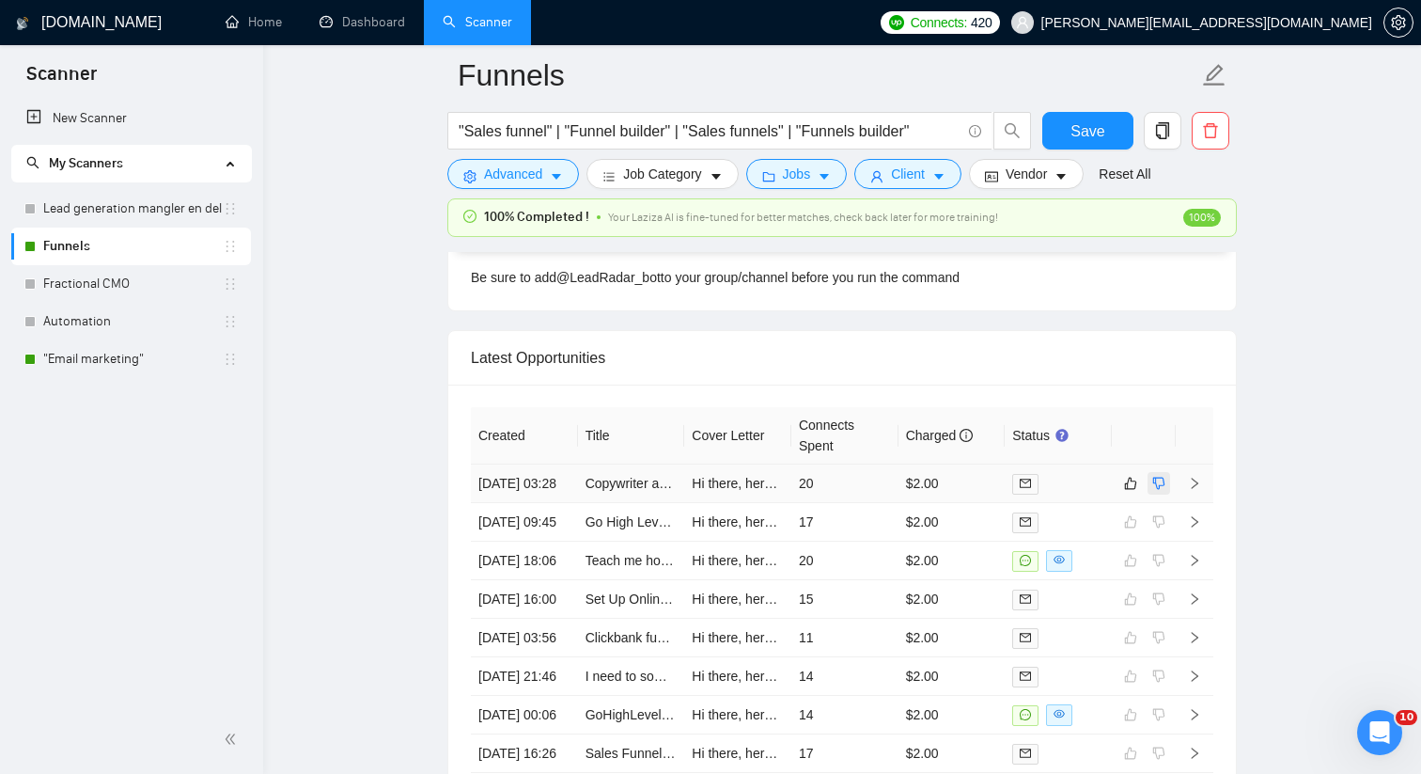
click at [1164, 491] on icon "dislike" at bounding box center [1158, 483] width 13 height 15
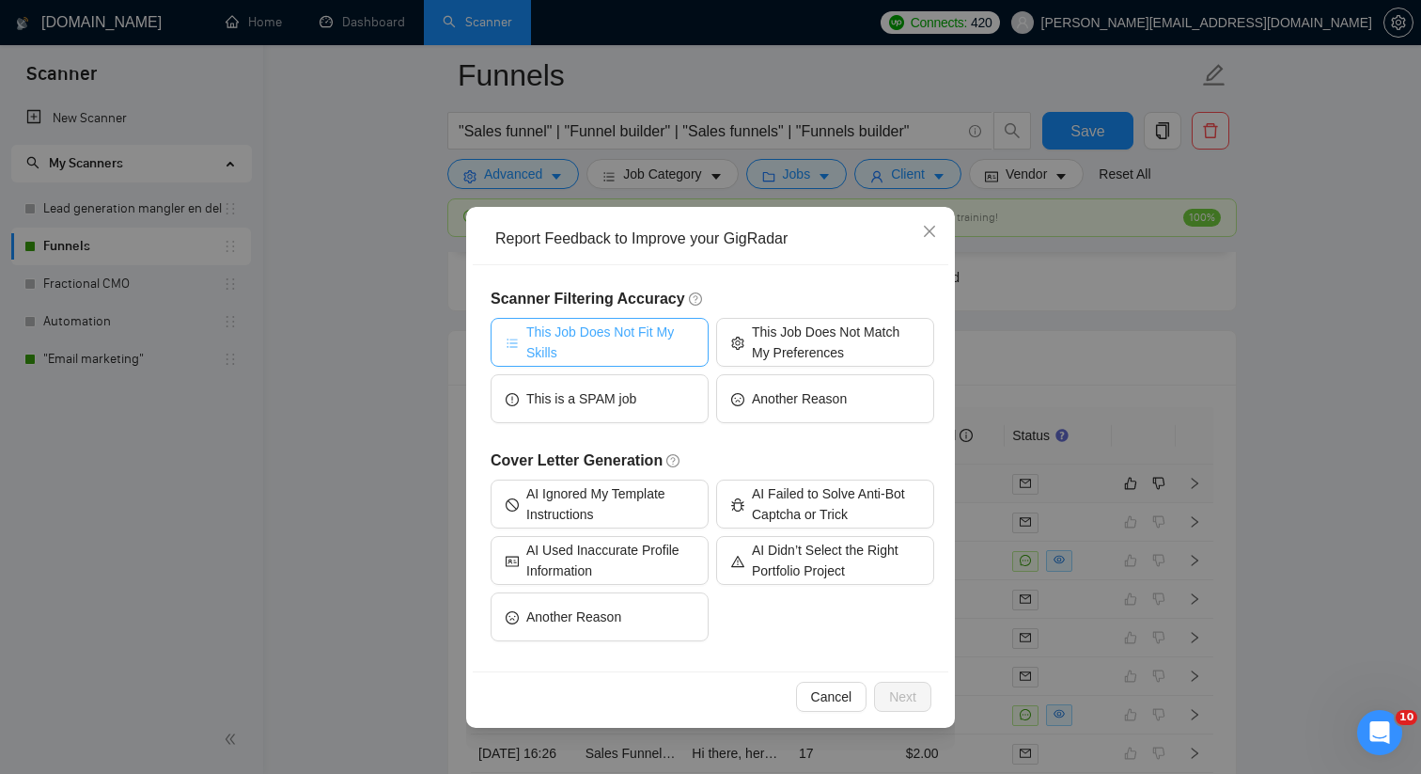
click at [588, 335] on span "This Job Does Not Fit My Skills" at bounding box center [609, 341] width 167 height 41
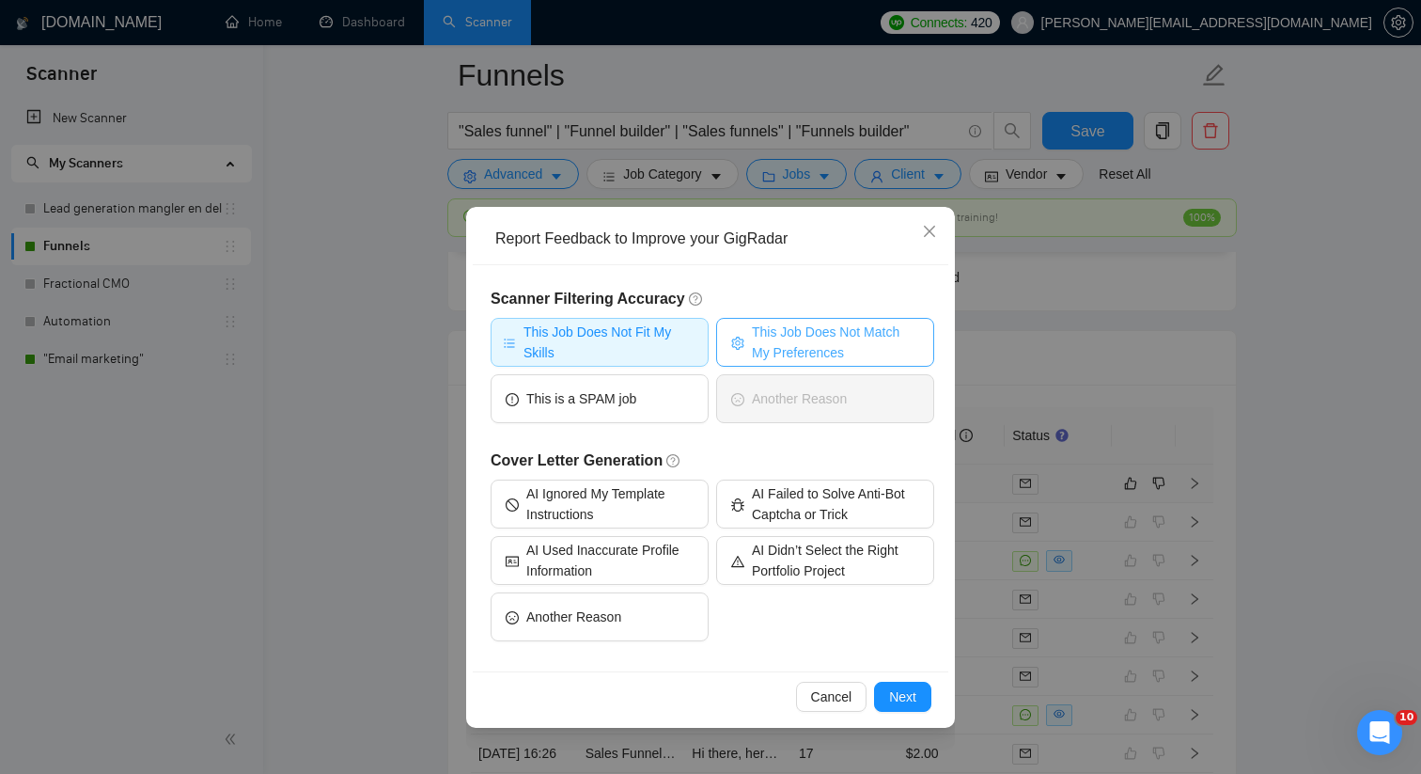
click at [835, 351] on span "This Job Does Not Match My Preferences" at bounding box center [835, 341] width 167 height 41
click at [884, 689] on button "Next" at bounding box center [902, 696] width 57 height 30
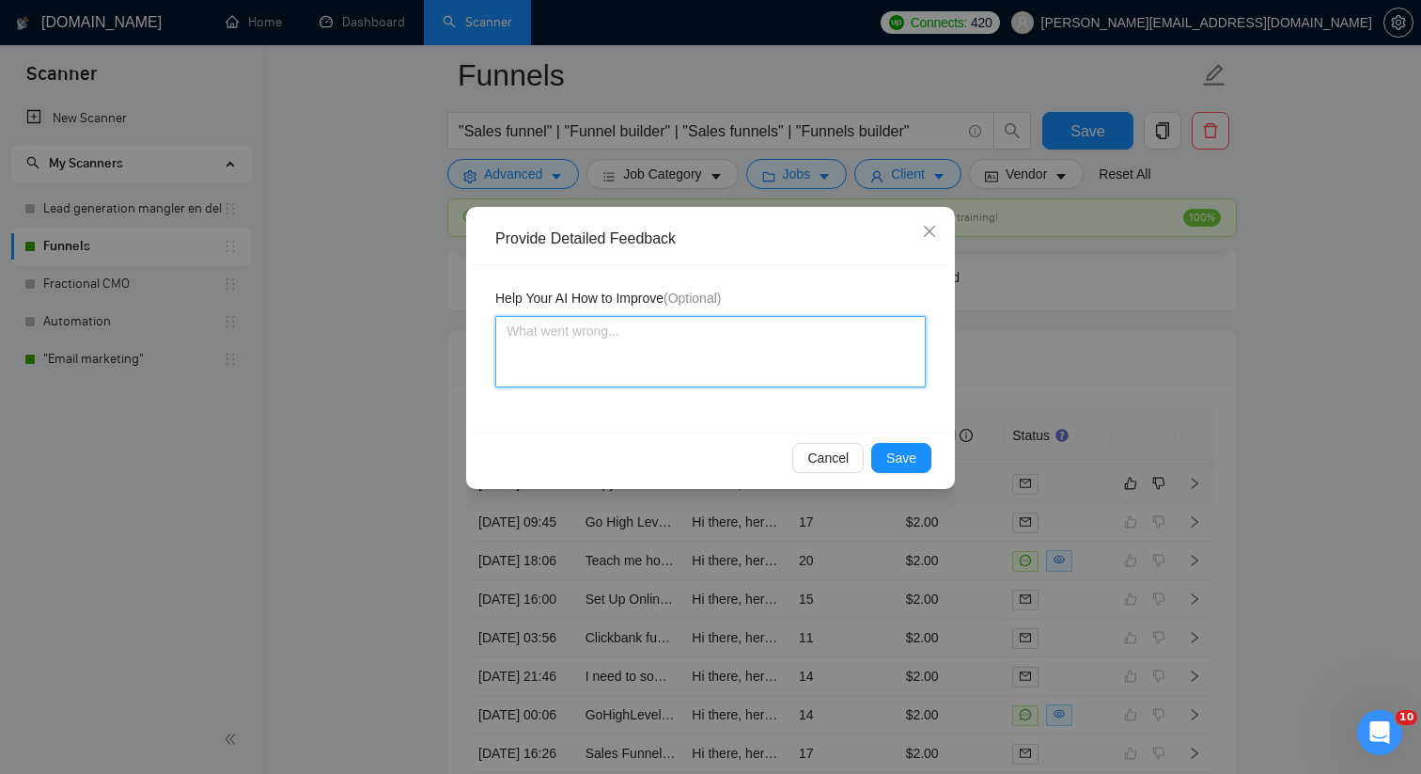
click at [680, 353] on textarea at bounding box center [710, 351] width 430 height 71
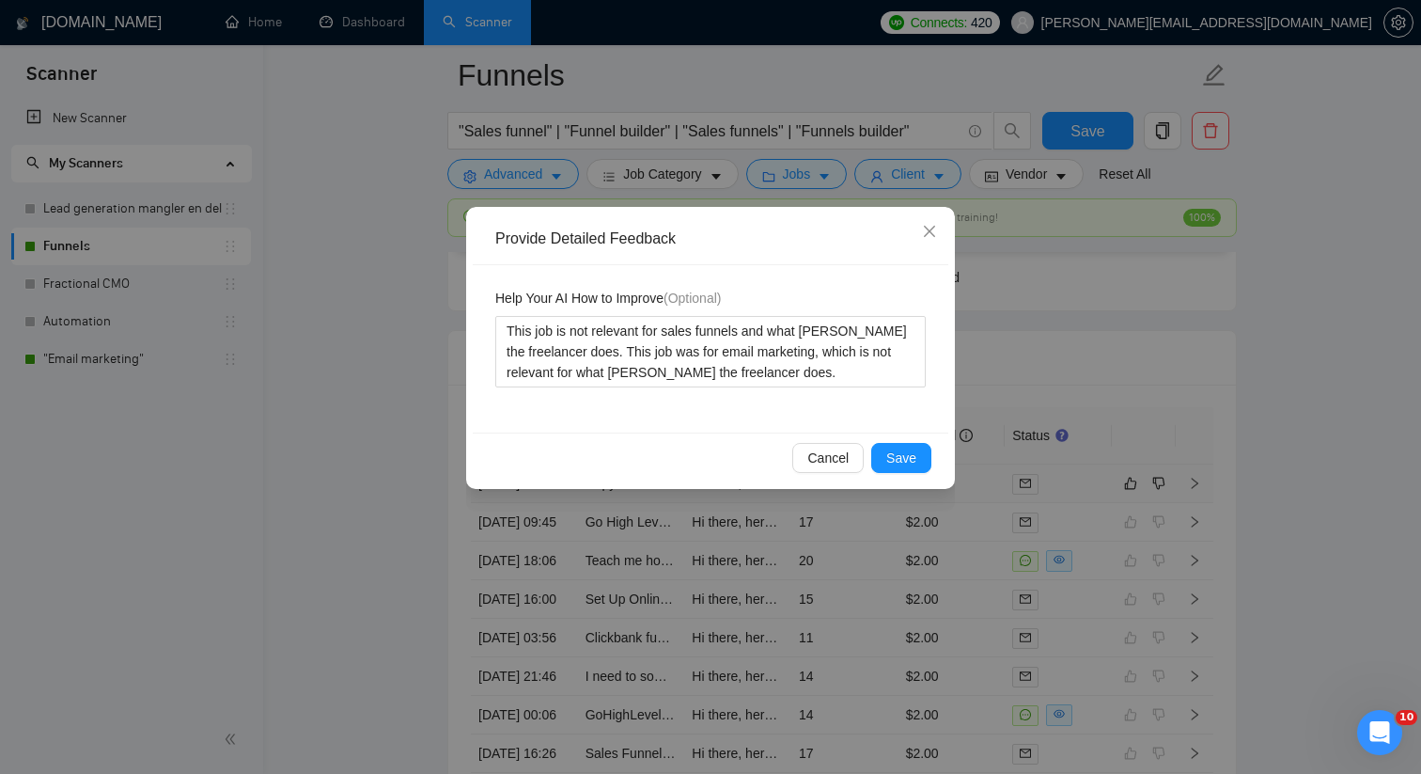
click at [913, 475] on div "Cancel Save" at bounding box center [711, 457] width 476 height 50
click at [913, 462] on span "Save" at bounding box center [901, 457] width 30 height 21
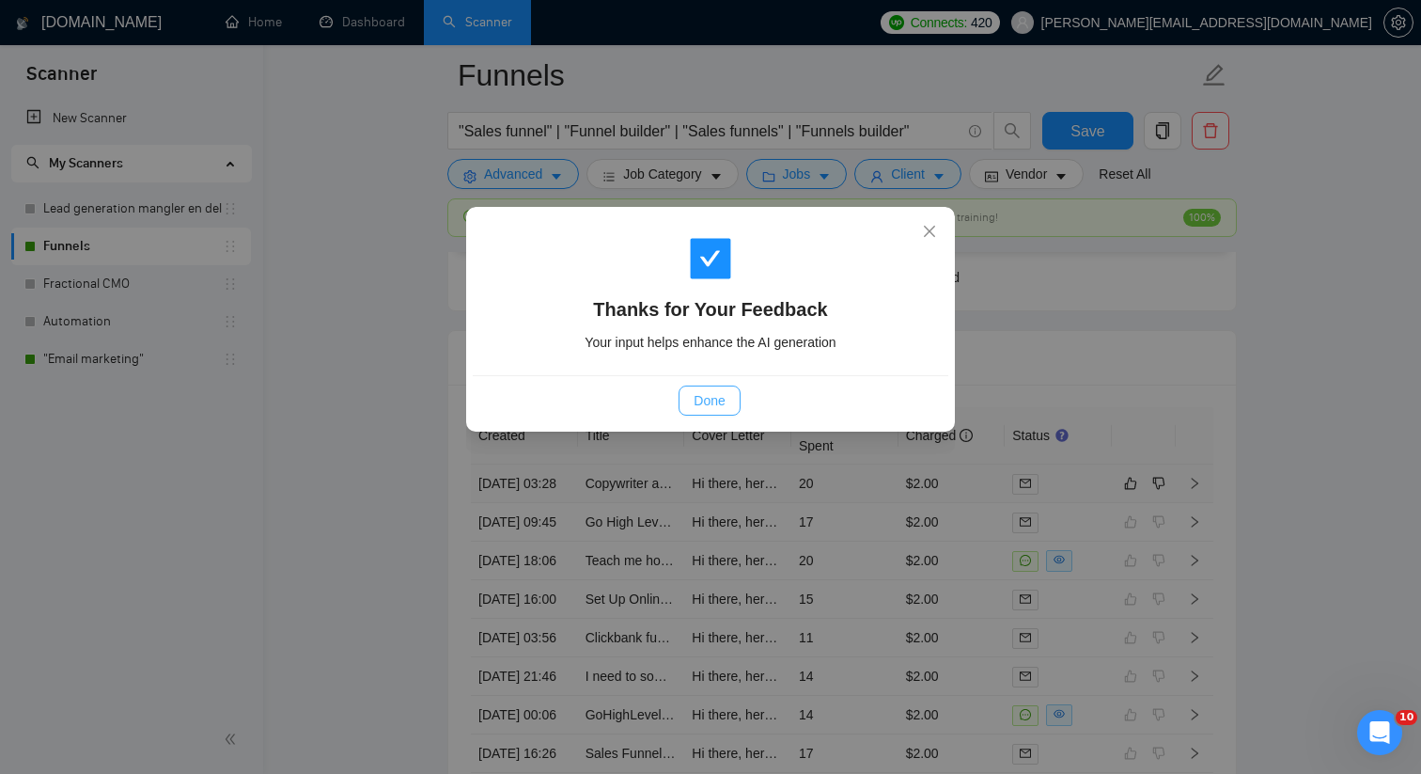
click at [728, 398] on button "Done" at bounding box center [709, 400] width 61 height 30
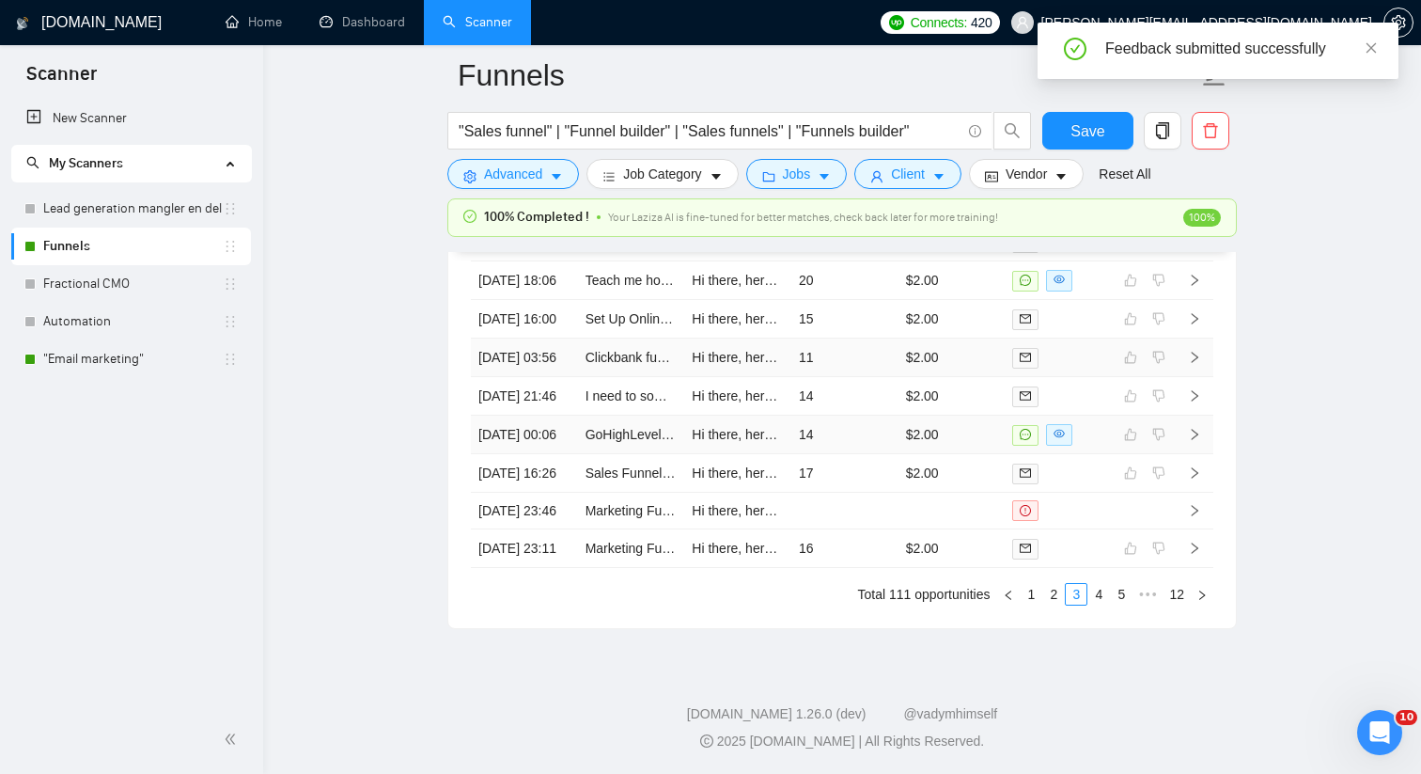
scroll to position [5391, 0]
click at [1046, 586] on link "2" at bounding box center [1053, 594] width 21 height 21
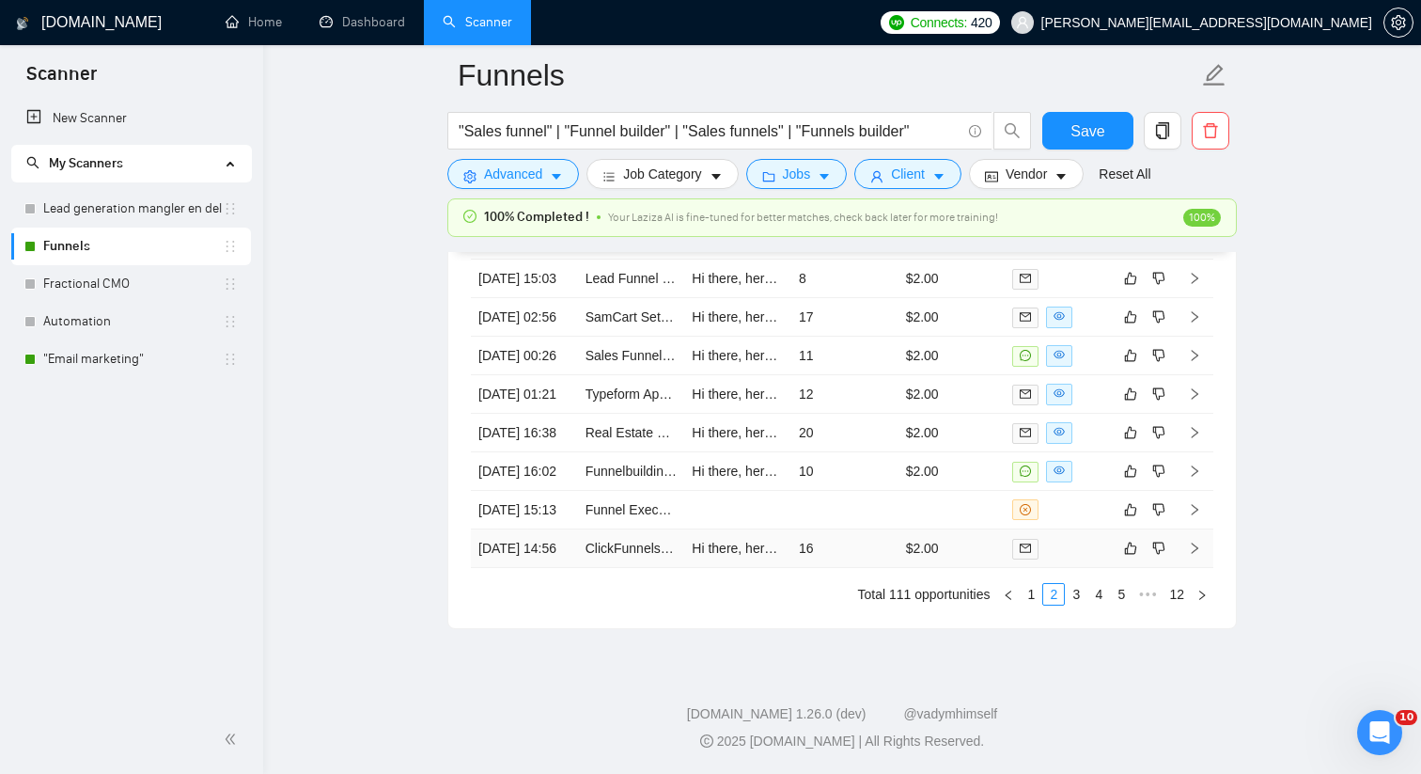
click at [970, 547] on td "$2.00" at bounding box center [952, 548] width 107 height 39
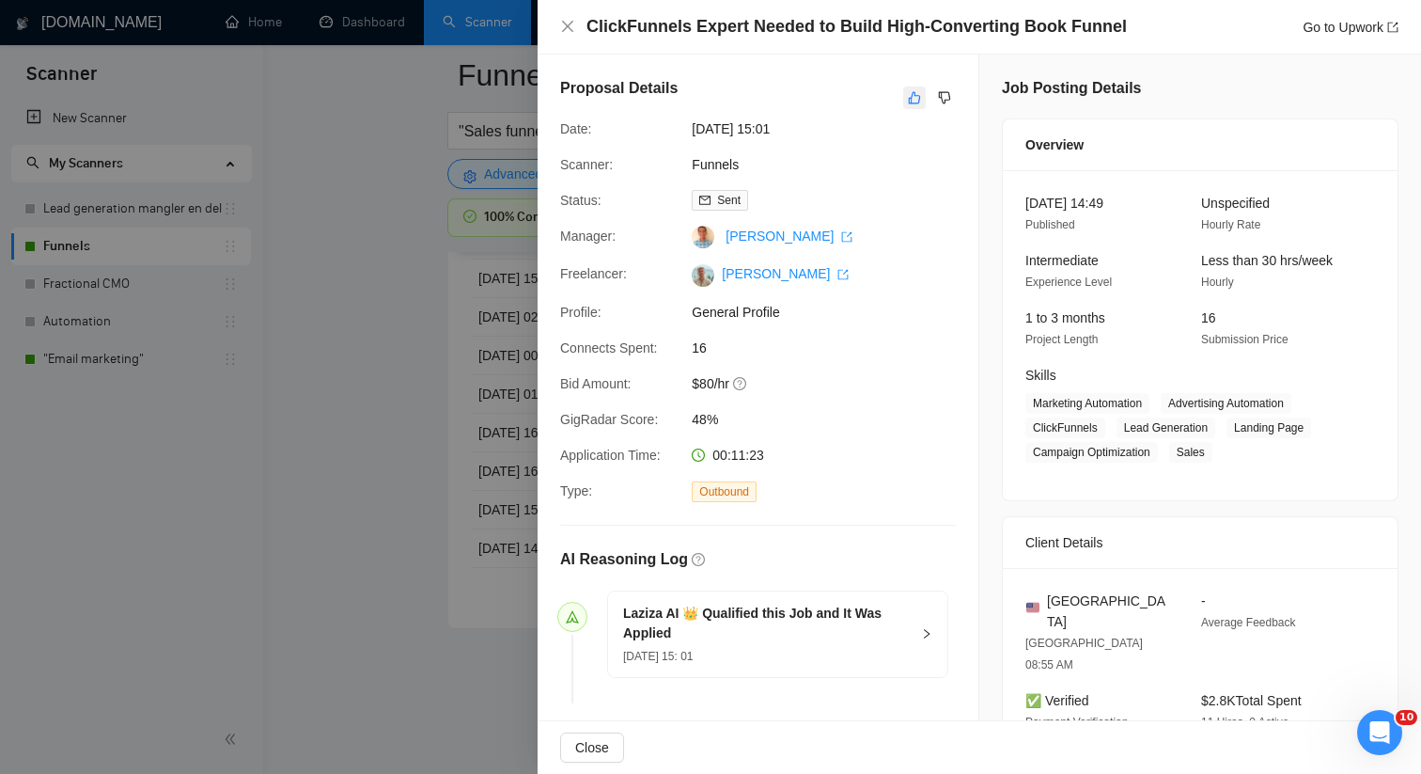
click at [909, 106] on button "button" at bounding box center [914, 97] width 23 height 23
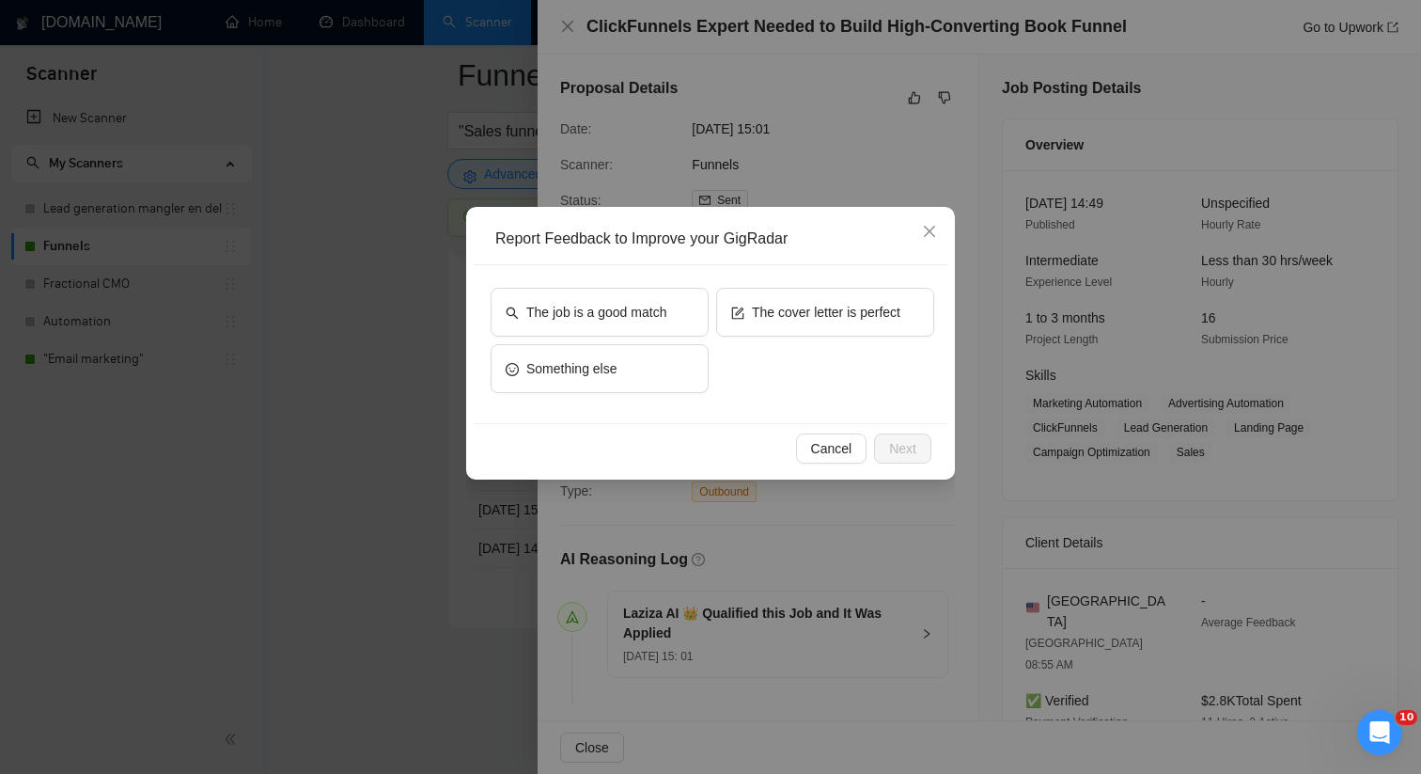
click at [684, 258] on div "Report Feedback to Improve your GigRadar" at bounding box center [711, 239] width 476 height 52
click at [654, 299] on button "The job is a good match" at bounding box center [600, 312] width 218 height 49
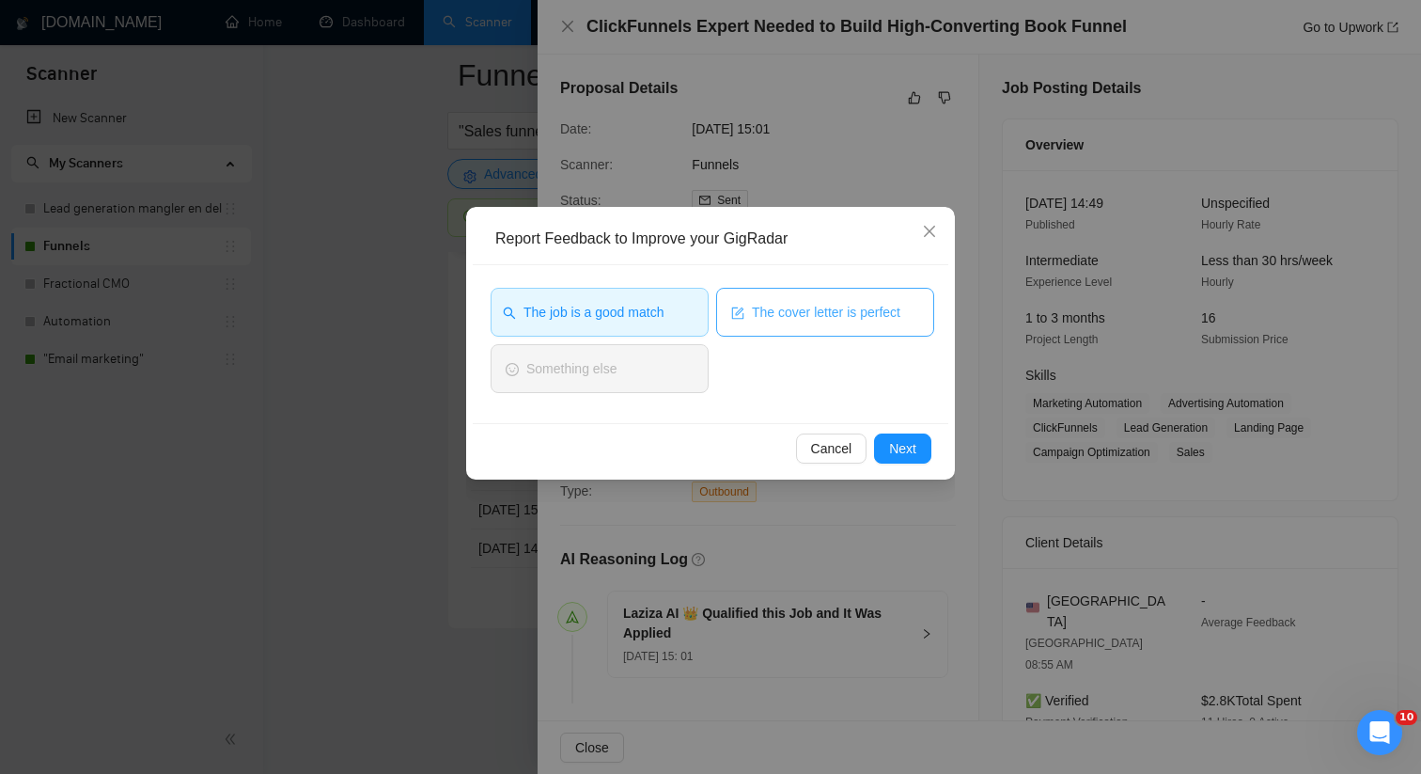
click at [810, 313] on span "The cover letter is perfect" at bounding box center [826, 312] width 149 height 21
click at [928, 448] on button "Next" at bounding box center [902, 448] width 57 height 30
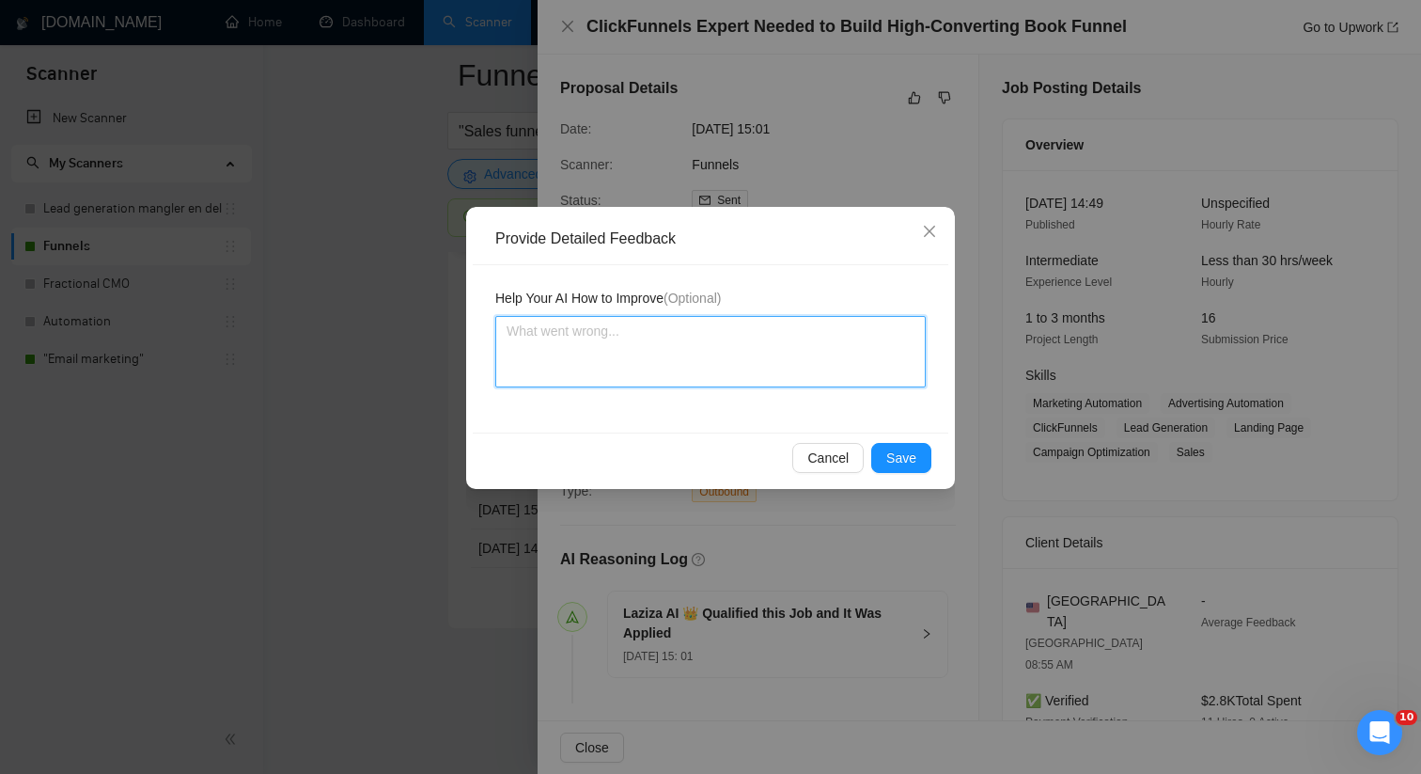
click at [667, 347] on textarea at bounding box center [710, 351] width 430 height 71
paste textarea "This job is a good match for [PERSON_NAME] the freelancer, as this is exactly t…"
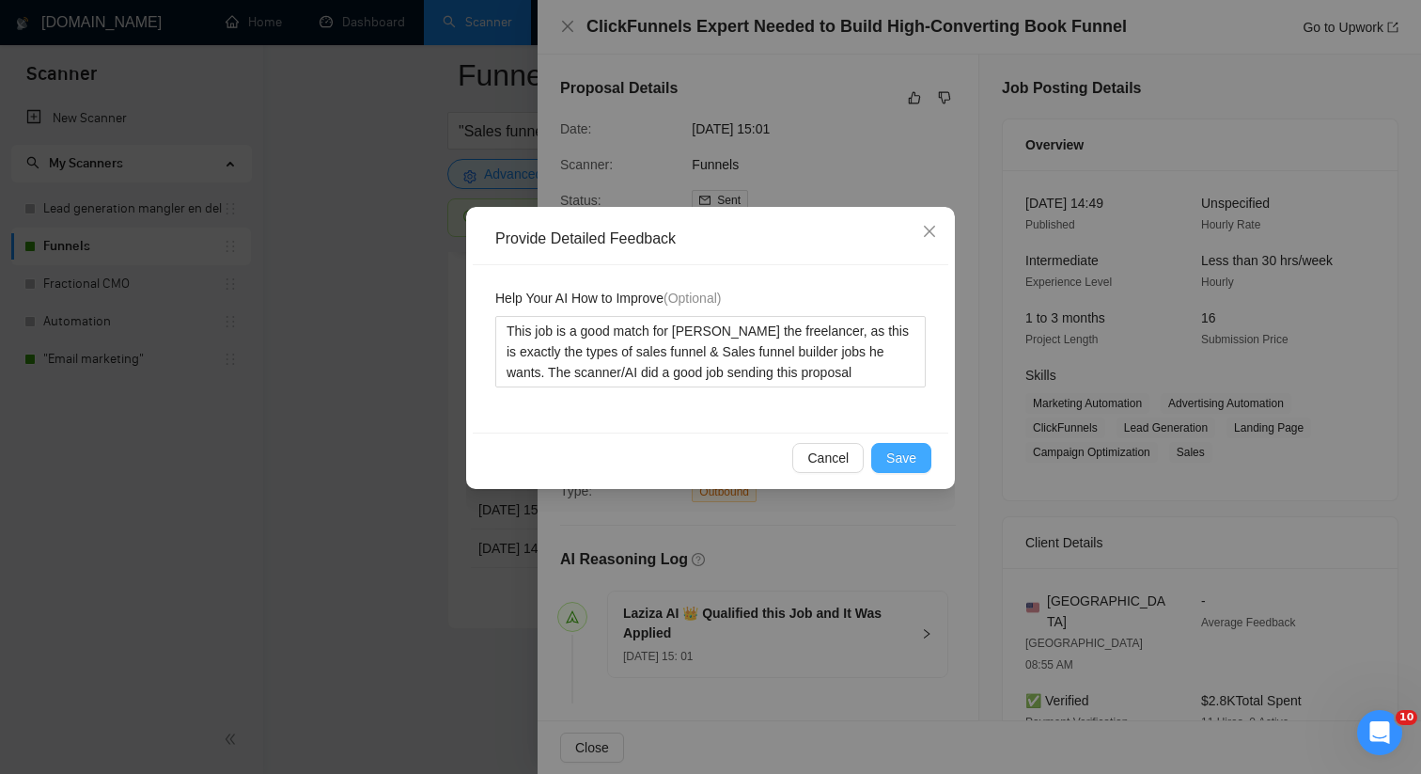
click at [915, 460] on span "Save" at bounding box center [901, 457] width 30 height 21
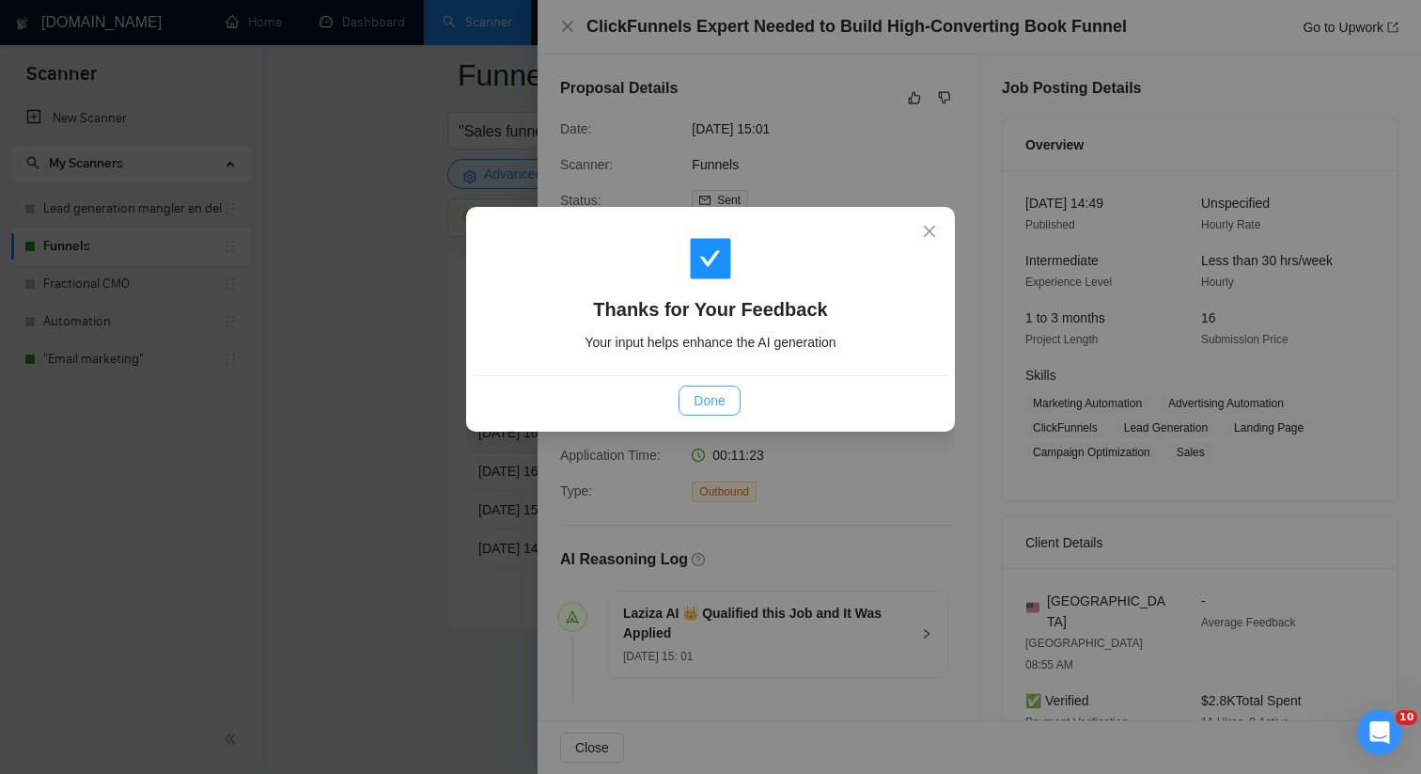
click at [708, 395] on span "Done" at bounding box center [709, 400] width 31 height 21
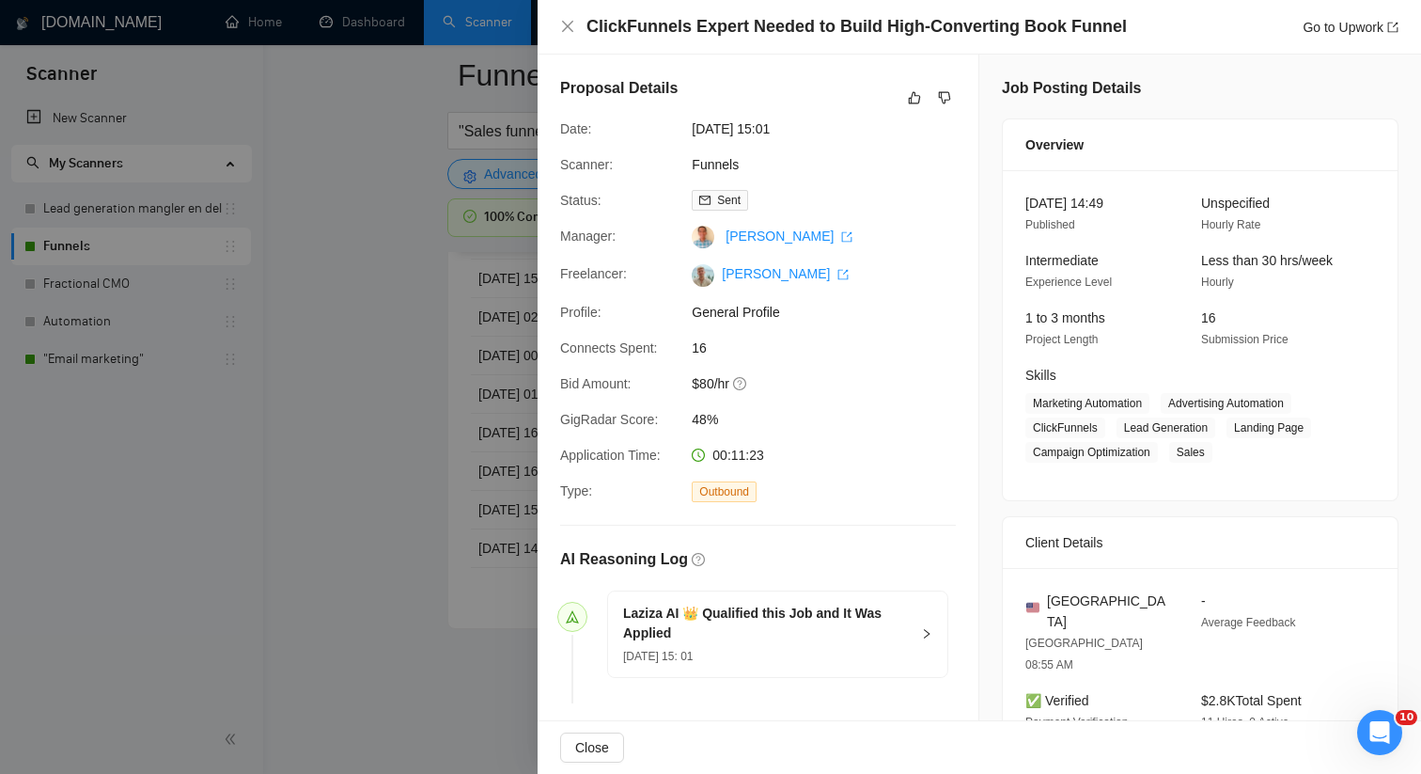
click at [469, 387] on div at bounding box center [710, 387] width 1421 height 774
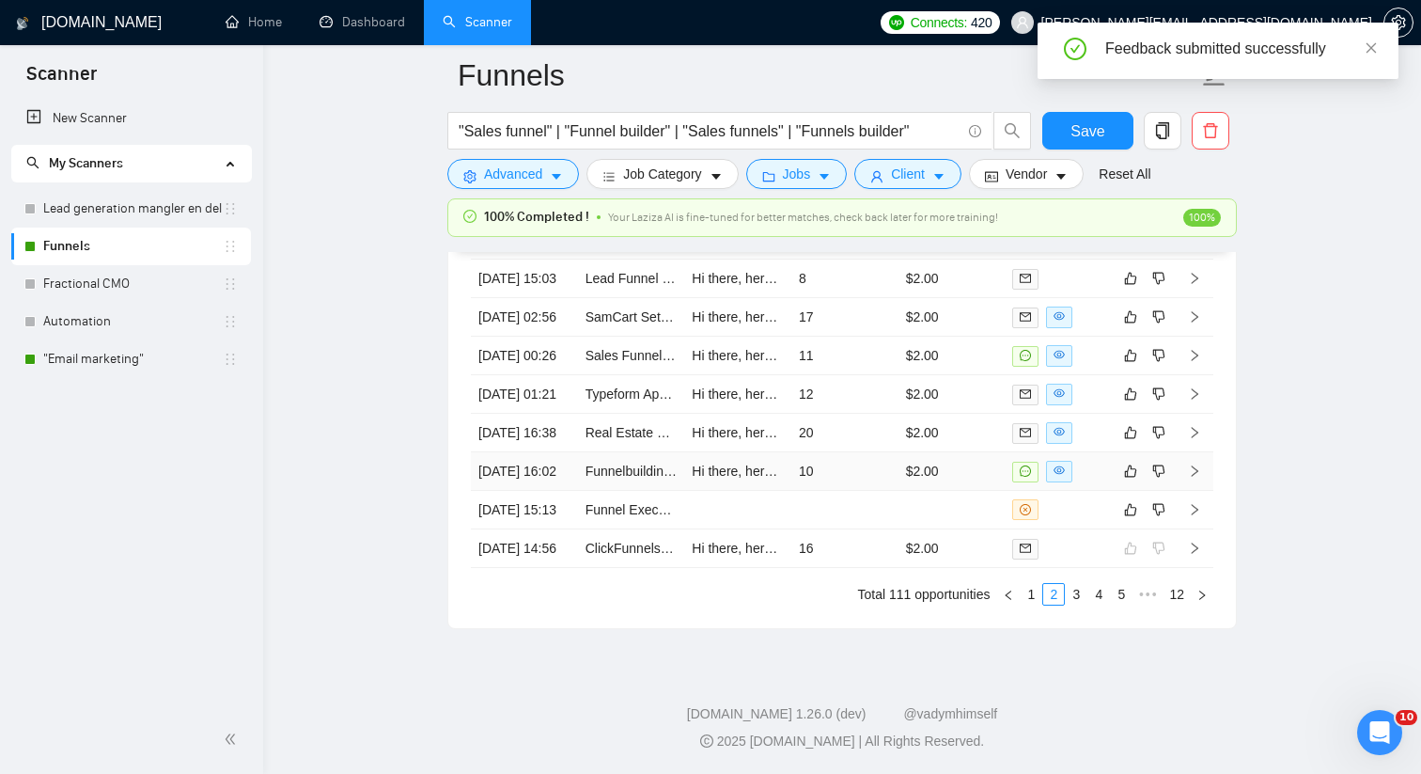
click at [821, 452] on td "10" at bounding box center [844, 471] width 107 height 39
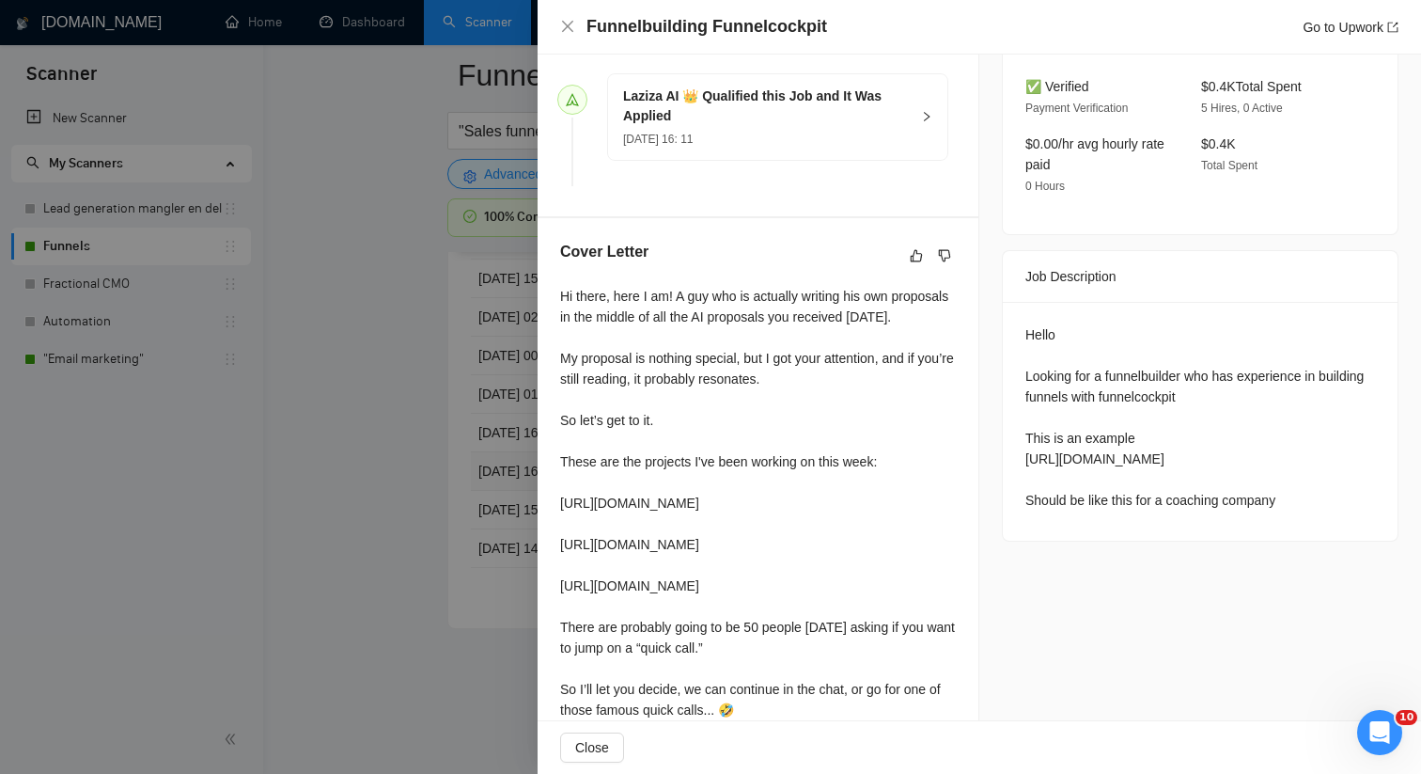
scroll to position [655, 0]
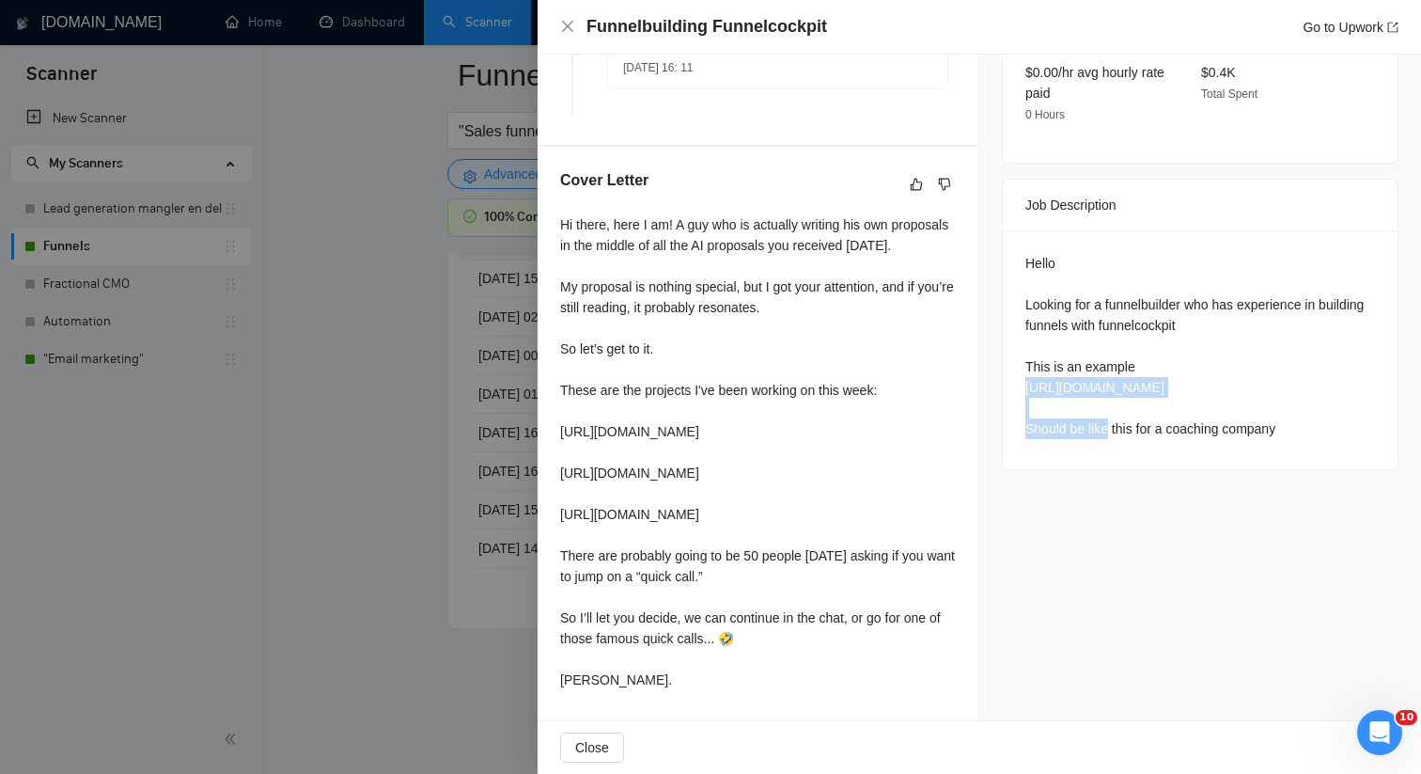
drag, startPoint x: 1018, startPoint y: 324, endPoint x: 1288, endPoint y: 324, distance: 269.8
click at [1288, 324] on div "Hello Looking for a funnelbuilder who has experience in building funnels with f…" at bounding box center [1200, 349] width 395 height 239
copy div "[URL][DOMAIN_NAME]"
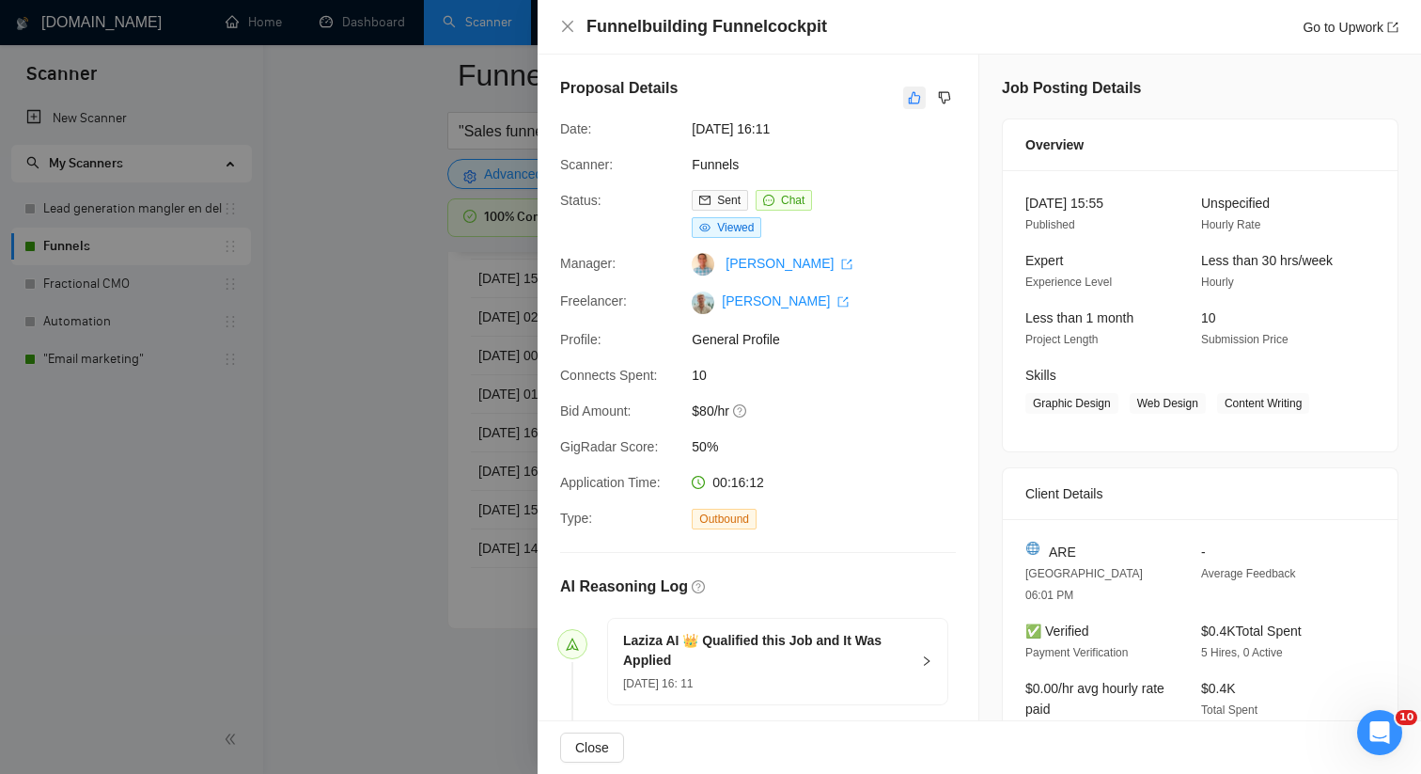
click at [910, 100] on icon "like" at bounding box center [914, 97] width 13 height 15
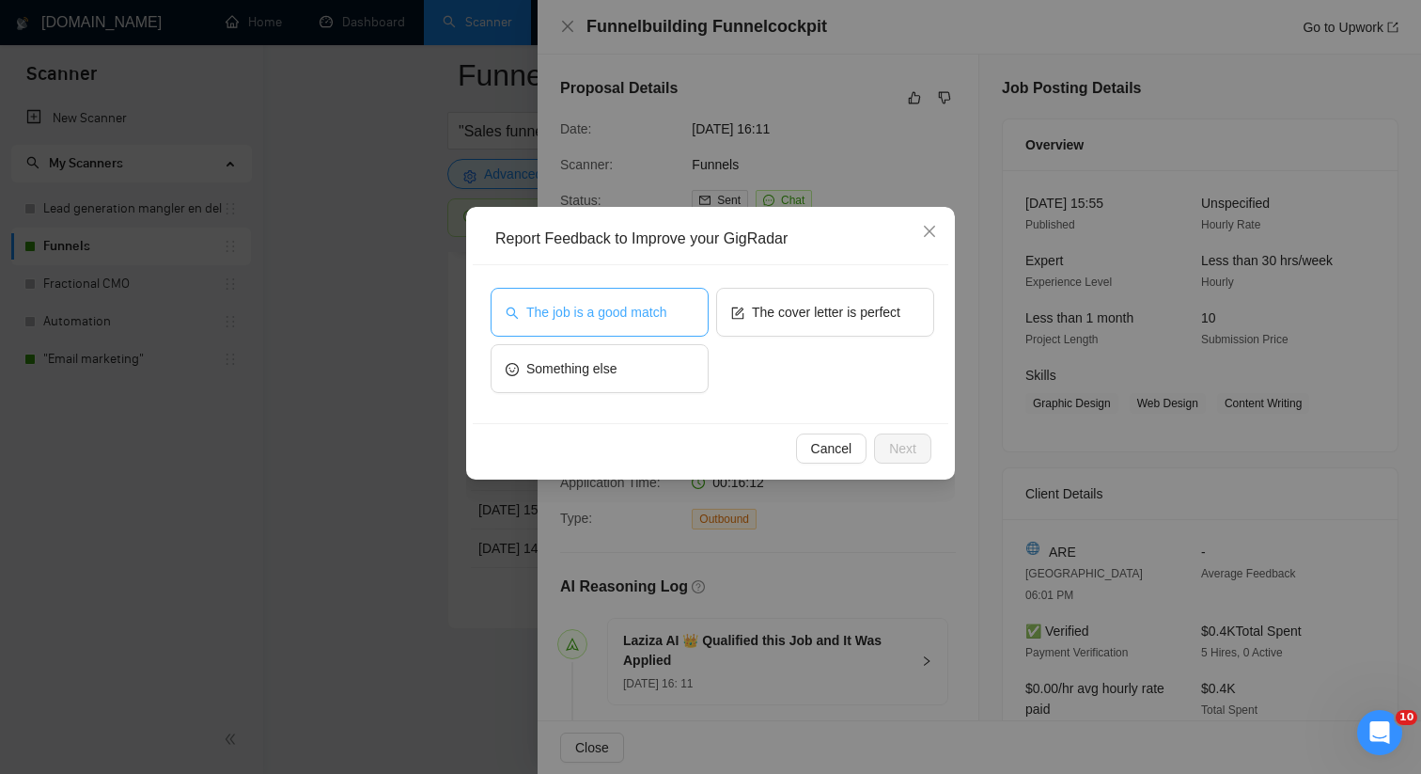
click at [649, 305] on span "The job is a good match" at bounding box center [596, 312] width 140 height 21
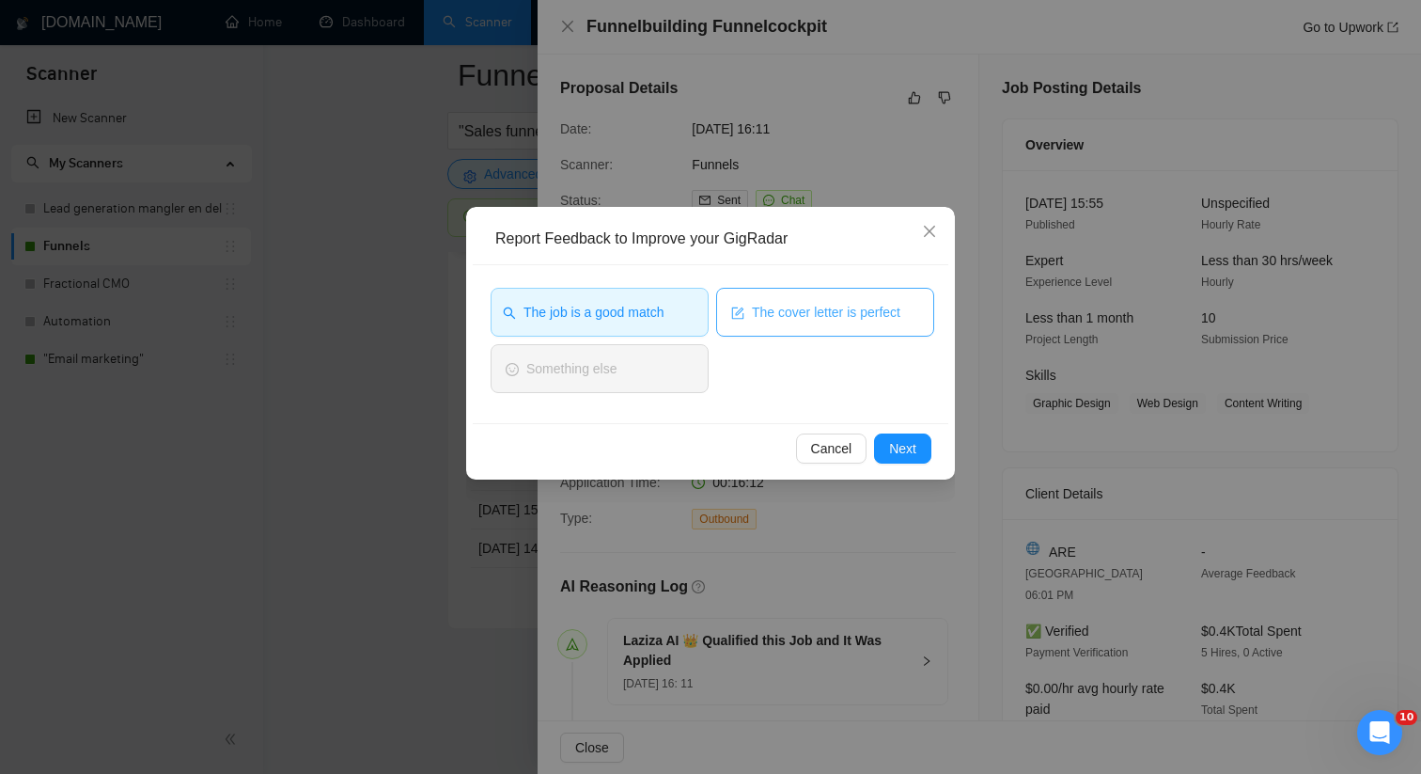
click at [814, 308] on span "The cover letter is perfect" at bounding box center [826, 312] width 149 height 21
click at [914, 470] on div "Cancel Next" at bounding box center [711, 448] width 476 height 50
click at [914, 463] on div "Cancel Next" at bounding box center [711, 448] width 476 height 50
click at [914, 450] on span "Next" at bounding box center [902, 448] width 27 height 21
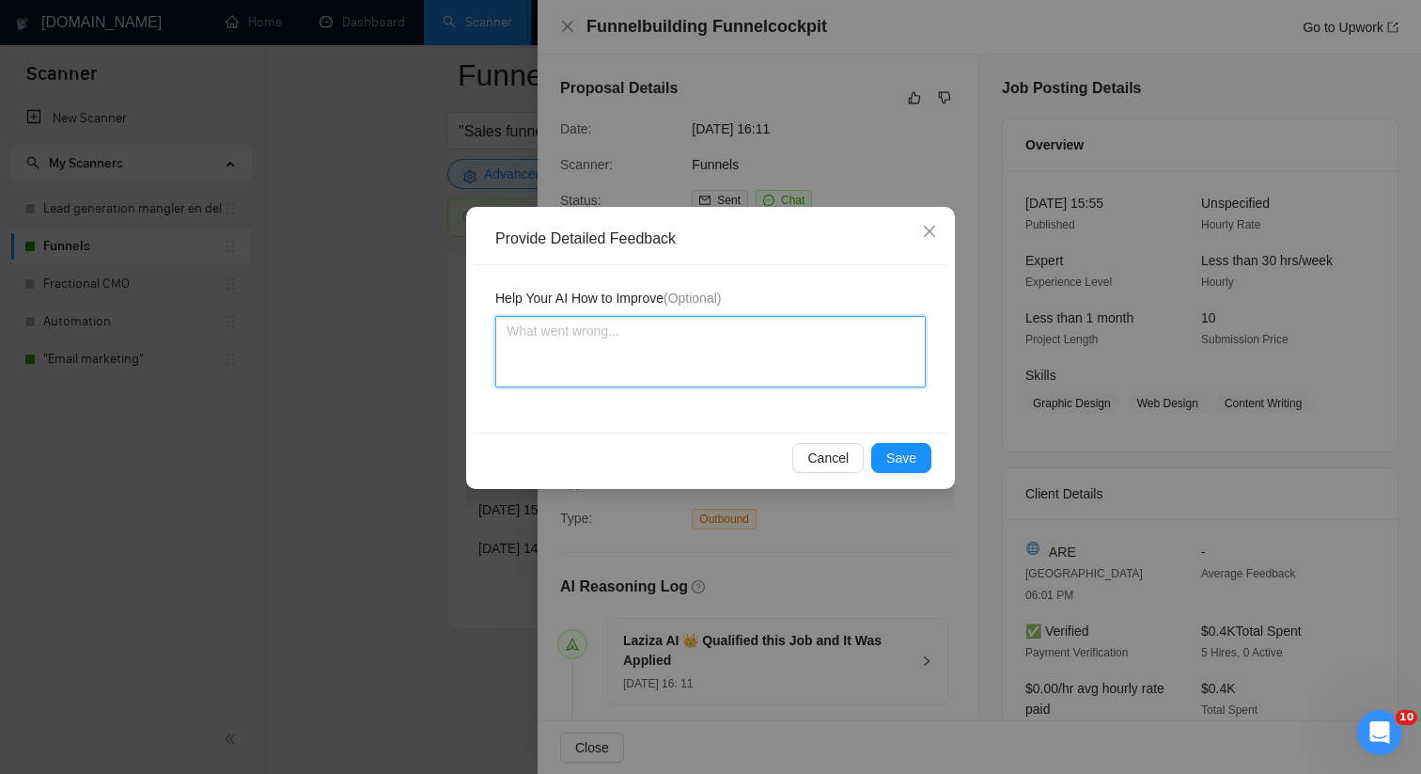
click at [660, 349] on textarea at bounding box center [710, 351] width 430 height 71
paste textarea "This job is a good match for [PERSON_NAME] the freelancer, as this is exactly t…"
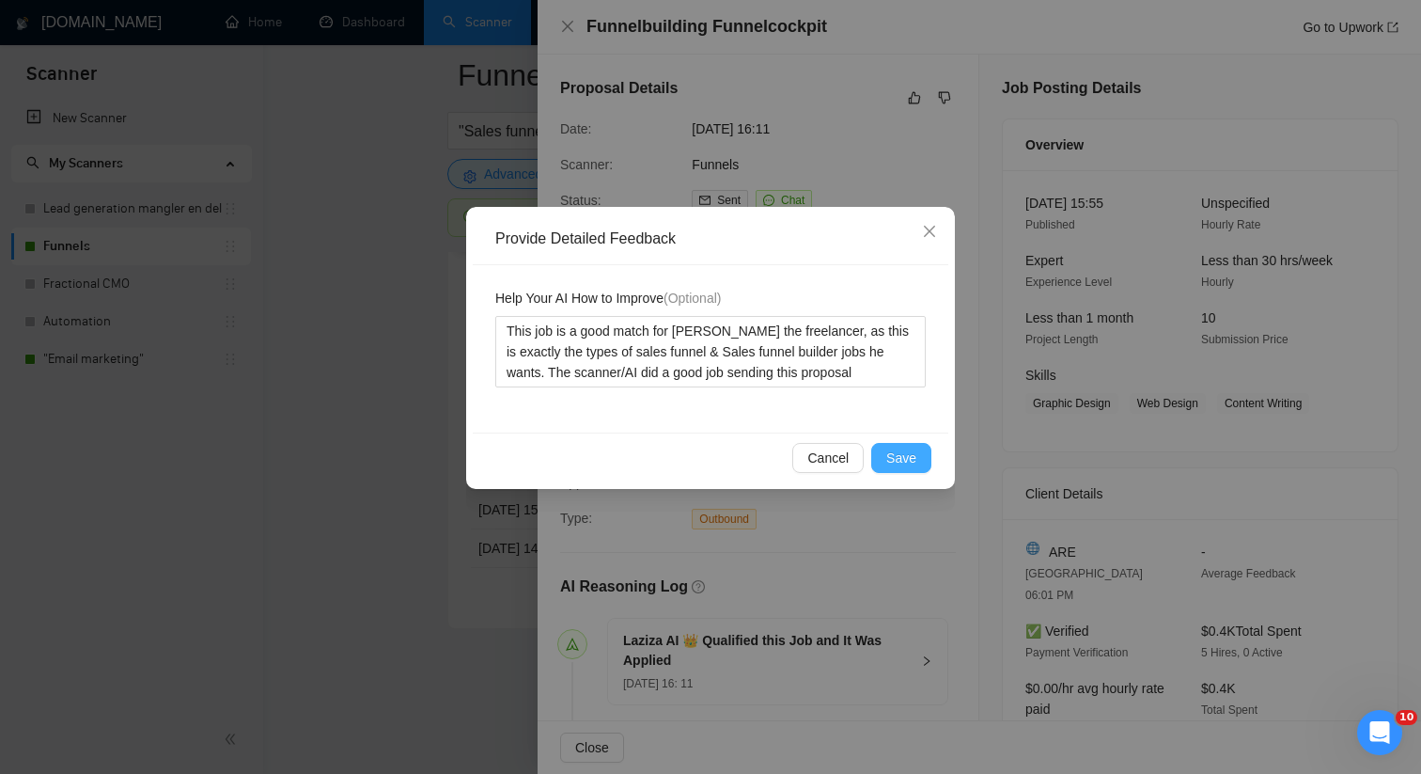
click at [900, 447] on span "Save" at bounding box center [901, 457] width 30 height 21
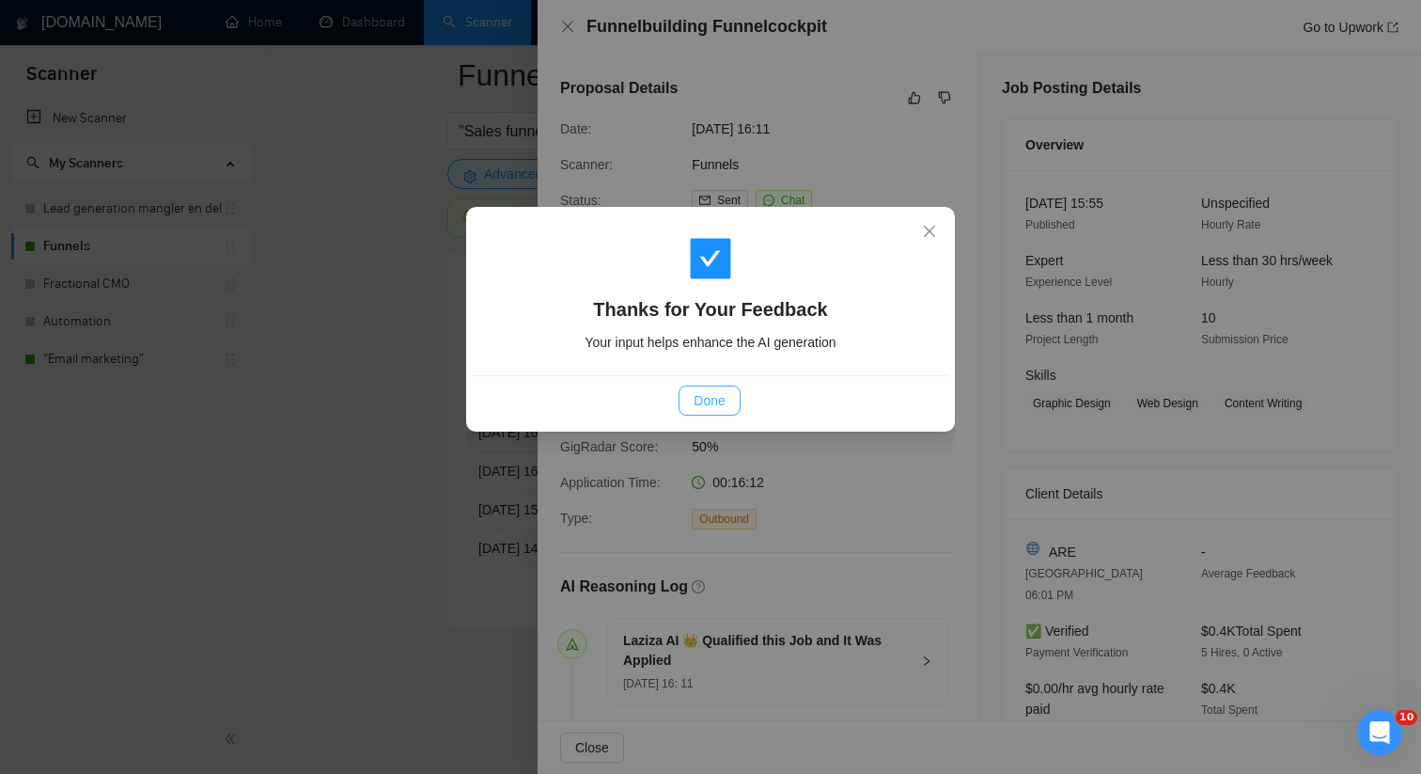
click at [702, 413] on button "Done" at bounding box center [709, 400] width 61 height 30
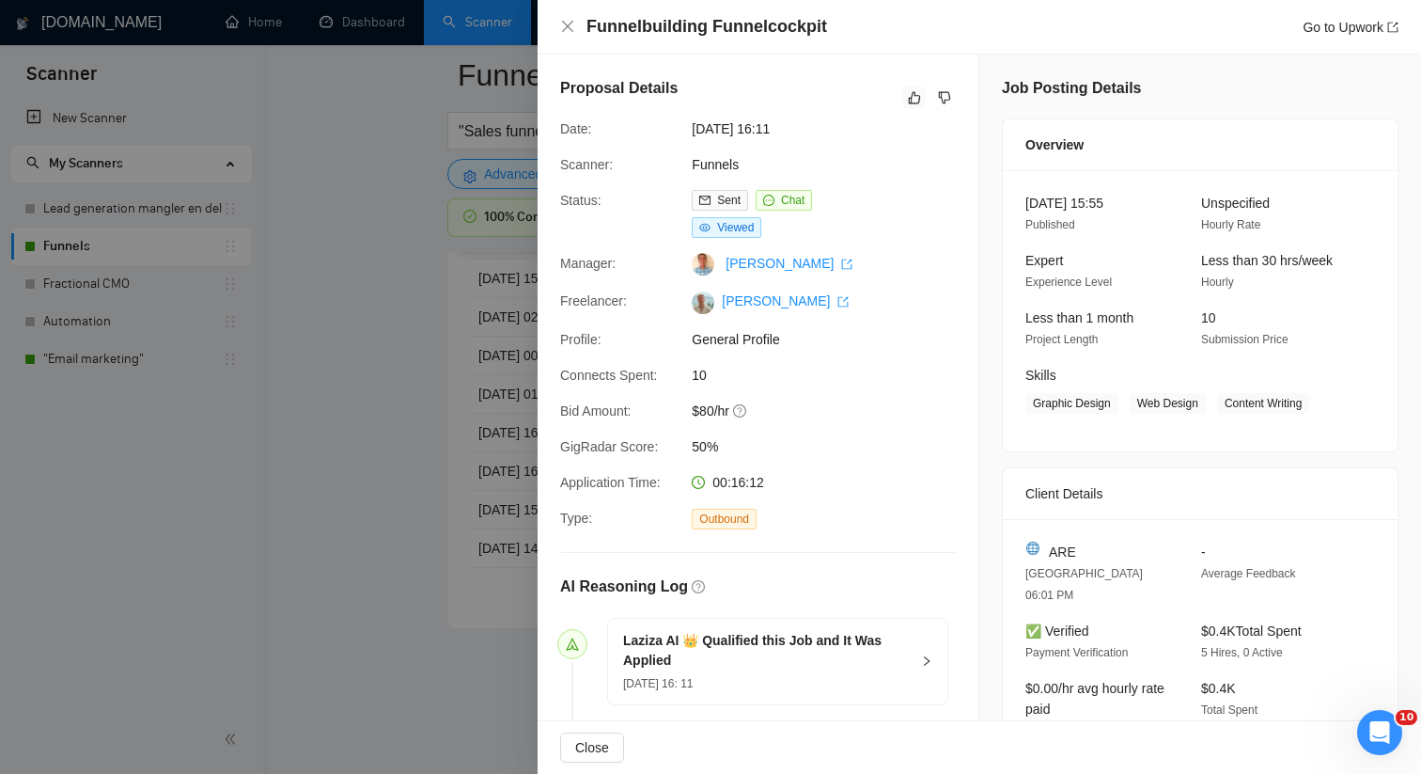
click at [522, 414] on div at bounding box center [710, 387] width 1421 height 774
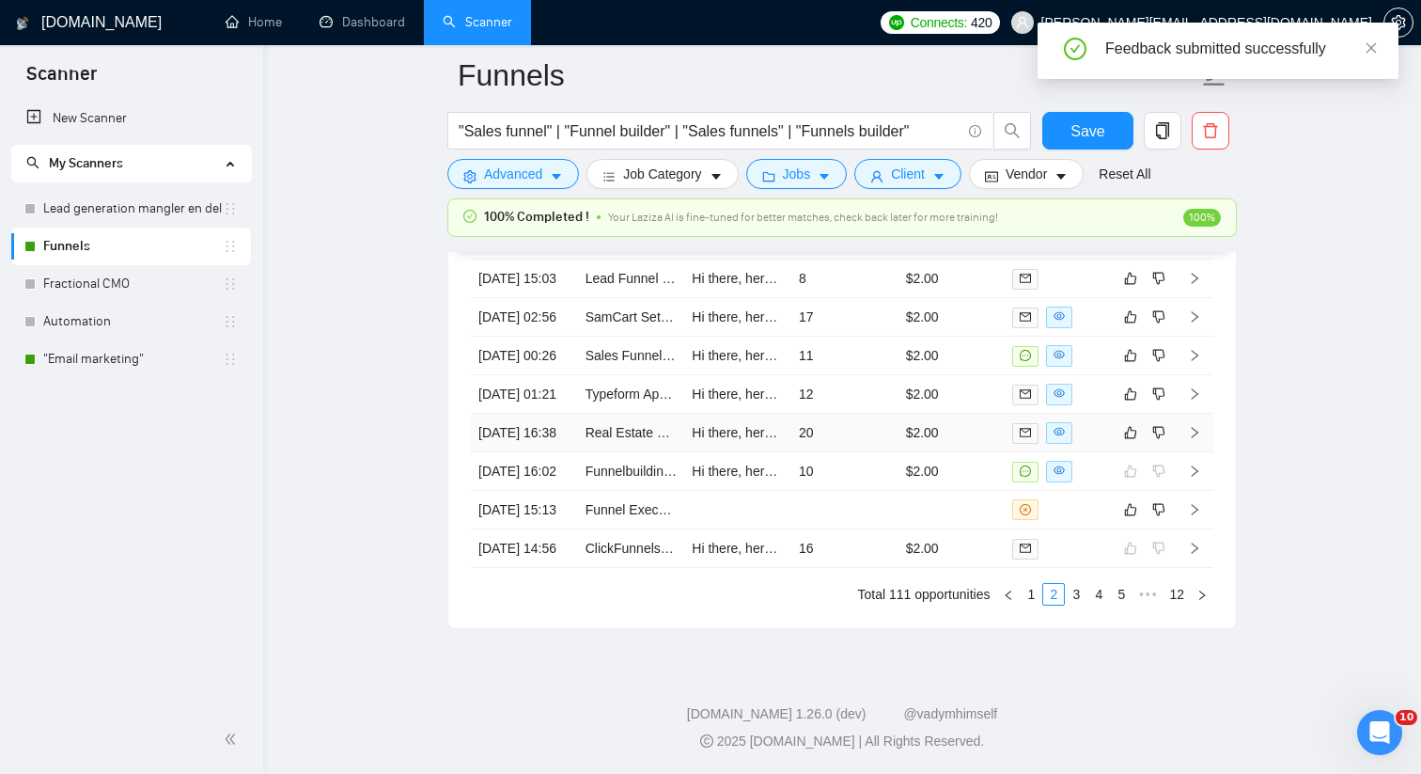
click at [870, 414] on td "20" at bounding box center [844, 433] width 107 height 39
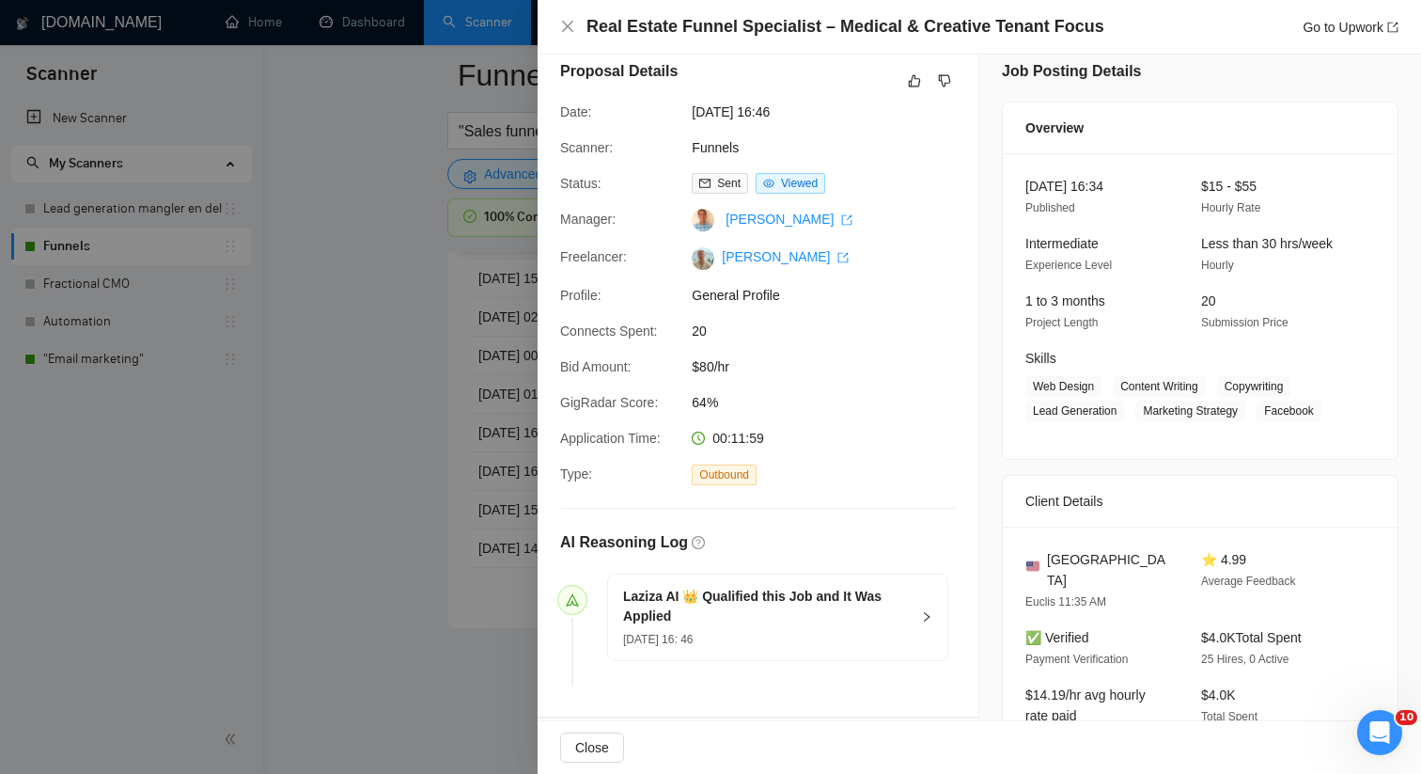
scroll to position [27, 0]
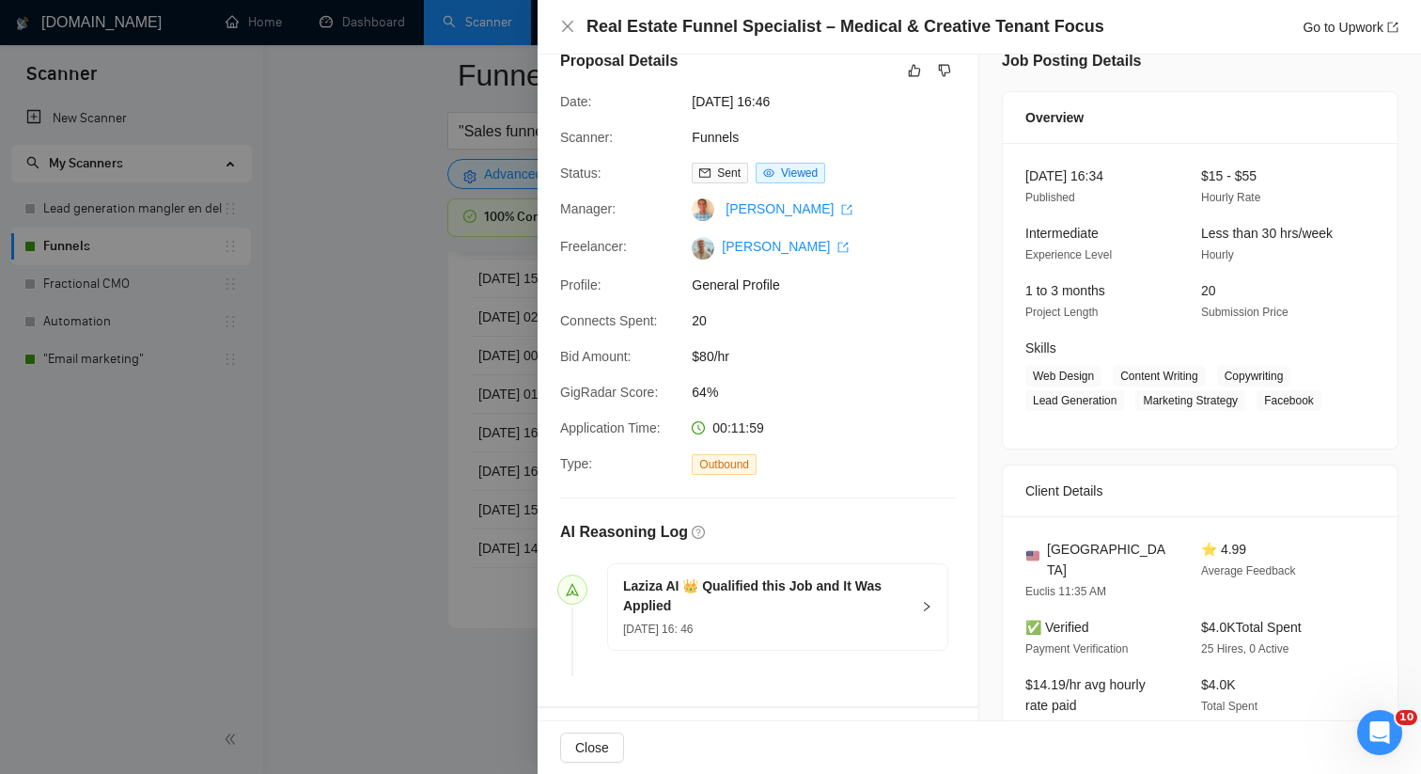
click at [908, 86] on div "Proposal Details" at bounding box center [758, 70] width 396 height 41
click at [908, 81] on button "button" at bounding box center [914, 70] width 23 height 23
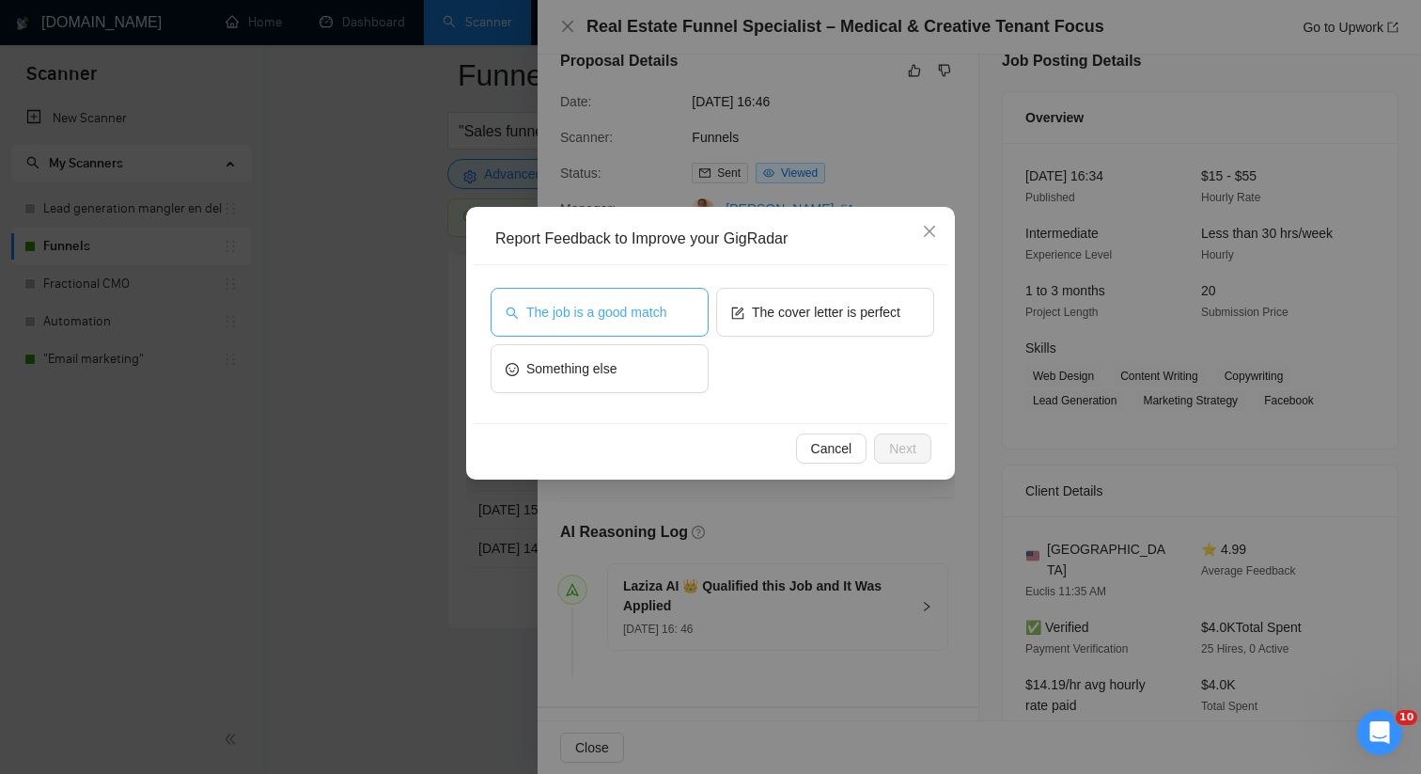
click at [651, 311] on span "The job is a good match" at bounding box center [596, 312] width 140 height 21
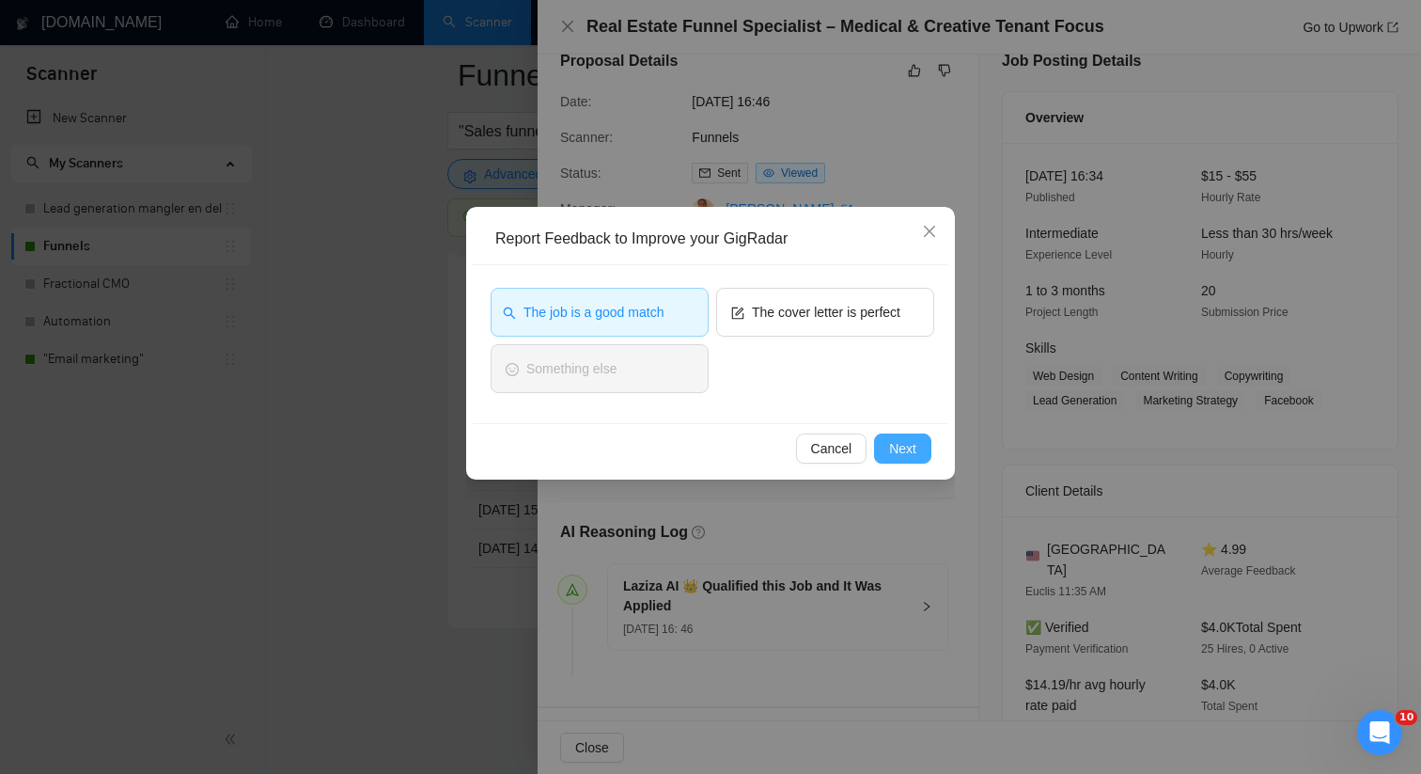
click at [900, 450] on span "Next" at bounding box center [902, 448] width 27 height 21
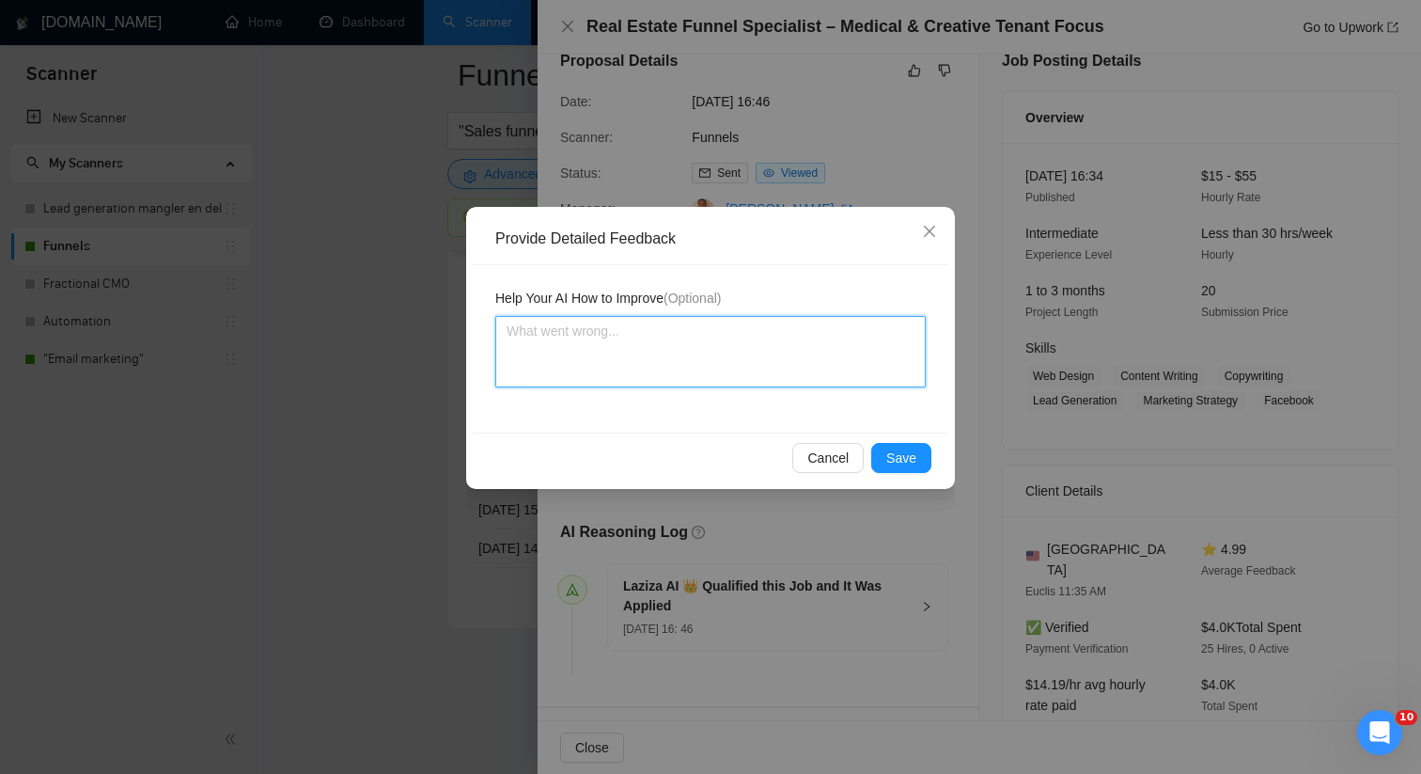
click at [665, 369] on textarea at bounding box center [710, 351] width 430 height 71
paste textarea "This job is a good match for [PERSON_NAME] the freelancer, as this is exactly t…"
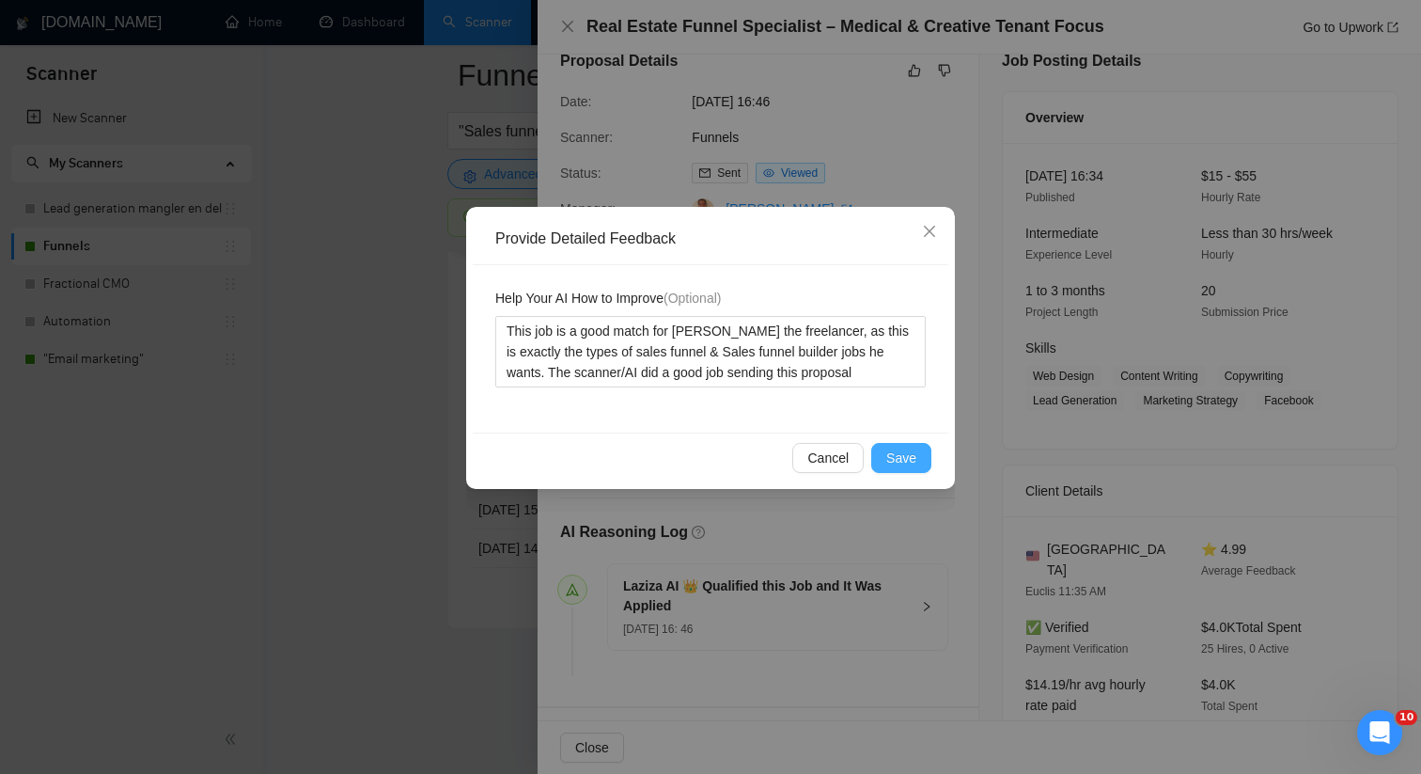
click at [889, 458] on span "Save" at bounding box center [901, 457] width 30 height 21
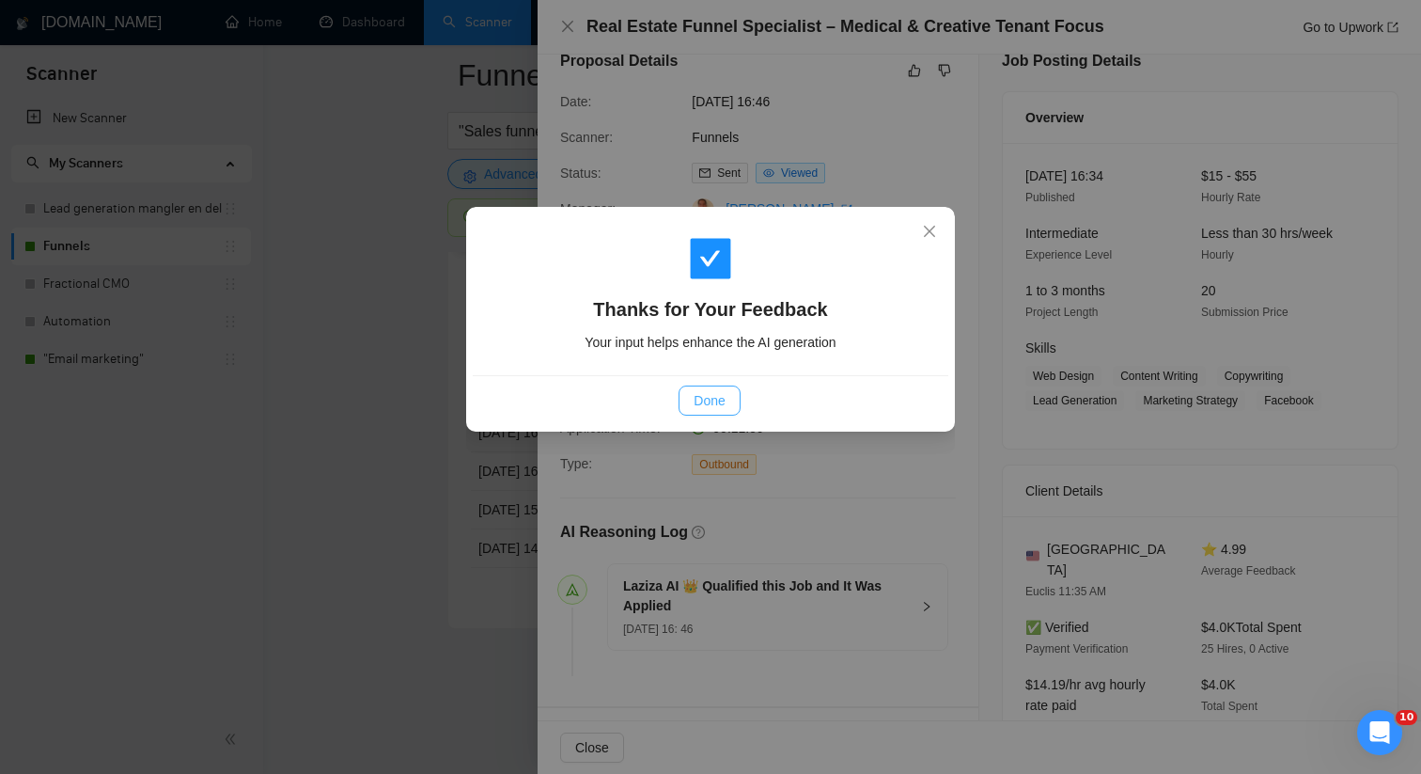
click at [704, 399] on span "Done" at bounding box center [709, 400] width 31 height 21
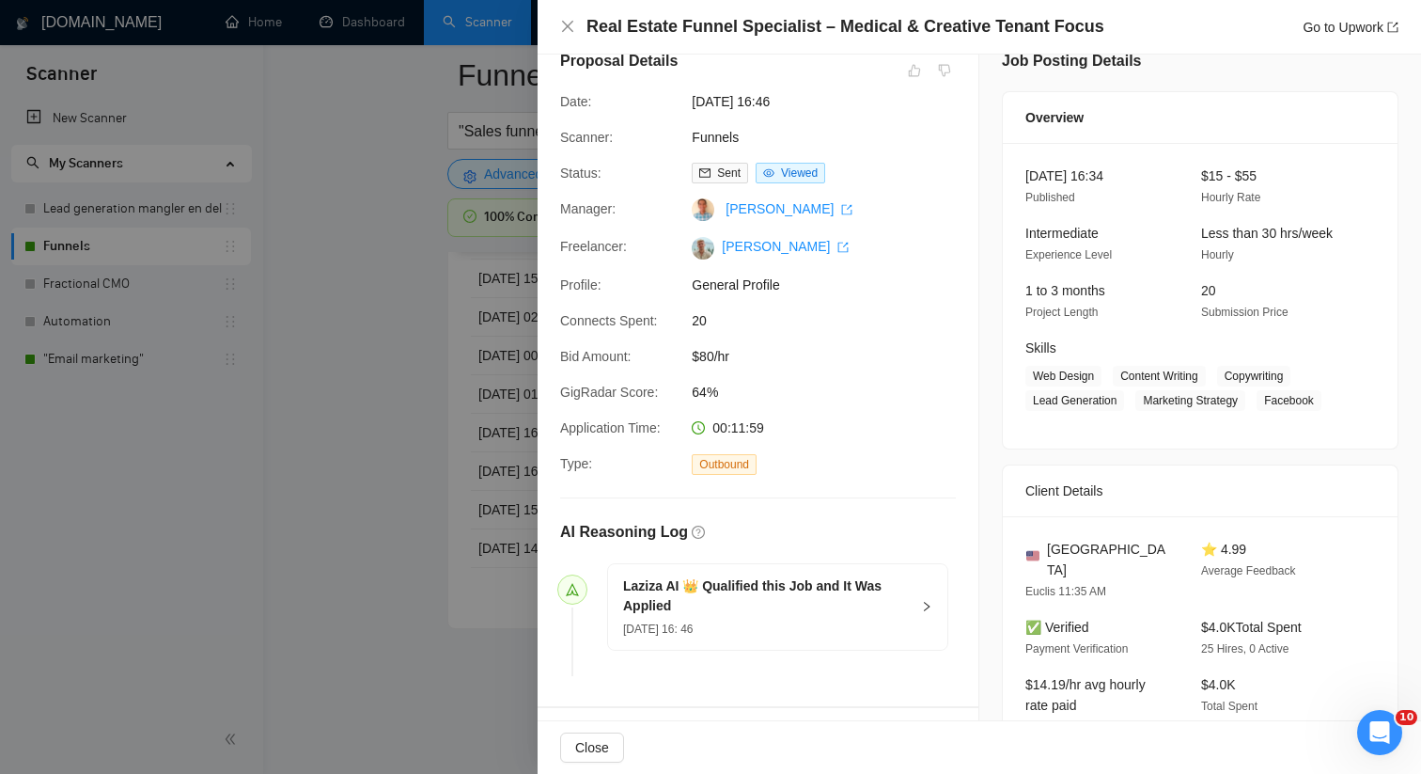
click at [465, 231] on div at bounding box center [710, 387] width 1421 height 774
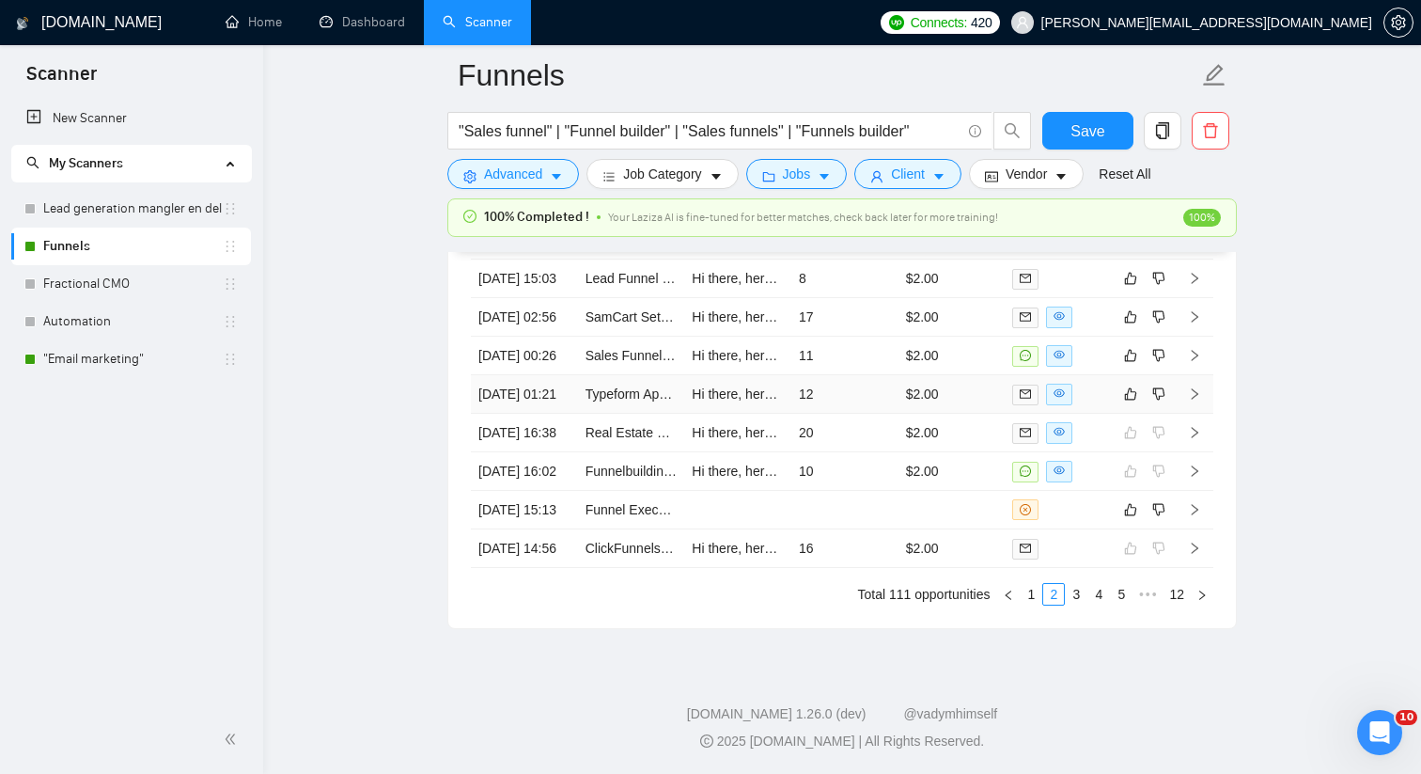
click at [870, 375] on td "12" at bounding box center [844, 394] width 107 height 39
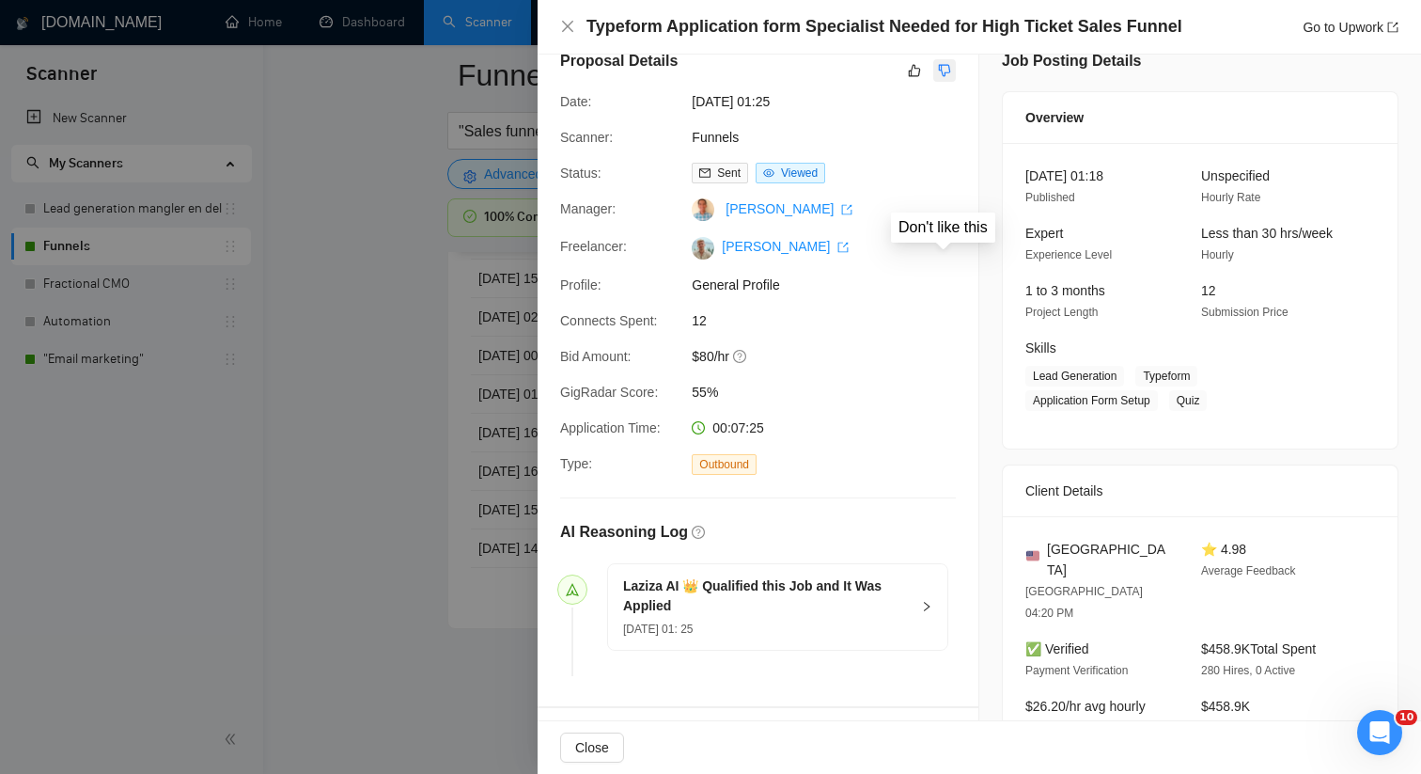
click at [944, 74] on icon "dislike" at bounding box center [944, 70] width 13 height 15
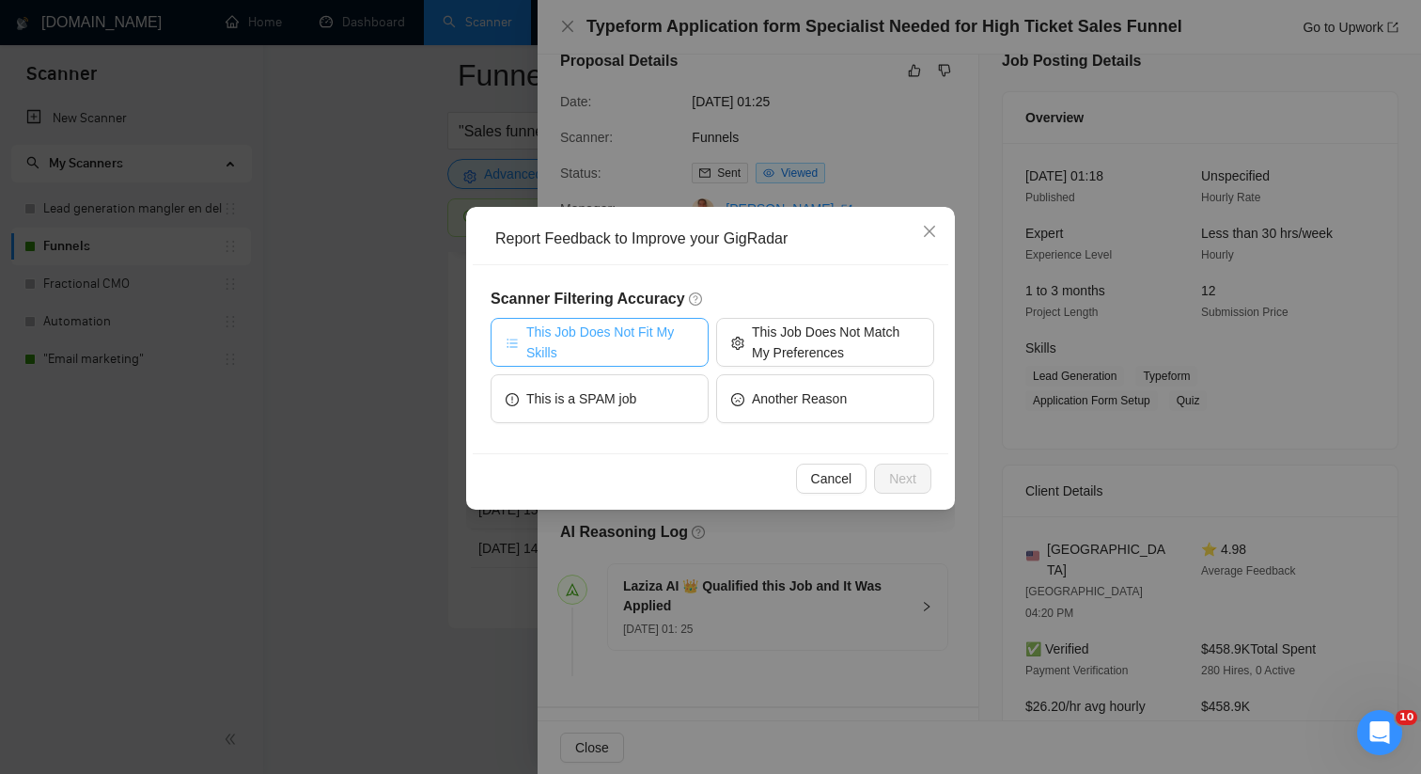
click at [625, 327] on span "This Job Does Not Fit My Skills" at bounding box center [609, 341] width 167 height 41
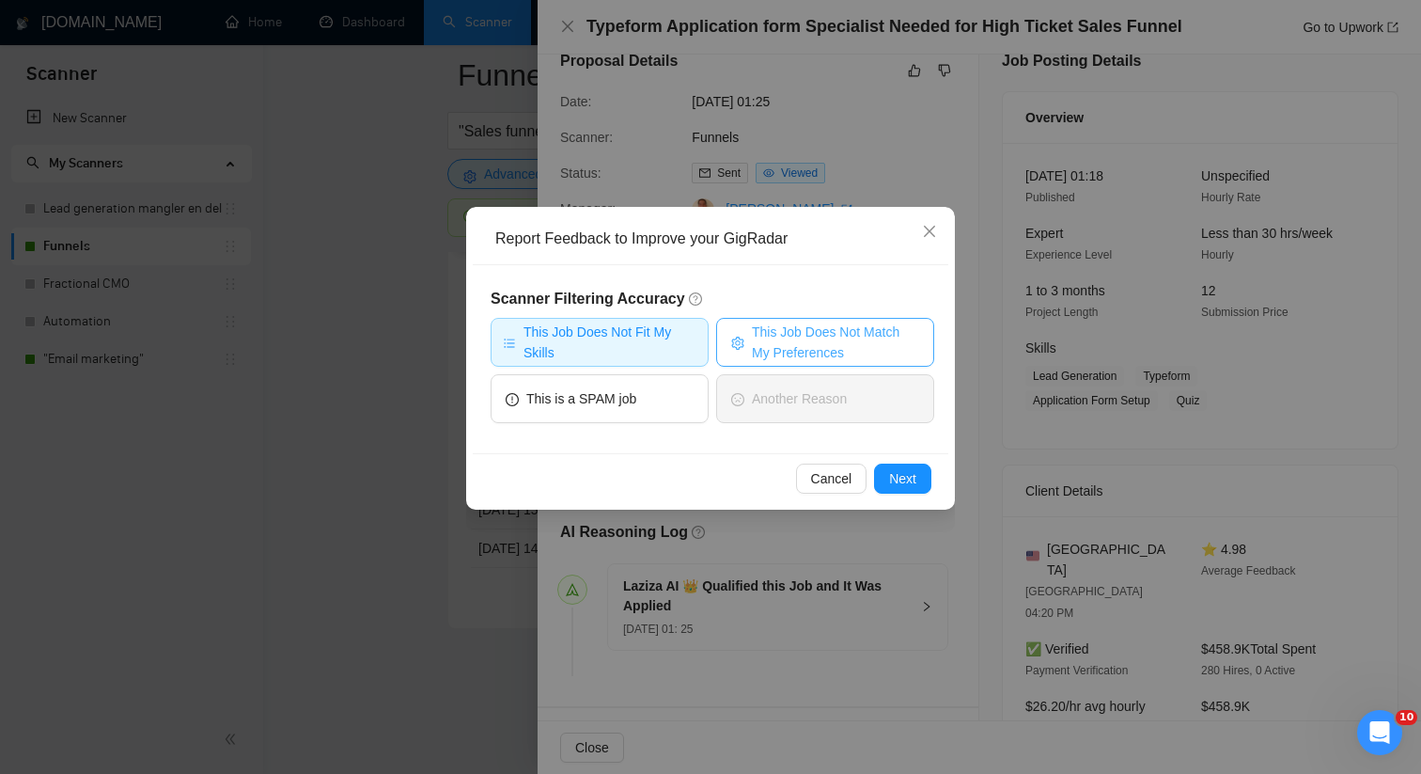
click at [814, 353] on span "This Job Does Not Match My Preferences" at bounding box center [835, 341] width 167 height 41
click at [890, 468] on span "Next" at bounding box center [902, 478] width 27 height 21
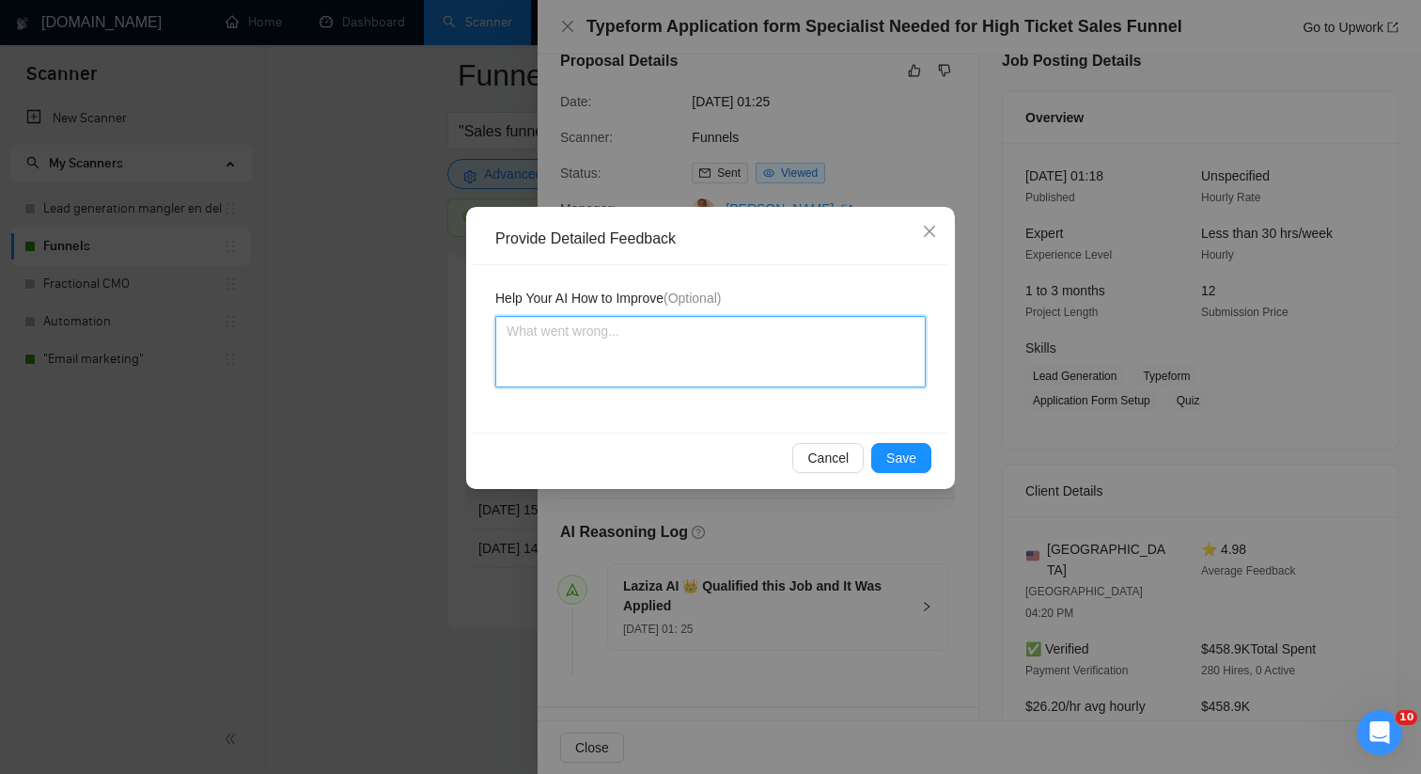
click at [748, 381] on textarea at bounding box center [710, 351] width 430 height 71
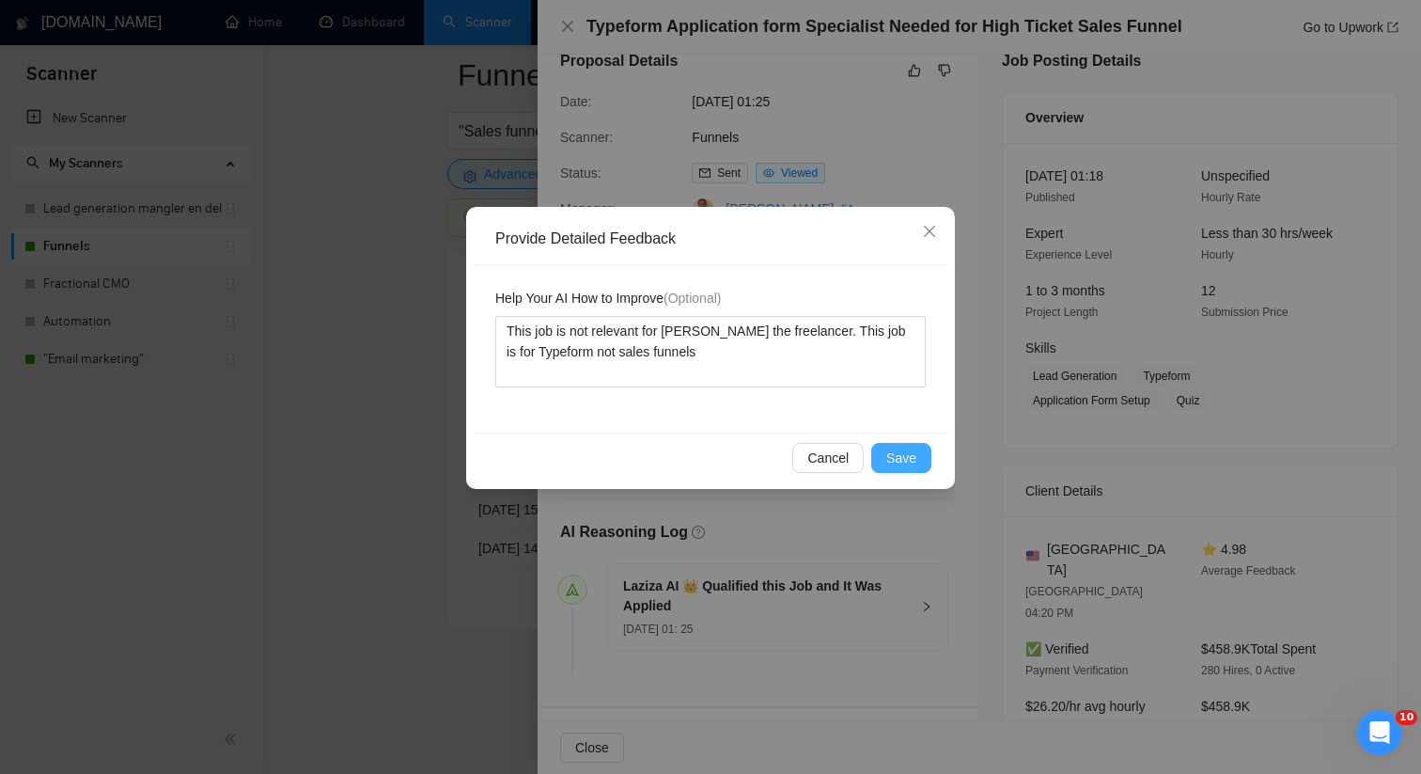
click at [924, 459] on button "Save" at bounding box center [901, 458] width 60 height 30
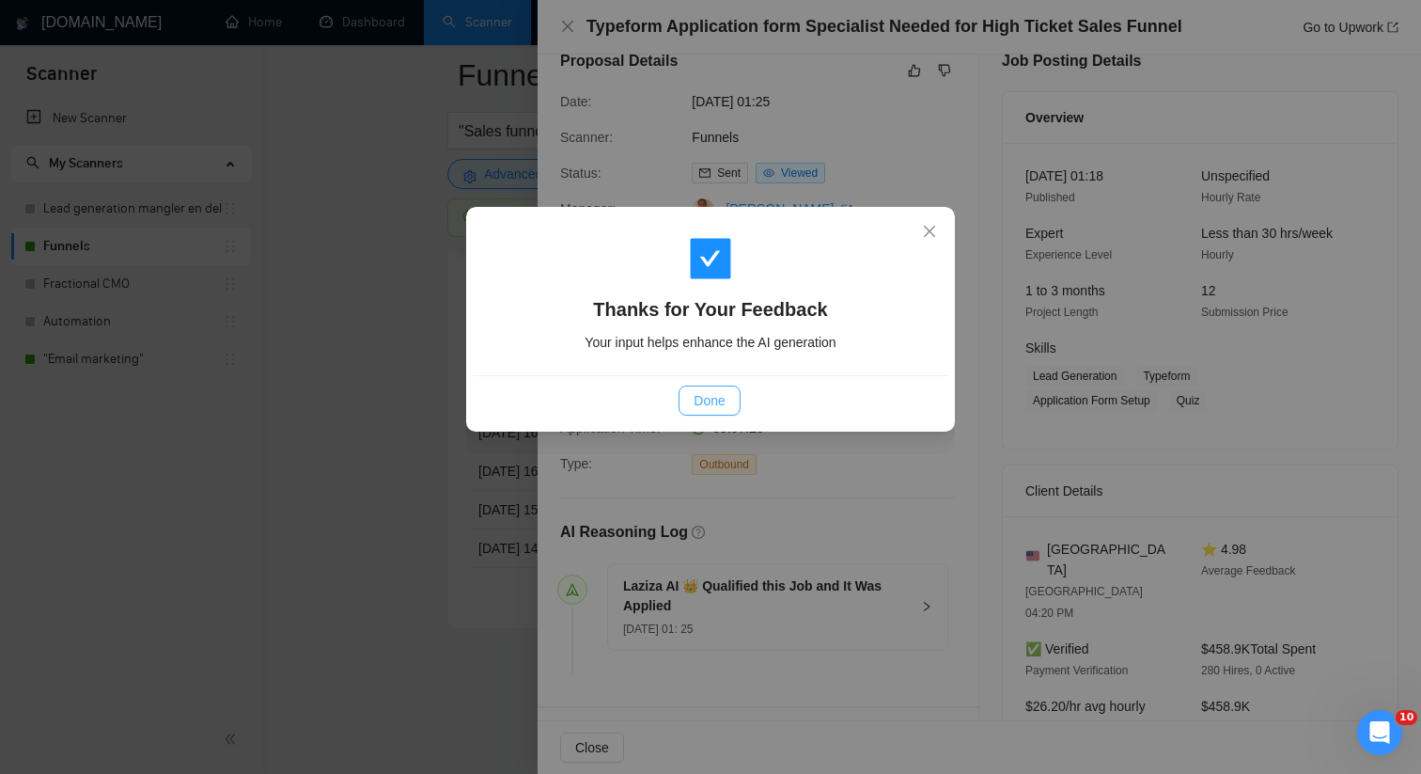
click at [708, 402] on span "Done" at bounding box center [709, 400] width 31 height 21
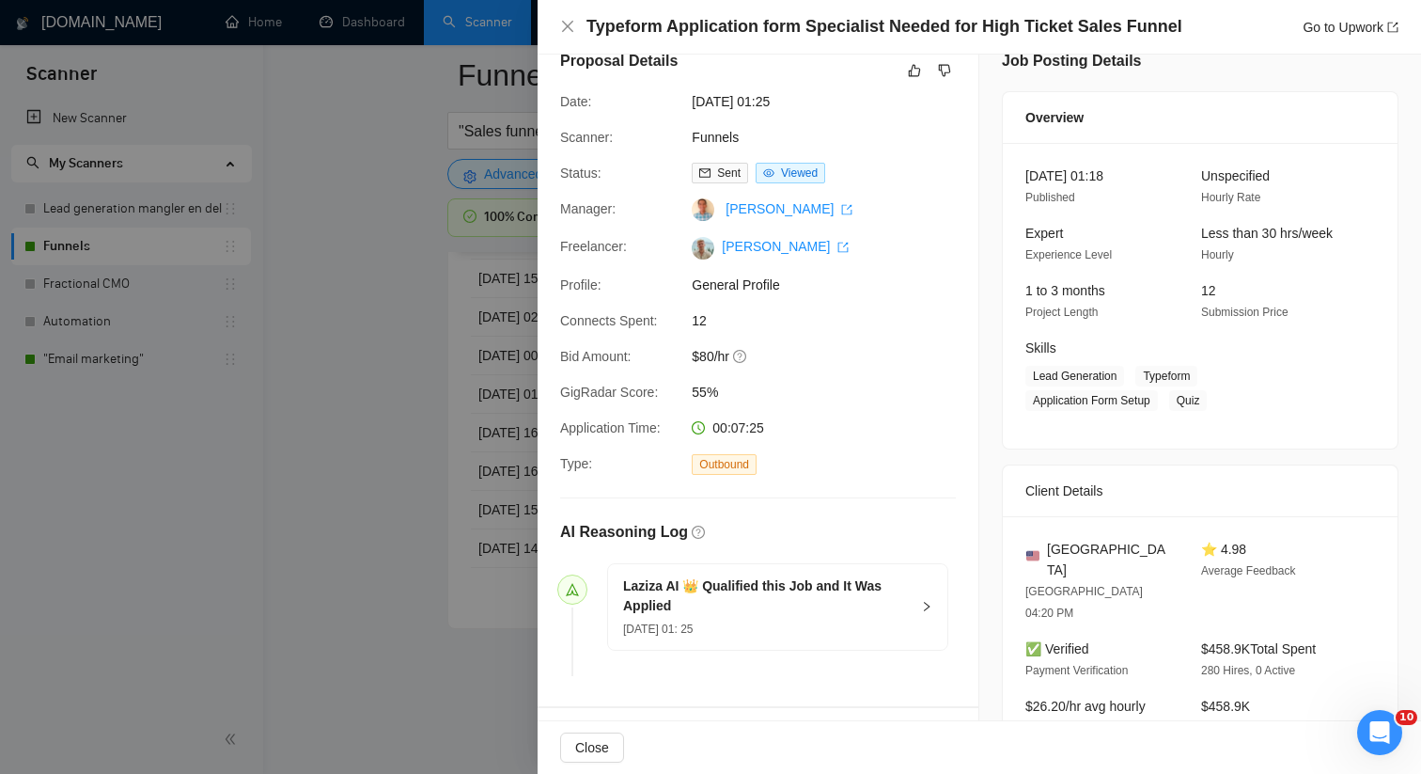
click at [450, 461] on div at bounding box center [710, 387] width 1421 height 774
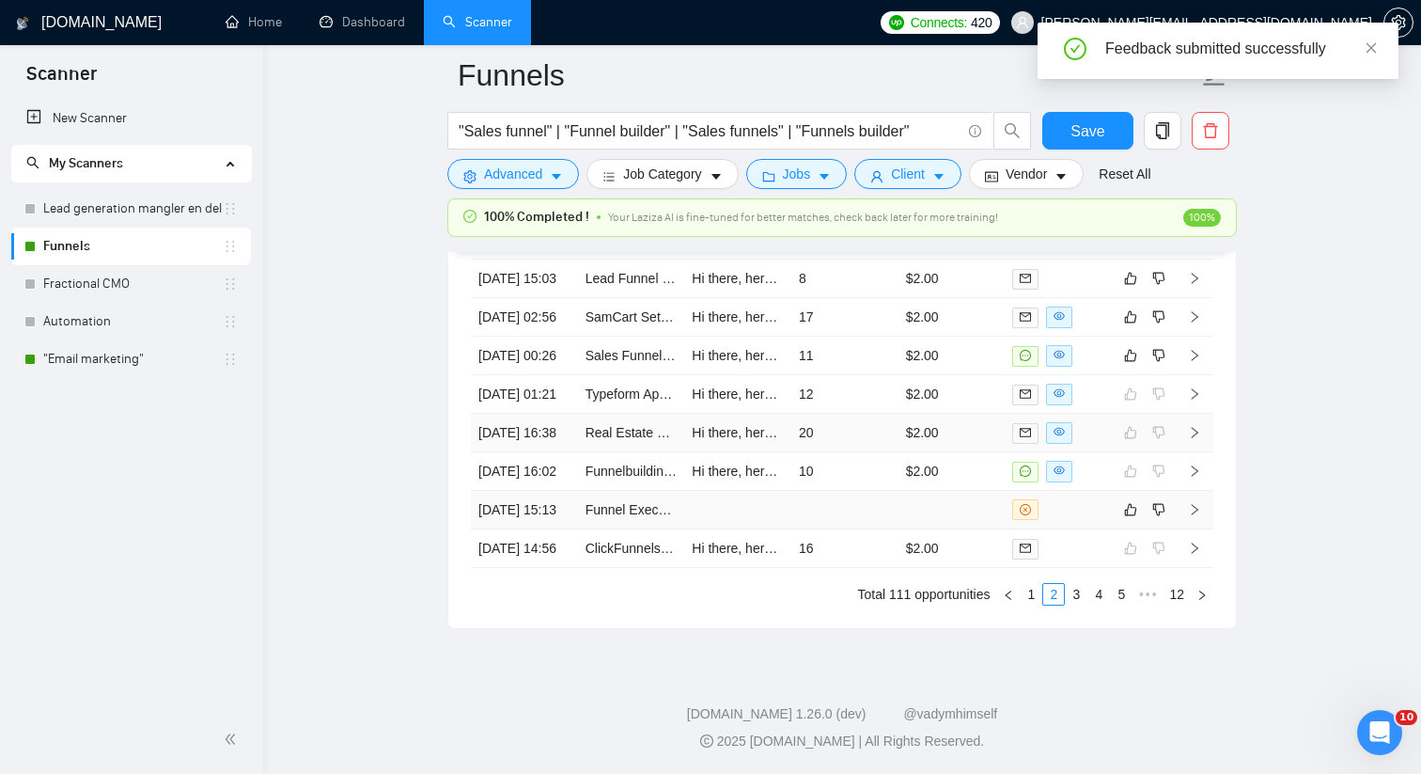
scroll to position [5204, 0]
click at [836, 375] on td "11" at bounding box center [844, 355] width 107 height 39
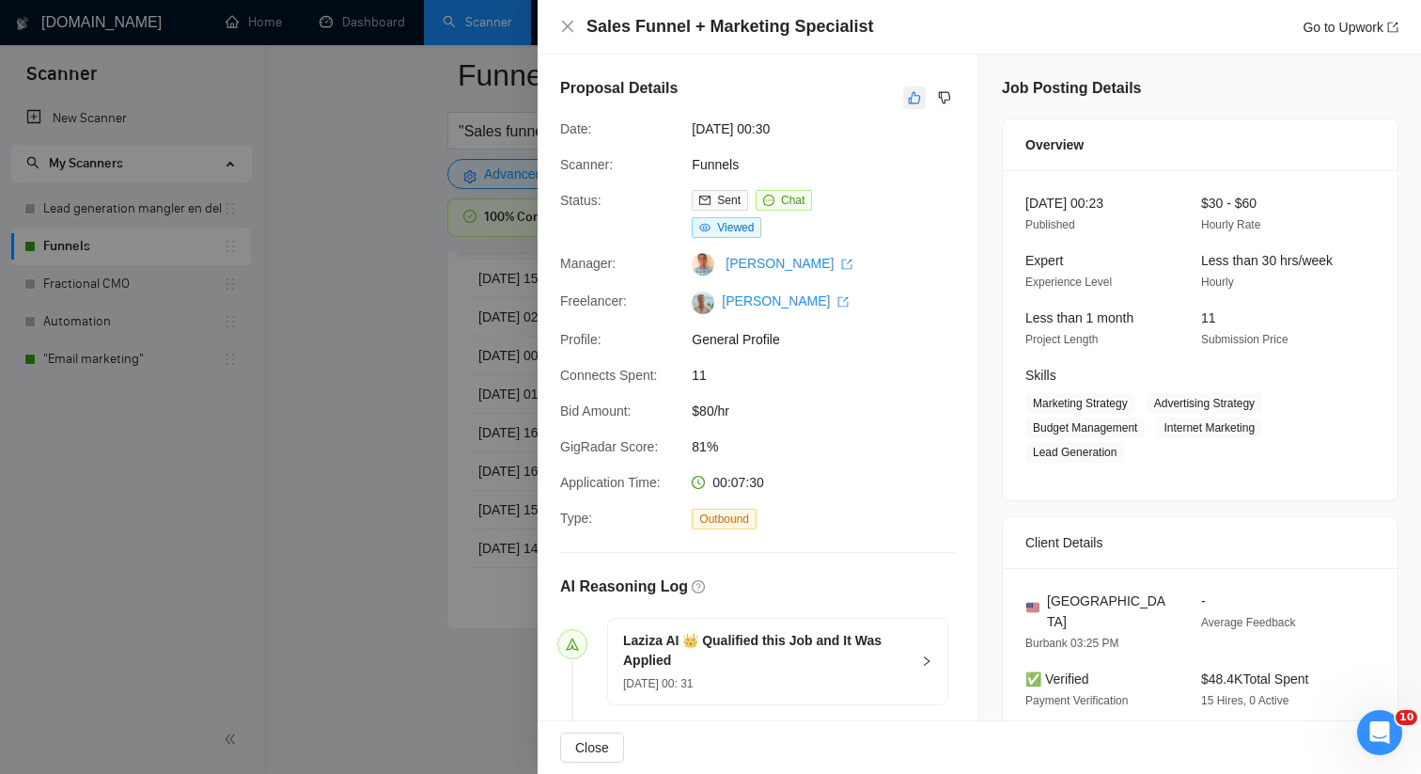
click at [909, 101] on icon "like" at bounding box center [915, 98] width 12 height 12
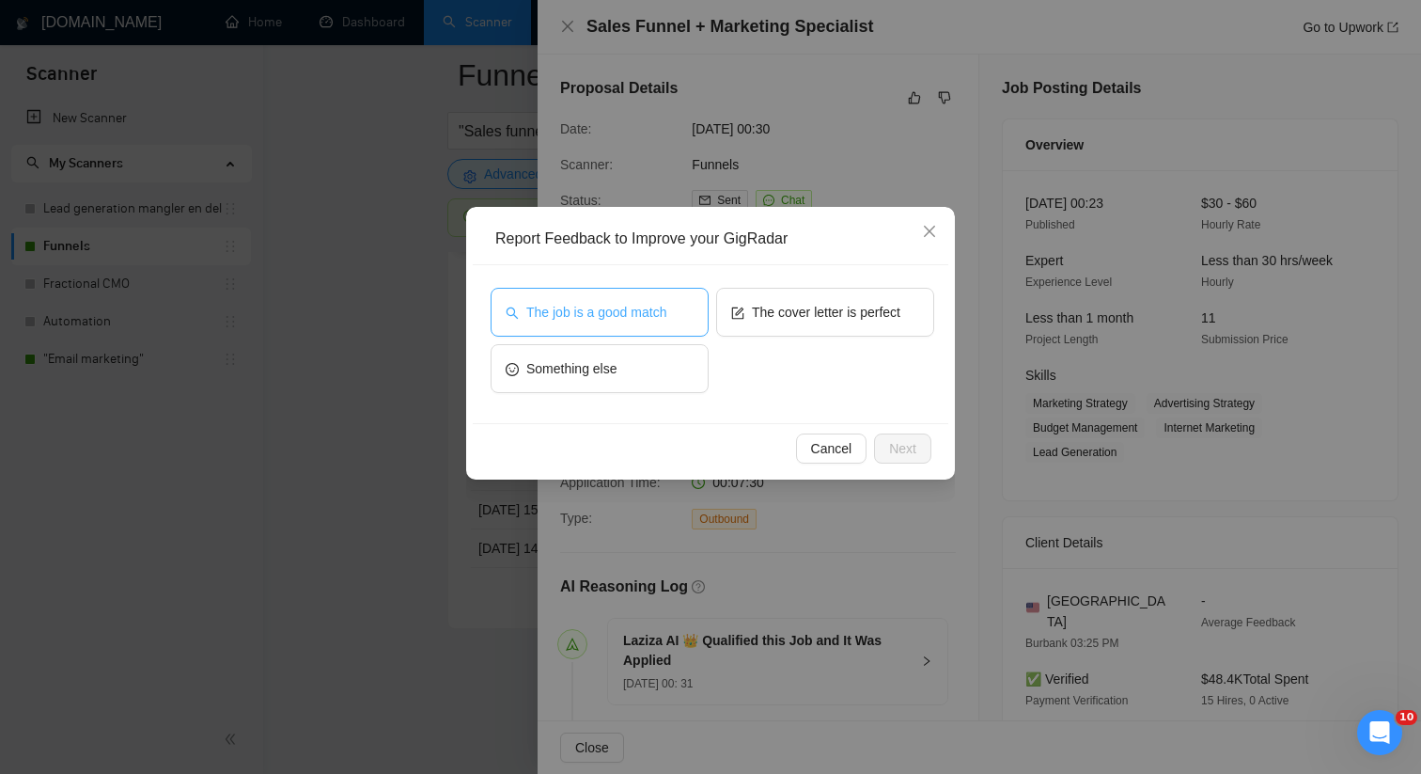
click at [642, 320] on span "The job is a good match" at bounding box center [596, 312] width 140 height 21
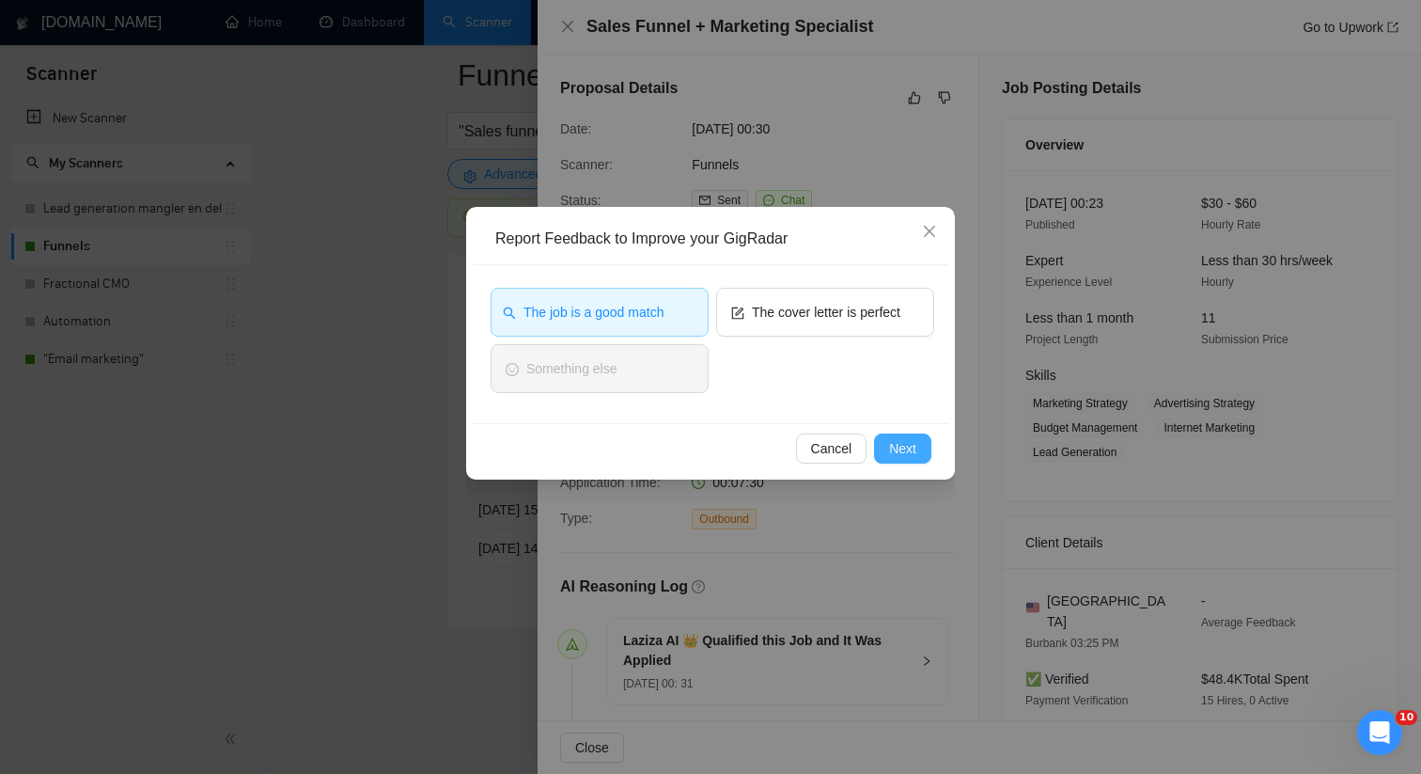
click at [905, 456] on span "Next" at bounding box center [902, 448] width 27 height 21
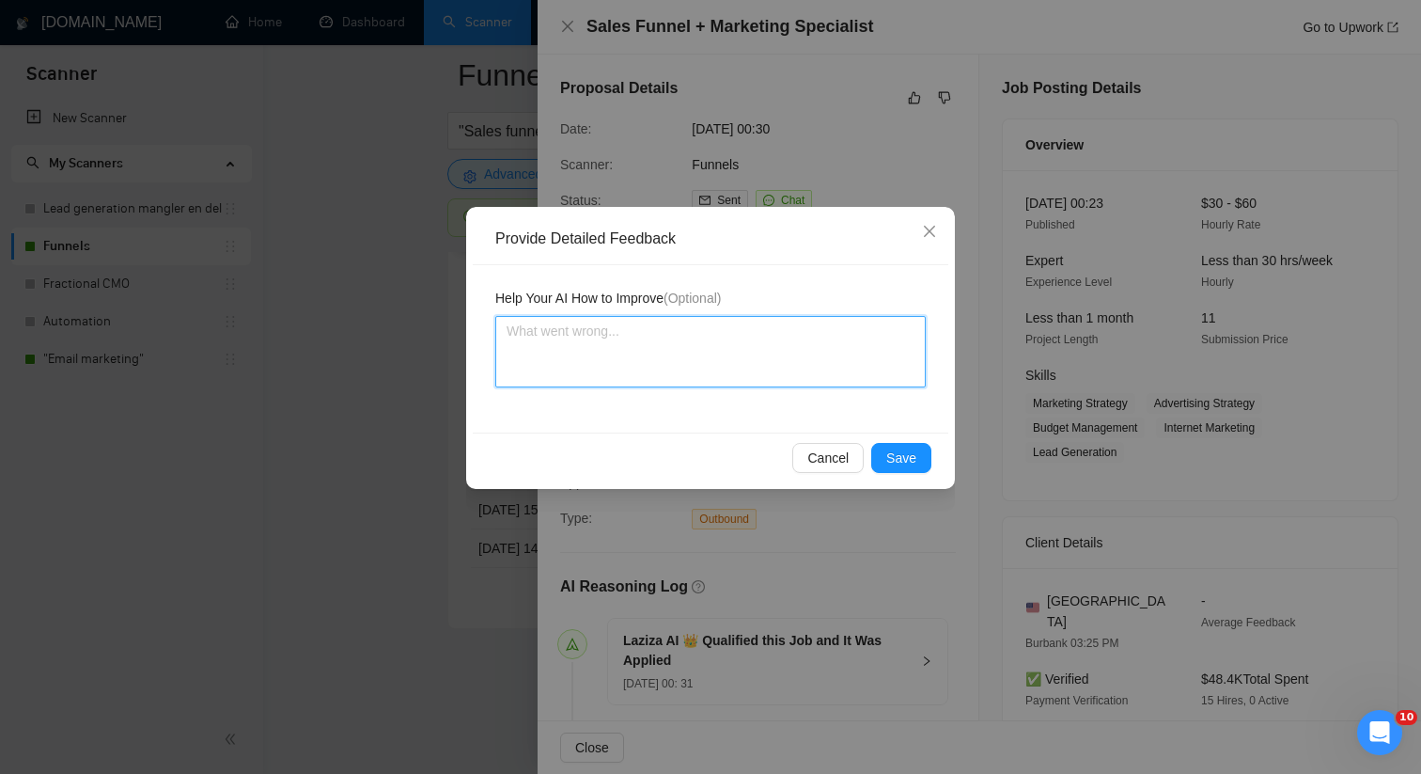
click at [667, 328] on textarea at bounding box center [710, 351] width 430 height 71
paste textarea "This job is a good match for [PERSON_NAME] the freelancer, as this is exactly t…"
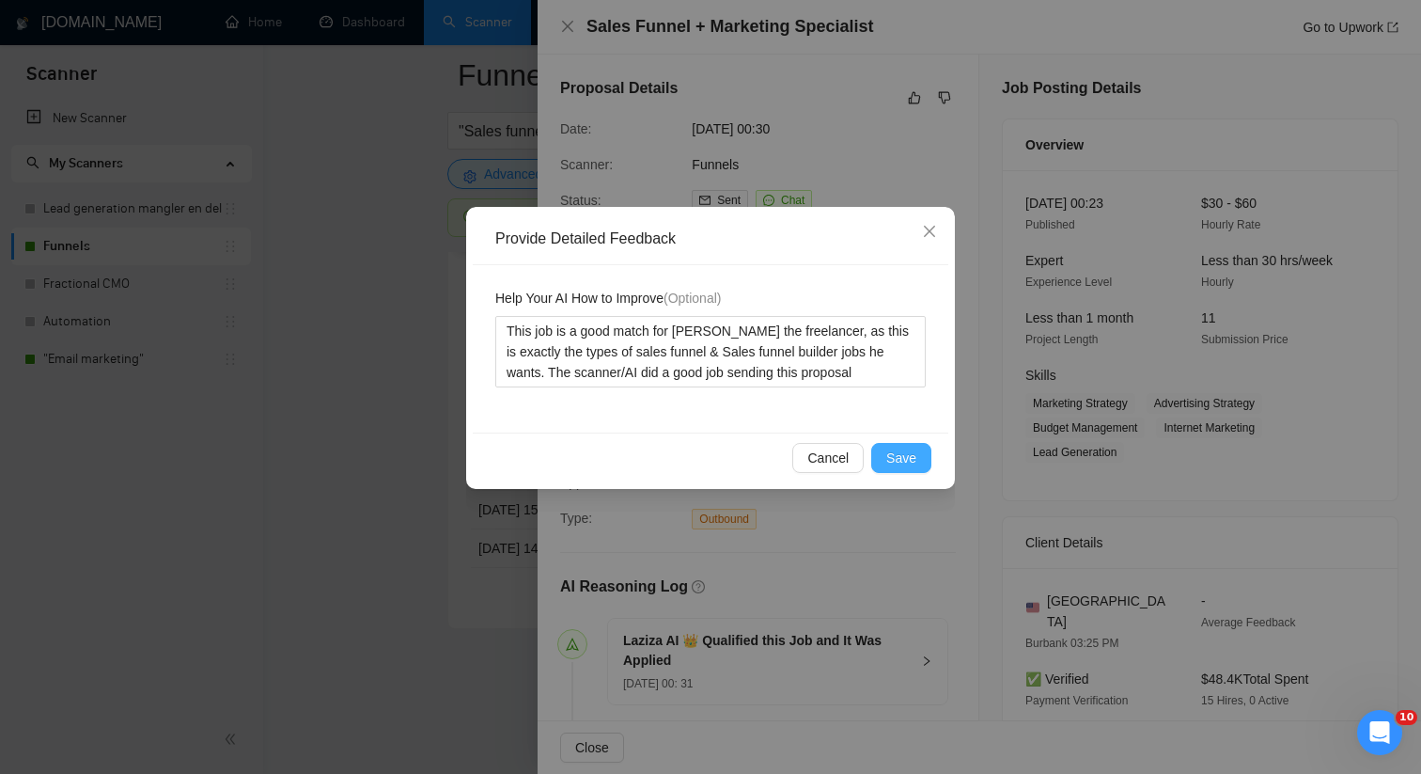
click at [904, 455] on span "Save" at bounding box center [901, 457] width 30 height 21
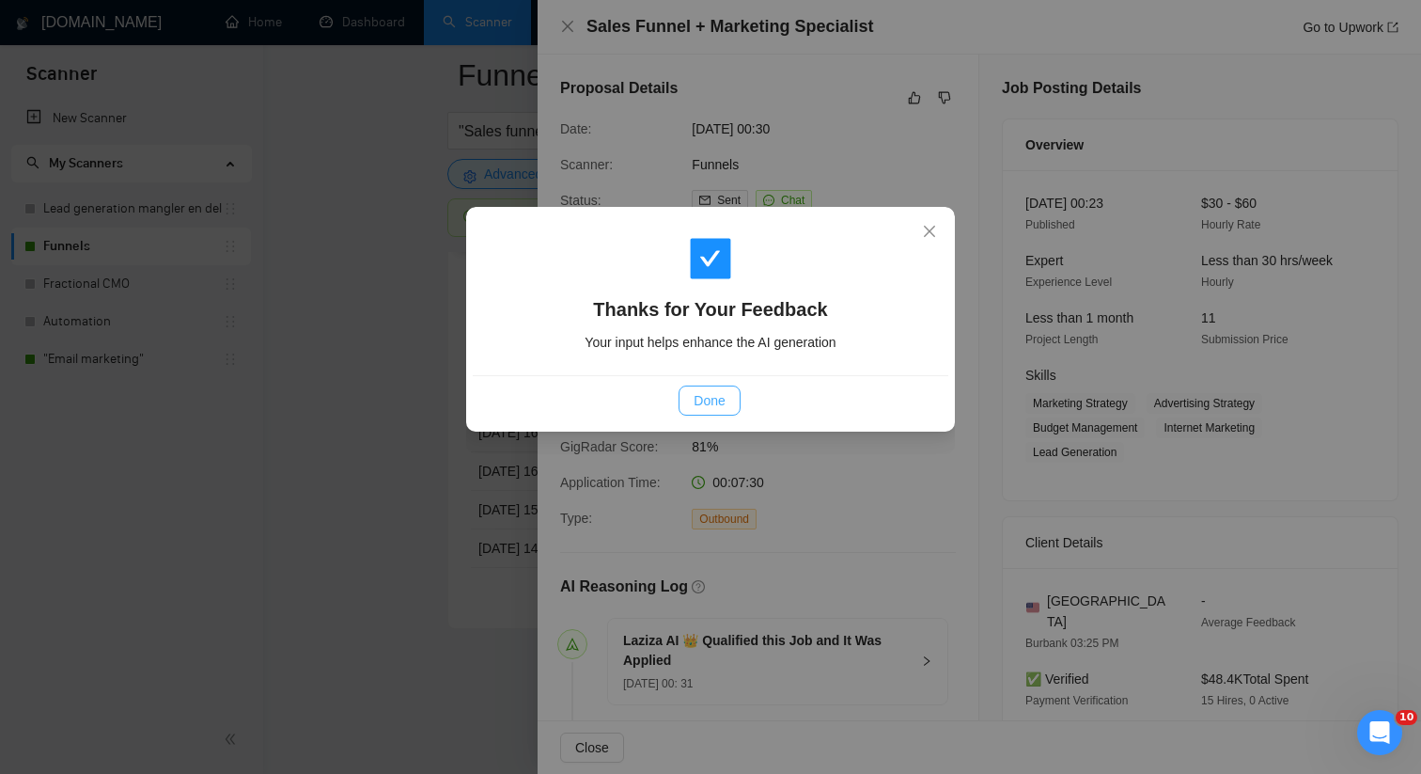
click at [732, 399] on button "Done" at bounding box center [709, 400] width 61 height 30
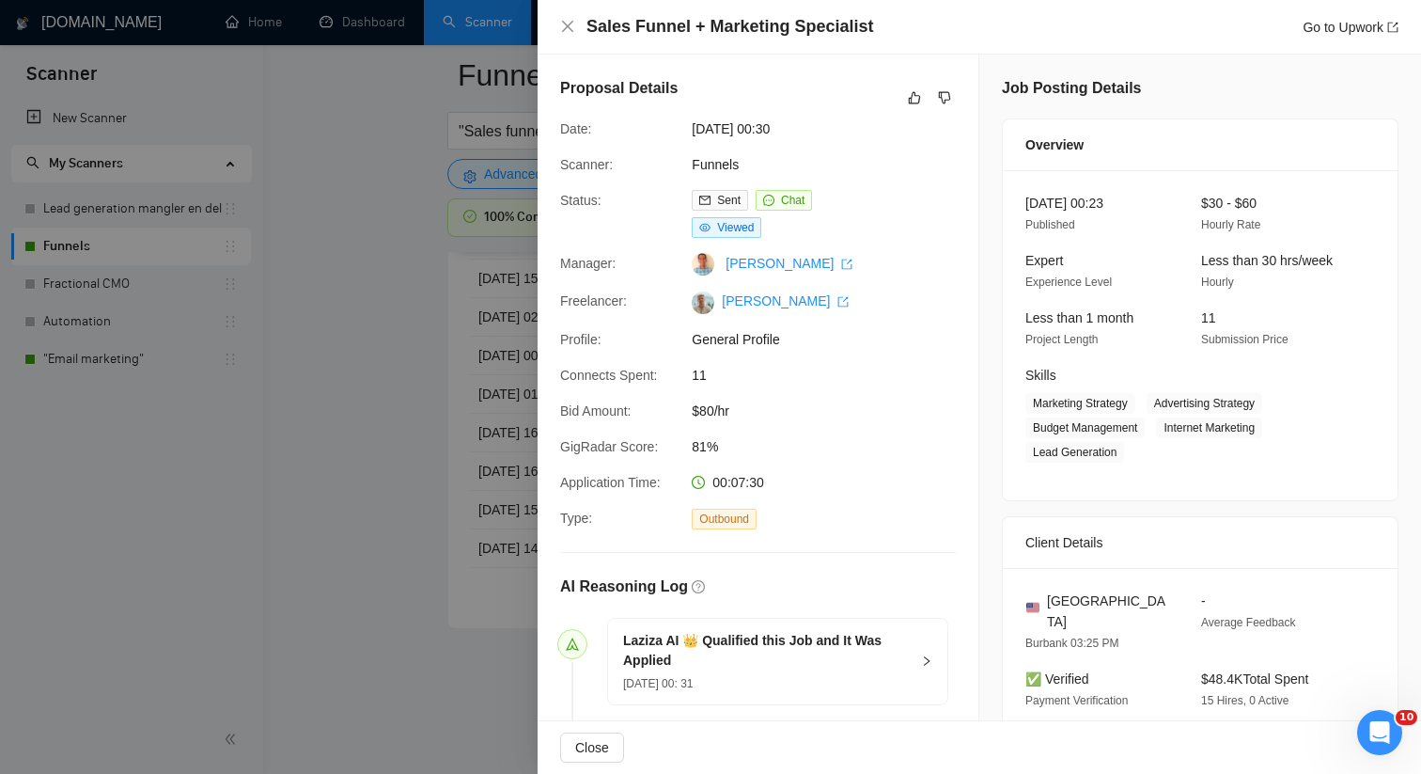
click at [432, 477] on div at bounding box center [710, 387] width 1421 height 774
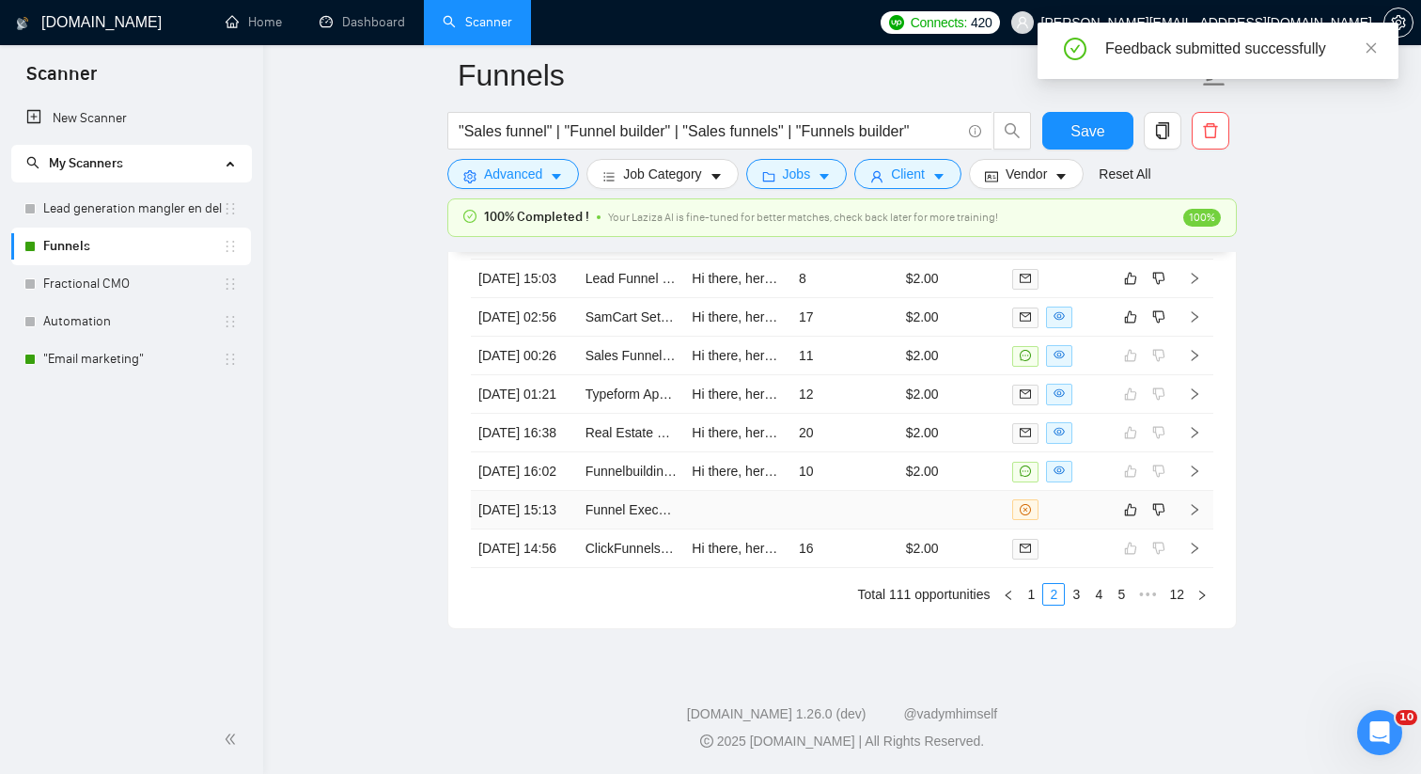
click at [880, 529] on td at bounding box center [844, 510] width 107 height 39
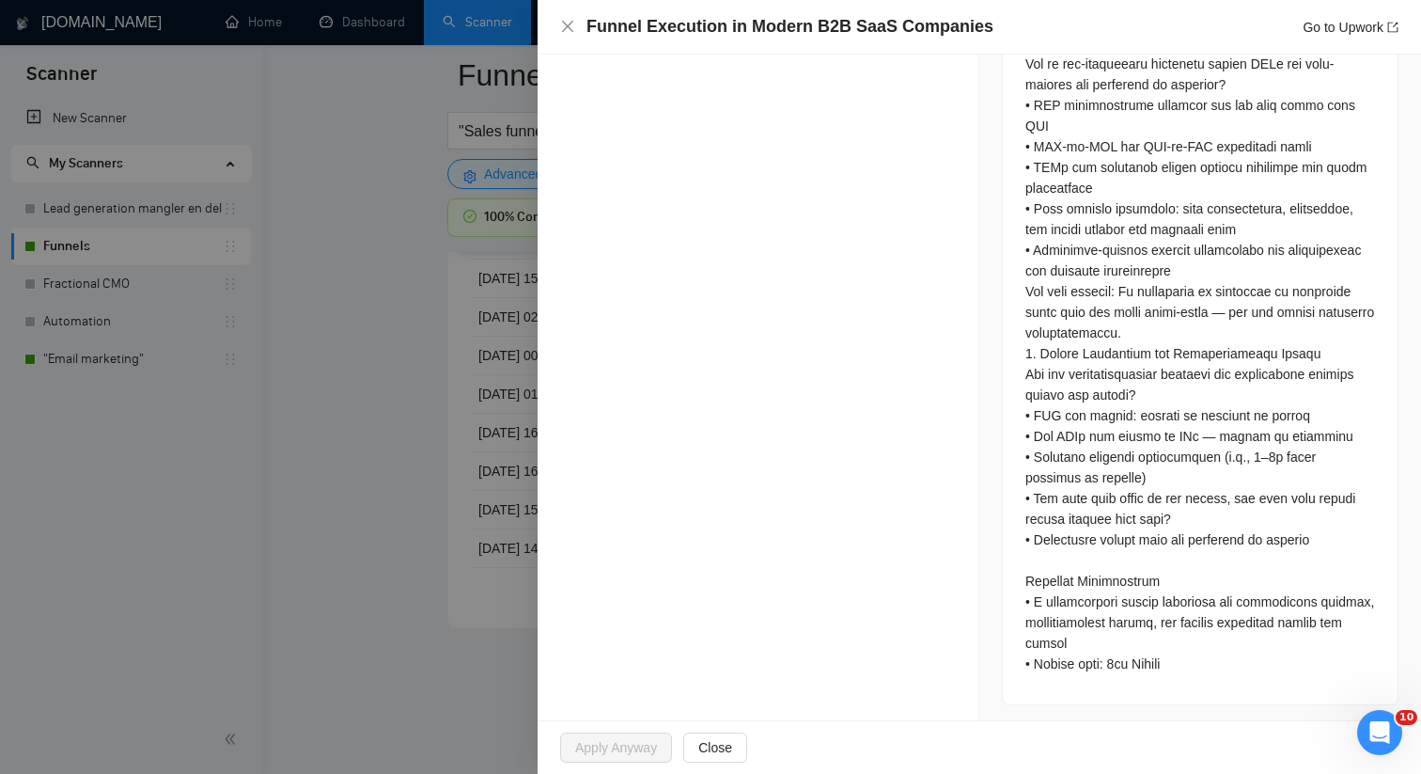
scroll to position [1736, 0]
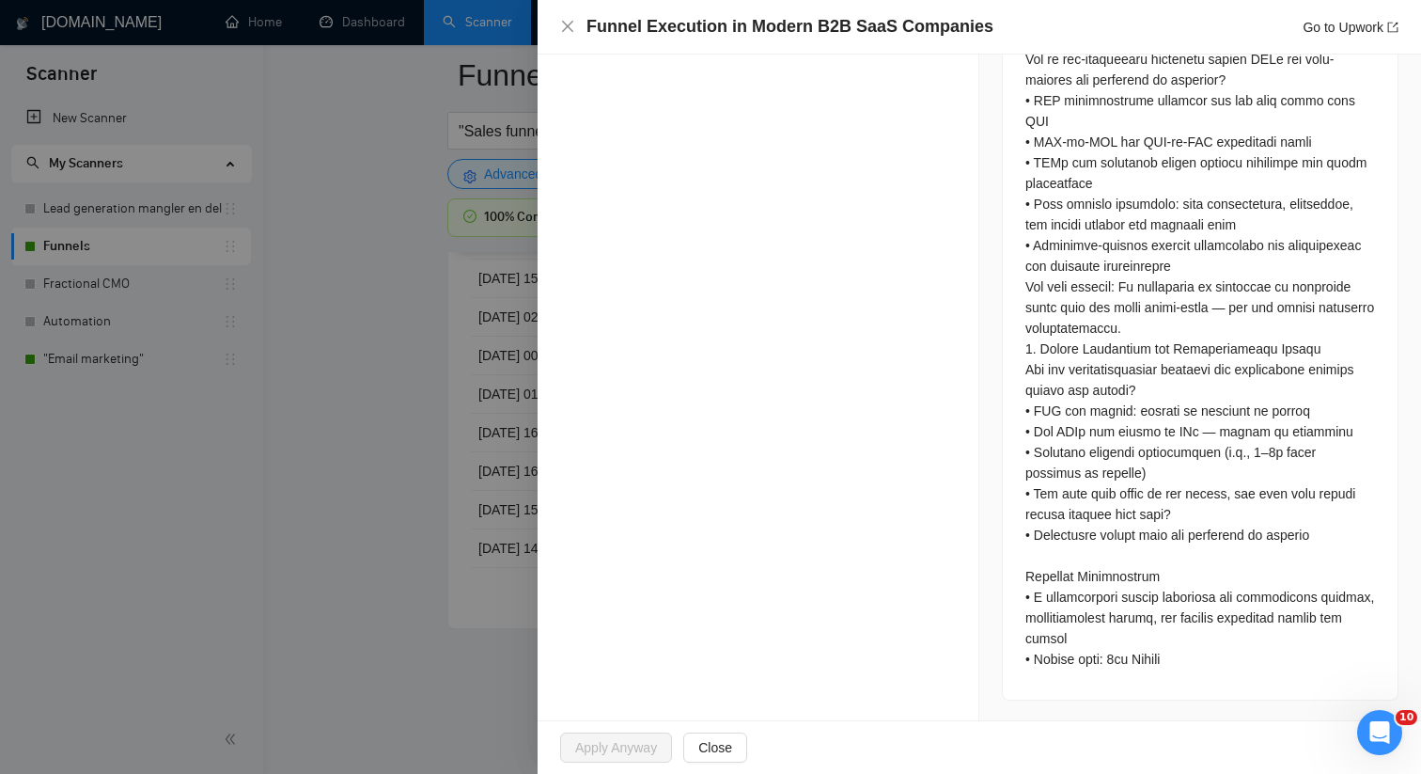
click at [402, 383] on div at bounding box center [710, 387] width 1421 height 774
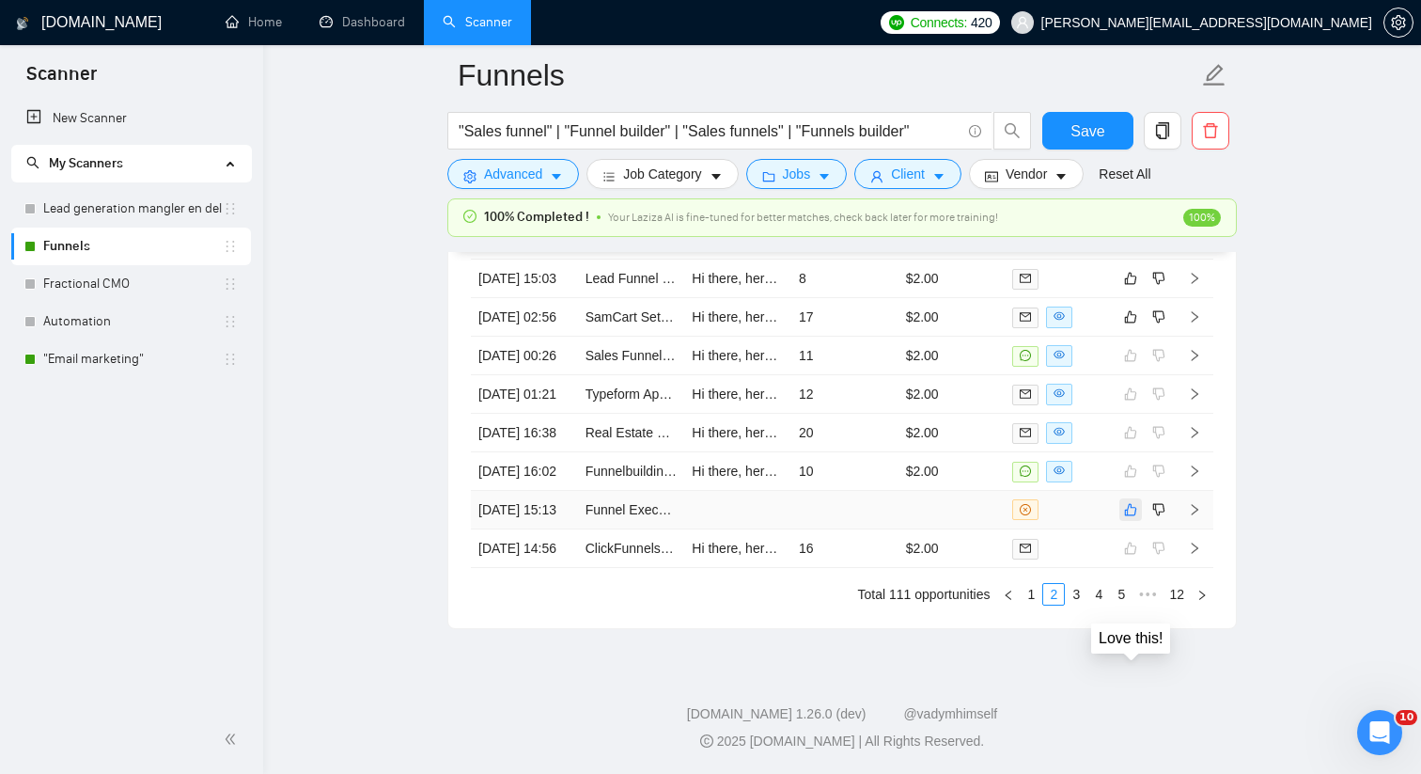
click at [1127, 517] on icon "like" at bounding box center [1130, 509] width 13 height 15
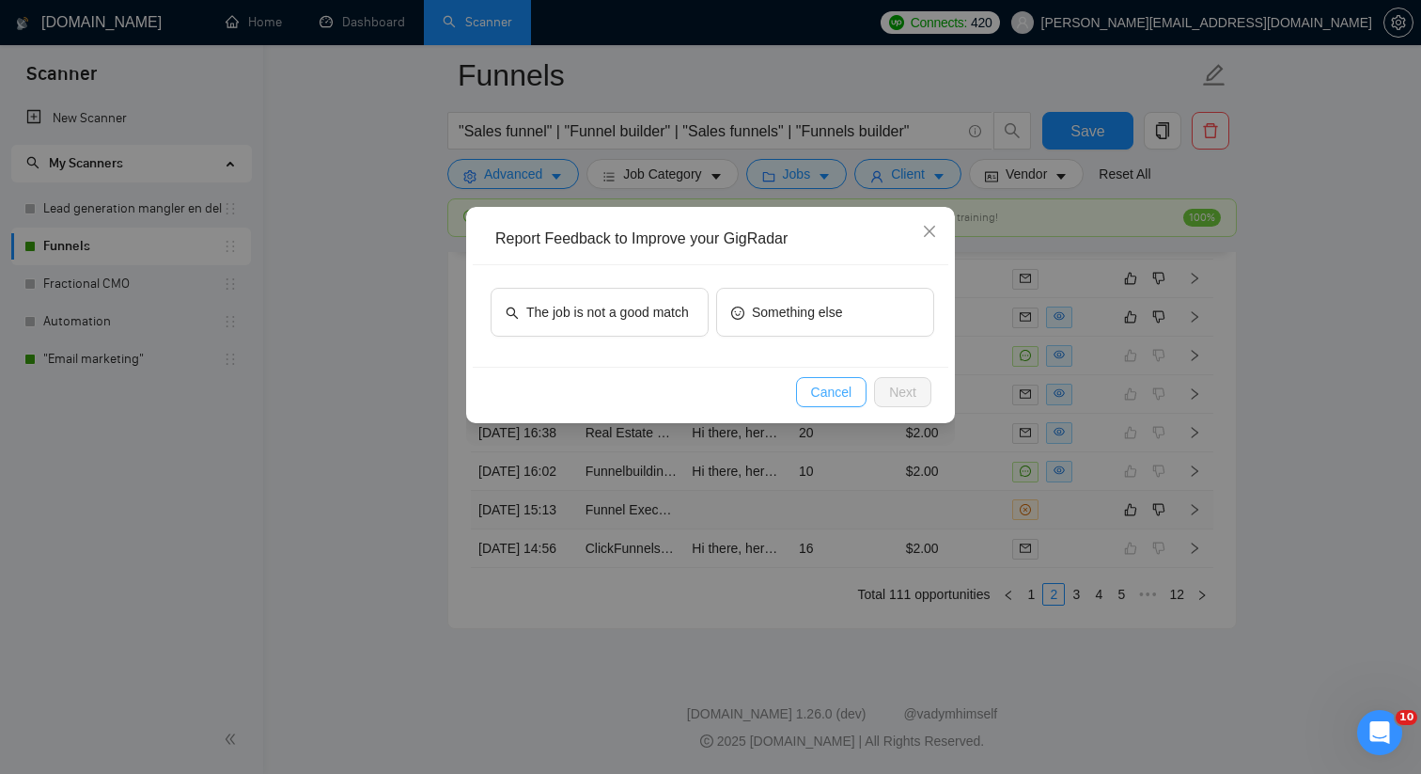
click at [842, 380] on button "Cancel" at bounding box center [831, 392] width 71 height 30
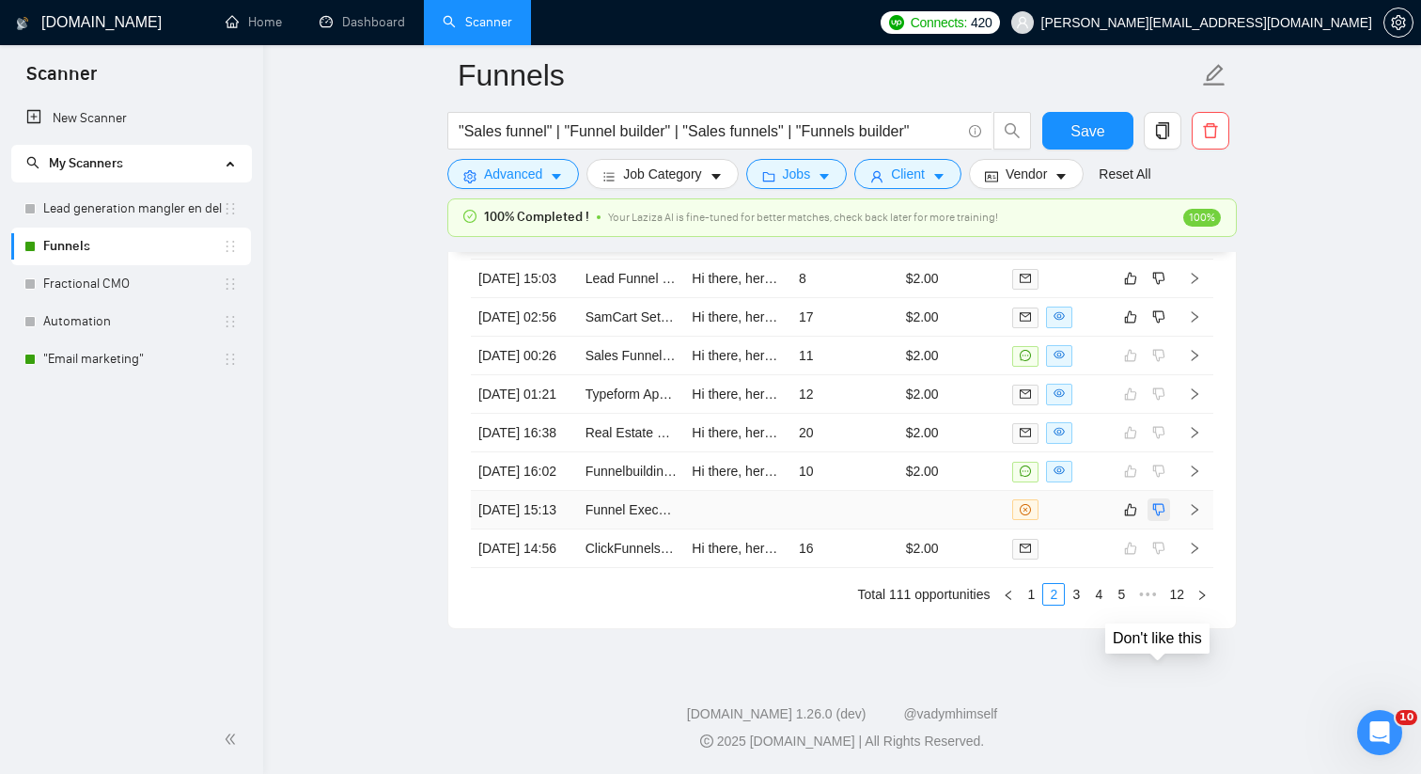
click at [1156, 517] on icon "dislike" at bounding box center [1158, 509] width 13 height 15
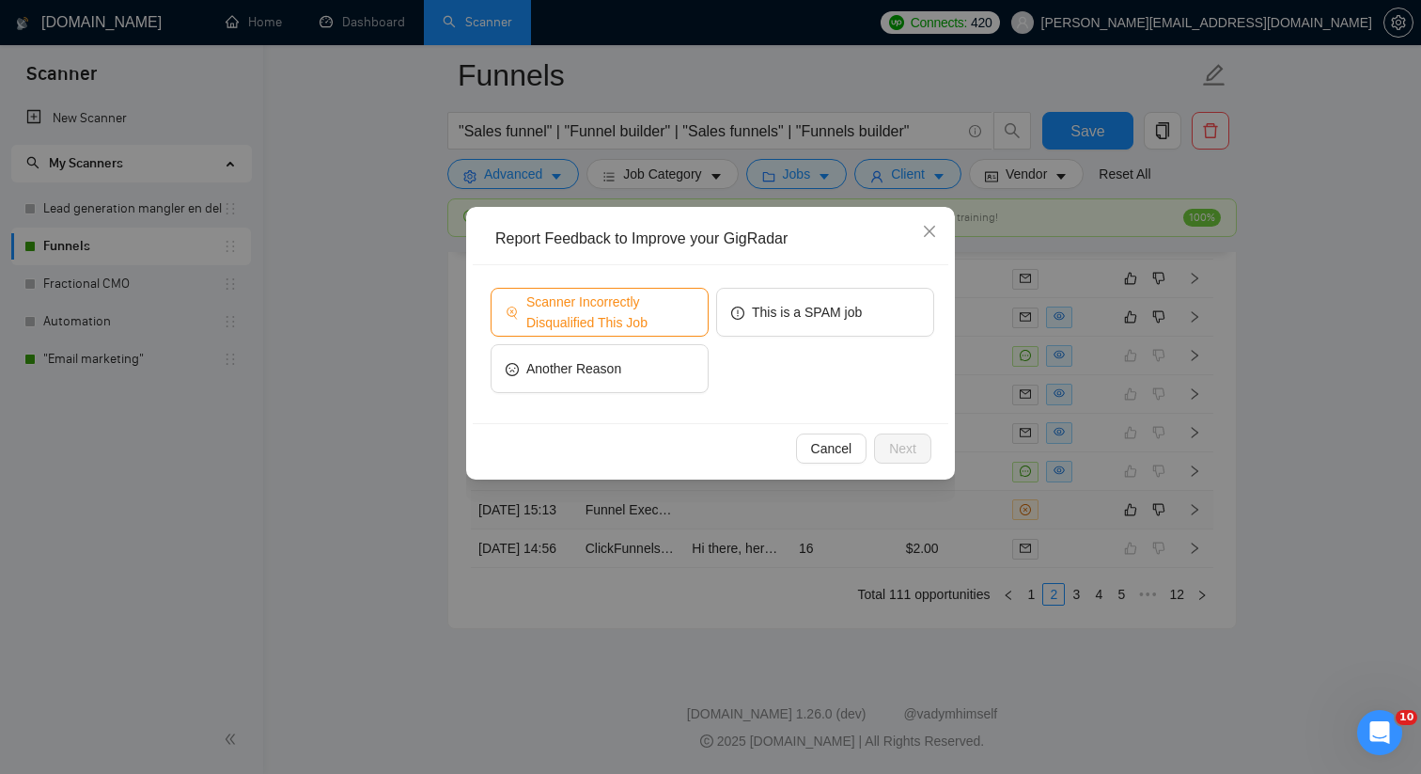
click at [645, 306] on span "Scanner Incorrectly Disqualified This Job" at bounding box center [609, 311] width 167 height 41
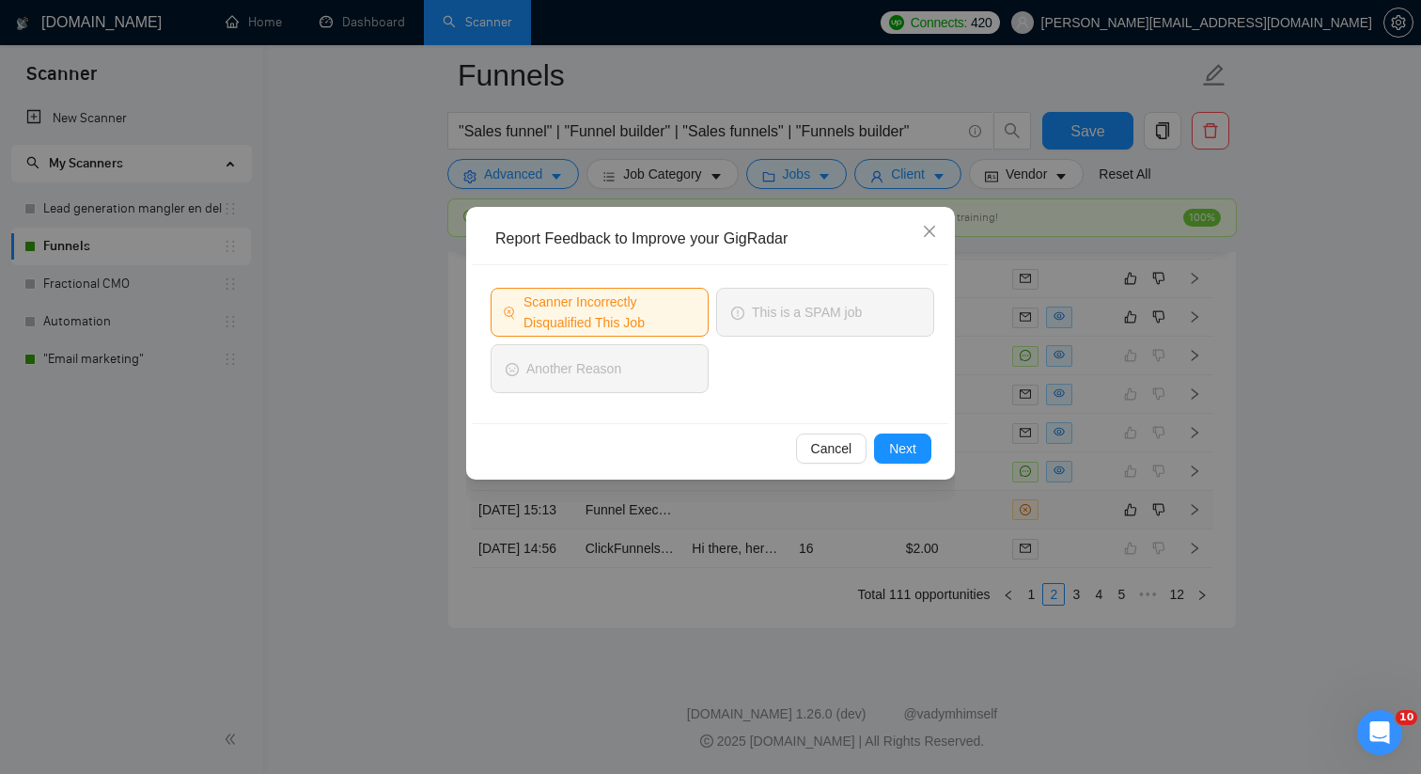
click at [873, 424] on div "Cancel Next" at bounding box center [711, 448] width 476 height 50
click at [915, 460] on button "Next" at bounding box center [902, 448] width 57 height 30
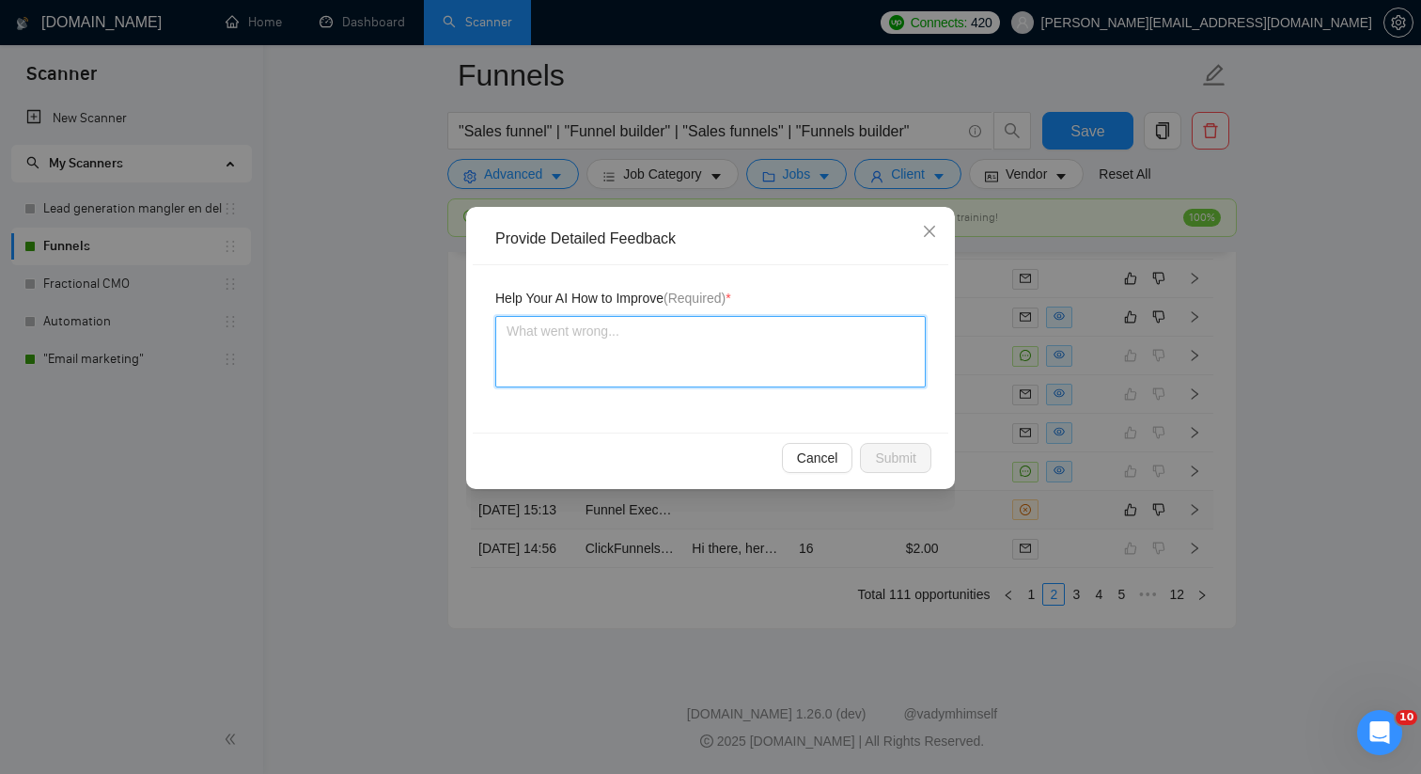
click at [785, 364] on textarea at bounding box center [710, 351] width 430 height 71
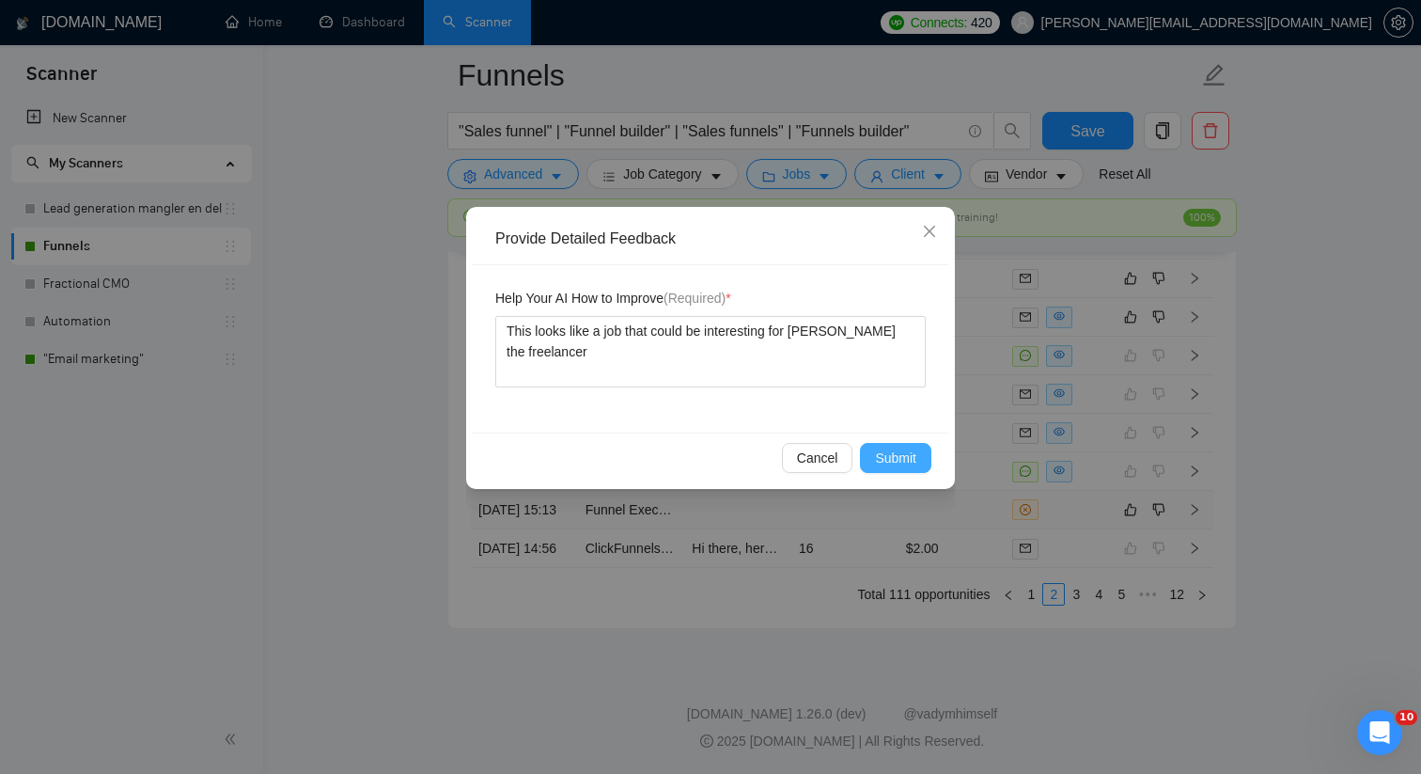
click at [915, 460] on span "Submit" at bounding box center [895, 457] width 41 height 21
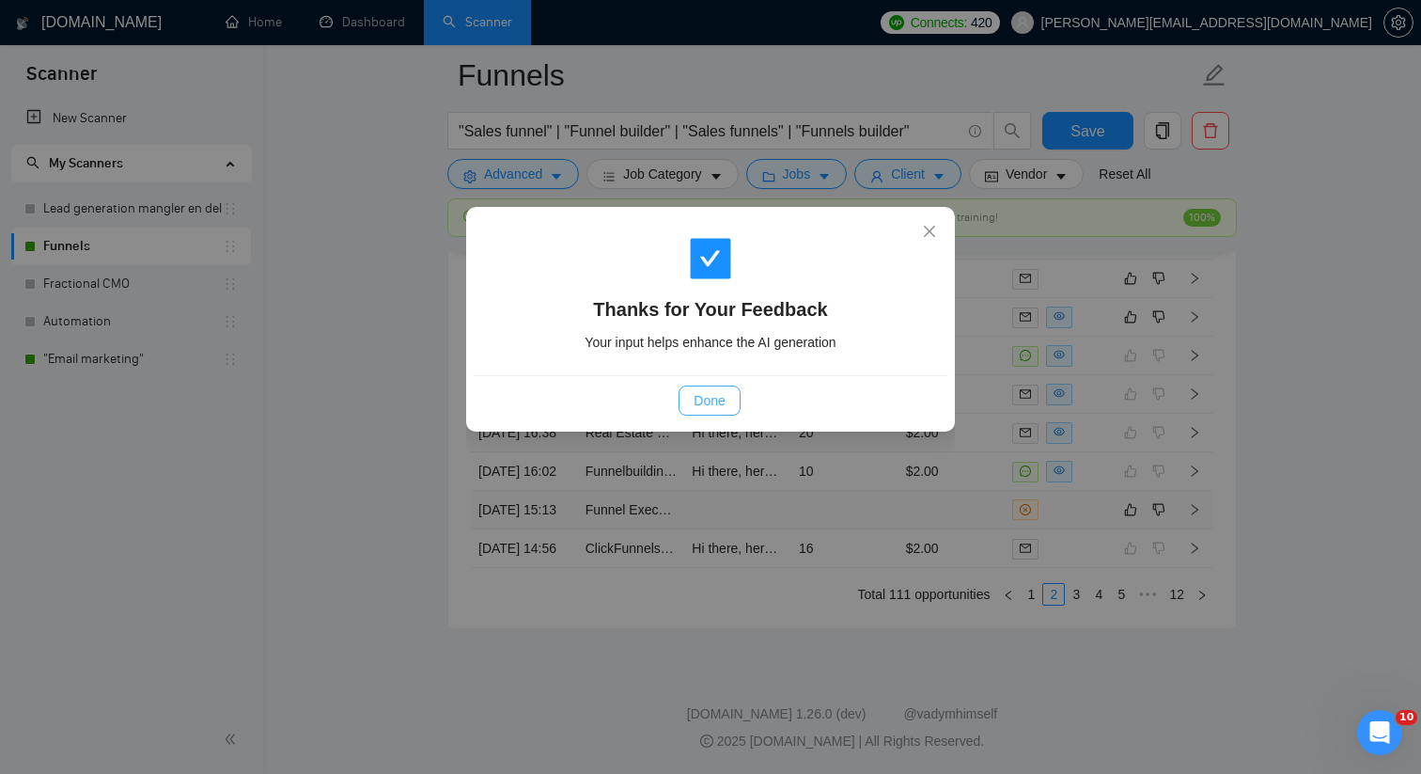
click at [686, 395] on button "Done" at bounding box center [709, 400] width 61 height 30
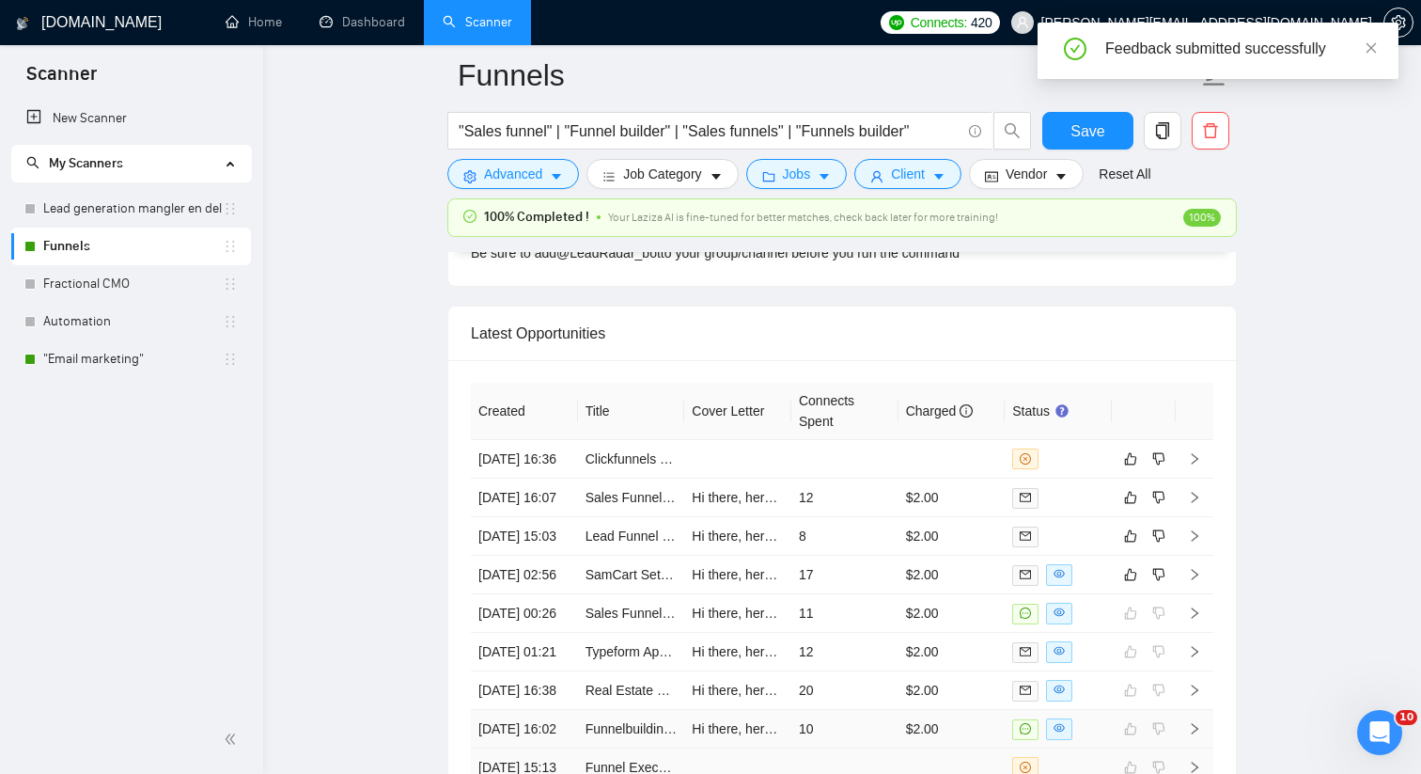
scroll to position [4924, 0]
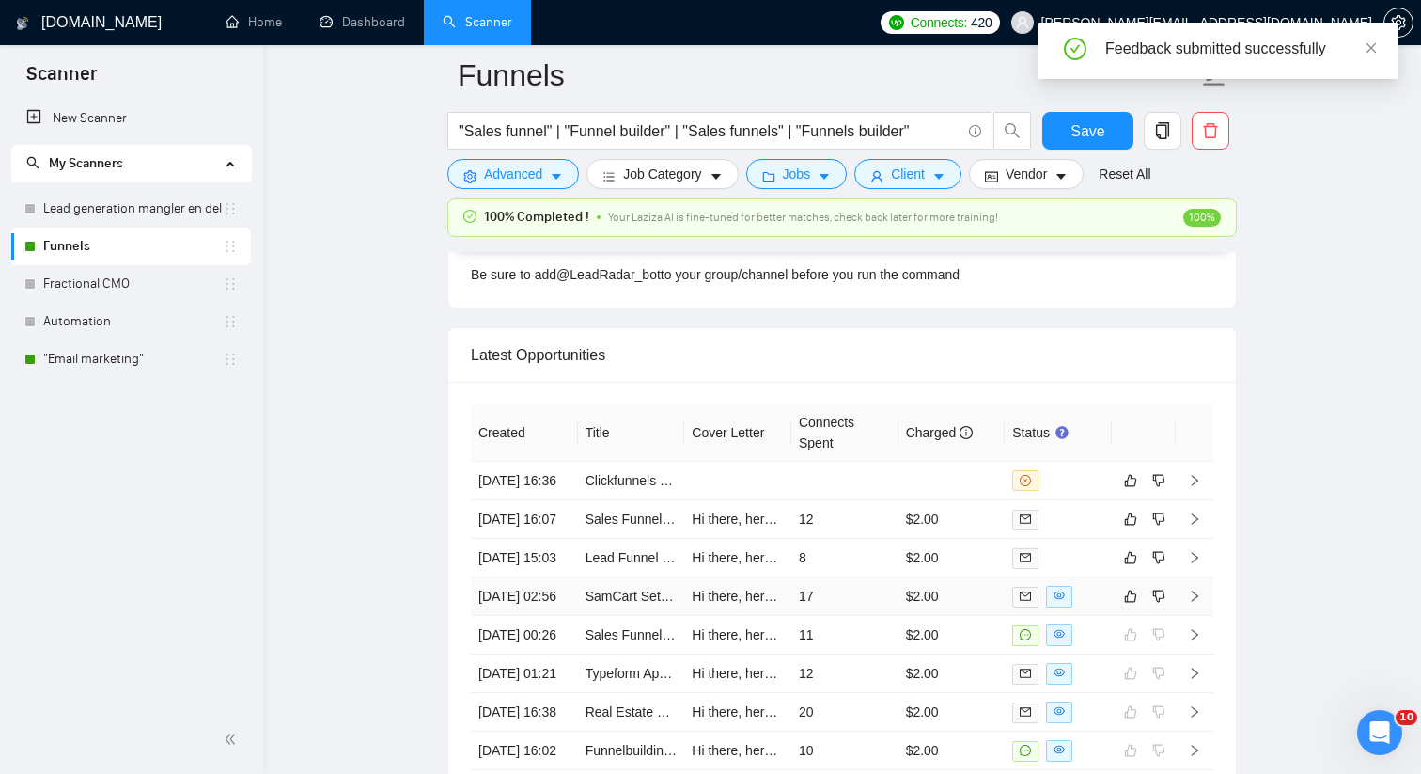
click at [841, 616] on td "17" at bounding box center [844, 596] width 107 height 39
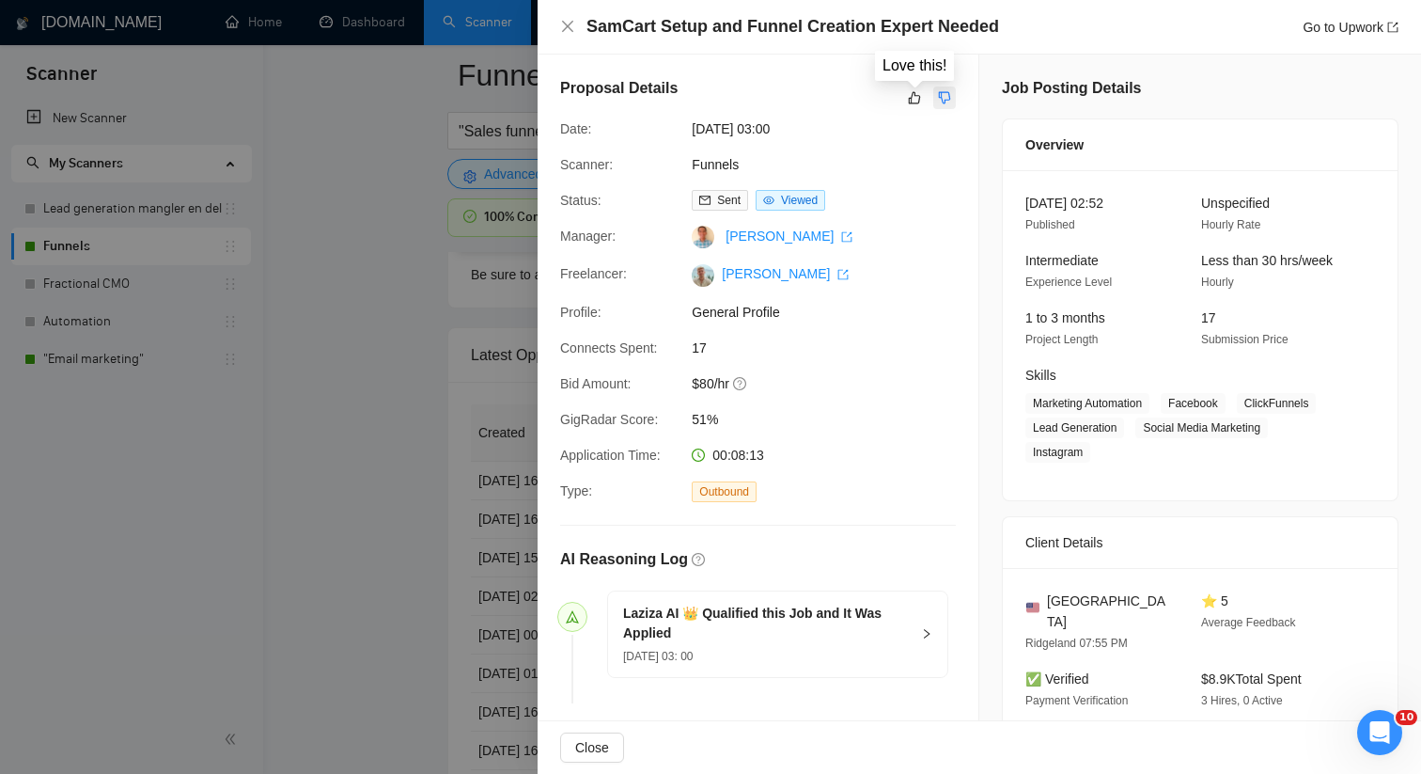
click at [942, 94] on icon "dislike" at bounding box center [944, 97] width 13 height 15
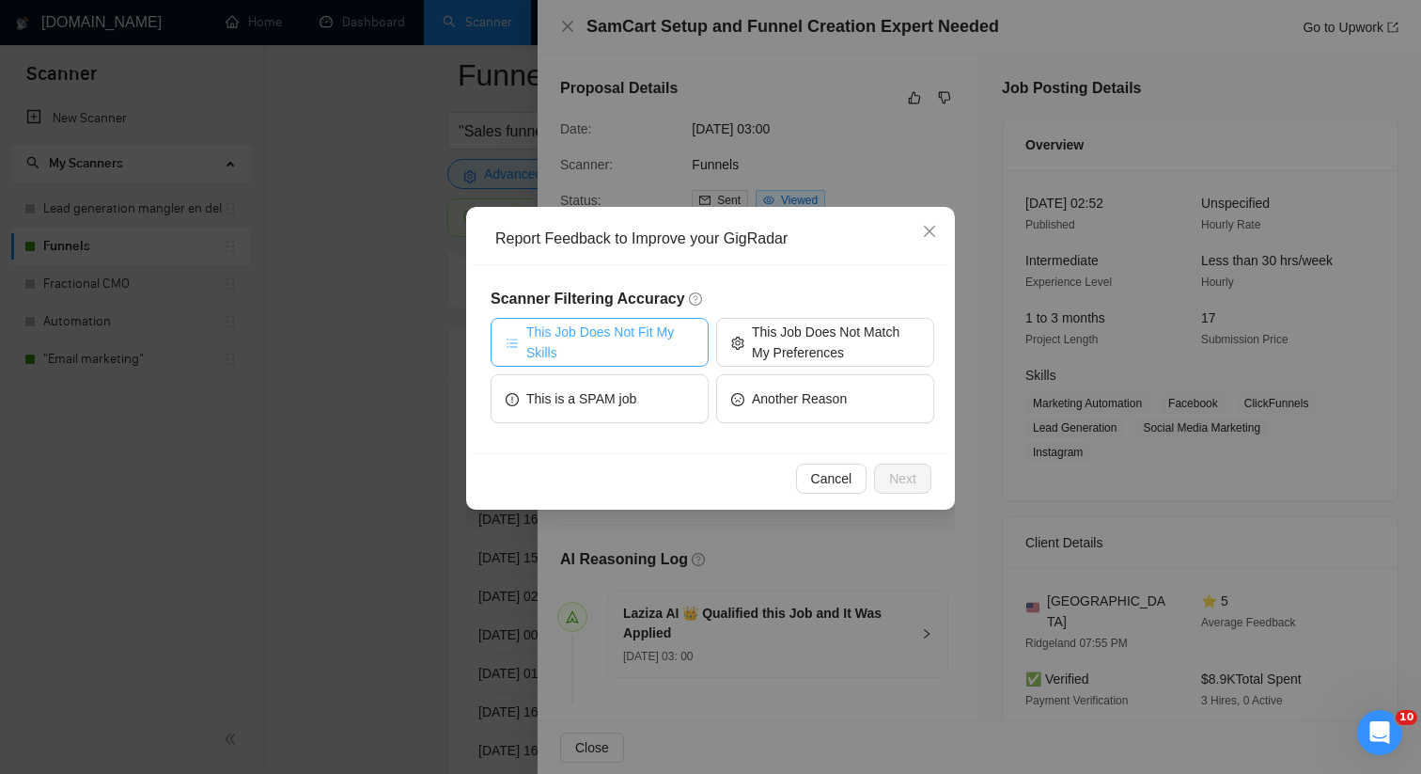
click at [619, 353] on span "This Job Does Not Fit My Skills" at bounding box center [609, 341] width 167 height 41
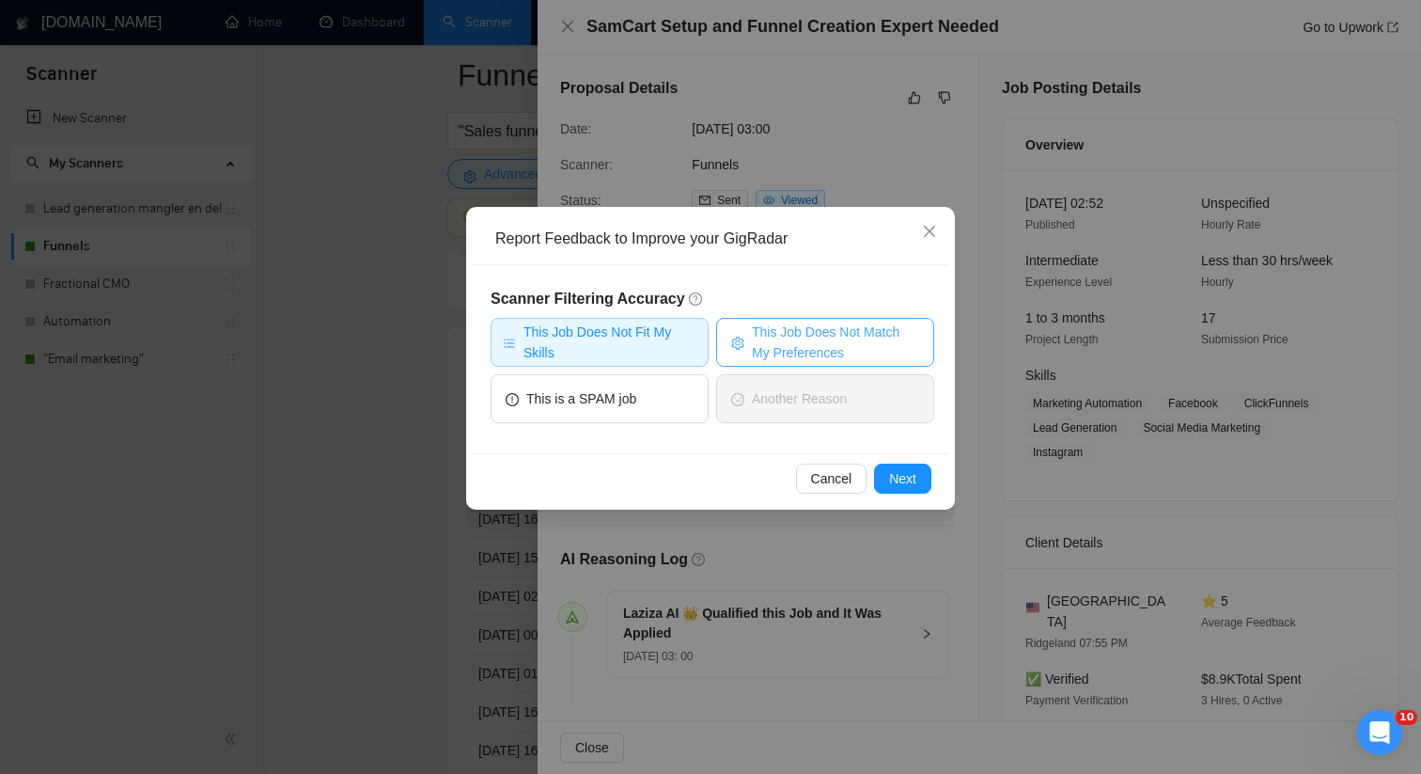
click at [806, 351] on span "This Job Does Not Match My Preferences" at bounding box center [835, 341] width 167 height 41
click at [920, 482] on button "Next" at bounding box center [902, 478] width 57 height 30
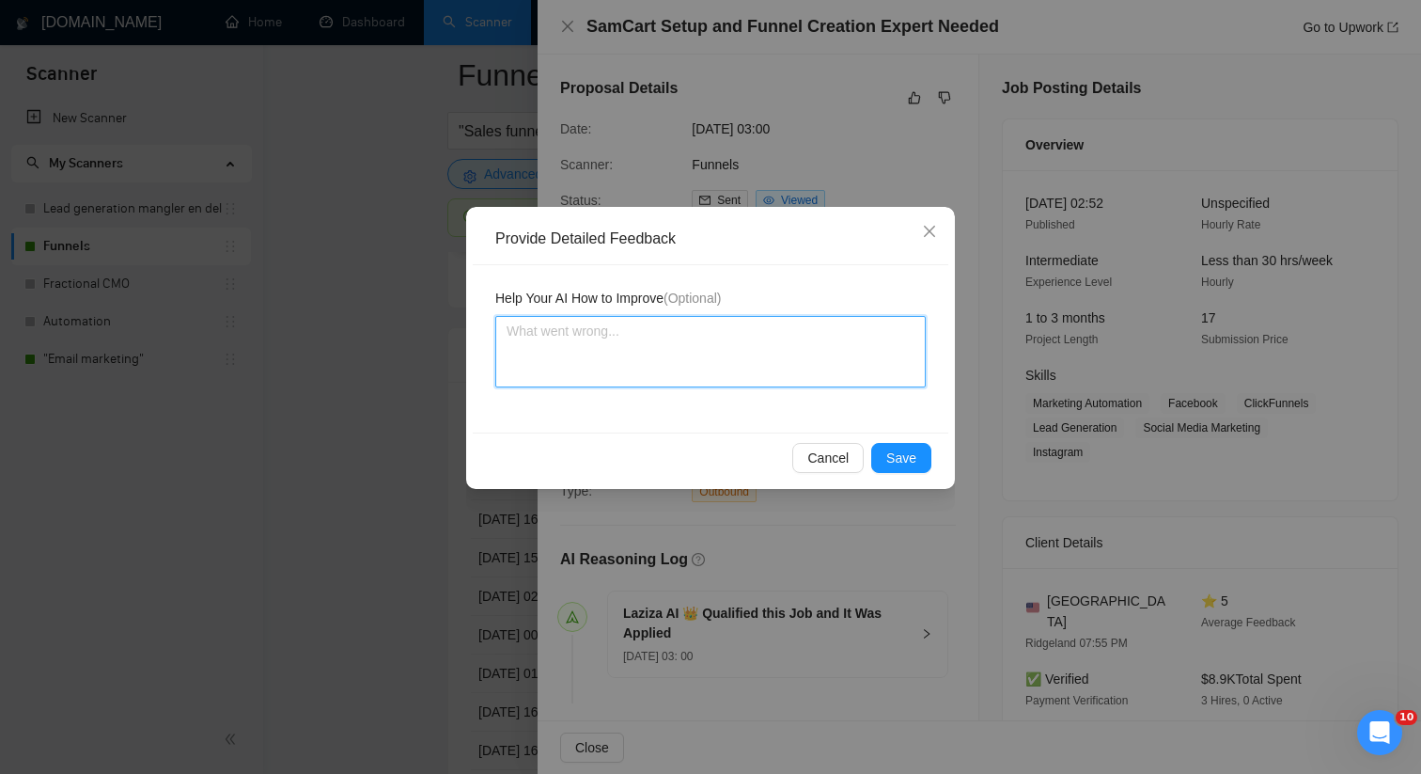
click at [689, 366] on textarea at bounding box center [710, 351] width 430 height 71
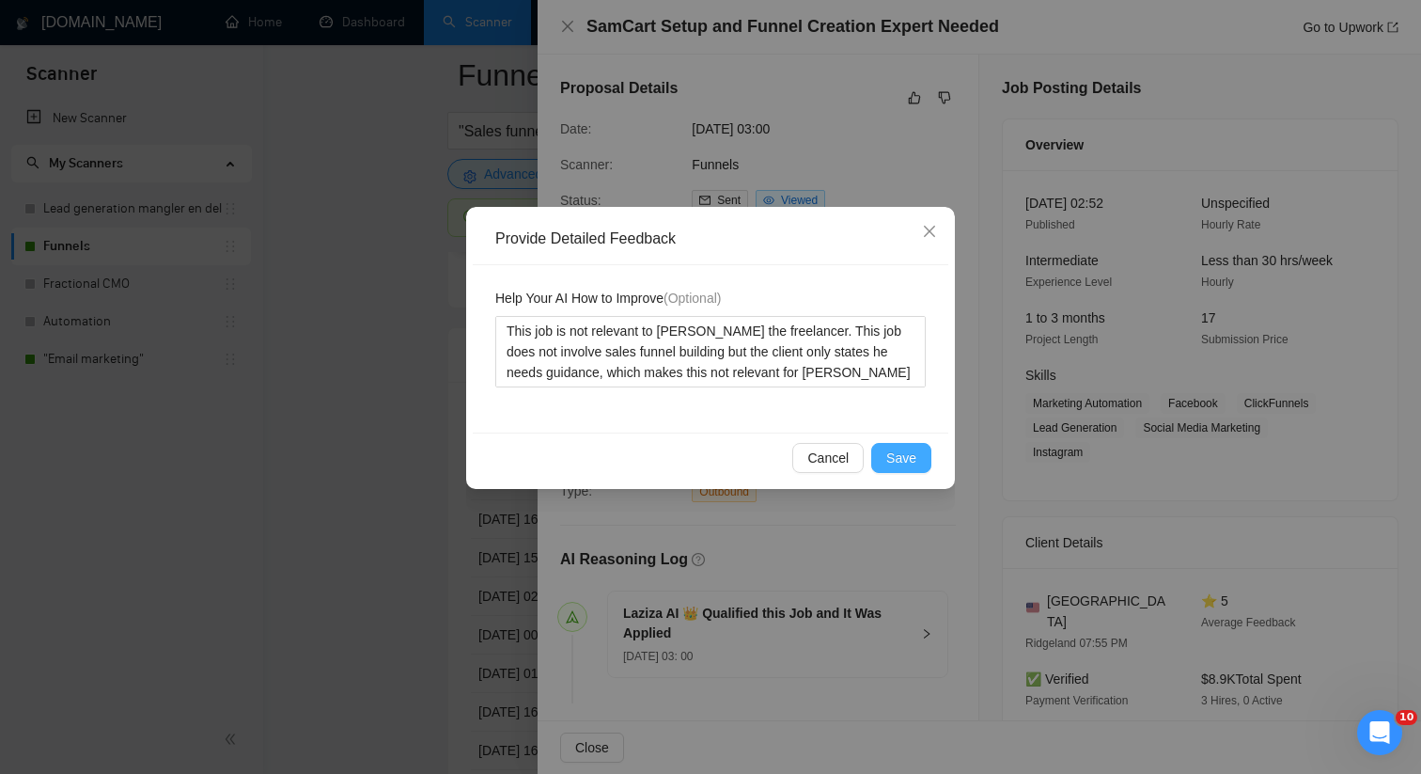
click at [910, 465] on span "Save" at bounding box center [901, 457] width 30 height 21
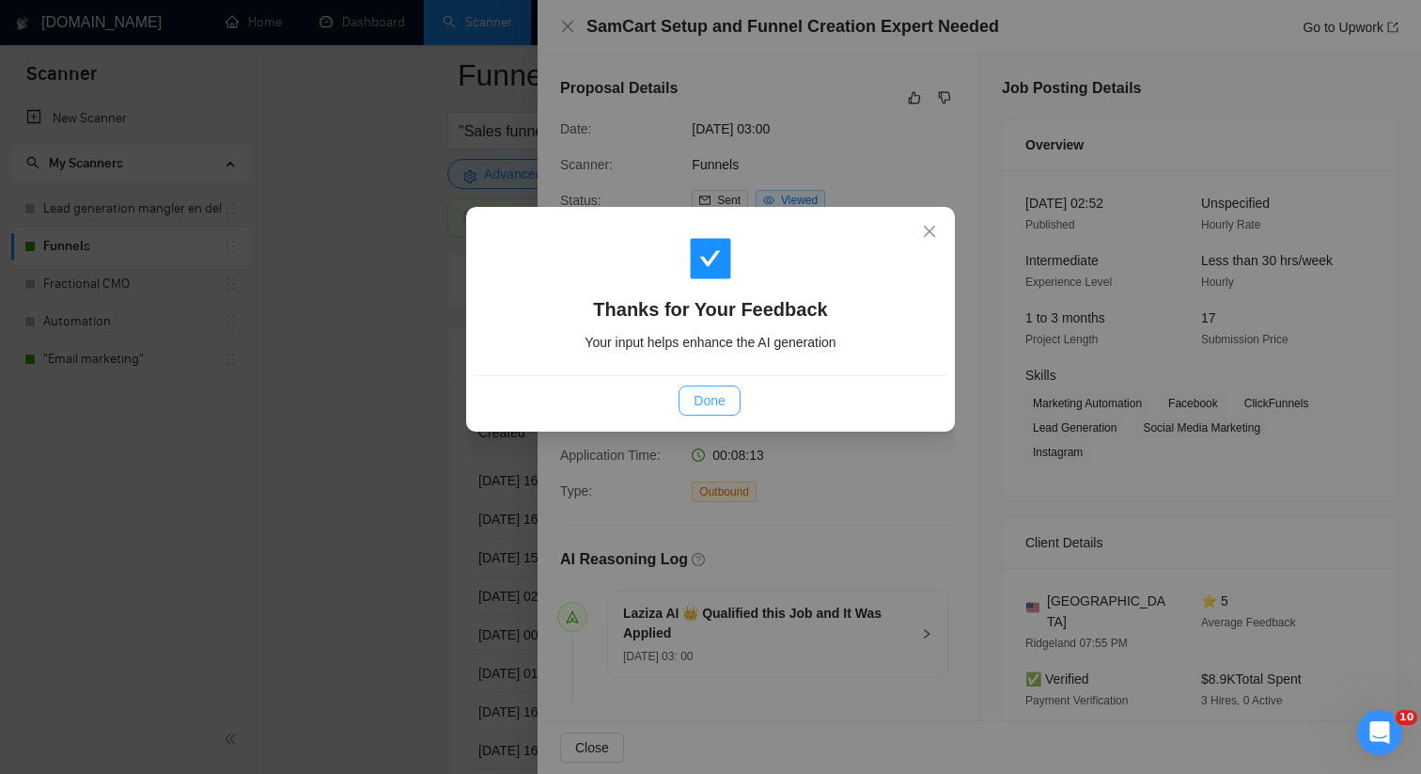
click at [716, 408] on span "Done" at bounding box center [709, 400] width 31 height 21
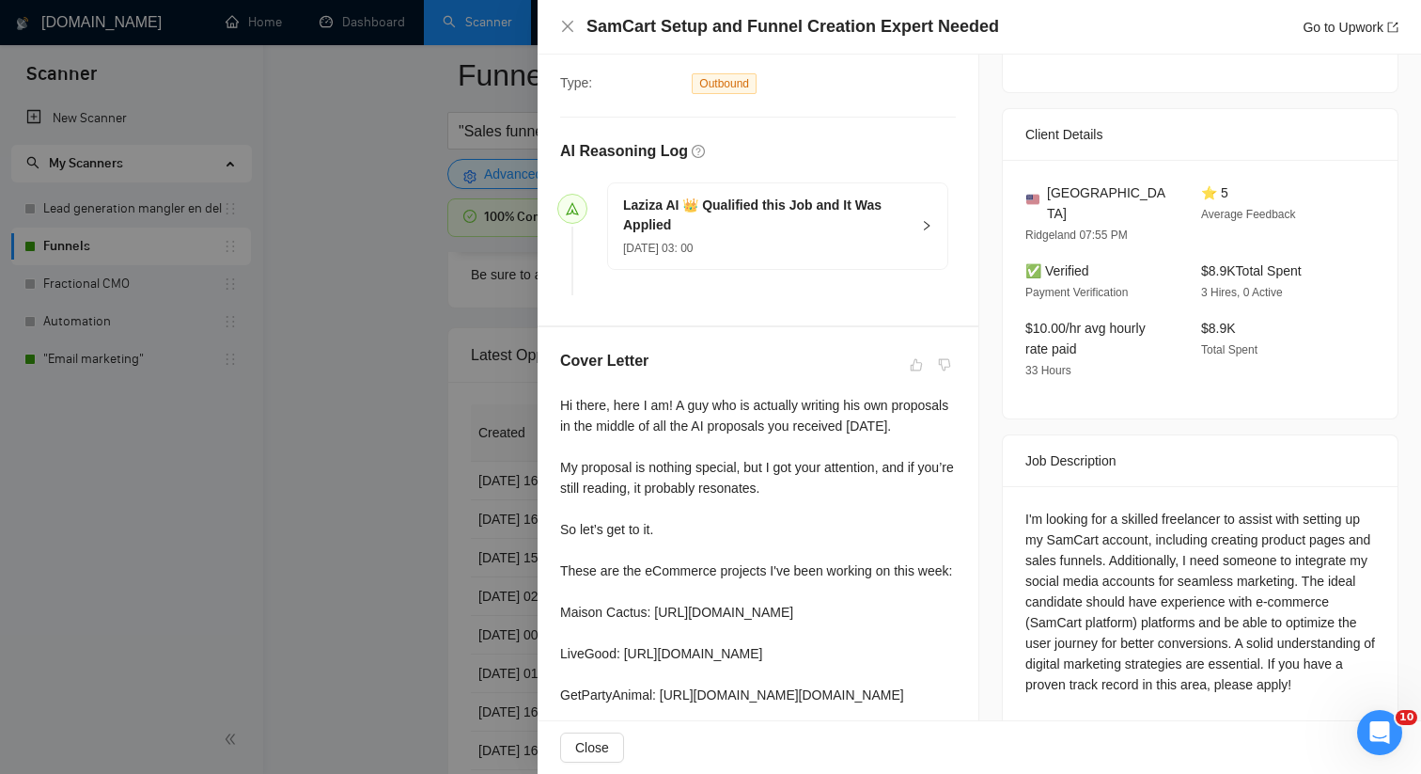
scroll to position [642, 0]
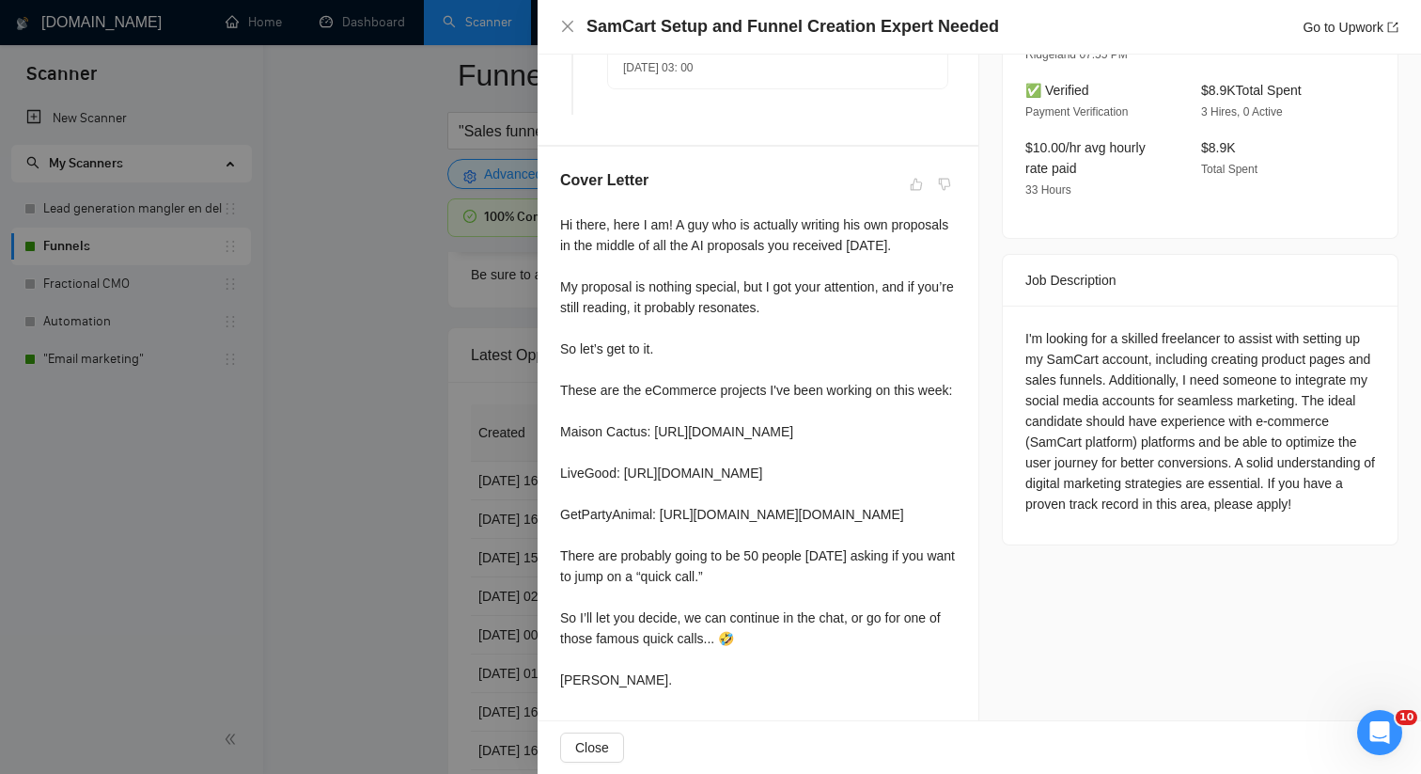
click at [549, 451] on div "Cover Letter Hi there, here I am! A guy who is actually writing his own proposa…" at bounding box center [758, 433] width 441 height 573
click at [532, 460] on div at bounding box center [710, 387] width 1421 height 774
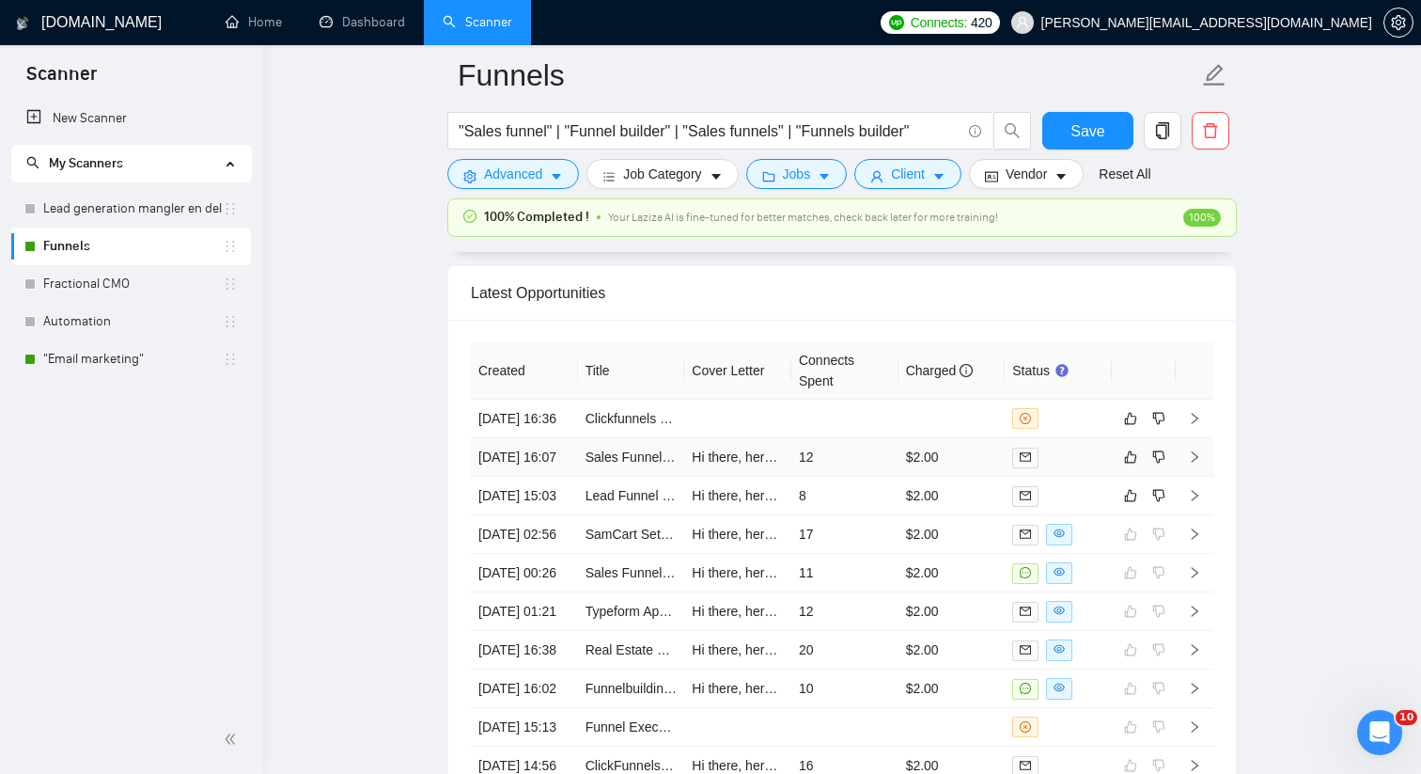
scroll to position [5008, 0]
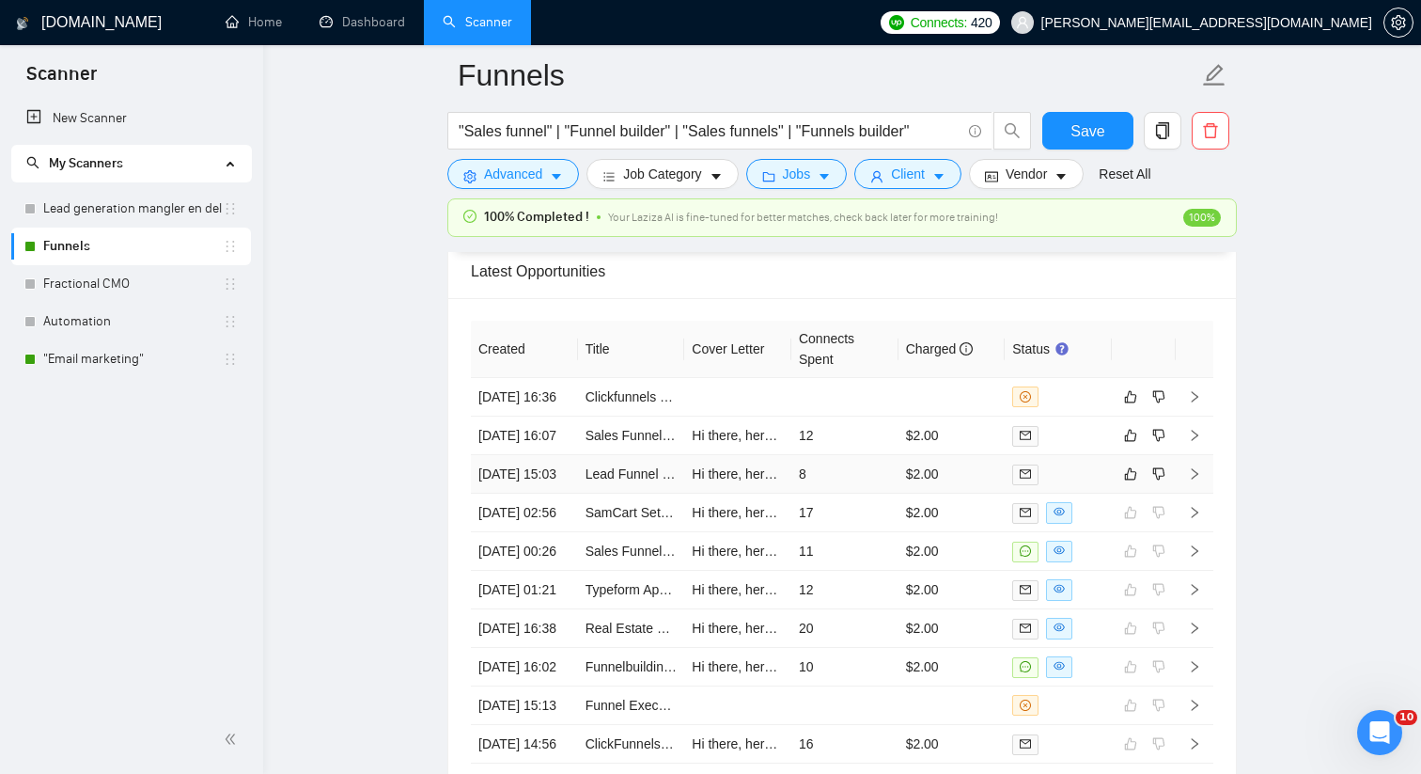
click at [882, 493] on td "8" at bounding box center [844, 474] width 107 height 39
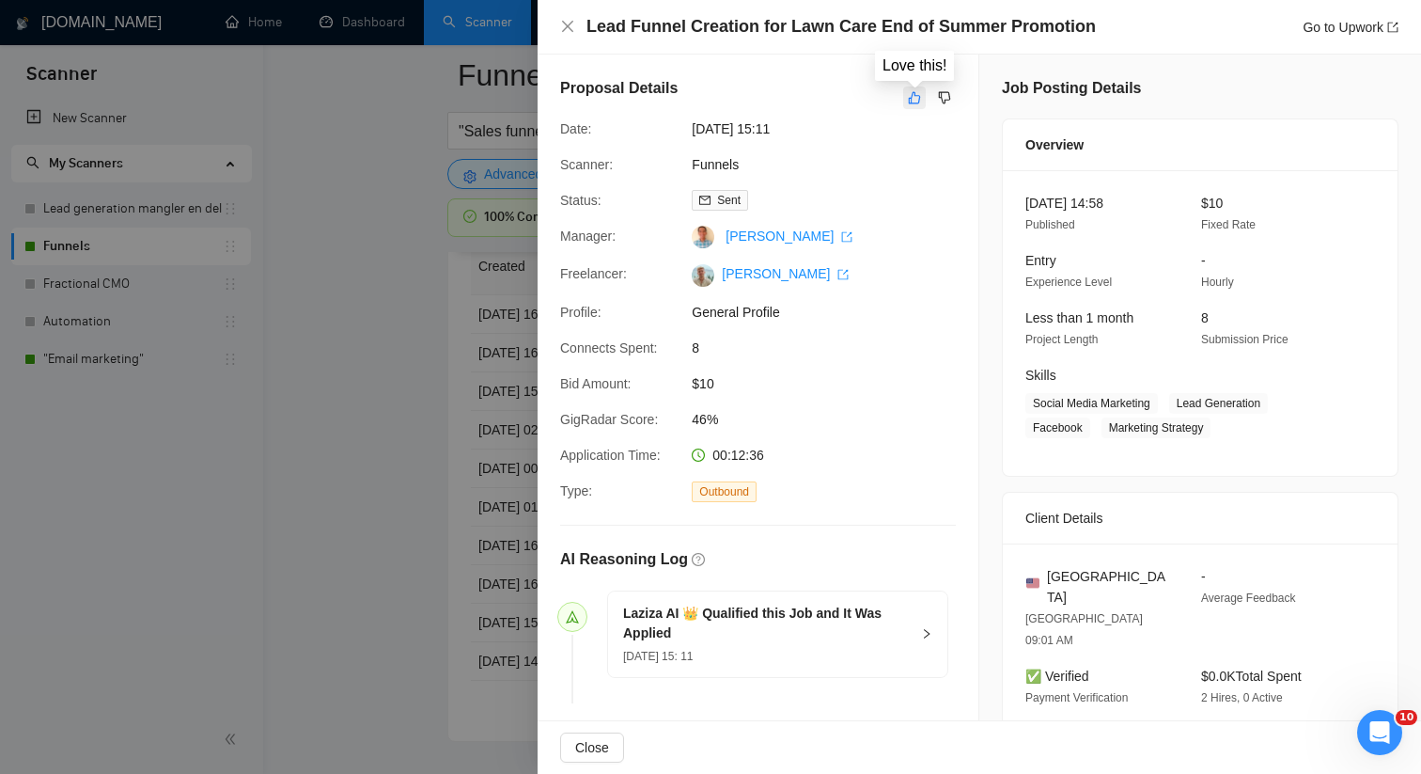
click at [915, 101] on icon "like" at bounding box center [914, 97] width 13 height 15
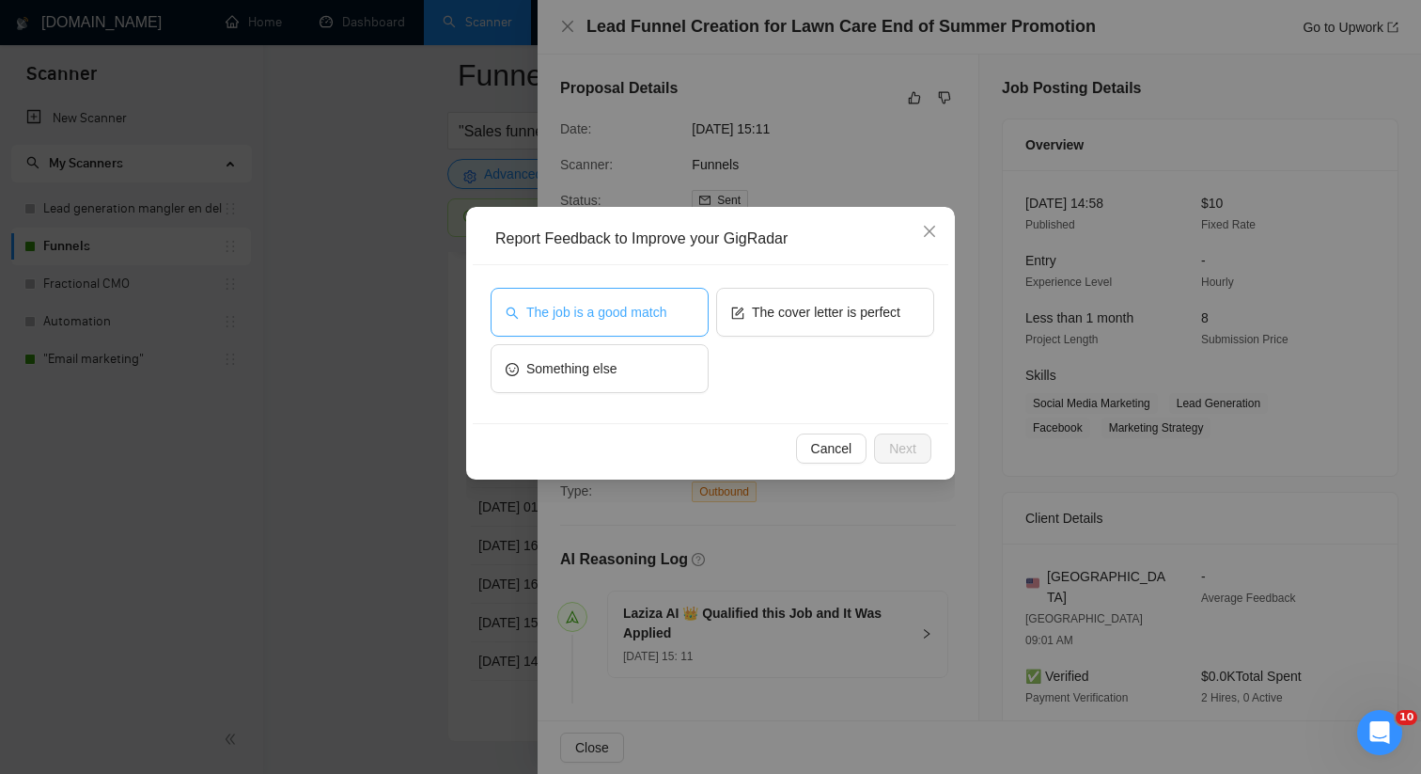
click at [650, 294] on button "The job is a good match" at bounding box center [600, 312] width 218 height 49
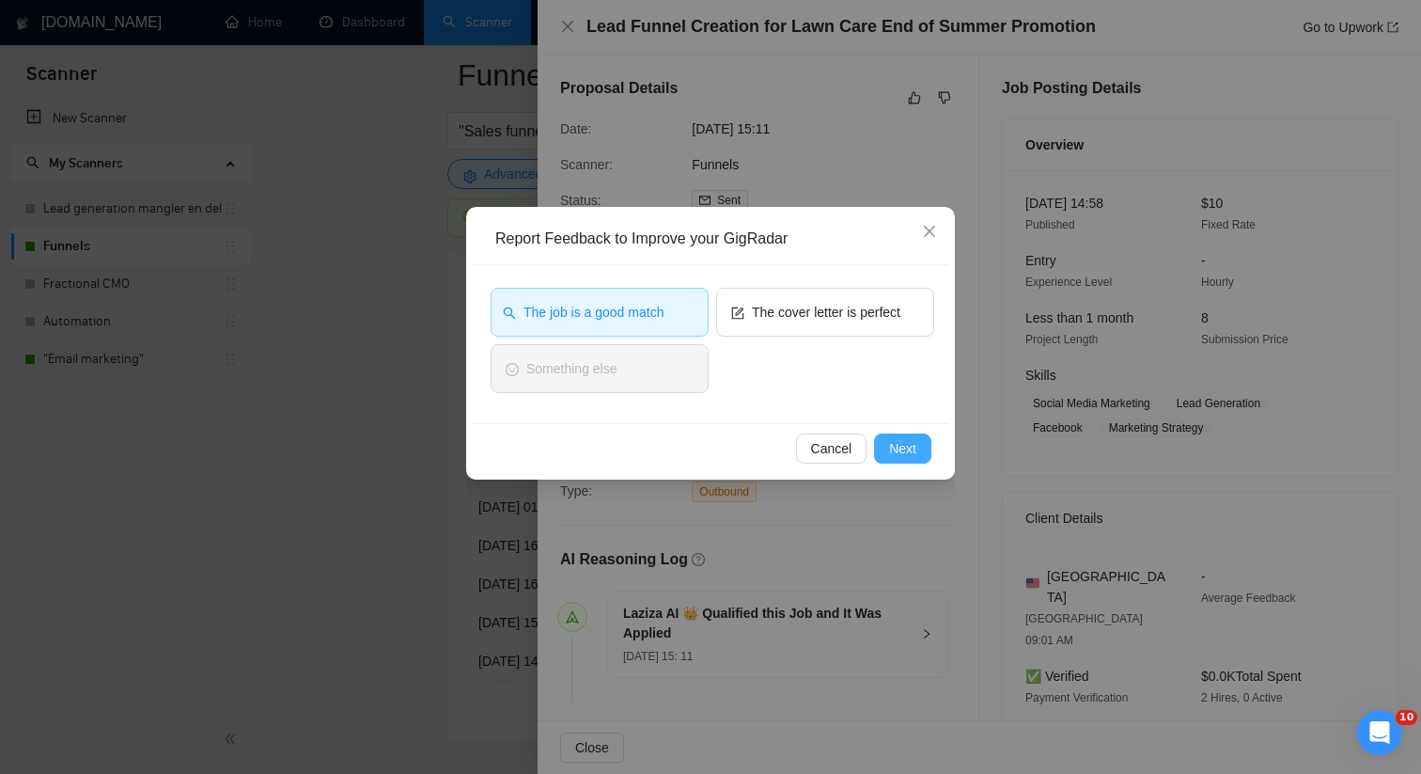
click at [905, 446] on span "Next" at bounding box center [902, 448] width 27 height 21
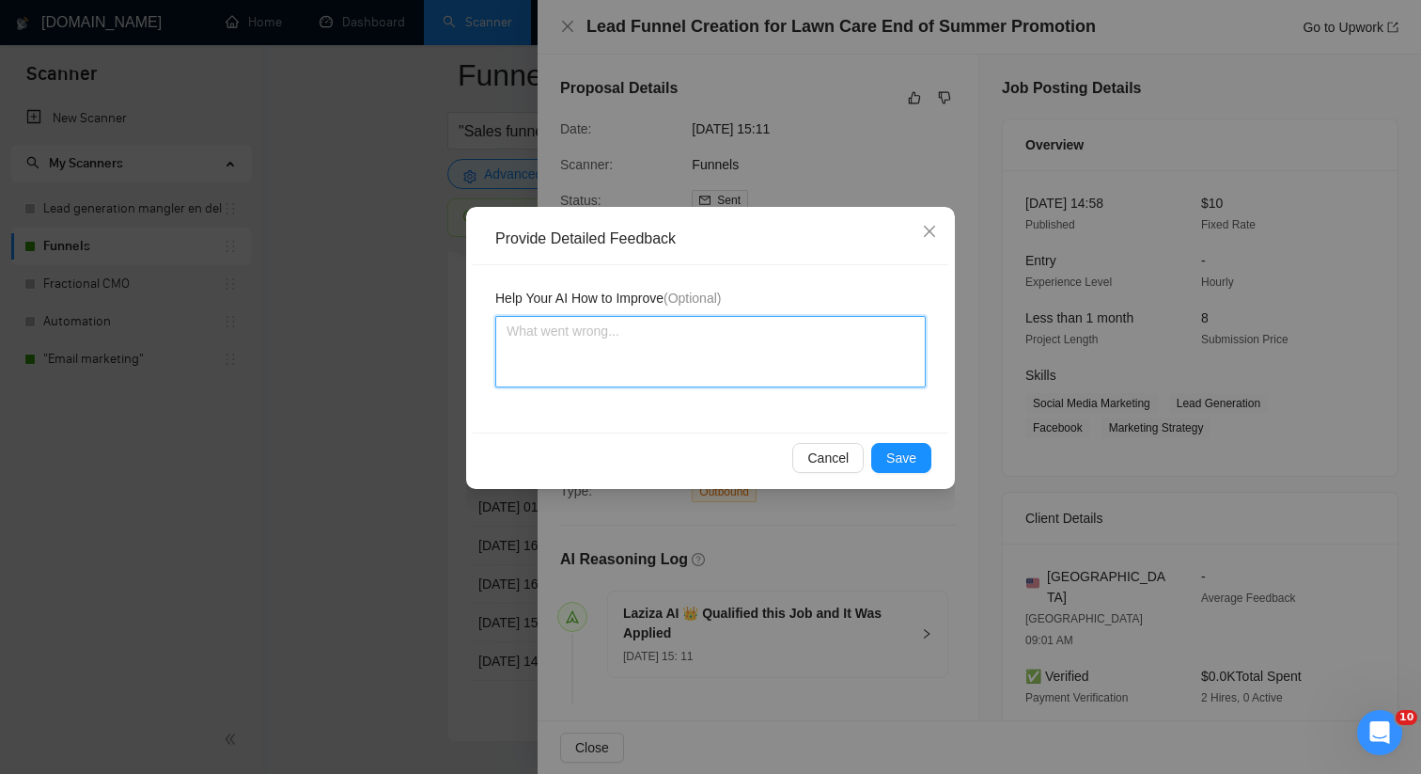
click at [744, 350] on textarea at bounding box center [710, 351] width 430 height 71
paste textarea "This job is a good match for [PERSON_NAME] the freelancer, as this is exactly t…"
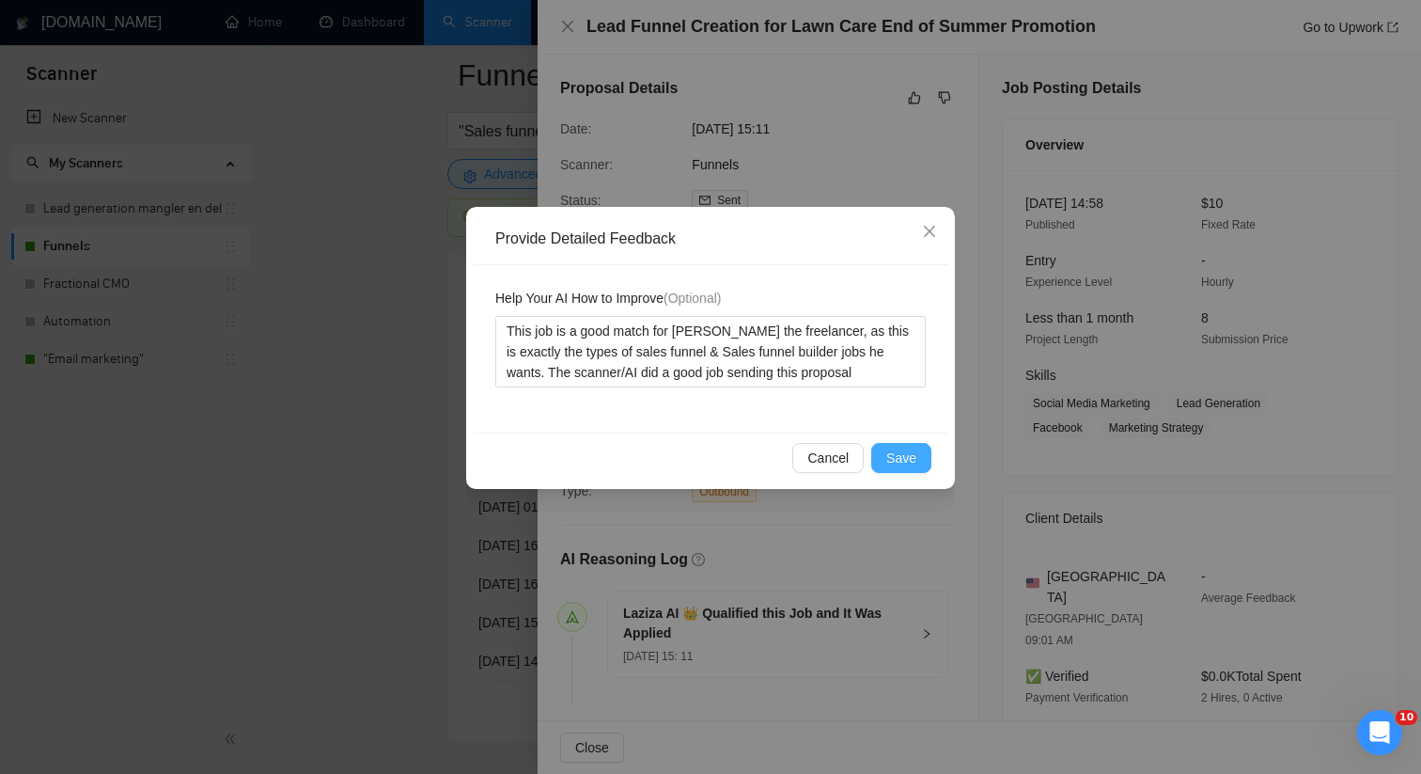
click at [911, 466] on span "Save" at bounding box center [901, 457] width 30 height 21
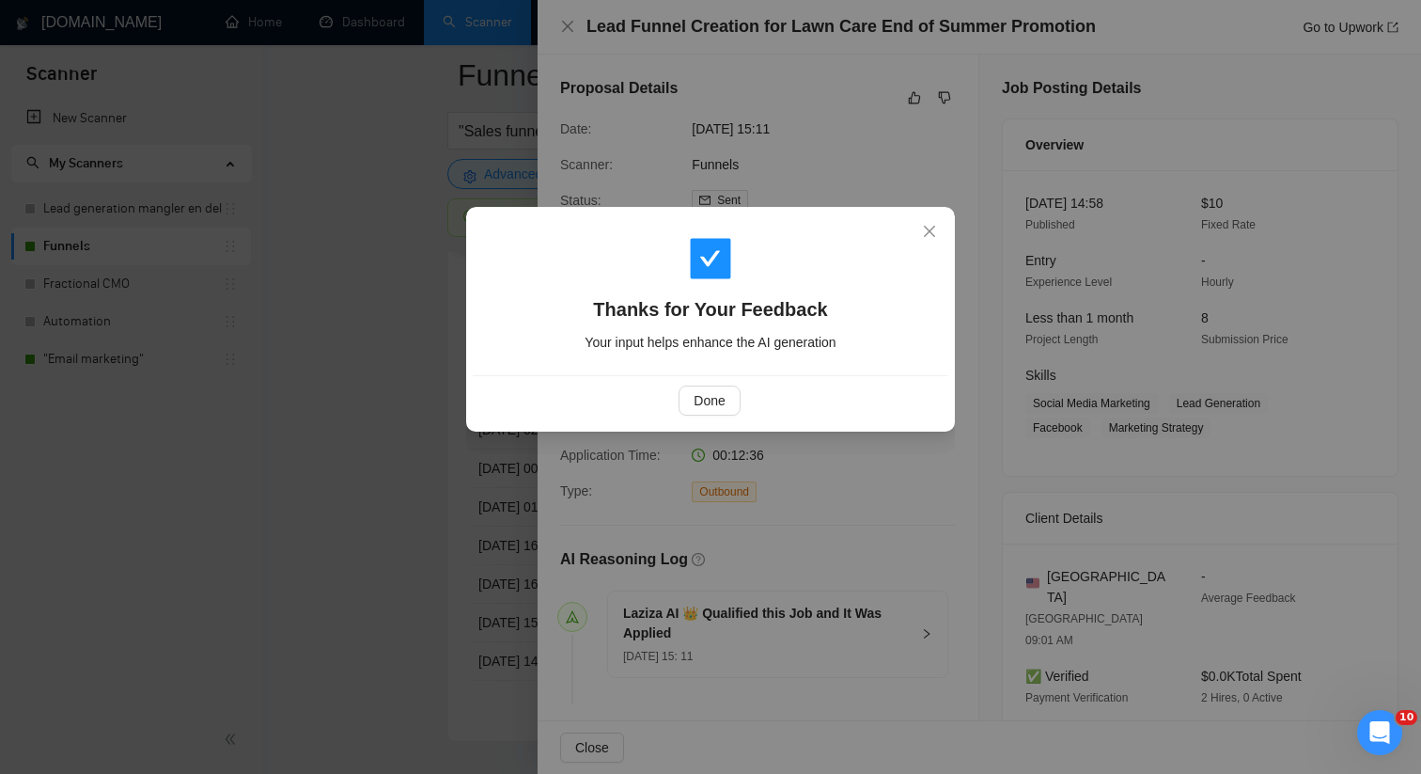
click at [509, 509] on div "Thanks for Your Feedback Your input helps enhance the AI generation Done" at bounding box center [710, 387] width 1421 height 774
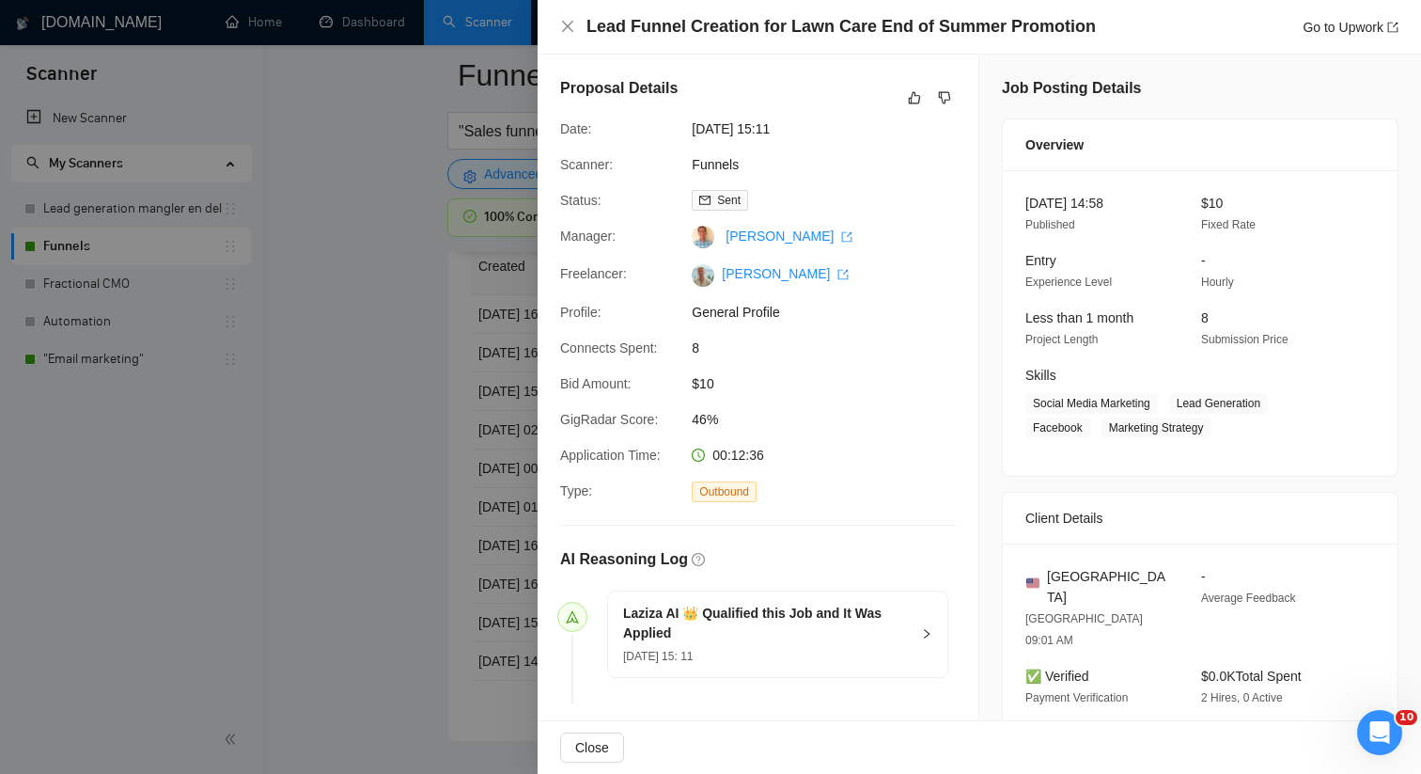
click at [432, 470] on div at bounding box center [710, 387] width 1421 height 774
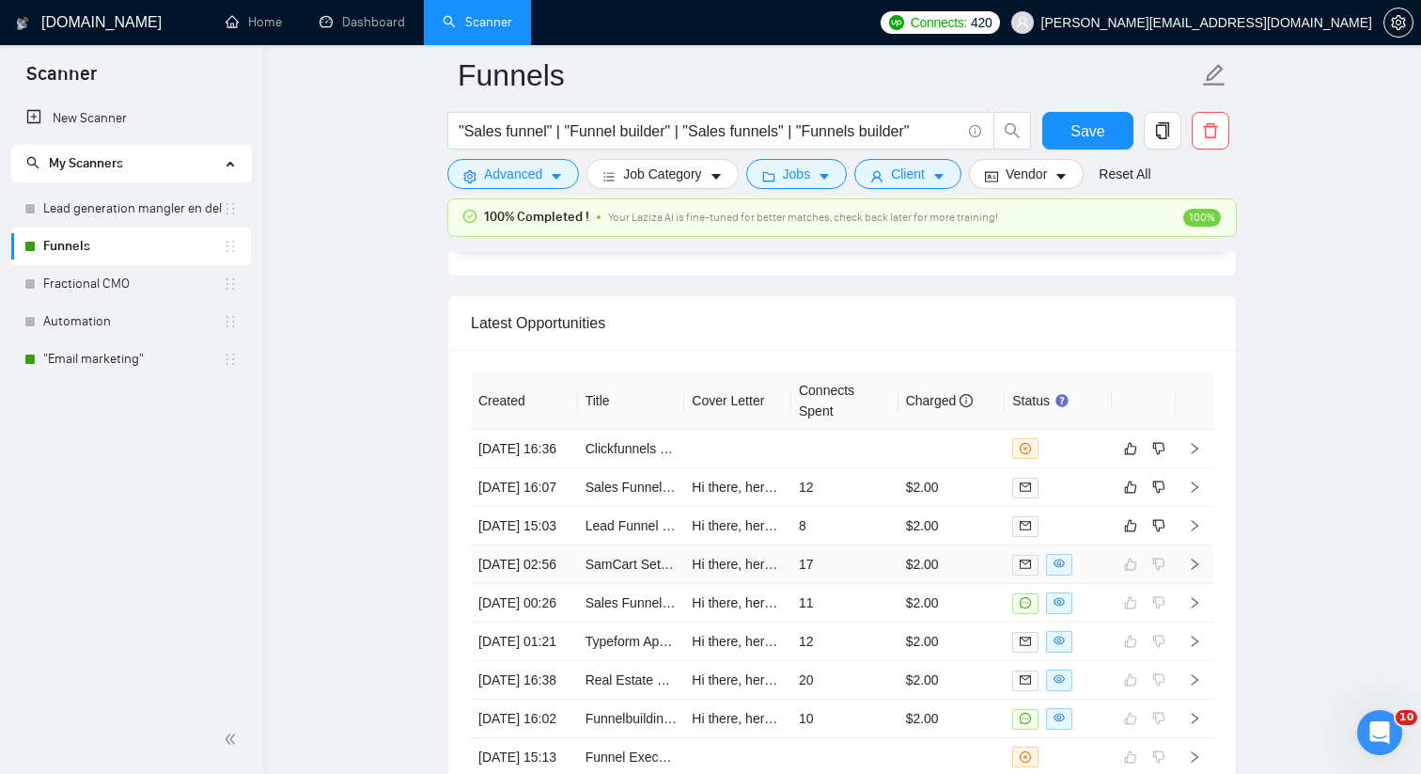
scroll to position [4950, 0]
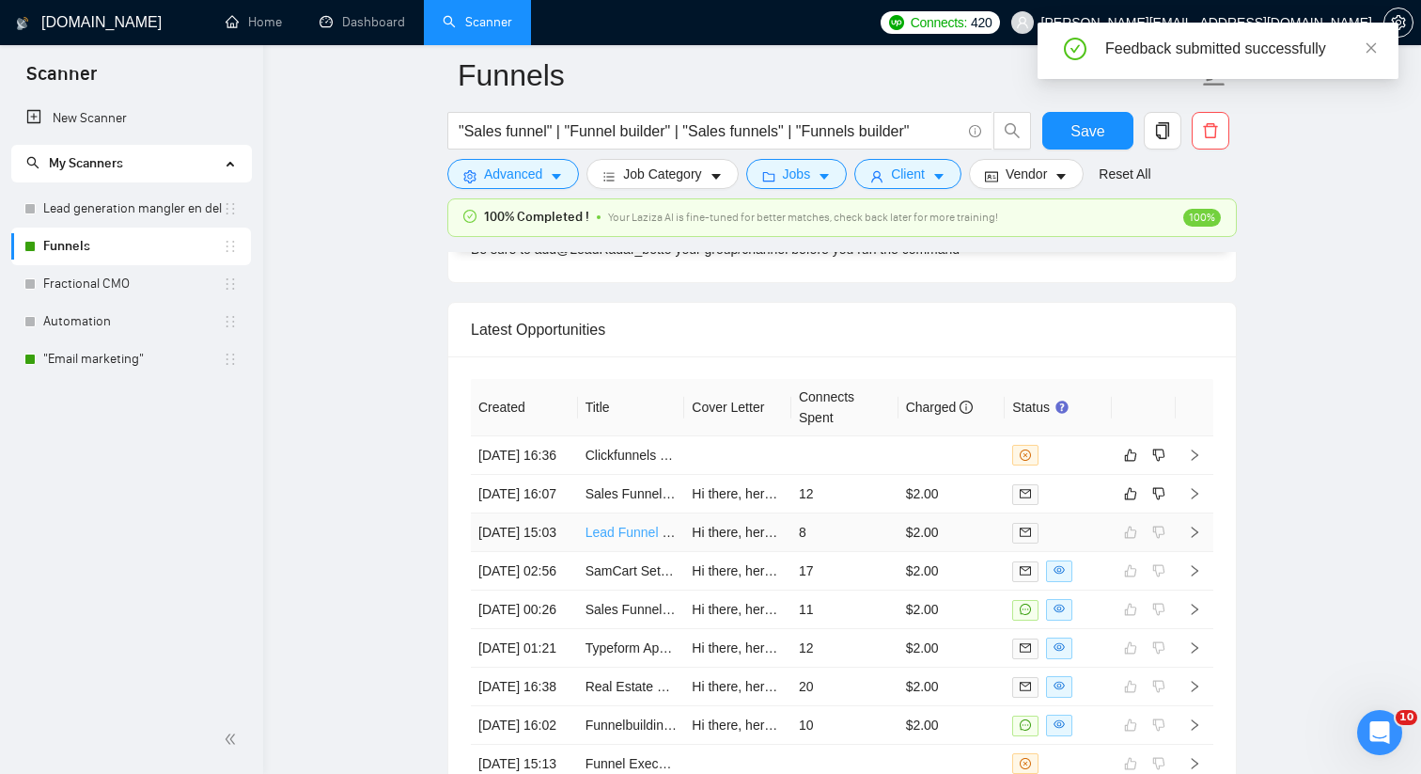
click at [676, 540] on link "Lead Funnel Creation for Lawn Care End of Summer Promotion" at bounding box center [771, 531] width 371 height 15
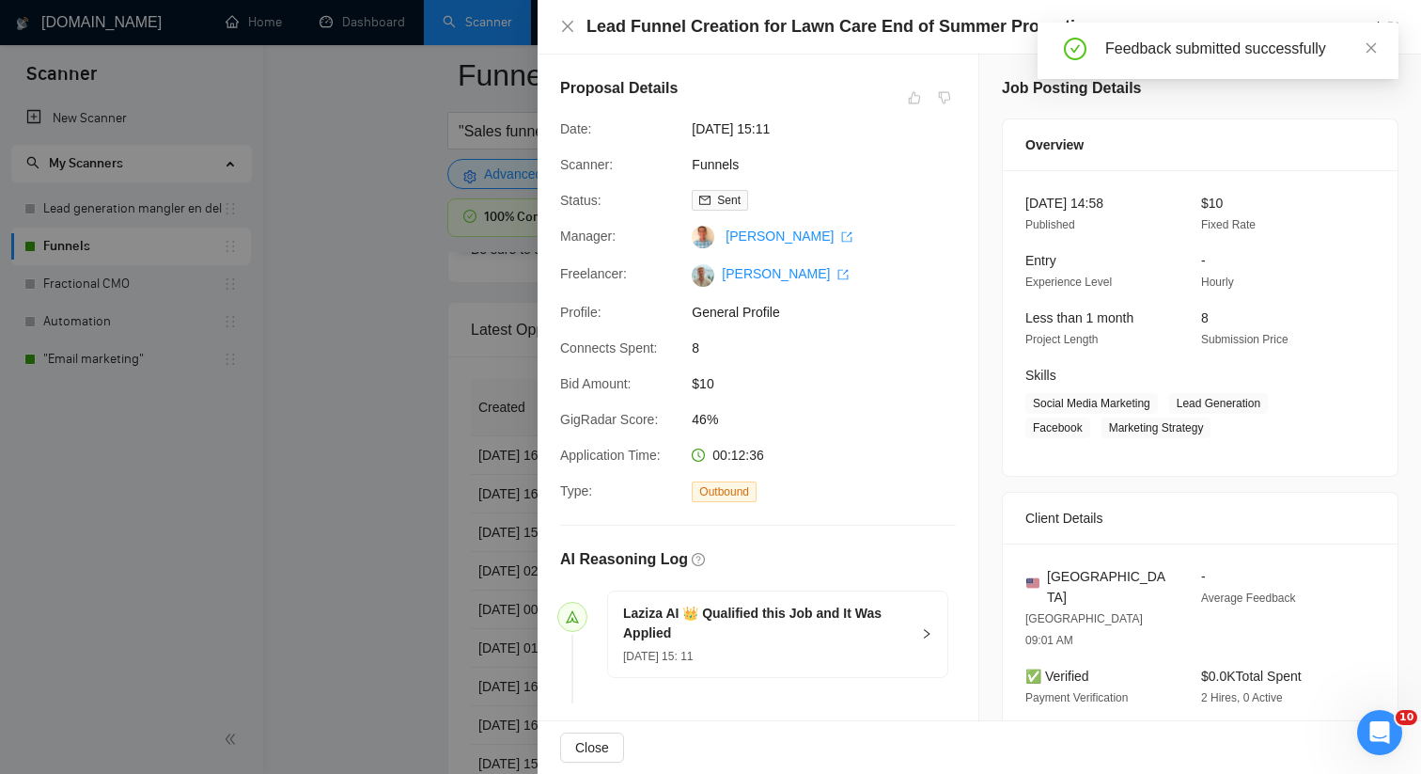
click at [461, 405] on div at bounding box center [710, 387] width 1421 height 774
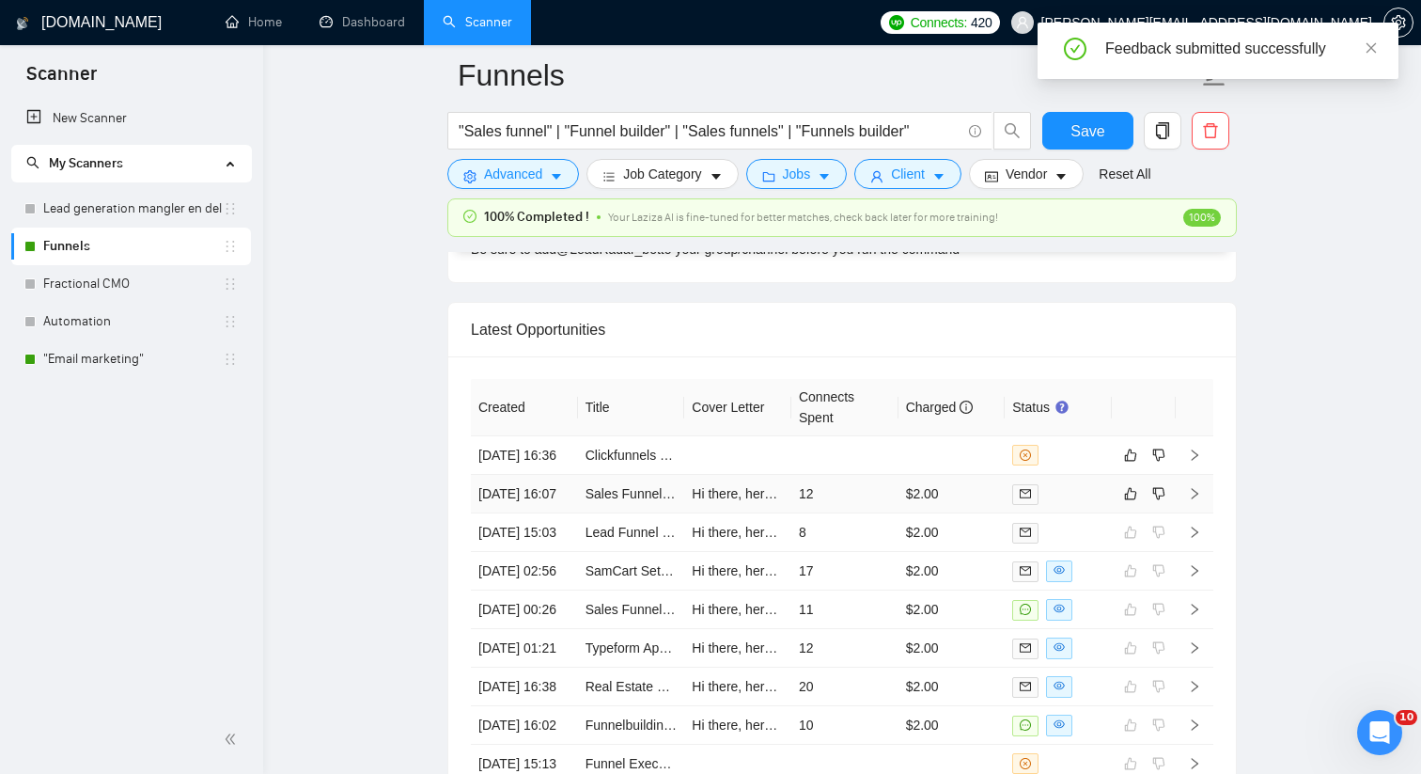
click at [1075, 513] on td at bounding box center [1058, 494] width 107 height 39
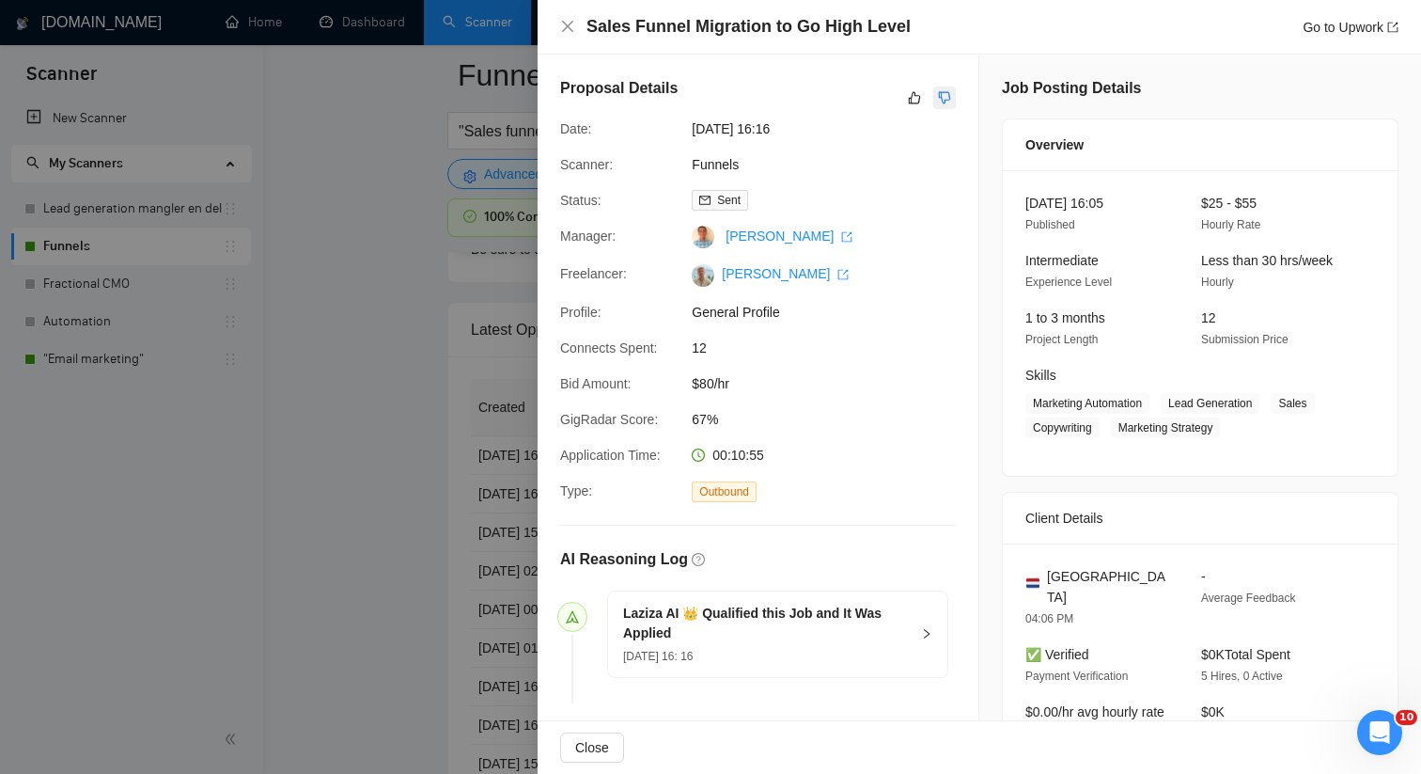
click at [947, 98] on icon "dislike" at bounding box center [944, 97] width 13 height 15
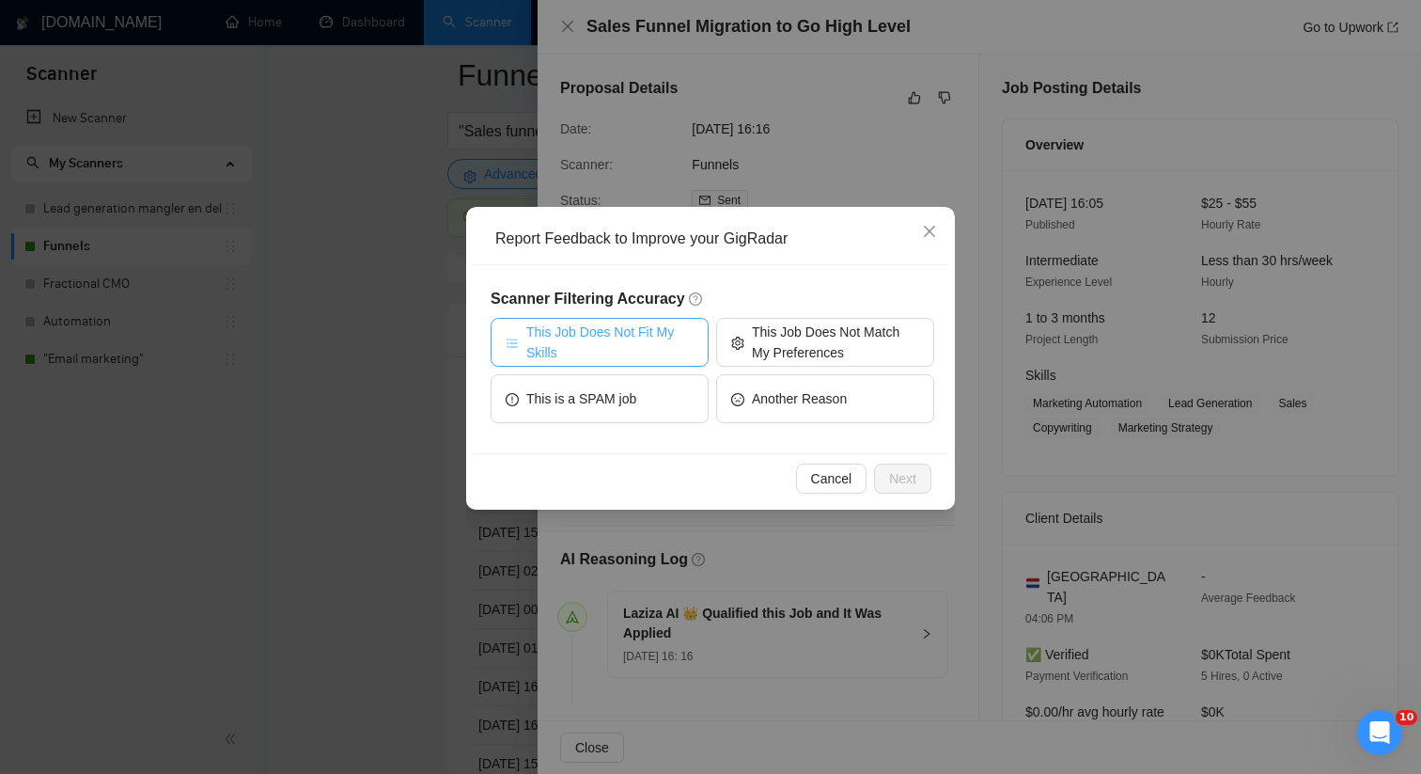
click at [678, 343] on span "This Job Does Not Fit My Skills" at bounding box center [609, 341] width 167 height 41
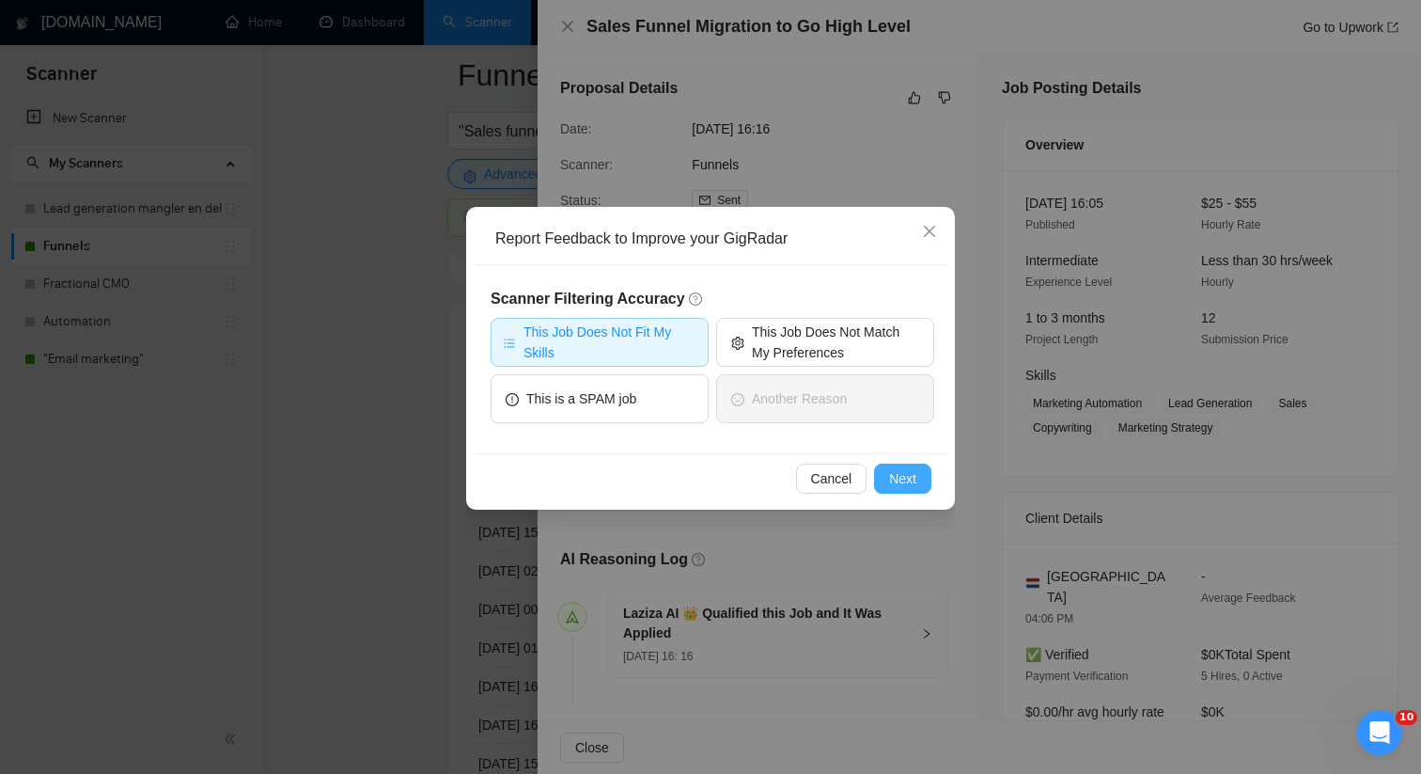
click at [883, 476] on button "Next" at bounding box center [902, 478] width 57 height 30
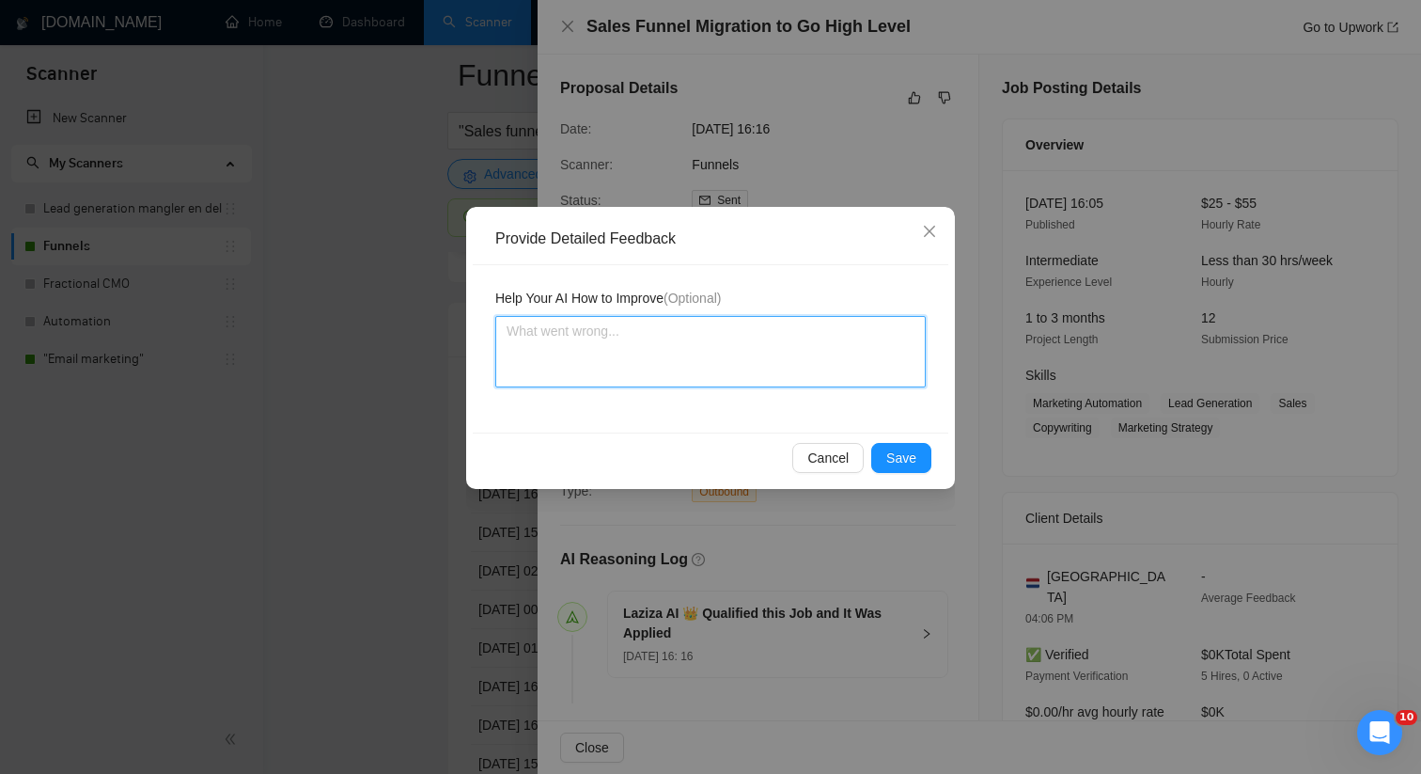
click at [783, 336] on textarea at bounding box center [710, 351] width 430 height 71
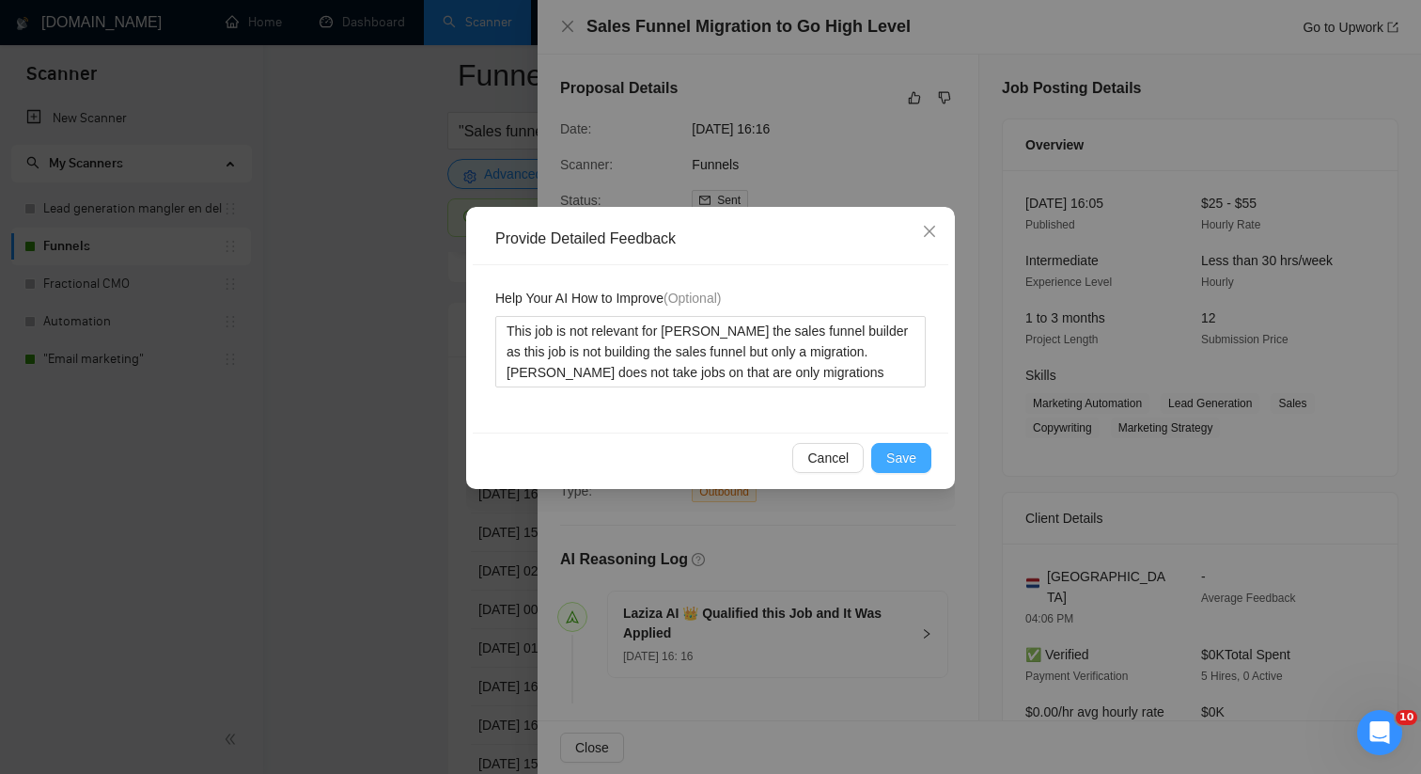
click at [905, 465] on span "Save" at bounding box center [901, 457] width 30 height 21
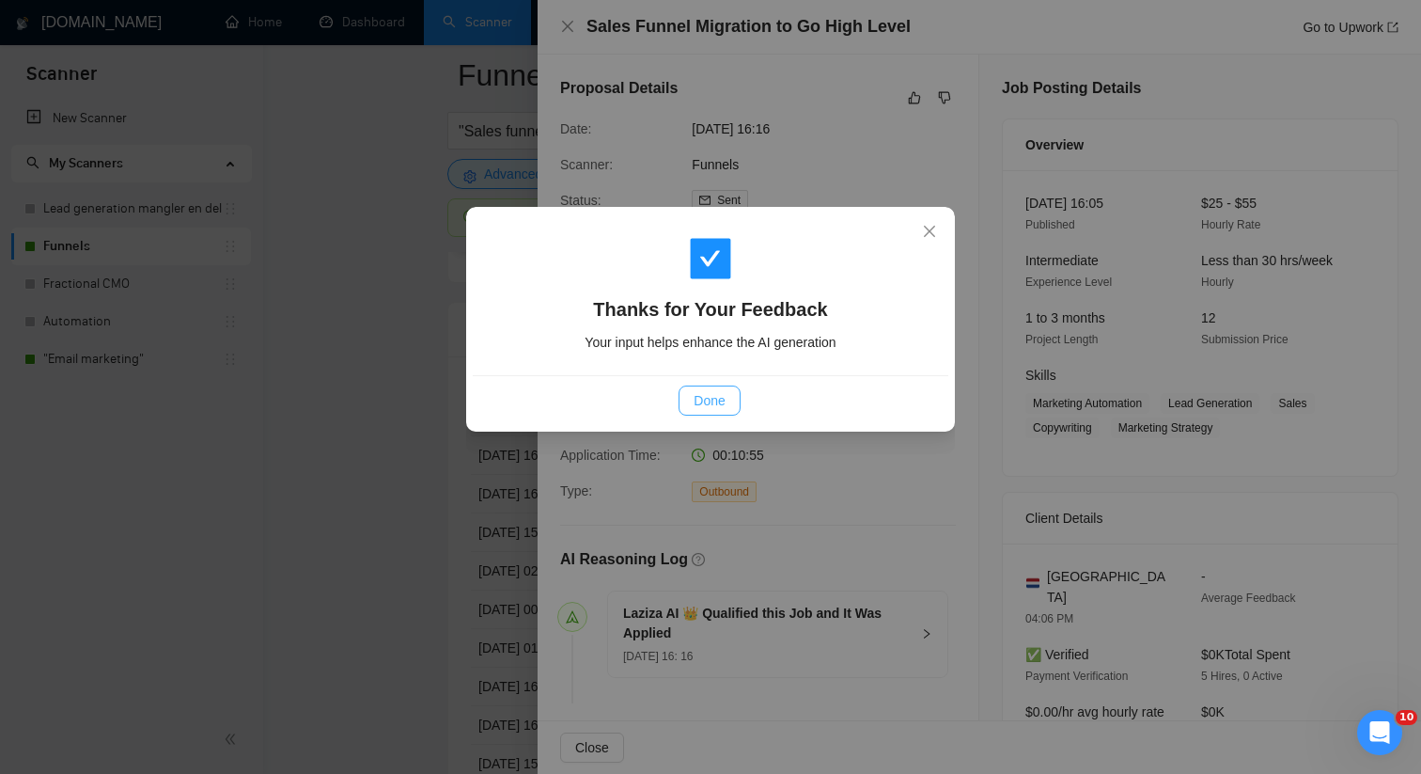
click at [735, 402] on button "Done" at bounding box center [709, 400] width 61 height 30
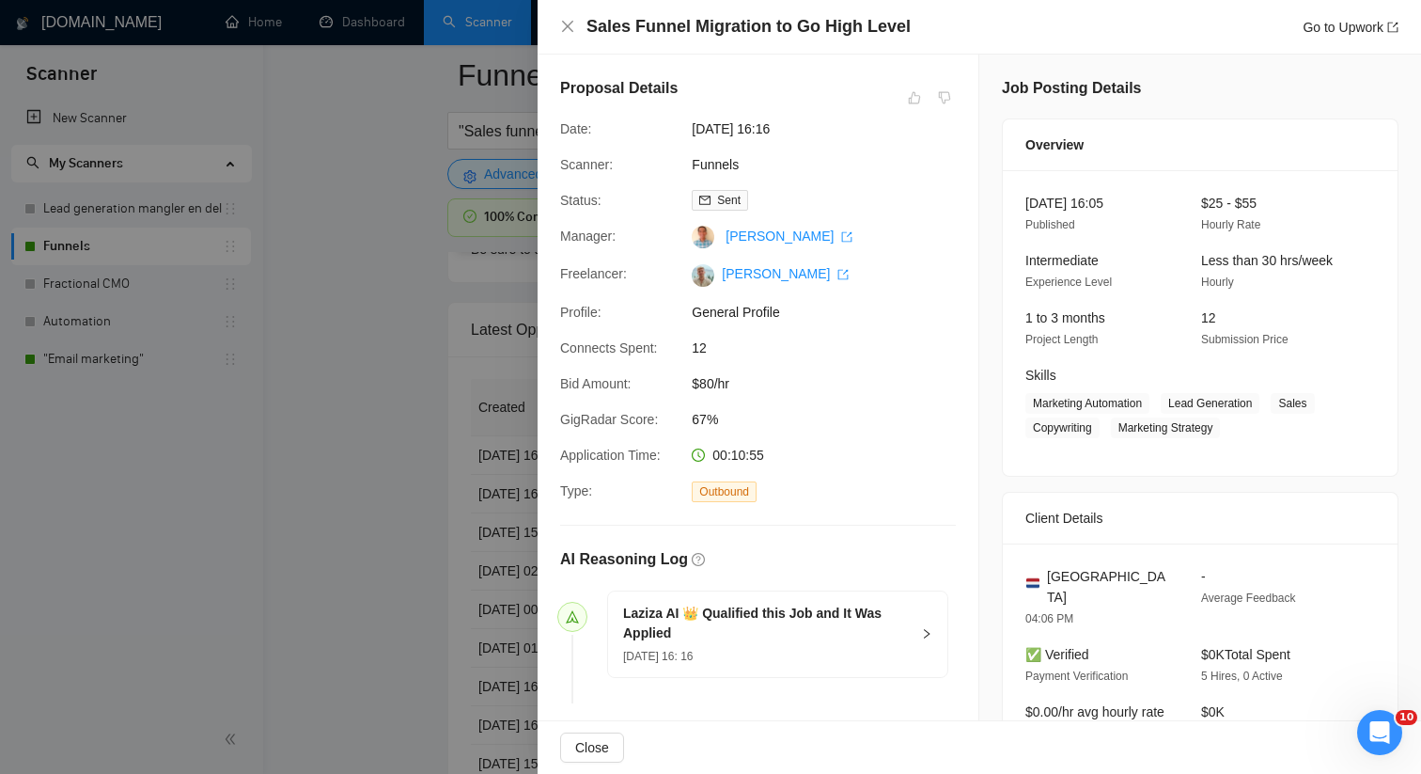
click at [542, 420] on div "Proposal Details Date: [DATE] 16:16 Scanner: Funnels Status: Sent Manager: [PER…" at bounding box center [758, 394] width 441 height 679
click at [515, 435] on div at bounding box center [710, 387] width 1421 height 774
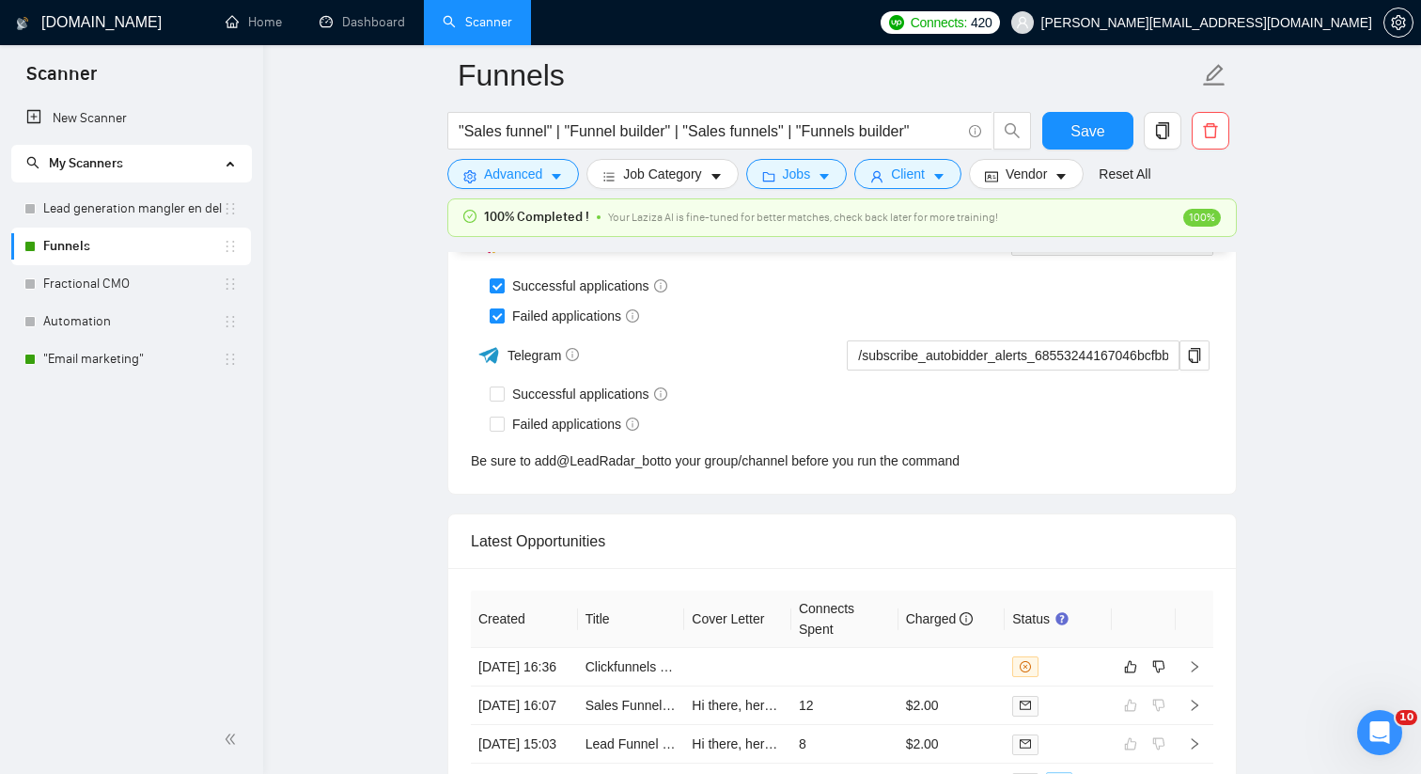
scroll to position [4845, 0]
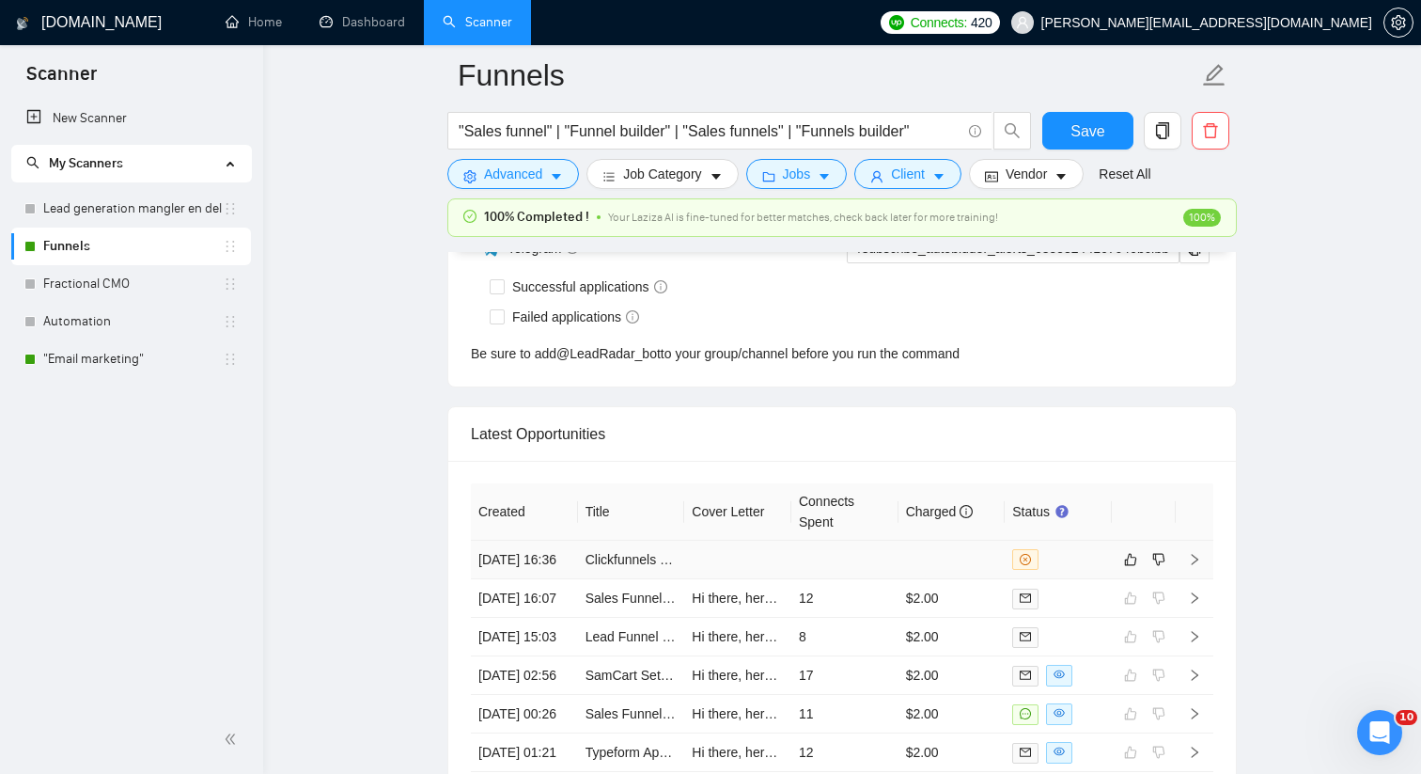
click at [761, 563] on td at bounding box center [737, 559] width 107 height 39
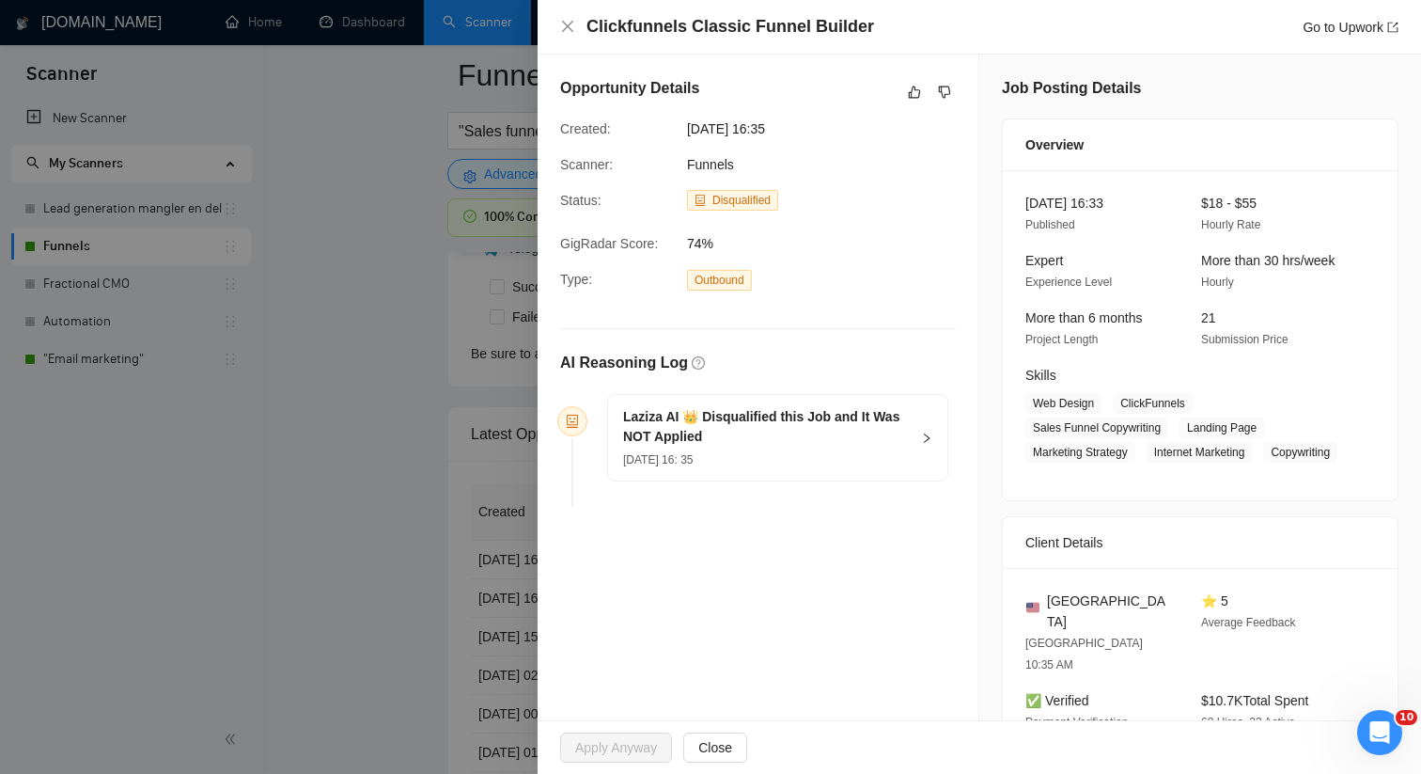
click at [536, 316] on div at bounding box center [710, 387] width 1421 height 774
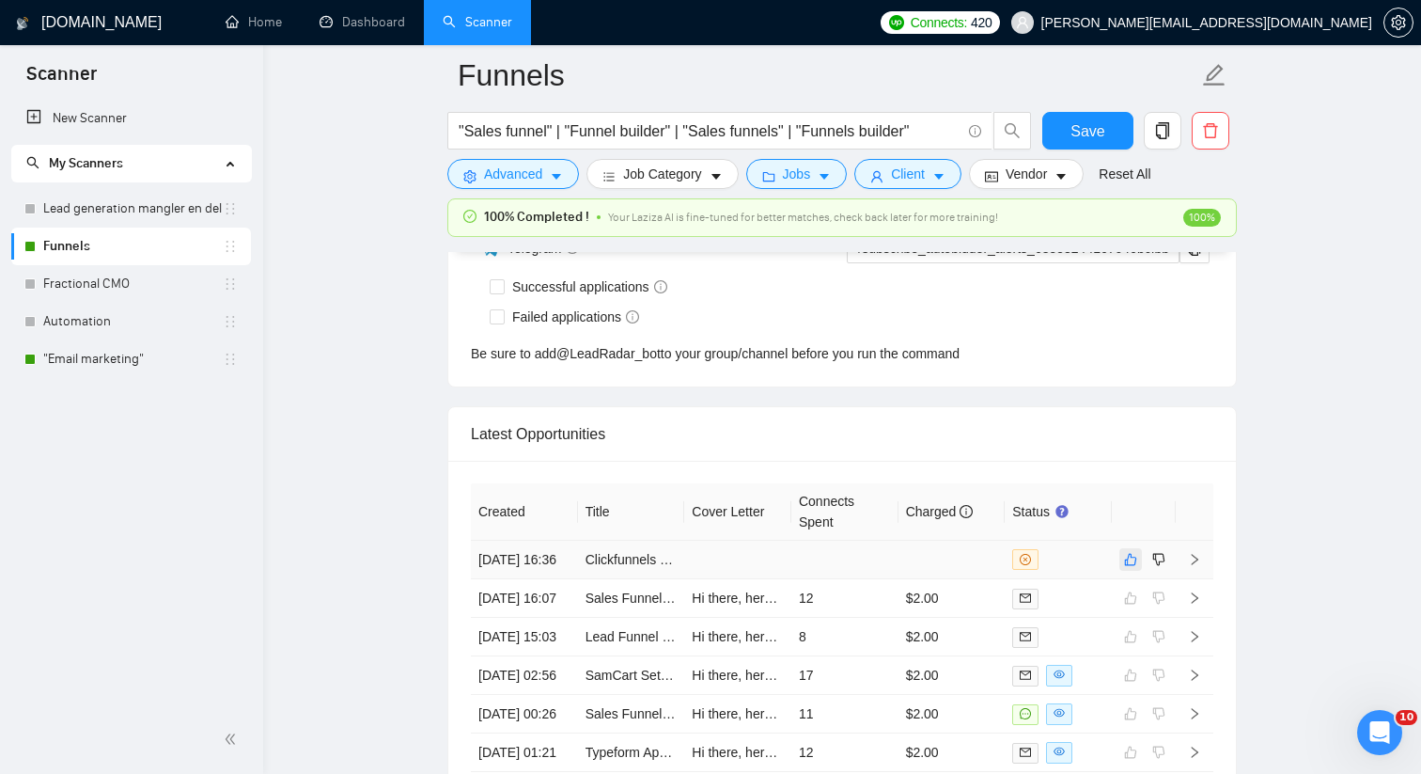
click at [1133, 567] on icon "like" at bounding box center [1130, 559] width 13 height 15
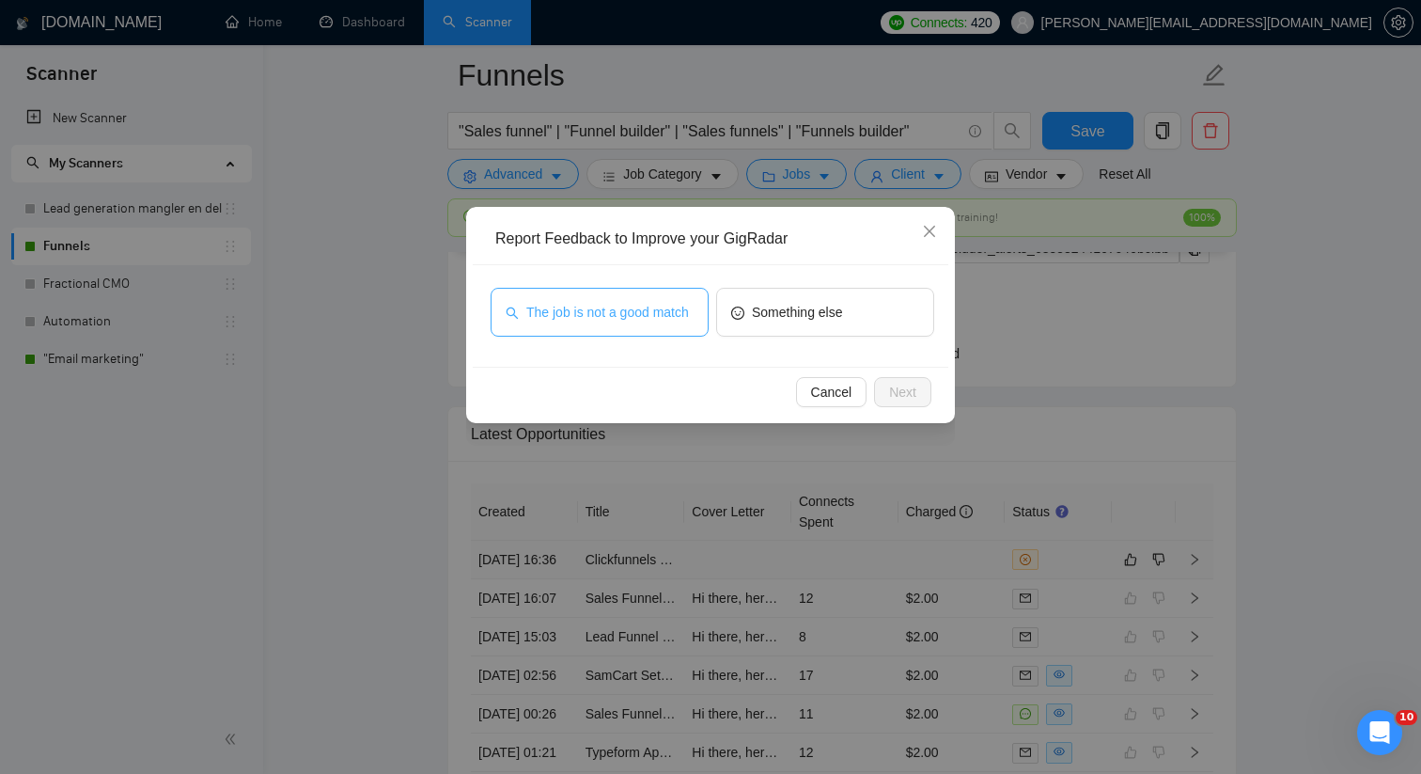
click at [653, 313] on span "The job is not a good match" at bounding box center [607, 312] width 163 height 21
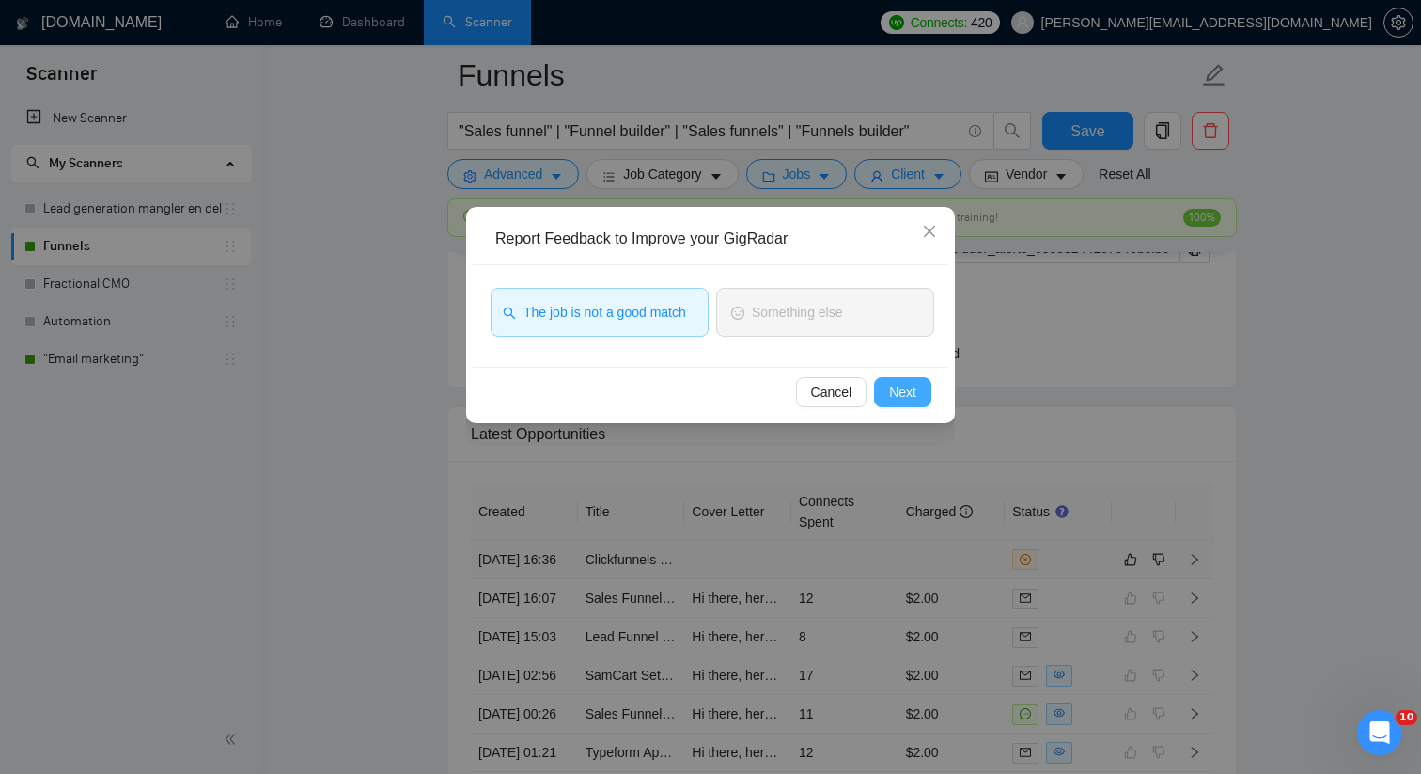
click at [907, 387] on span "Next" at bounding box center [902, 392] width 27 height 21
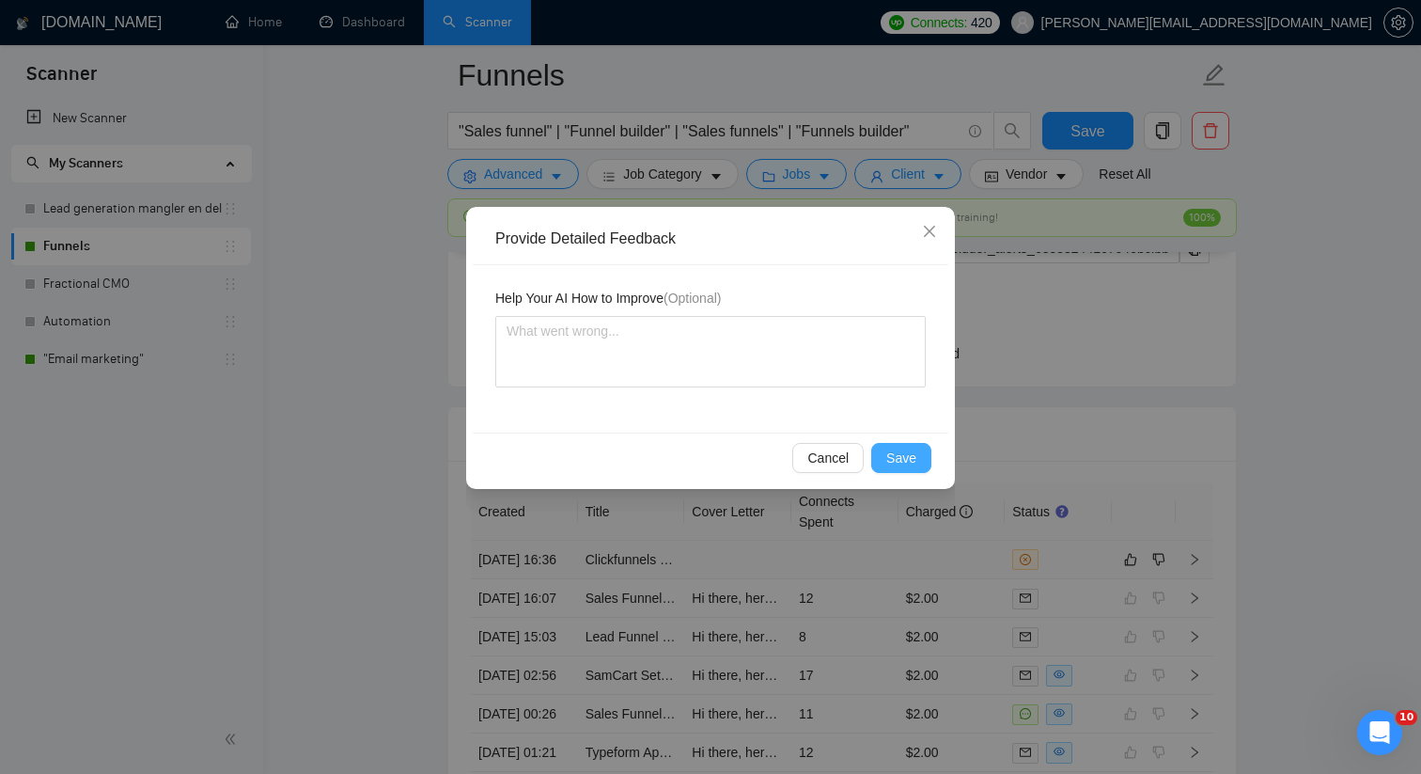
click at [915, 447] on span "Save" at bounding box center [901, 457] width 30 height 21
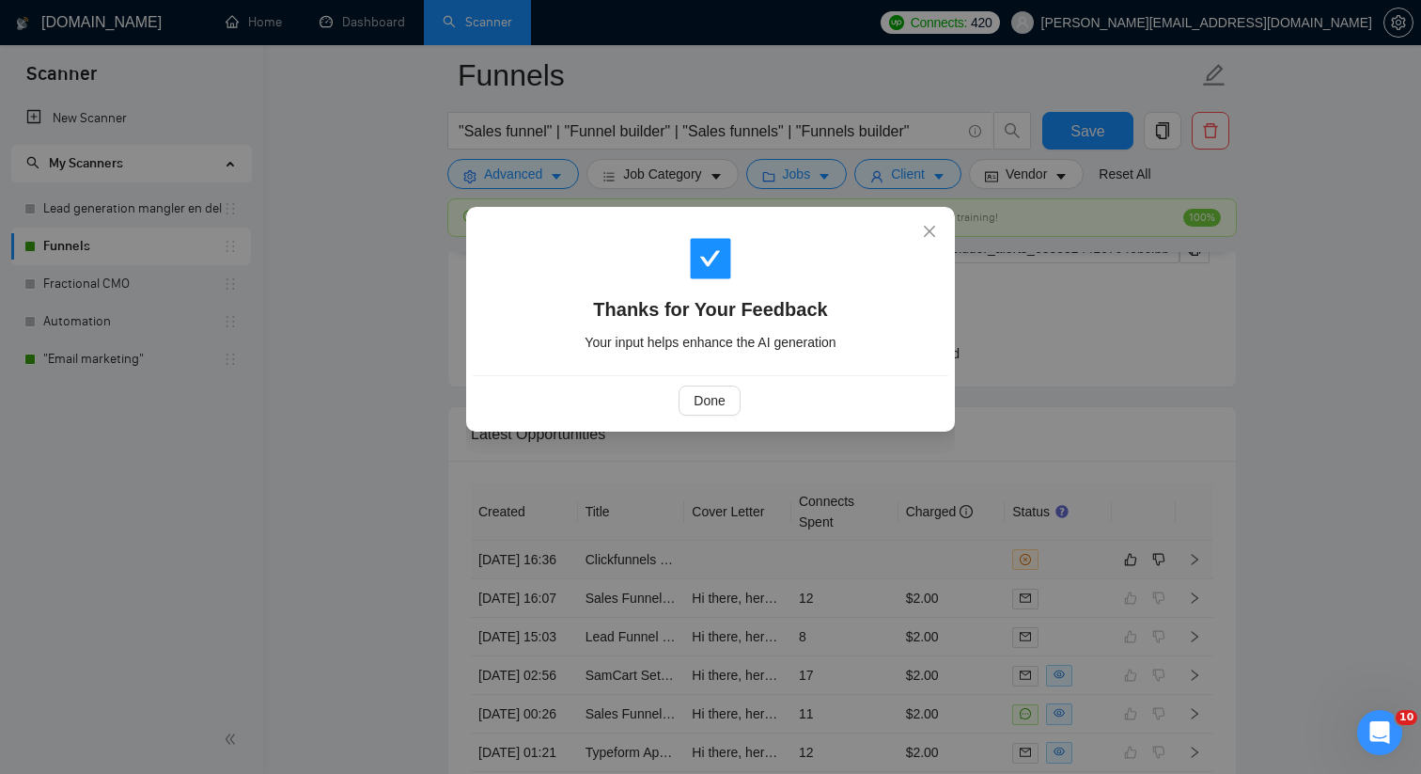
click at [348, 561] on div "Thanks for Your Feedback Your input helps enhance the AI generation Done" at bounding box center [710, 387] width 1421 height 774
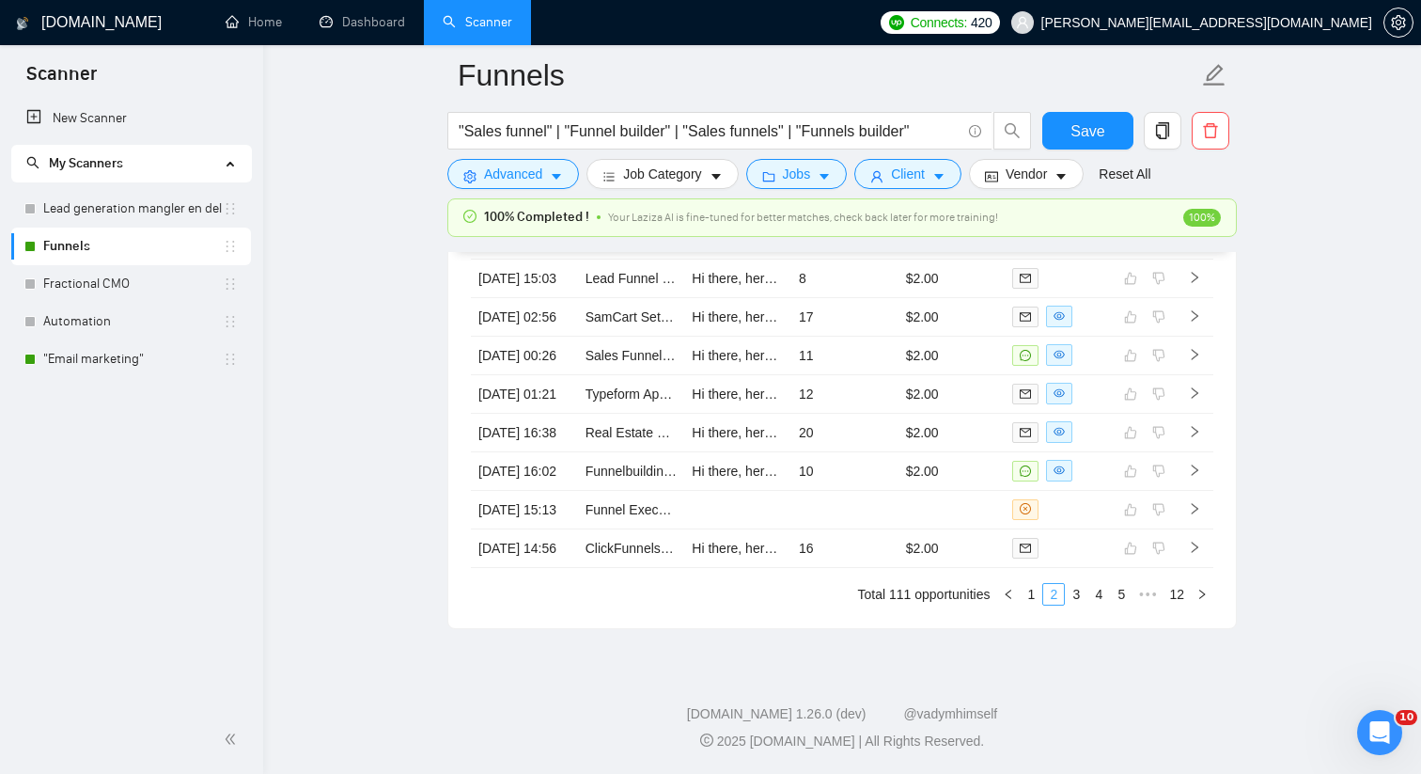
scroll to position [5203, 0]
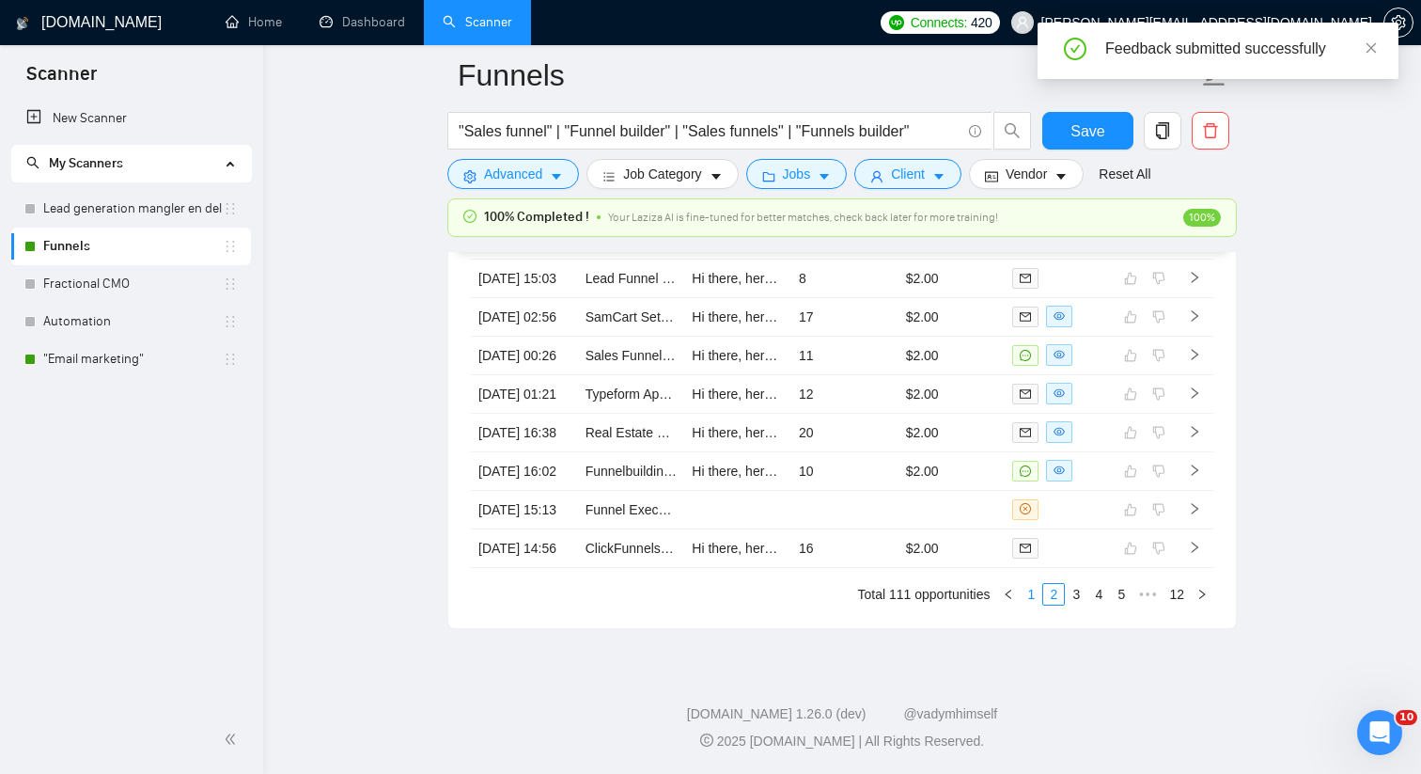
click at [1029, 595] on link "1" at bounding box center [1031, 594] width 21 height 21
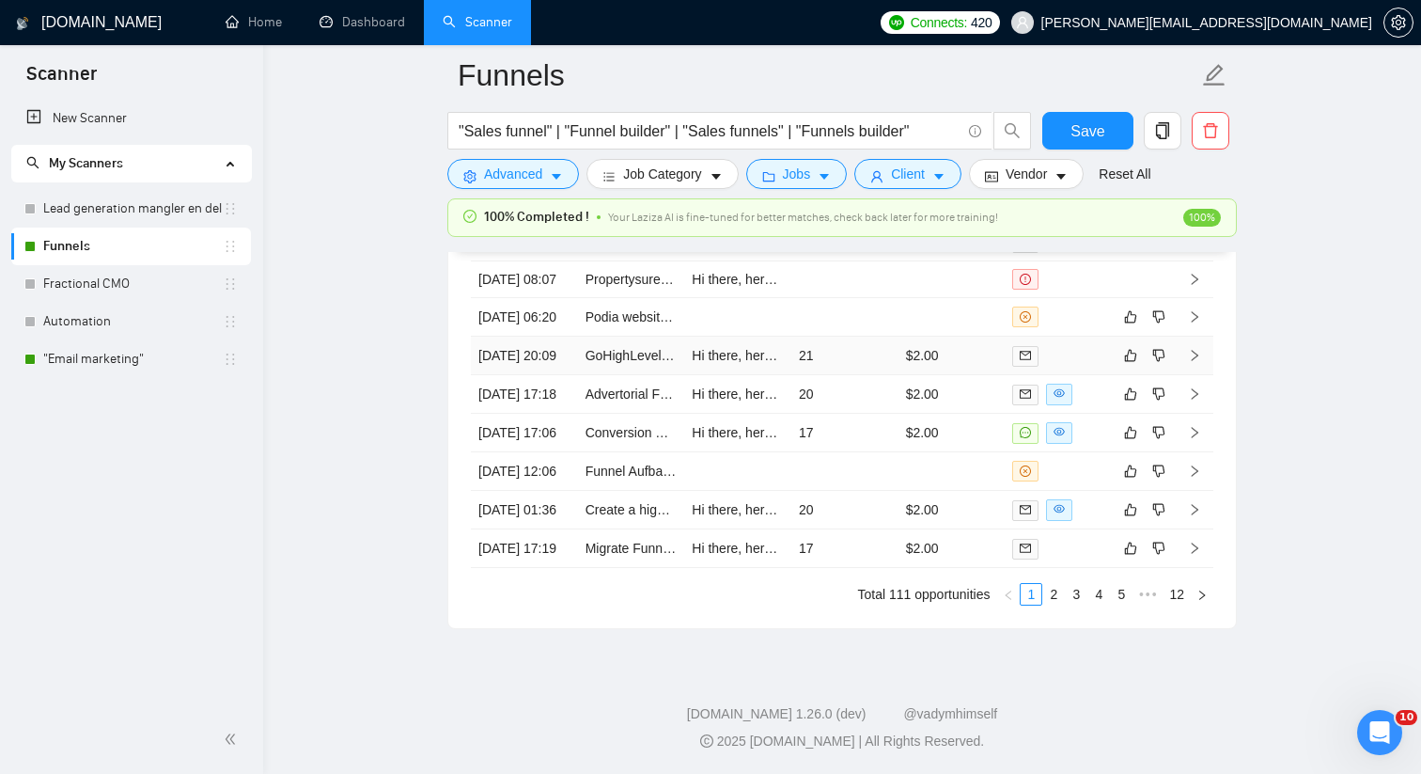
scroll to position [5391, 0]
click at [1166, 537] on button "button" at bounding box center [1159, 548] width 23 height 23
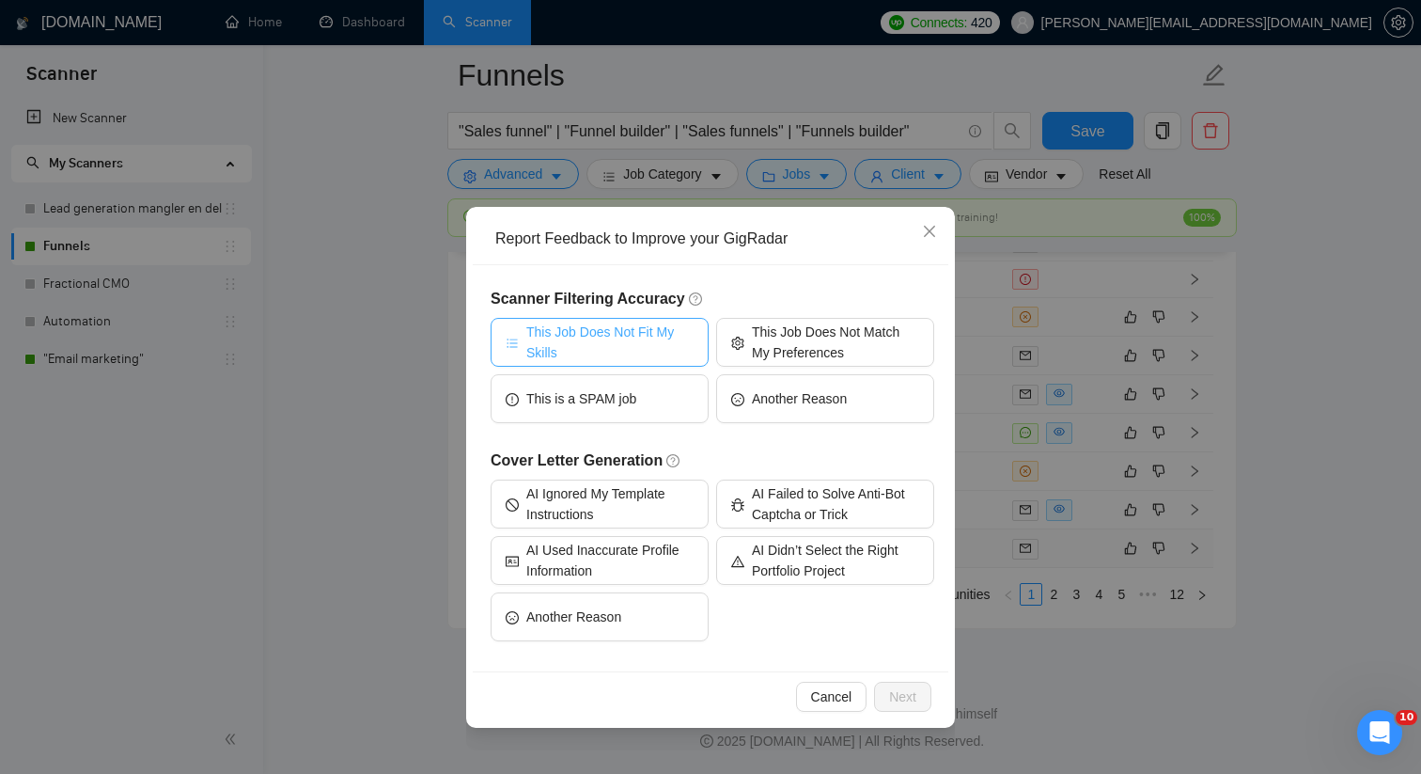
click at [612, 360] on span "This Job Does Not Fit My Skills" at bounding box center [609, 341] width 167 height 41
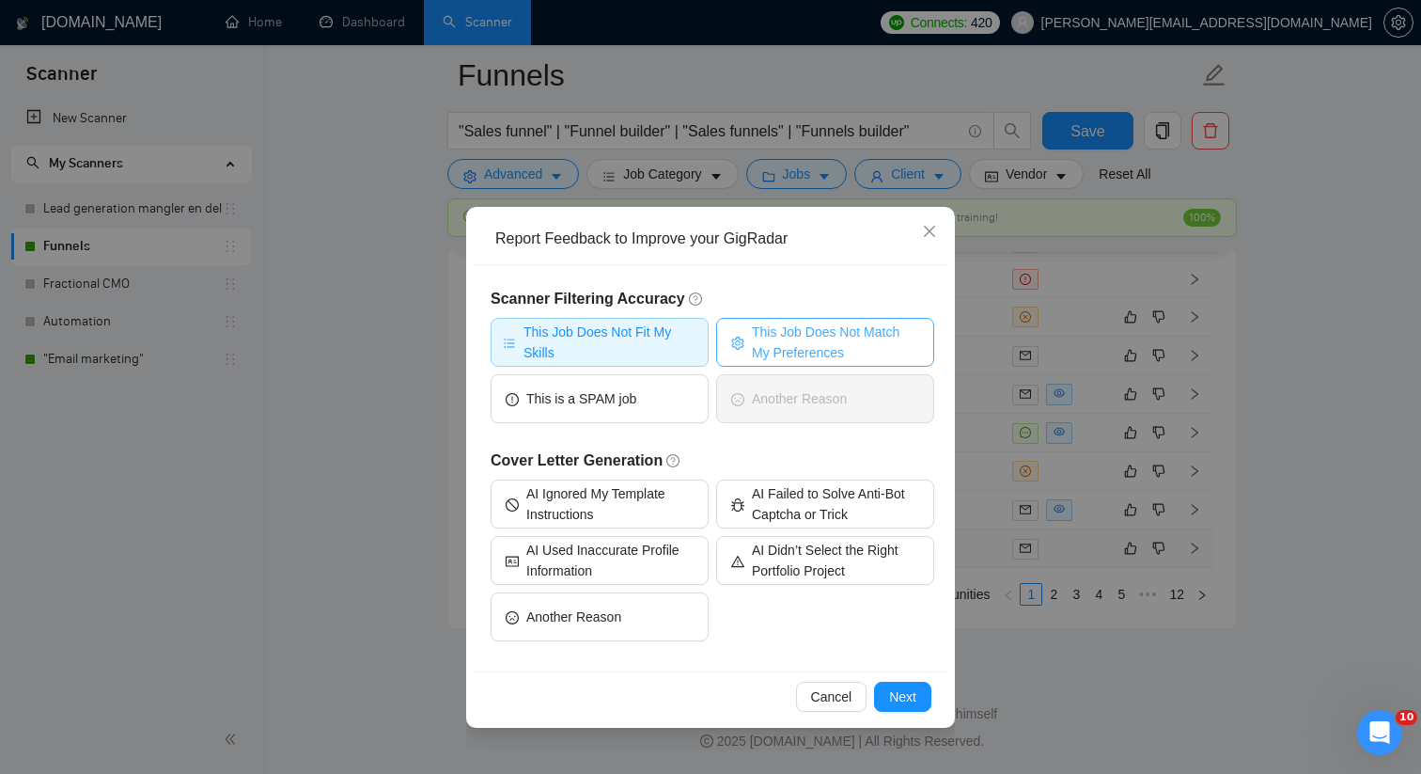
click at [775, 347] on span "This Job Does Not Match My Preferences" at bounding box center [835, 341] width 167 height 41
click at [909, 702] on span "Next" at bounding box center [902, 696] width 27 height 21
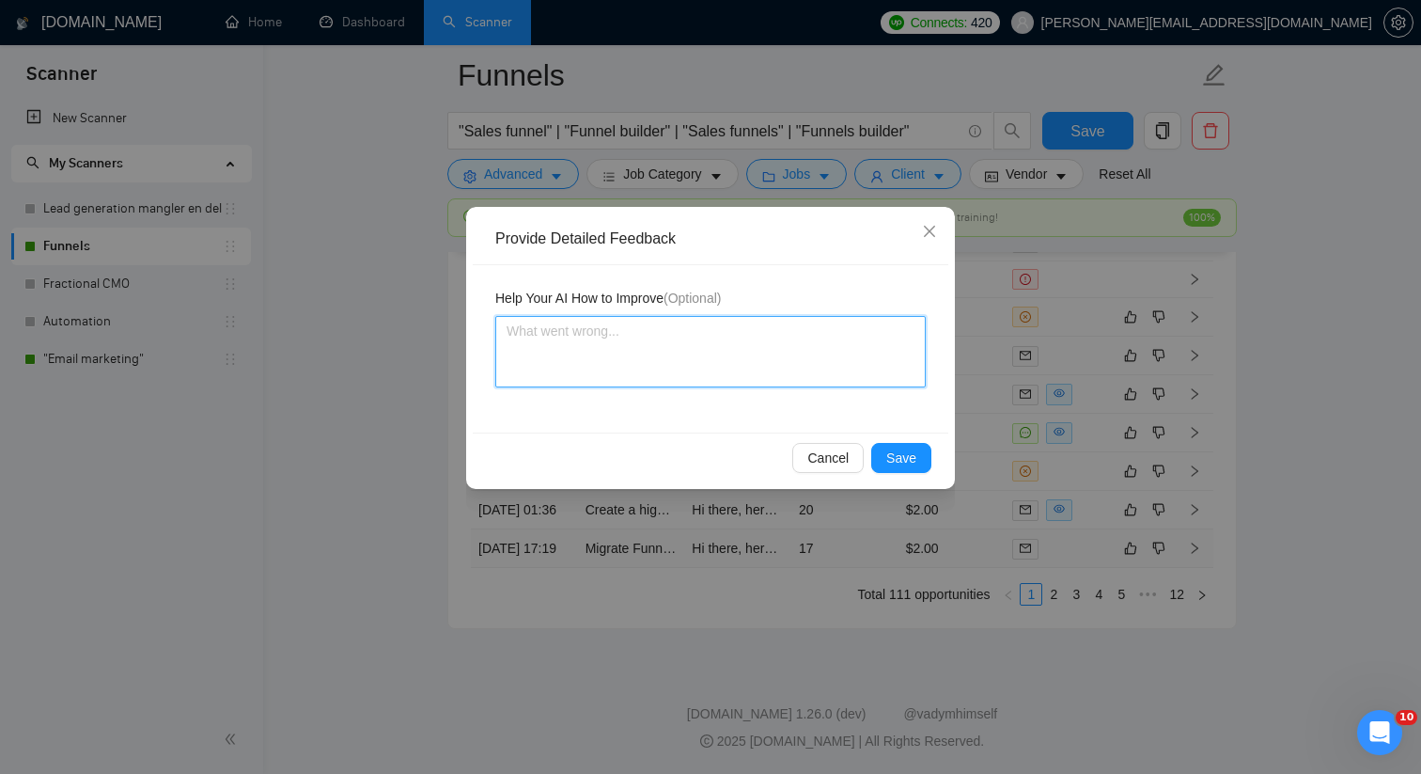
click at [681, 360] on textarea at bounding box center [710, 351] width 430 height 71
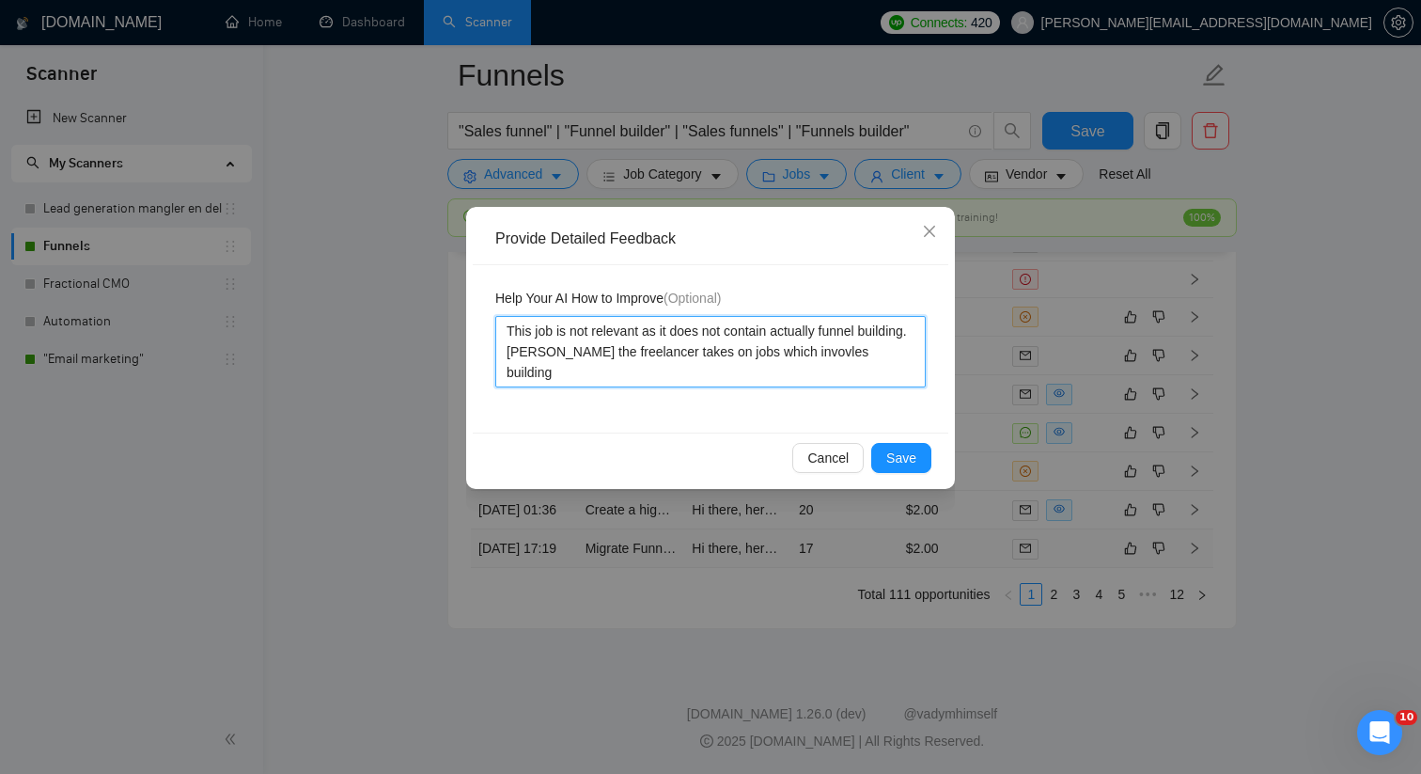
click at [853, 353] on textarea "This job is not relevant as it does not contain actually funnel building. [PERS…" at bounding box center [710, 351] width 430 height 71
click at [600, 371] on textarea "This job is not relevant as it does not contain actually funnel building. [PERS…" at bounding box center [710, 351] width 430 height 71
click at [706, 367] on textarea "This job is not relevant as it does not contain actually funnel building. [PERS…" at bounding box center [710, 351] width 430 height 71
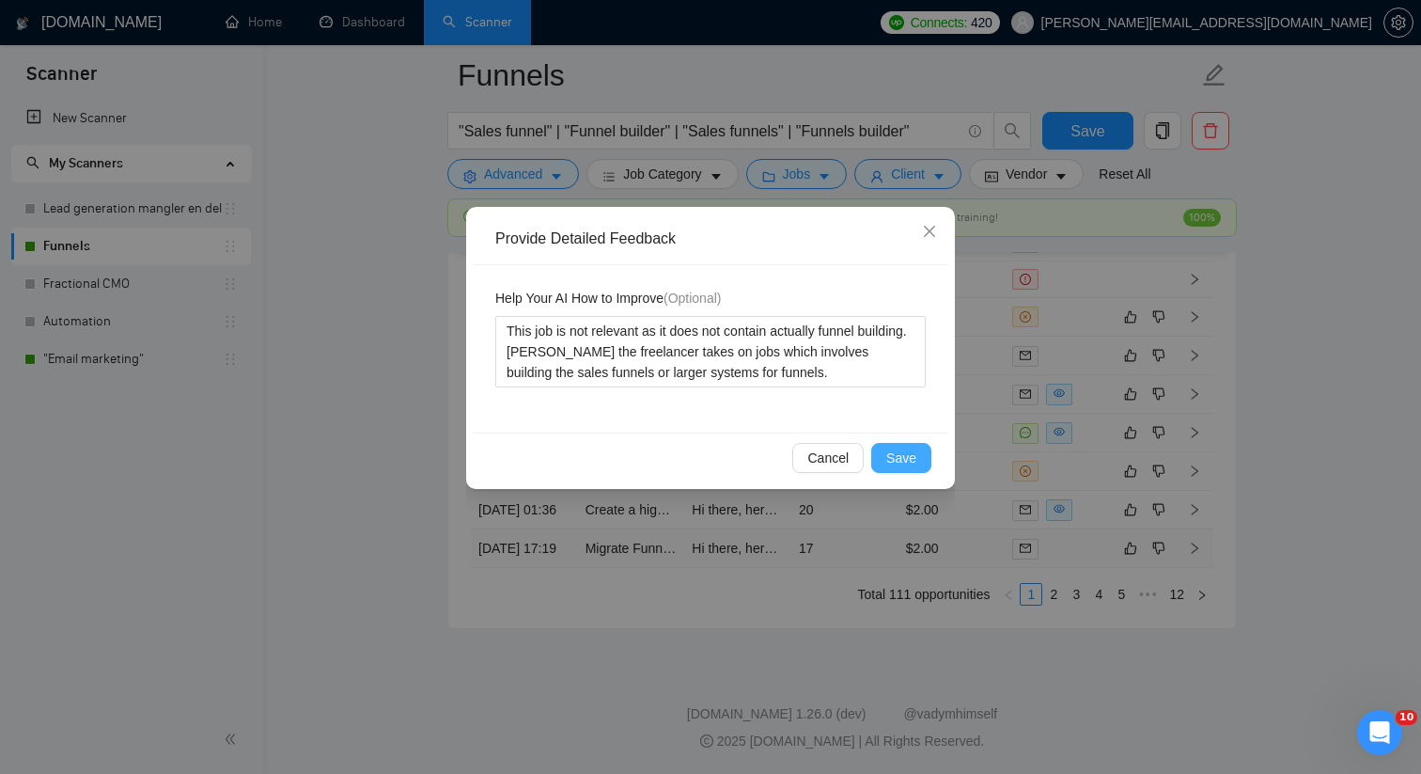
click at [919, 455] on button "Save" at bounding box center [901, 458] width 60 height 30
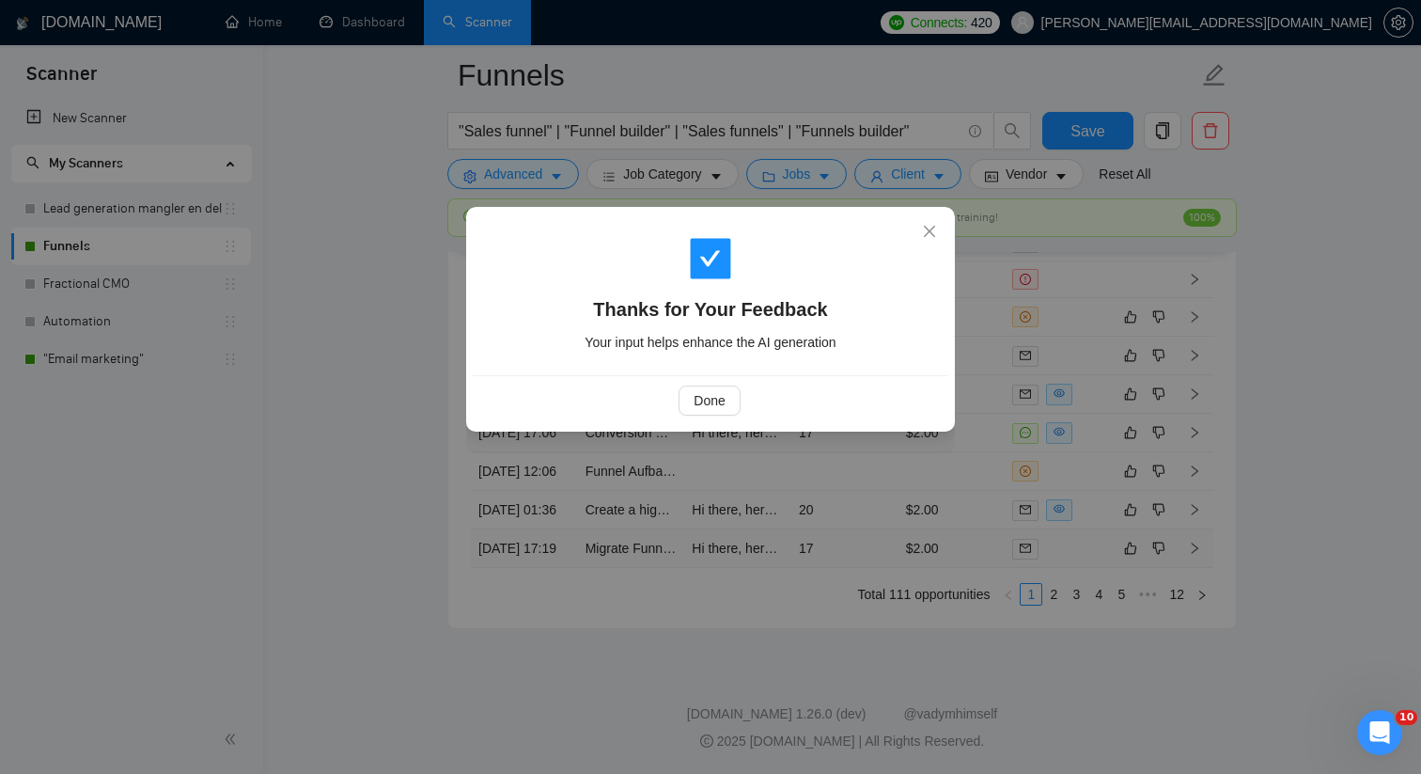
click at [933, 422] on div "Done" at bounding box center [711, 400] width 476 height 50
click at [694, 401] on span "Done" at bounding box center [709, 400] width 31 height 21
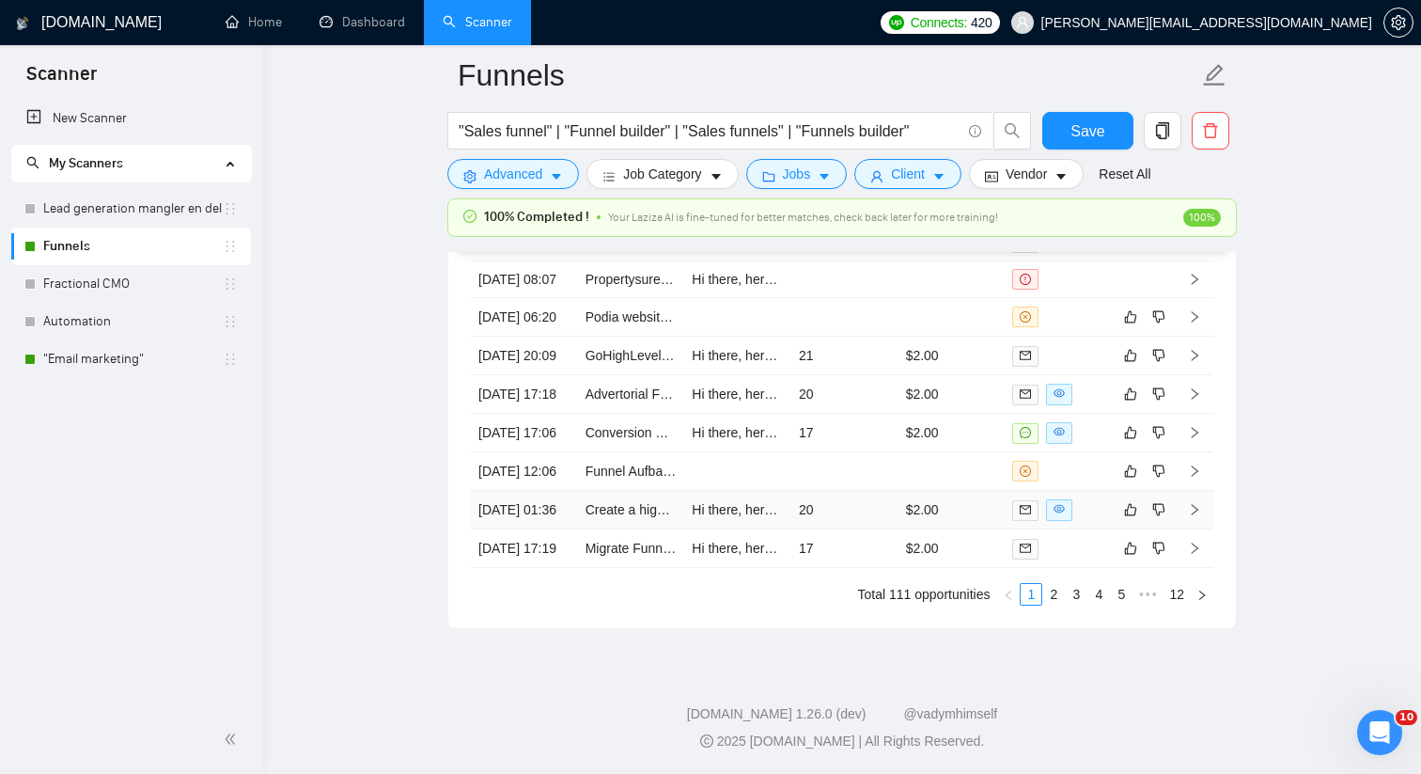
click at [858, 495] on td "20" at bounding box center [844, 510] width 107 height 39
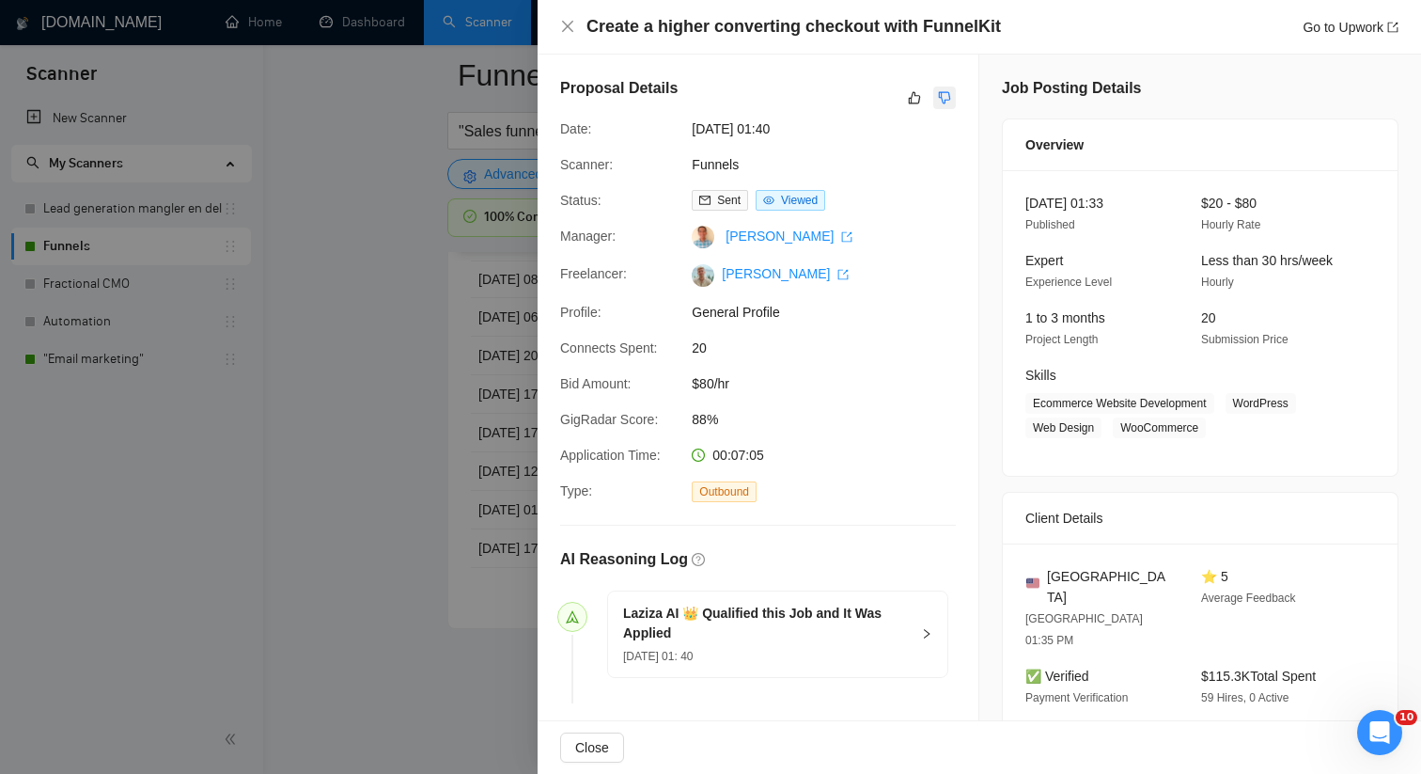
click at [941, 90] on icon "dislike" at bounding box center [944, 97] width 13 height 15
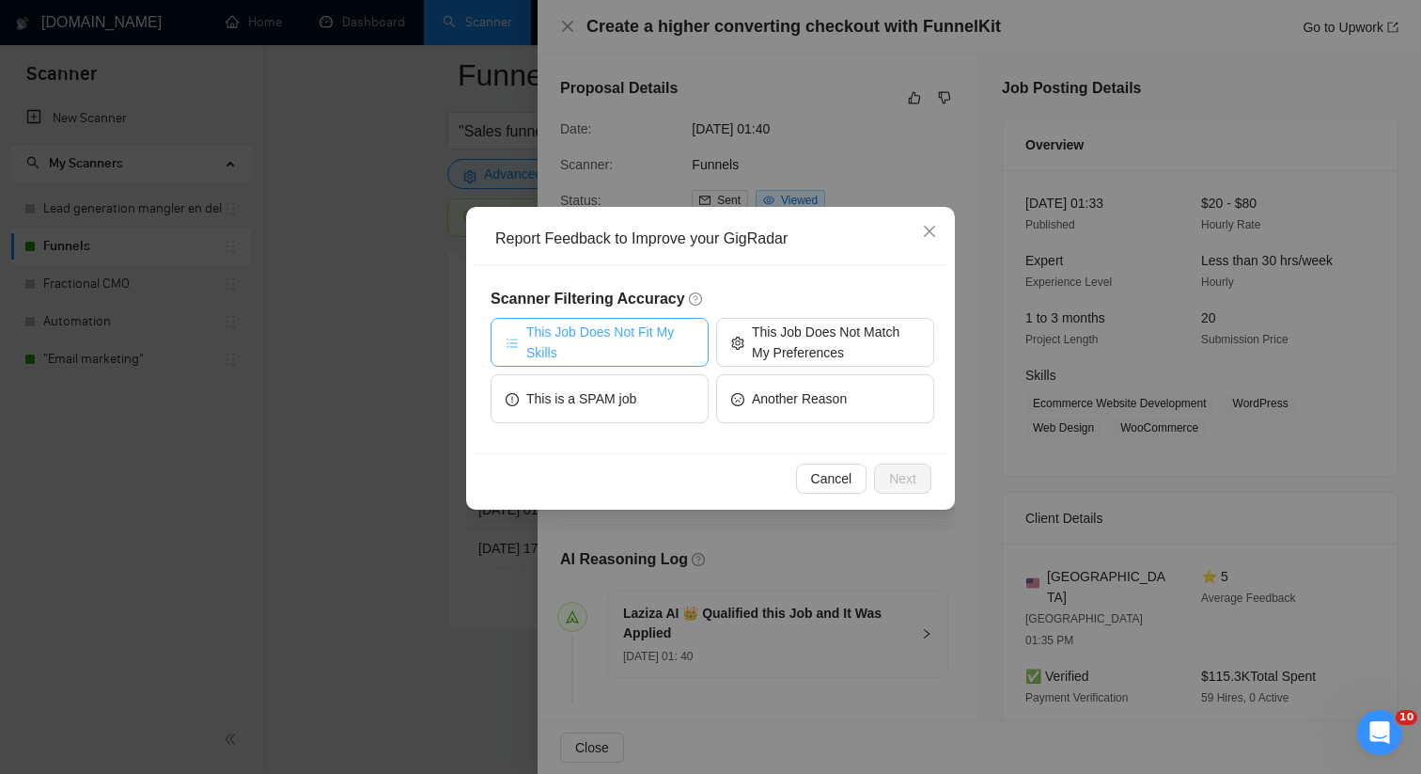
click at [615, 319] on button "This Job Does Not Fit My Skills" at bounding box center [600, 342] width 218 height 49
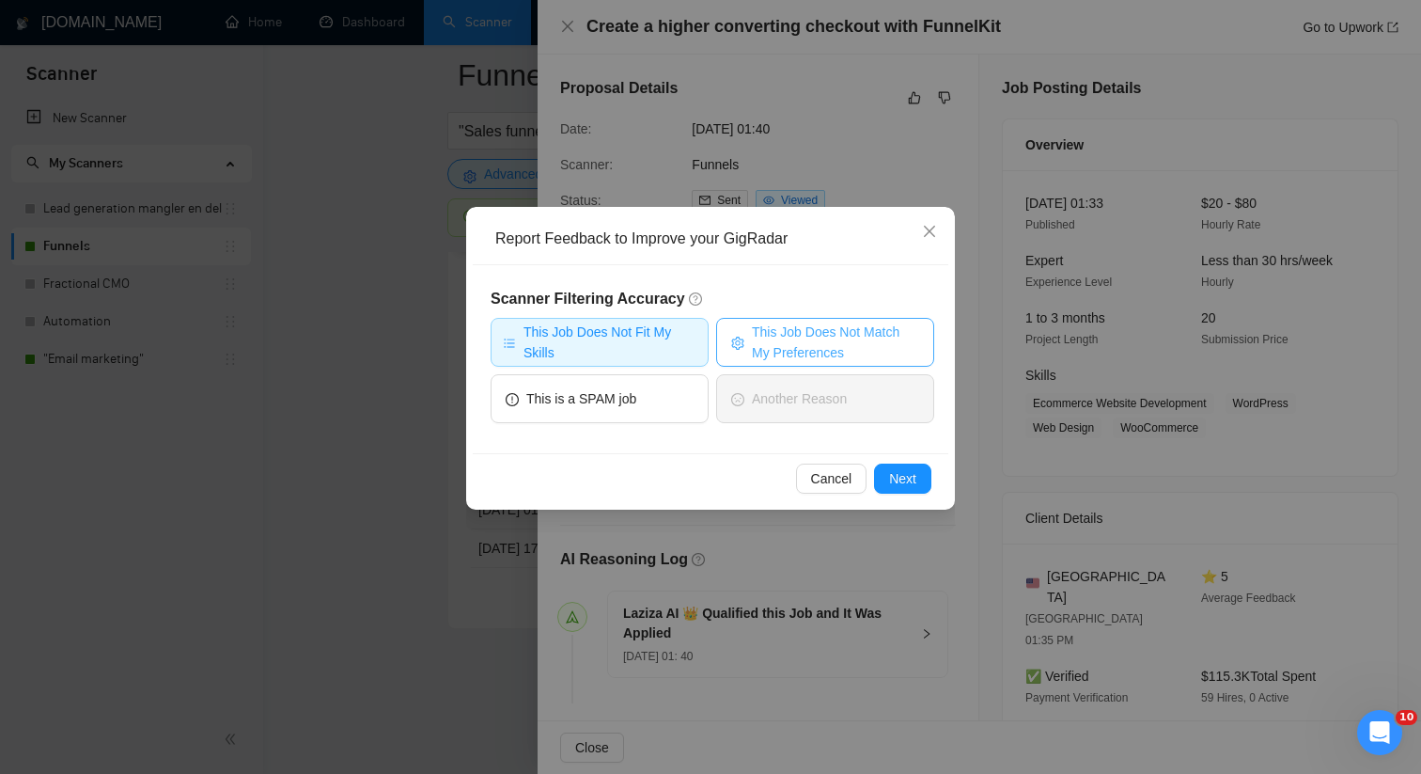
click at [797, 345] on span "This Job Does Not Match My Preferences" at bounding box center [835, 341] width 167 height 41
click at [932, 491] on div "Cancel Next" at bounding box center [711, 478] width 476 height 50
click at [922, 489] on button "Next" at bounding box center [902, 478] width 57 height 30
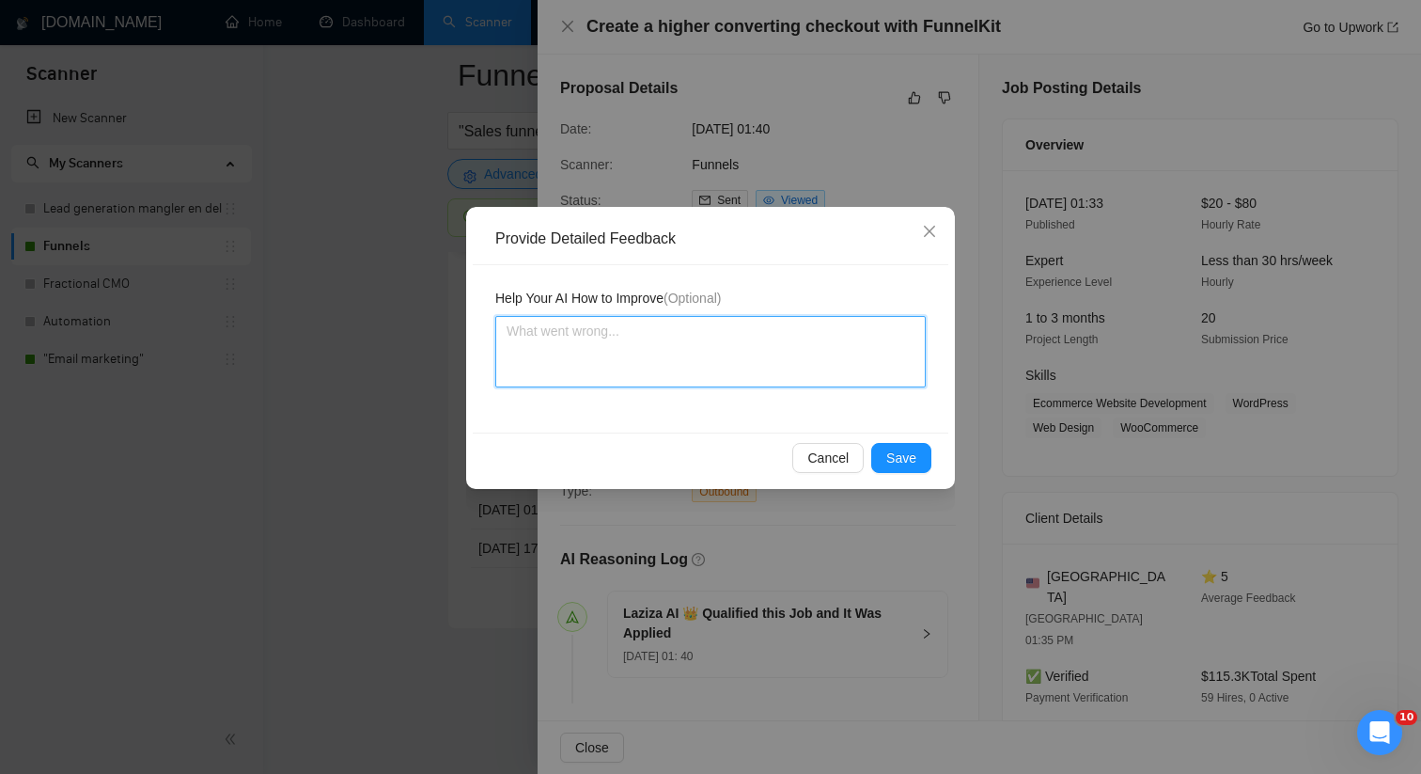
click at [747, 383] on textarea at bounding box center [710, 351] width 430 height 71
paste textarea "This job is not relevant as it does not contain actually funnel building. [PERS…"
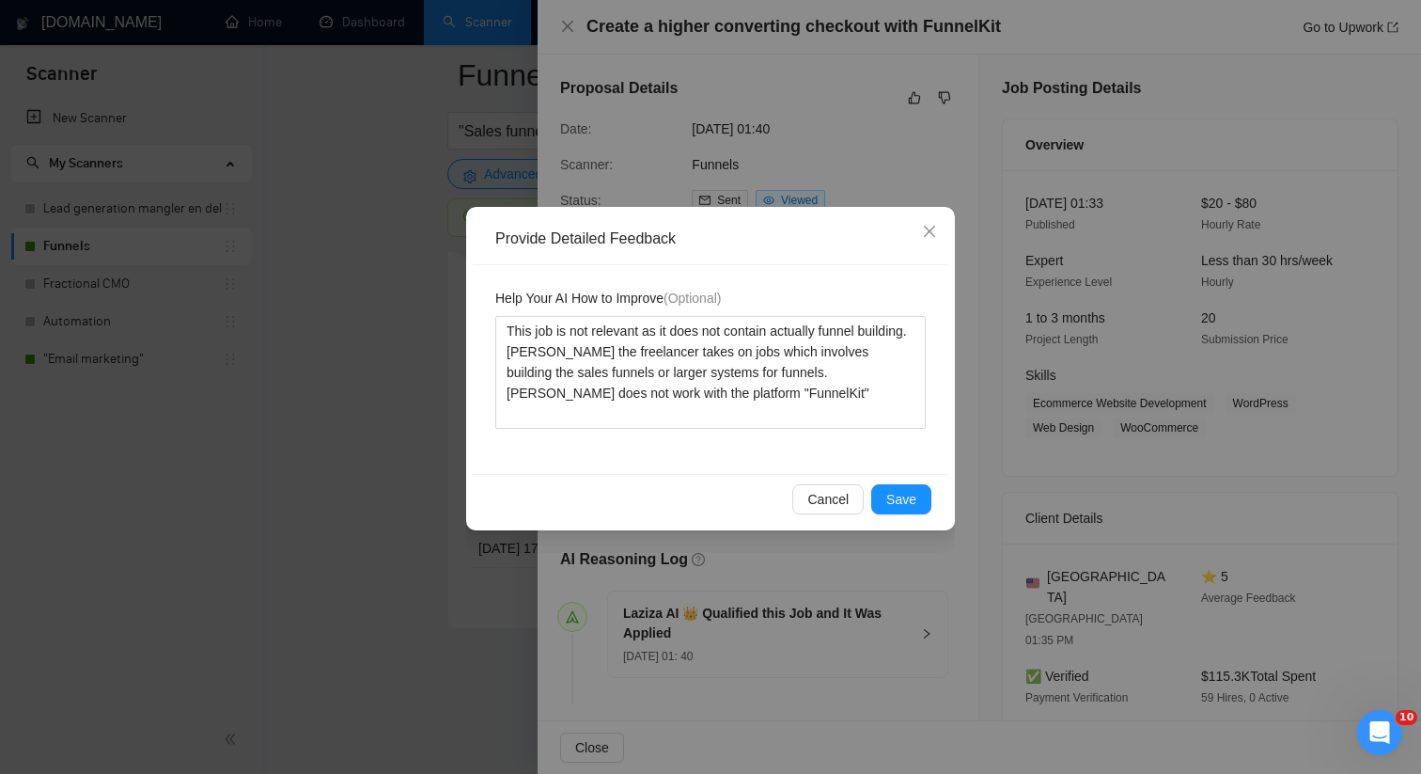
click at [923, 483] on div "Cancel Save" at bounding box center [711, 499] width 476 height 50
click at [918, 493] on button "Save" at bounding box center [901, 499] width 60 height 30
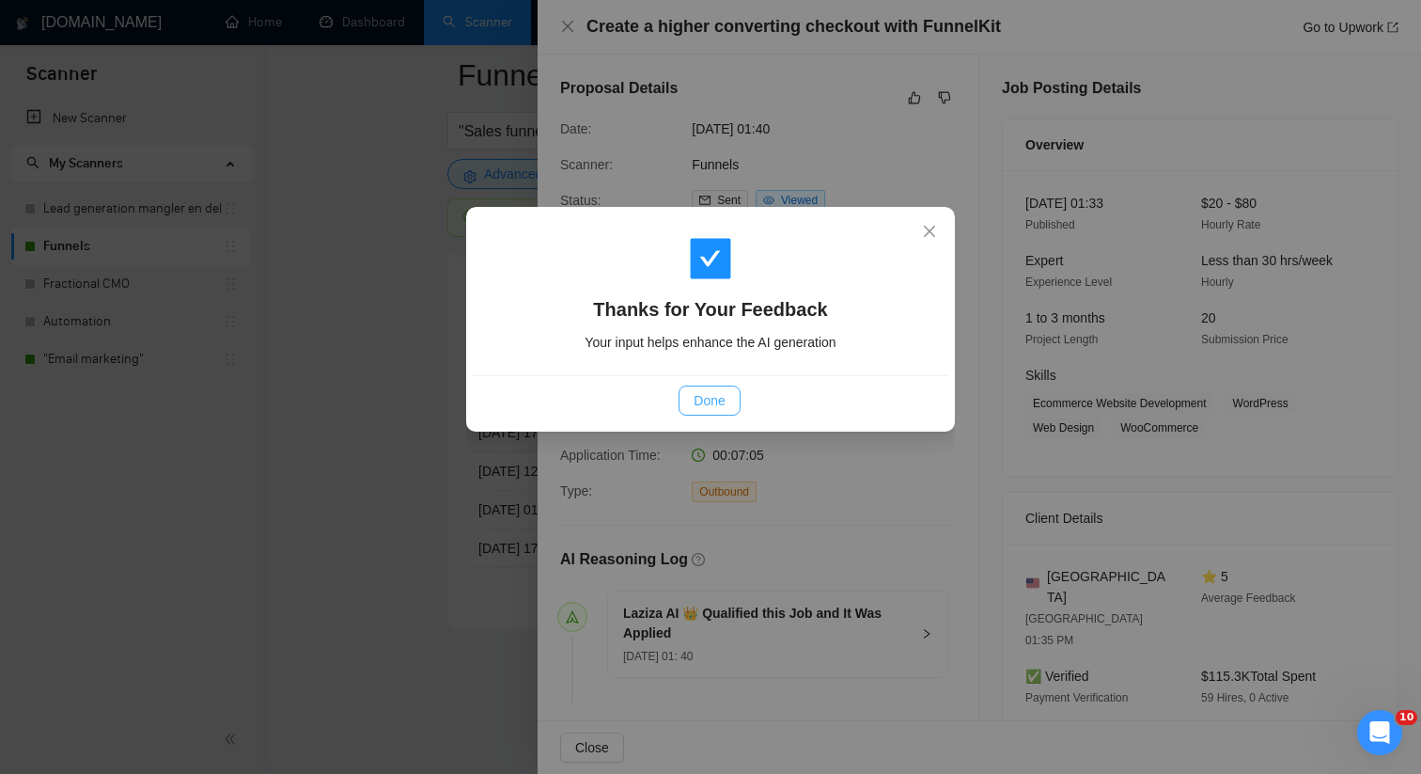
click at [726, 399] on button "Done" at bounding box center [709, 400] width 61 height 30
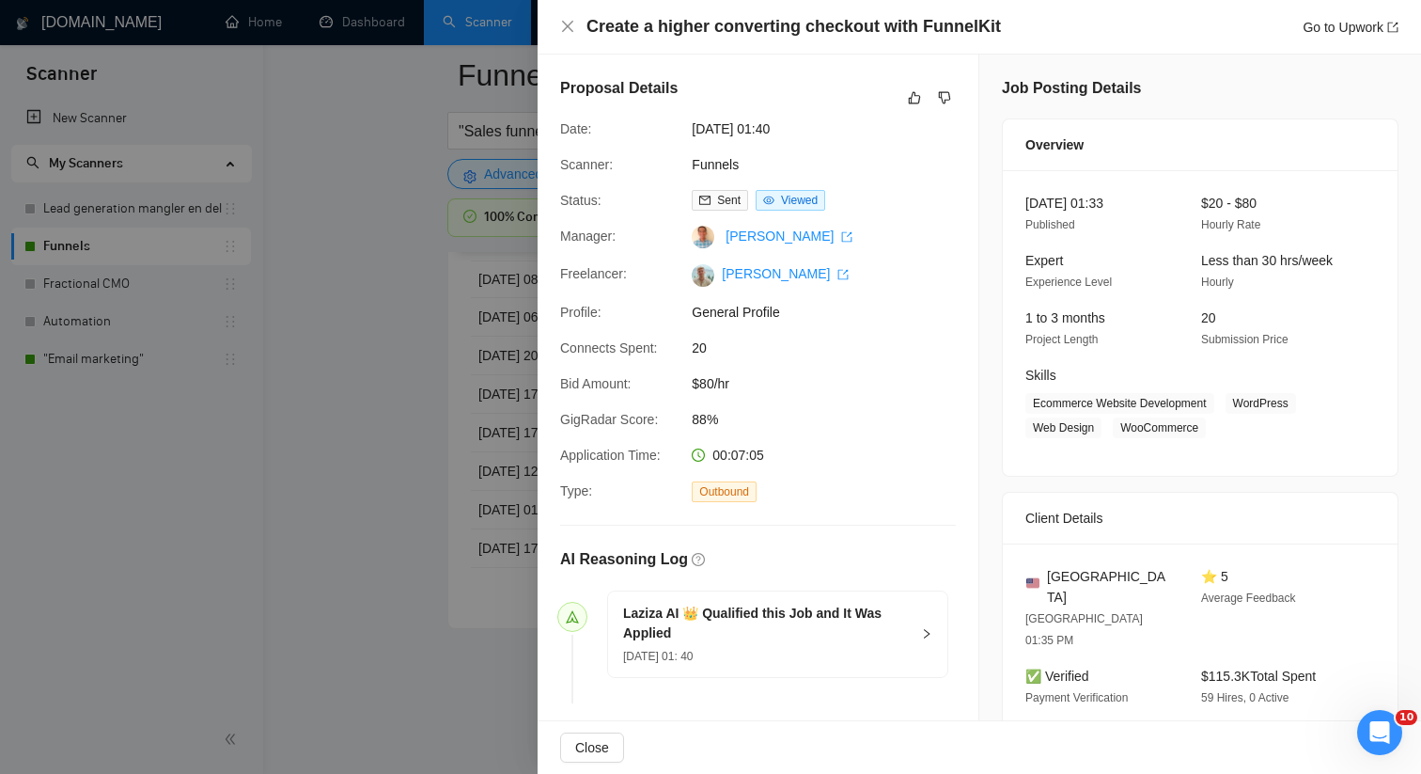
click at [420, 494] on div at bounding box center [710, 387] width 1421 height 774
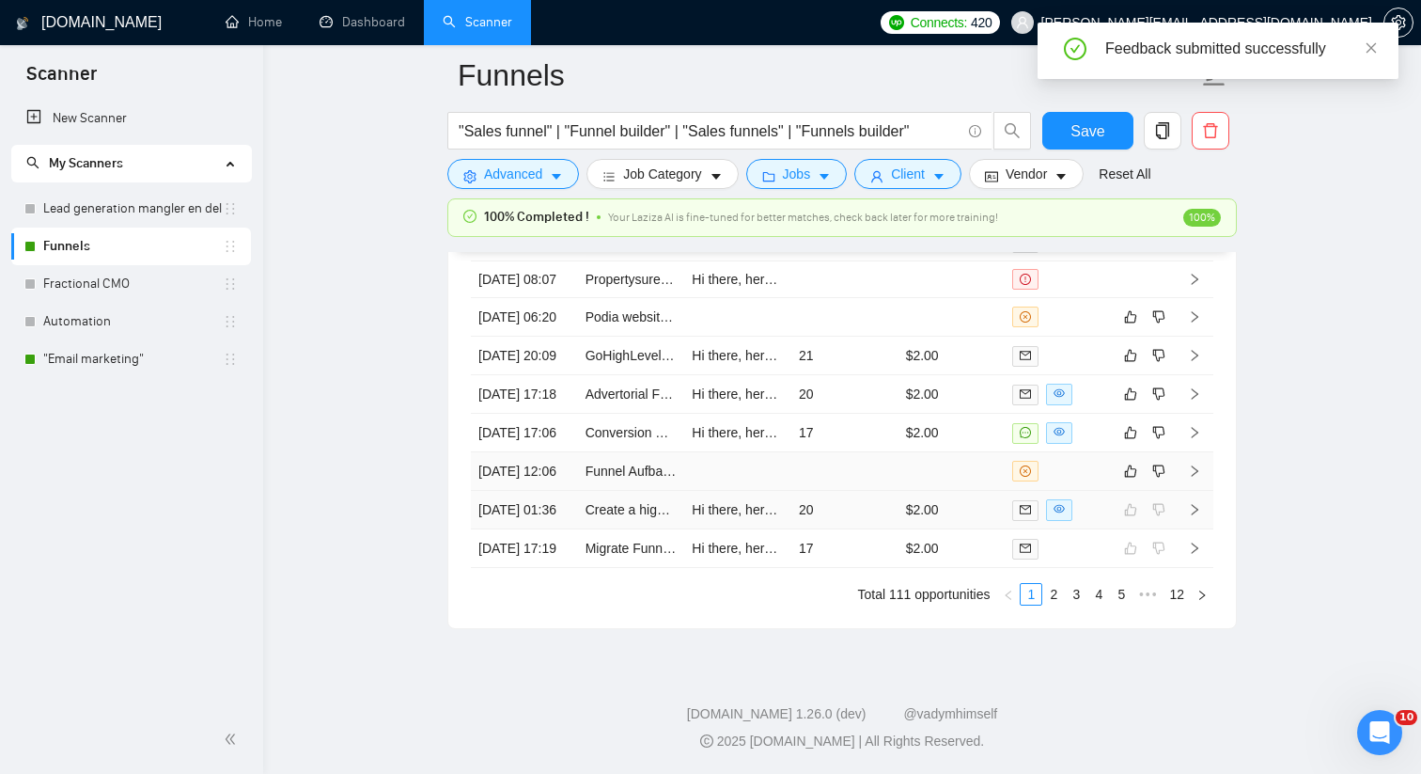
scroll to position [5295, 0]
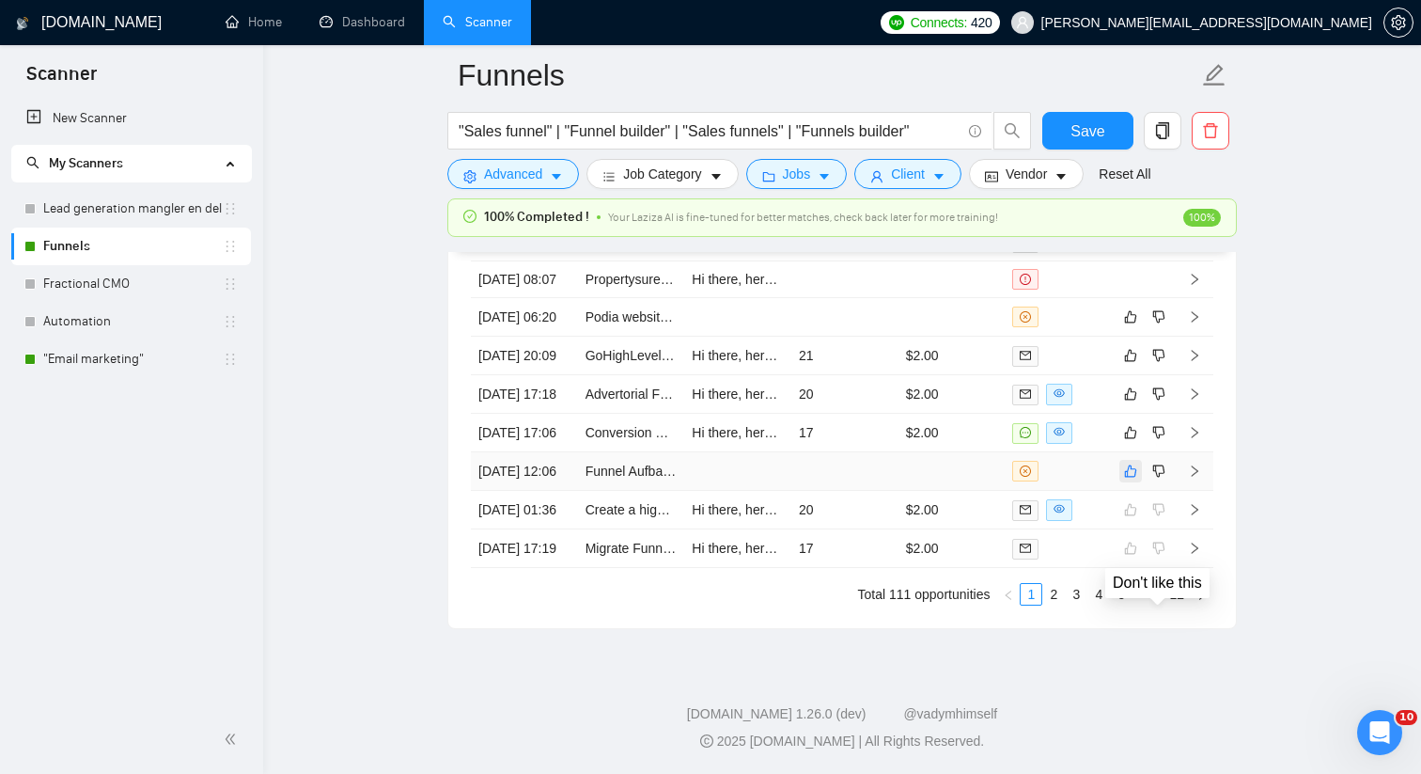
click at [1133, 478] on icon "like" at bounding box center [1130, 470] width 13 height 15
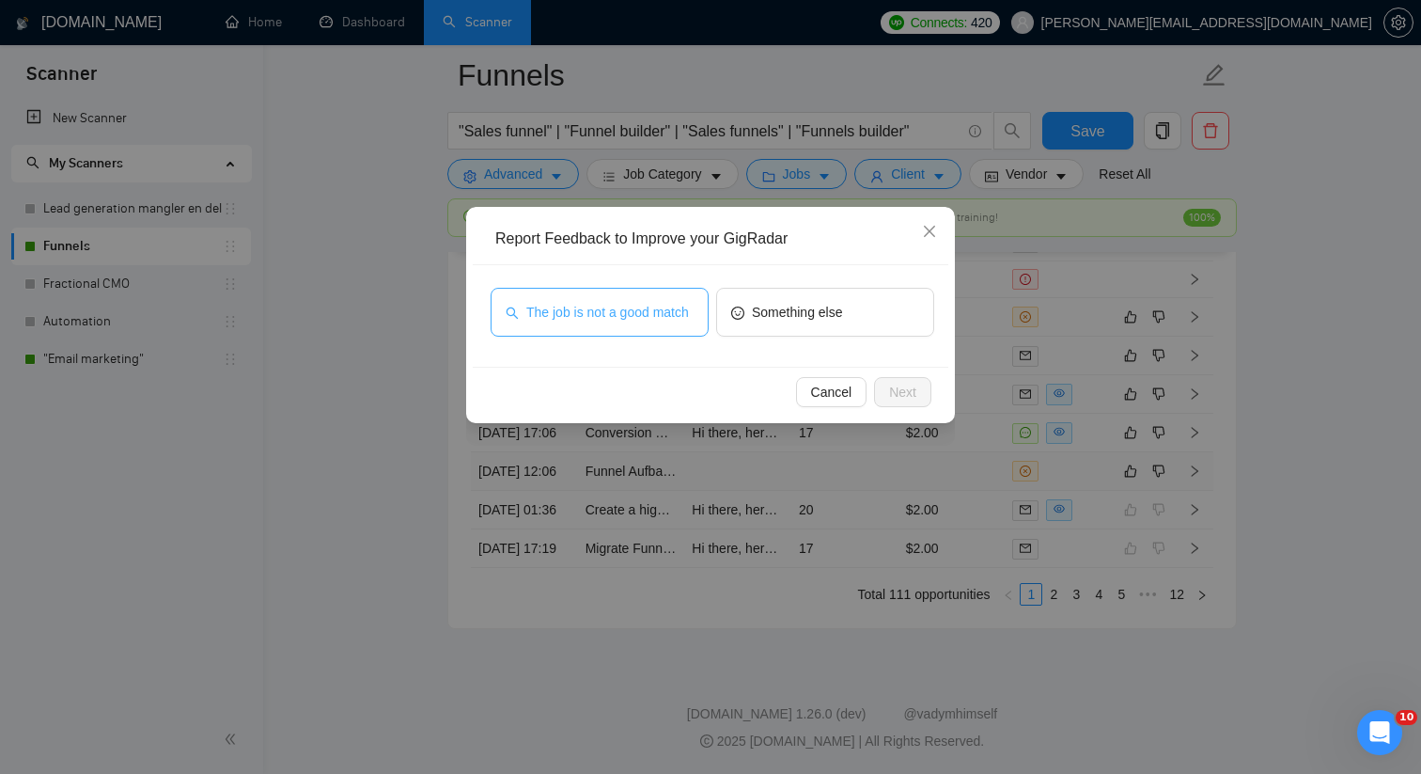
click at [651, 319] on span "The job is not a good match" at bounding box center [607, 312] width 163 height 21
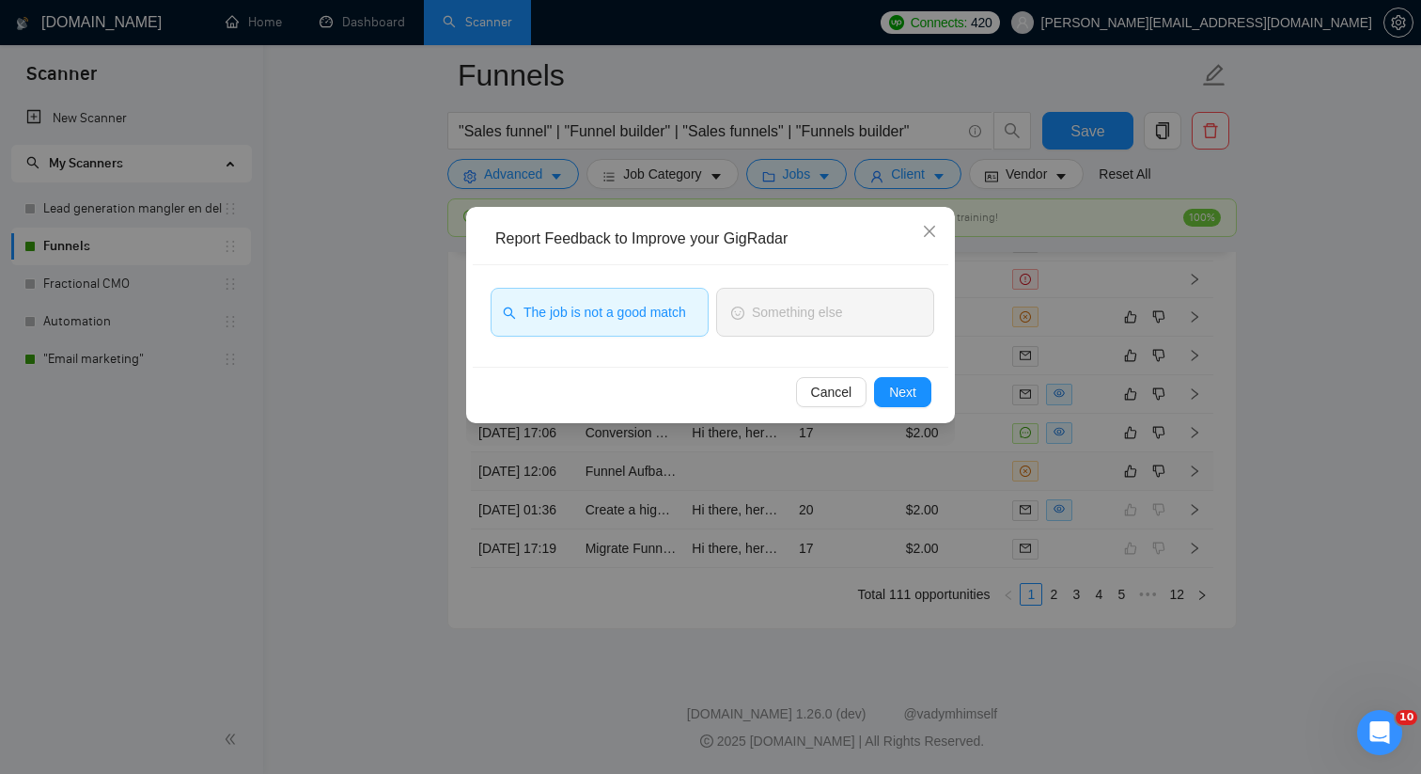
click at [869, 377] on div "Cancel Next" at bounding box center [710, 392] width 444 height 30
click at [884, 393] on button "Next" at bounding box center [902, 392] width 57 height 30
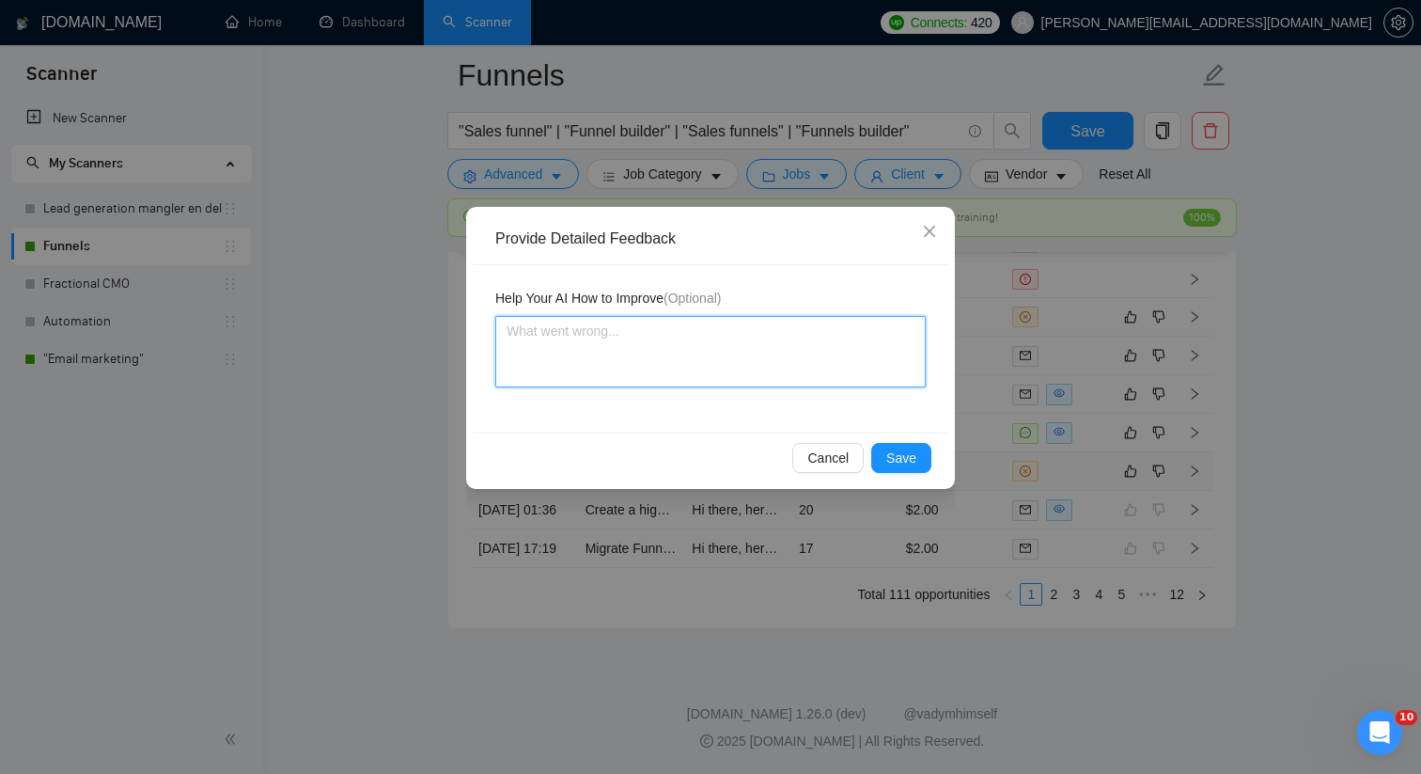
click at [670, 379] on textarea at bounding box center [710, 351] width 430 height 71
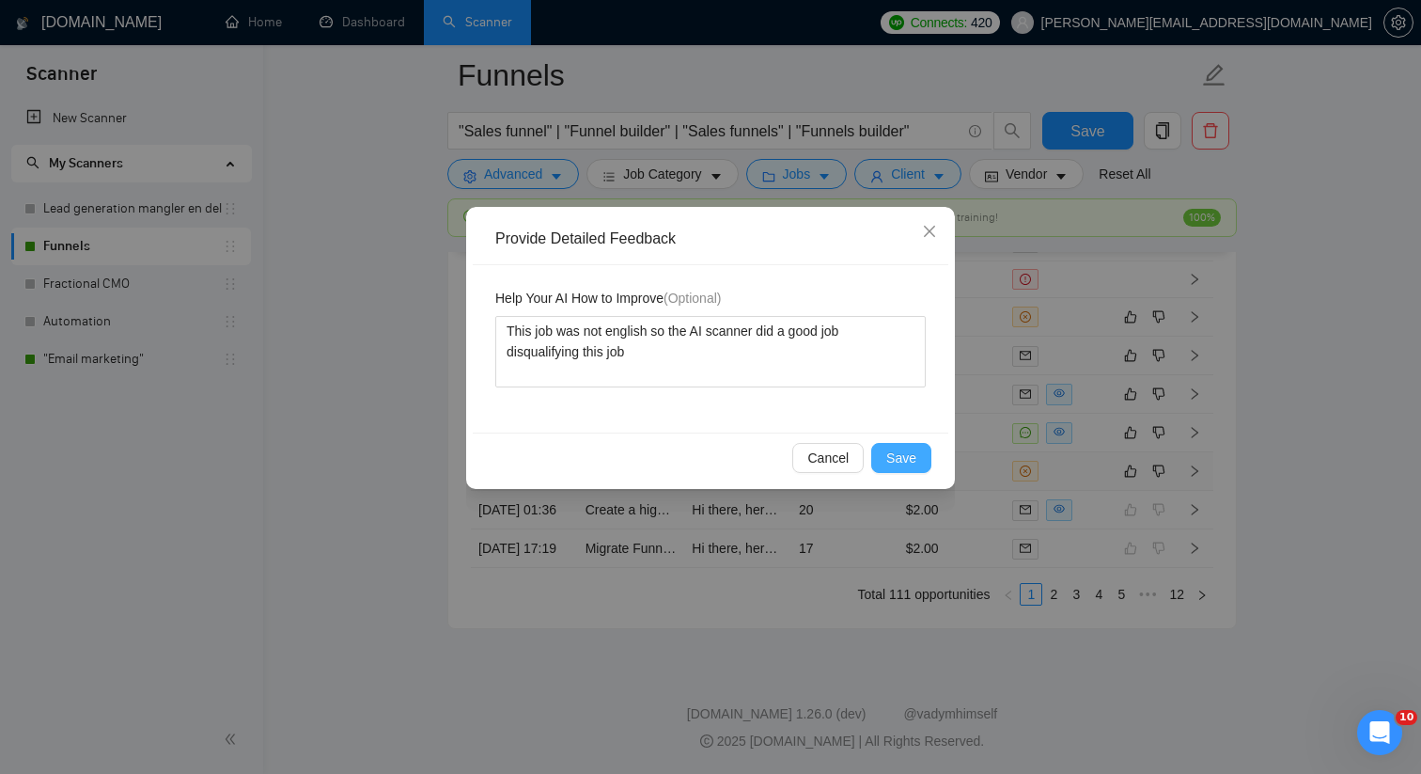
click at [884, 443] on button "Save" at bounding box center [901, 458] width 60 height 30
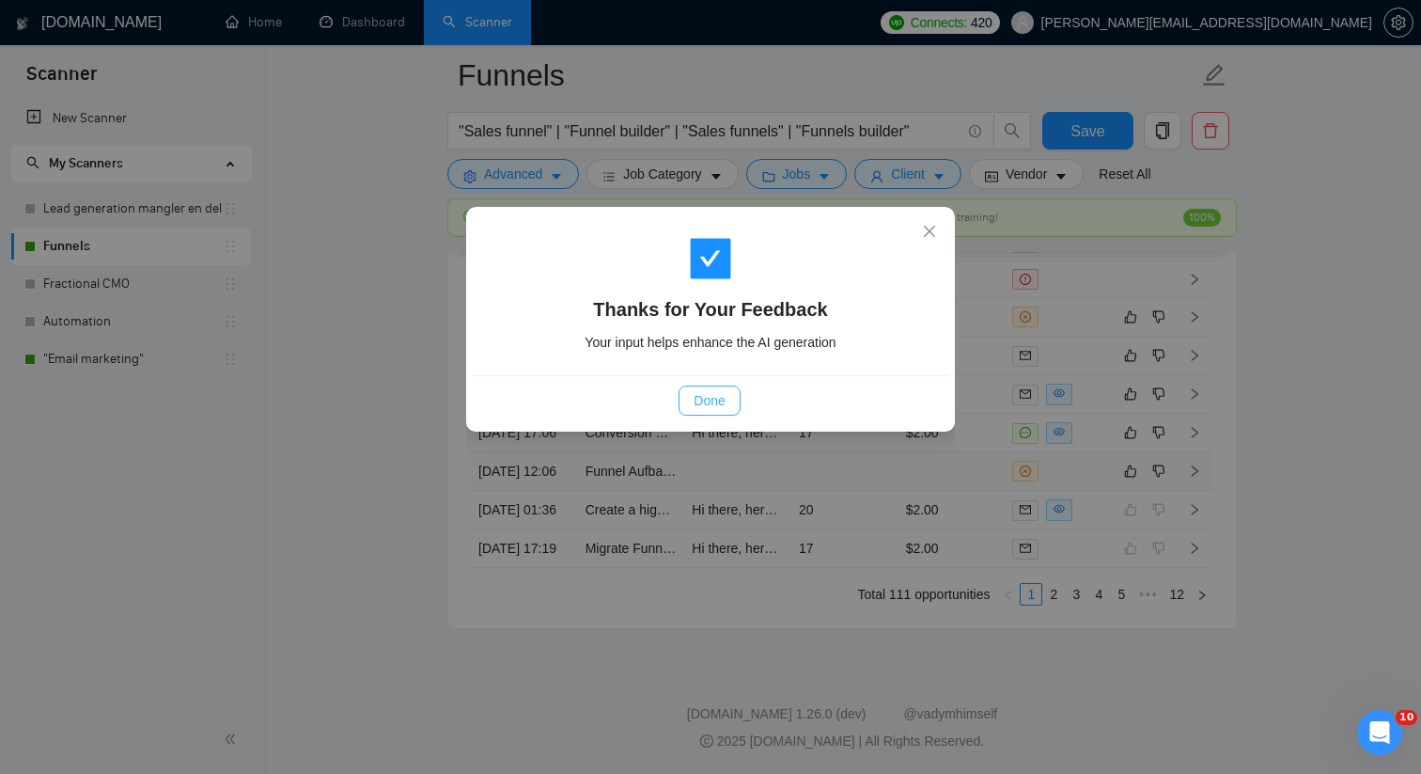
click at [718, 395] on span "Done" at bounding box center [709, 400] width 31 height 21
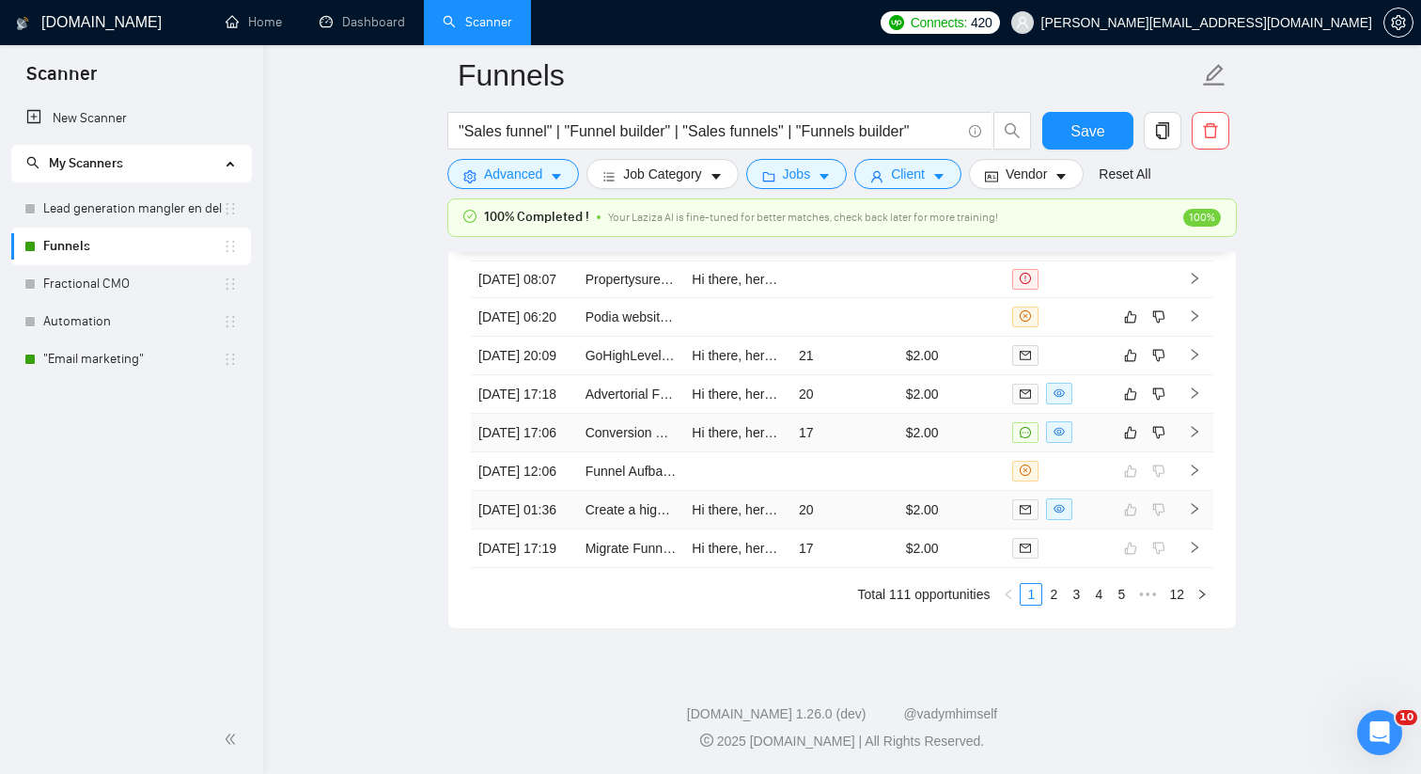
scroll to position [5203, 0]
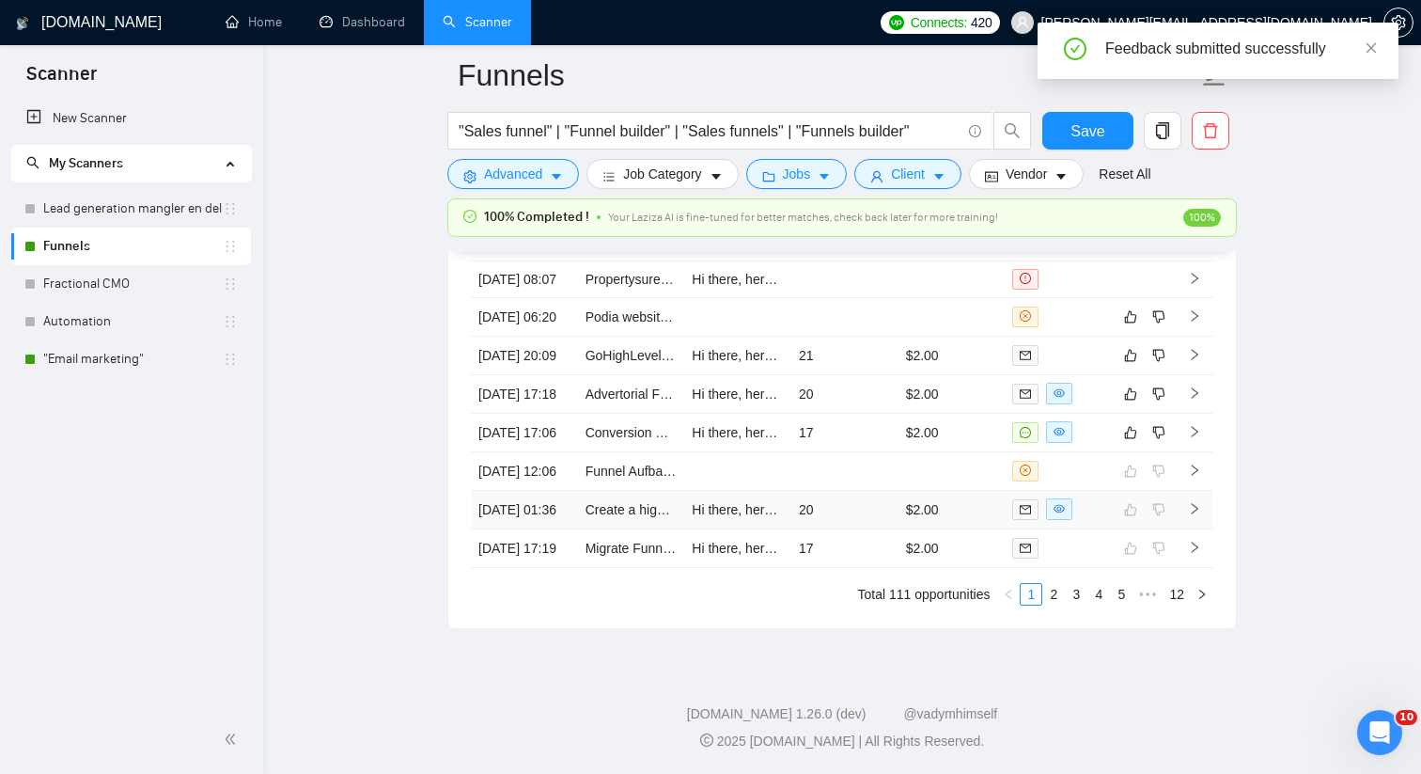
click at [800, 491] on td "20" at bounding box center [844, 510] width 107 height 39
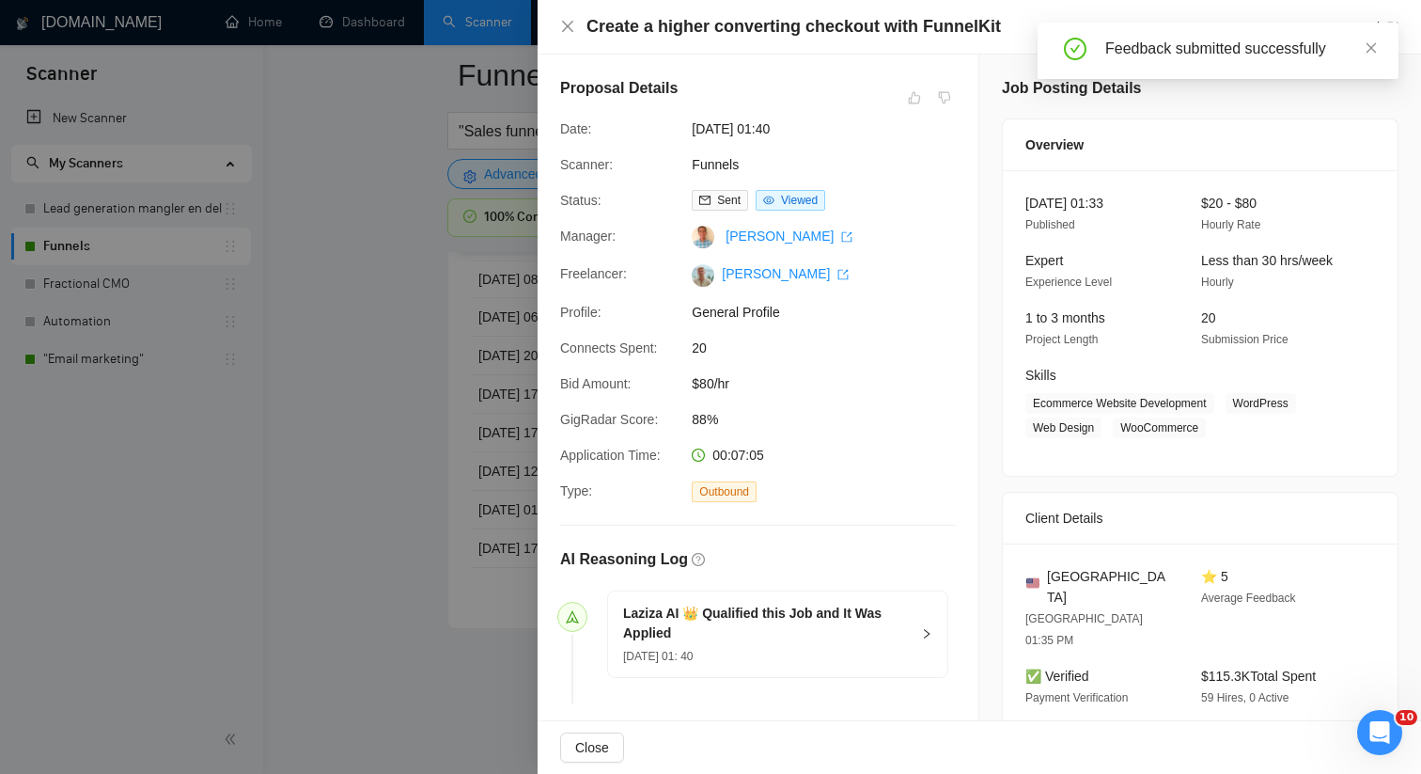
click at [425, 511] on div at bounding box center [710, 387] width 1421 height 774
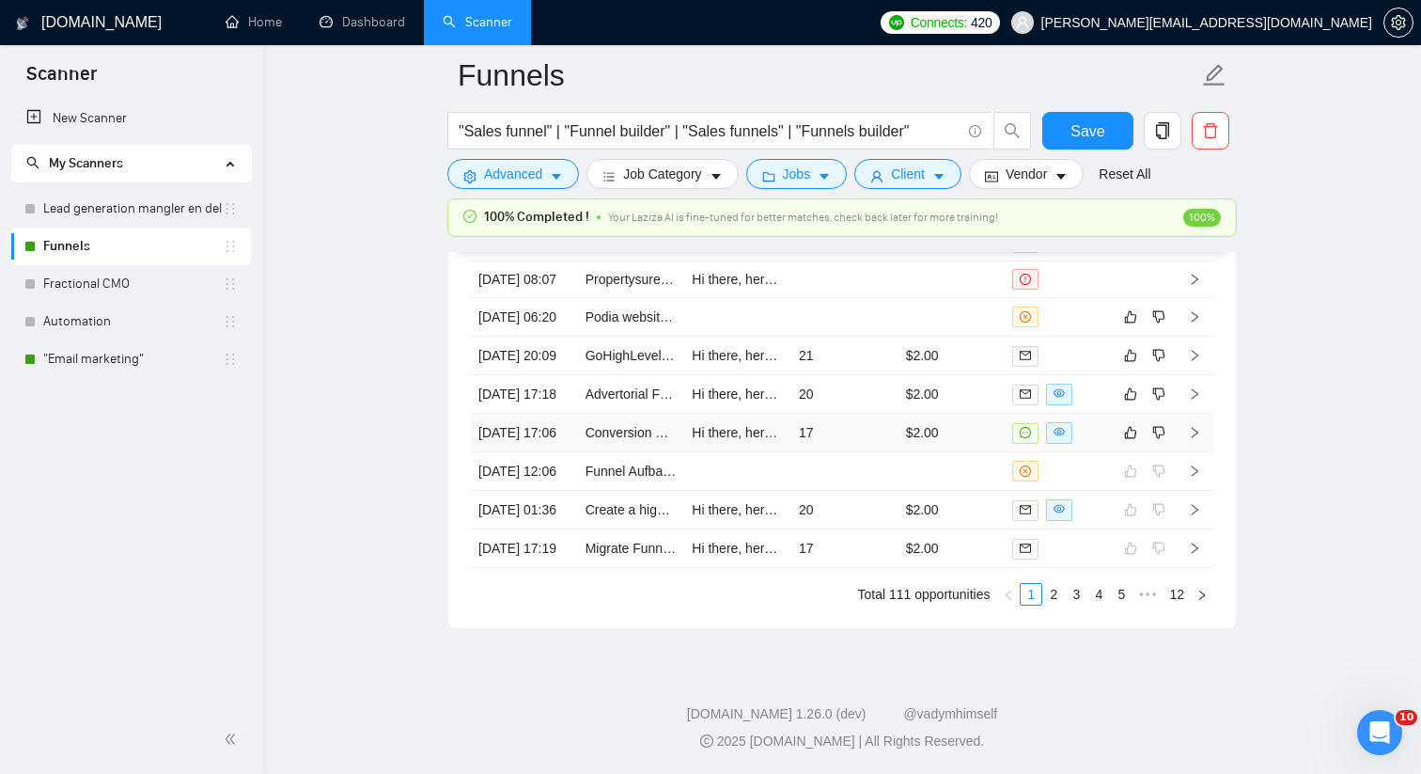
click at [872, 452] on td "17" at bounding box center [844, 433] width 107 height 39
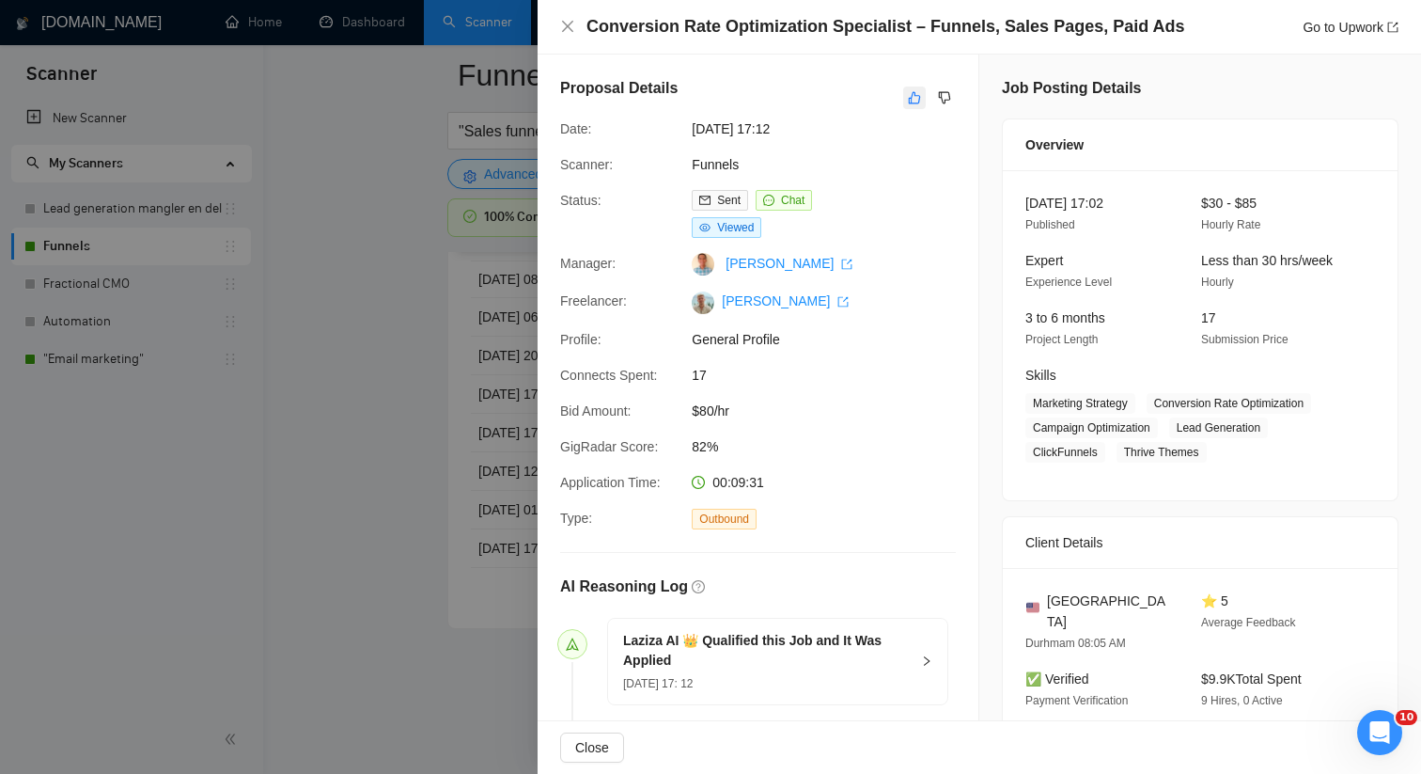
click at [908, 98] on icon "like" at bounding box center [914, 97] width 13 height 15
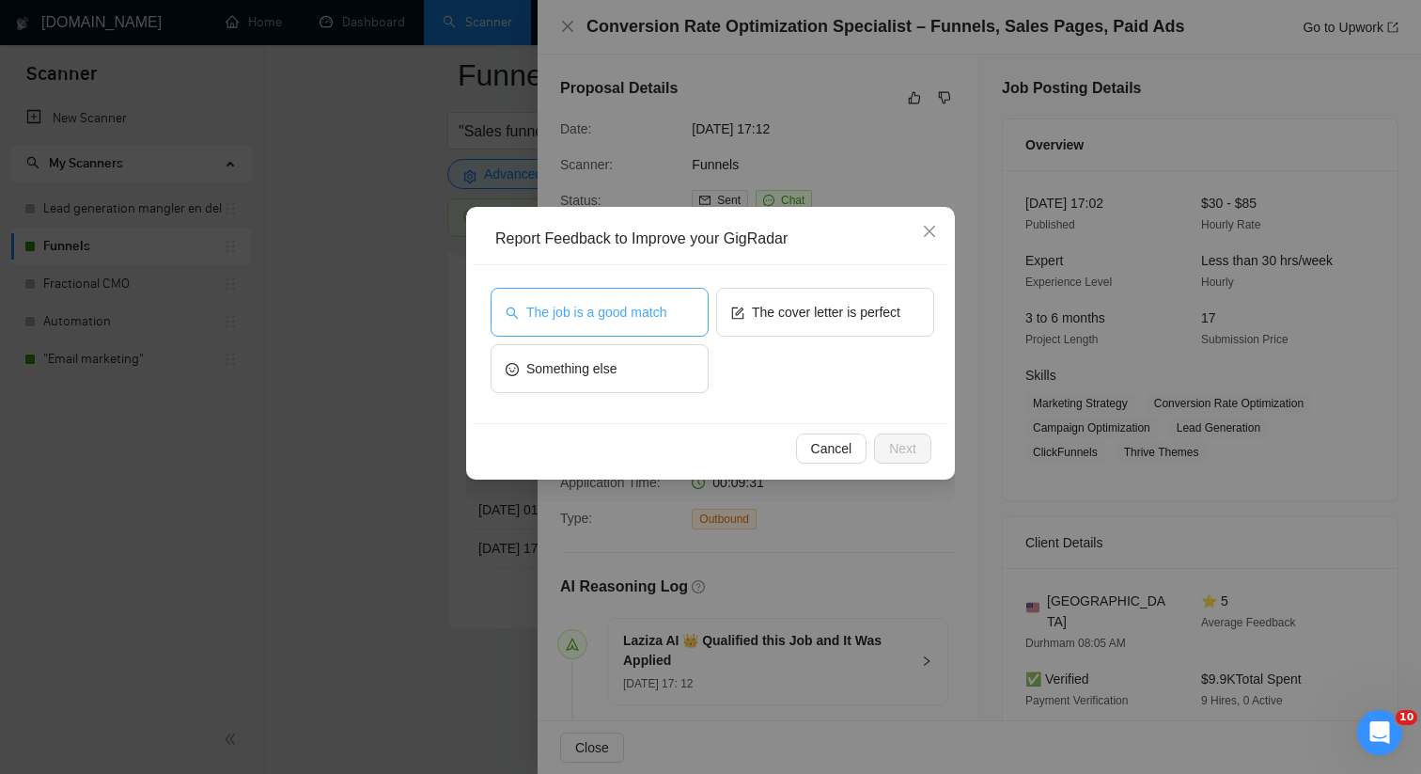
click at [664, 306] on span "The job is a good match" at bounding box center [596, 312] width 140 height 21
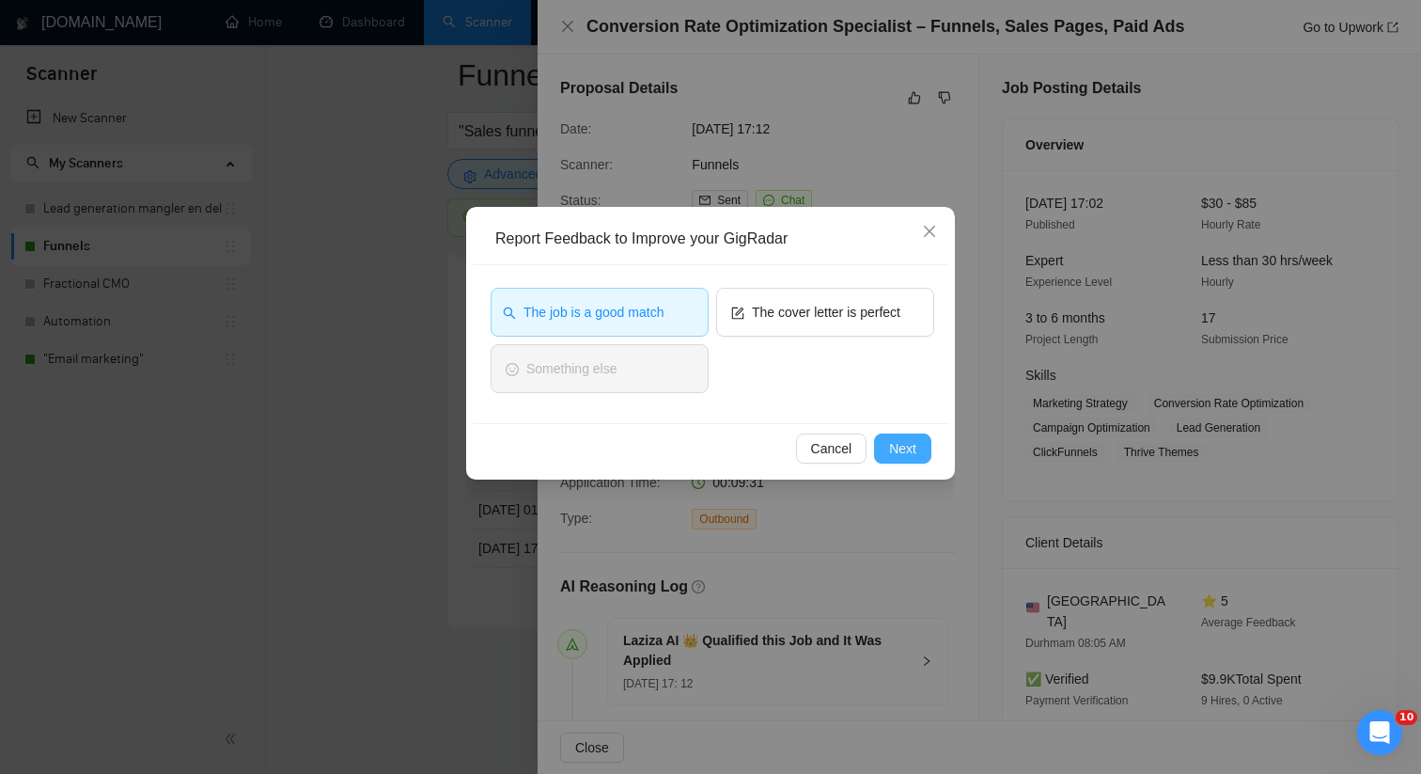
click at [892, 436] on button "Next" at bounding box center [902, 448] width 57 height 30
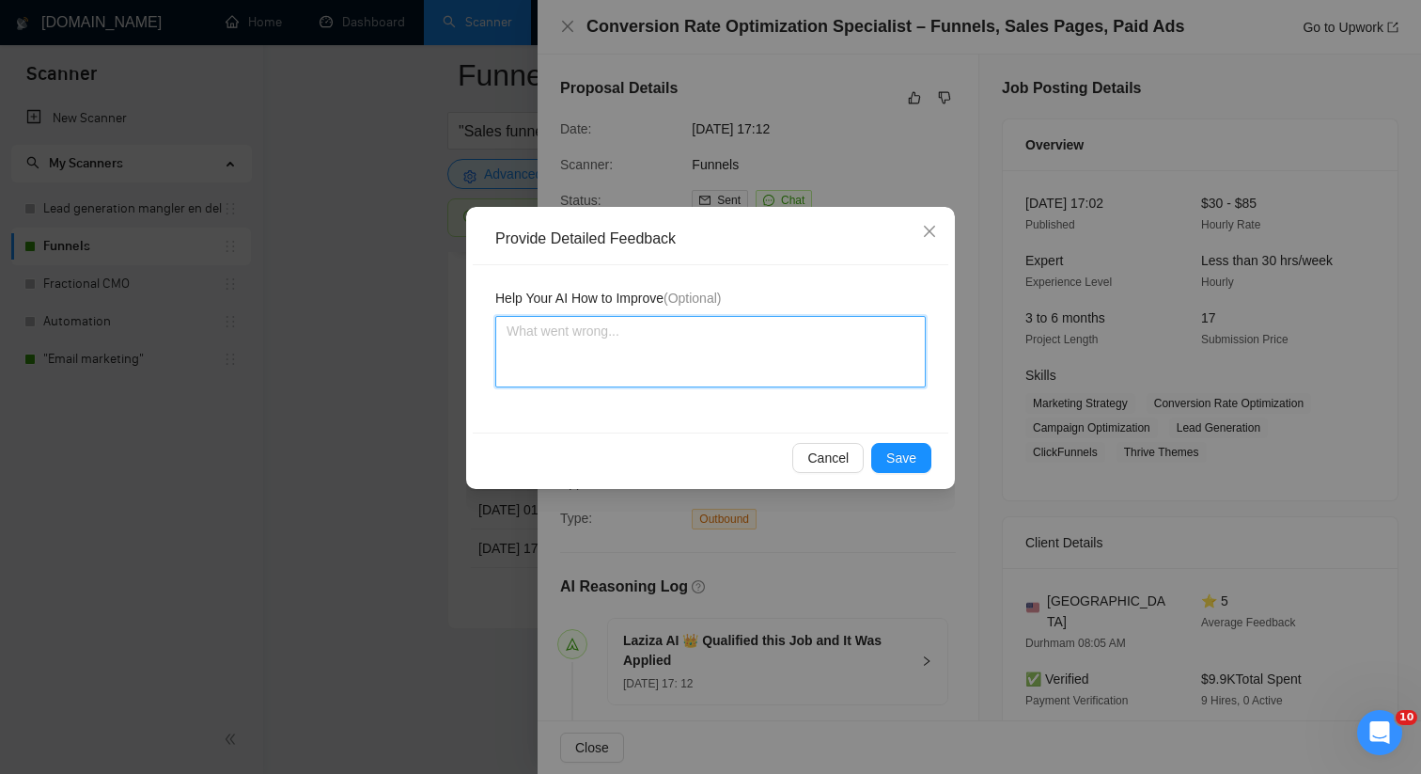
click at [722, 352] on textarea at bounding box center [710, 351] width 430 height 71
paste textarea "This job is a good match for [PERSON_NAME] the freelancer, as this is exactly t…"
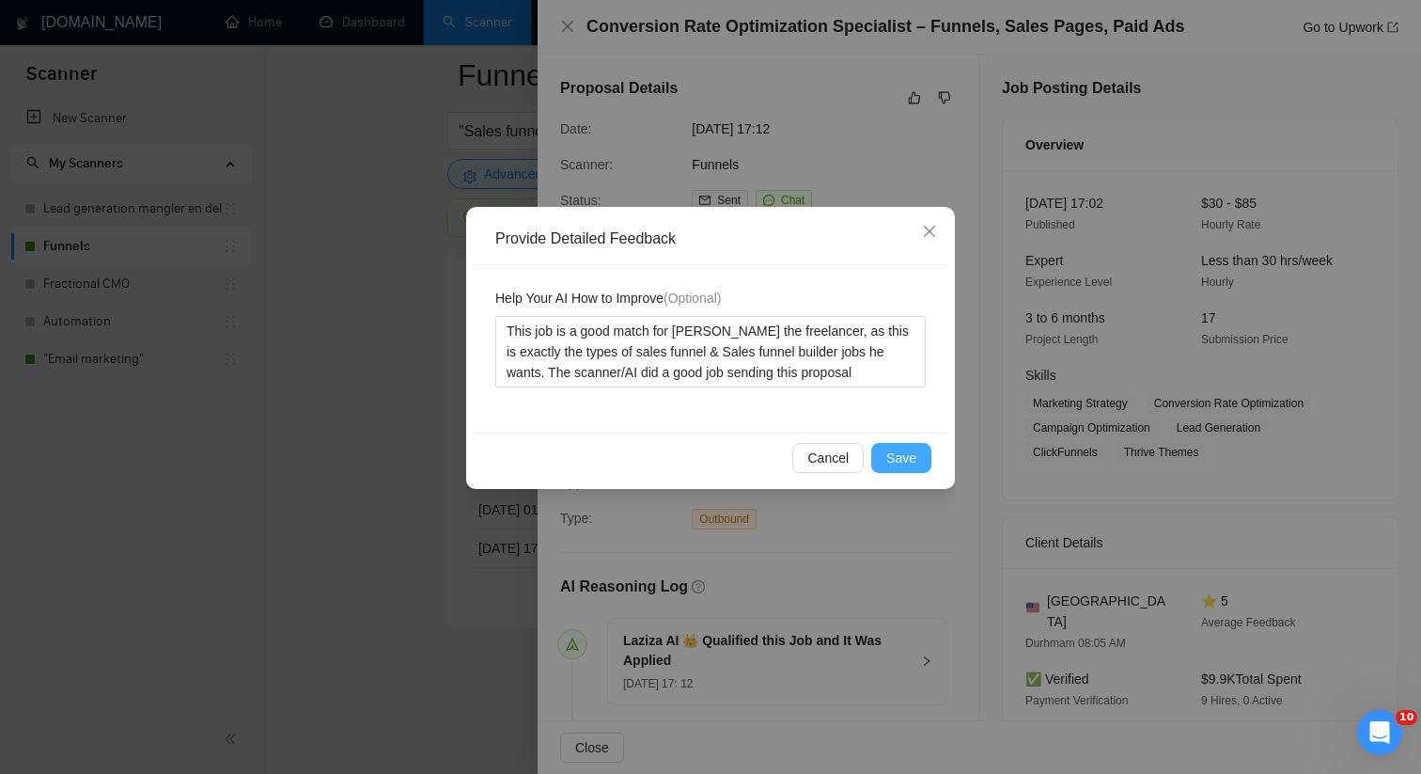
click at [909, 456] on span "Save" at bounding box center [901, 457] width 30 height 21
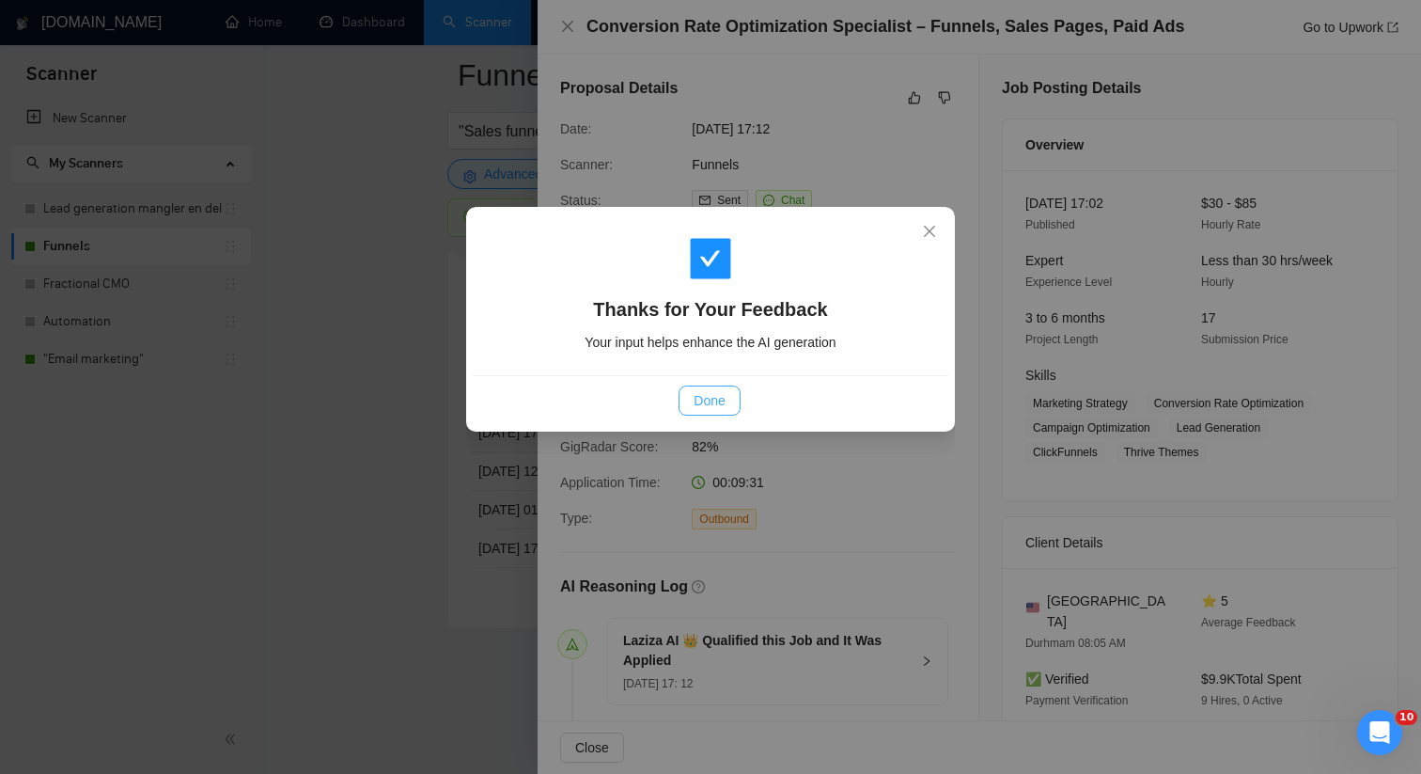
click at [708, 399] on span "Done" at bounding box center [709, 400] width 31 height 21
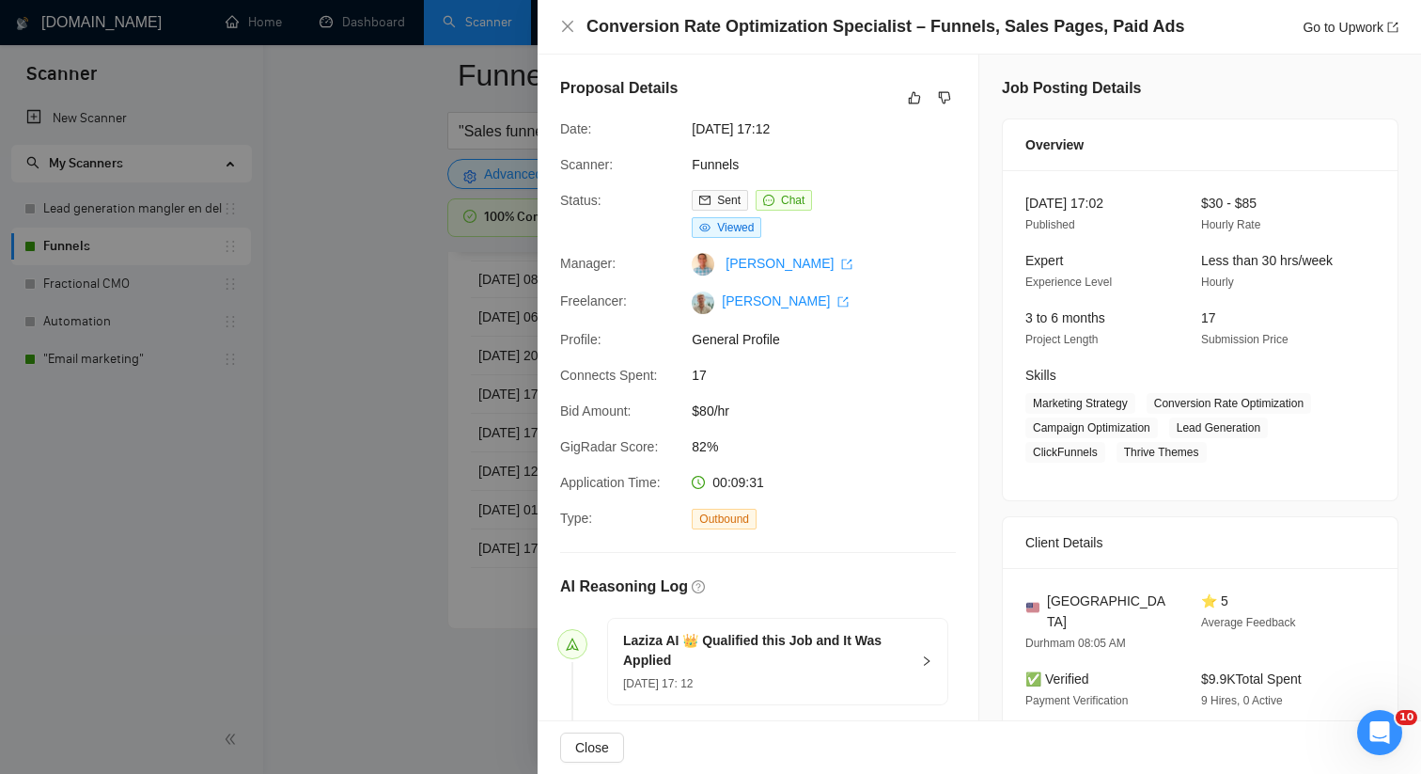
click at [432, 432] on div at bounding box center [710, 387] width 1421 height 774
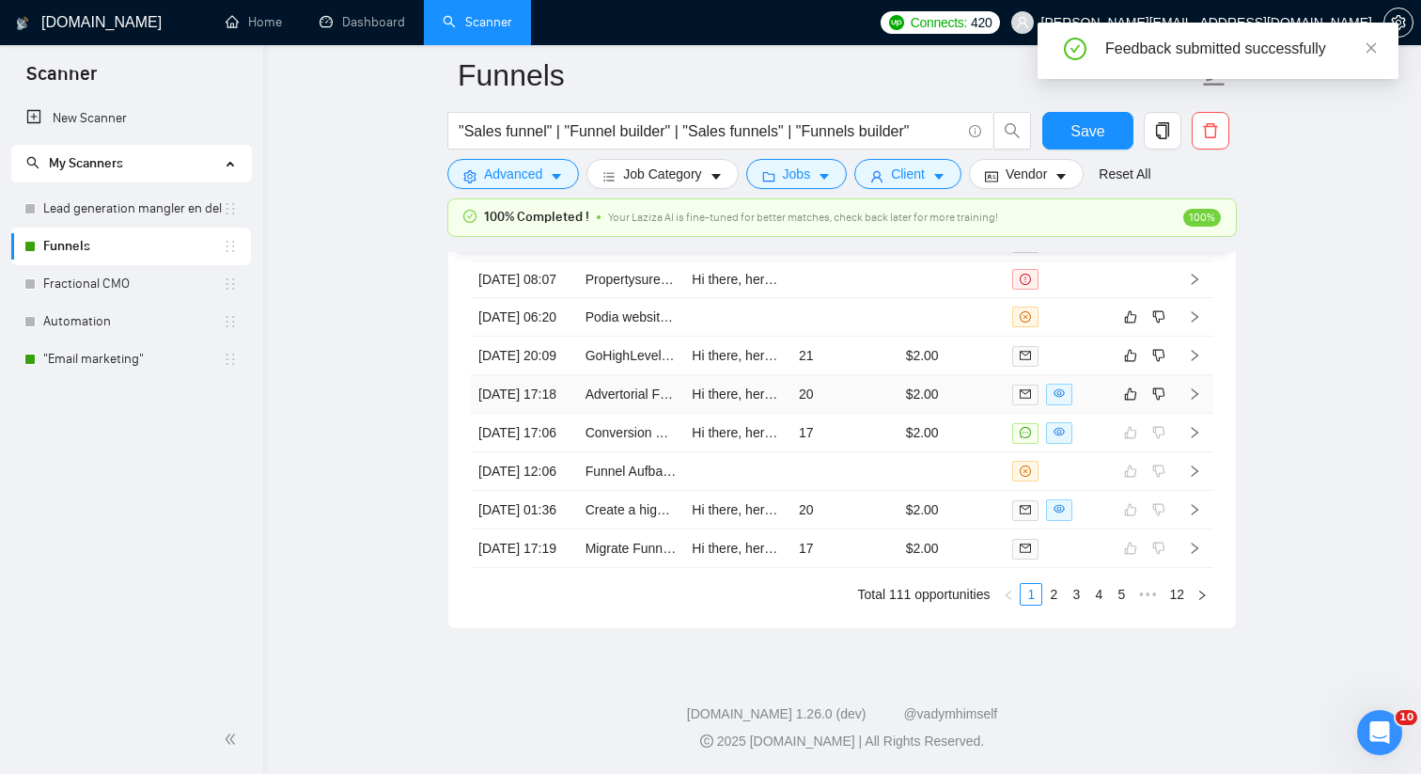
click at [850, 414] on td "20" at bounding box center [844, 394] width 107 height 39
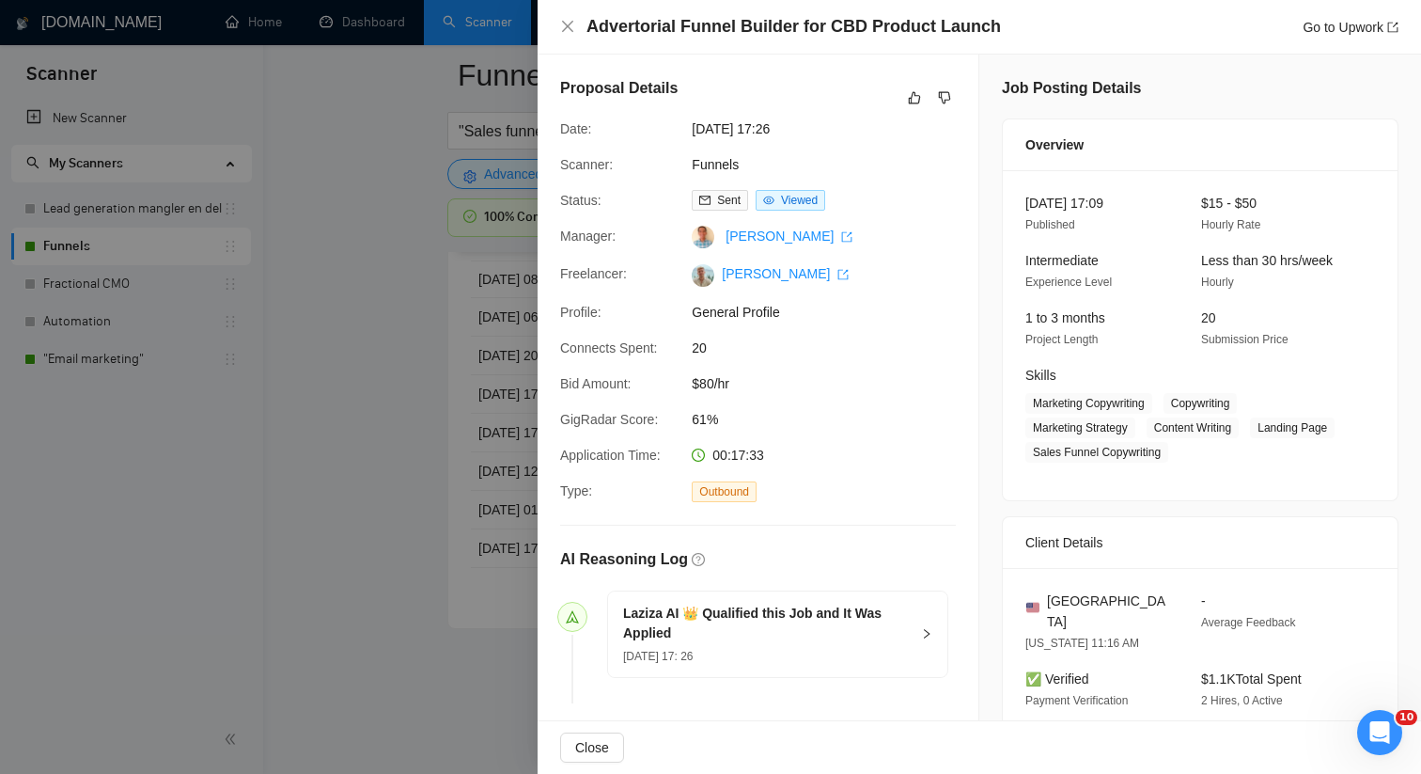
click at [452, 570] on div at bounding box center [710, 387] width 1421 height 774
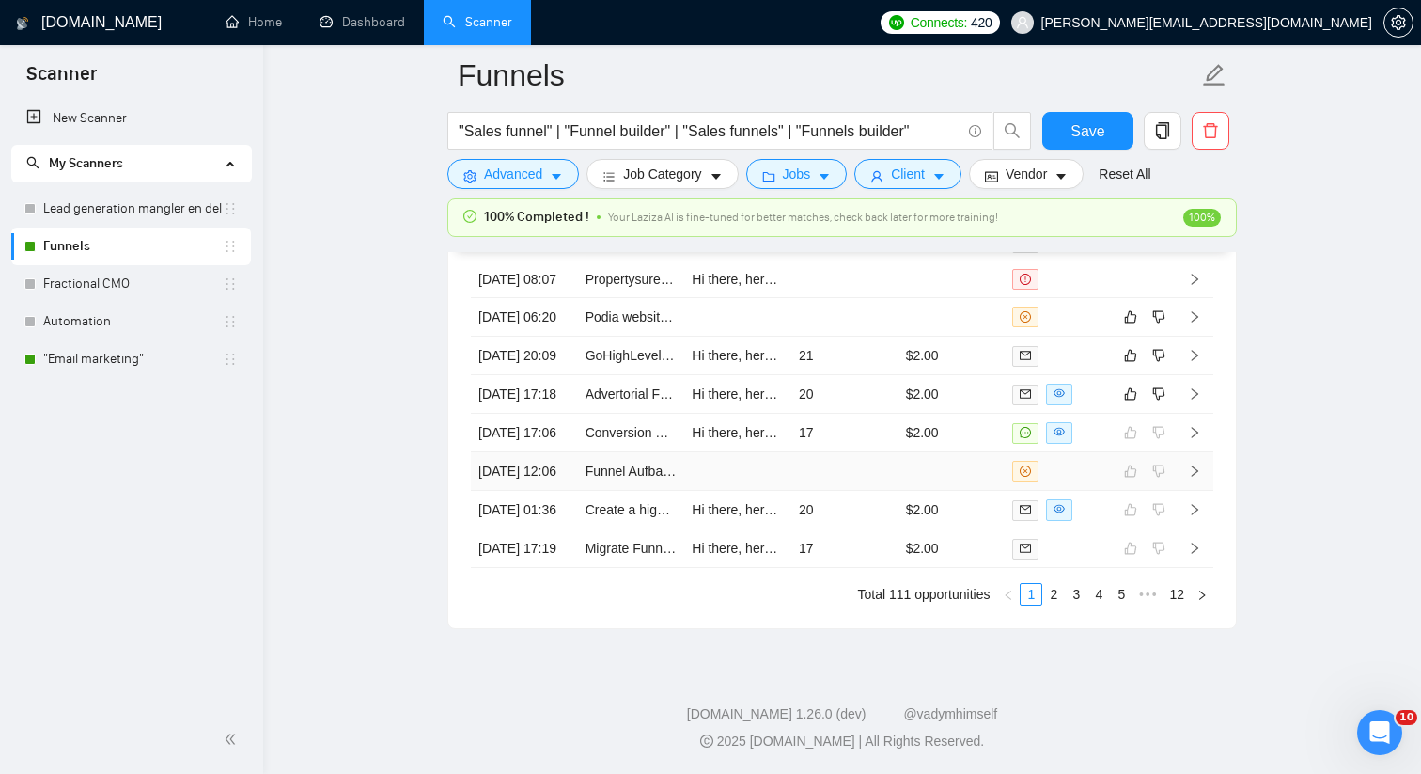
click at [721, 491] on td at bounding box center [737, 471] width 107 height 39
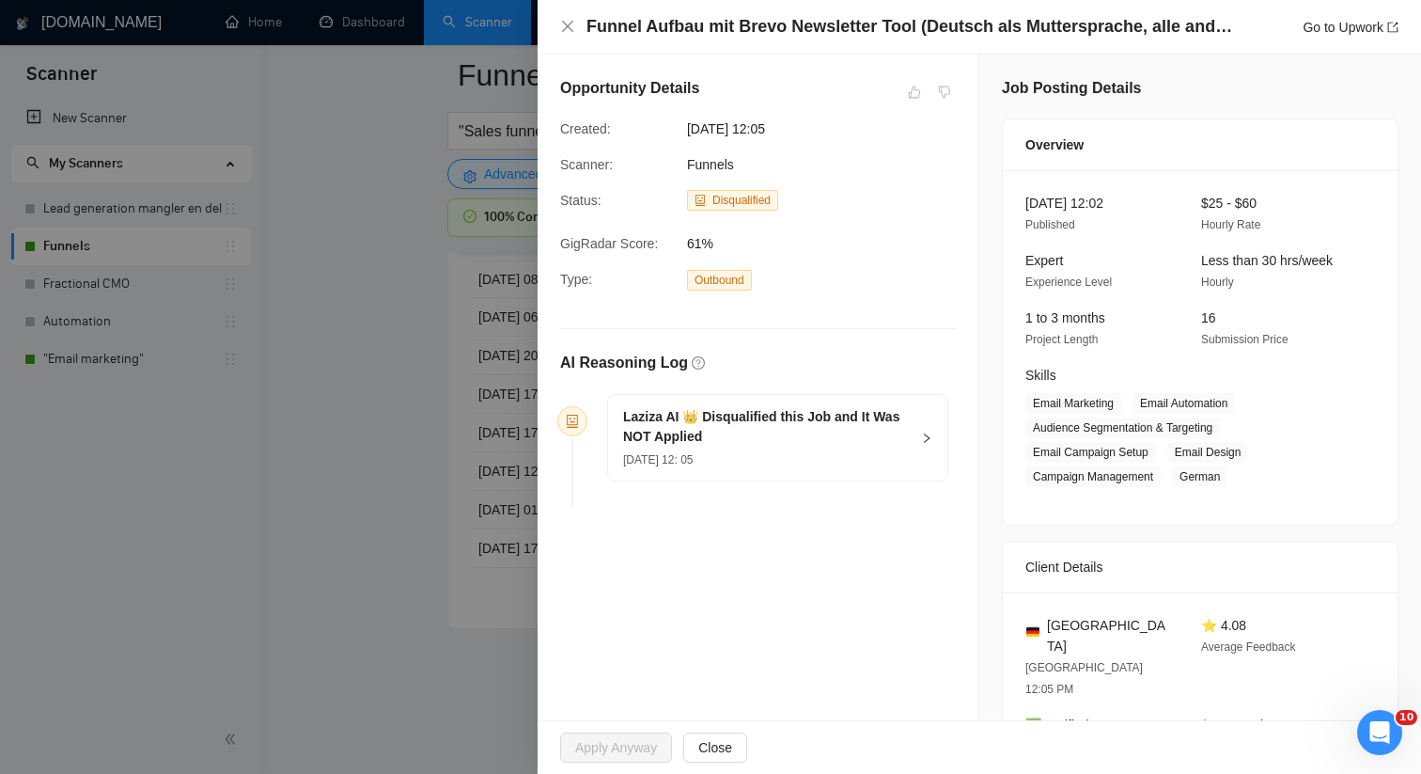
click at [442, 568] on div at bounding box center [710, 387] width 1421 height 774
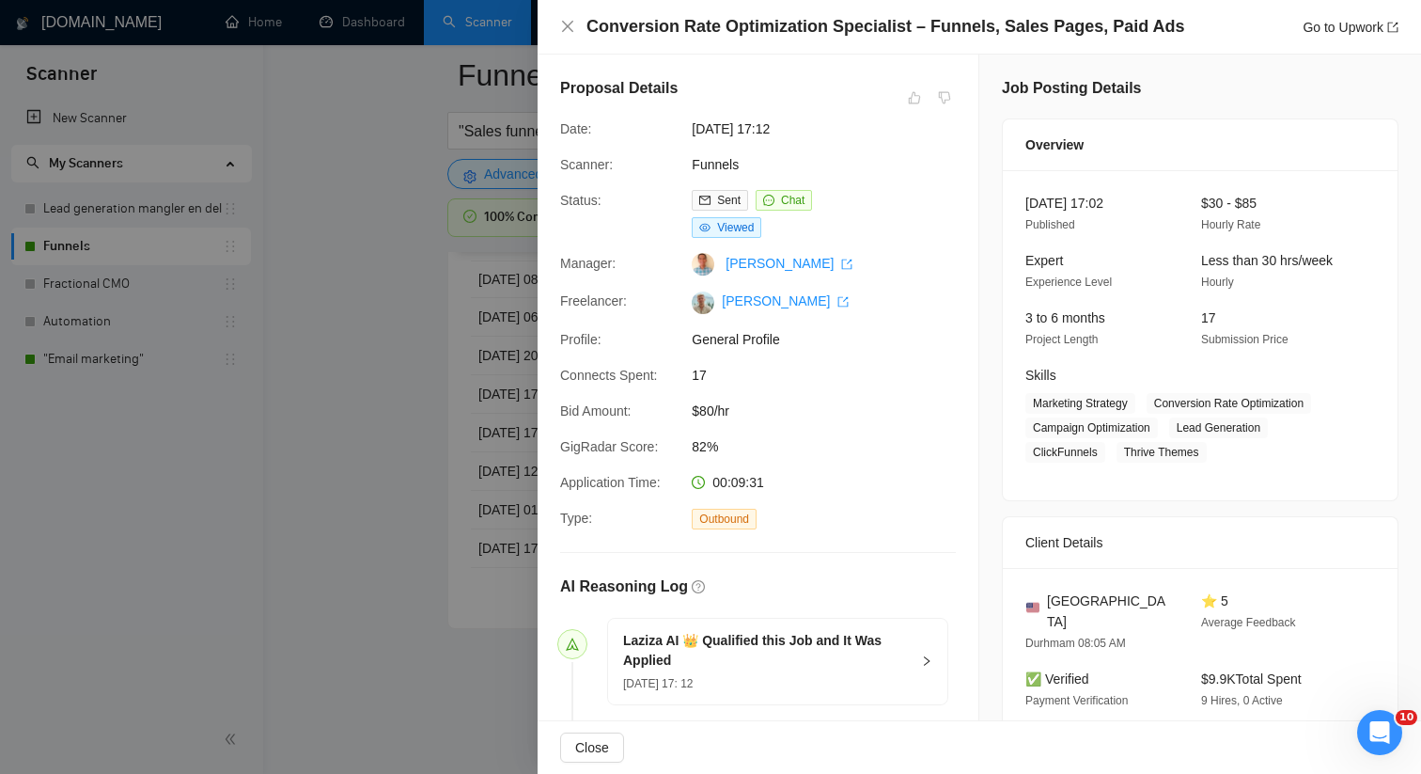
click at [382, 514] on div at bounding box center [710, 387] width 1421 height 774
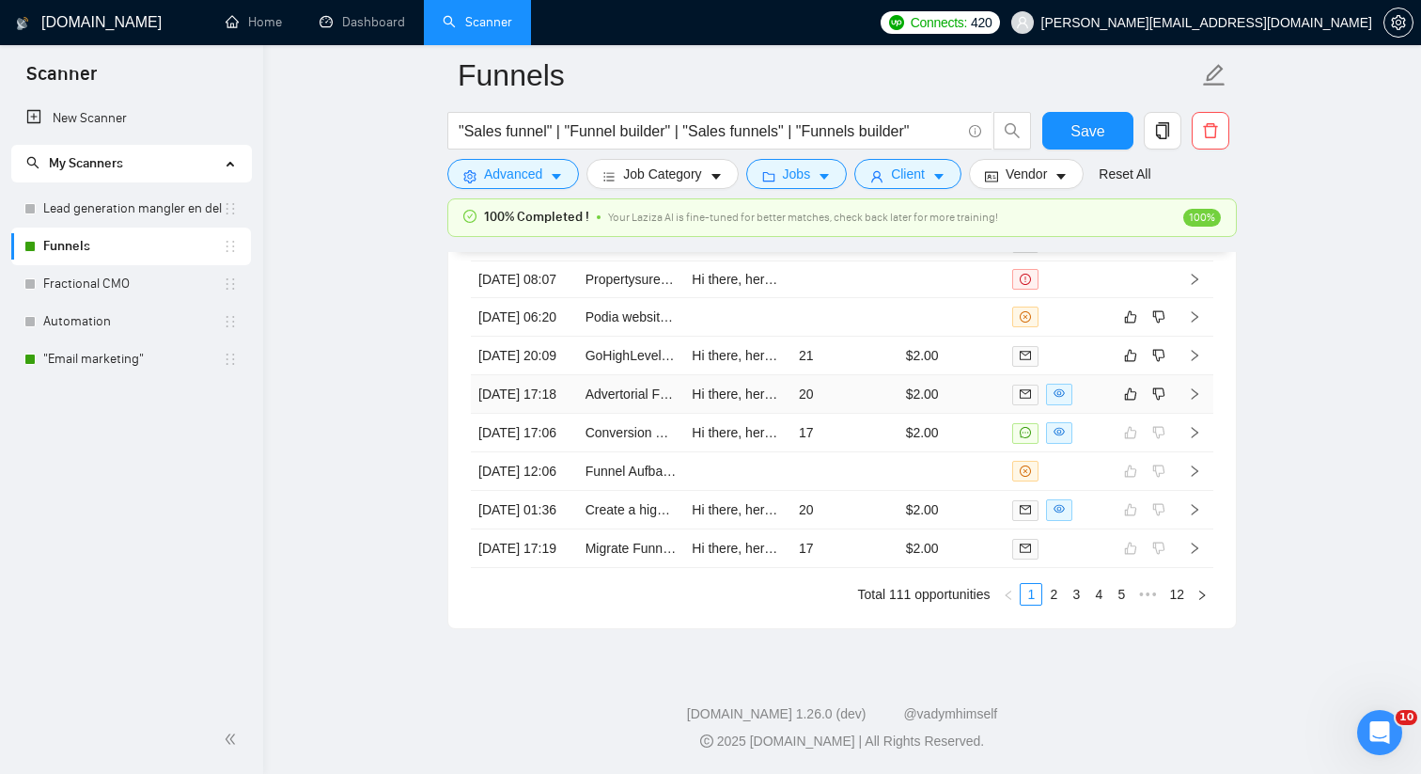
click at [848, 414] on td "20" at bounding box center [844, 394] width 107 height 39
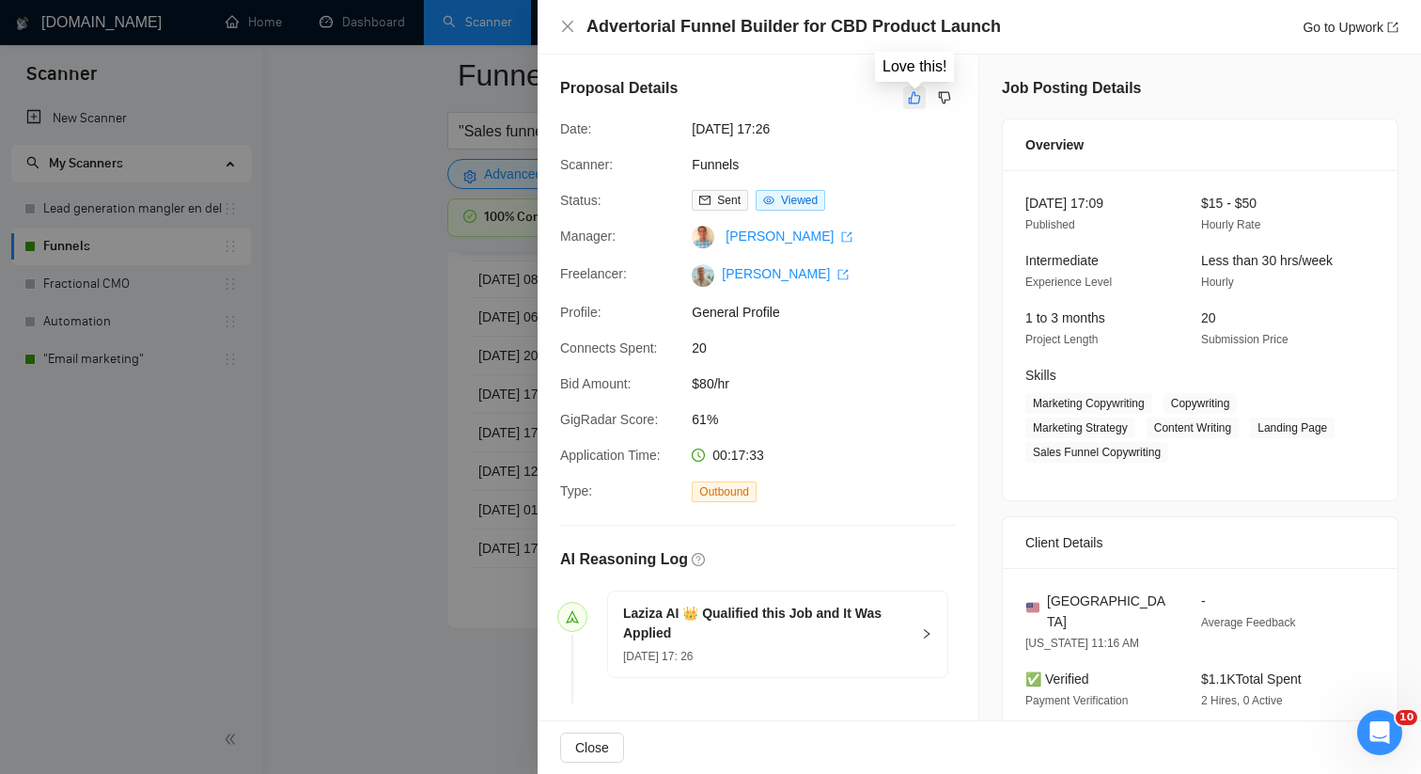
click at [908, 101] on icon "like" at bounding box center [914, 97] width 13 height 15
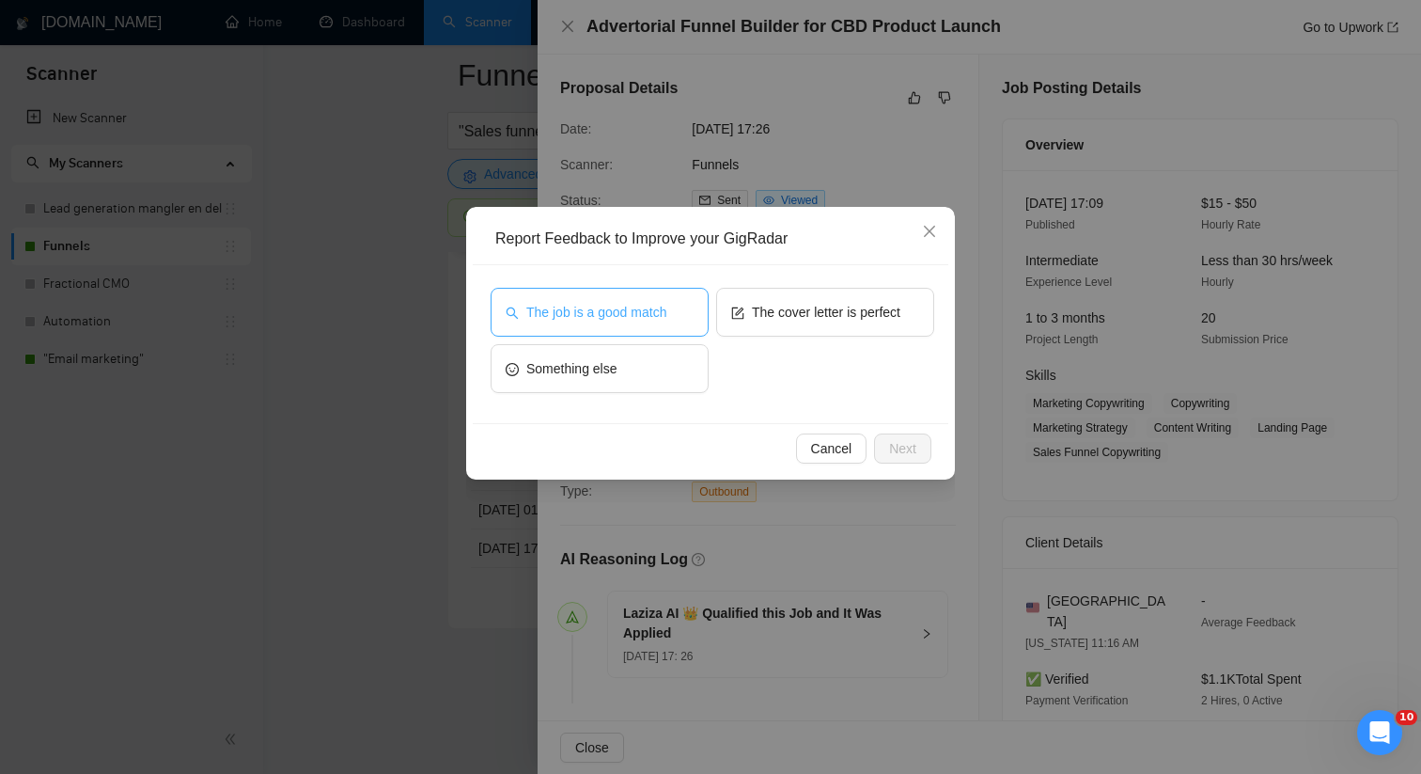
click at [659, 333] on button "The job is a good match" at bounding box center [600, 312] width 218 height 49
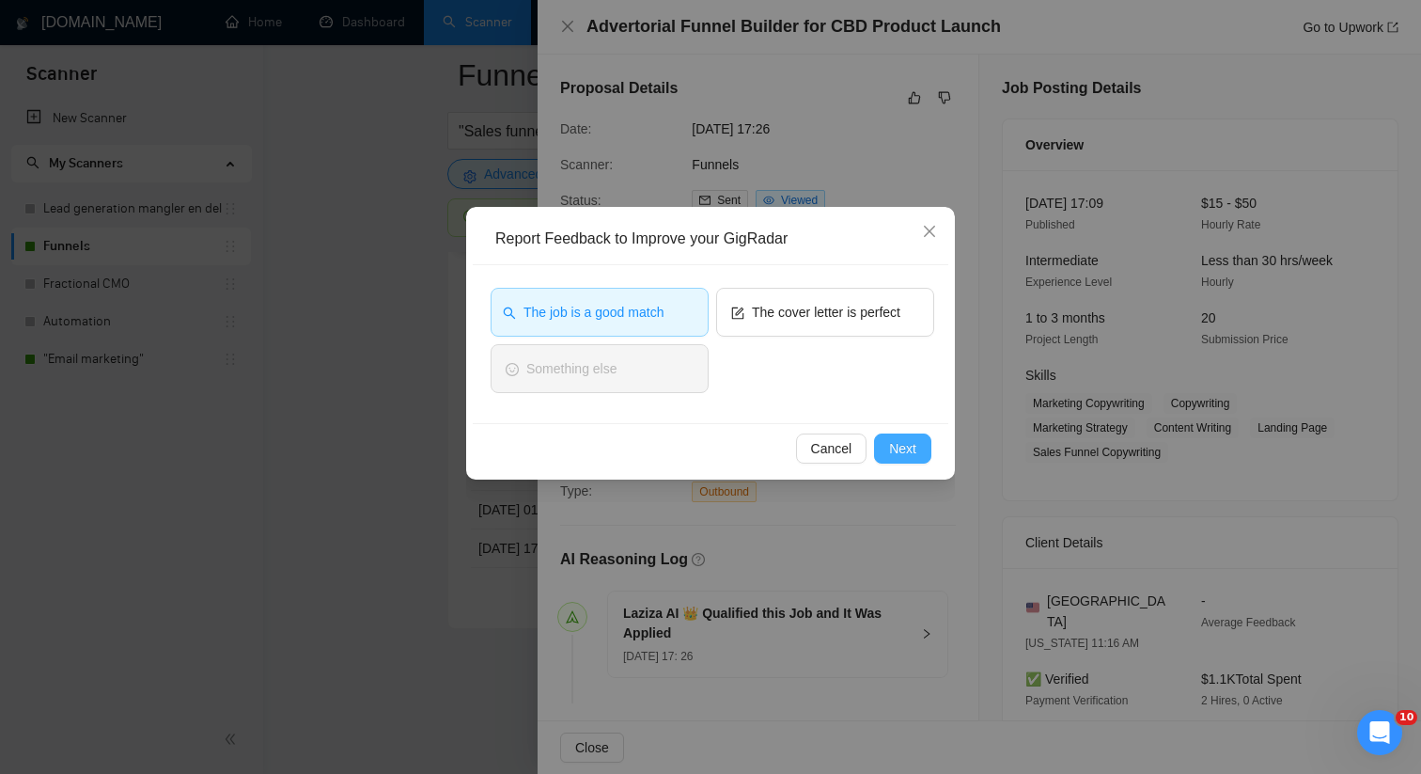
click at [884, 435] on button "Next" at bounding box center [902, 448] width 57 height 30
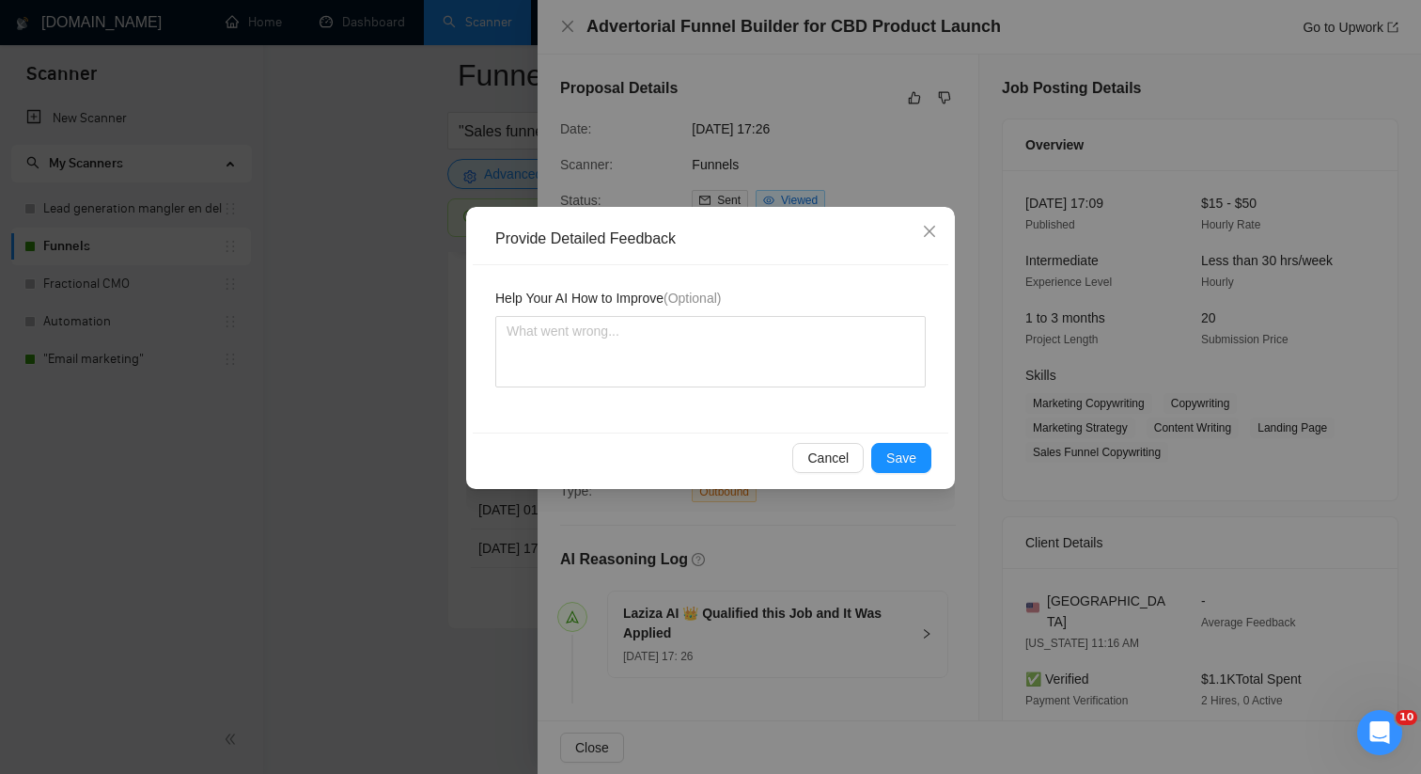
click at [706, 413] on div "Help Your AI How to Improve (Optional)" at bounding box center [711, 348] width 476 height 167
click at [706, 388] on div "Help Your AI How to Improve (Optional)" at bounding box center [711, 348] width 476 height 167
click at [770, 383] on textarea at bounding box center [710, 351] width 430 height 71
paste textarea "This job is a good match for [PERSON_NAME] the freelancer, as this is exactly t…"
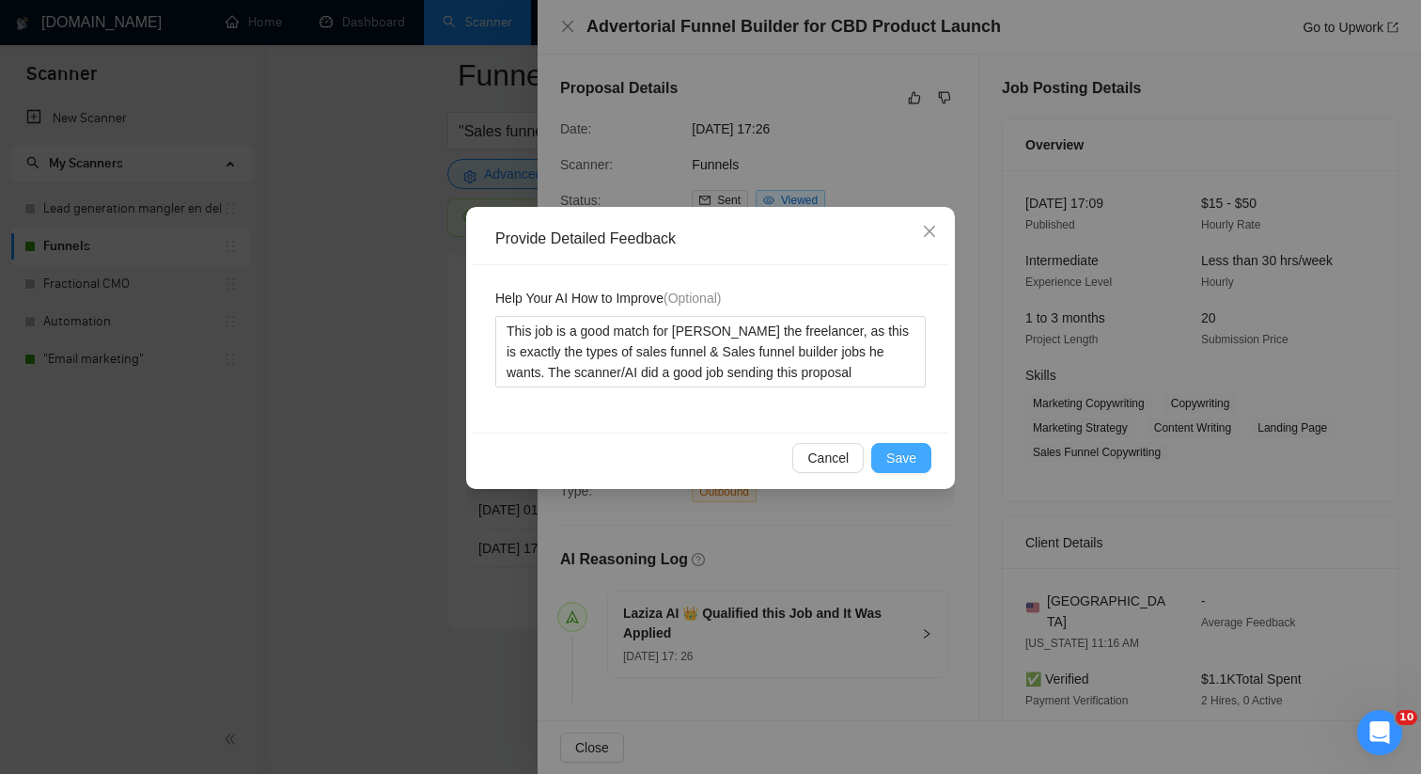
click at [912, 456] on span "Save" at bounding box center [901, 457] width 30 height 21
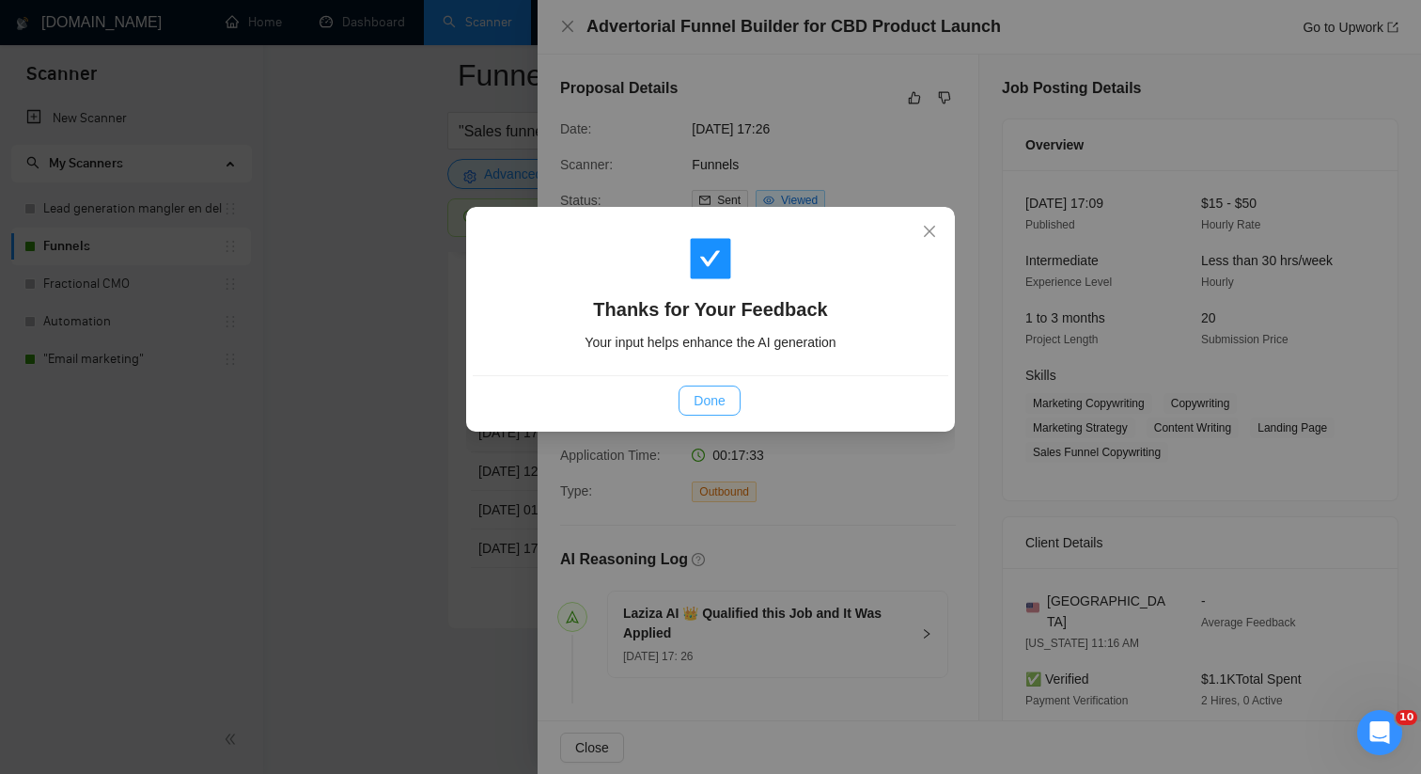
click at [696, 387] on button "Done" at bounding box center [709, 400] width 61 height 30
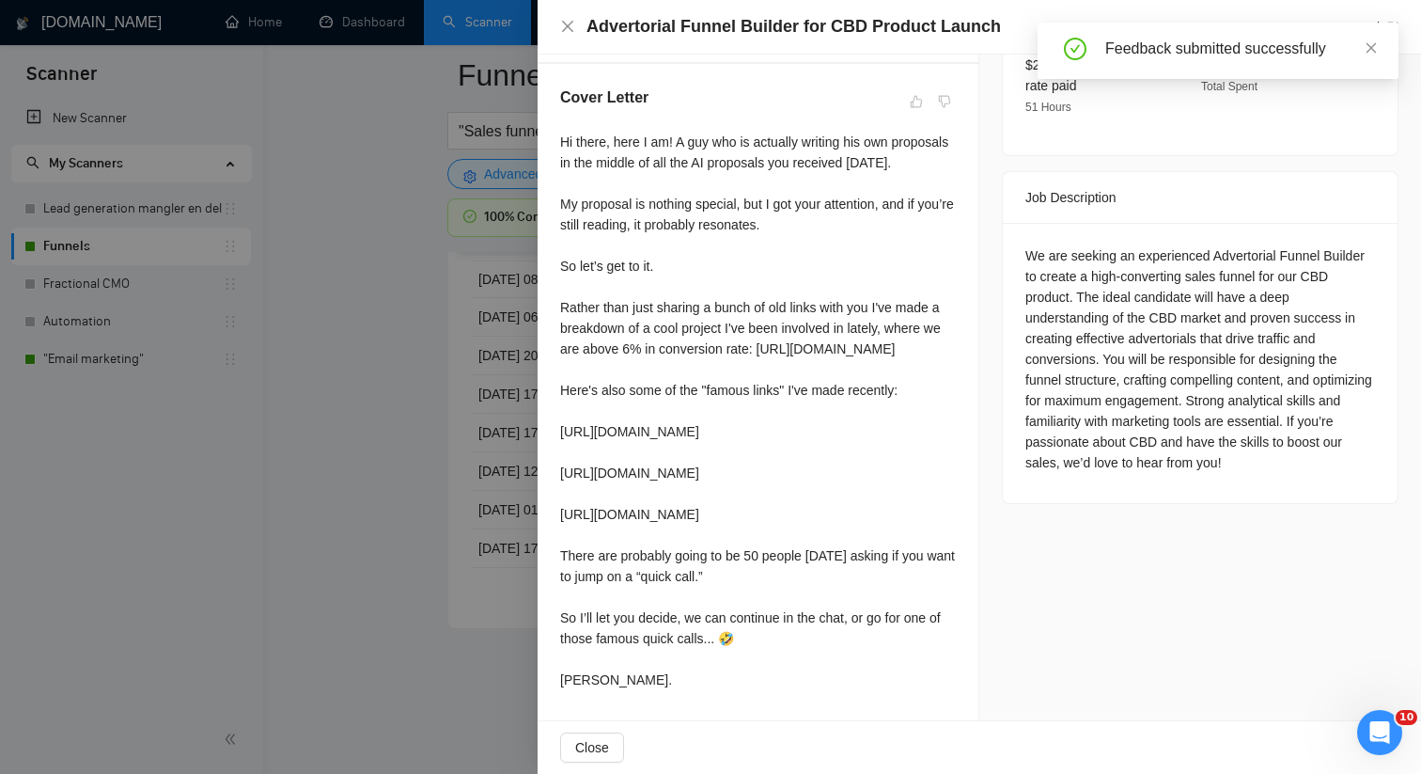
scroll to position [752, 0]
click at [416, 477] on div at bounding box center [710, 387] width 1421 height 774
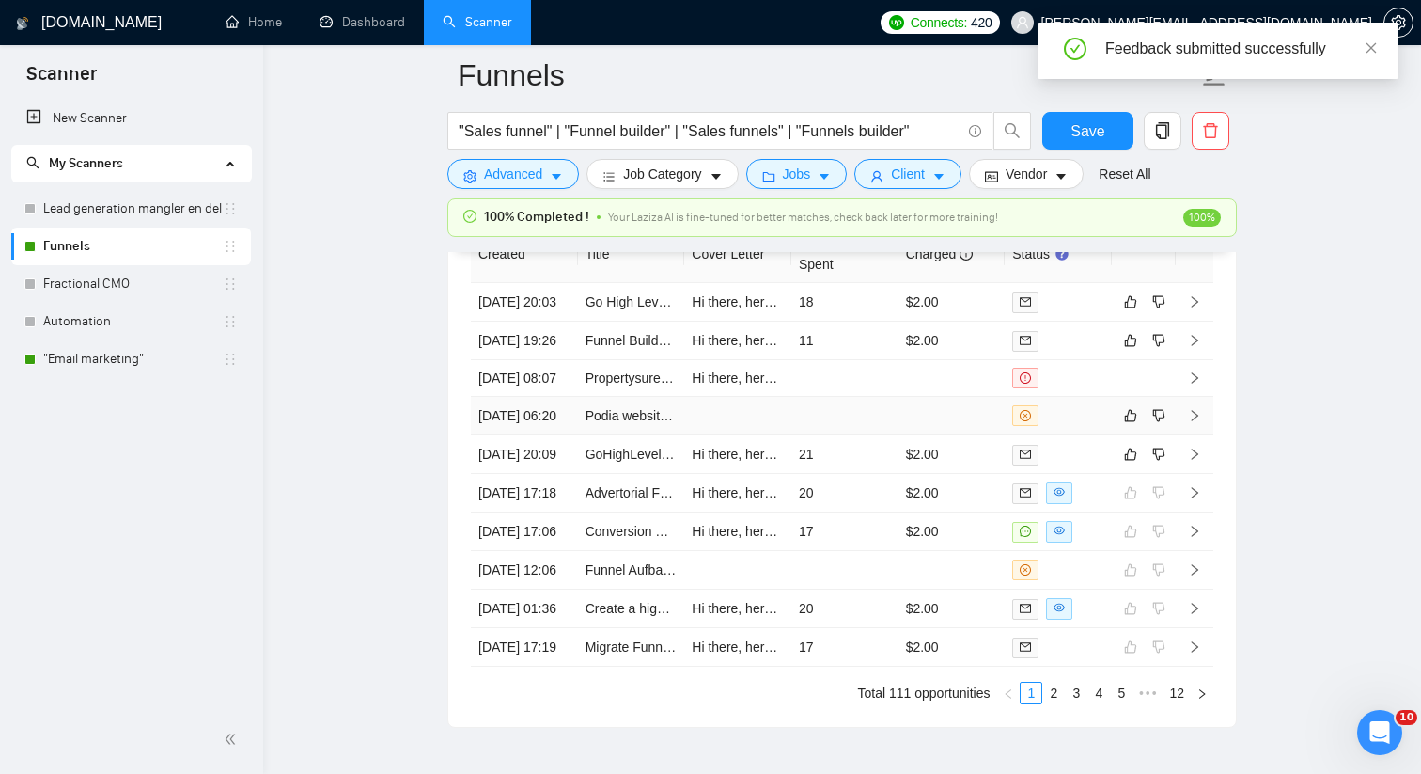
scroll to position [5055, 0]
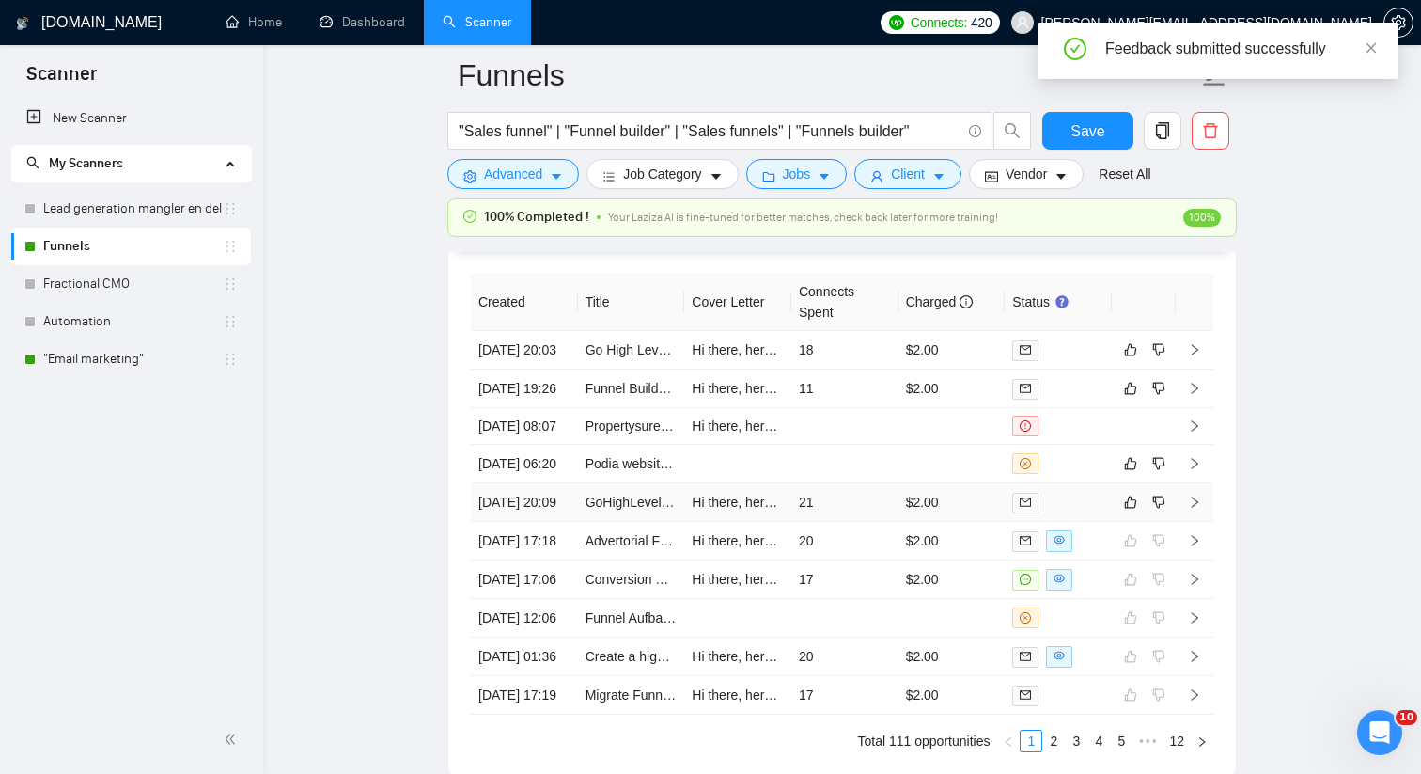
click at [819, 522] on td "21" at bounding box center [844, 502] width 107 height 39
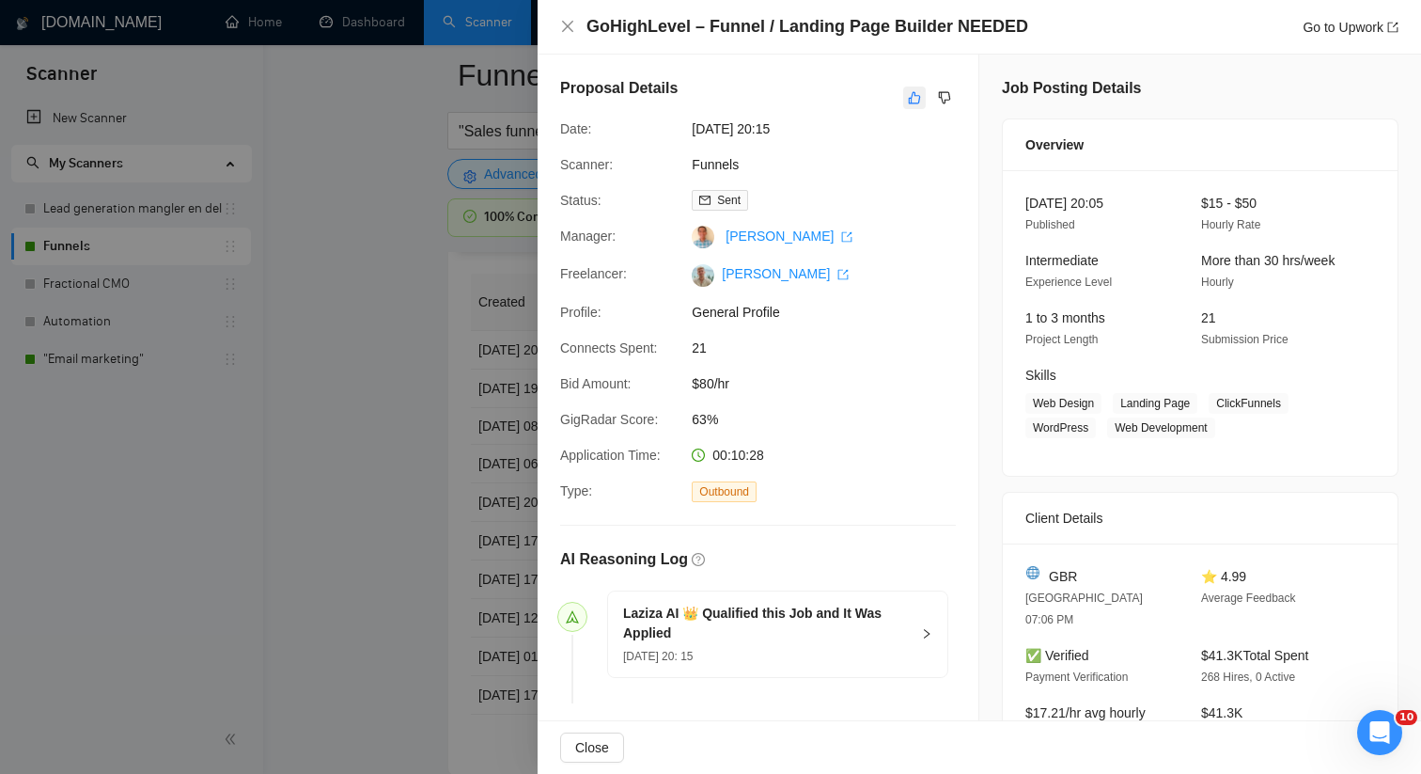
click at [907, 98] on button "button" at bounding box center [914, 97] width 23 height 23
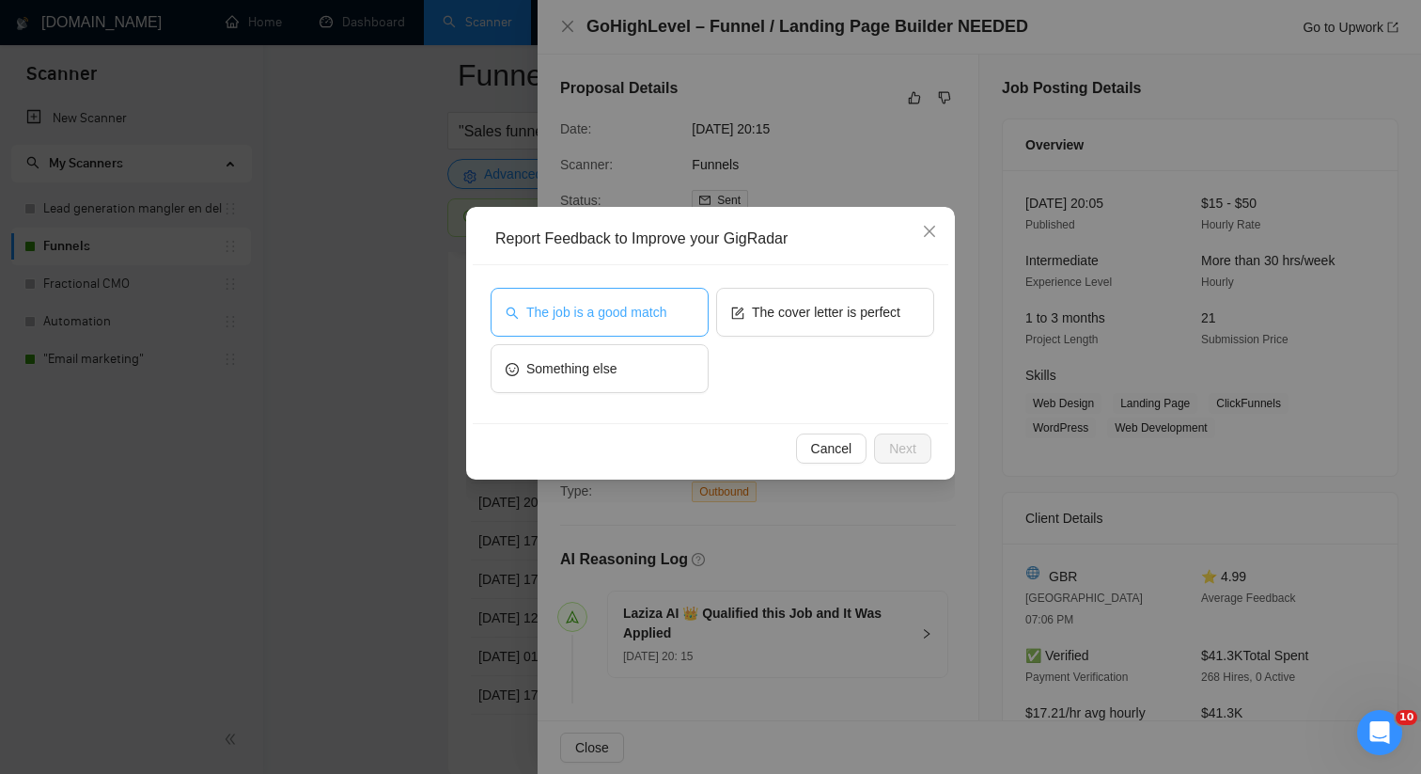
click at [579, 326] on button "The job is a good match" at bounding box center [600, 312] width 218 height 49
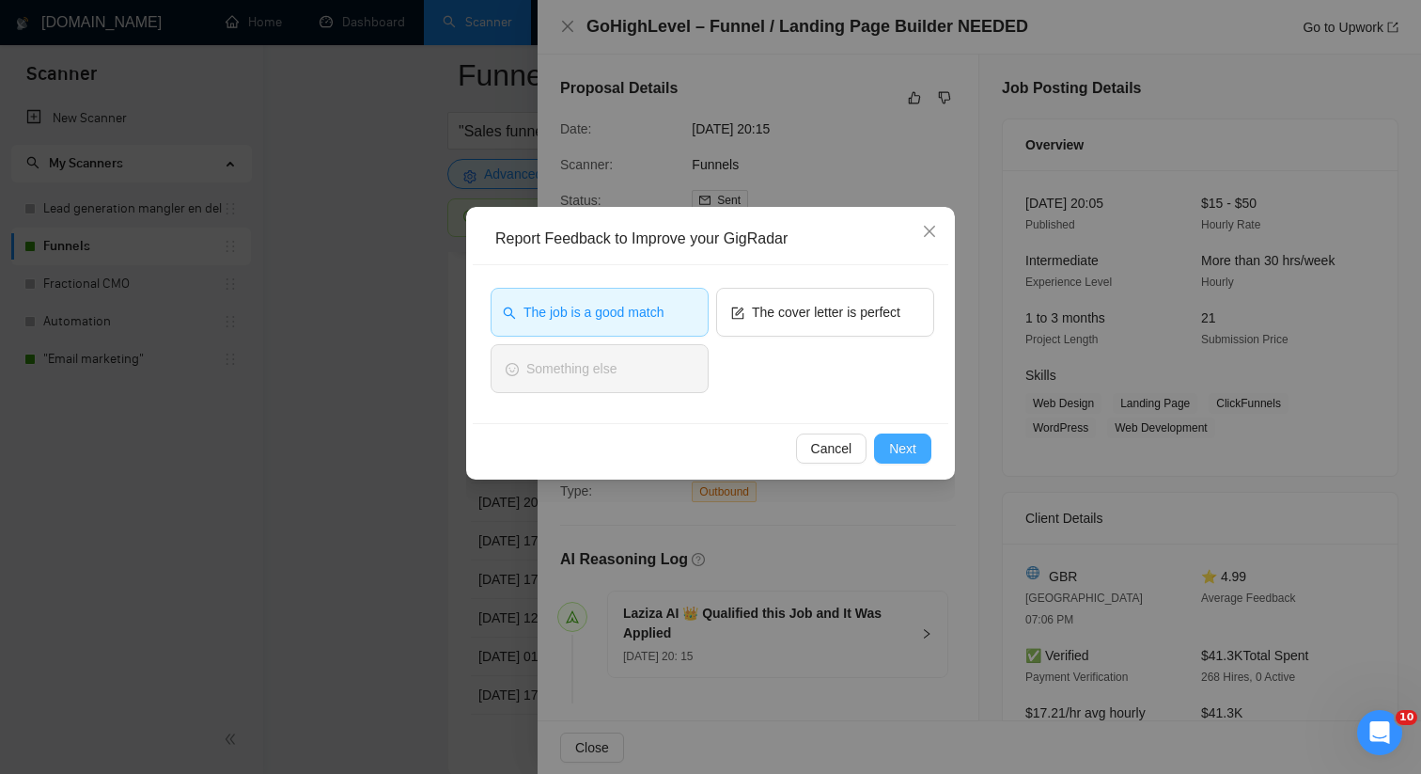
click at [896, 445] on span "Next" at bounding box center [902, 448] width 27 height 21
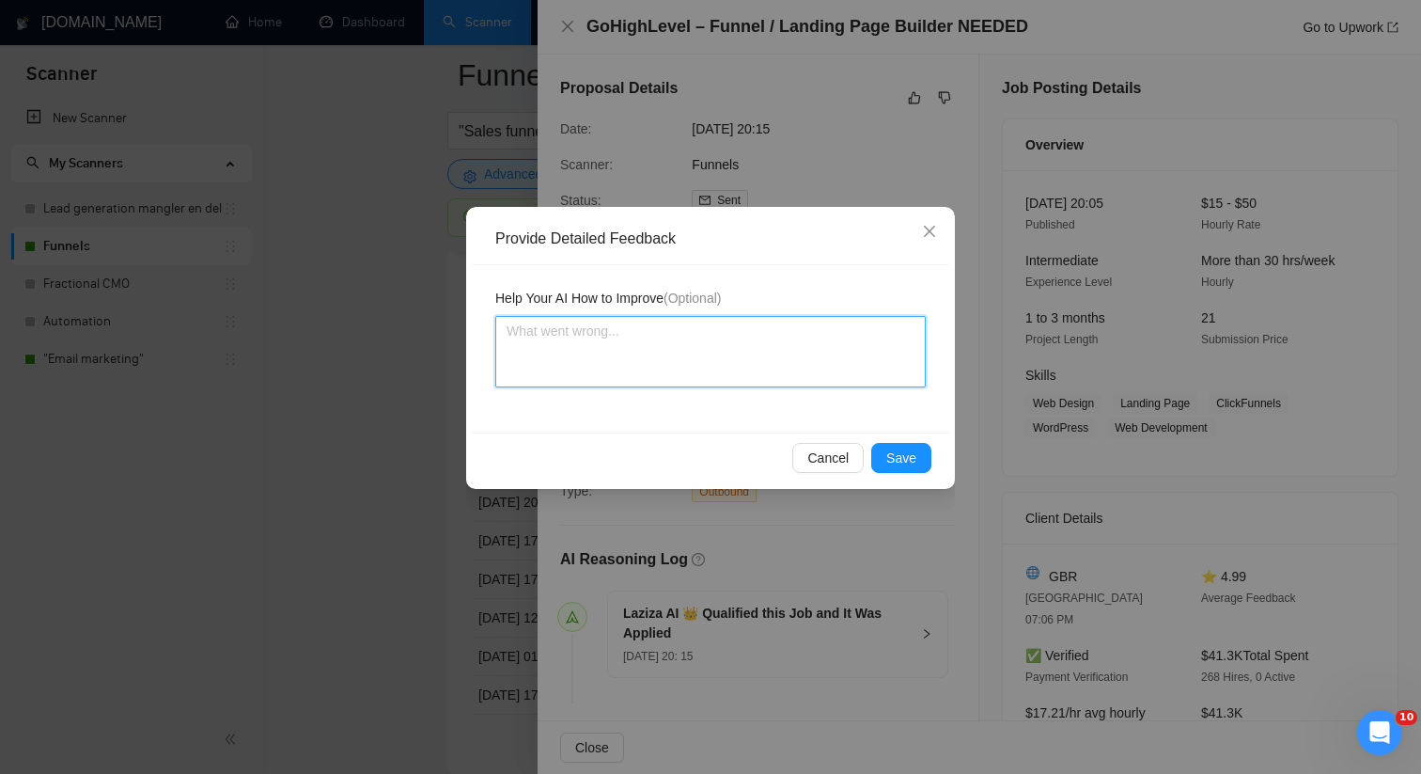
click at [660, 366] on textarea at bounding box center [710, 351] width 430 height 71
paste textarea "This job is a good match for [PERSON_NAME] the freelancer, as this is exactly t…"
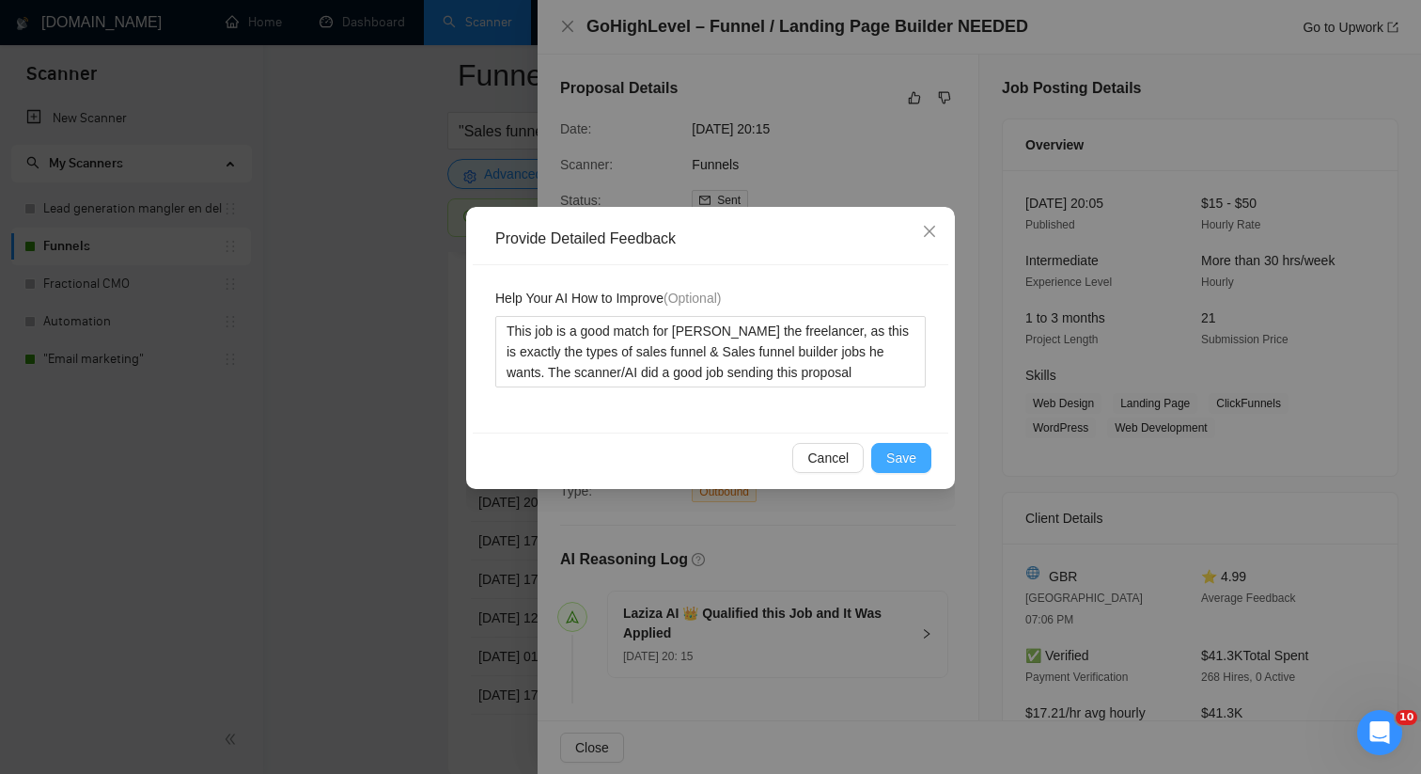
click at [909, 452] on span "Save" at bounding box center [901, 457] width 30 height 21
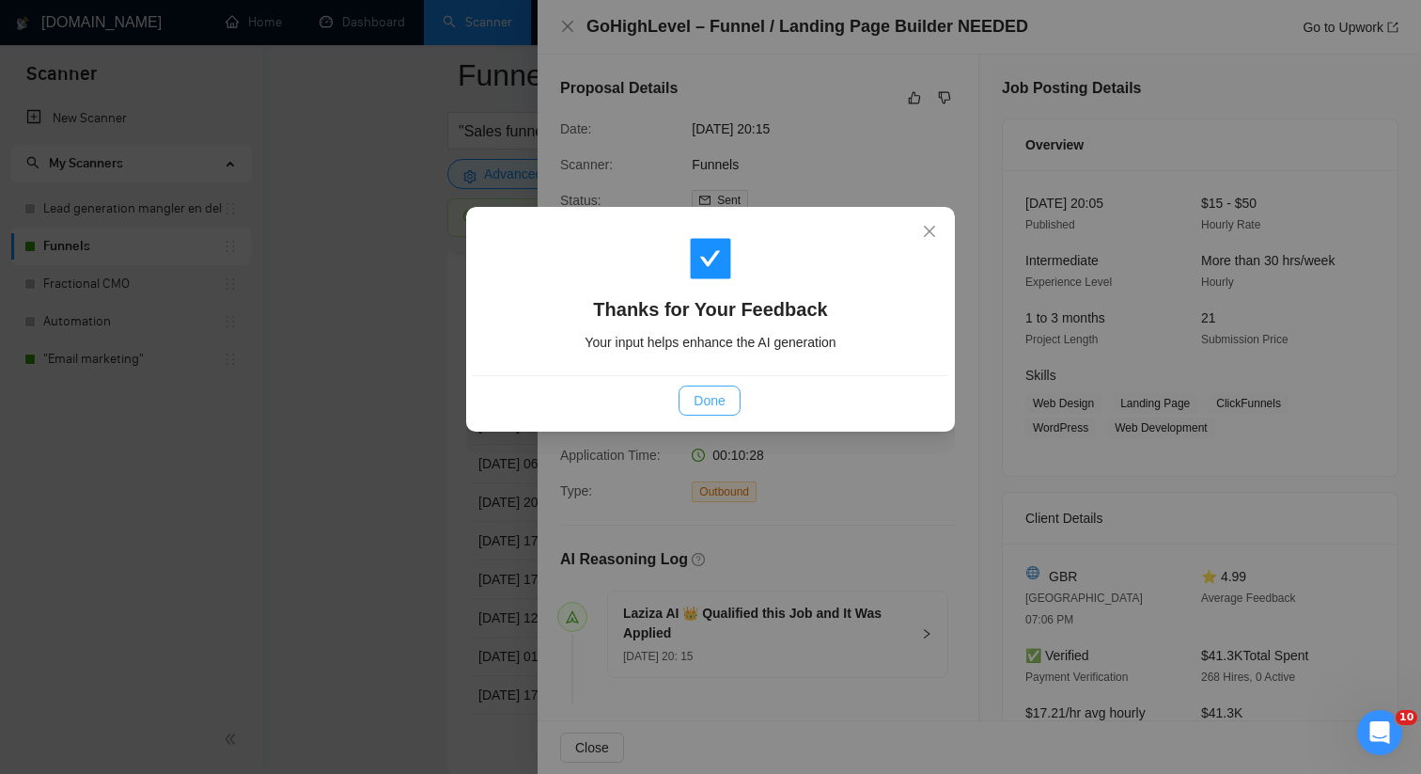
click at [711, 397] on span "Done" at bounding box center [709, 400] width 31 height 21
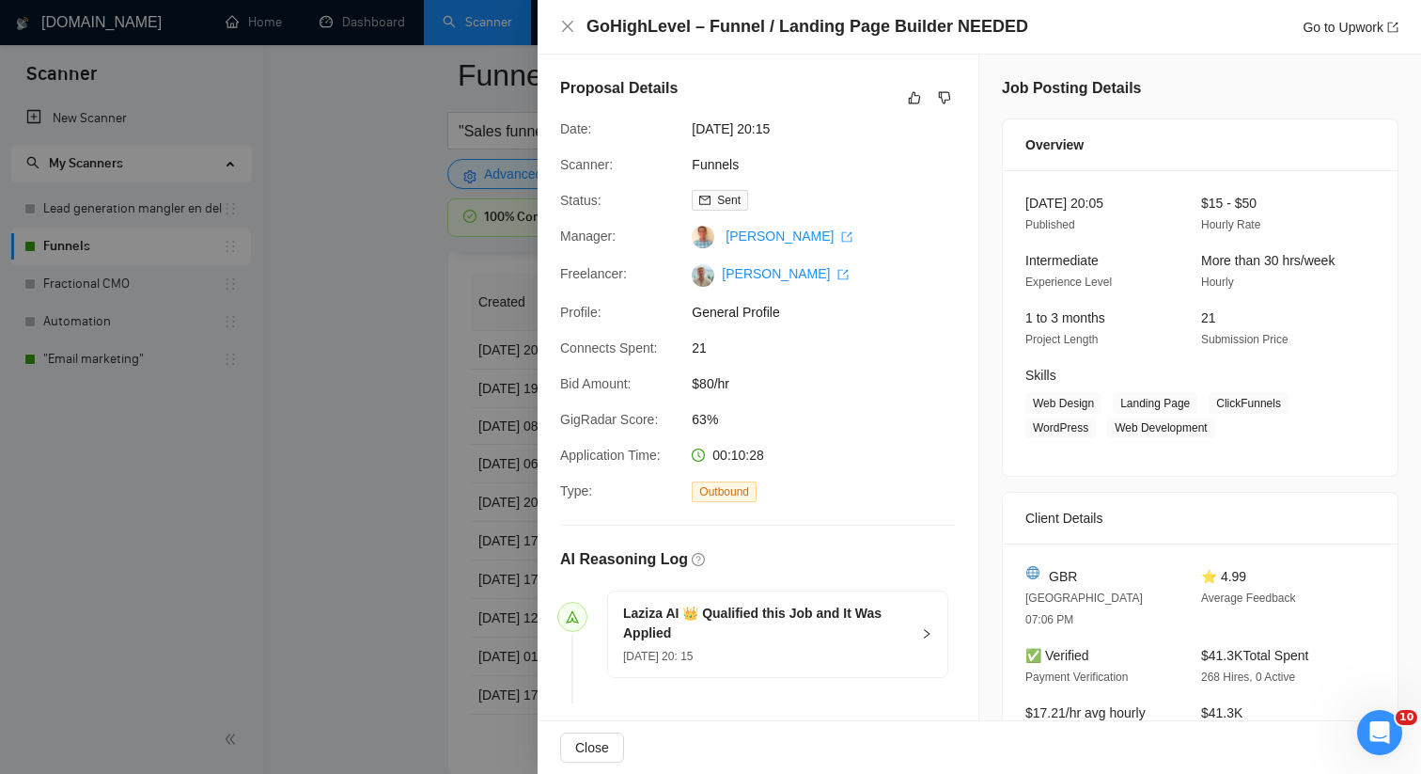
click at [429, 482] on div at bounding box center [710, 387] width 1421 height 774
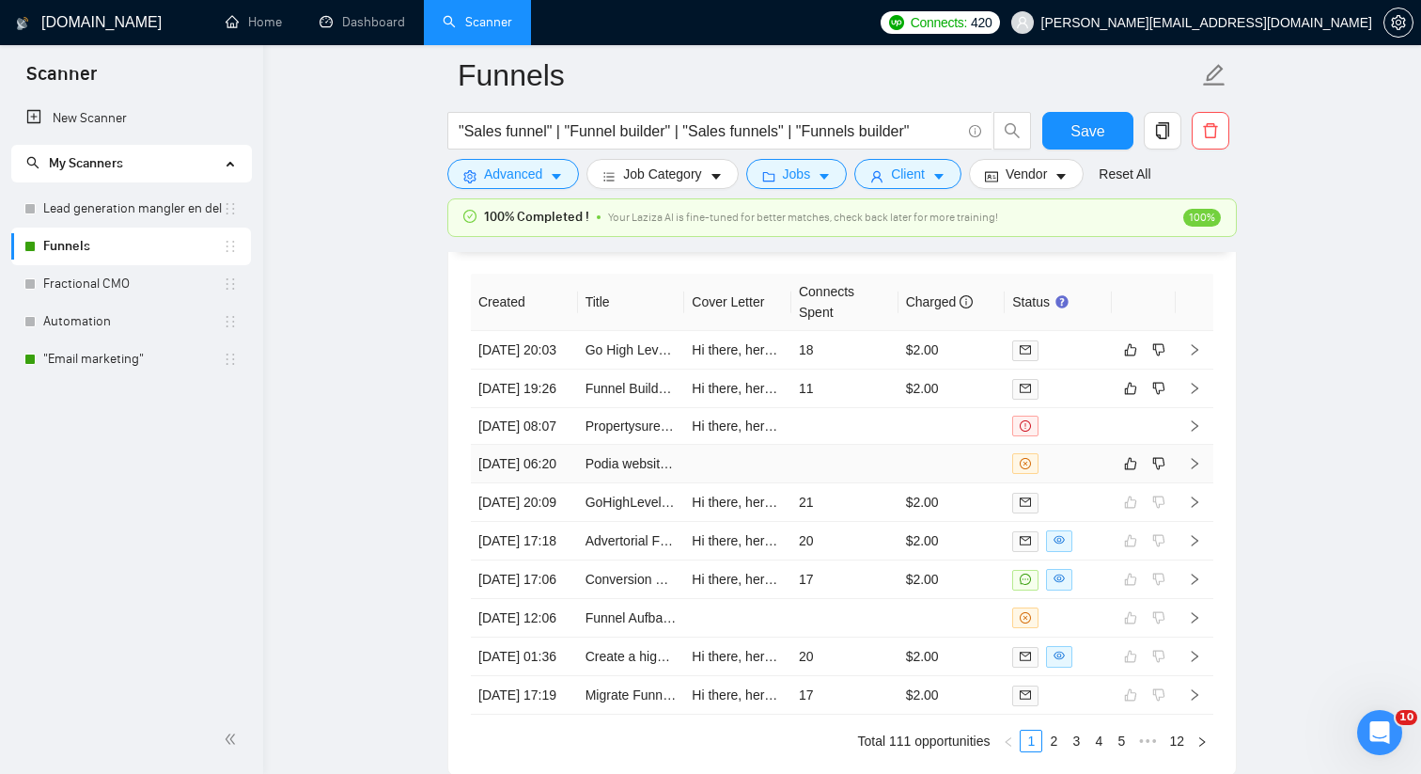
click at [720, 483] on td at bounding box center [737, 464] width 107 height 39
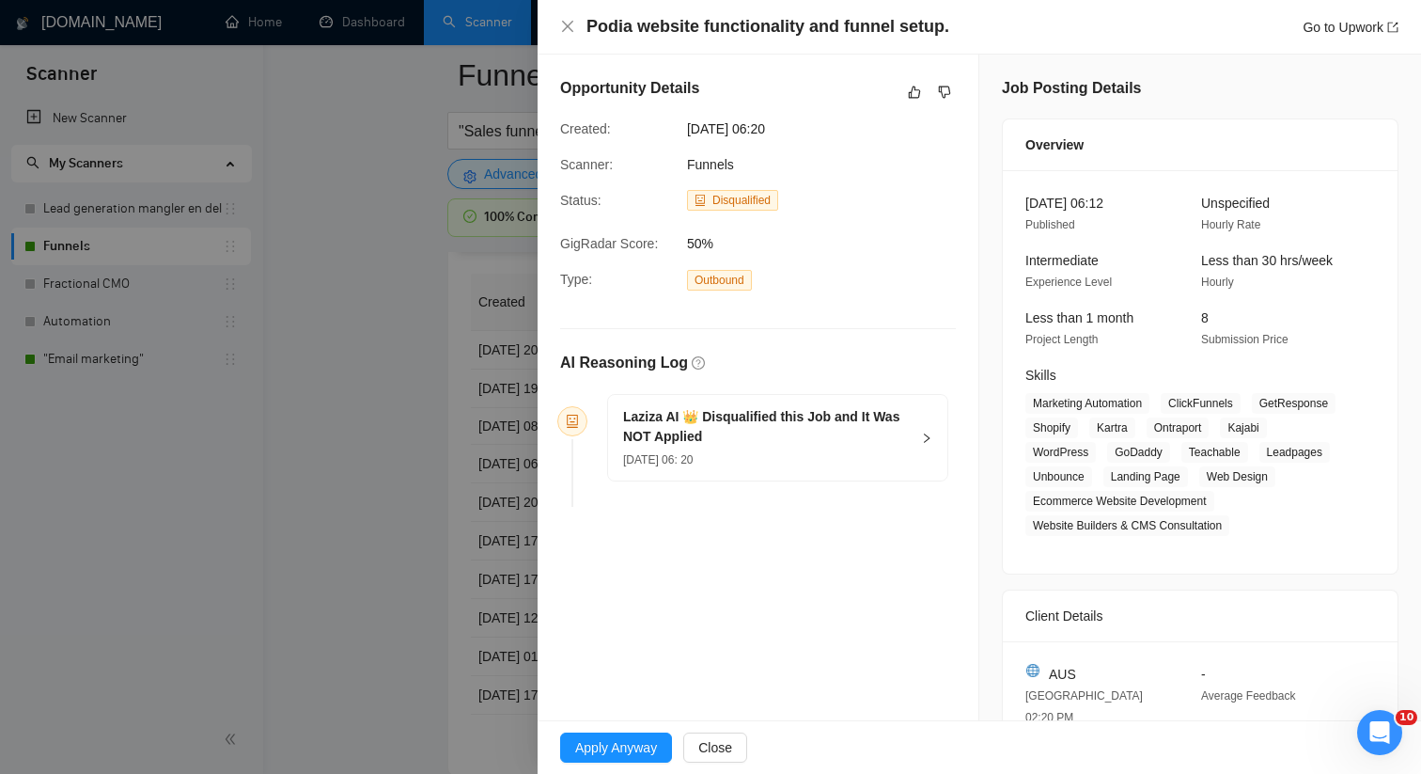
click at [416, 378] on div at bounding box center [710, 387] width 1421 height 774
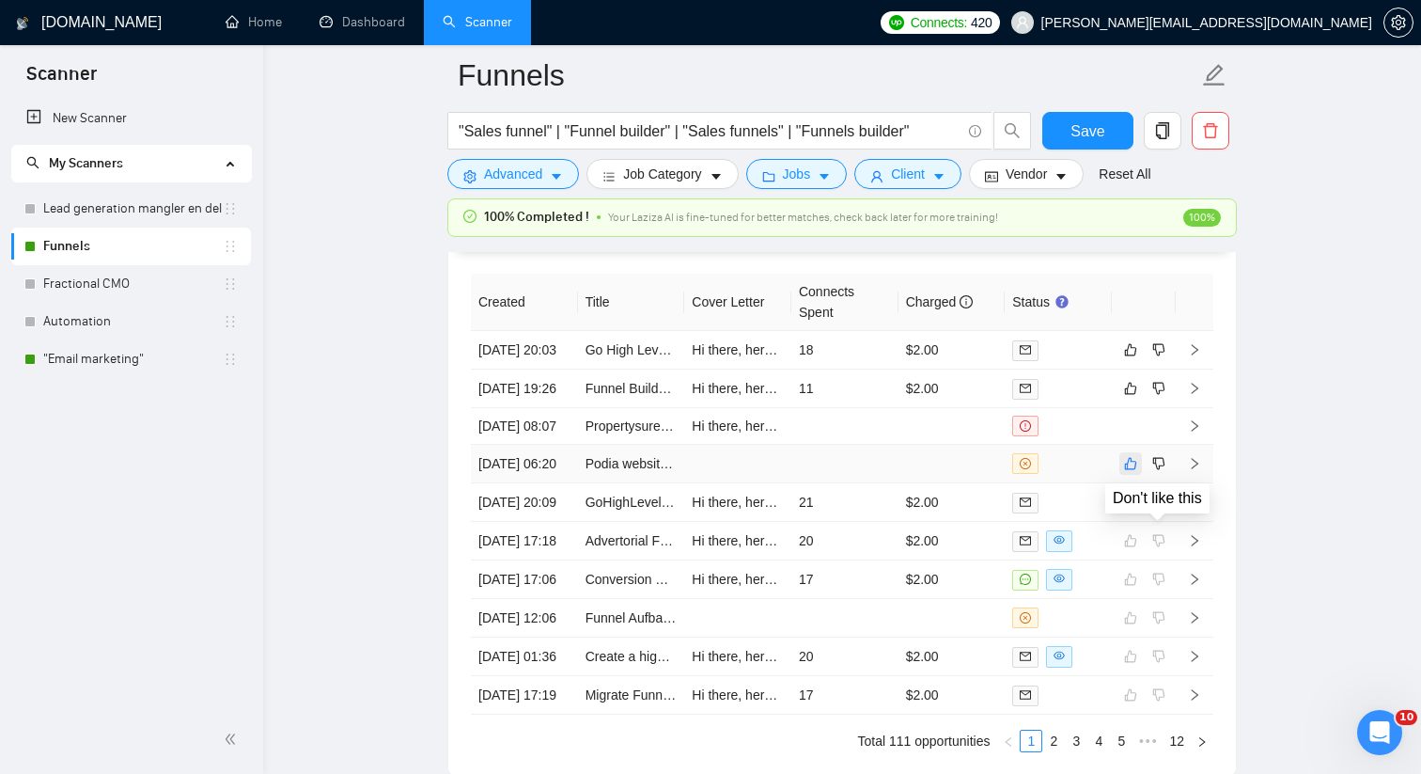
click at [1137, 475] on button "button" at bounding box center [1130, 463] width 23 height 23
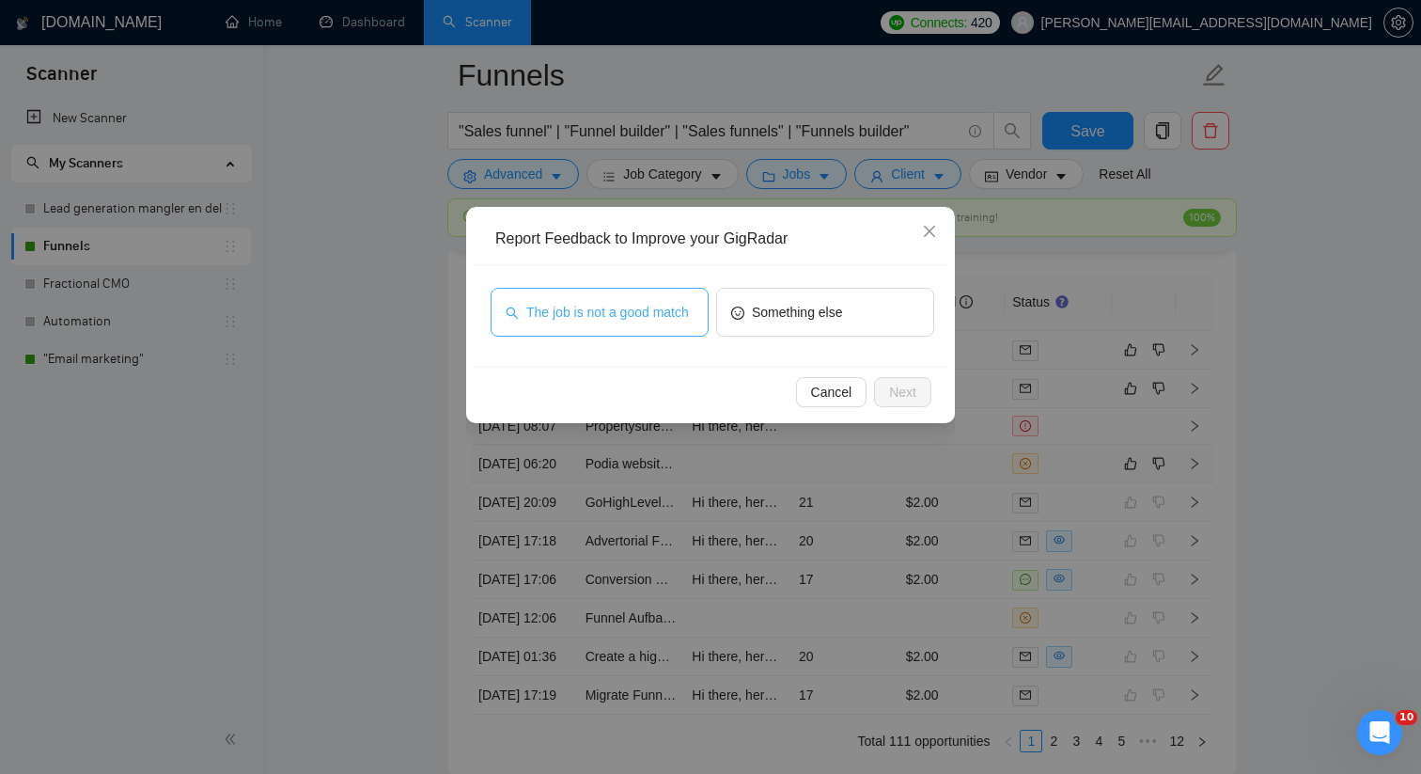
click at [663, 320] on span "The job is not a good match" at bounding box center [607, 312] width 163 height 21
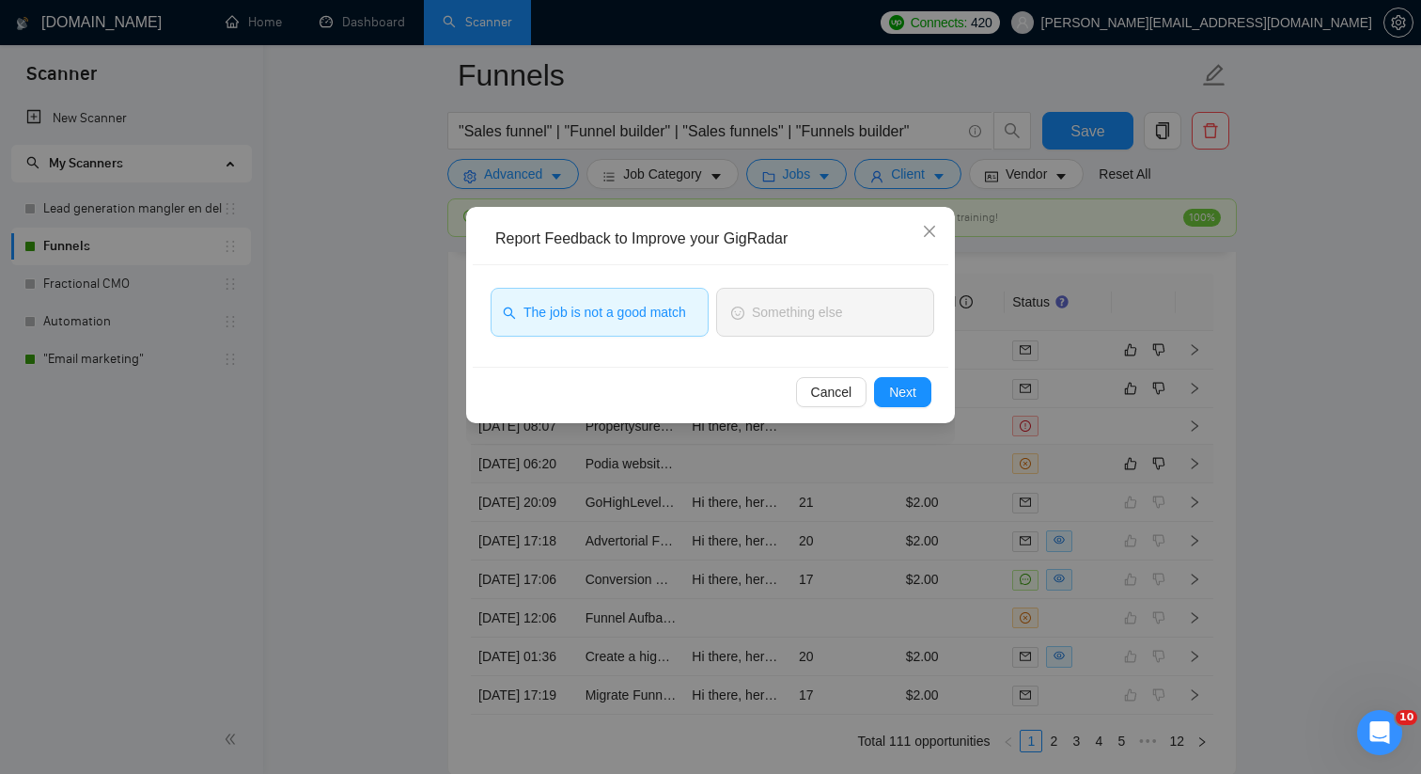
click at [931, 392] on div "Cancel Next" at bounding box center [711, 392] width 476 height 50
click at [895, 384] on span "Next" at bounding box center [902, 392] width 27 height 21
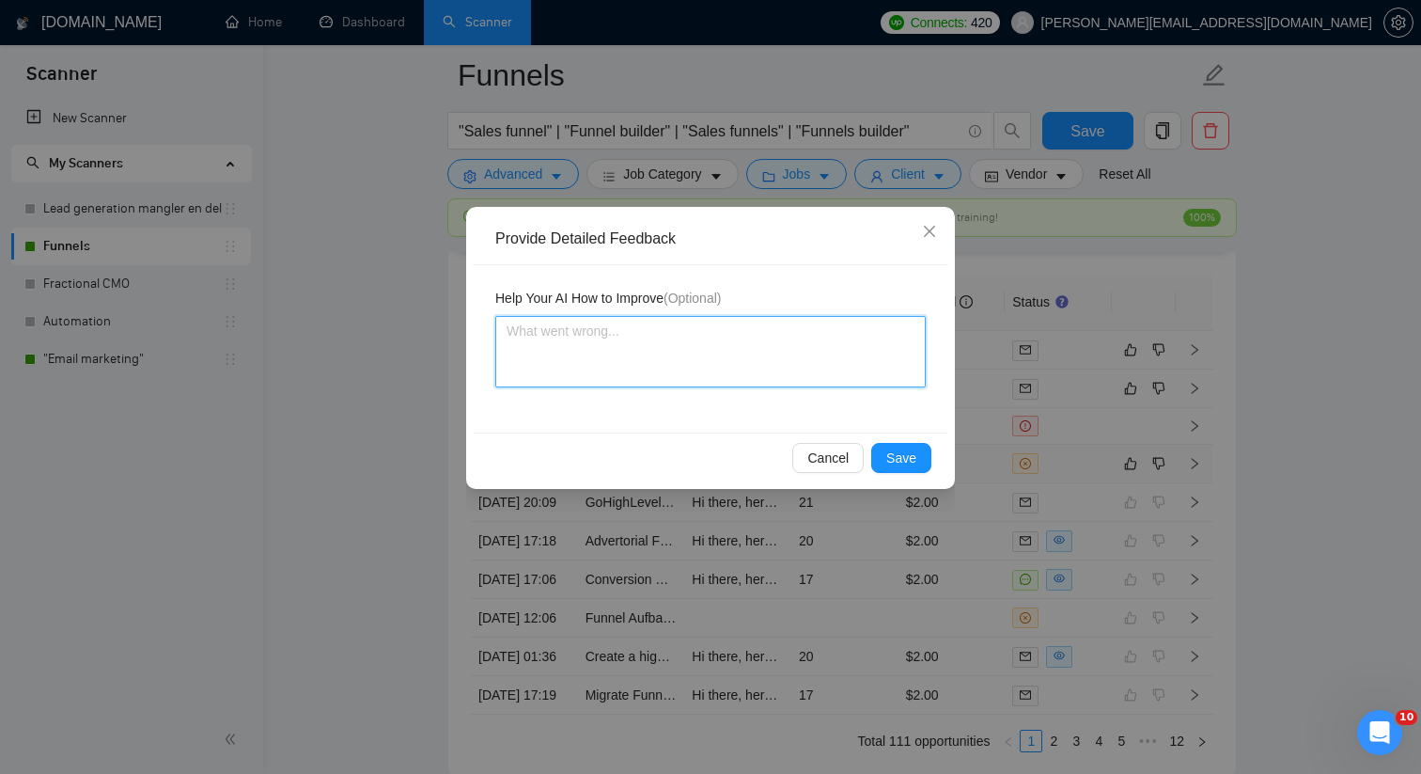
click at [790, 382] on textarea at bounding box center [710, 351] width 430 height 71
paste textarea "This job is not relevant as it does not contain actually funnel building. [PERS…"
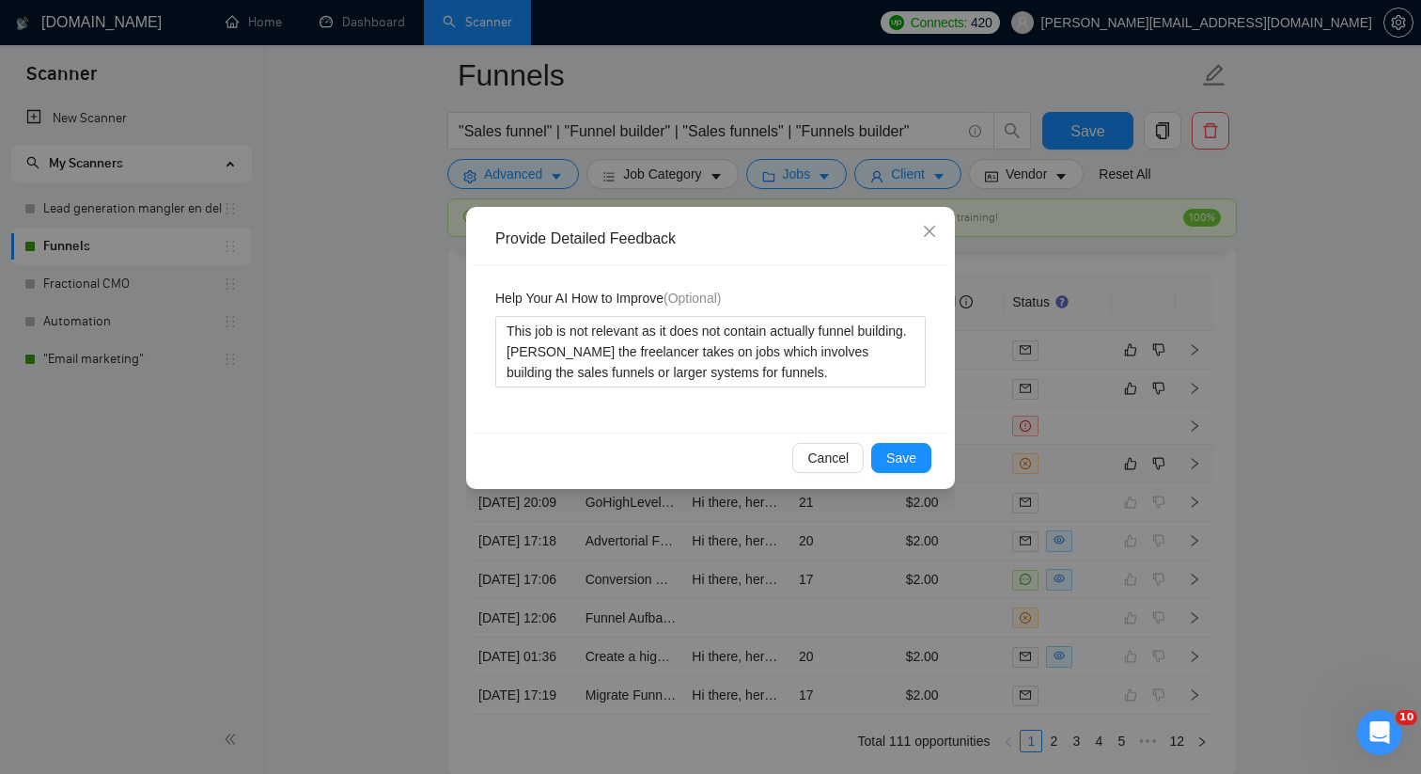
click at [908, 475] on div "Cancel Save" at bounding box center [711, 457] width 476 height 50
click at [893, 449] on span "Save" at bounding box center [901, 457] width 30 height 21
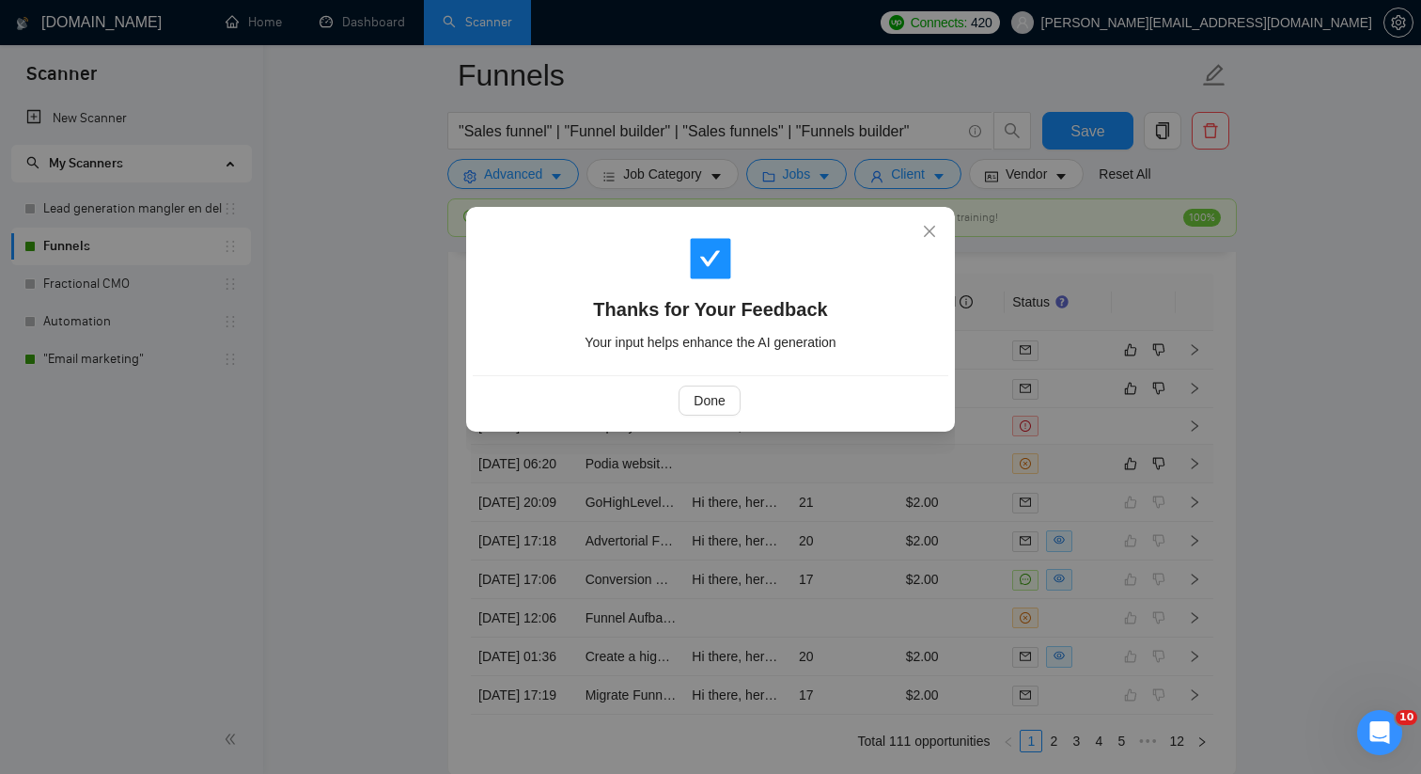
click at [848, 393] on div "Done" at bounding box center [710, 400] width 444 height 30
click at [713, 391] on span "Done" at bounding box center [709, 400] width 31 height 21
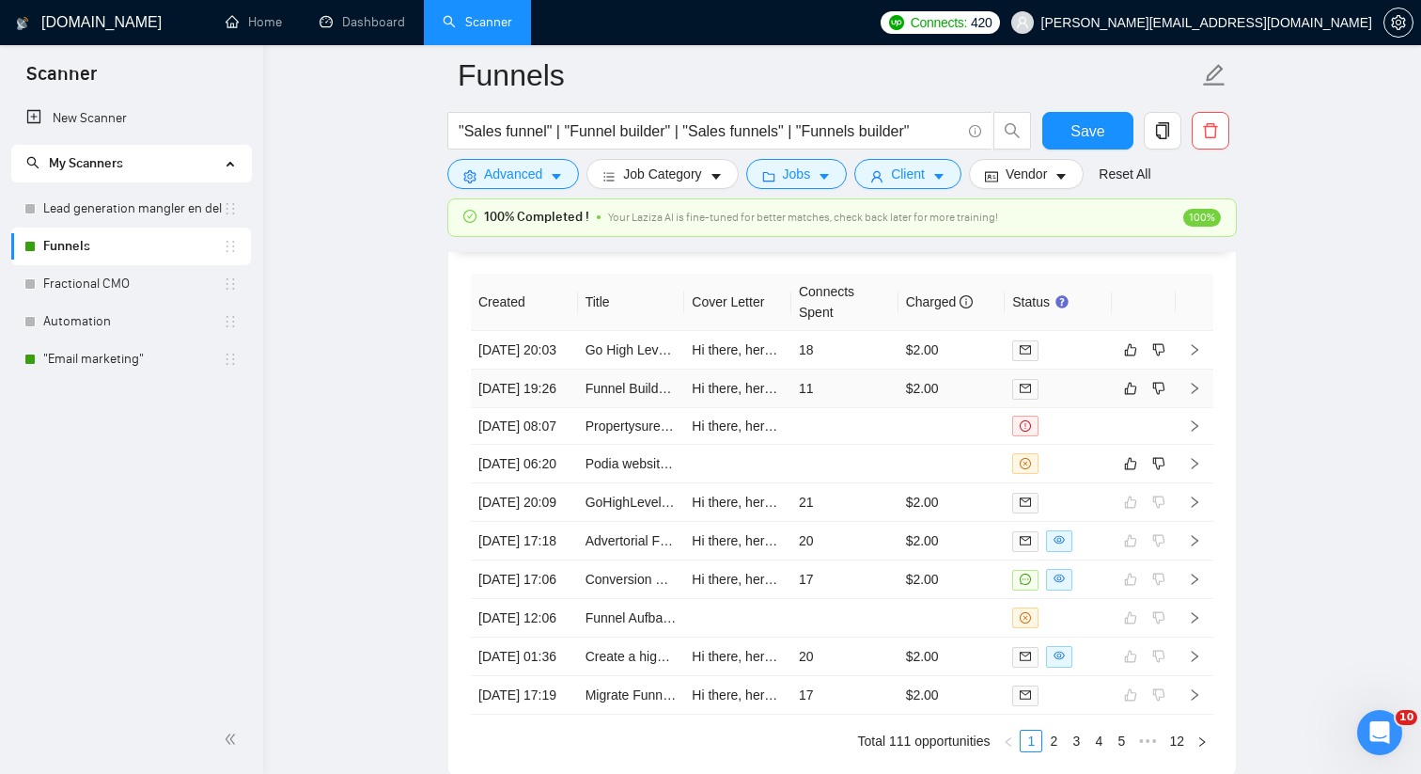
click at [869, 408] on td "11" at bounding box center [844, 388] width 107 height 39
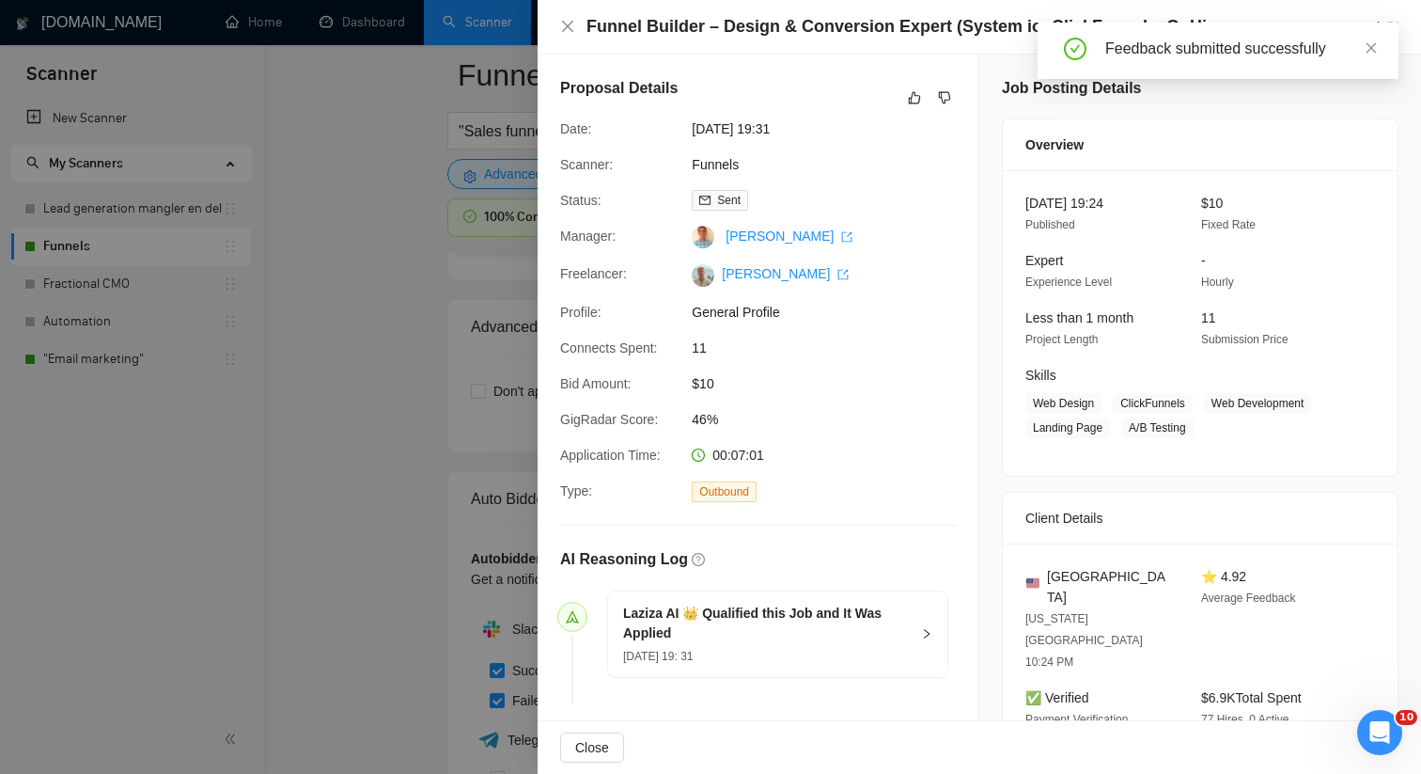
scroll to position [4181, 0]
click at [1375, 44] on icon "close" at bounding box center [1371, 47] width 13 height 13
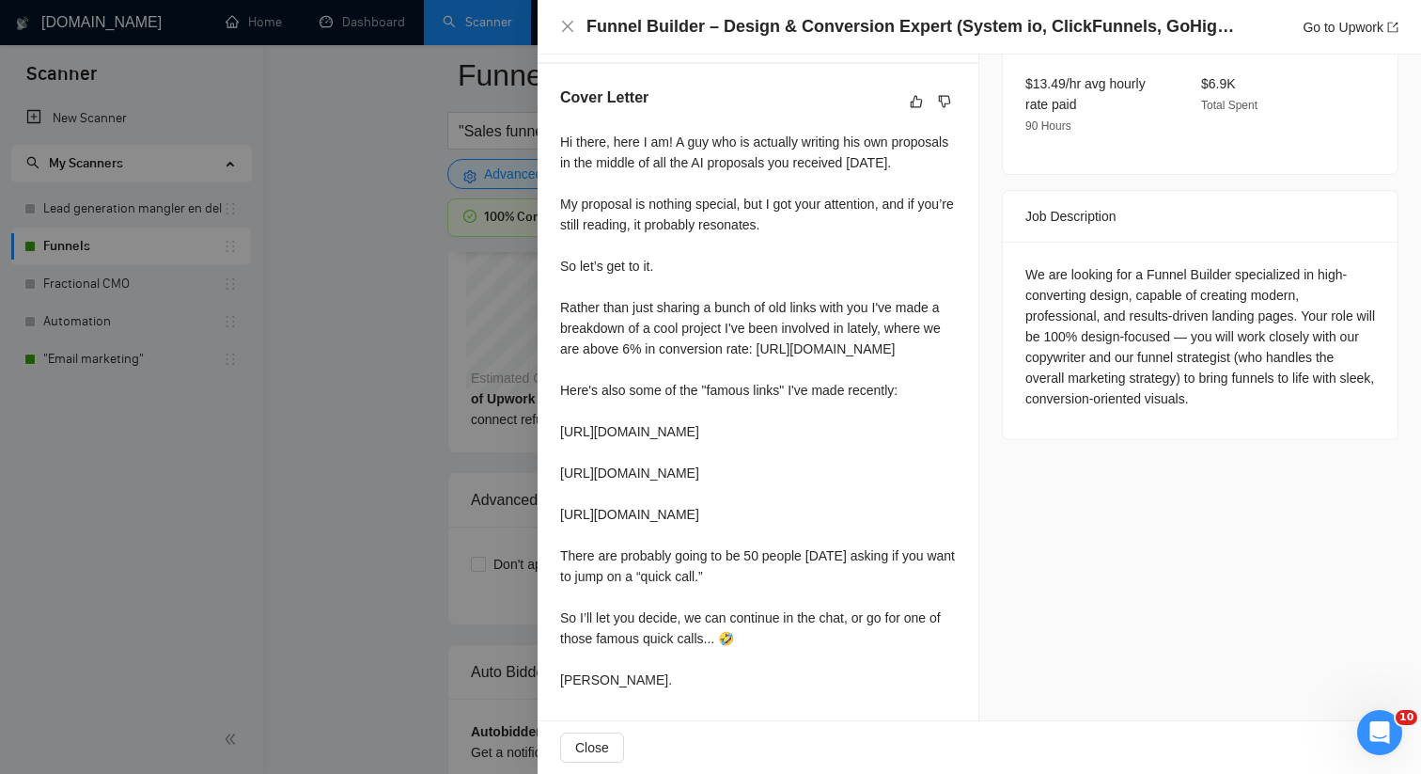
scroll to position [0, 0]
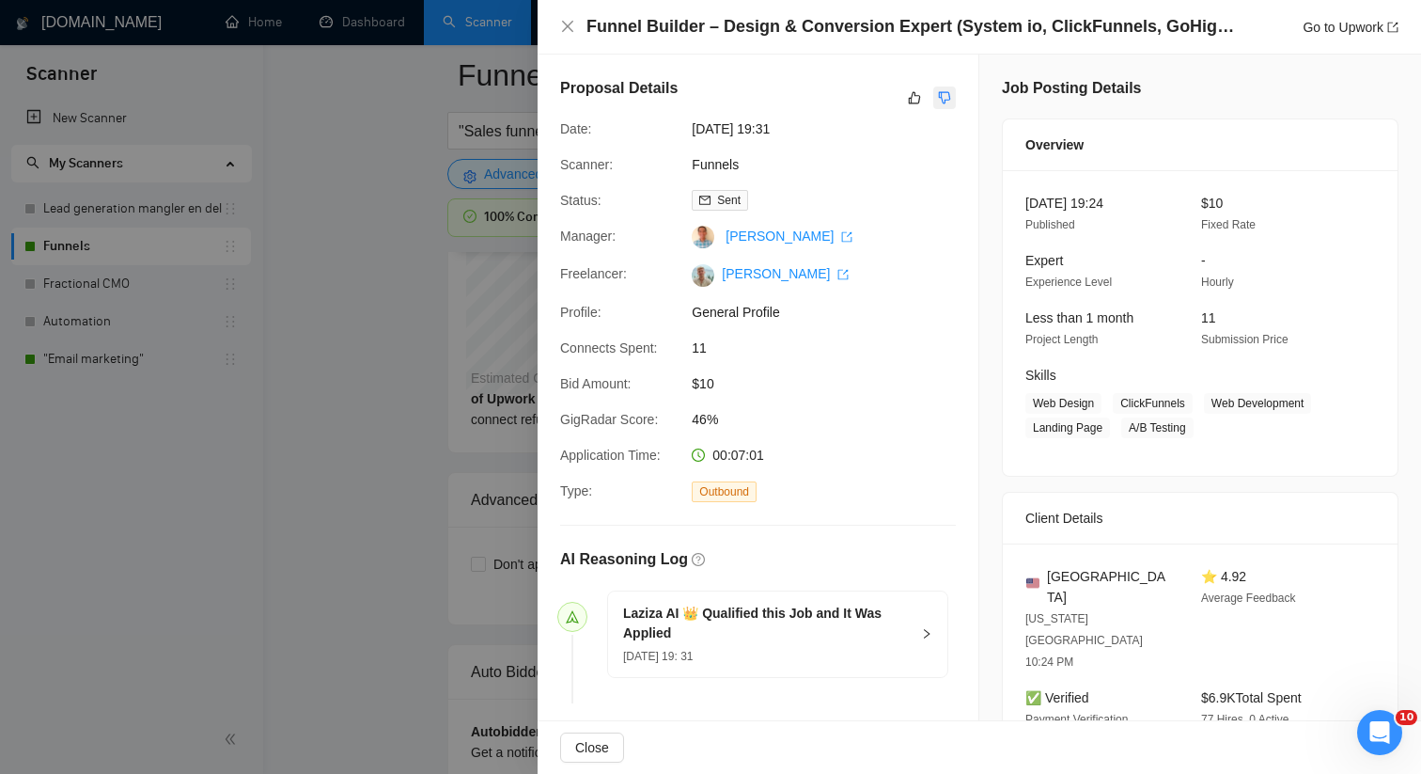
click at [937, 88] on button "button" at bounding box center [944, 97] width 23 height 23
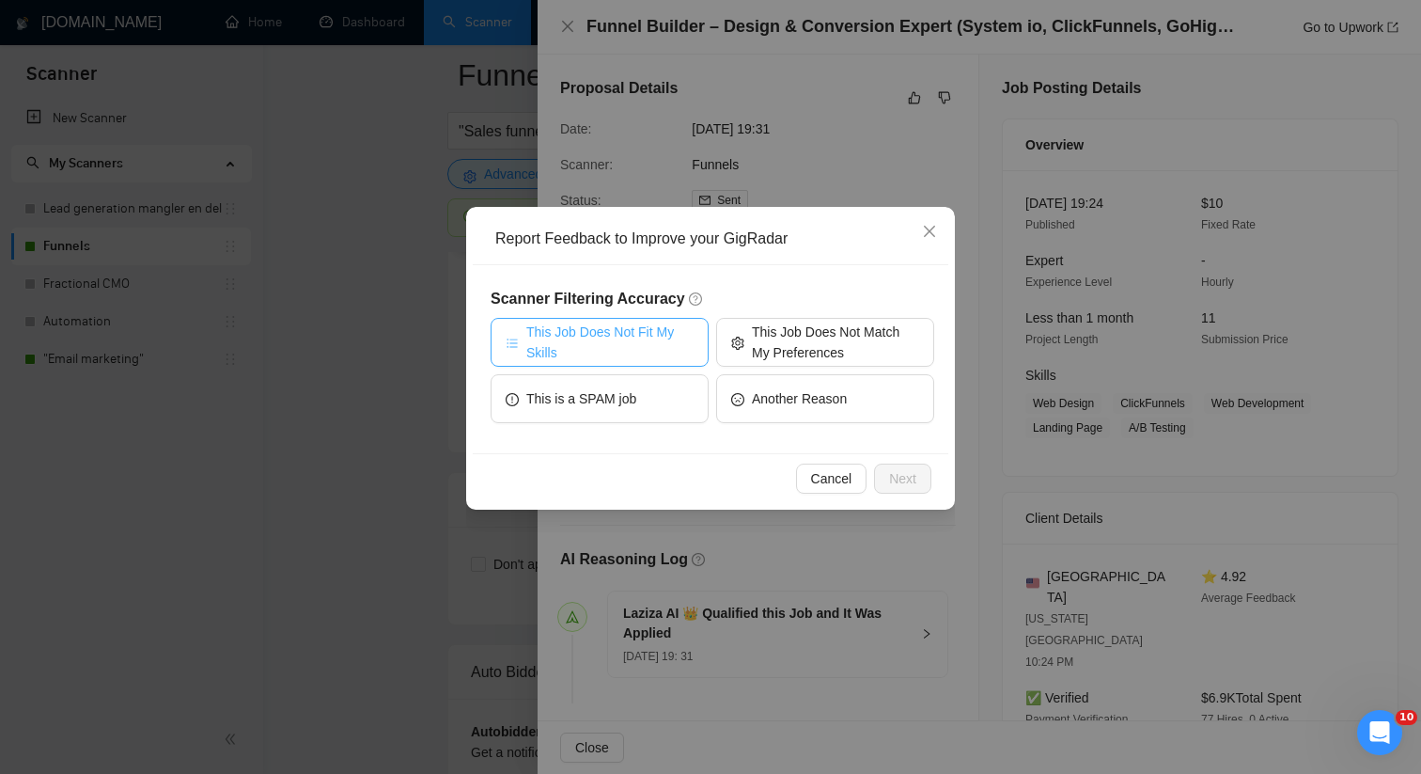
drag, startPoint x: 637, startPoint y: 352, endPoint x: 633, endPoint y: 178, distance: 174.9
click at [632, 178] on div "Report Feedback to Improve your GigRadar Scanner Filtering Accuracy This Job Do…" at bounding box center [710, 387] width 1421 height 774
click at [640, 312] on div "Scanner Filtering Accuracy This Job Does Not Fit My Skills This Job Does Not Ma…" at bounding box center [713, 359] width 444 height 143
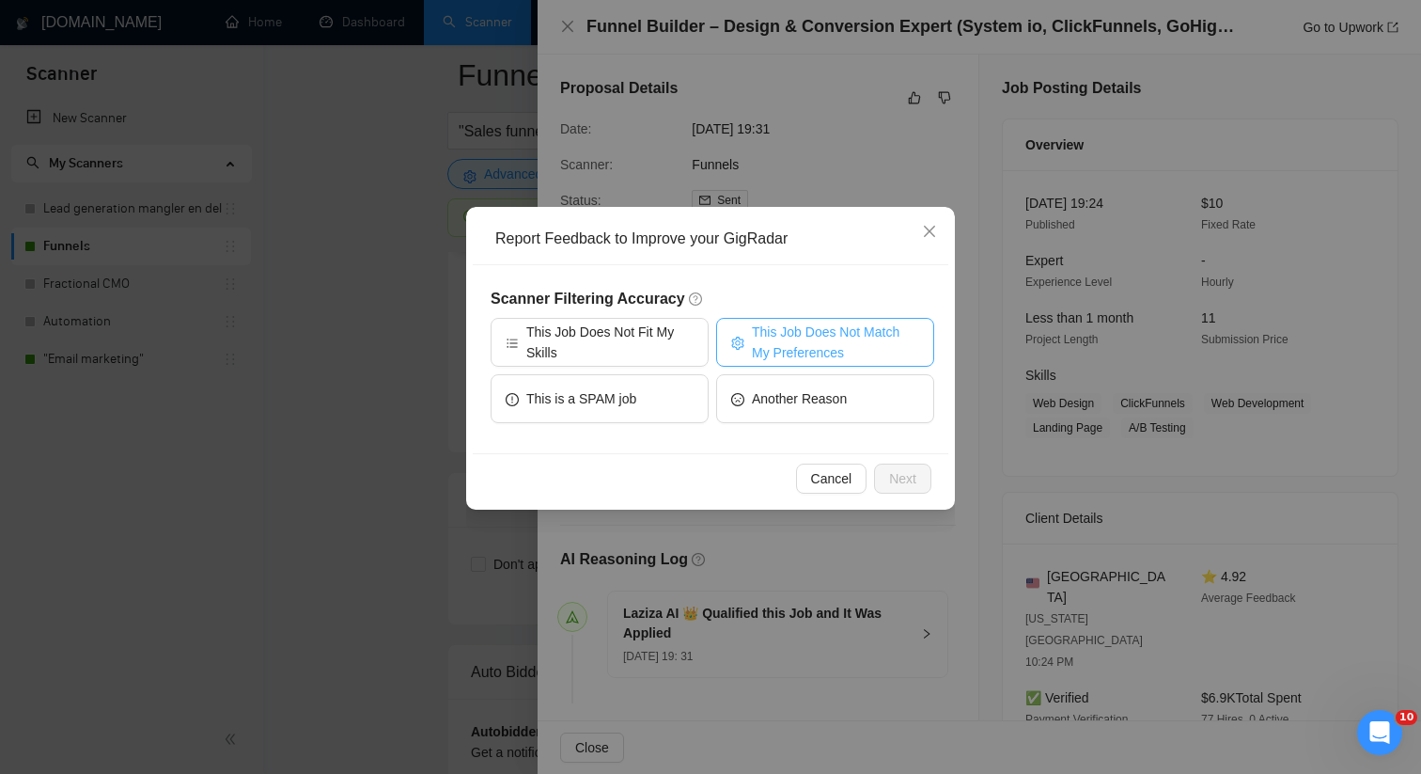
click at [807, 329] on span "This Job Does Not Match My Preferences" at bounding box center [835, 341] width 167 height 41
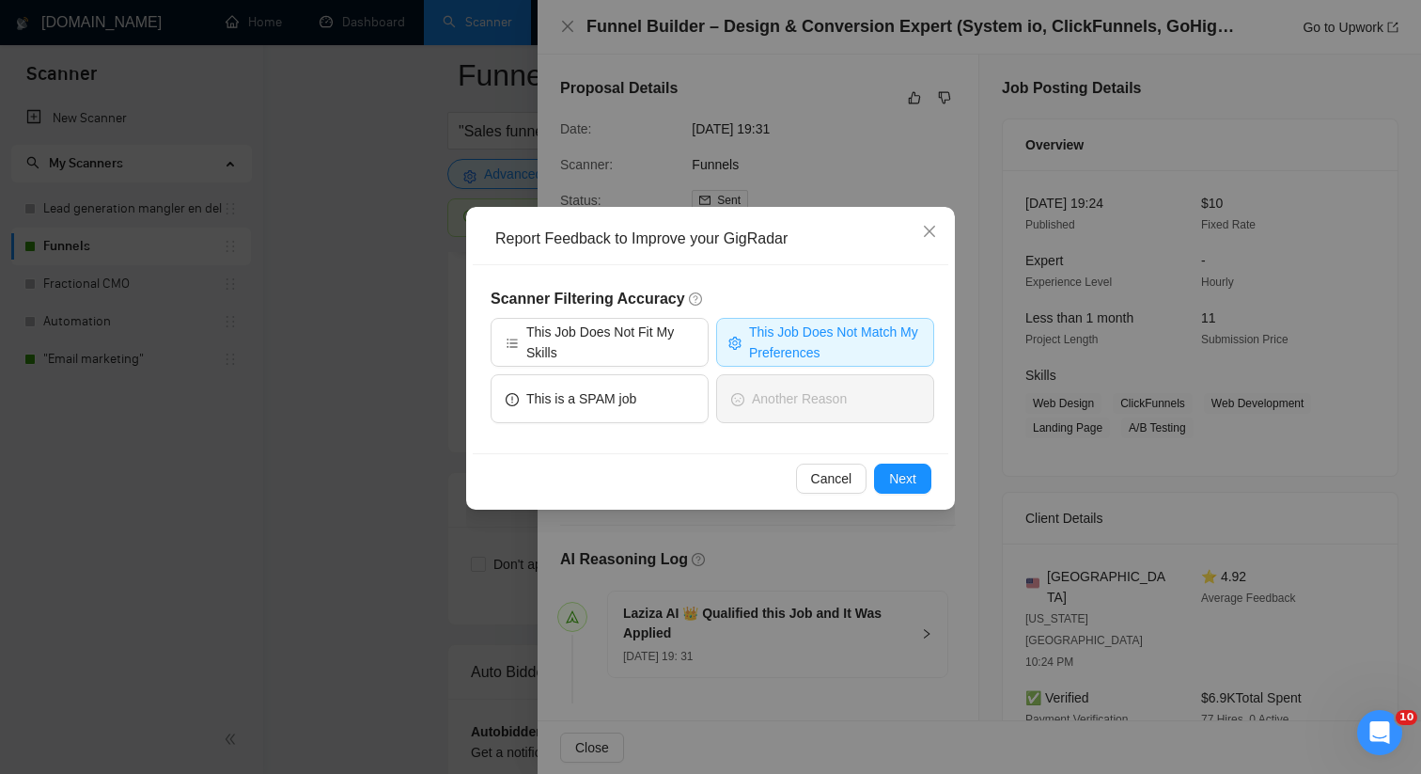
click at [914, 462] on div "Cancel Next" at bounding box center [711, 478] width 476 height 50
click at [910, 480] on span "Next" at bounding box center [902, 478] width 27 height 21
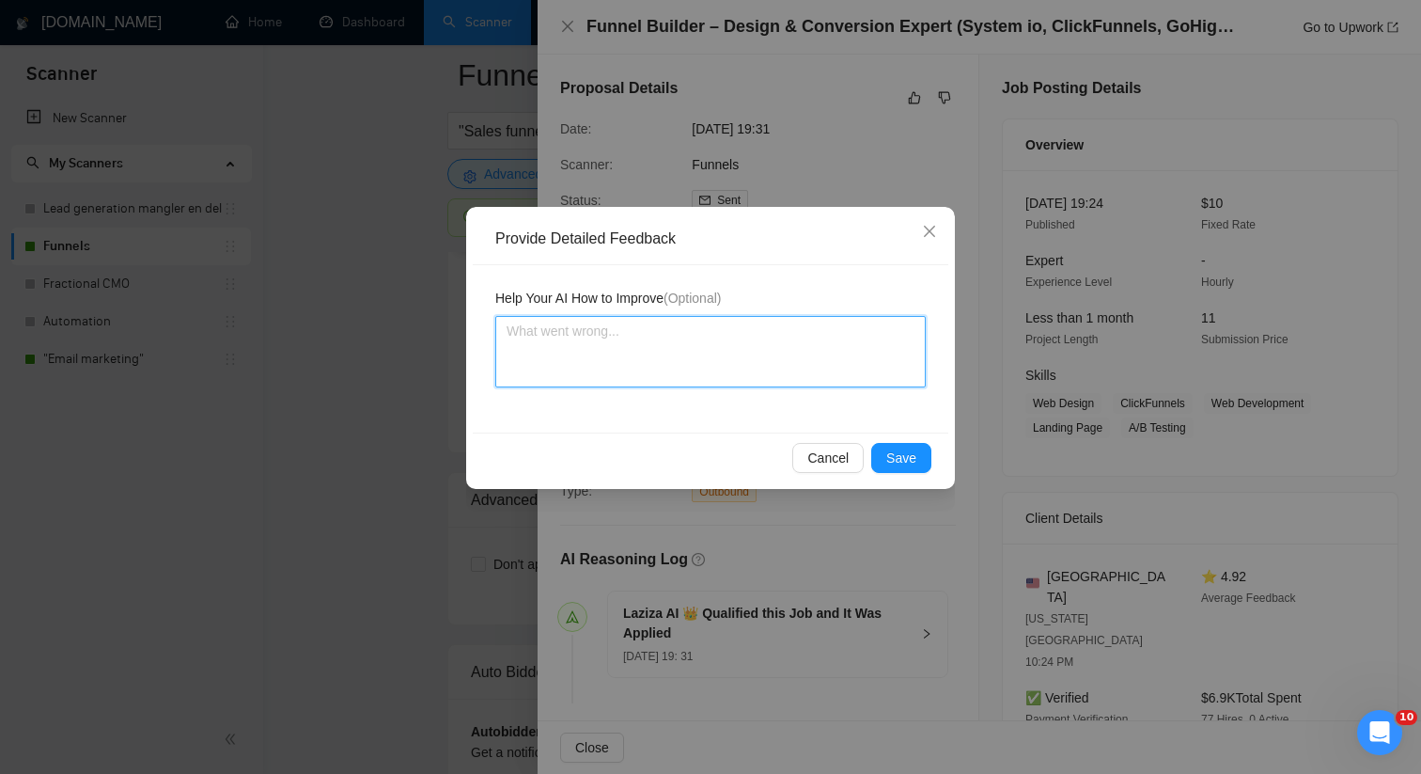
click at [783, 363] on textarea at bounding box center [710, 351] width 430 height 71
paste textarea "This job is not relevant as it does not contain actually funnel building. [PERS…"
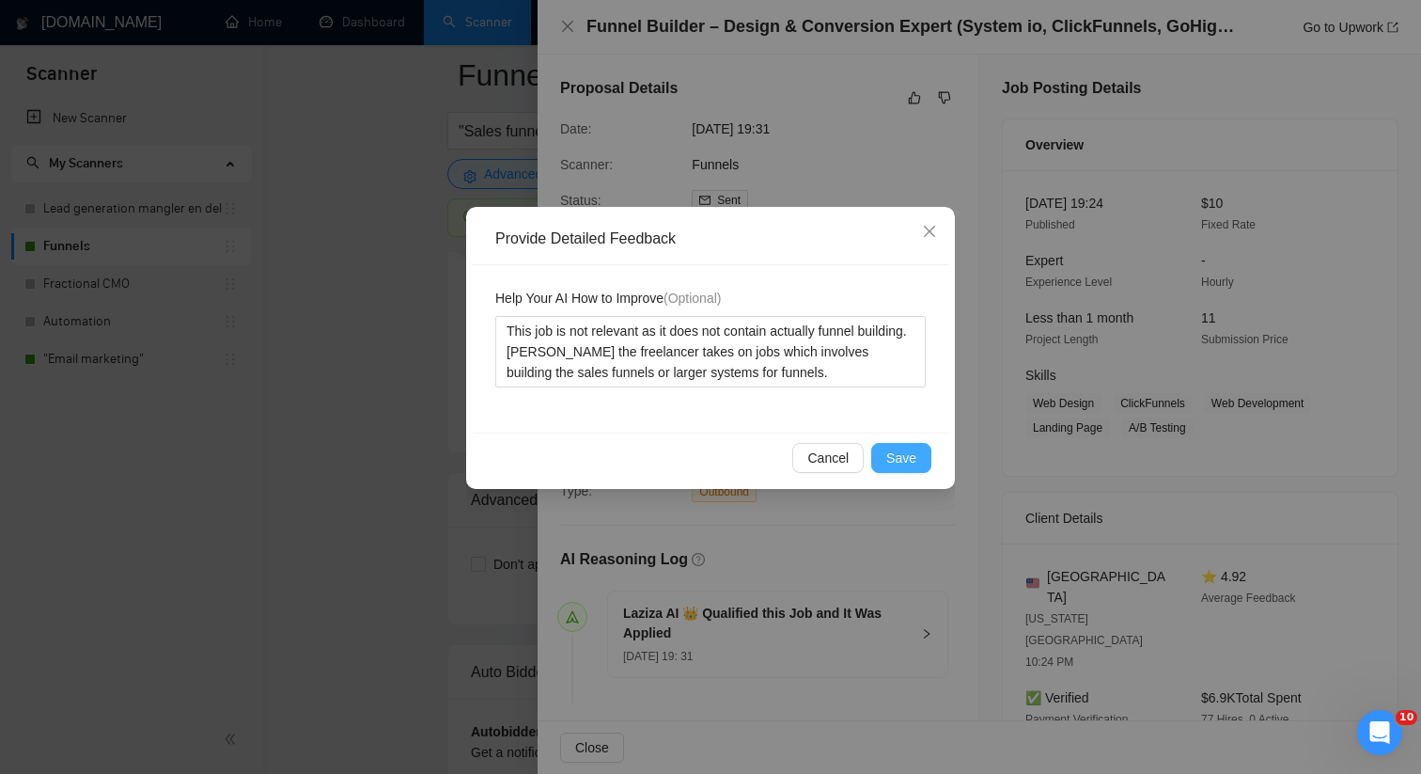
click at [909, 462] on span "Save" at bounding box center [901, 457] width 30 height 21
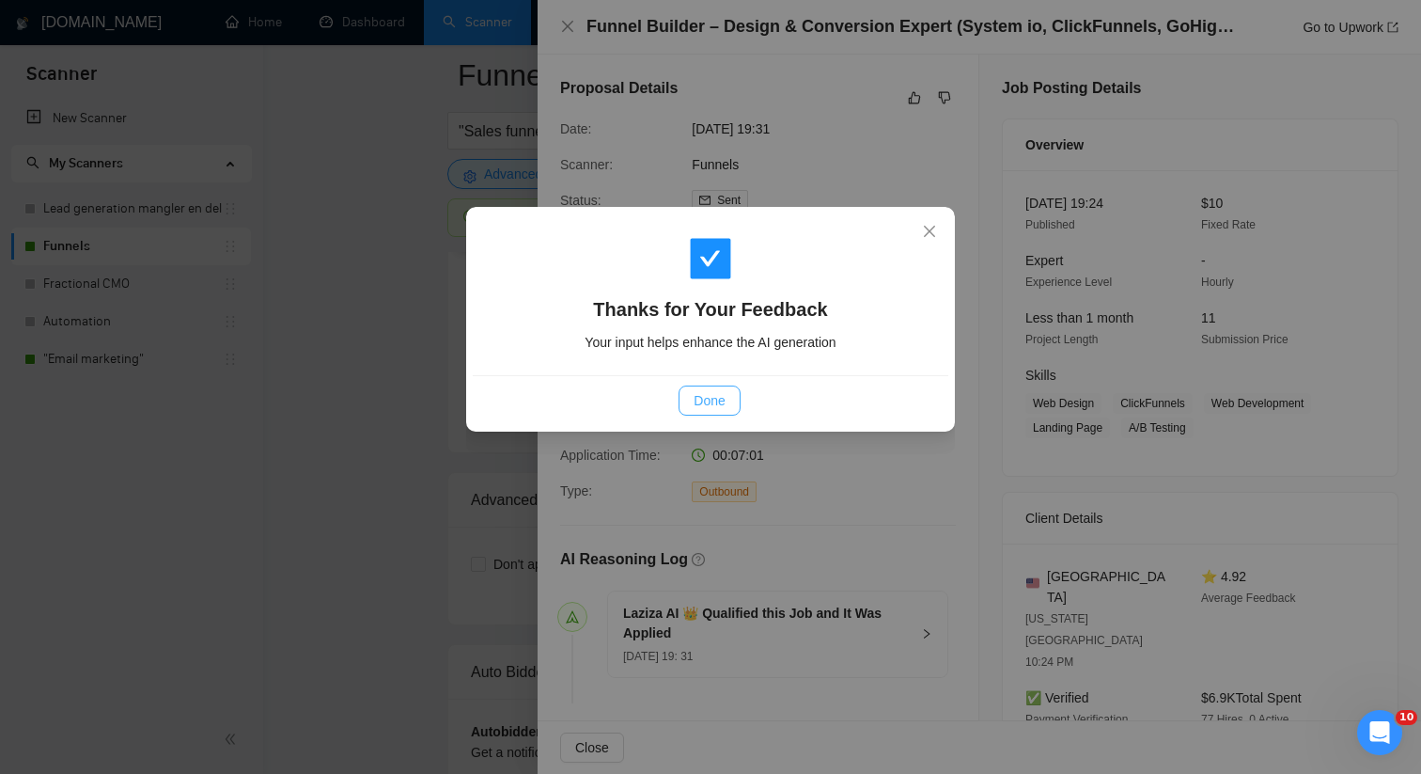
click at [688, 389] on button "Done" at bounding box center [709, 400] width 61 height 30
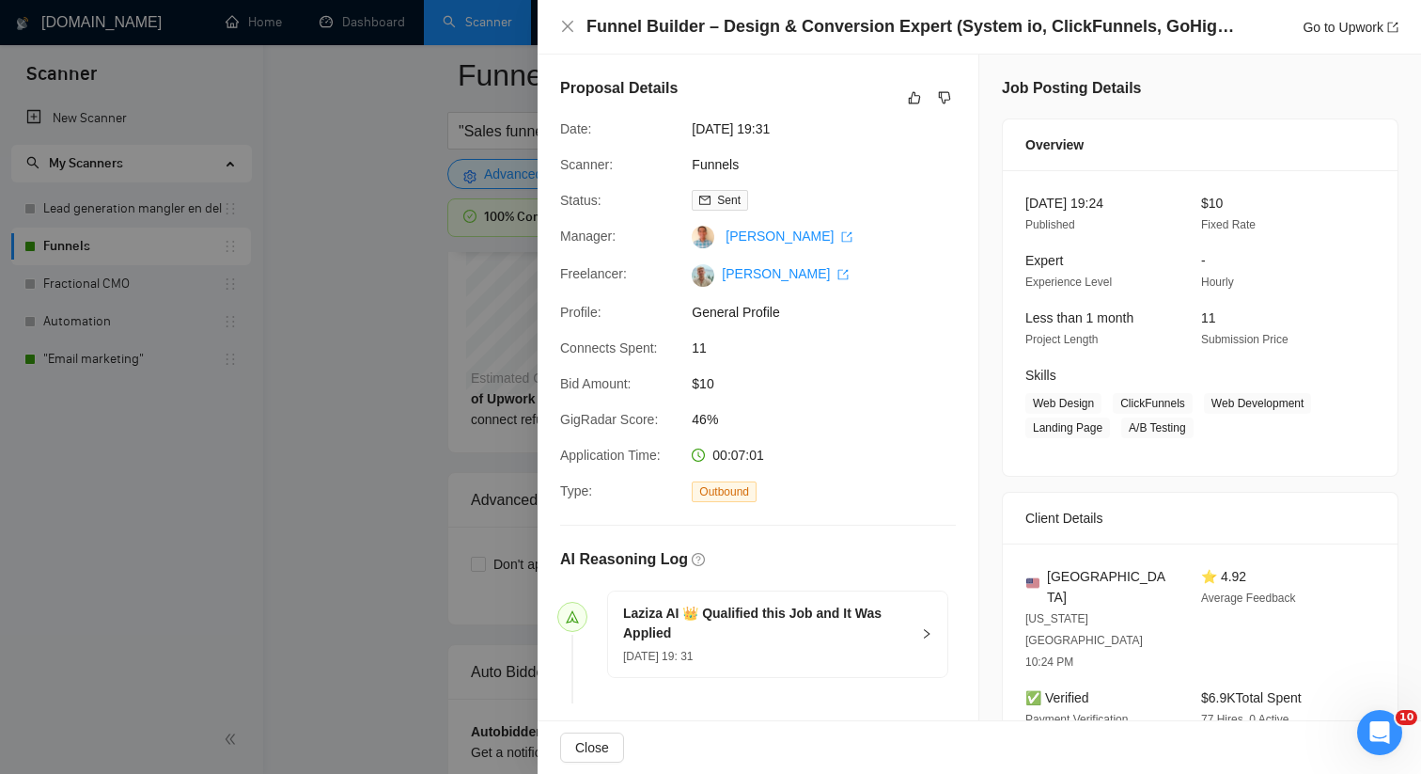
click at [464, 447] on div at bounding box center [710, 387] width 1421 height 774
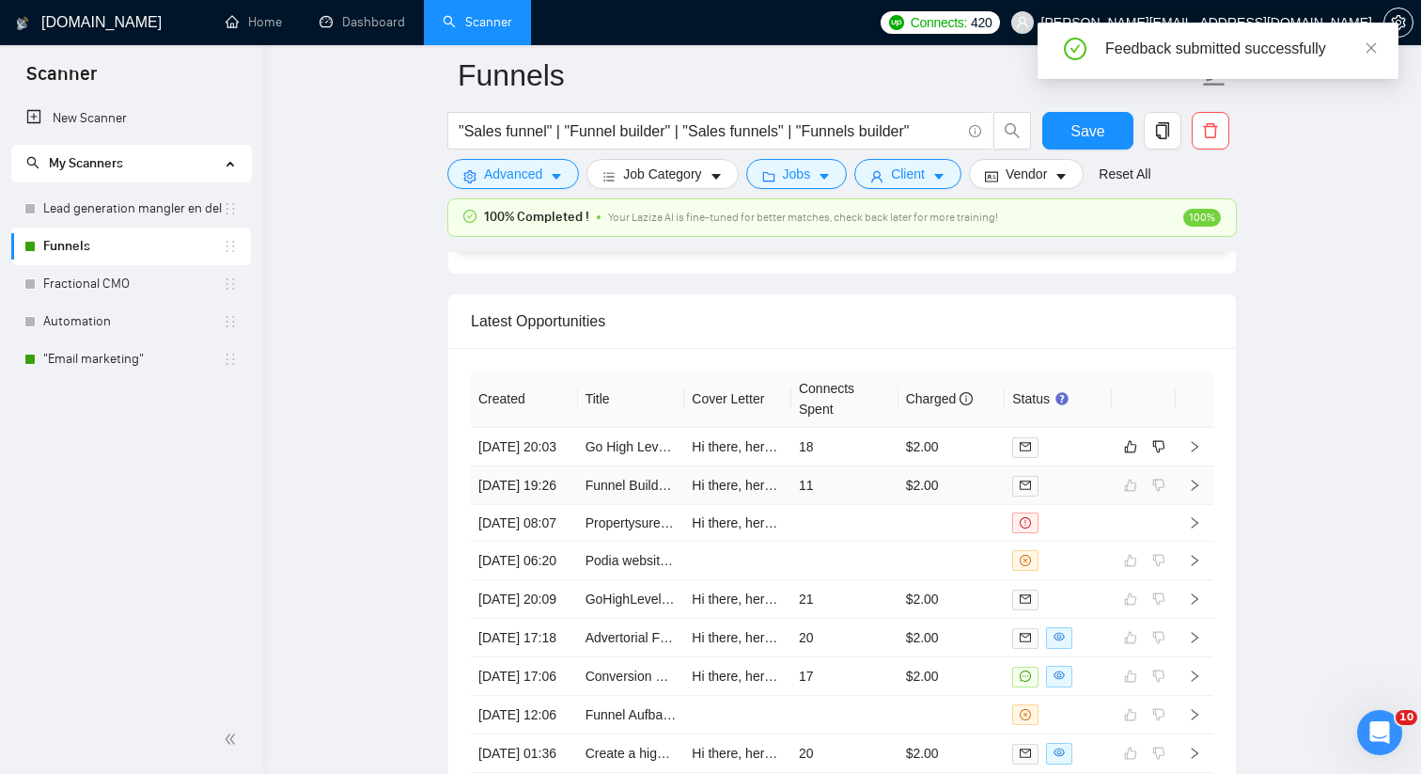
scroll to position [4923, 0]
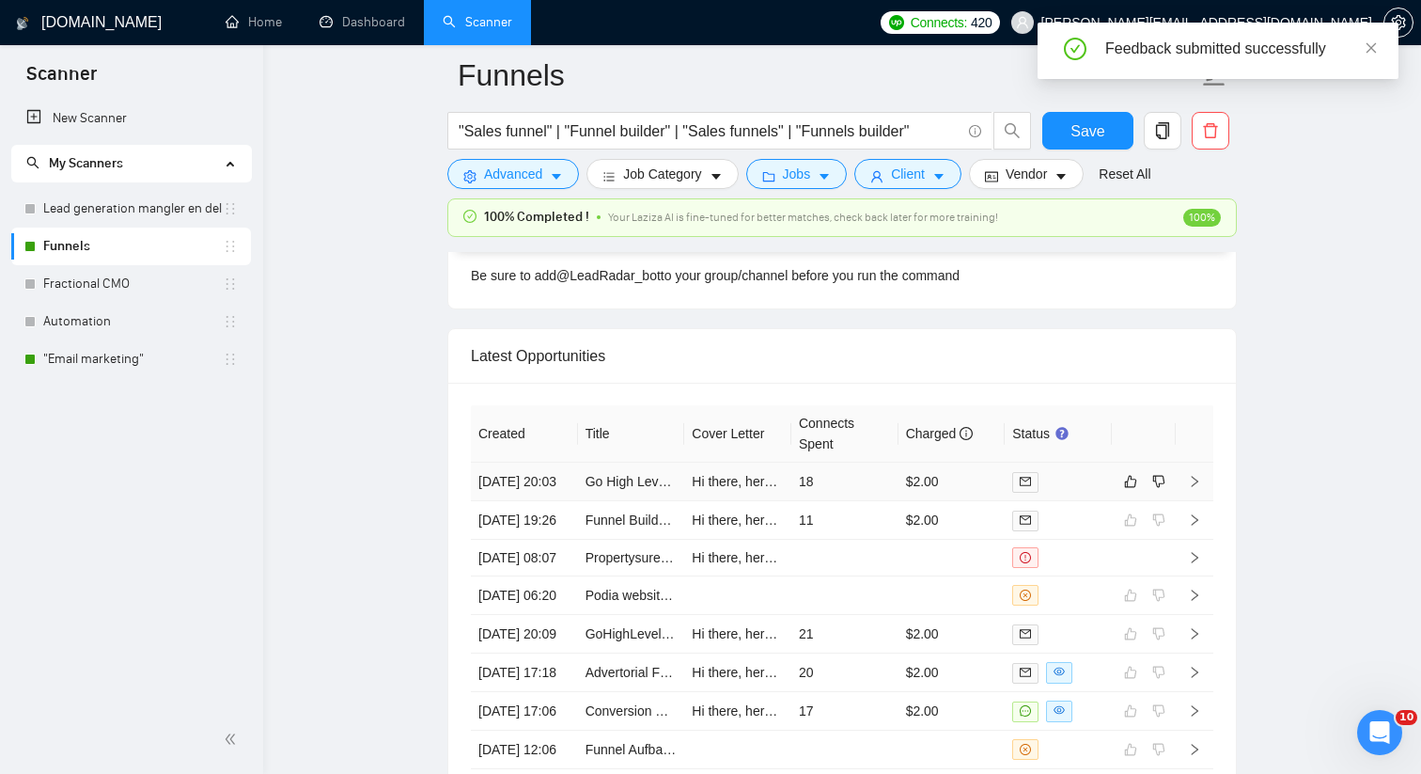
click at [1087, 486] on div at bounding box center [1058, 482] width 92 height 22
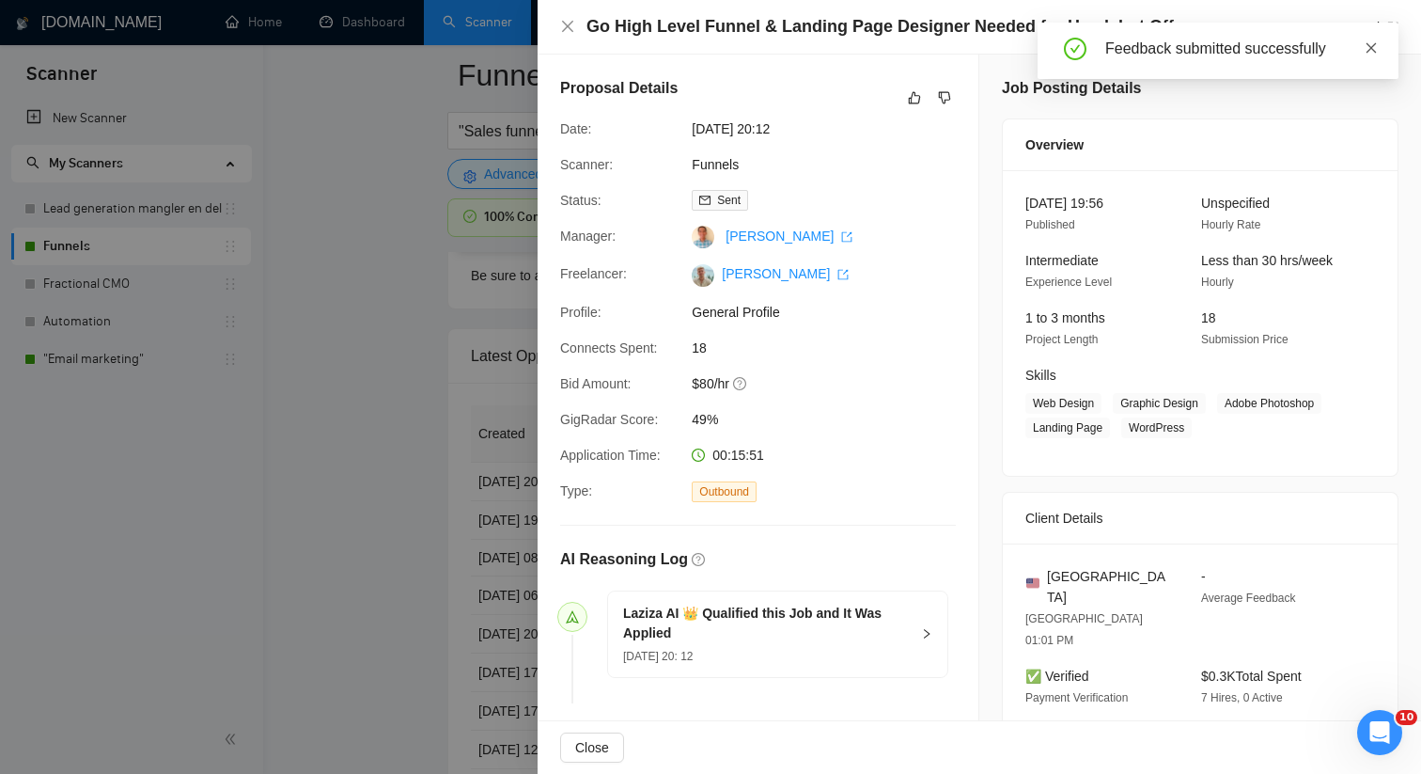
click at [1374, 38] on link at bounding box center [1371, 48] width 13 height 21
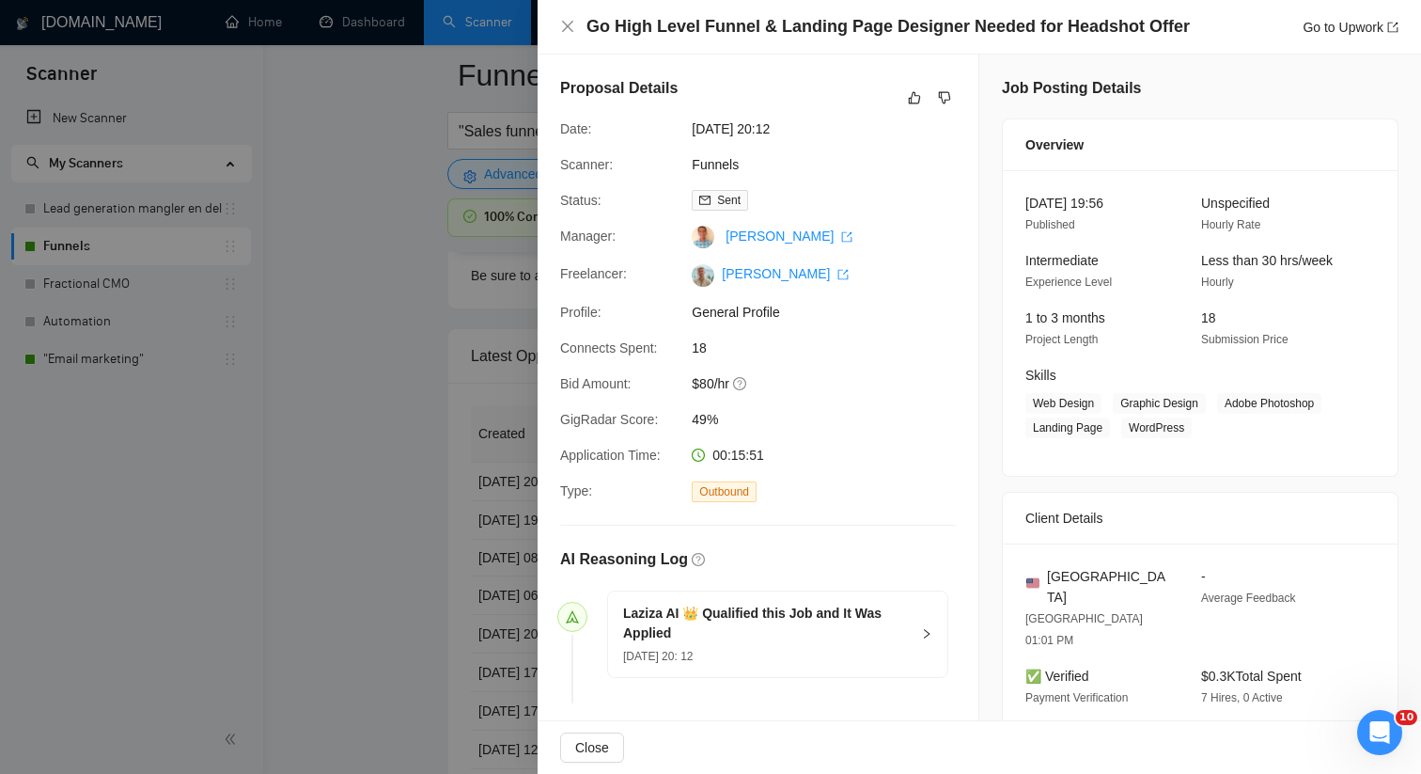
click at [1355, 41] on div "Go High Level Funnel & Landing Page Designer Needed for Headshot Offer Go to Up…" at bounding box center [980, 27] width 884 height 55
click at [946, 102] on icon "dislike" at bounding box center [944, 97] width 13 height 15
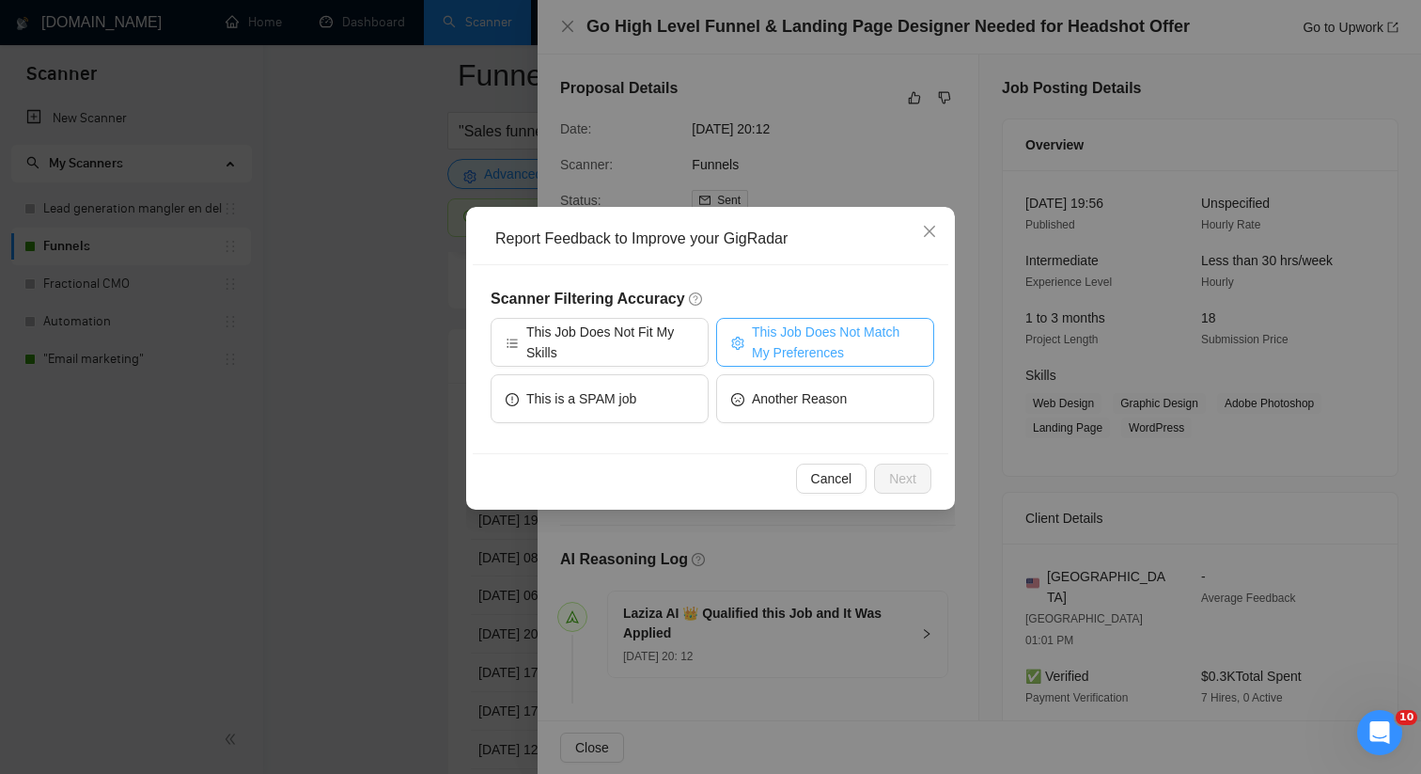
click at [833, 355] on span "This Job Does Not Match My Preferences" at bounding box center [835, 341] width 167 height 41
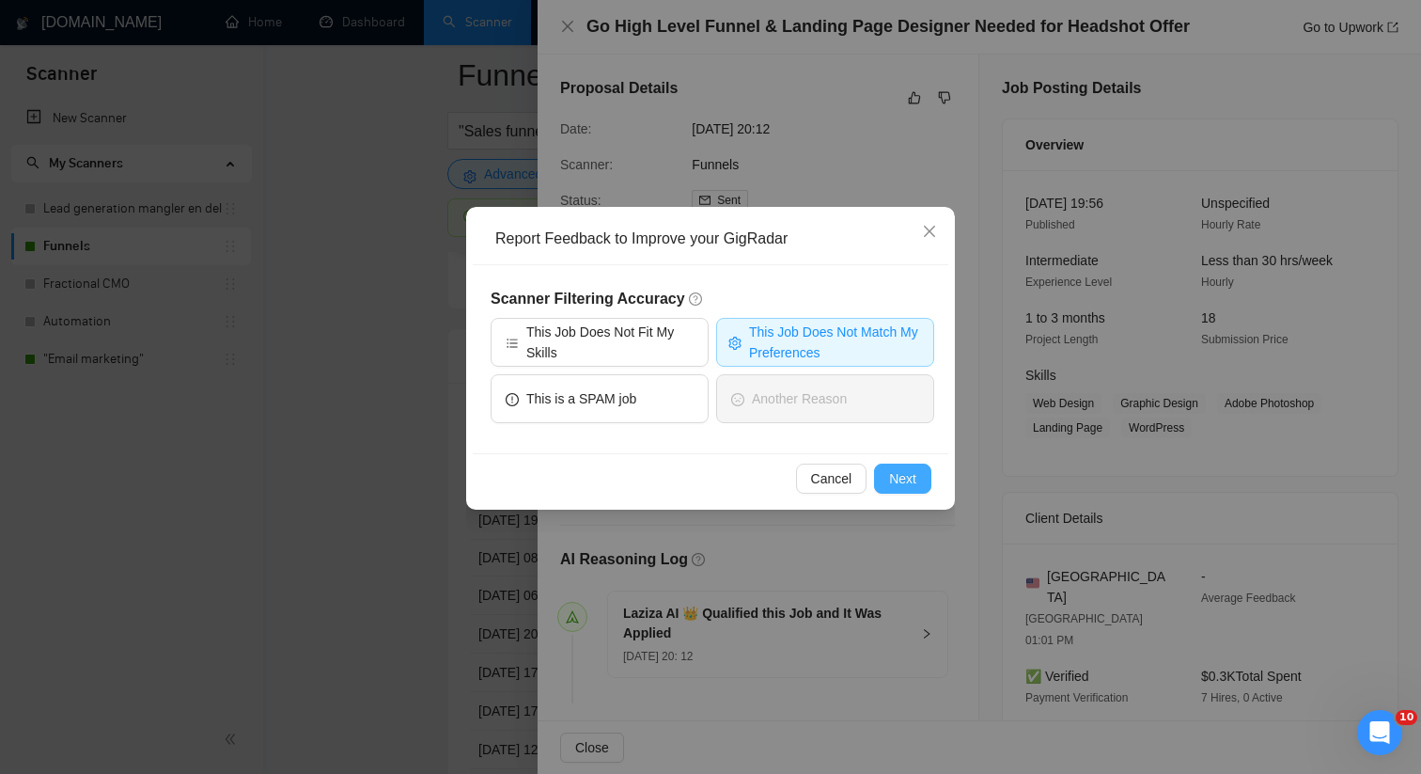
click at [895, 484] on span "Next" at bounding box center [902, 478] width 27 height 21
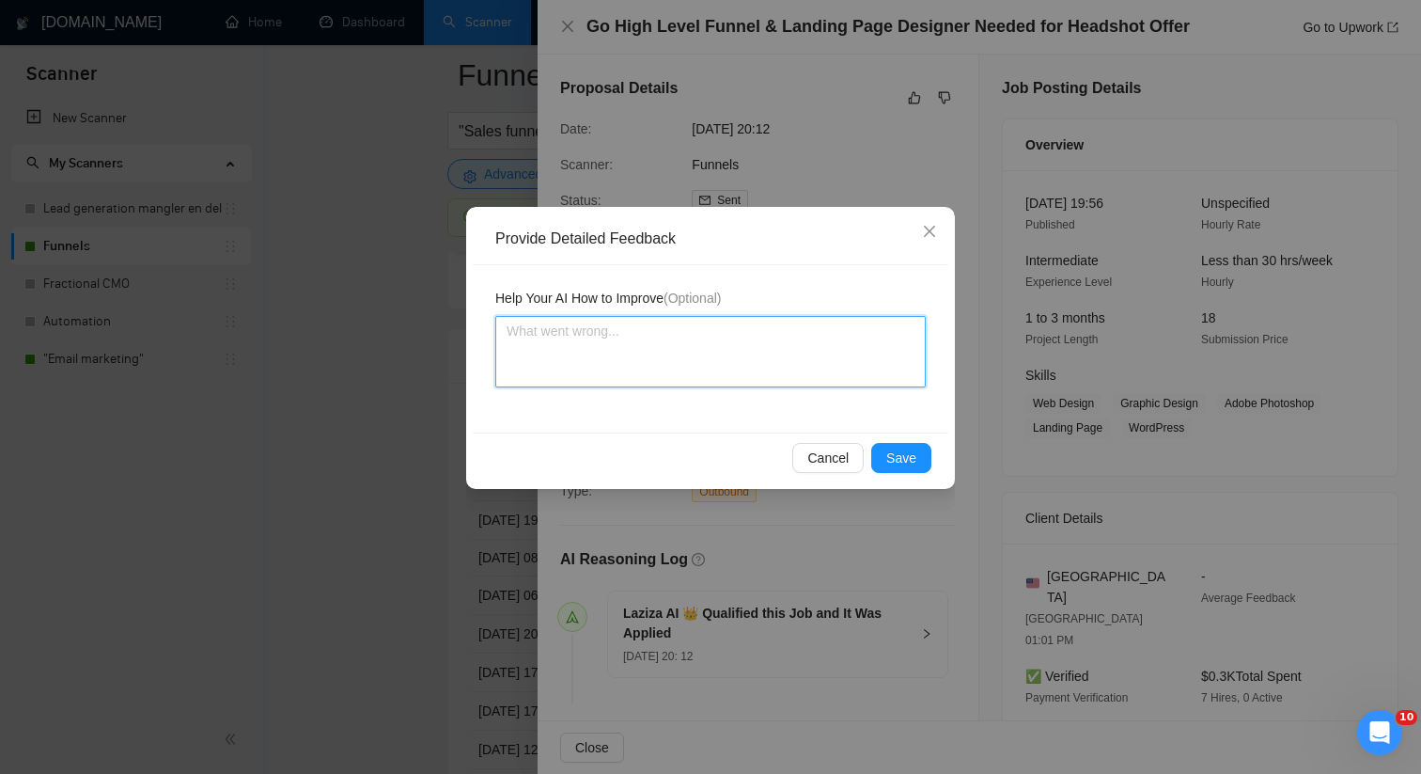
click at [803, 331] on textarea at bounding box center [710, 351] width 430 height 71
paste textarea "This job is not relevant as it does not contain actually funnel building. [PERS…"
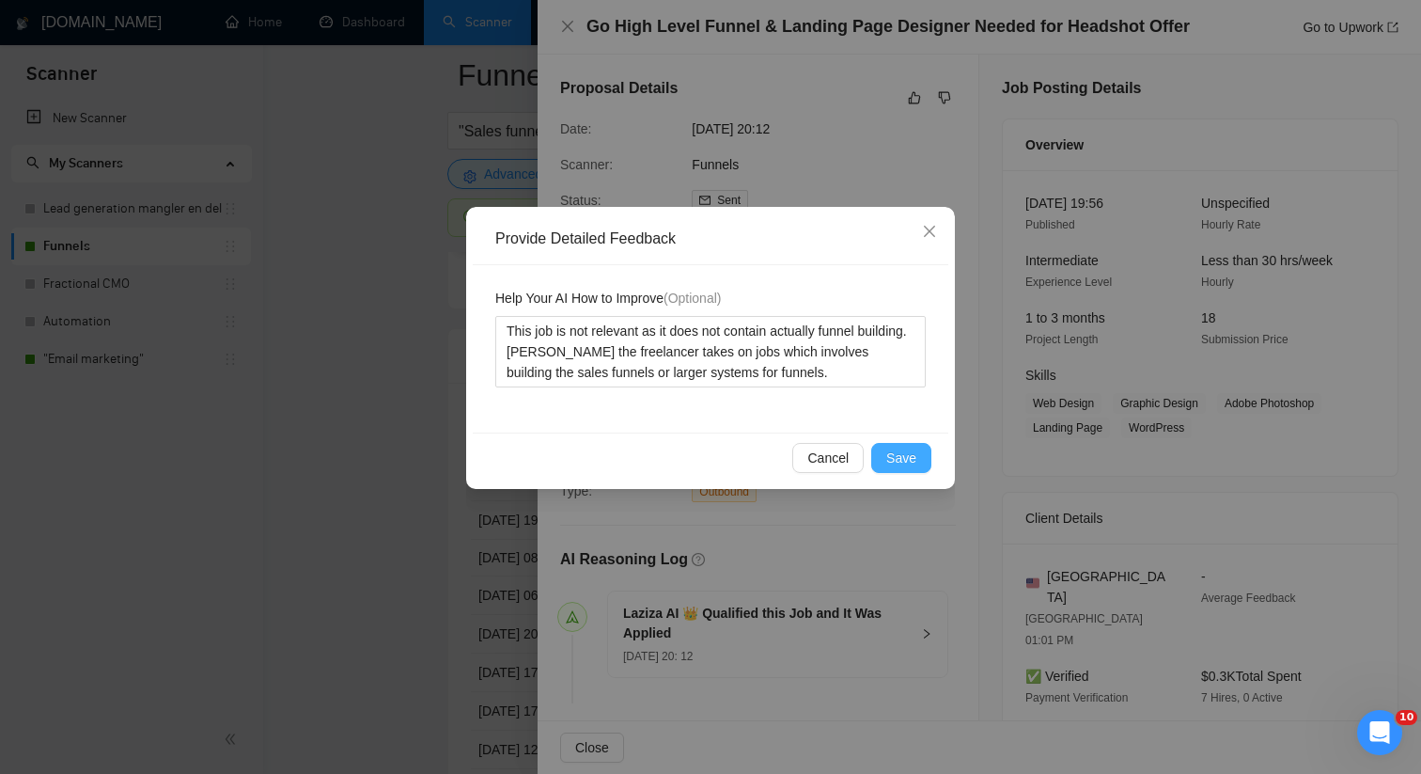
click at [908, 446] on button "Save" at bounding box center [901, 458] width 60 height 30
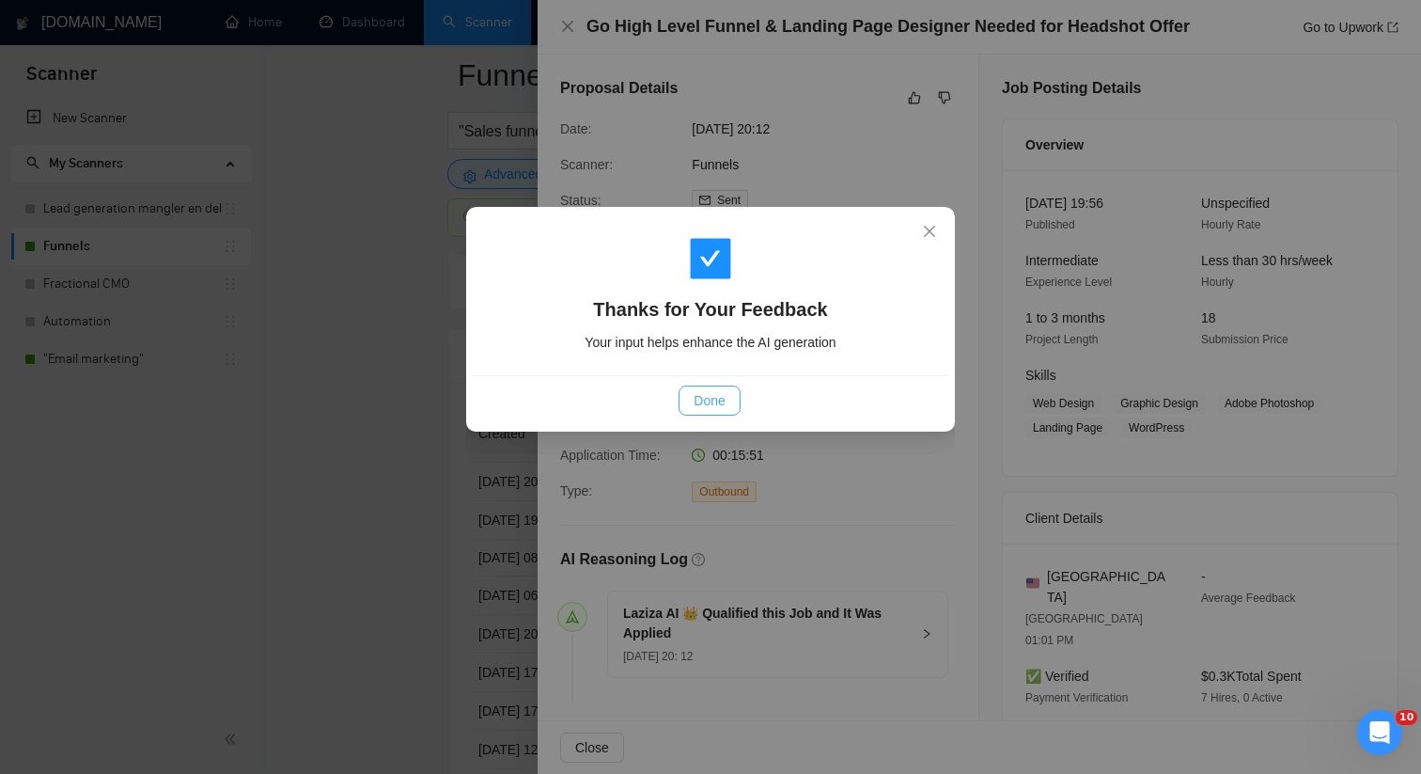
click at [679, 395] on button "Done" at bounding box center [709, 400] width 61 height 30
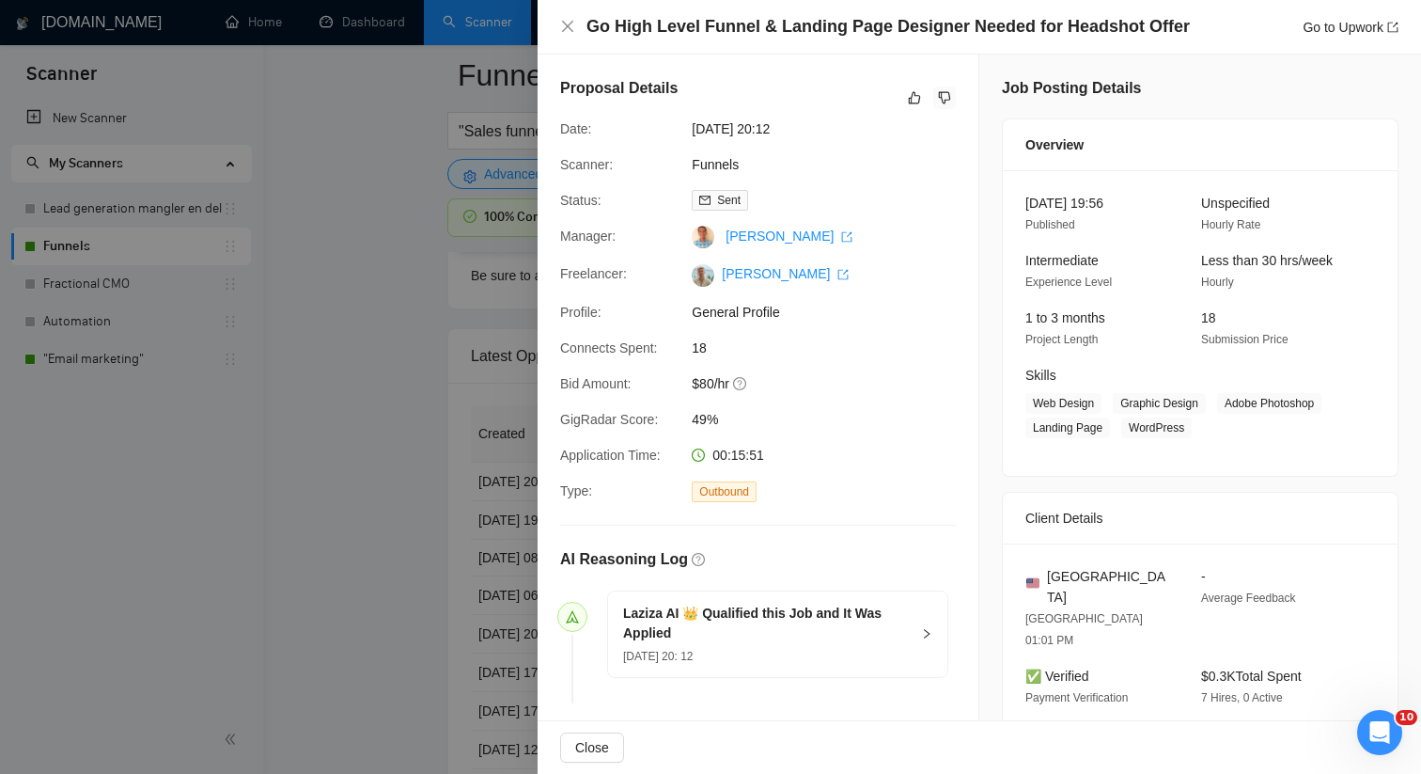
click at [451, 347] on div at bounding box center [710, 387] width 1421 height 774
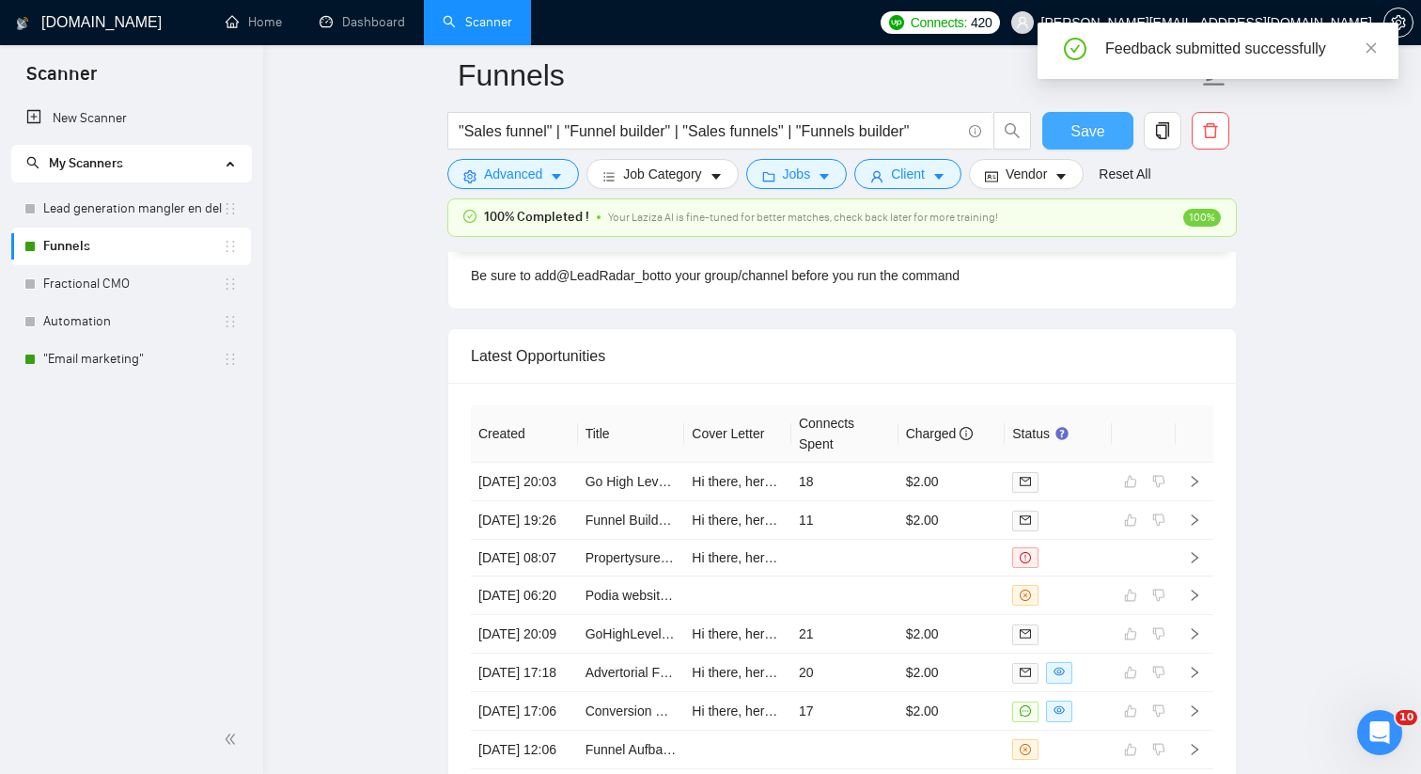
click at [1087, 133] on span "Save" at bounding box center [1088, 130] width 34 height 23
